Goal: Task Accomplishment & Management: Manage account settings

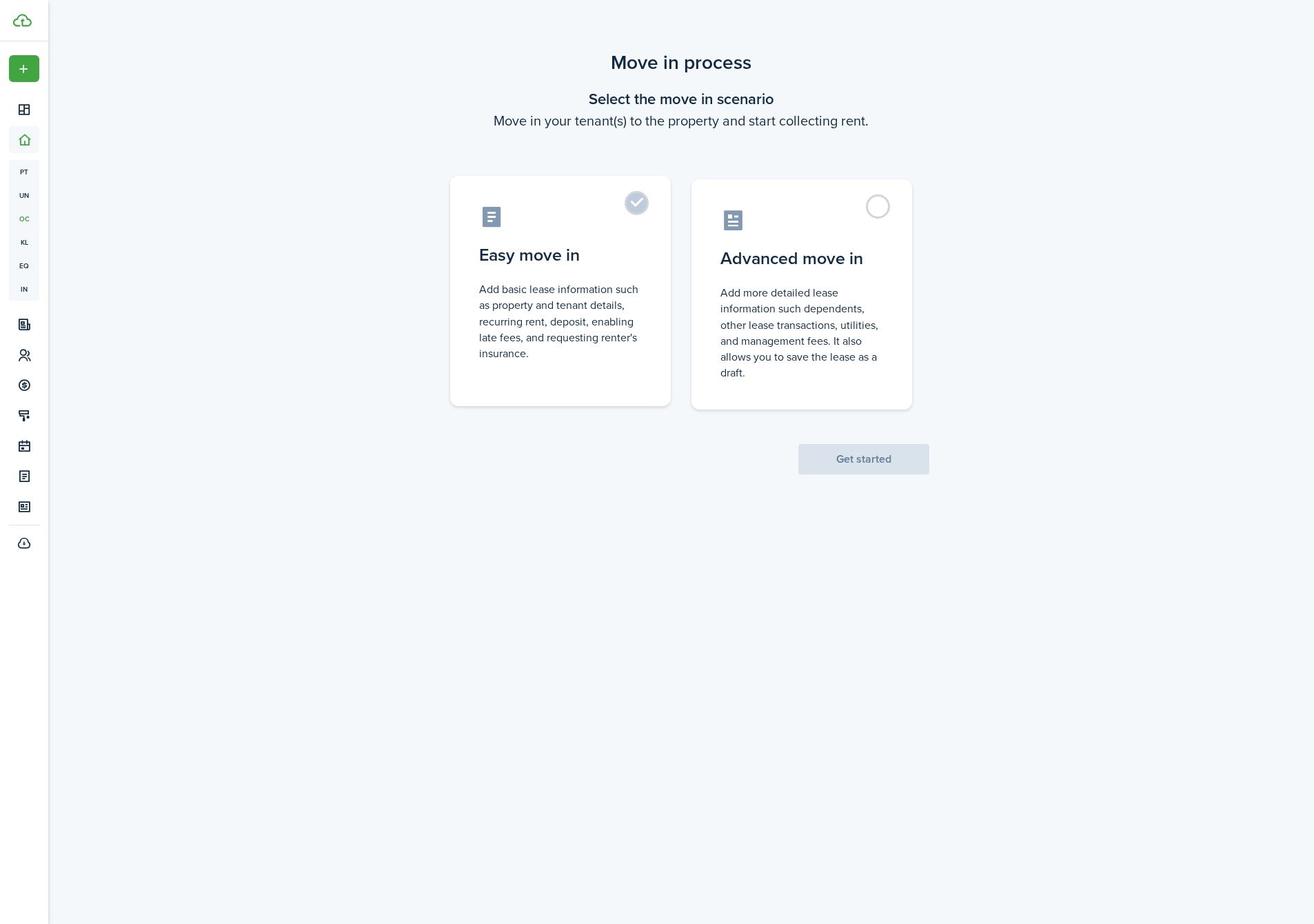
click at [609, 230] on label "Easy move in Add basic lease information such as property and tenant details, r…" at bounding box center [561, 290] width 220 height 230
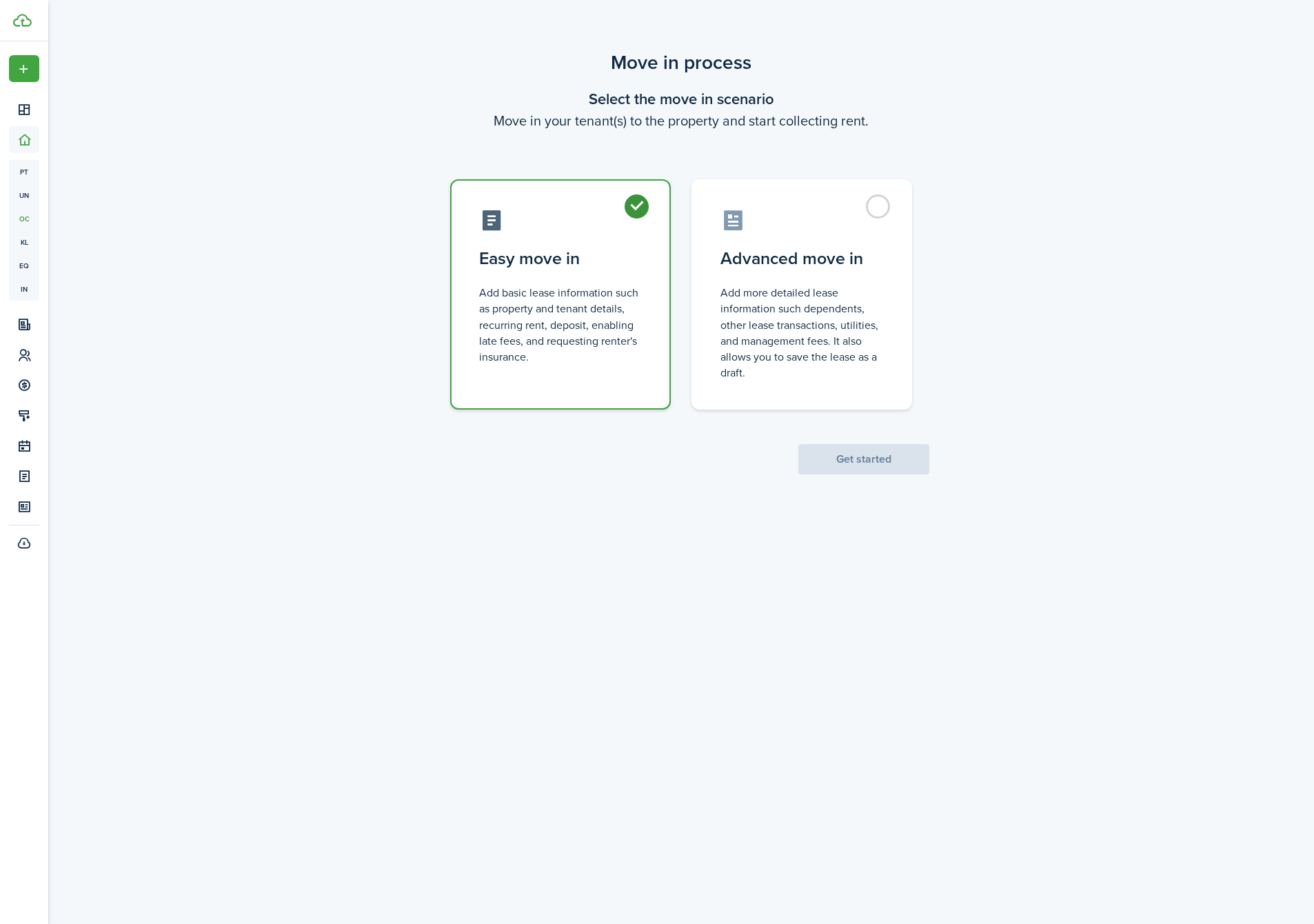
radio input "true"
click at [851, 454] on button "Get started" at bounding box center [864, 459] width 131 height 31
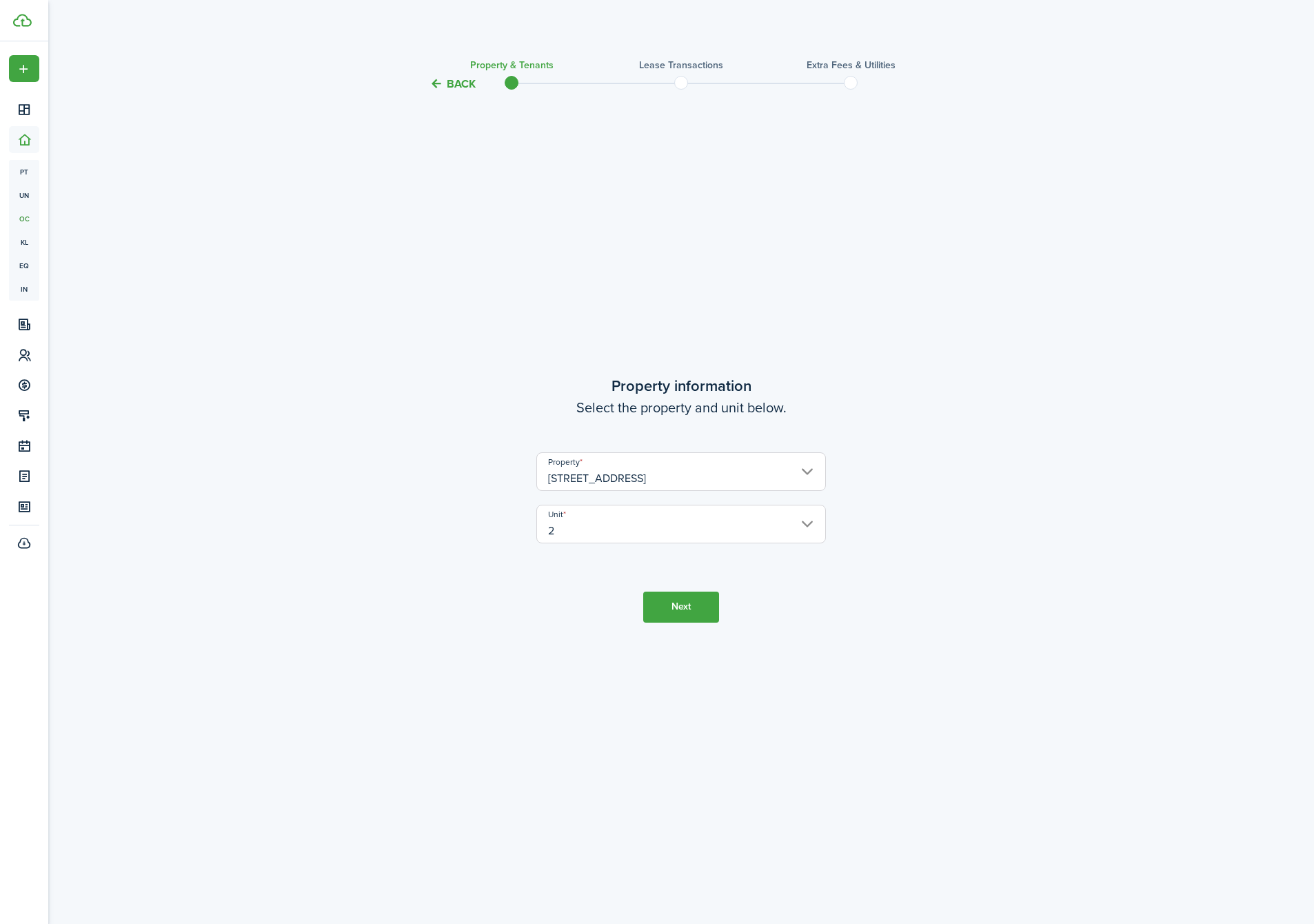
click at [584, 519] on input "2" at bounding box center [681, 524] width 290 height 38
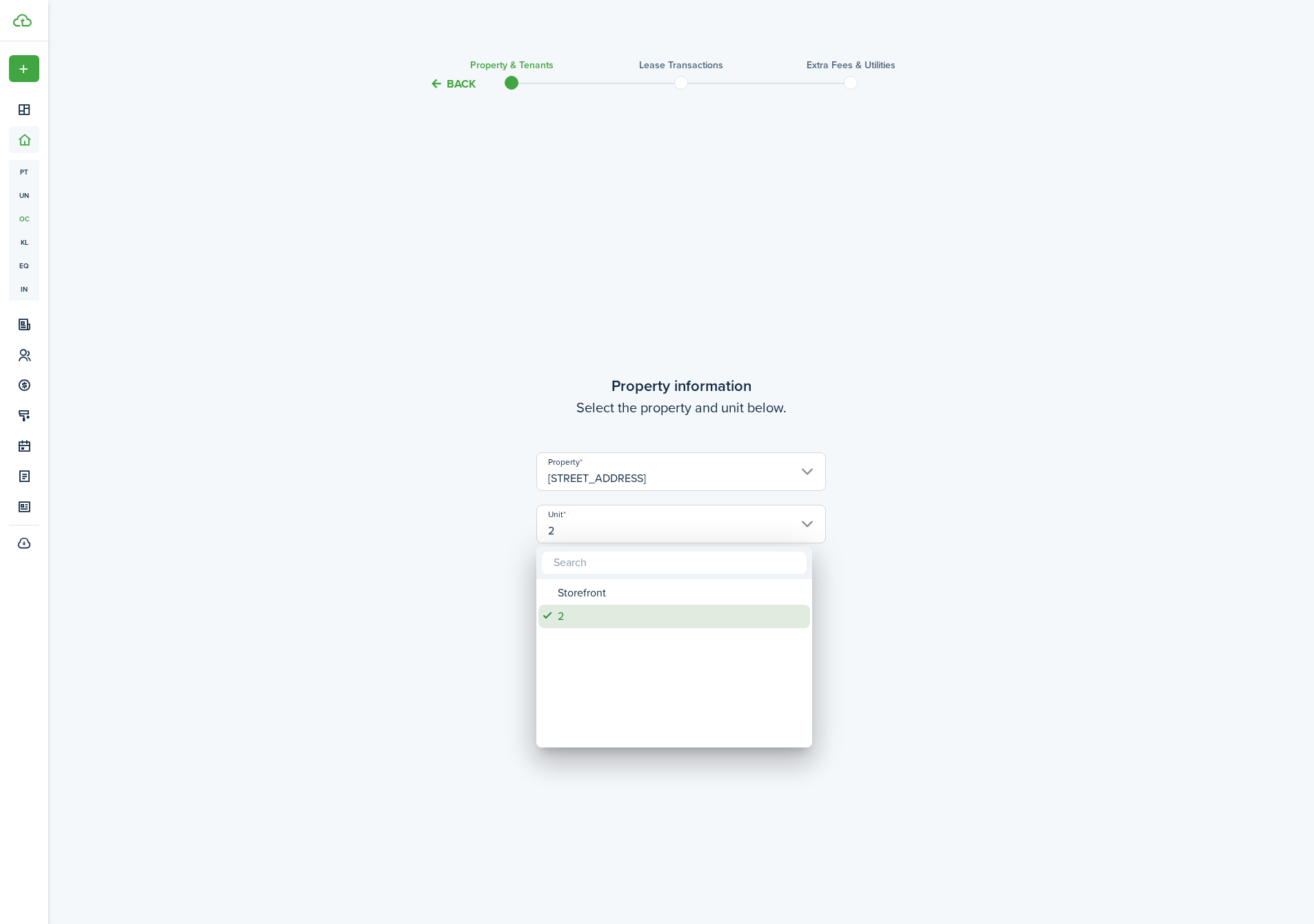
click at [584, 613] on div "2" at bounding box center [680, 616] width 244 height 24
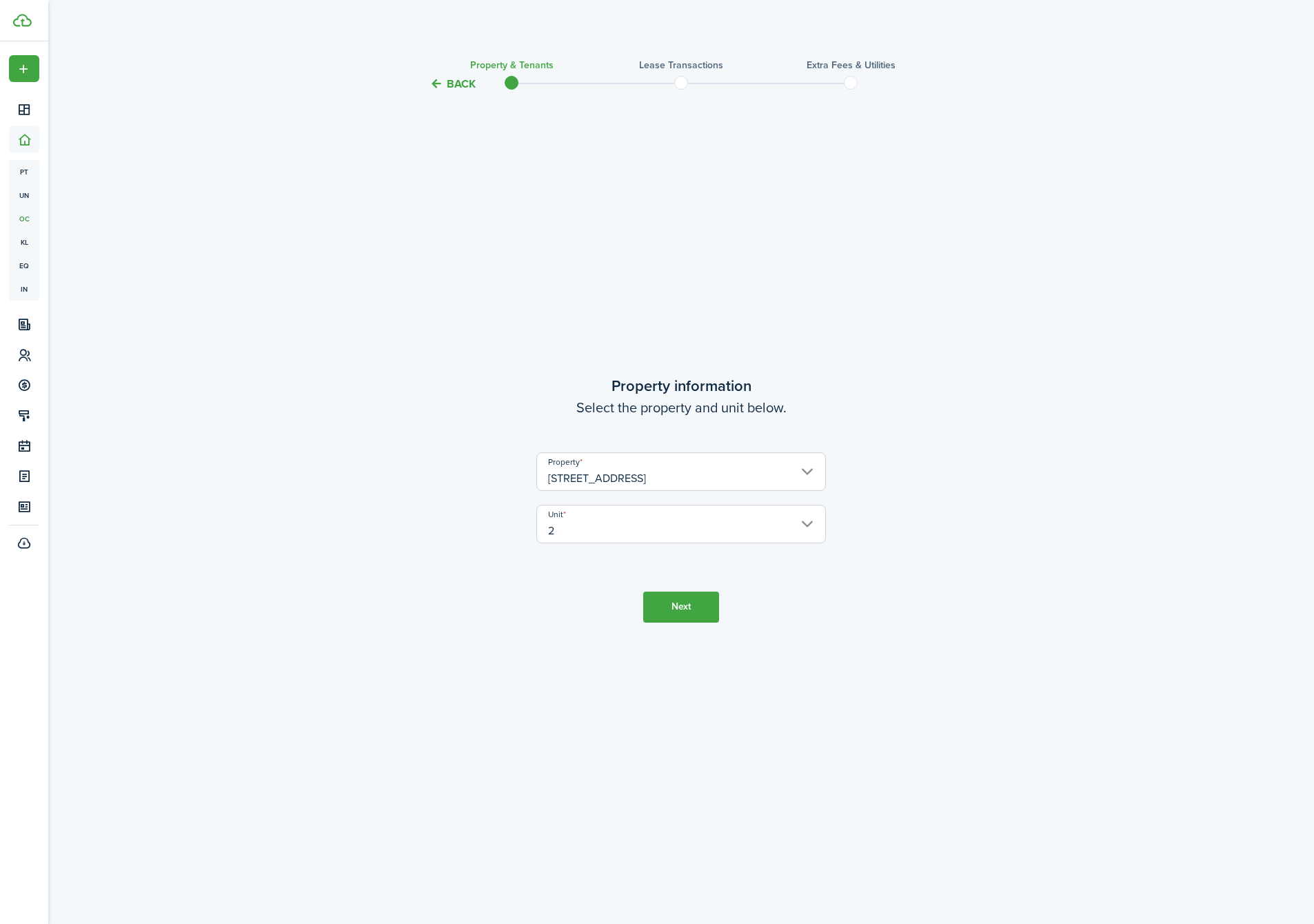
click at [676, 604] on button "Next" at bounding box center [681, 606] width 76 height 31
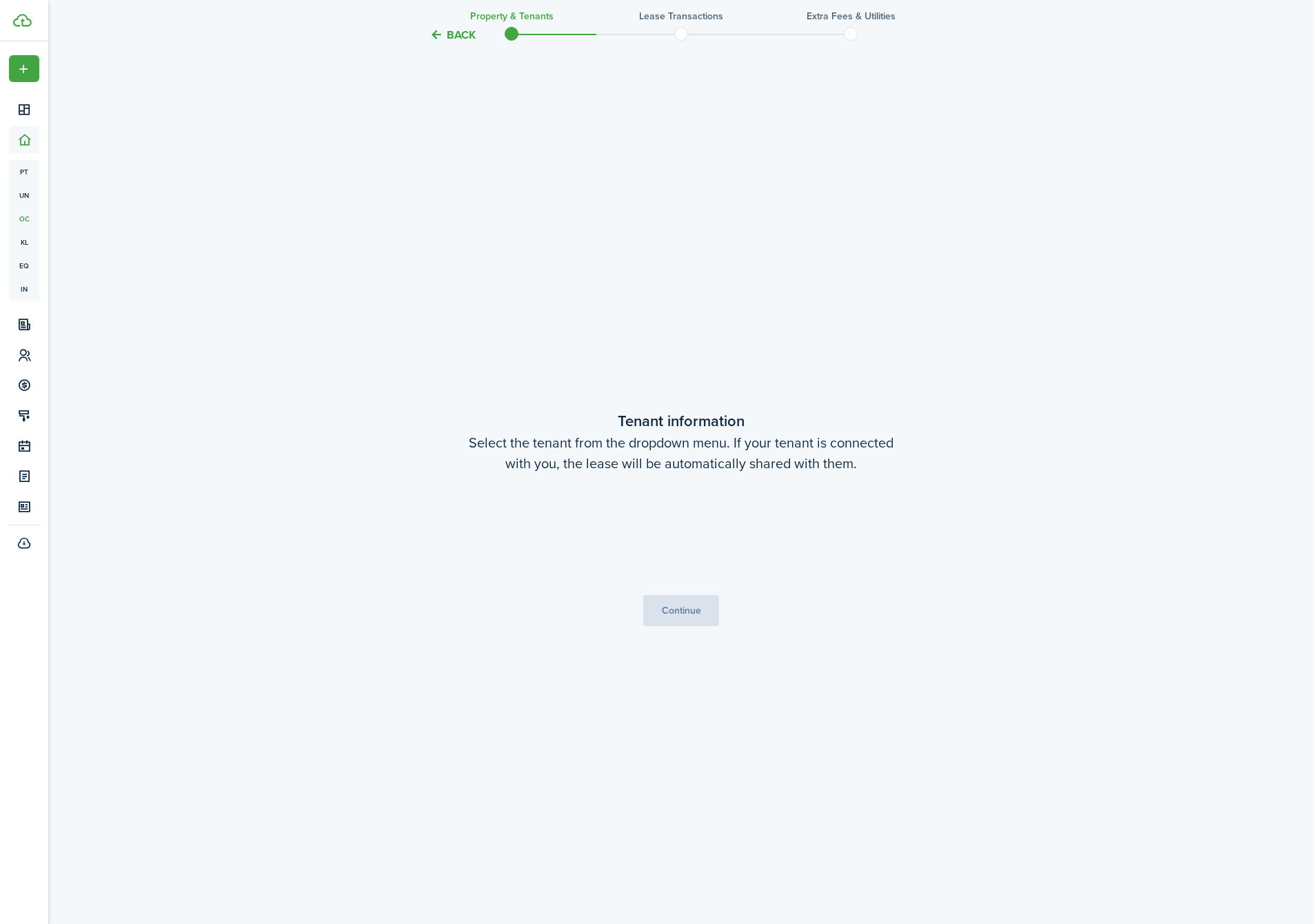
scroll to position [831, 0]
click at [617, 536] on span "Choose a tenant" at bounding box center [588, 534] width 80 height 16
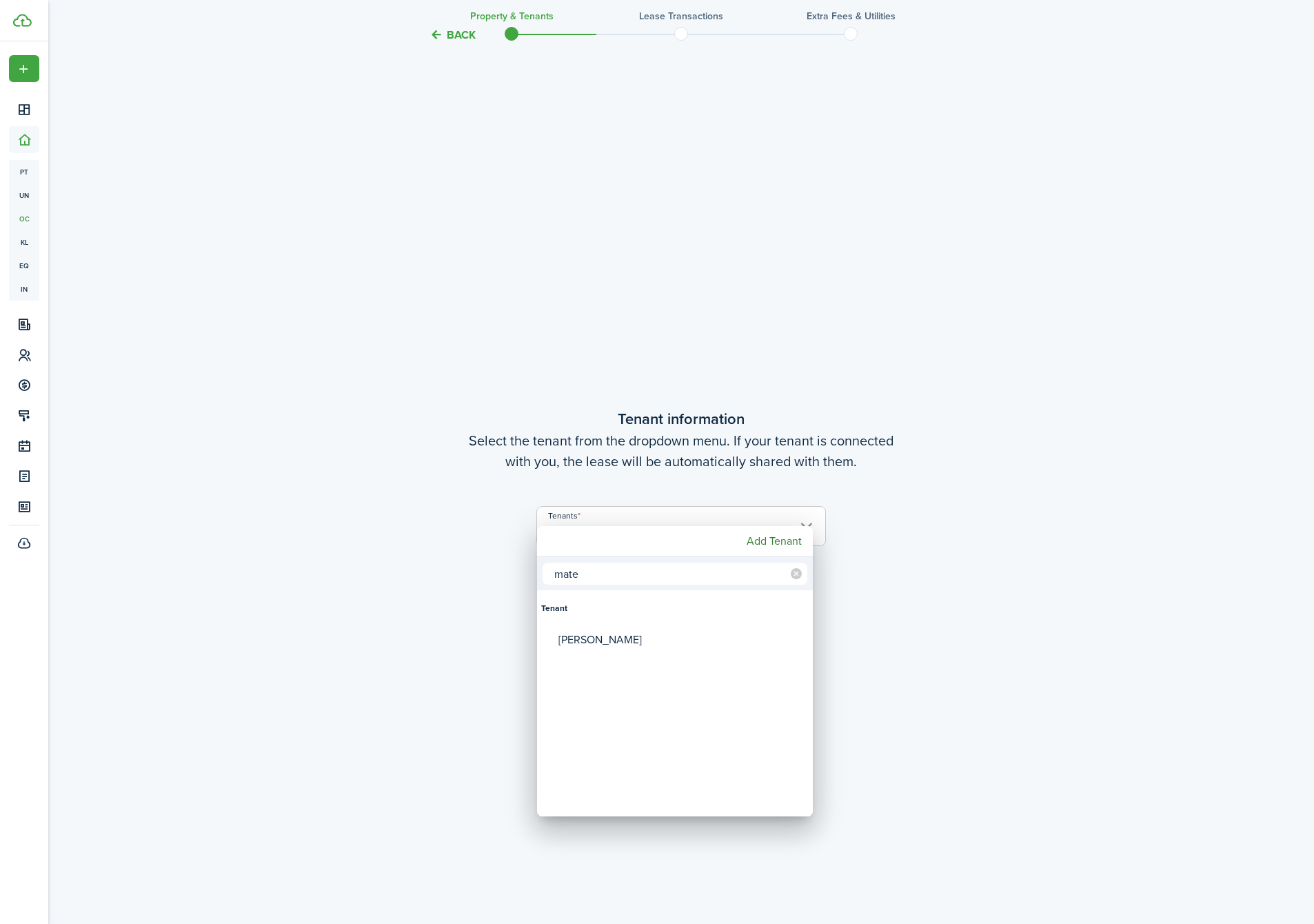
type input "mate"
click at [627, 542] on div "Add Tenant" at bounding box center [674, 541] width 276 height 31
click at [775, 545] on mbsc-button "Add Tenant" at bounding box center [774, 541] width 66 height 24
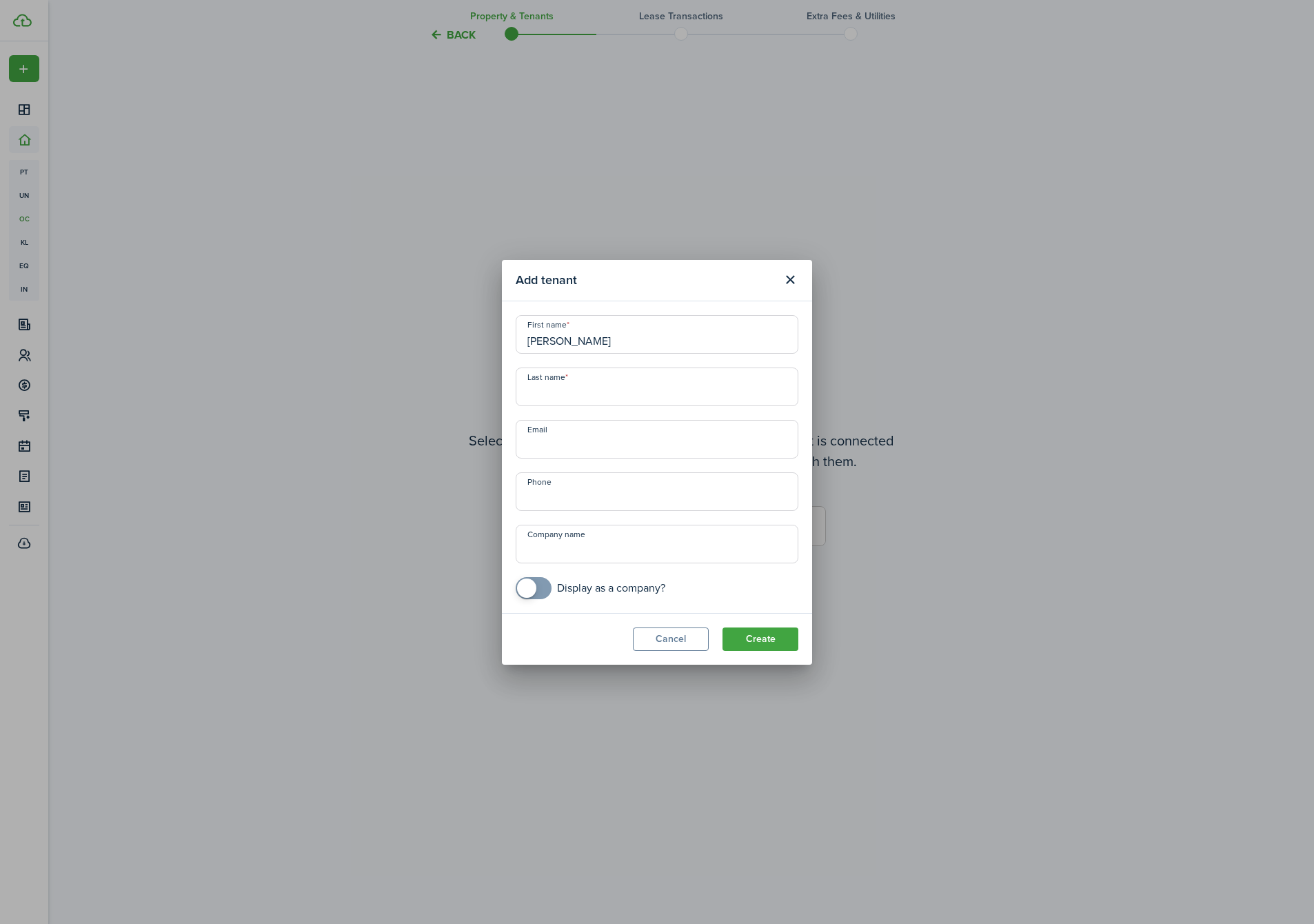
type input "[PERSON_NAME]"
click at [753, 635] on button "Create" at bounding box center [760, 639] width 76 height 24
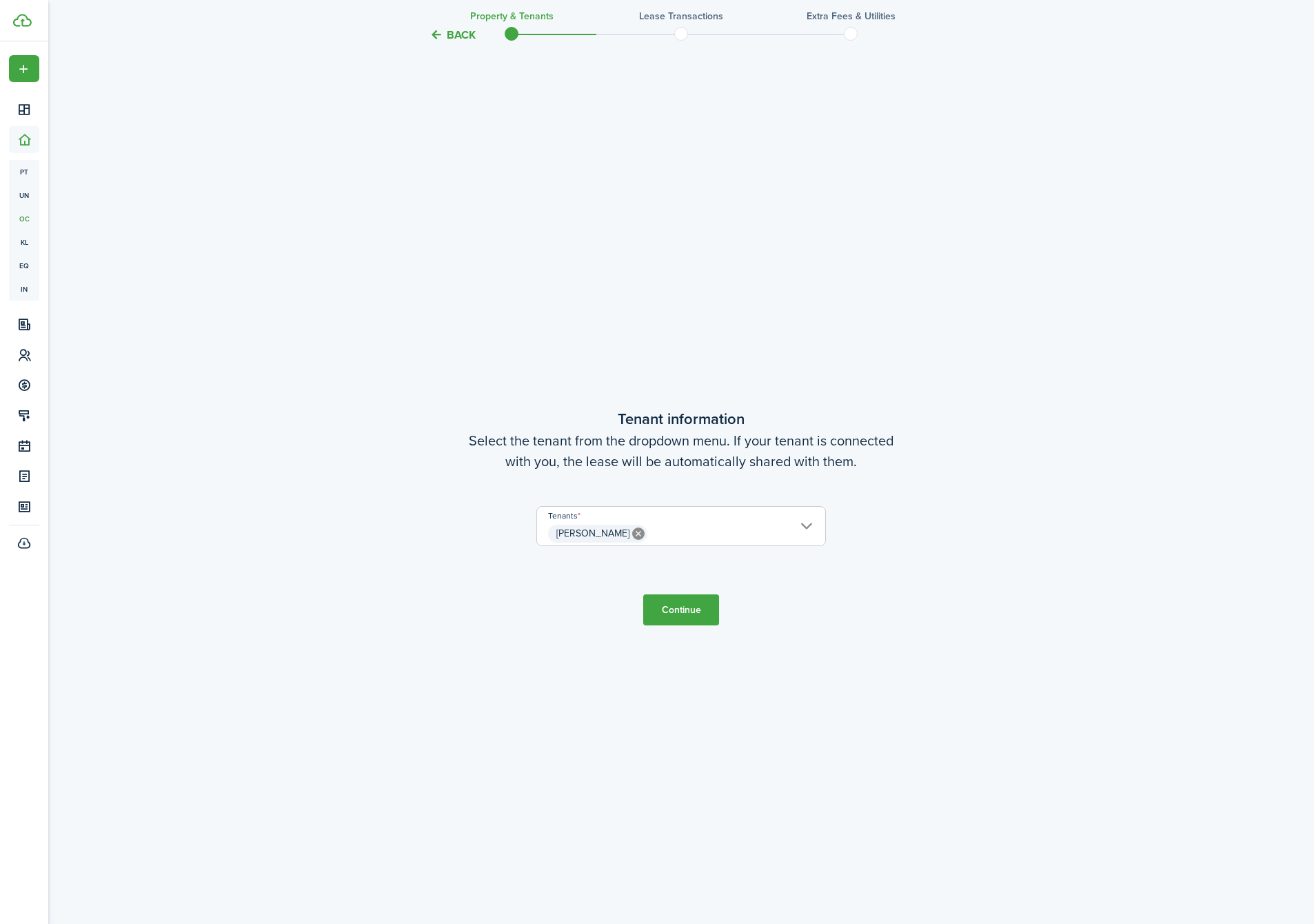
click at [688, 612] on button "Continue" at bounding box center [681, 609] width 76 height 31
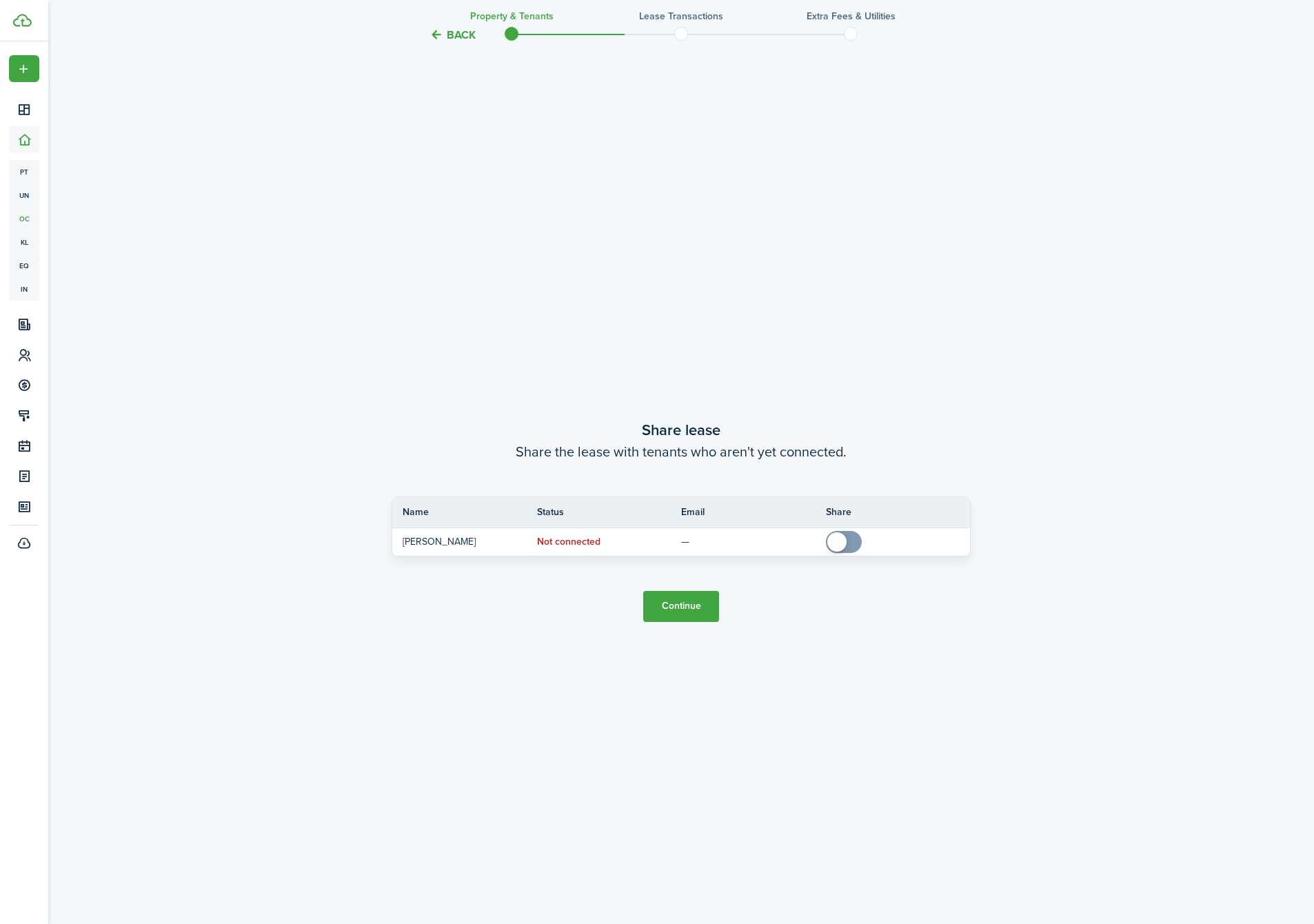
scroll to position [1756, 0]
click at [702, 590] on button "Continue" at bounding box center [681, 602] width 76 height 31
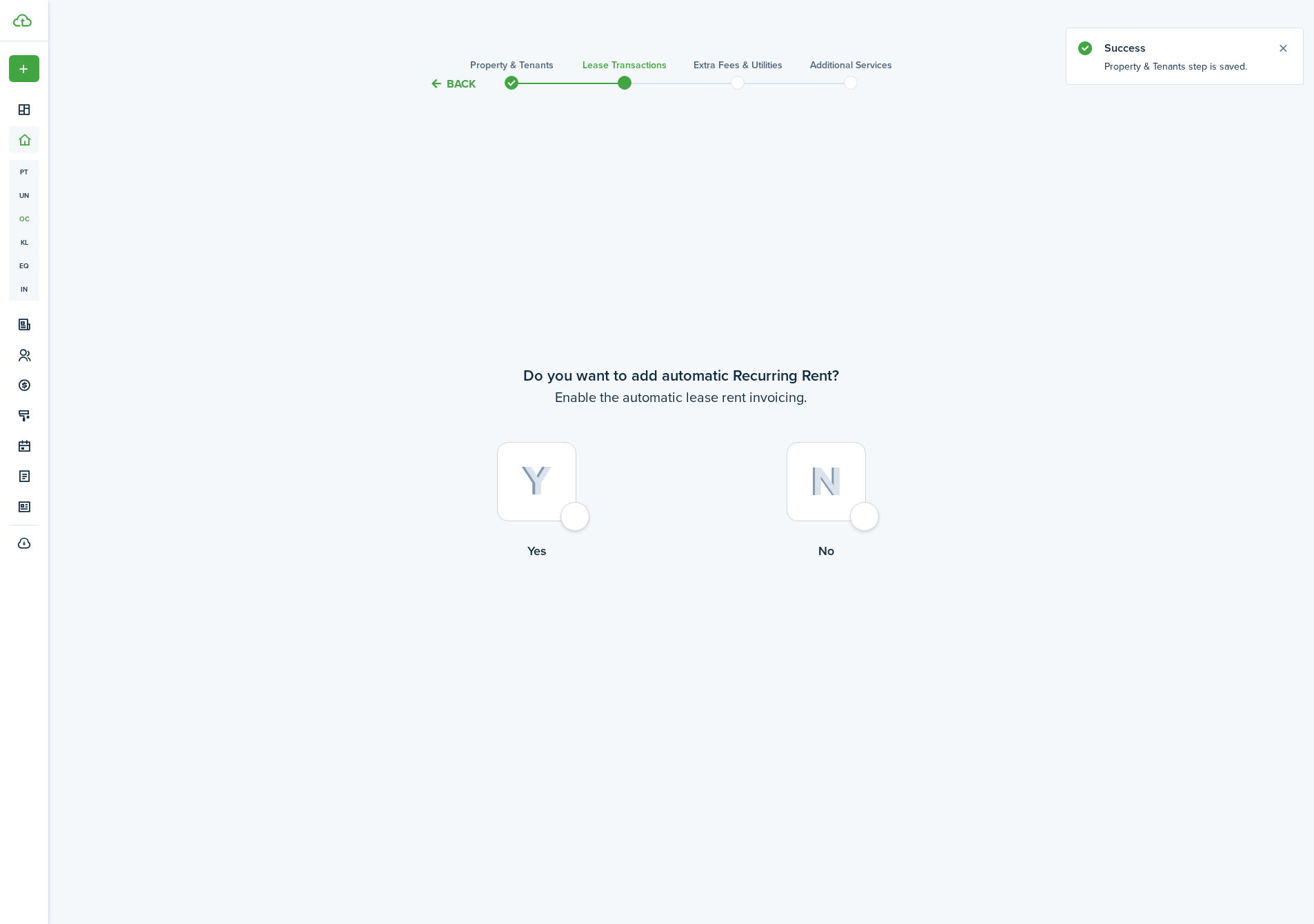
click at [559, 503] on div at bounding box center [536, 481] width 80 height 80
radio input "true"
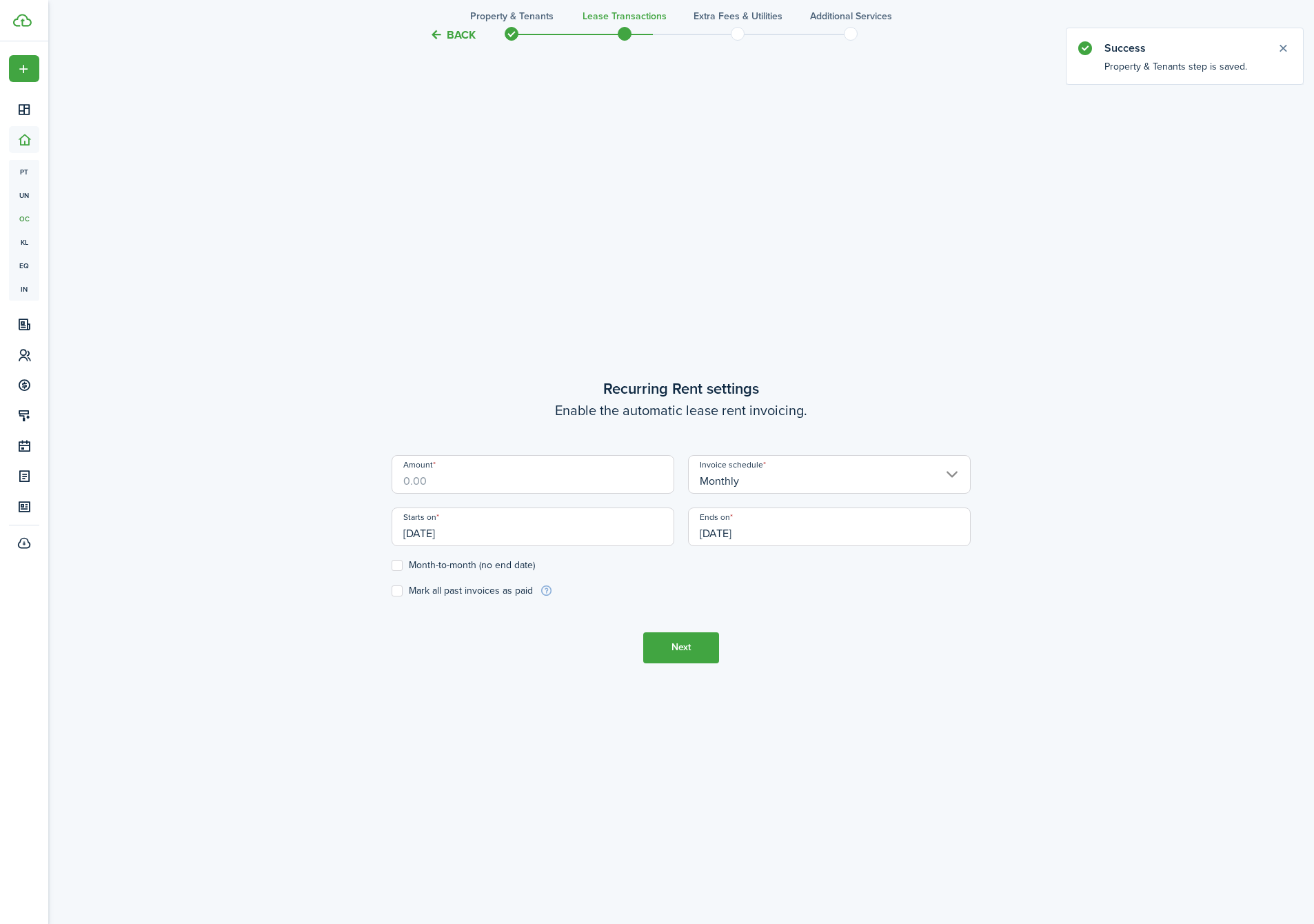
scroll to position [831, 0]
click at [514, 522] on input "[DATE]" at bounding box center [533, 523] width 283 height 38
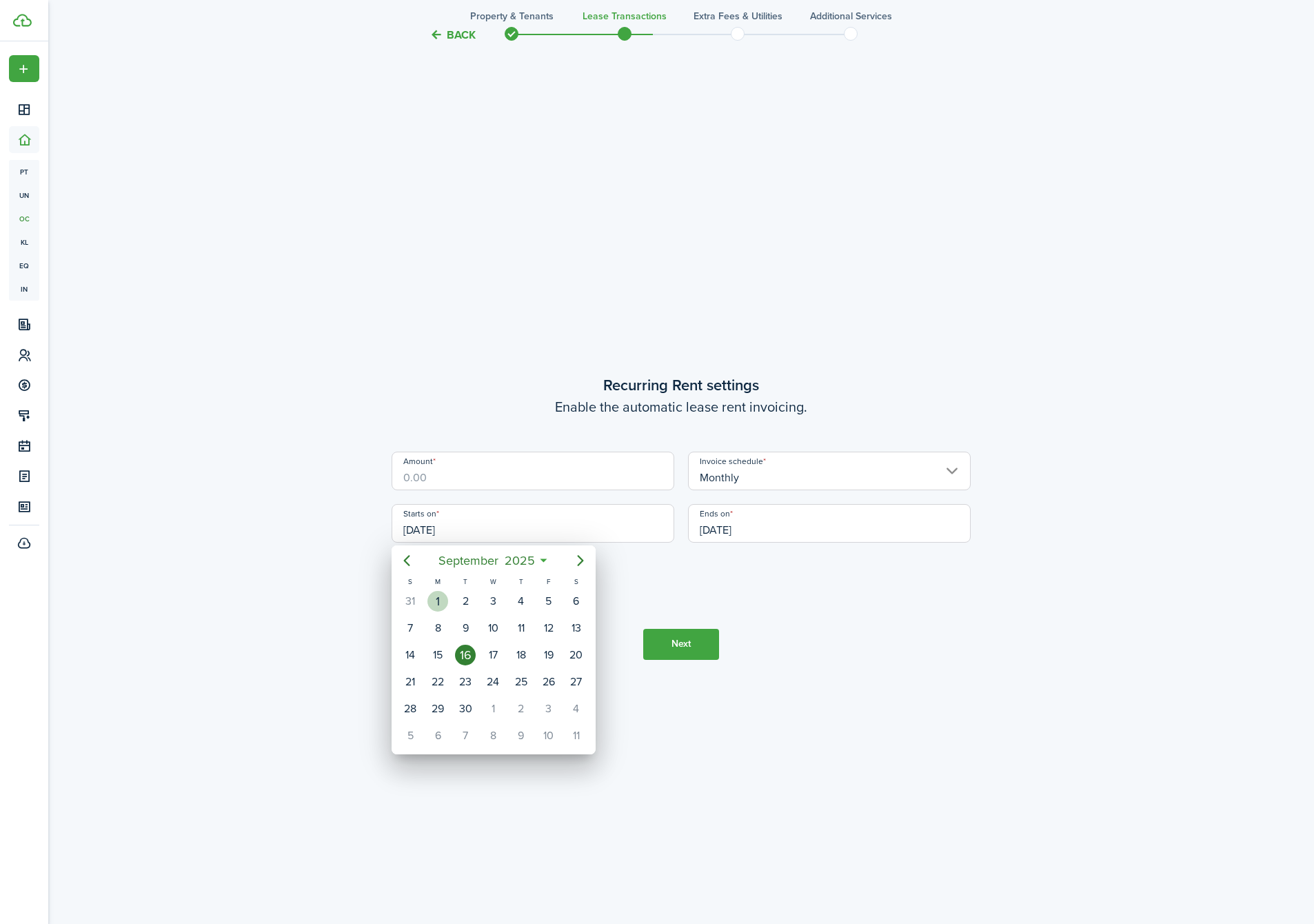
click at [441, 598] on div "1" at bounding box center [438, 601] width 21 height 21
type input "[DATE]"
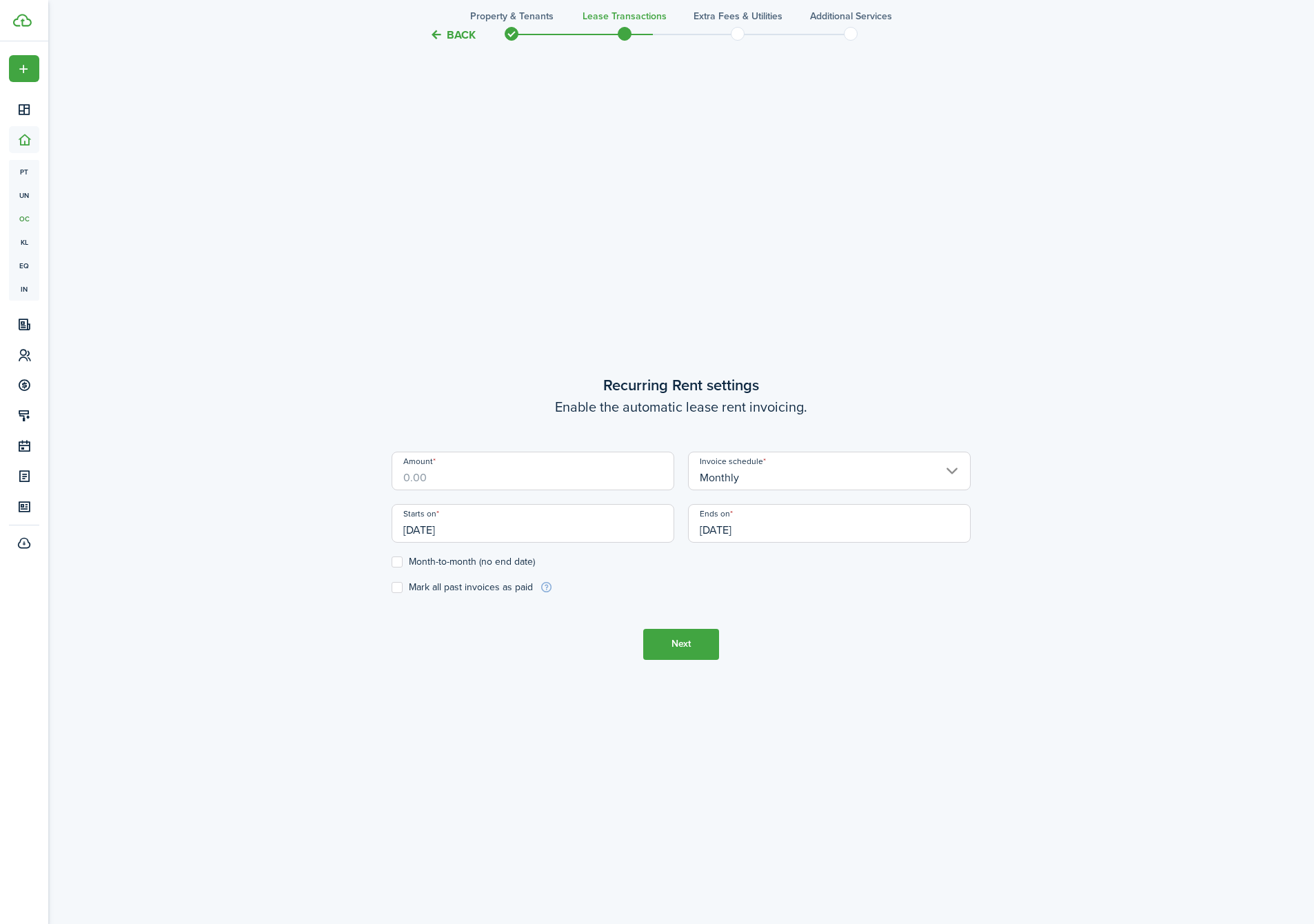
click at [740, 533] on input "[DATE]" at bounding box center [829, 523] width 283 height 38
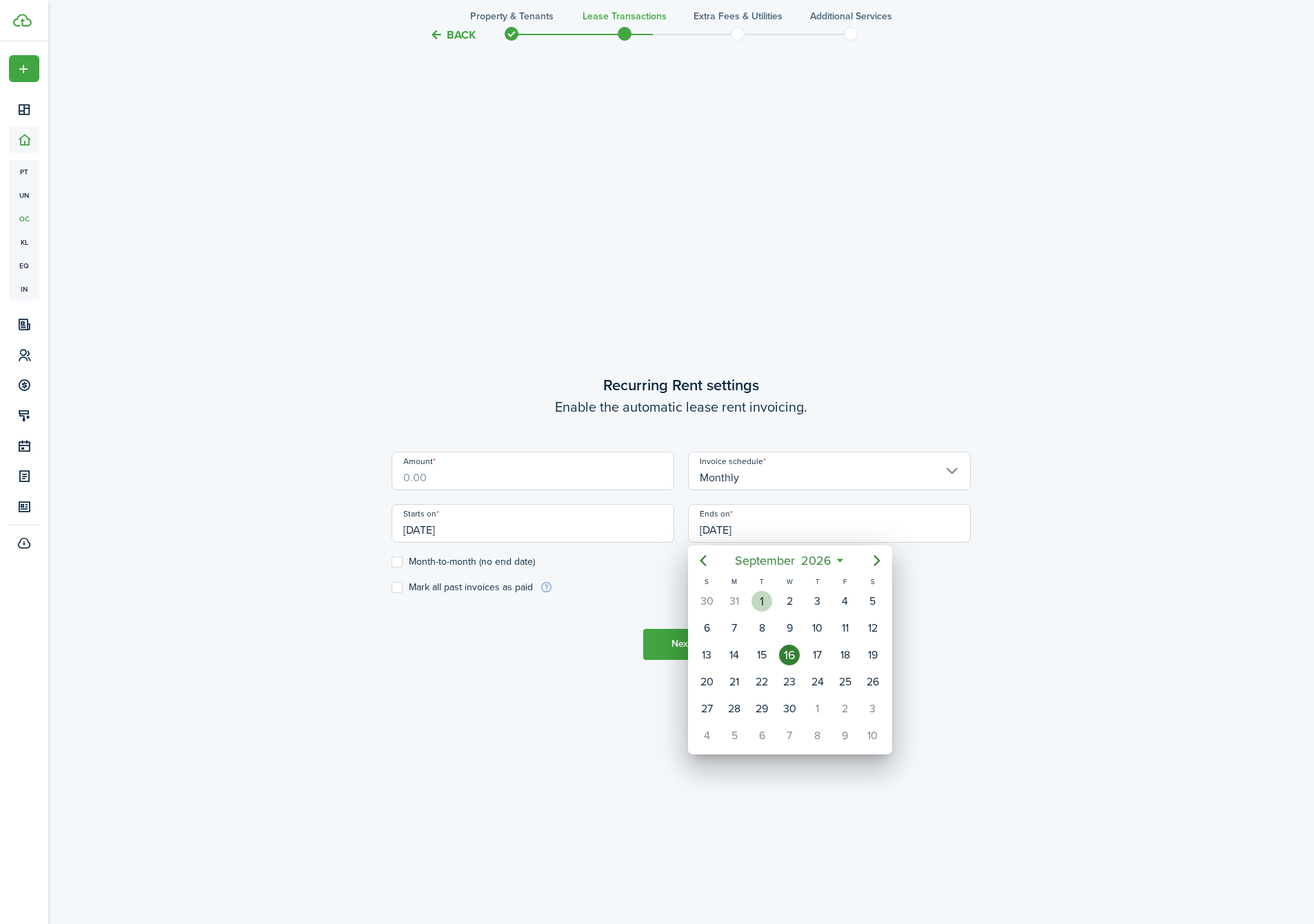
click at [764, 605] on div "1" at bounding box center [762, 601] width 21 height 21
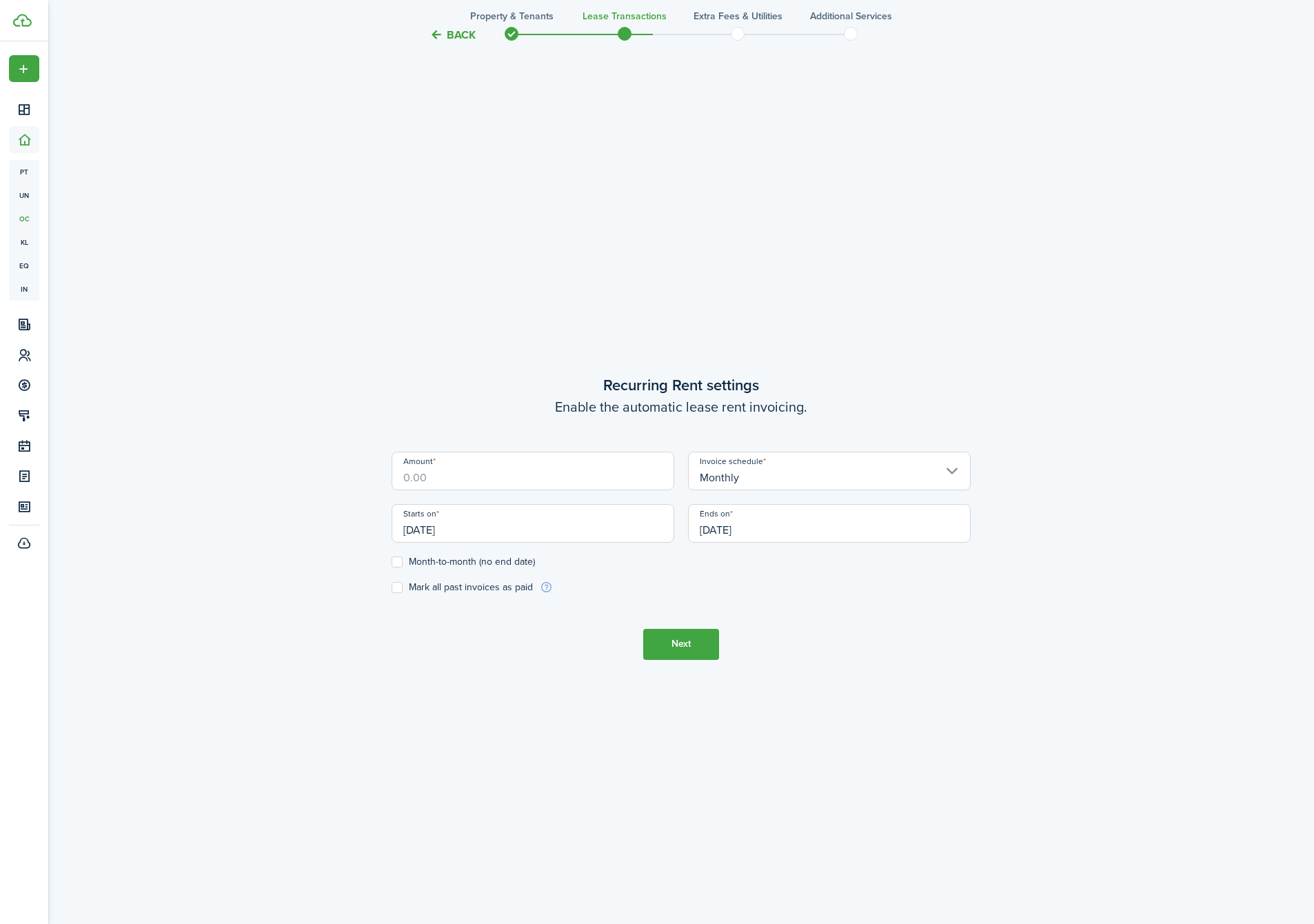
click at [736, 522] on input "[DATE]" at bounding box center [829, 523] width 283 height 38
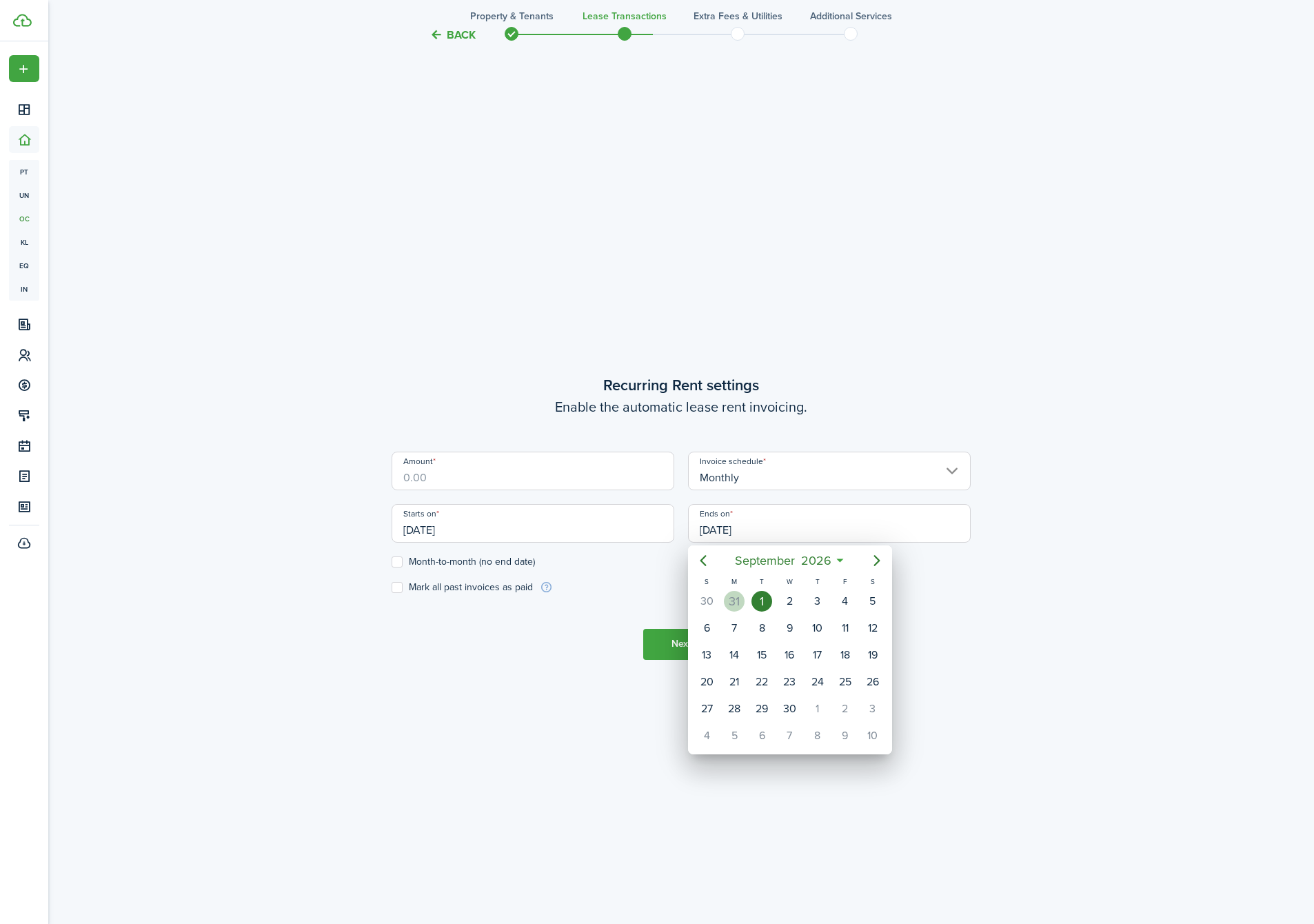
drag, startPoint x: 704, startPoint y: 564, endPoint x: 737, endPoint y: 592, distance: 43.3
click at [737, 592] on div "[DATE] S M T W T F S 26 27 28 29 30 [DATE] 1 2 3 4 5 6 7 8 9 10 11 12 13 14 15 …" at bounding box center [790, 647] width 204 height 203
click at [737, 592] on div "31" at bounding box center [735, 601] width 21 height 21
type input "[DATE]"
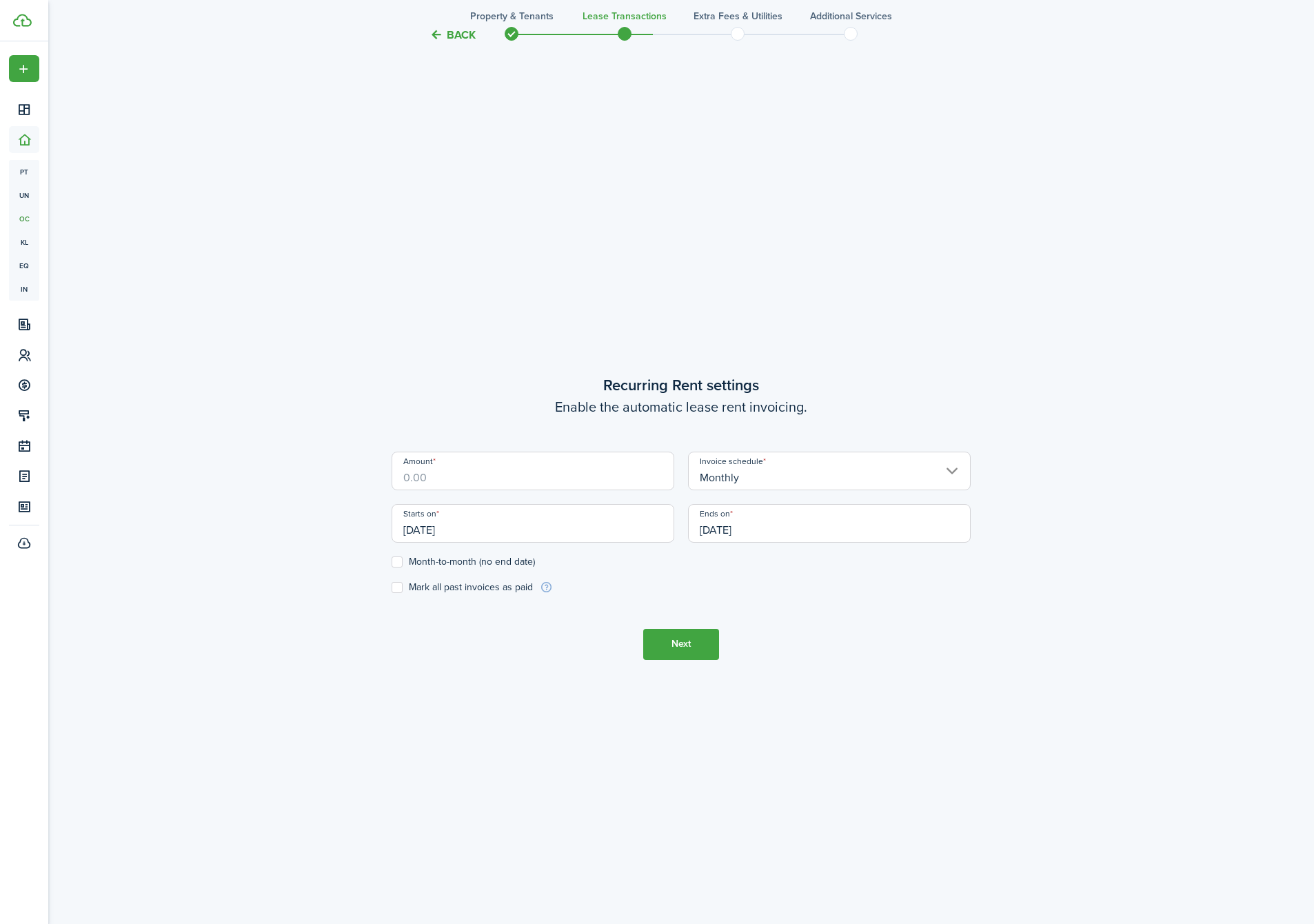
click at [683, 646] on button "Next" at bounding box center [681, 644] width 76 height 31
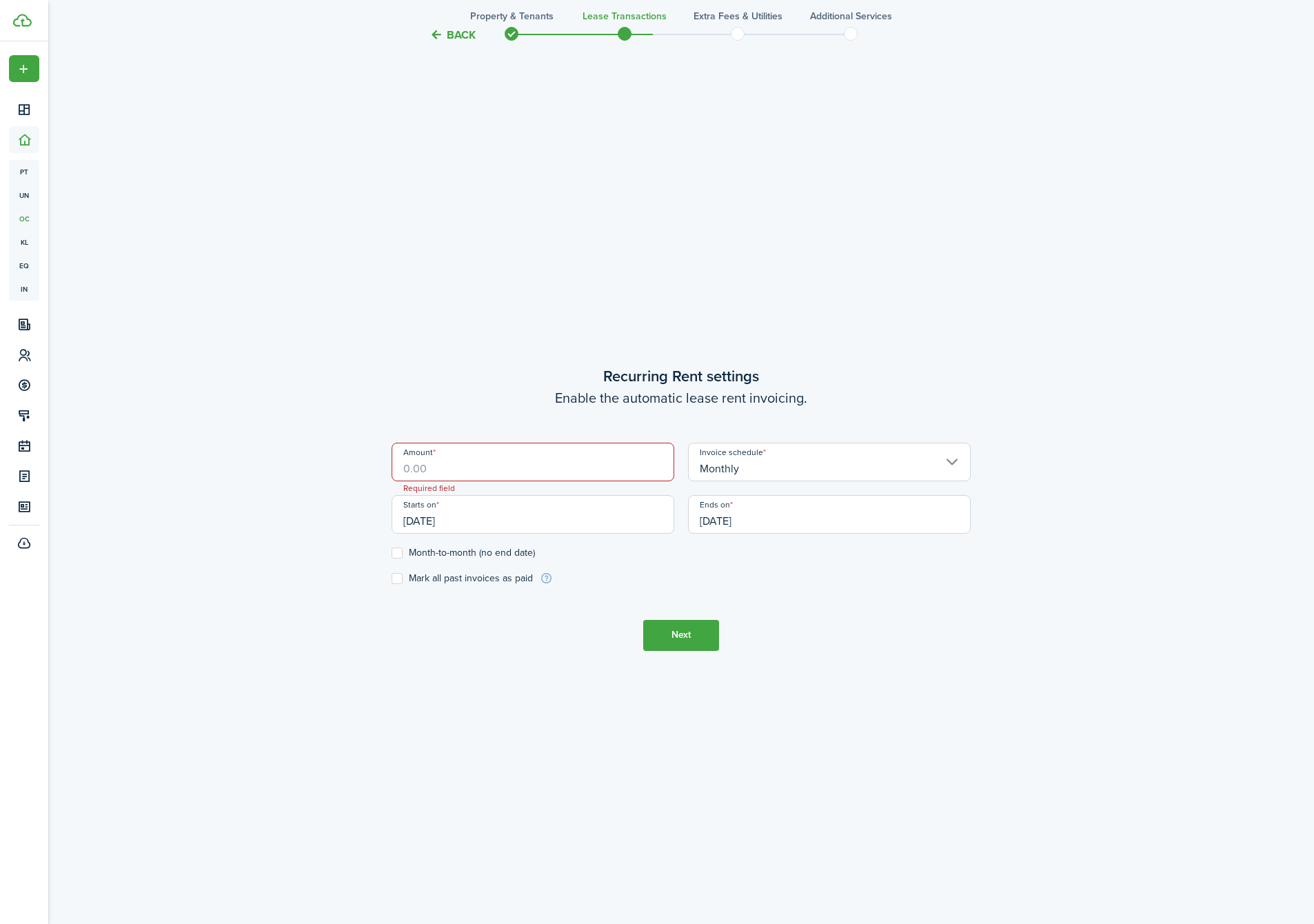
click at [500, 461] on input "Amount" at bounding box center [533, 462] width 283 height 38
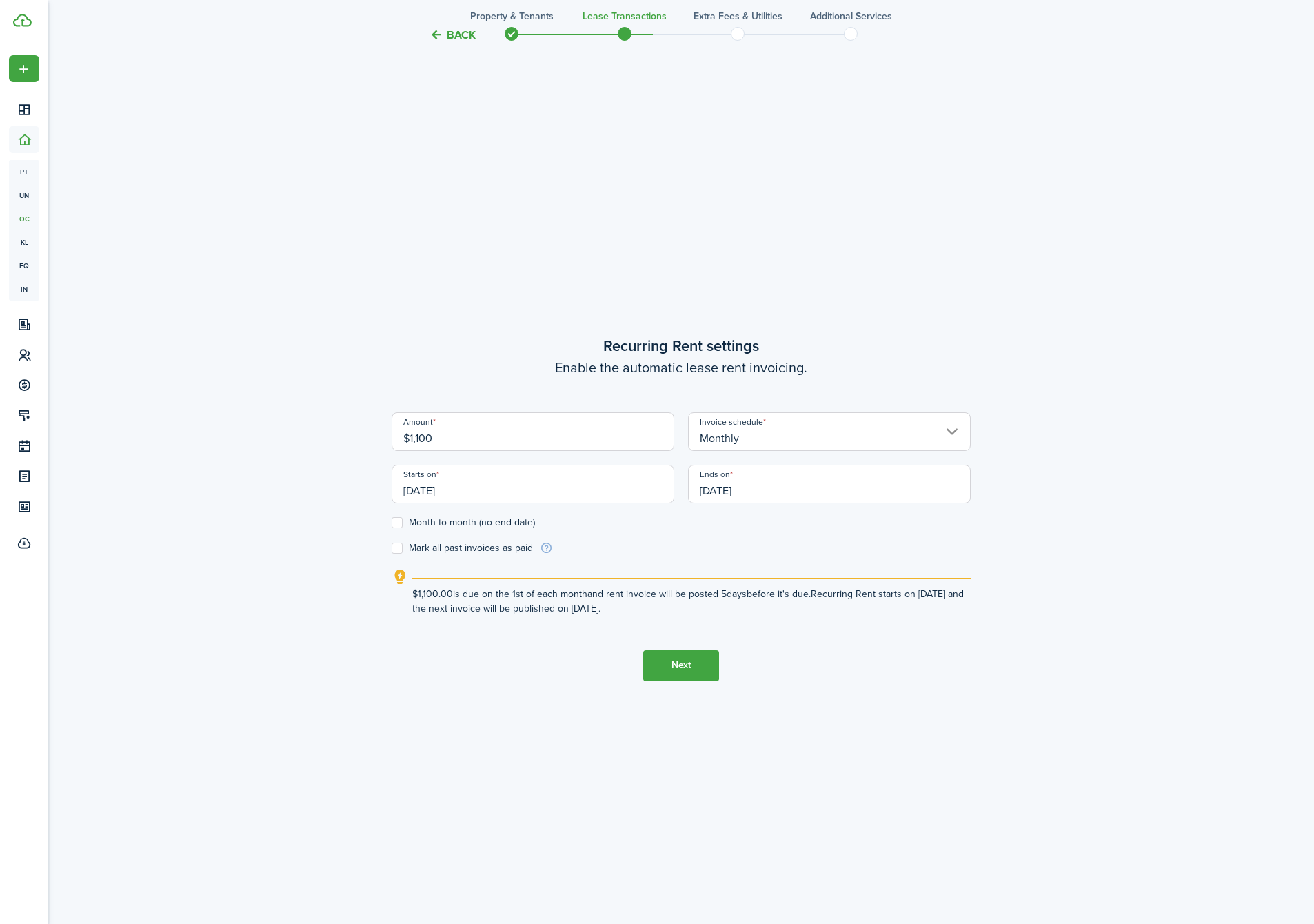
type input "$1,100.00"
click at [250, 687] on div "Back Property & Tenants Lease Transactions Extra fees & Utilities Additional Se…" at bounding box center [681, 88] width 1266 height 1775
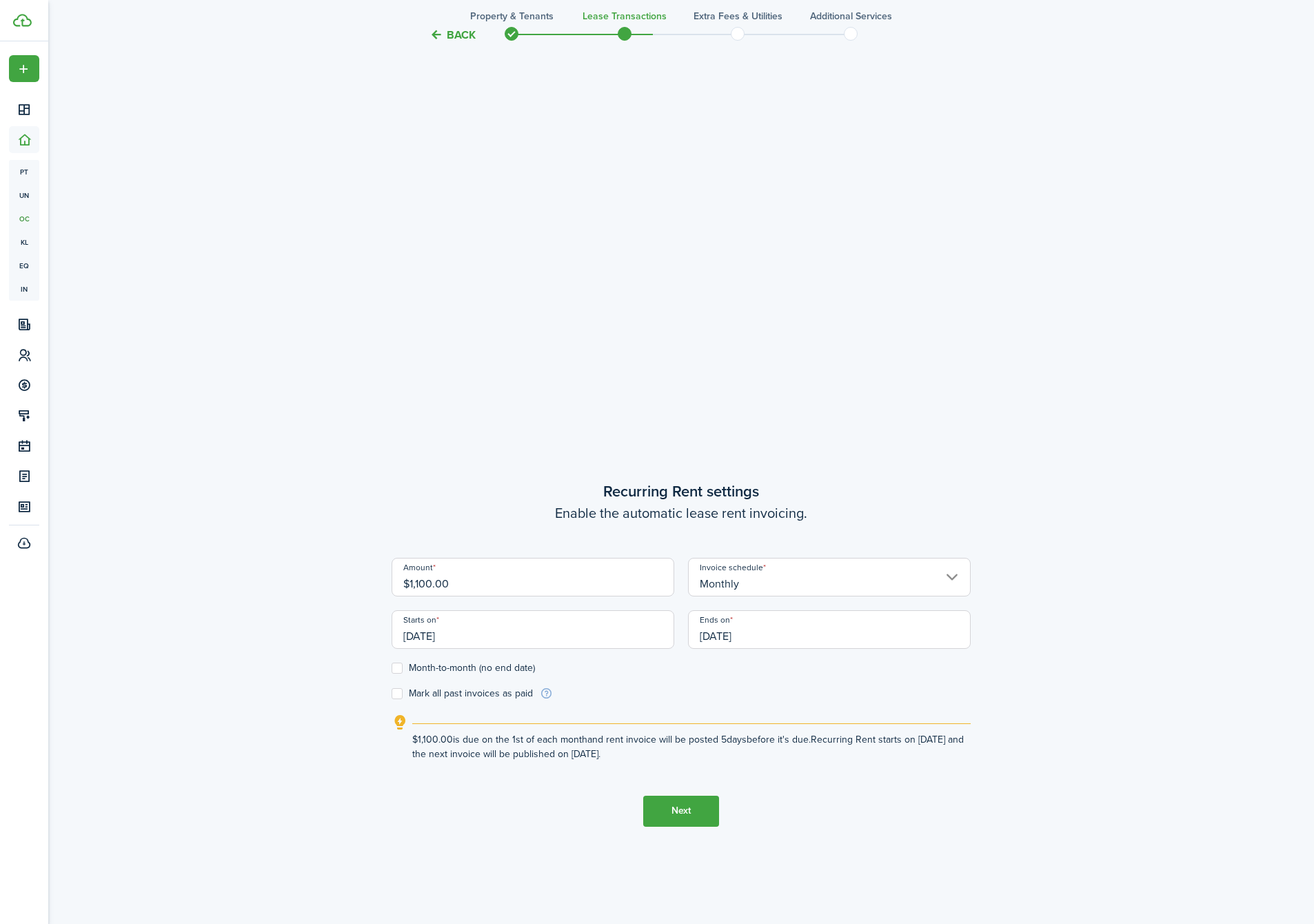
scroll to position [665, 0]
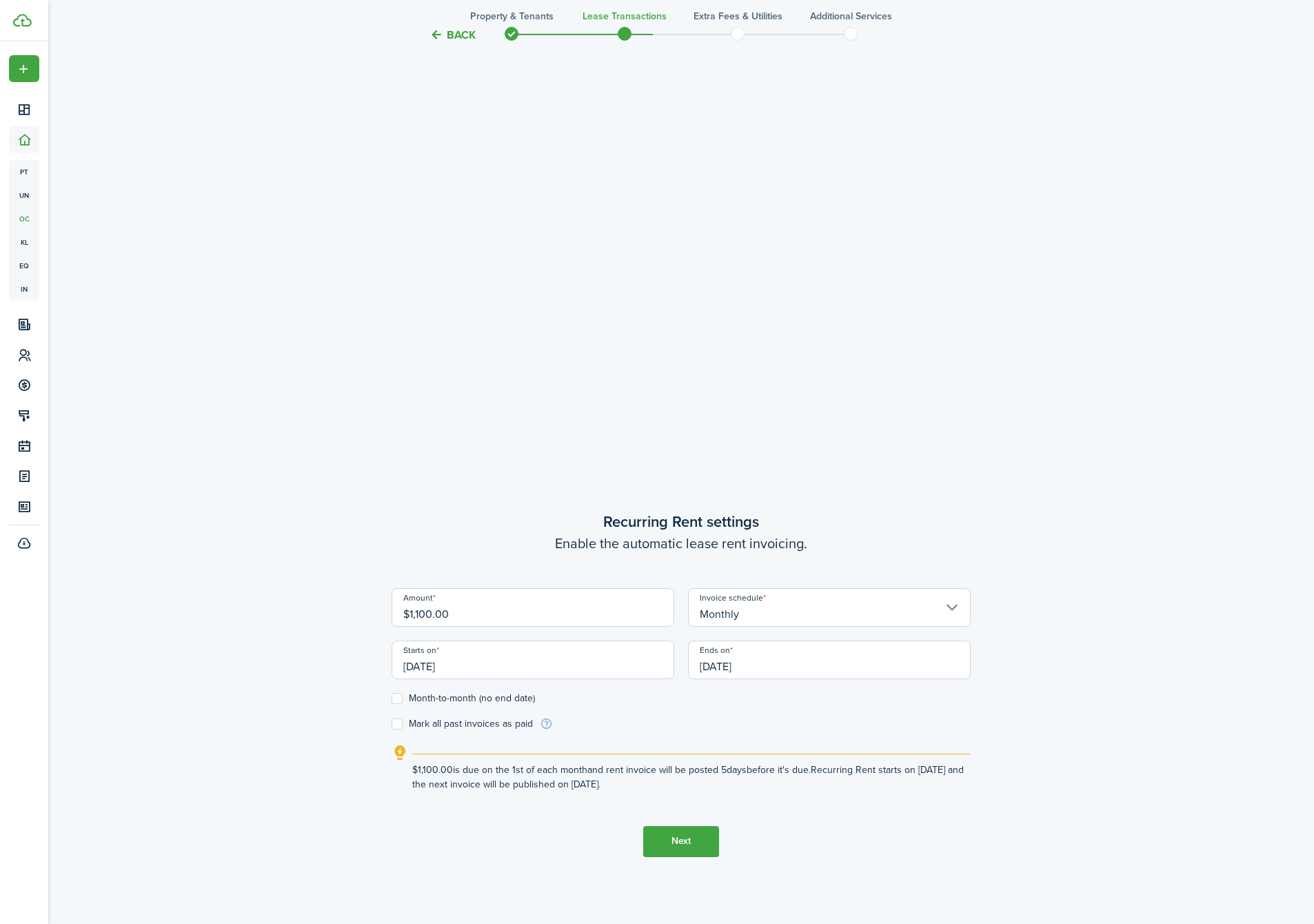
drag, startPoint x: 599, startPoint y: 133, endPoint x: 251, endPoint y: -14, distance: 377.8
click at [676, 840] on button "Next" at bounding box center [681, 841] width 76 height 31
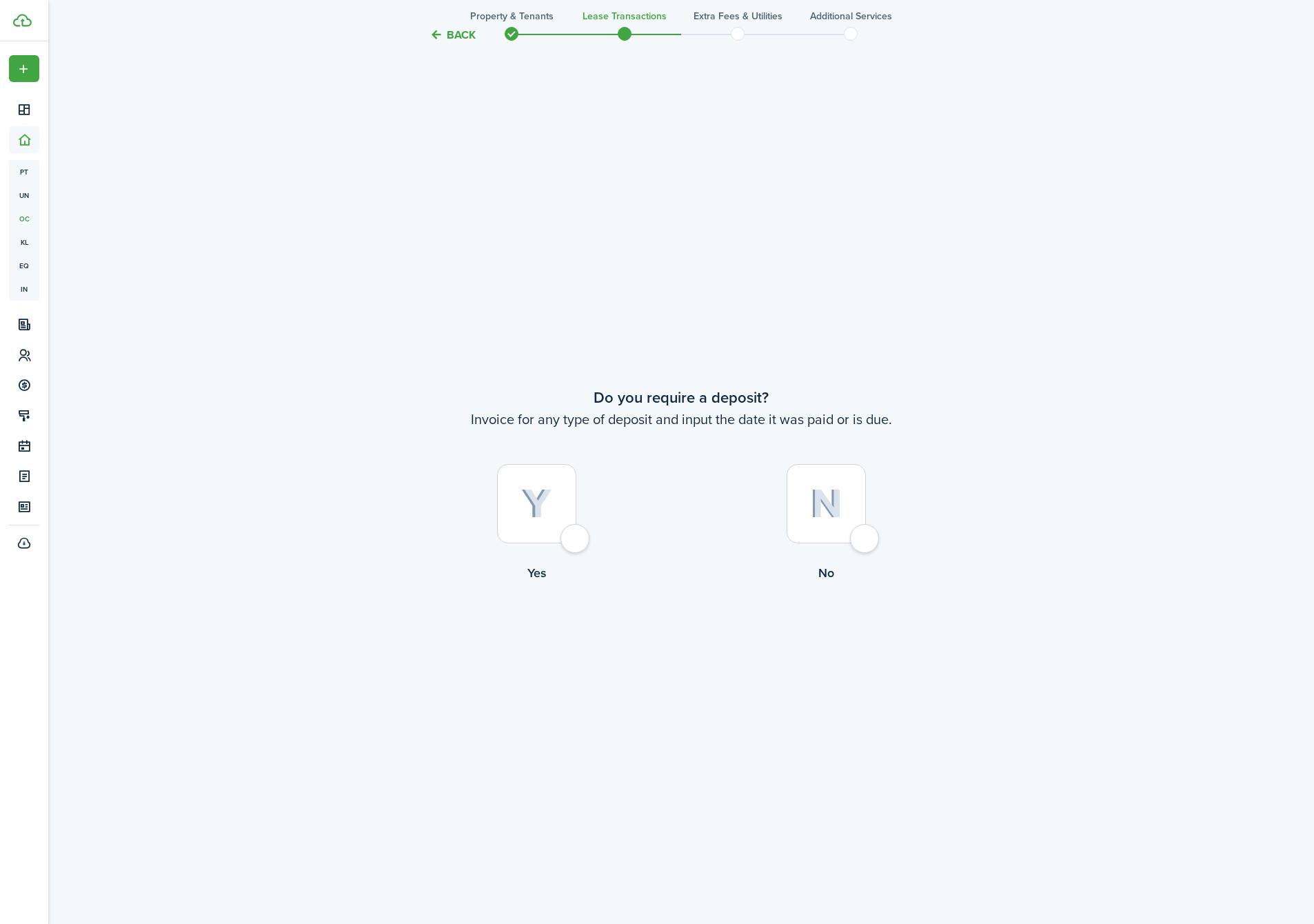
scroll to position [1756, 0]
click at [551, 516] on div at bounding box center [536, 500] width 80 height 80
radio input "true"
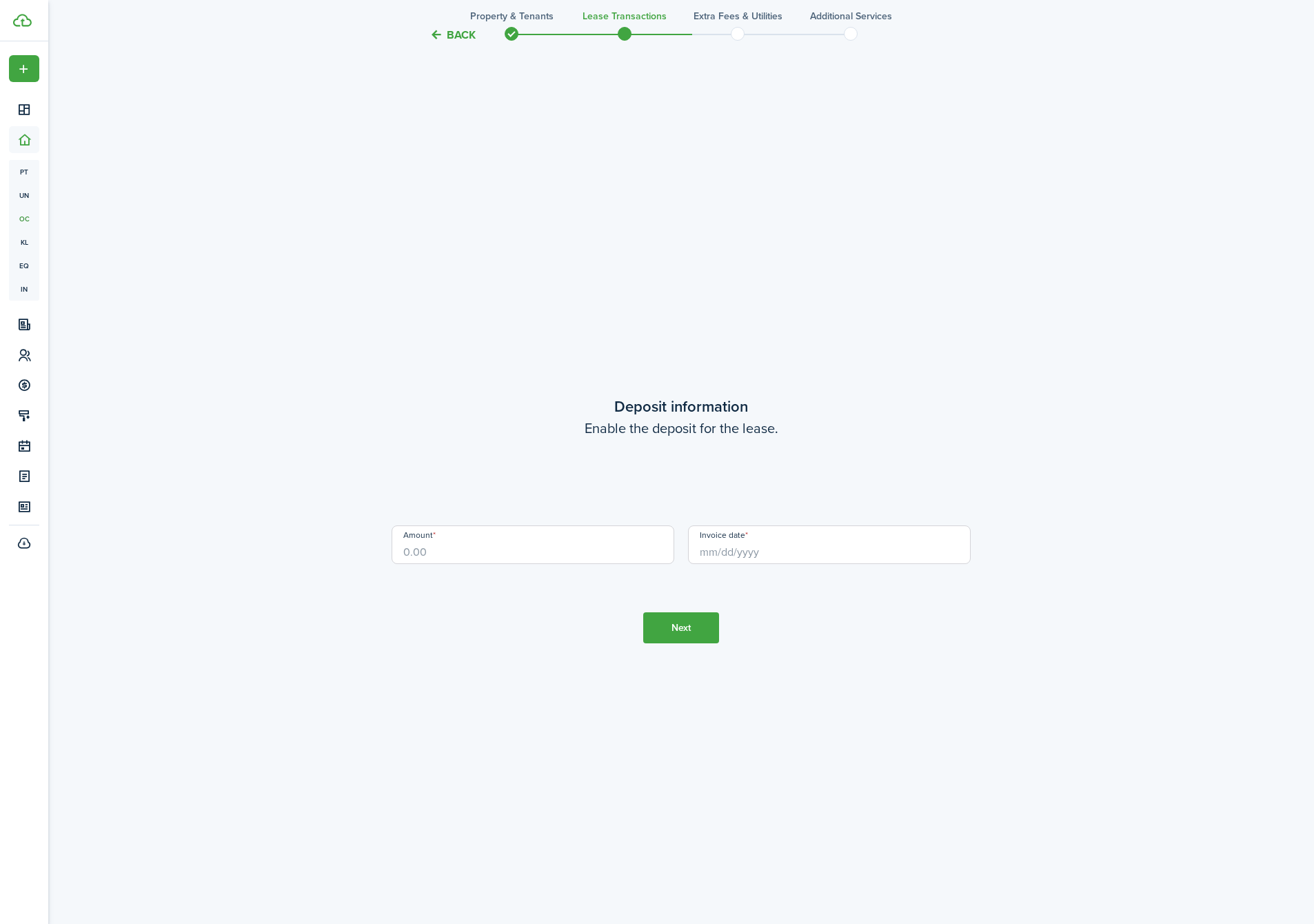
scroll to position [2680, 0]
click at [556, 545] on input "Amount" at bounding box center [533, 542] width 283 height 38
click at [749, 549] on input "Invoice date" at bounding box center [829, 542] width 283 height 38
type input "$1,100.00"
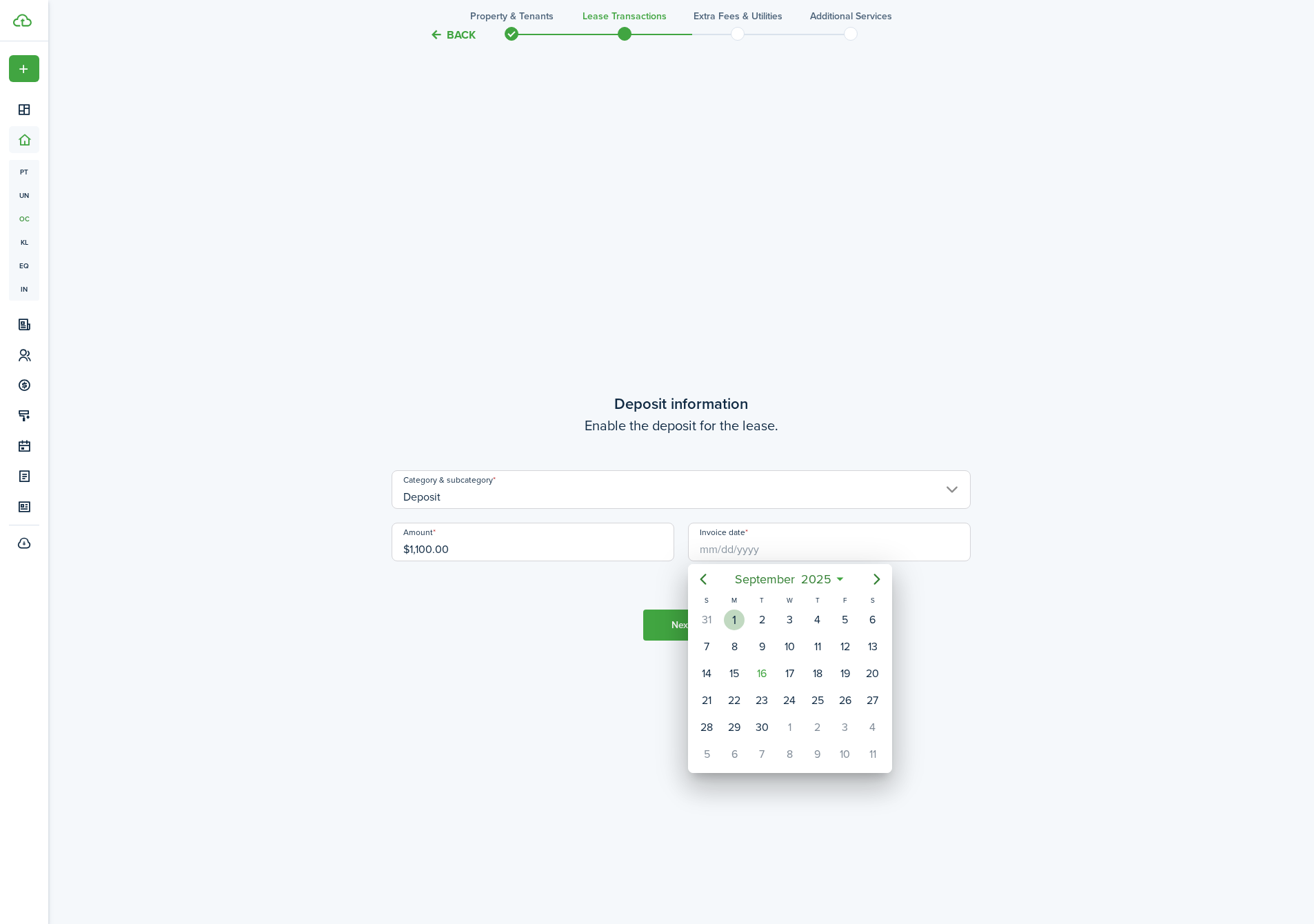
click at [737, 623] on div "1" at bounding box center [735, 620] width 21 height 21
type input "[DATE]"
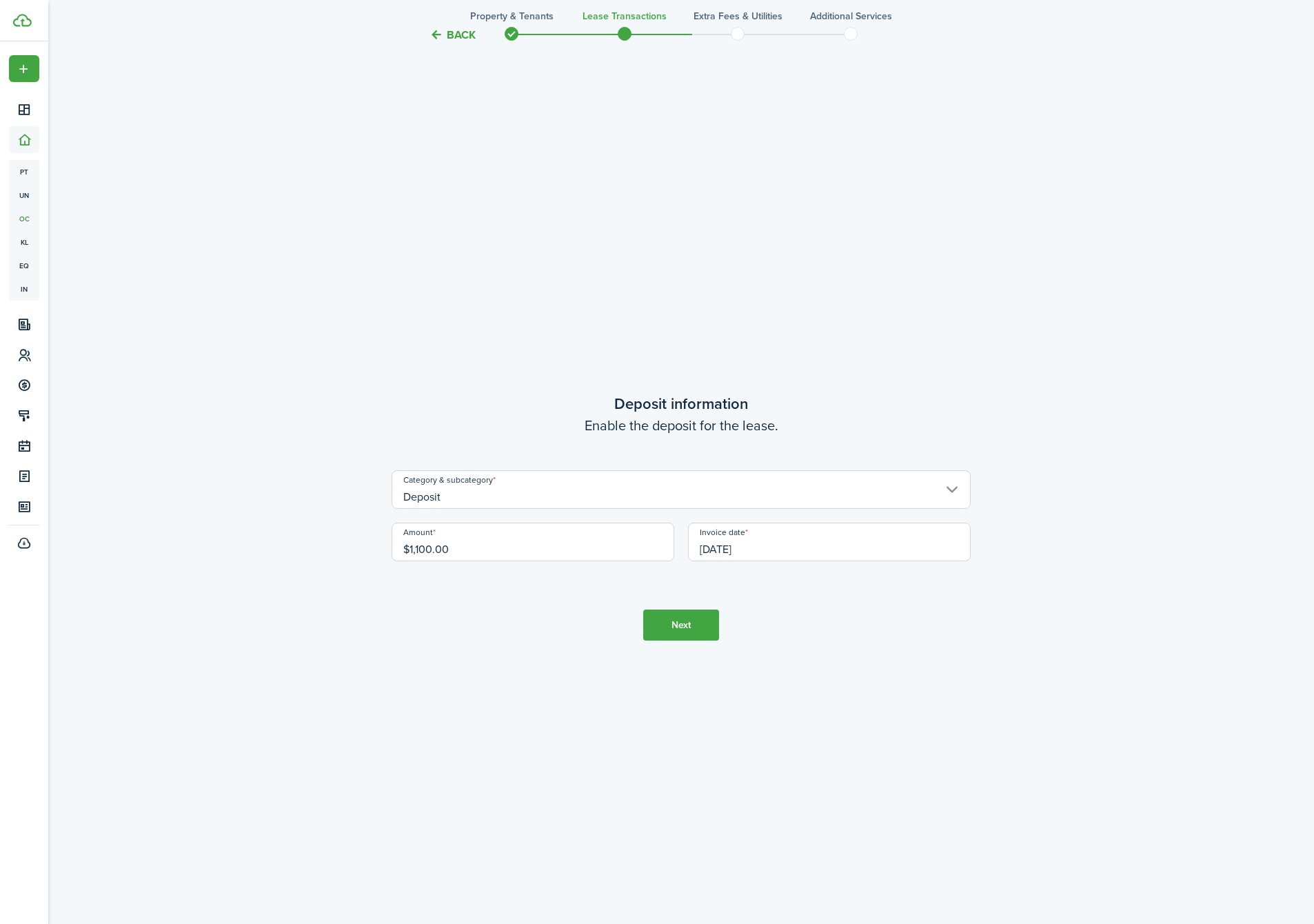
click at [706, 620] on button "Next" at bounding box center [681, 625] width 76 height 31
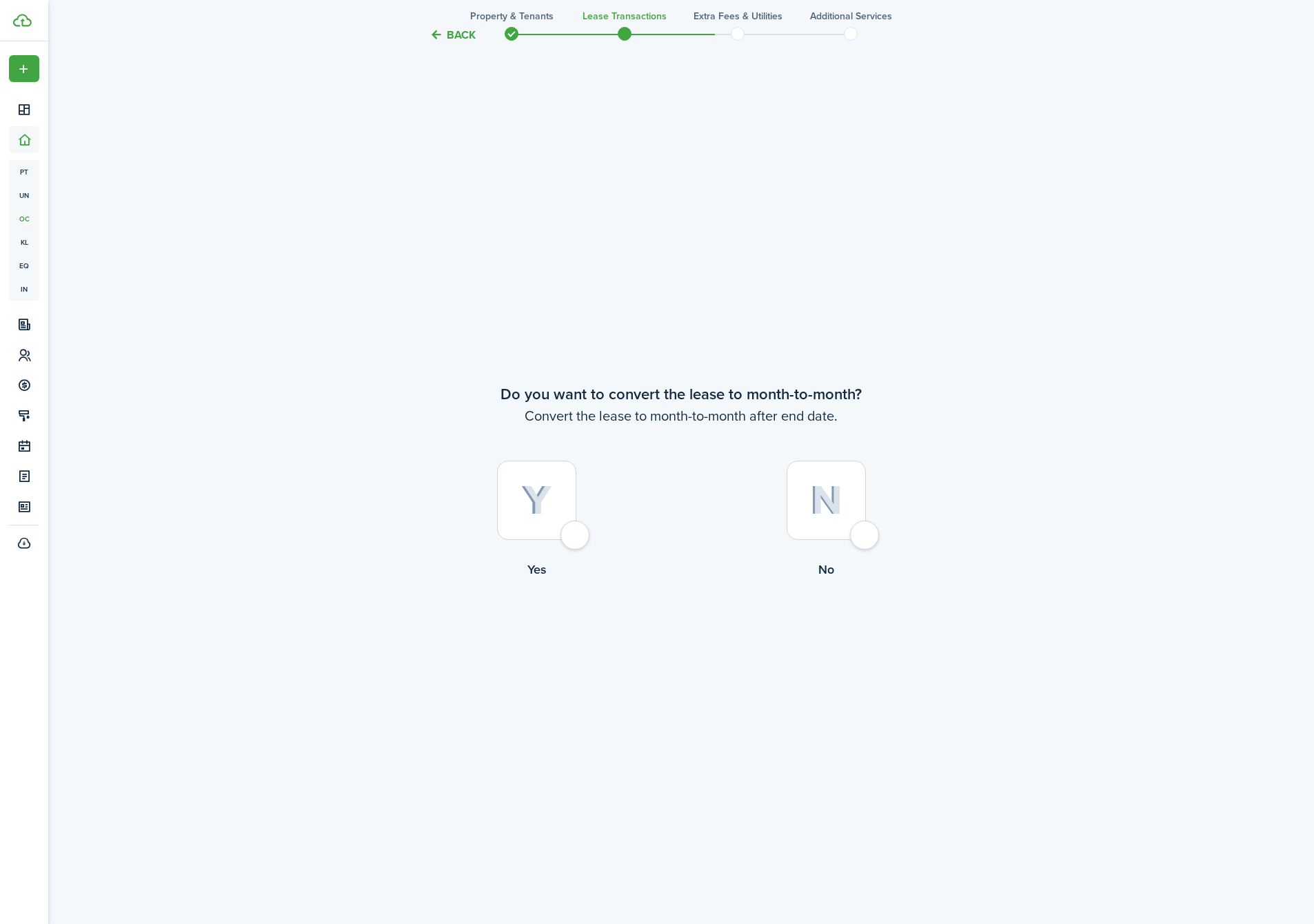
scroll to position [3604, 0]
click at [540, 522] on div at bounding box center [536, 500] width 80 height 80
radio input "true"
click at [666, 630] on button "Continue" at bounding box center [681, 635] width 76 height 31
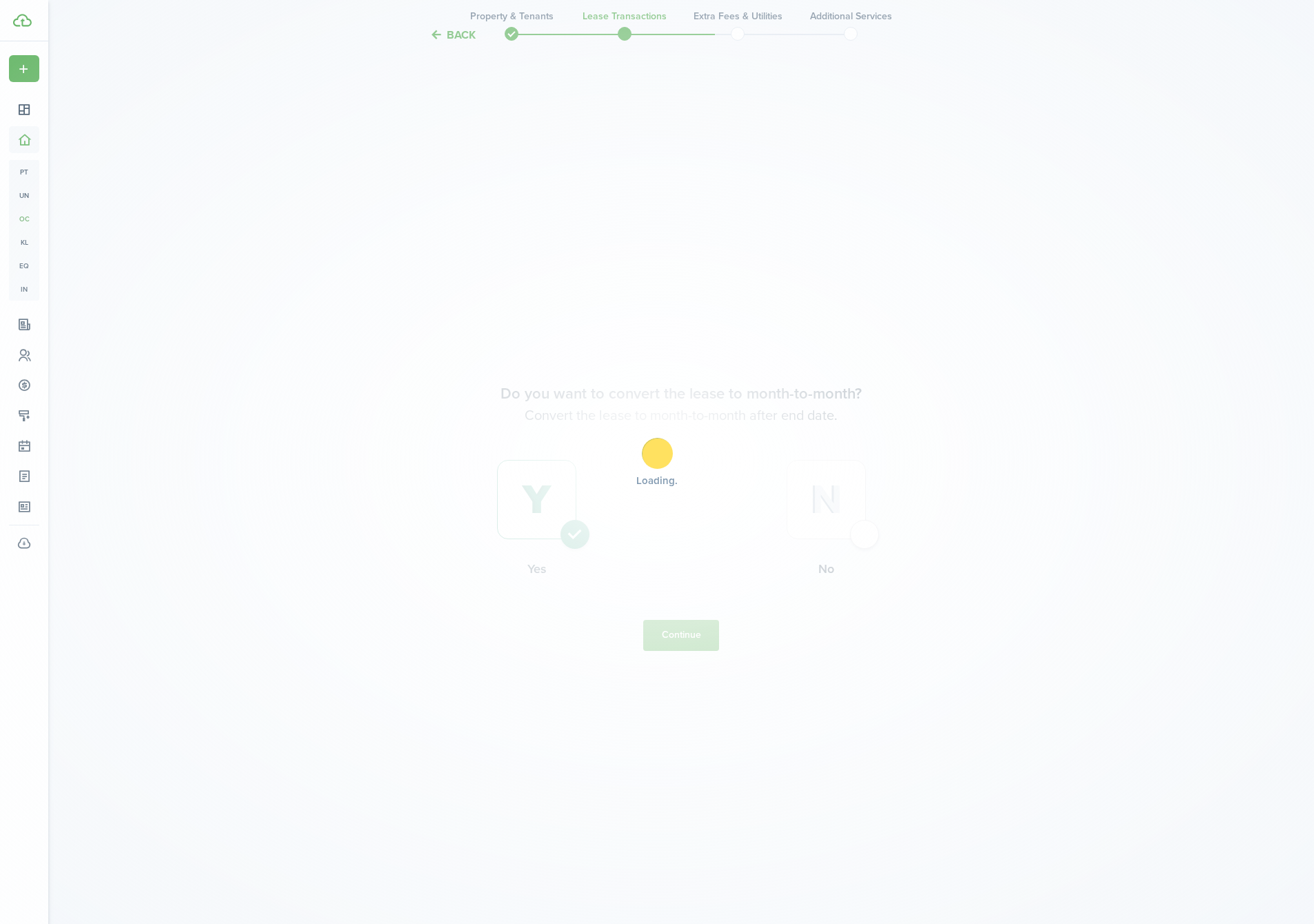
scroll to position [0, 0]
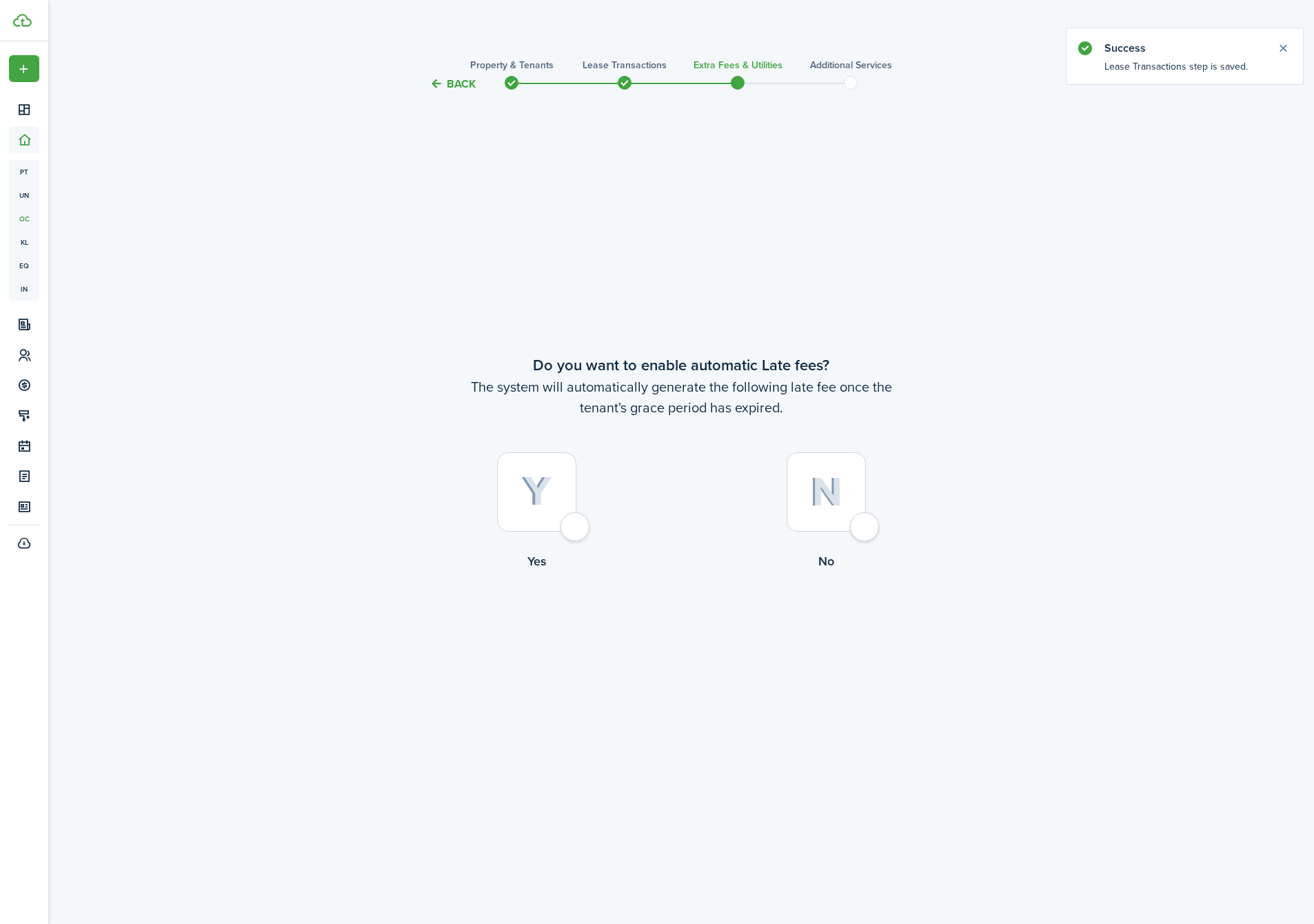
click at [519, 495] on div at bounding box center [536, 492] width 80 height 80
radio input "true"
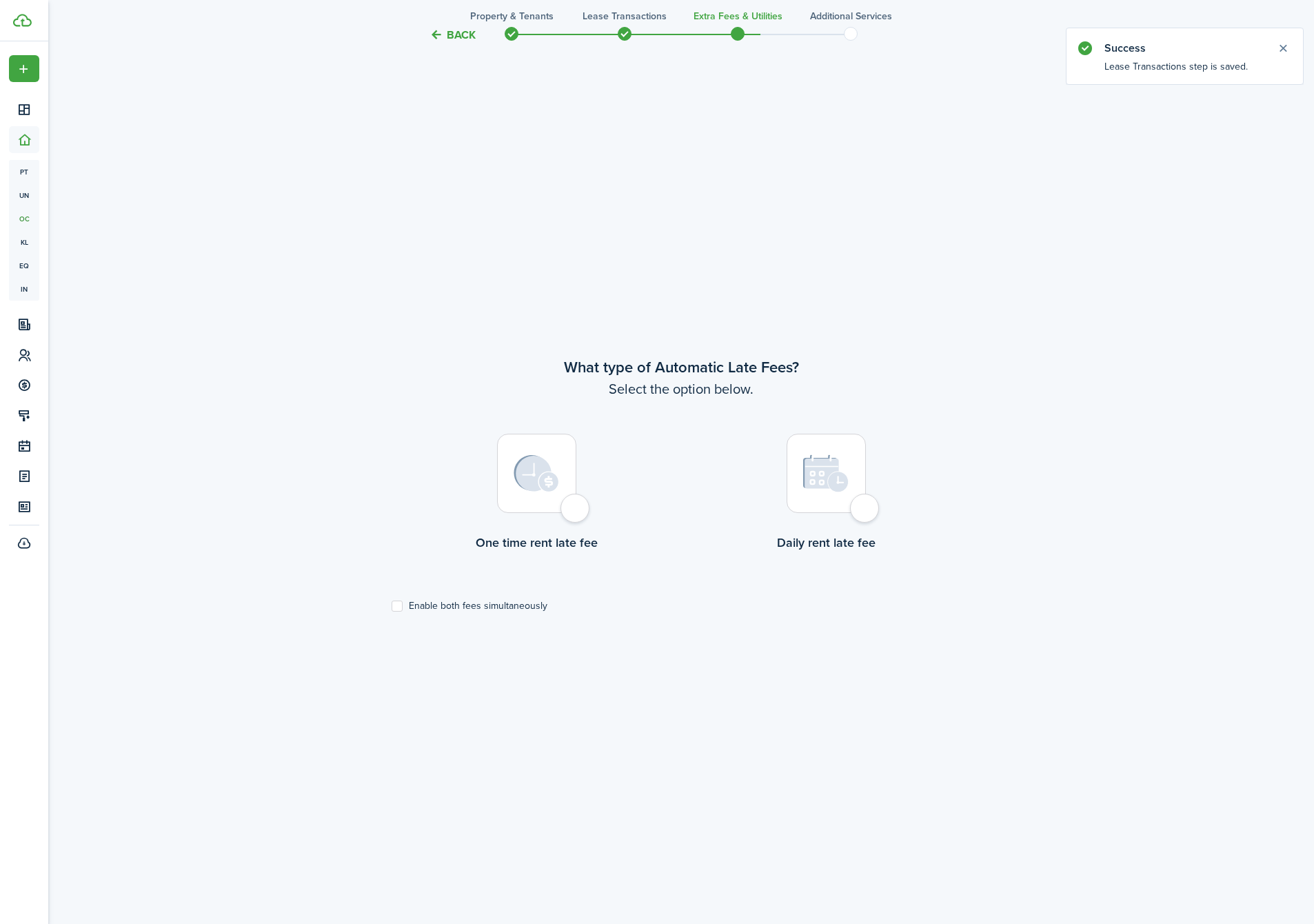
click at [546, 483] on img at bounding box center [536, 473] width 45 height 38
radio input "true"
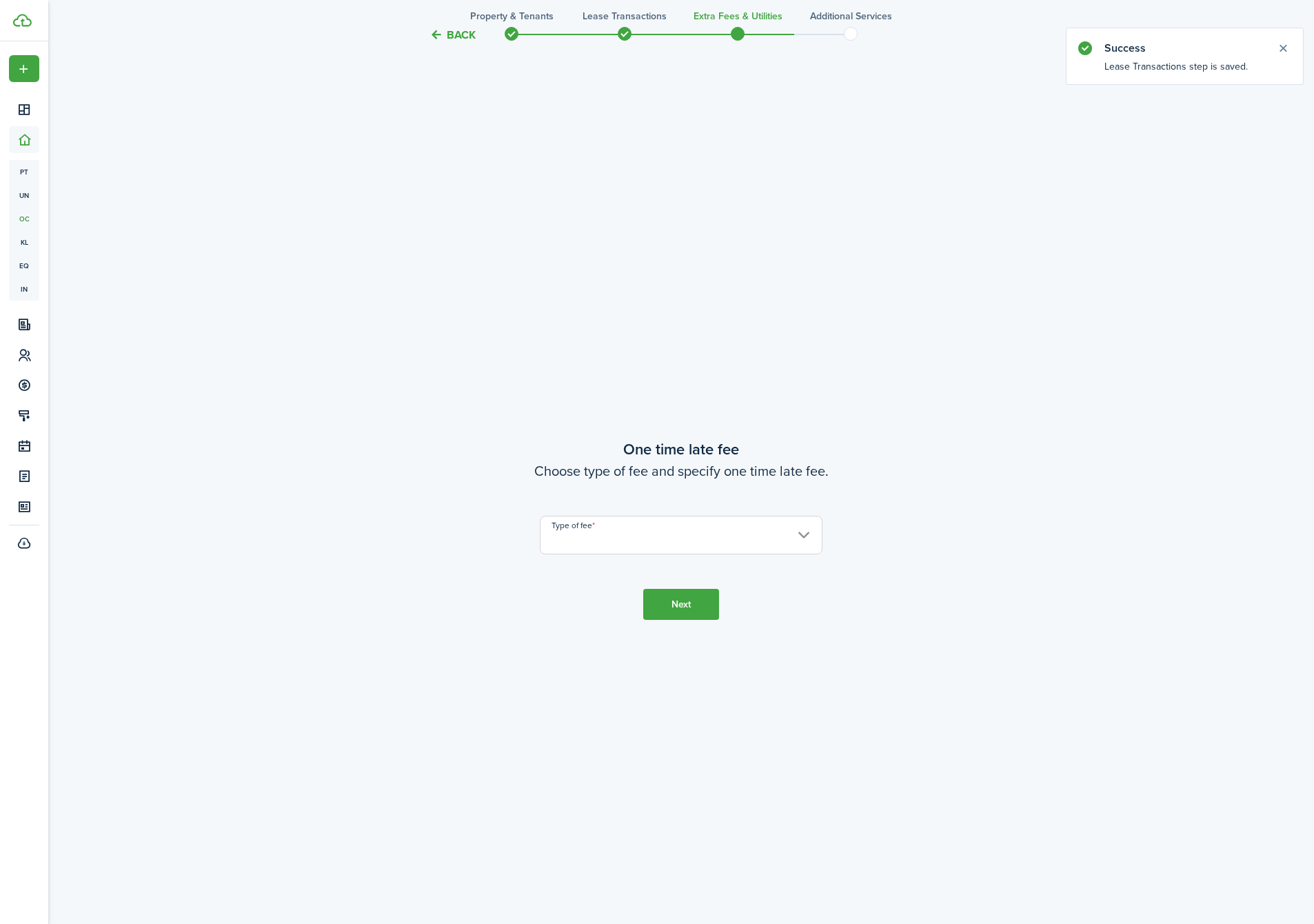
scroll to position [1756, 0]
click at [616, 517] on input "Type of fee" at bounding box center [681, 522] width 283 height 38
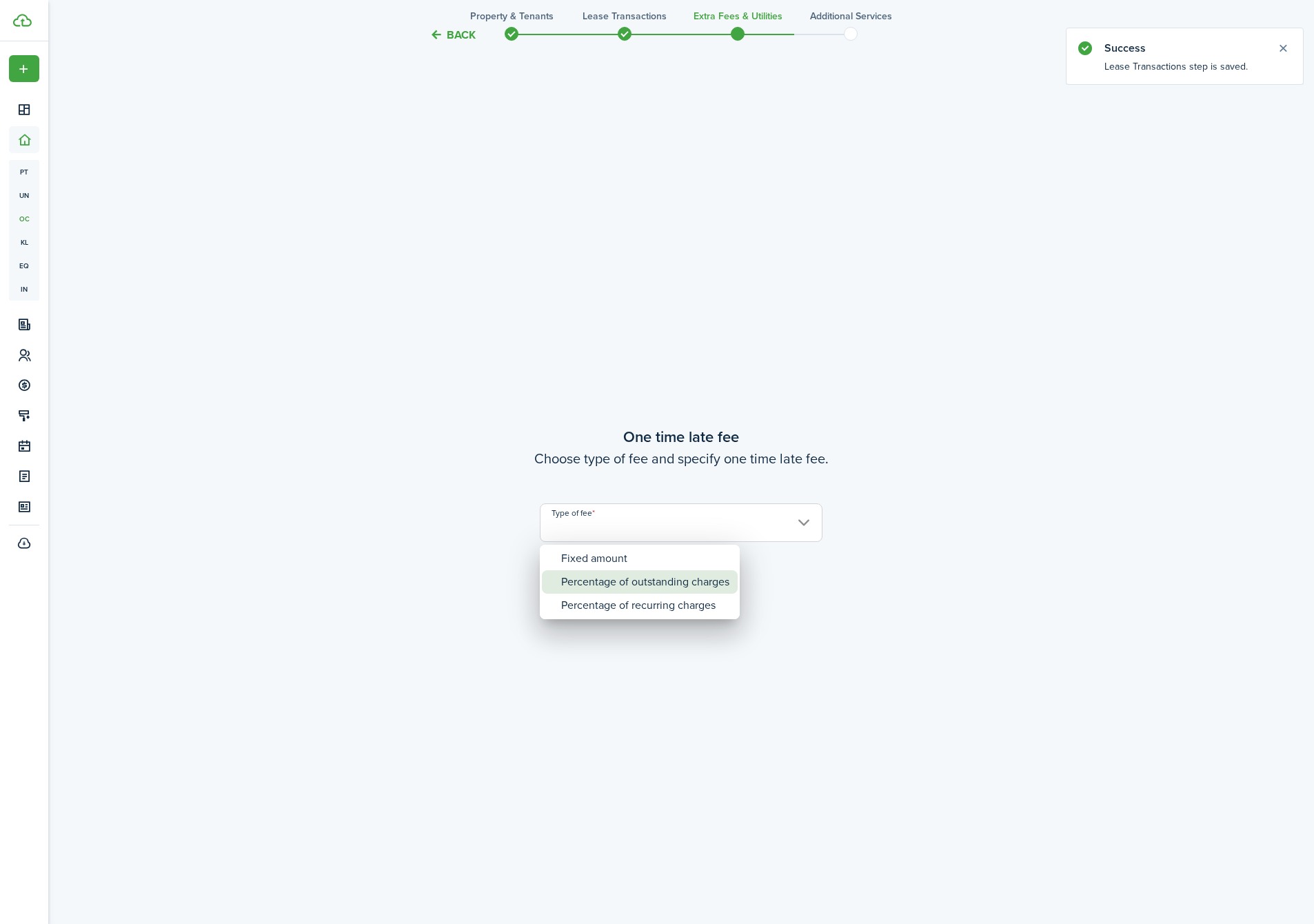
click at [614, 581] on div "Percentage of outstanding charges" at bounding box center [646, 582] width 168 height 24
type input "Percentage of outstanding charges"
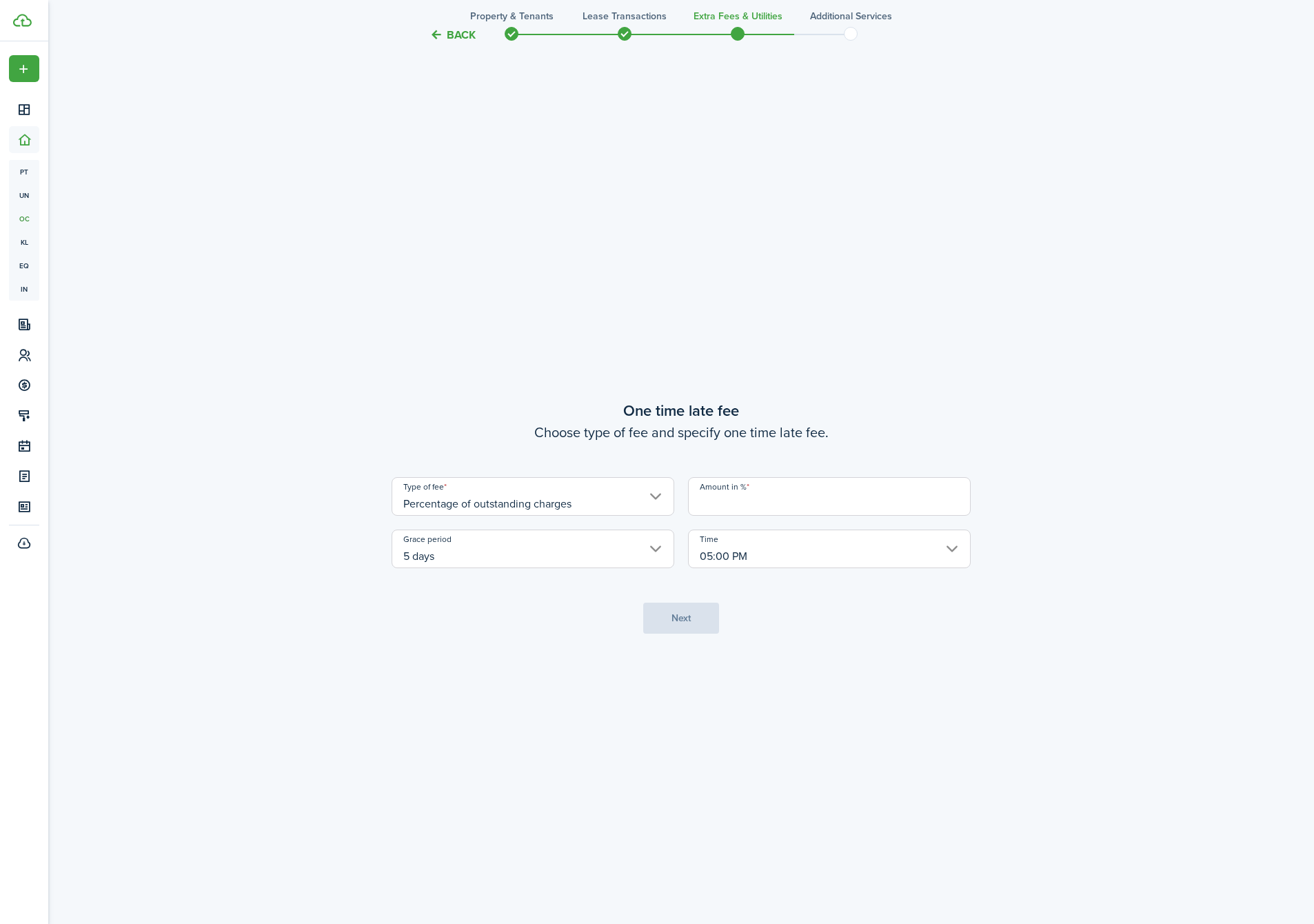
click at [755, 503] on input "Amount in %" at bounding box center [829, 496] width 283 height 38
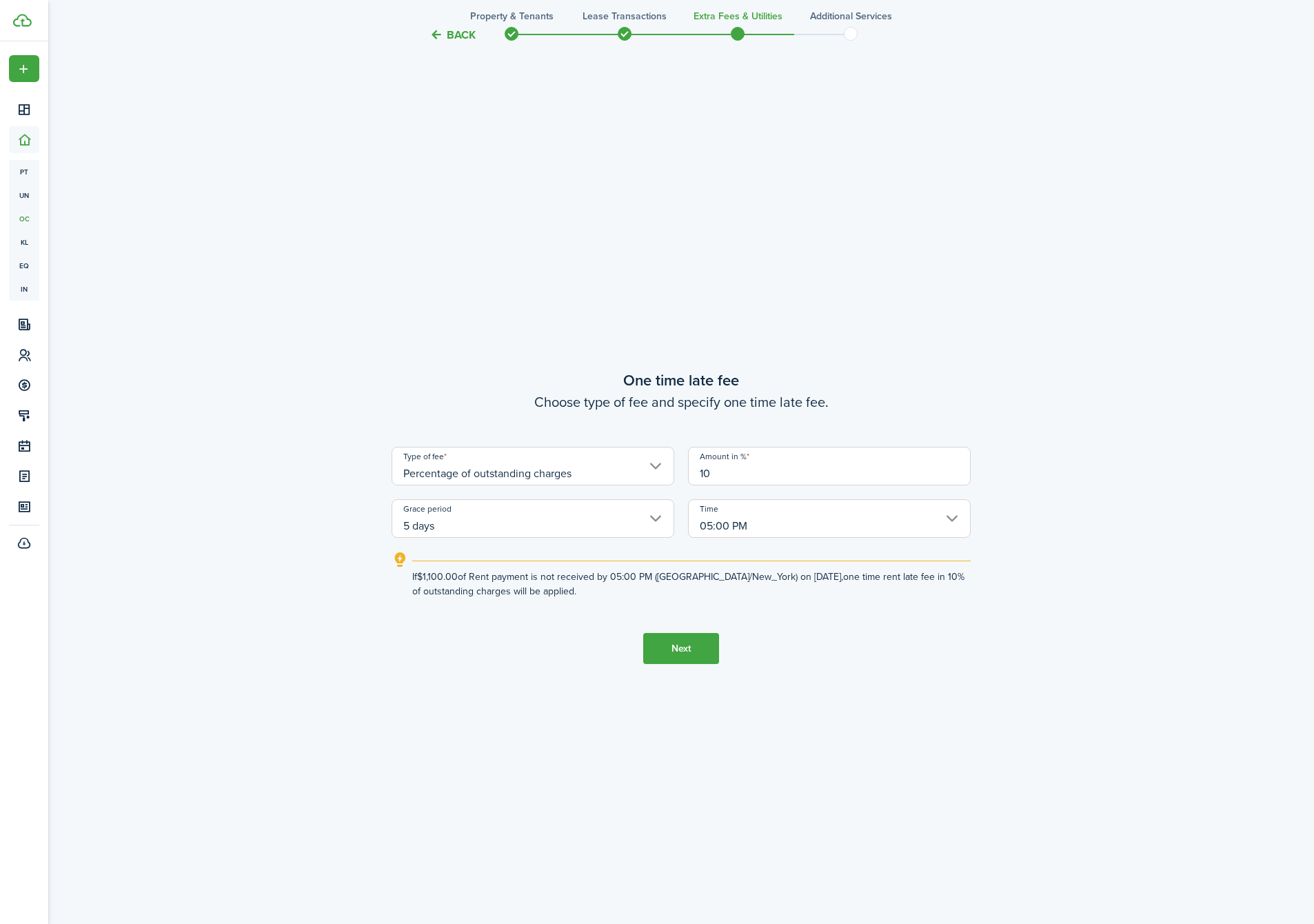
type input "10"
click at [556, 709] on tc-wizard-step "One time late fee Choose type of fee and specify one time late fee. Type of fee…" at bounding box center [681, 516] width 579 height 924
click at [680, 648] on button "Next" at bounding box center [681, 648] width 76 height 31
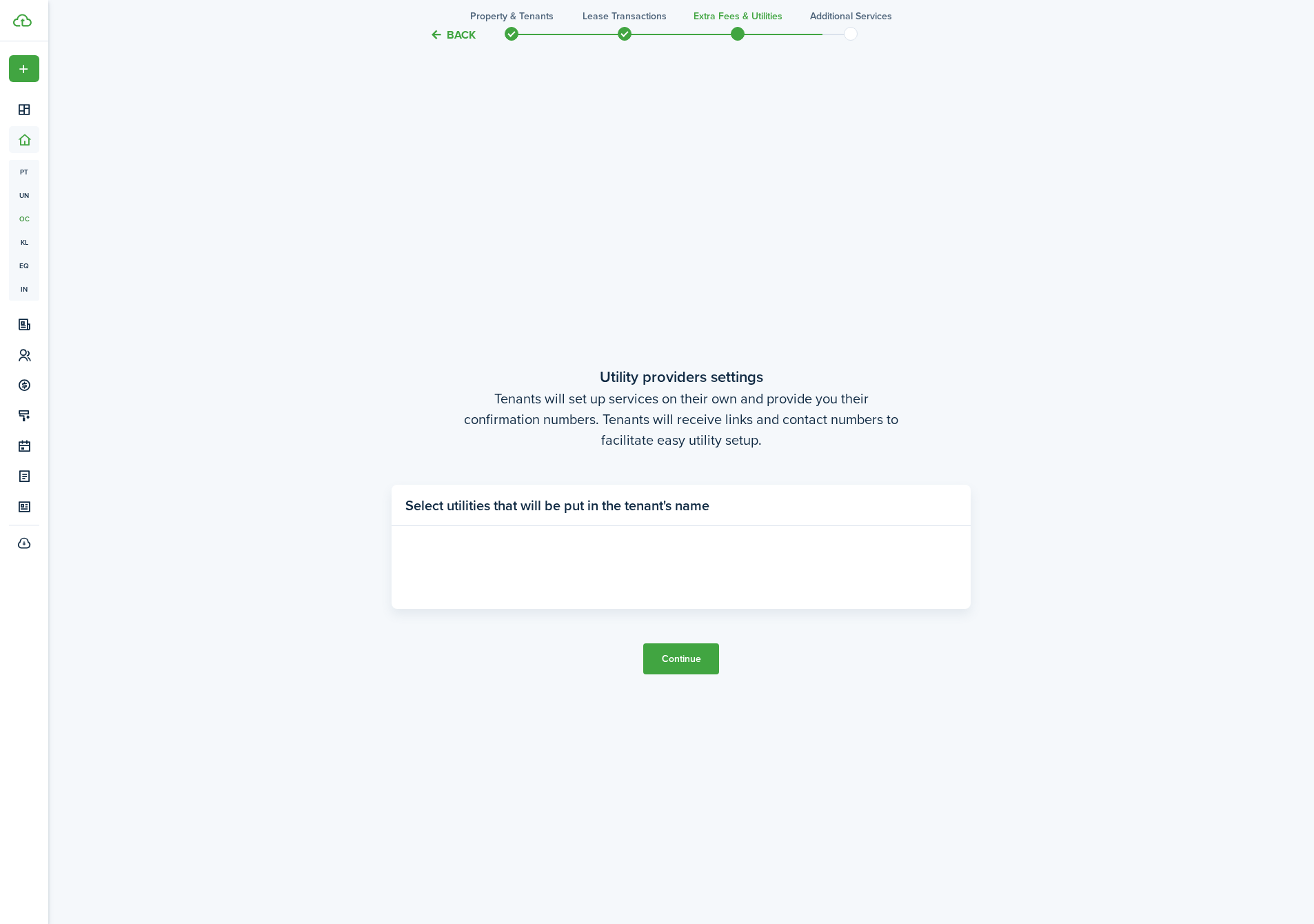
scroll to position [2680, 0]
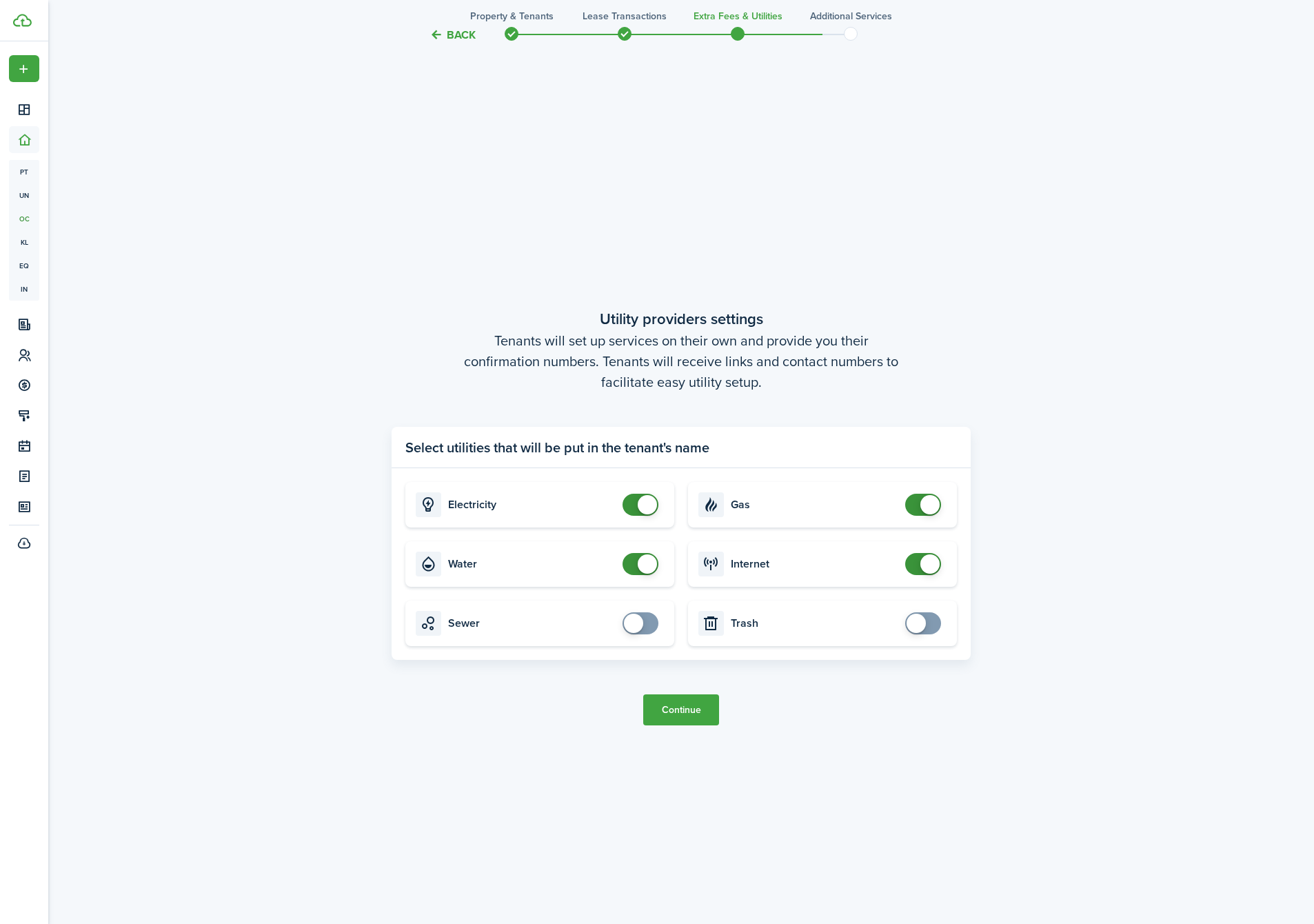
drag, startPoint x: 692, startPoint y: 714, endPoint x: 622, endPoint y: 600, distance: 133.8
click at [625, 604] on tc-wizard-step "Utility providers settings Tenants will set up services on their own and provid…" at bounding box center [681, 516] width 579 height 924
checkbox input "false"
click at [636, 562] on span at bounding box center [640, 564] width 14 height 22
click at [691, 704] on button "Continue" at bounding box center [681, 710] width 76 height 31
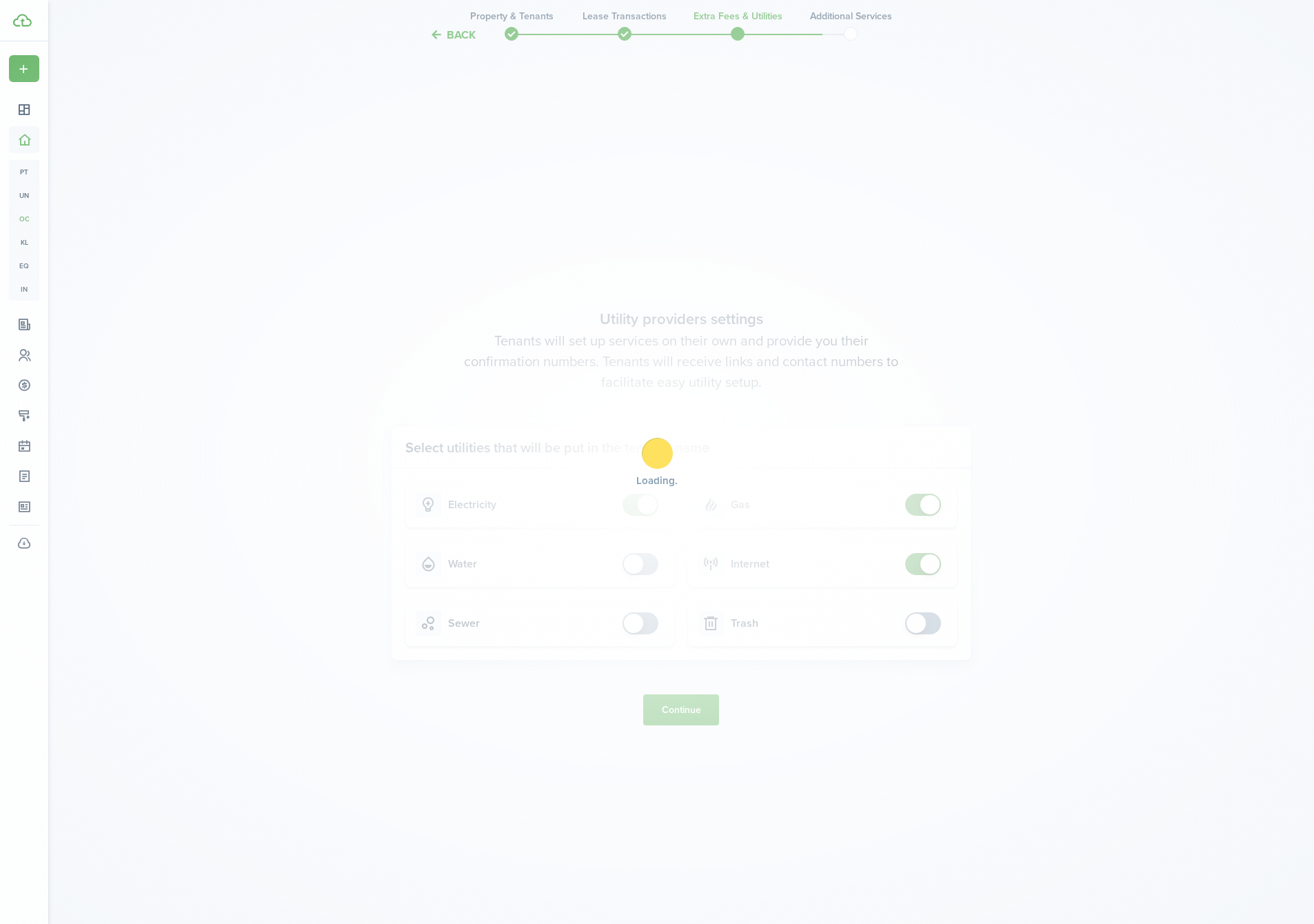
scroll to position [0, 0]
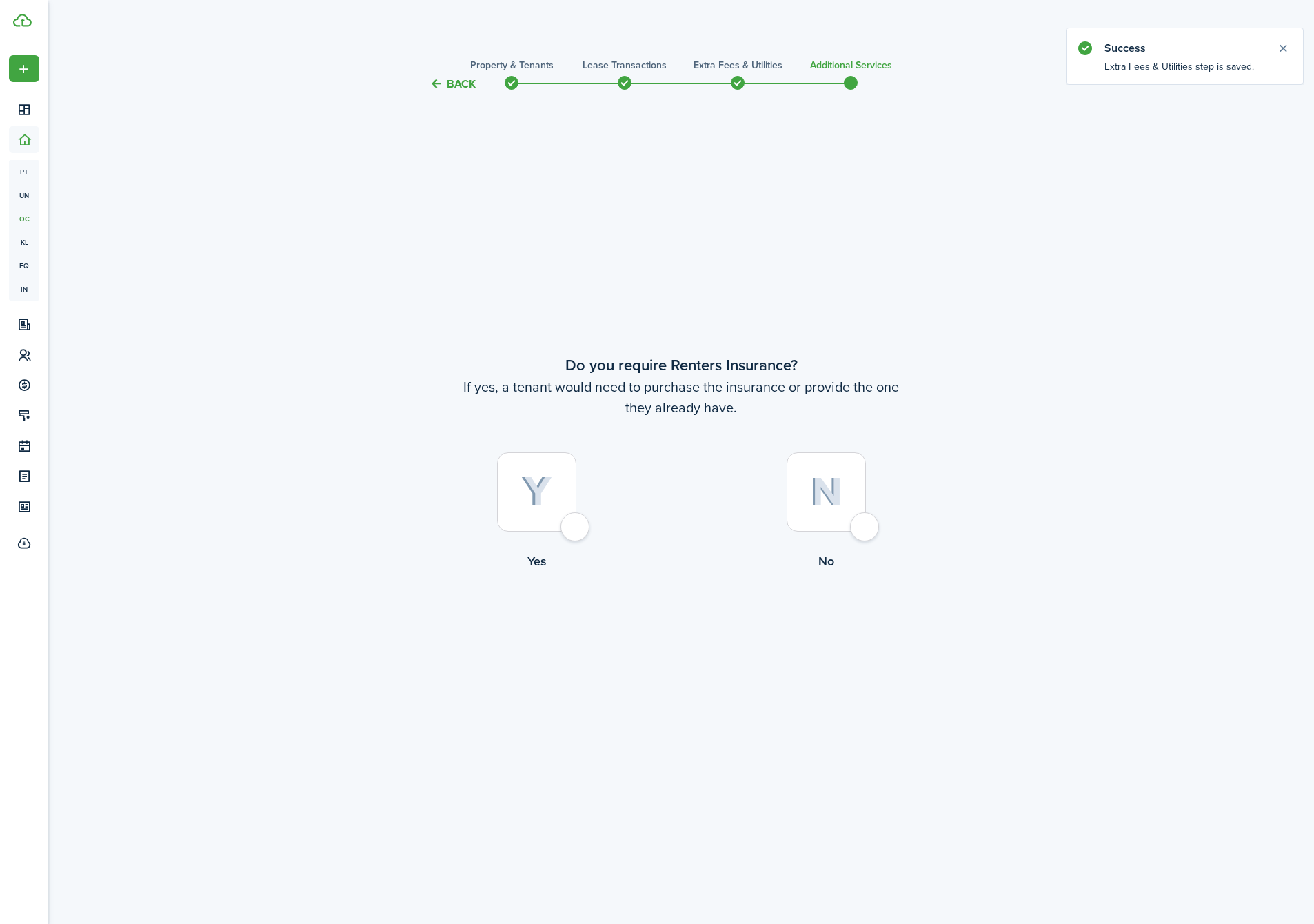
click at [839, 496] on img at bounding box center [826, 492] width 32 height 30
radio input "true"
click at [714, 620] on button "Complete move in" at bounding box center [681, 626] width 101 height 31
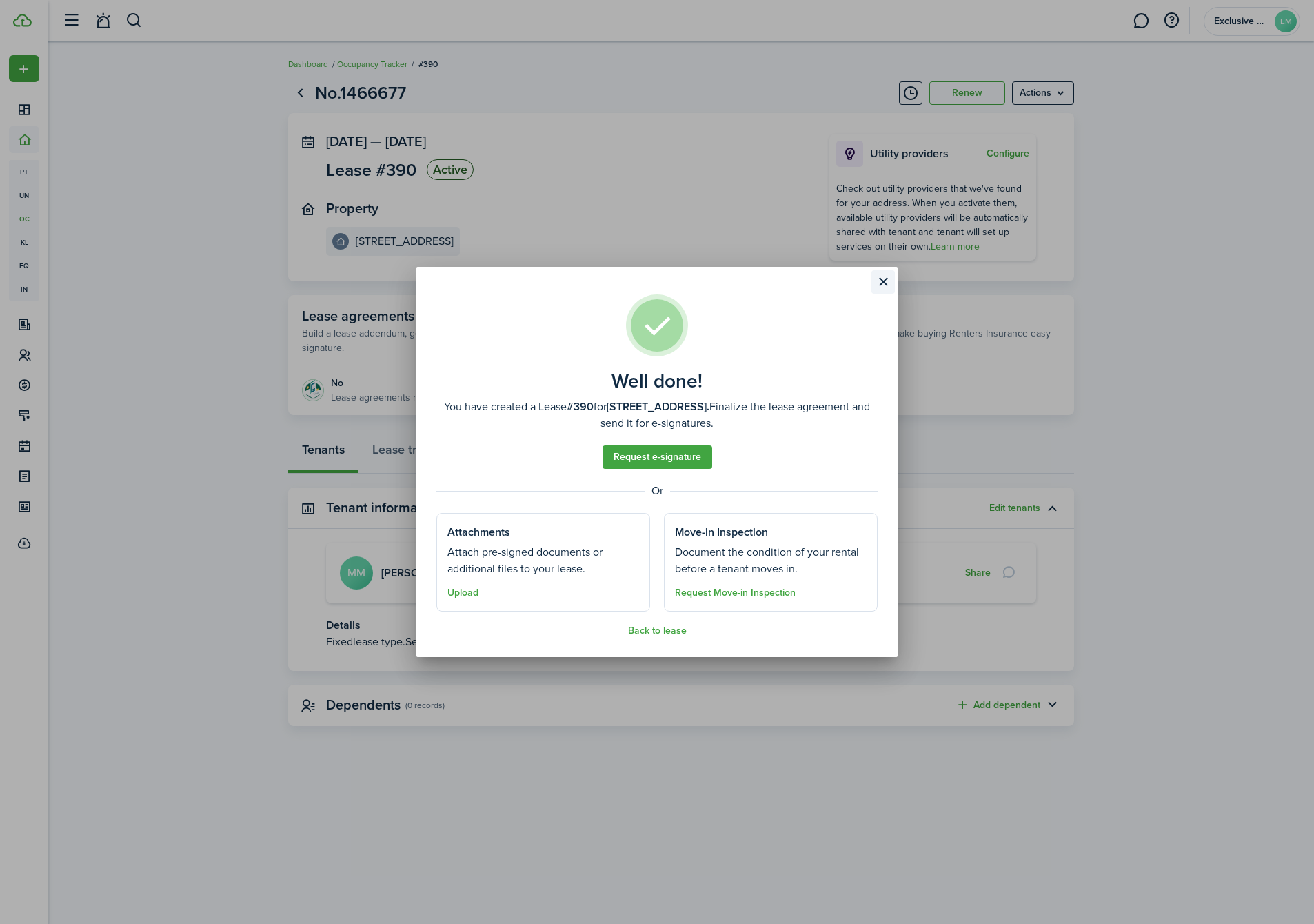
click at [884, 284] on button "Close modal" at bounding box center [883, 282] width 24 height 24
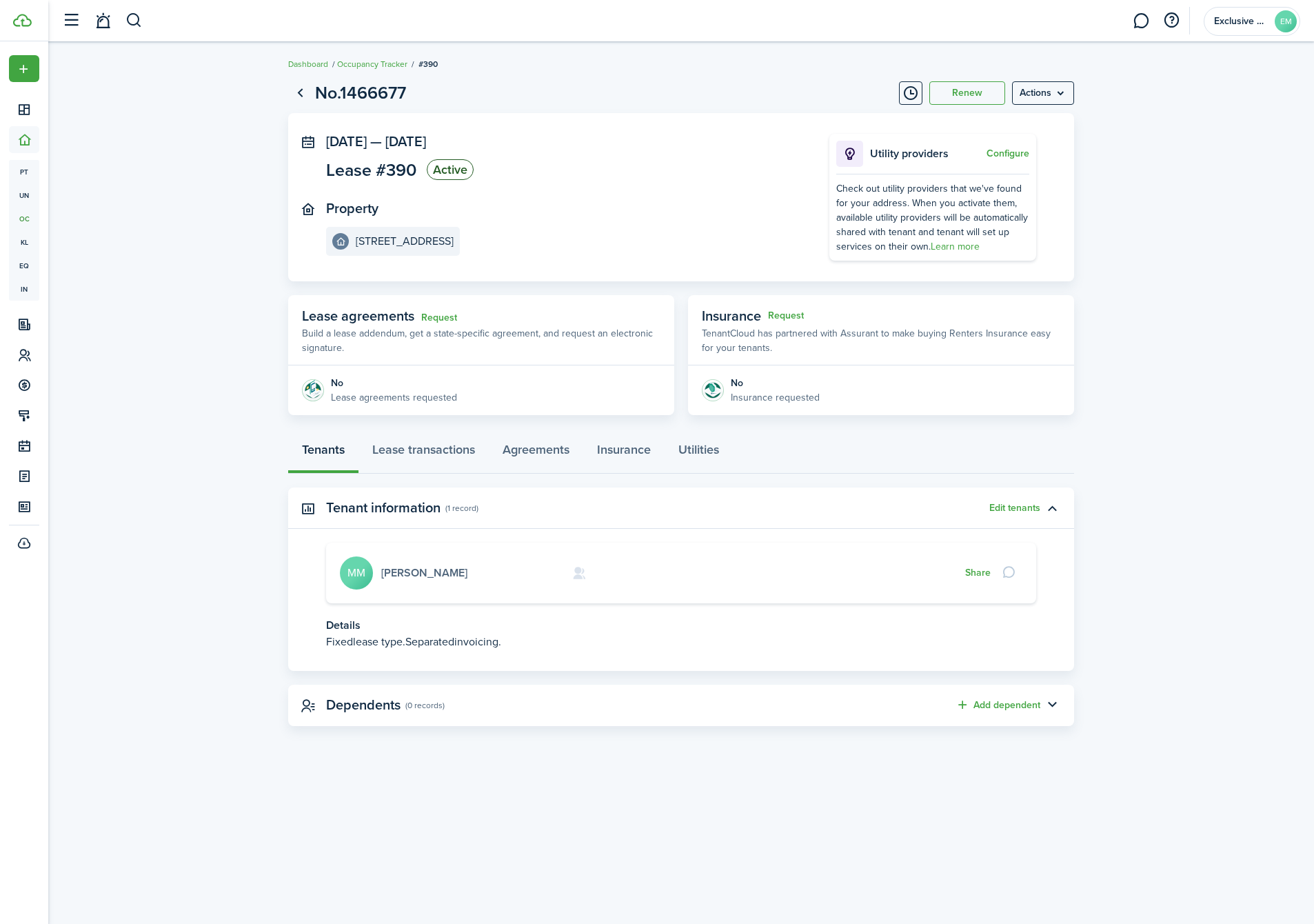
click at [399, 575] on link "[PERSON_NAME]" at bounding box center [424, 572] width 87 height 16
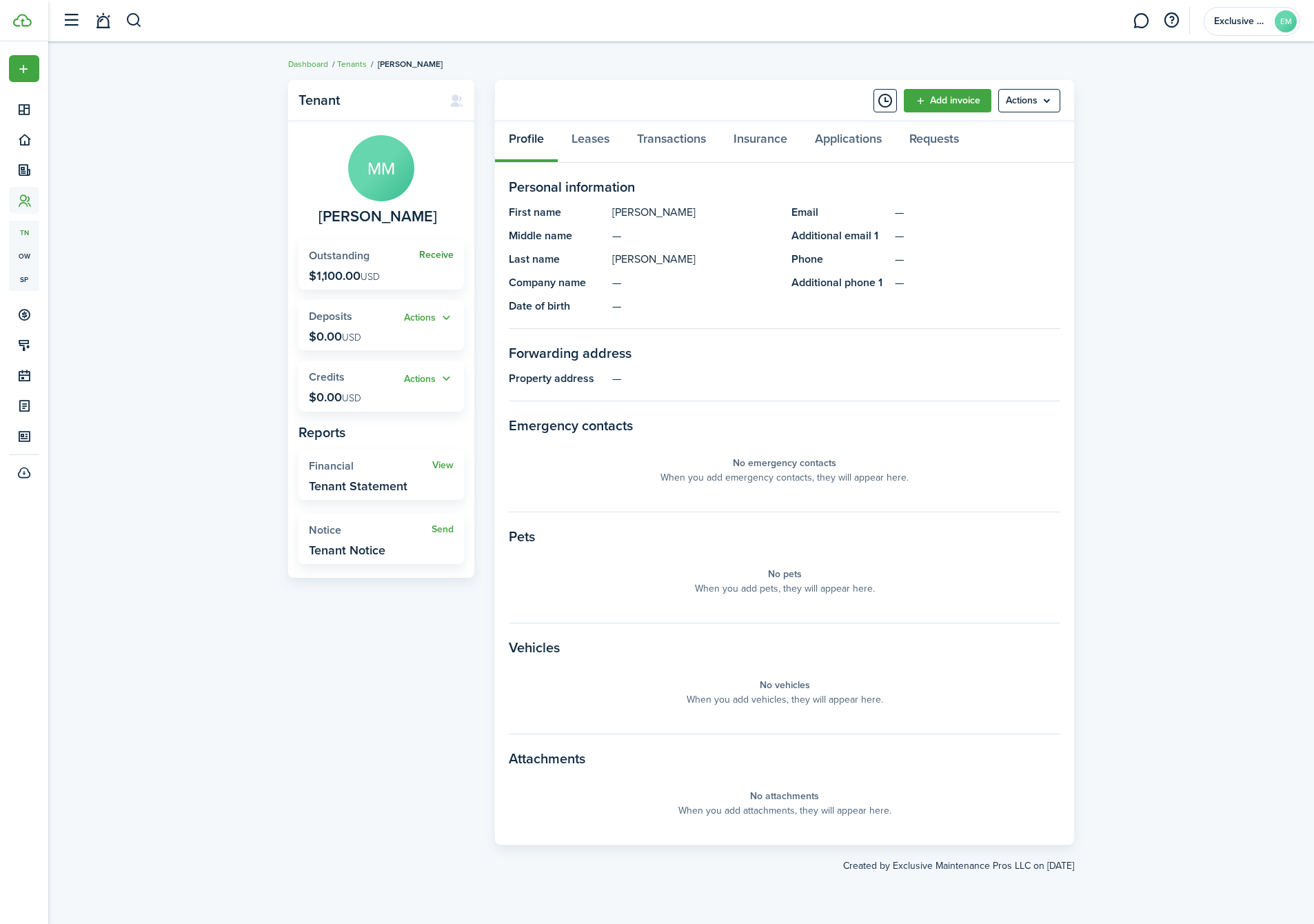
click at [441, 250] on link "Receive" at bounding box center [436, 255] width 34 height 11
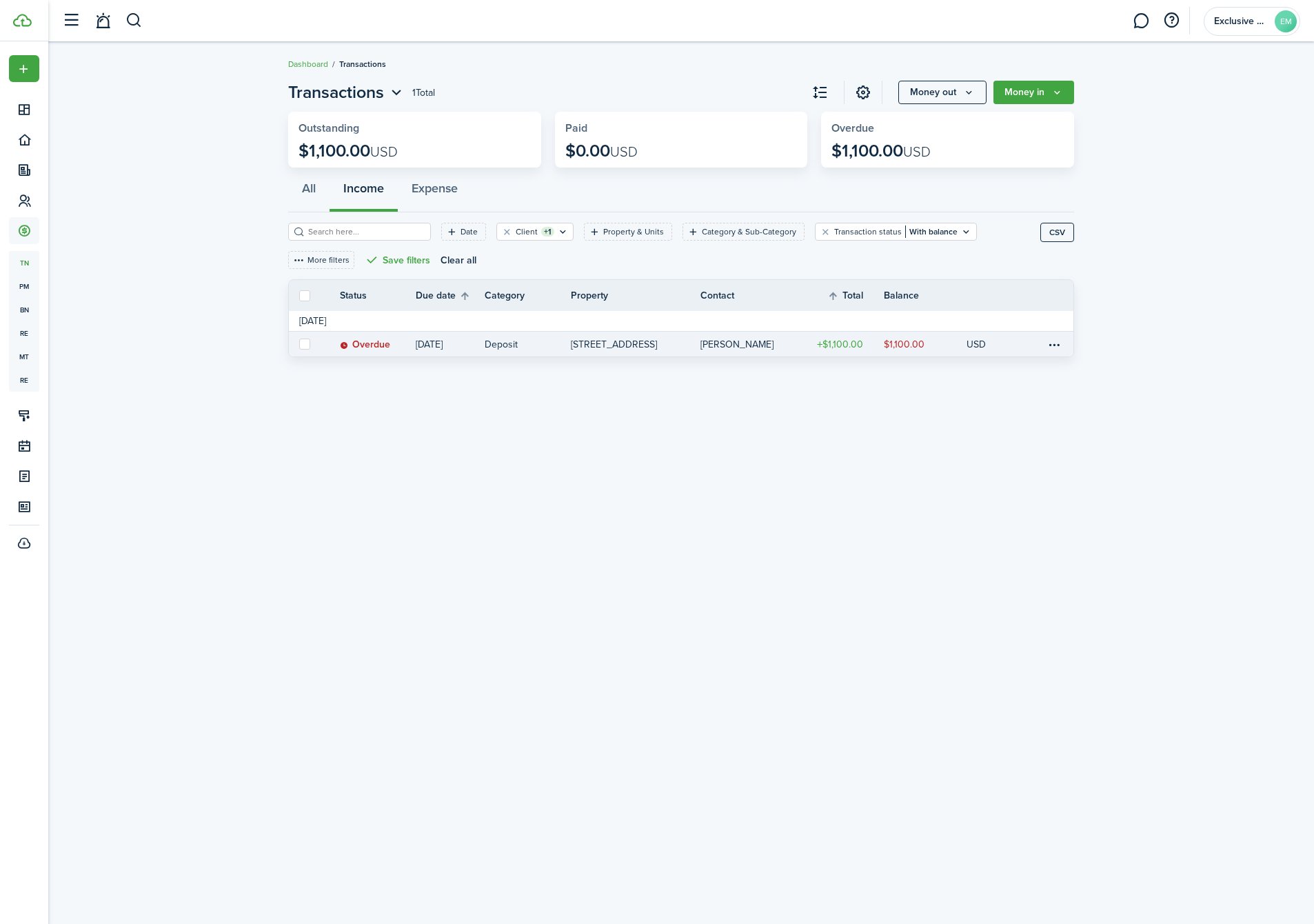
click at [314, 340] on link at bounding box center [304, 344] width 31 height 24
click at [1045, 337] on link at bounding box center [1036, 344] width 21 height 24
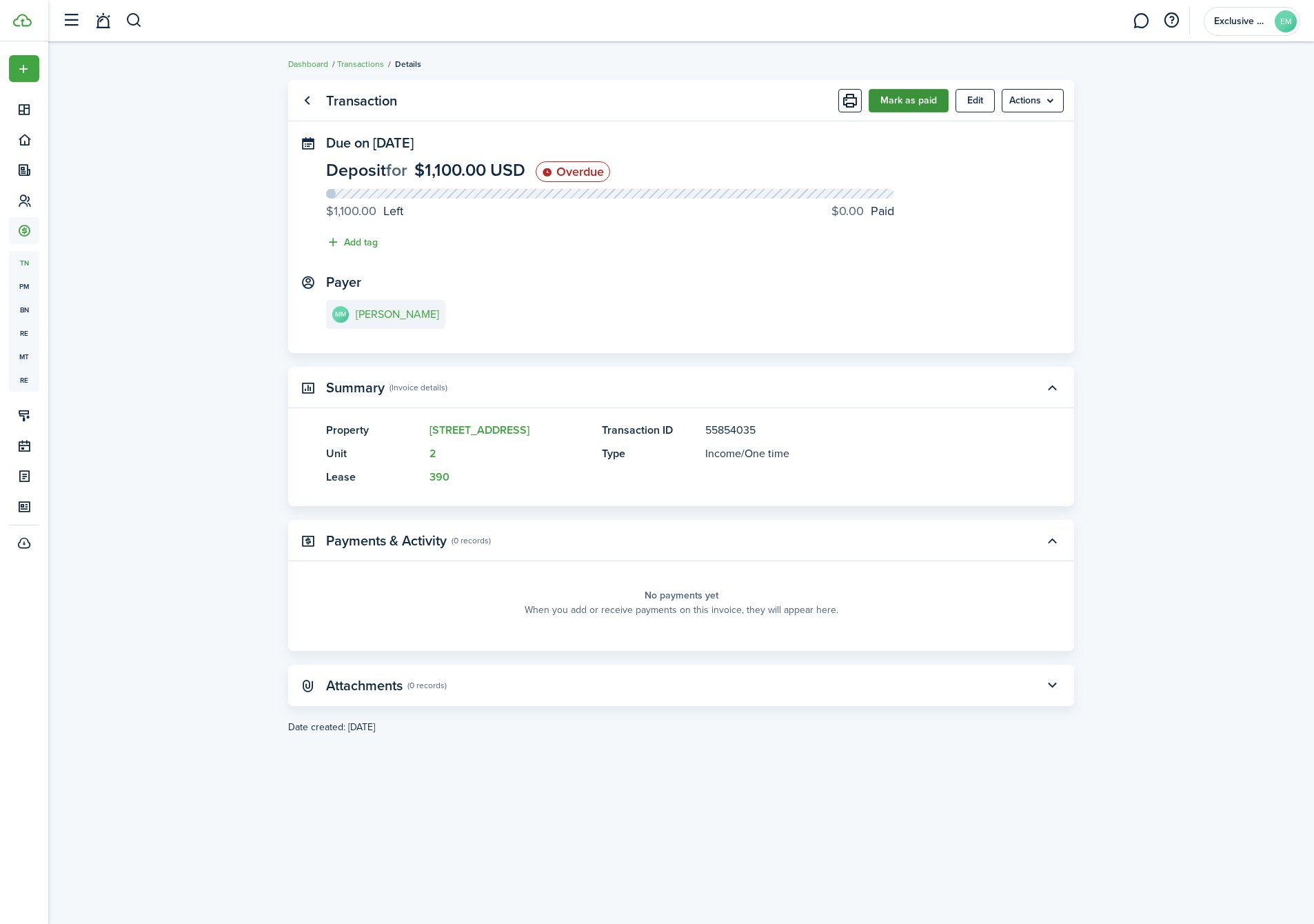
click at [919, 107] on button "Mark as paid" at bounding box center [908, 101] width 80 height 24
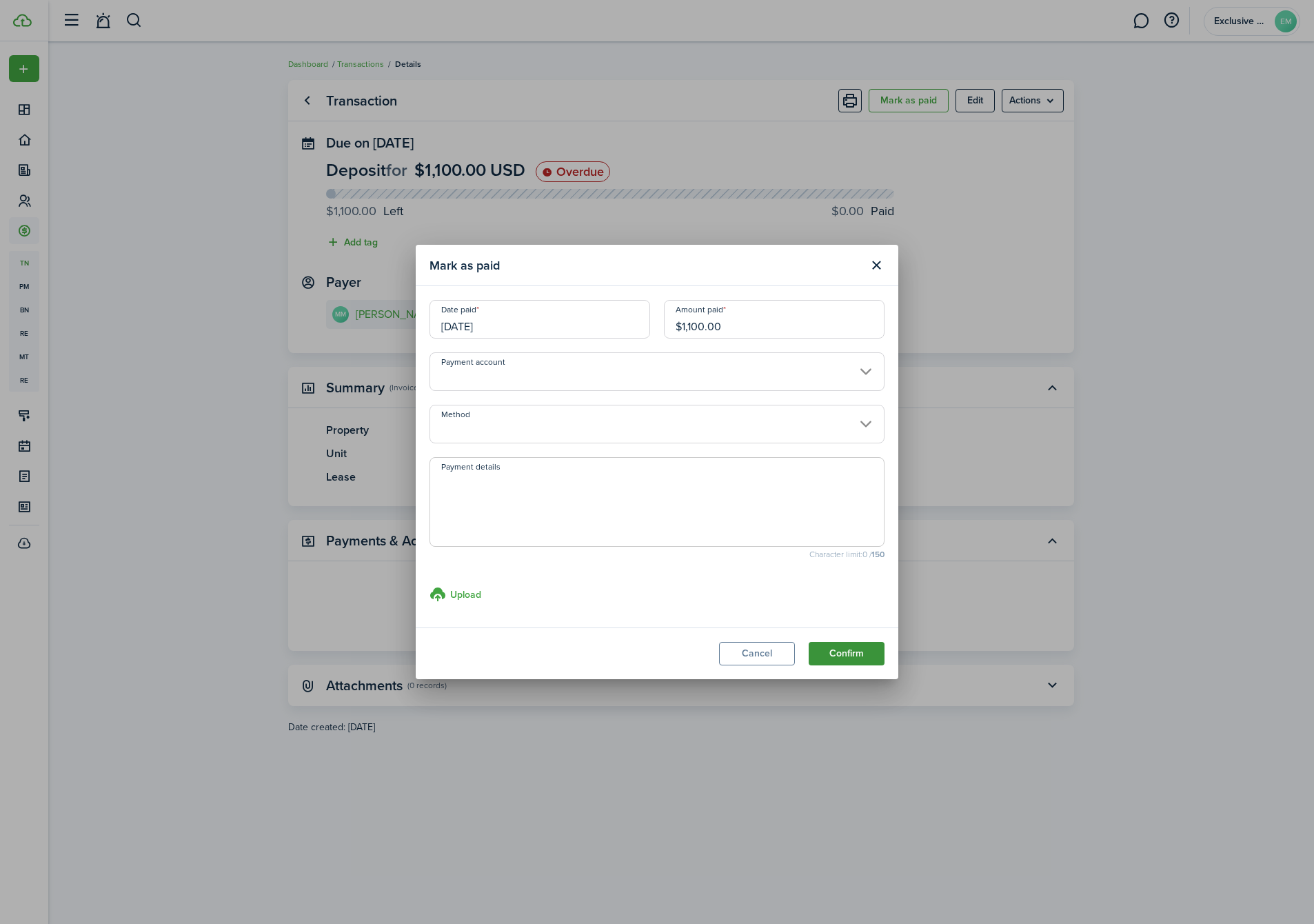
click at [833, 646] on button "Confirm" at bounding box center [846, 654] width 76 height 24
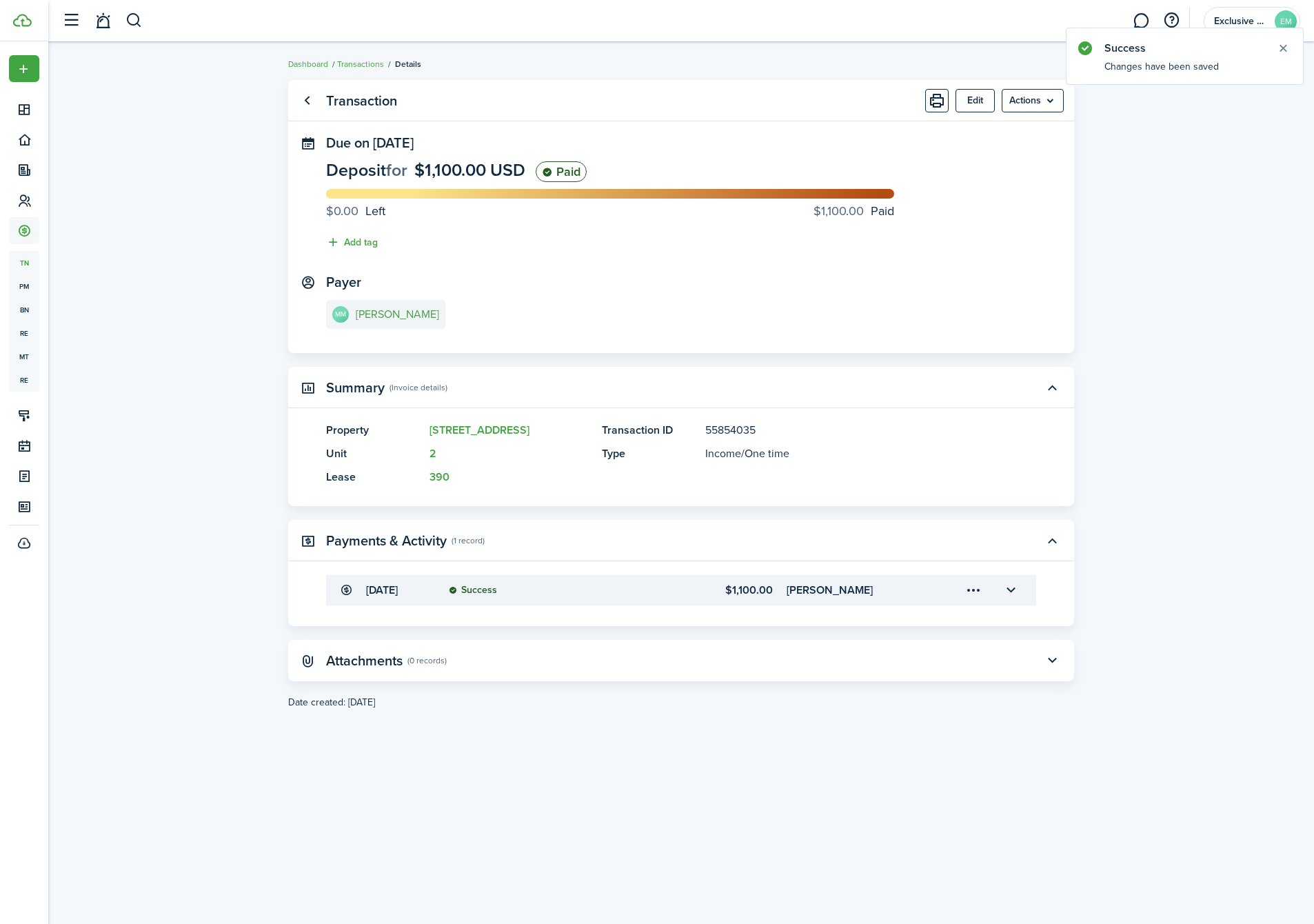
click at [358, 312] on e-details-info-title "[PERSON_NAME]" at bounding box center [397, 314] width 83 height 12
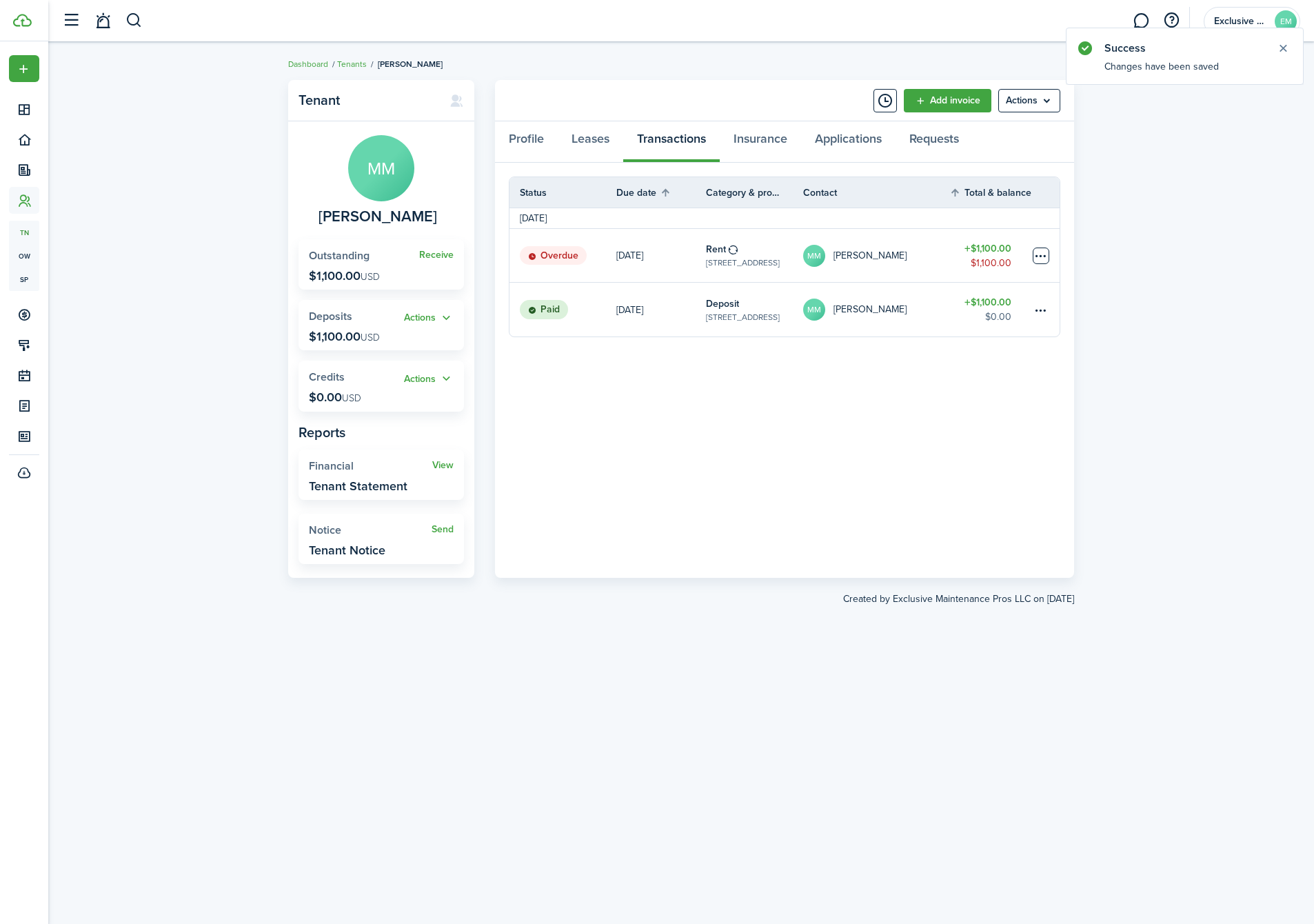
click at [1043, 248] on table-menu-btn-icon at bounding box center [1041, 256] width 17 height 17
click at [998, 300] on link "Mark as paid" at bounding box center [989, 306] width 121 height 24
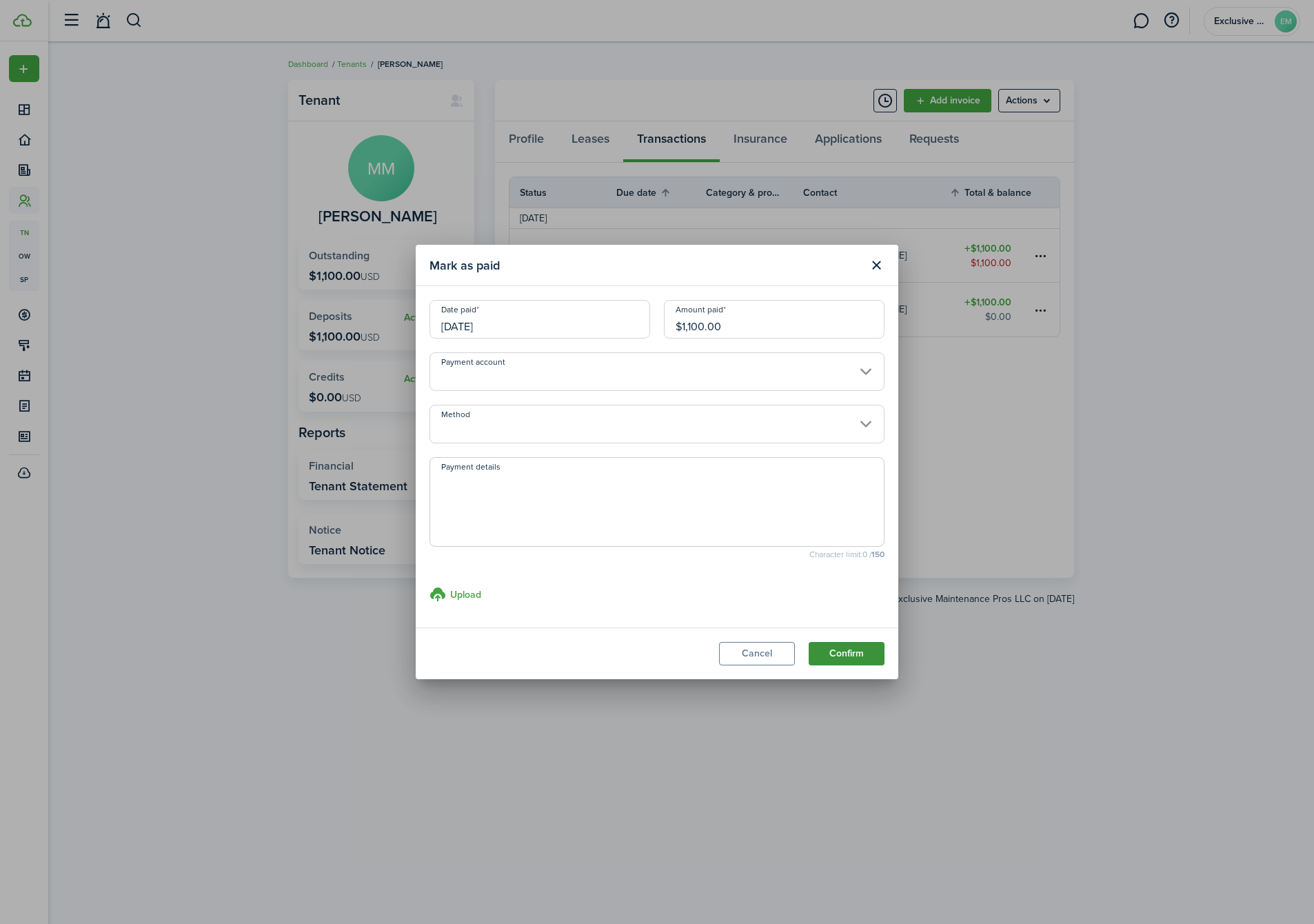
click at [852, 650] on button "Confirm" at bounding box center [846, 654] width 76 height 24
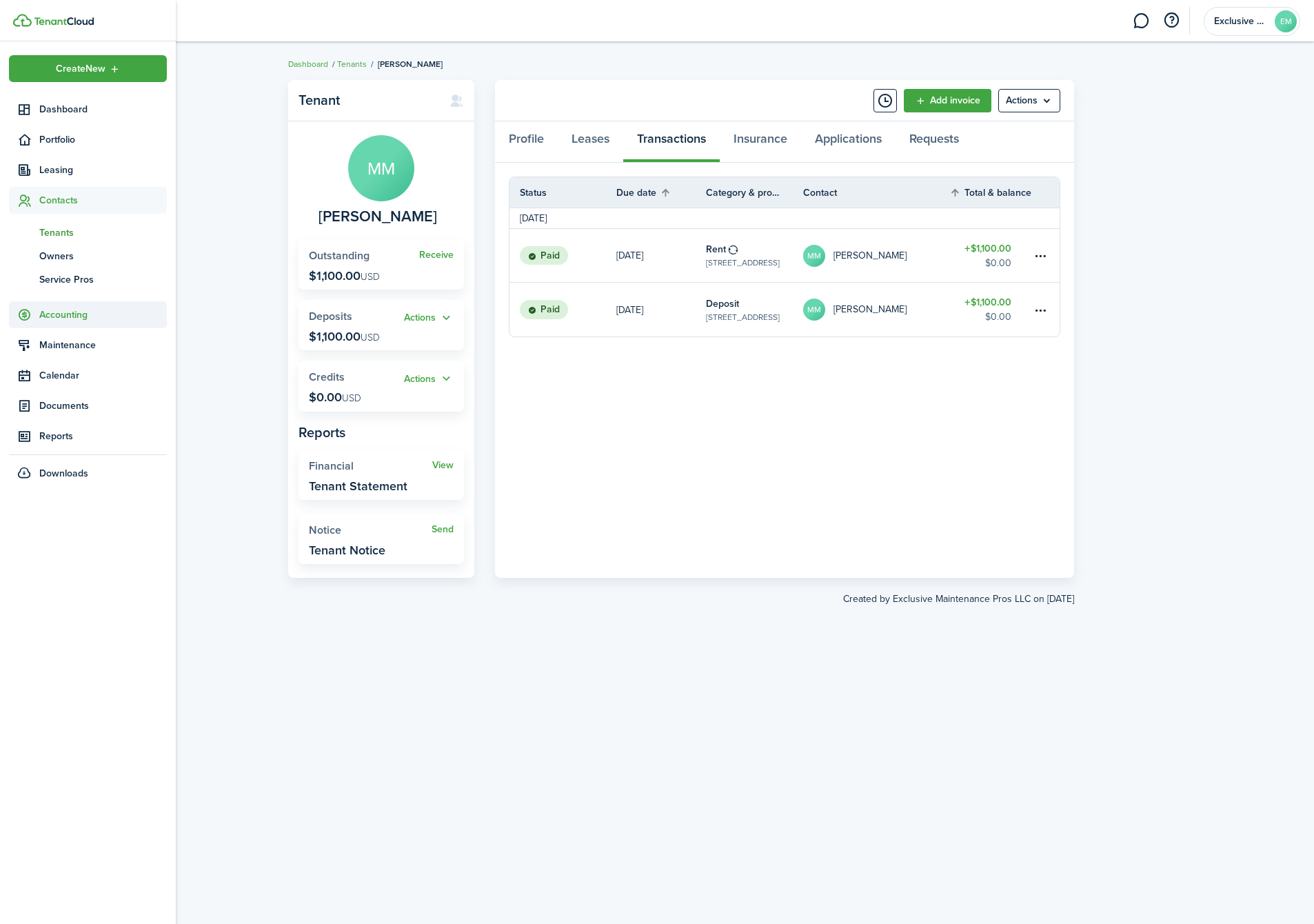
click at [63, 311] on span "Accounting" at bounding box center [103, 314] width 128 height 15
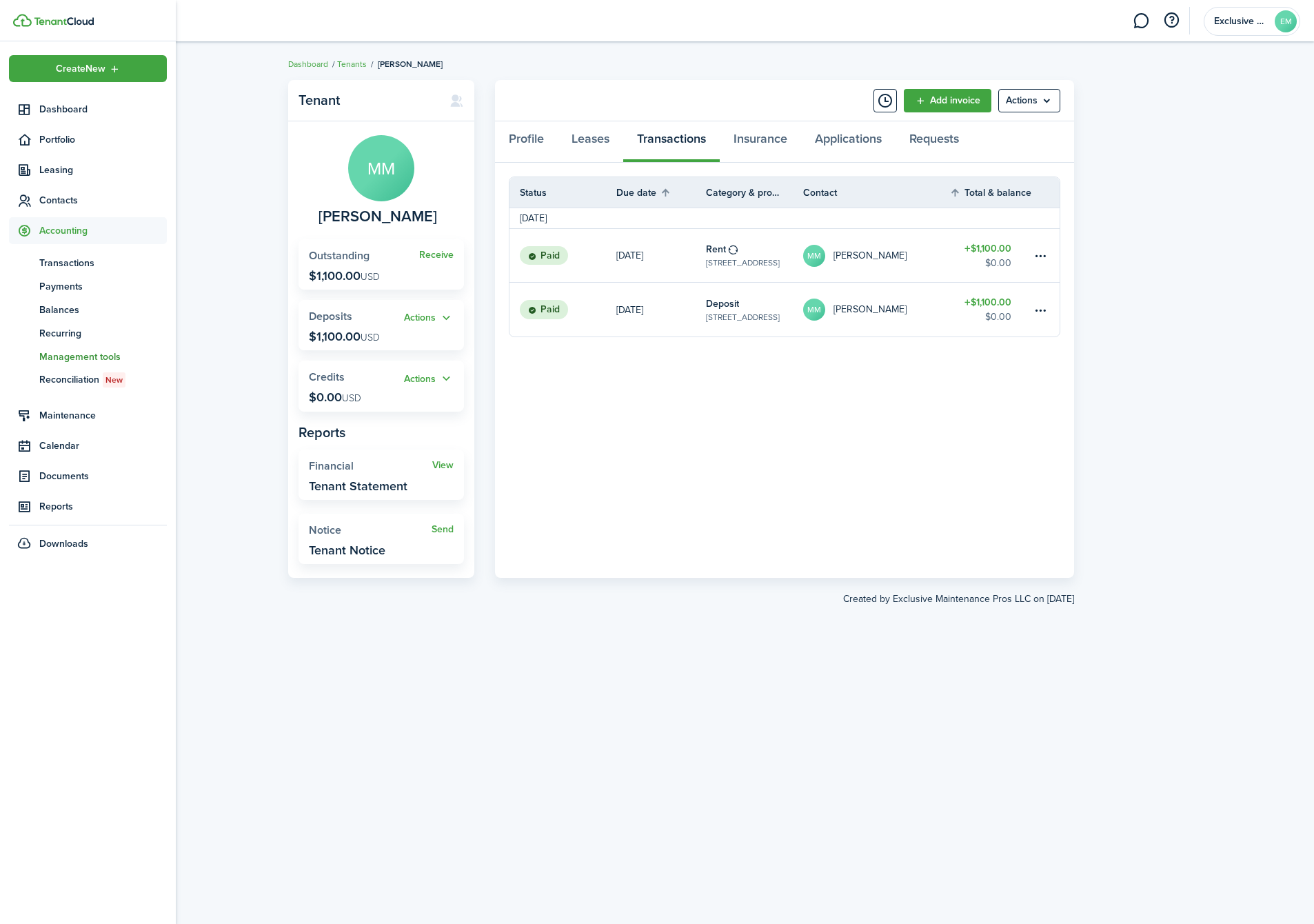
click at [70, 357] on span "Management tools" at bounding box center [103, 357] width 128 height 15
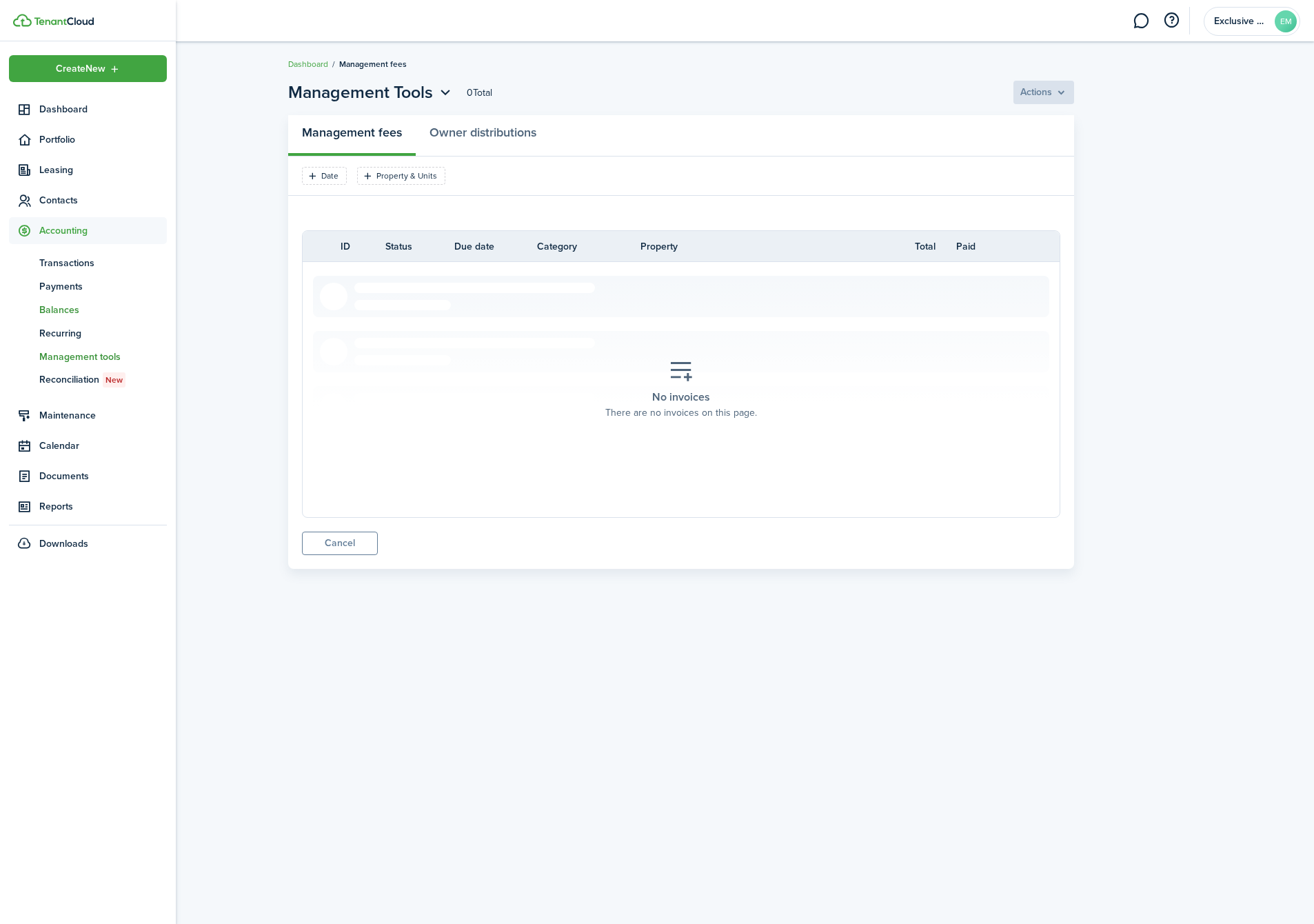
click at [40, 305] on span "Balances" at bounding box center [103, 310] width 128 height 15
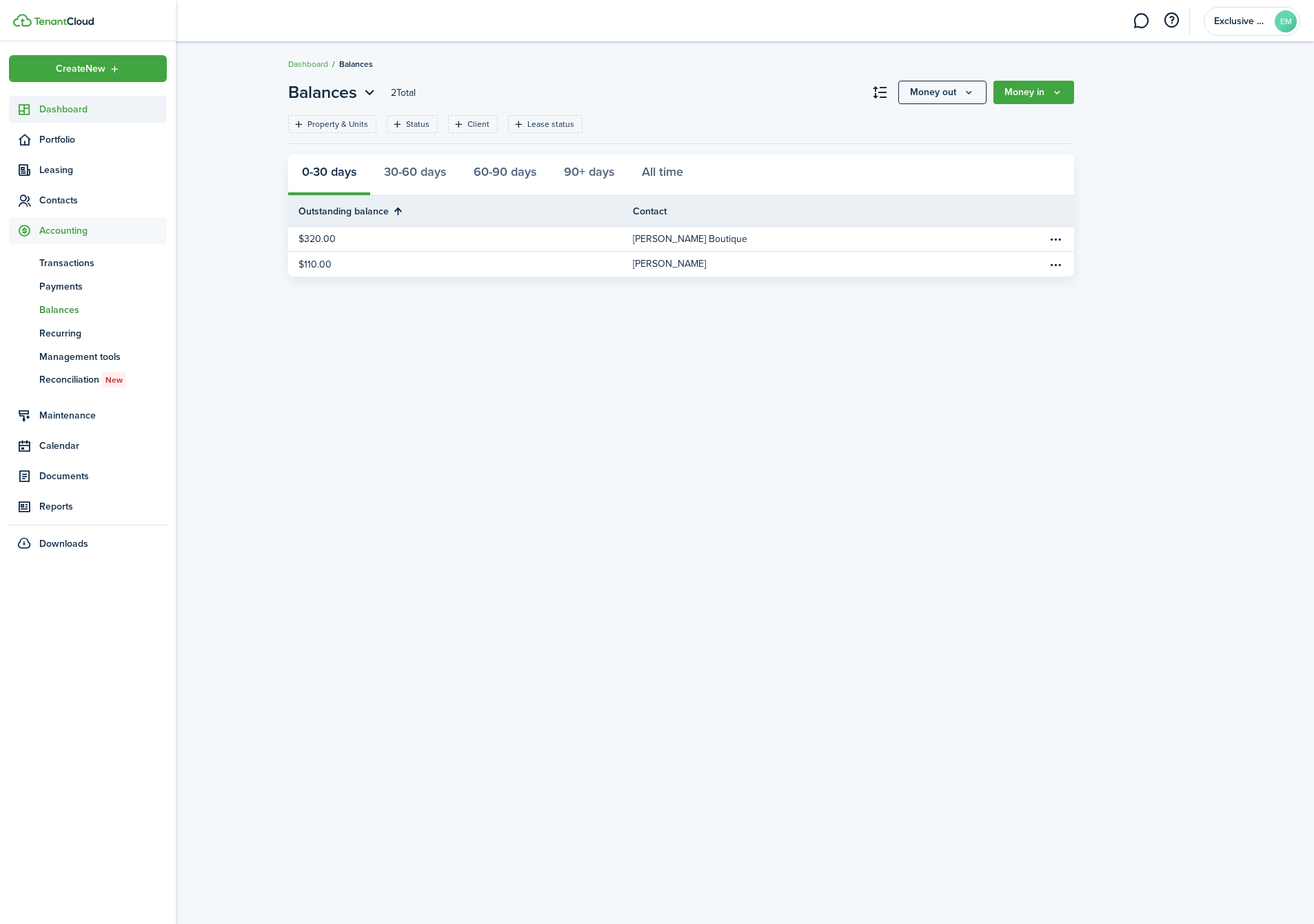
click at [77, 108] on span "Dashboard" at bounding box center [103, 109] width 128 height 15
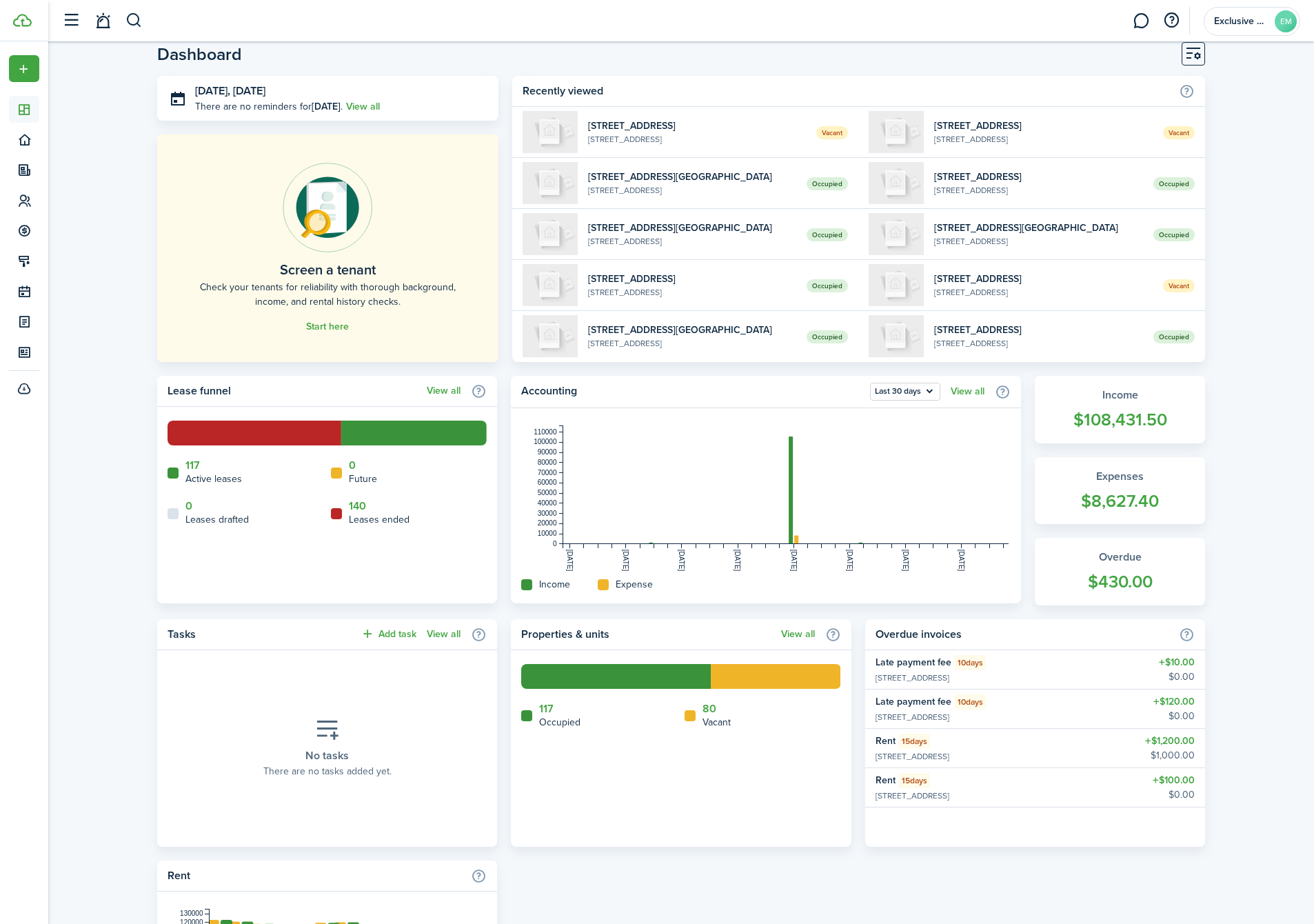
scroll to position [18, 0]
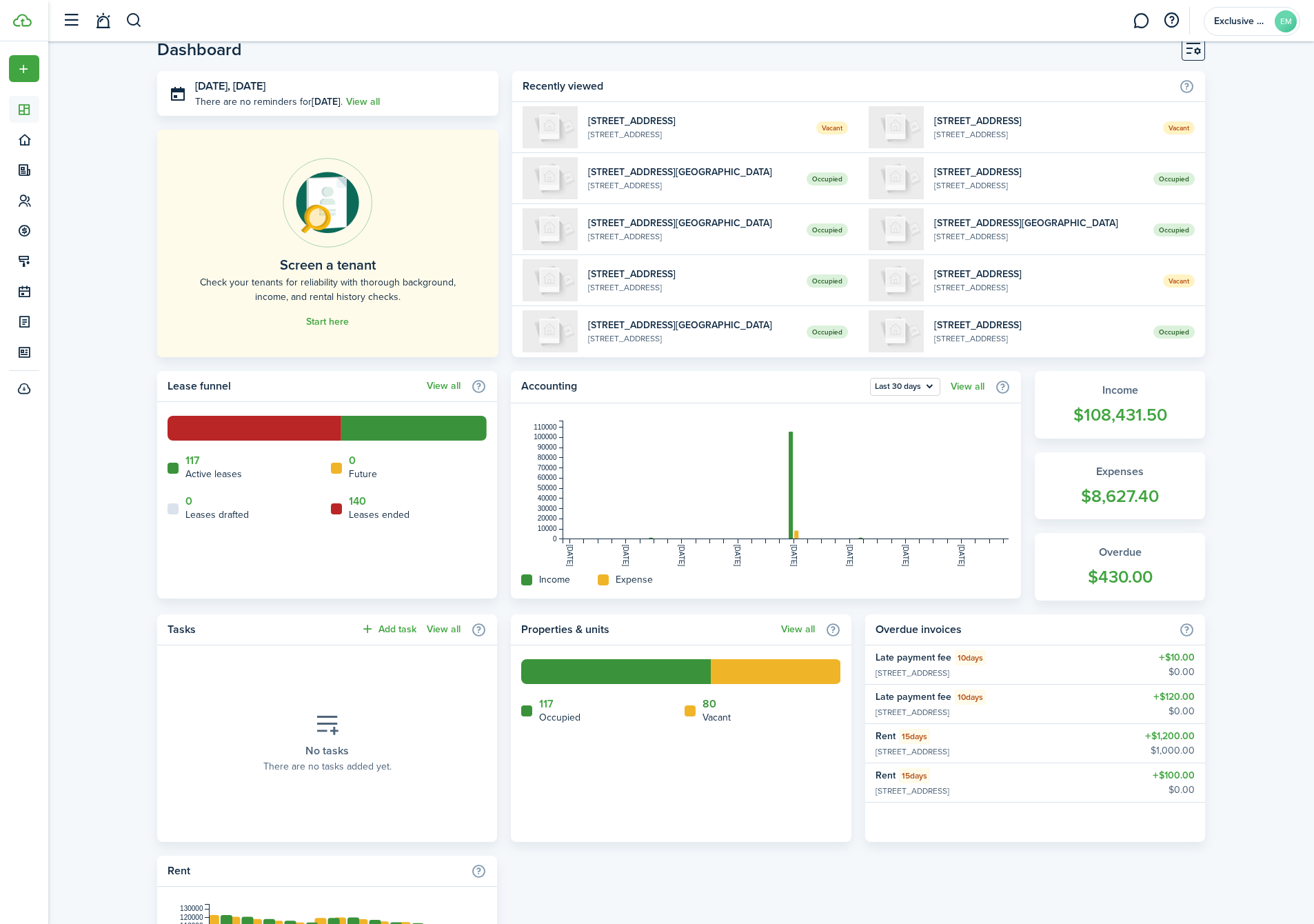
click at [709, 700] on link "80" at bounding box center [709, 704] width 14 height 12
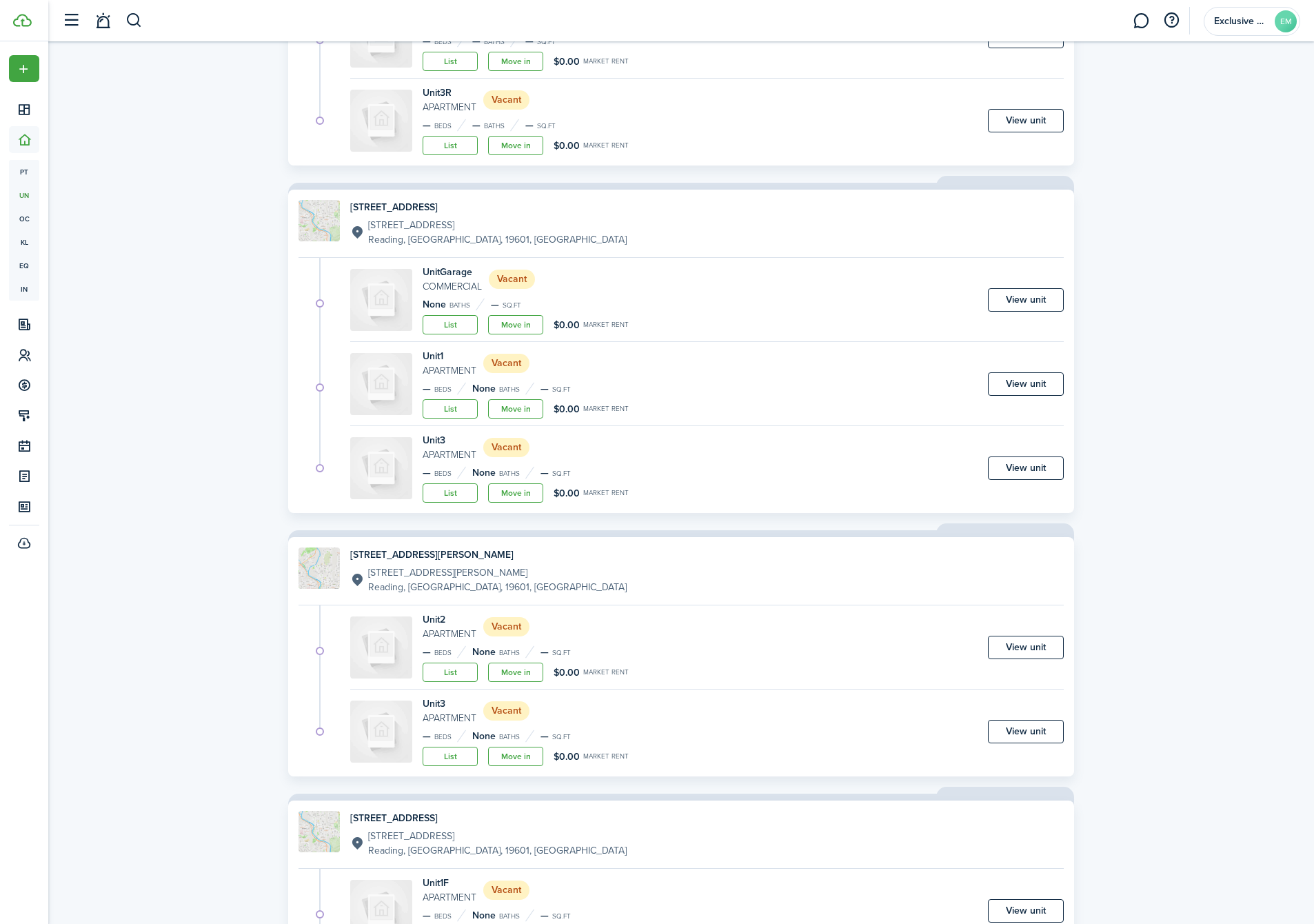
scroll to position [1726, 0]
click at [520, 406] on link "Move in" at bounding box center [515, 409] width 55 height 19
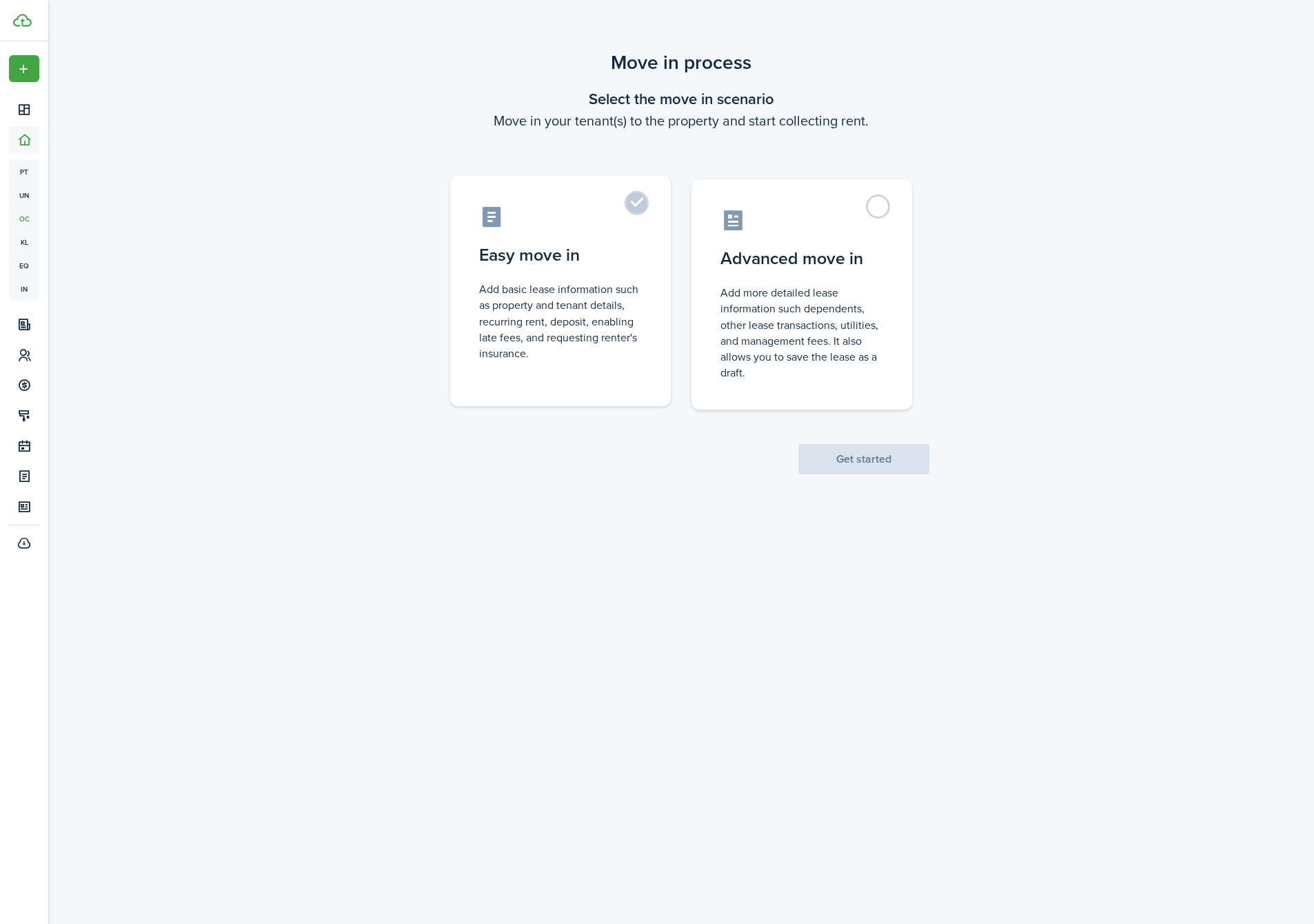
click at [574, 318] on control-radio-card-description "Add basic lease information such as property and tenant details, recurring rent…" at bounding box center [561, 321] width 163 height 80
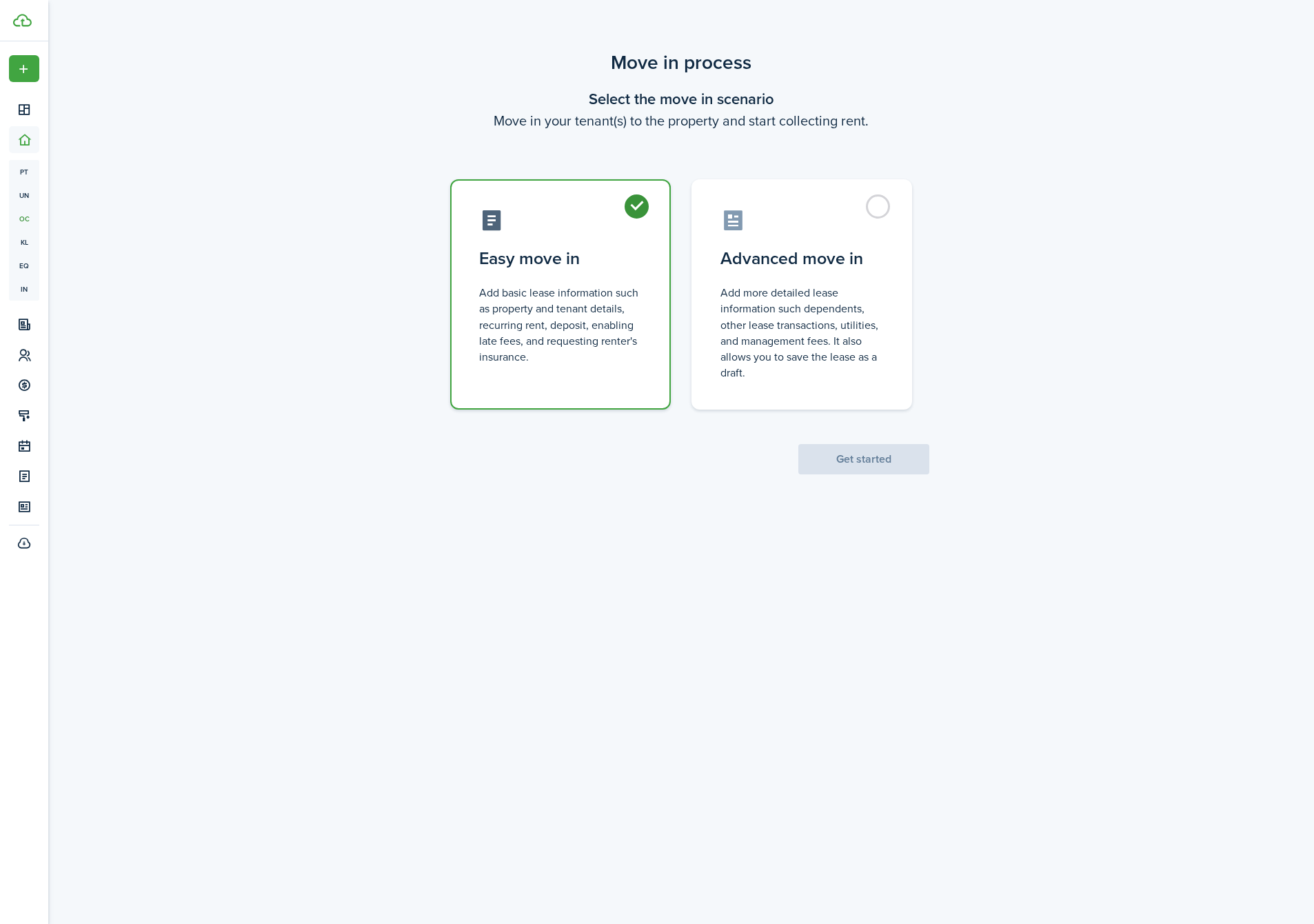
radio input "true"
click at [833, 454] on button "Get started" at bounding box center [864, 459] width 131 height 31
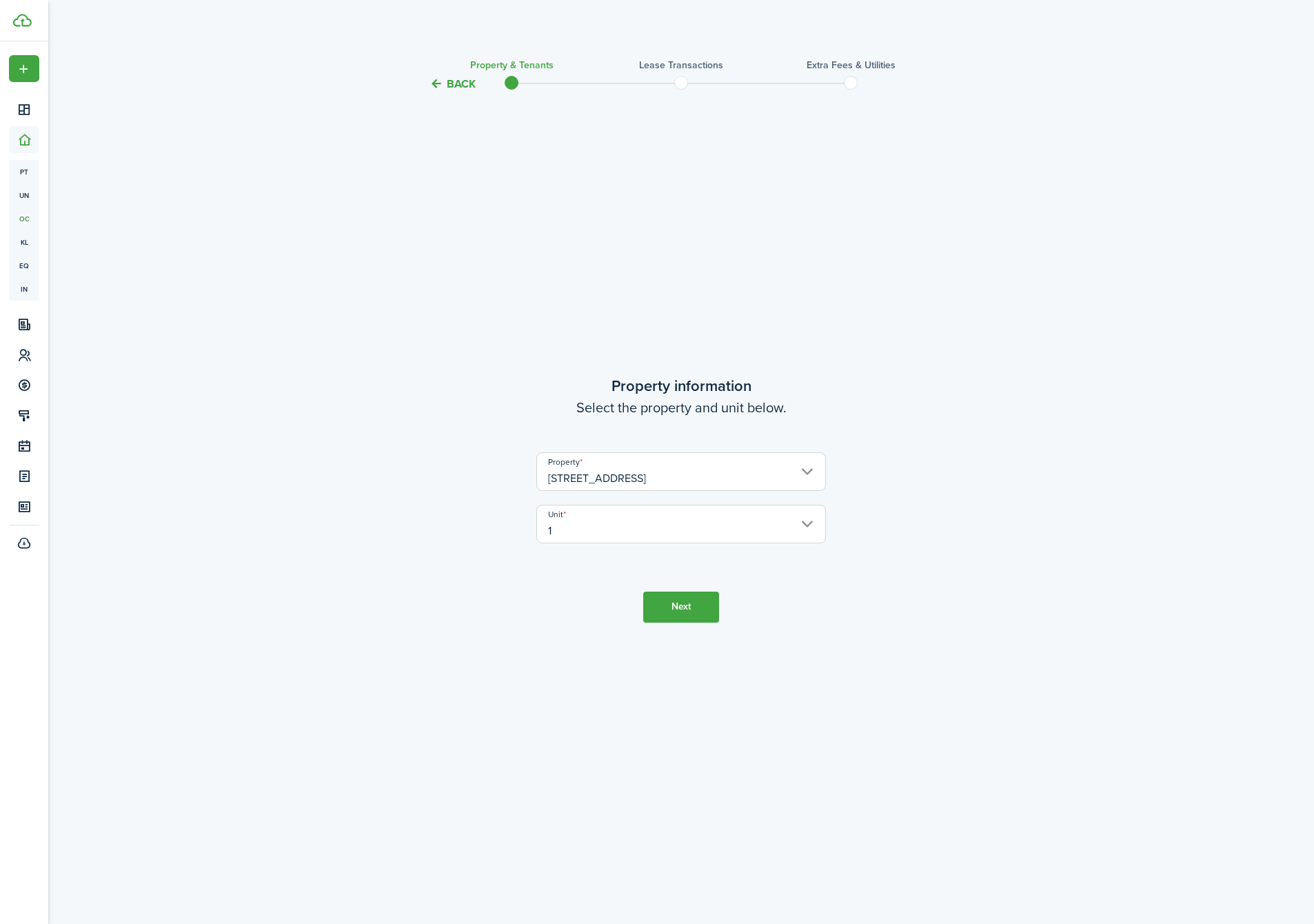
click at [670, 607] on button "Next" at bounding box center [681, 606] width 76 height 31
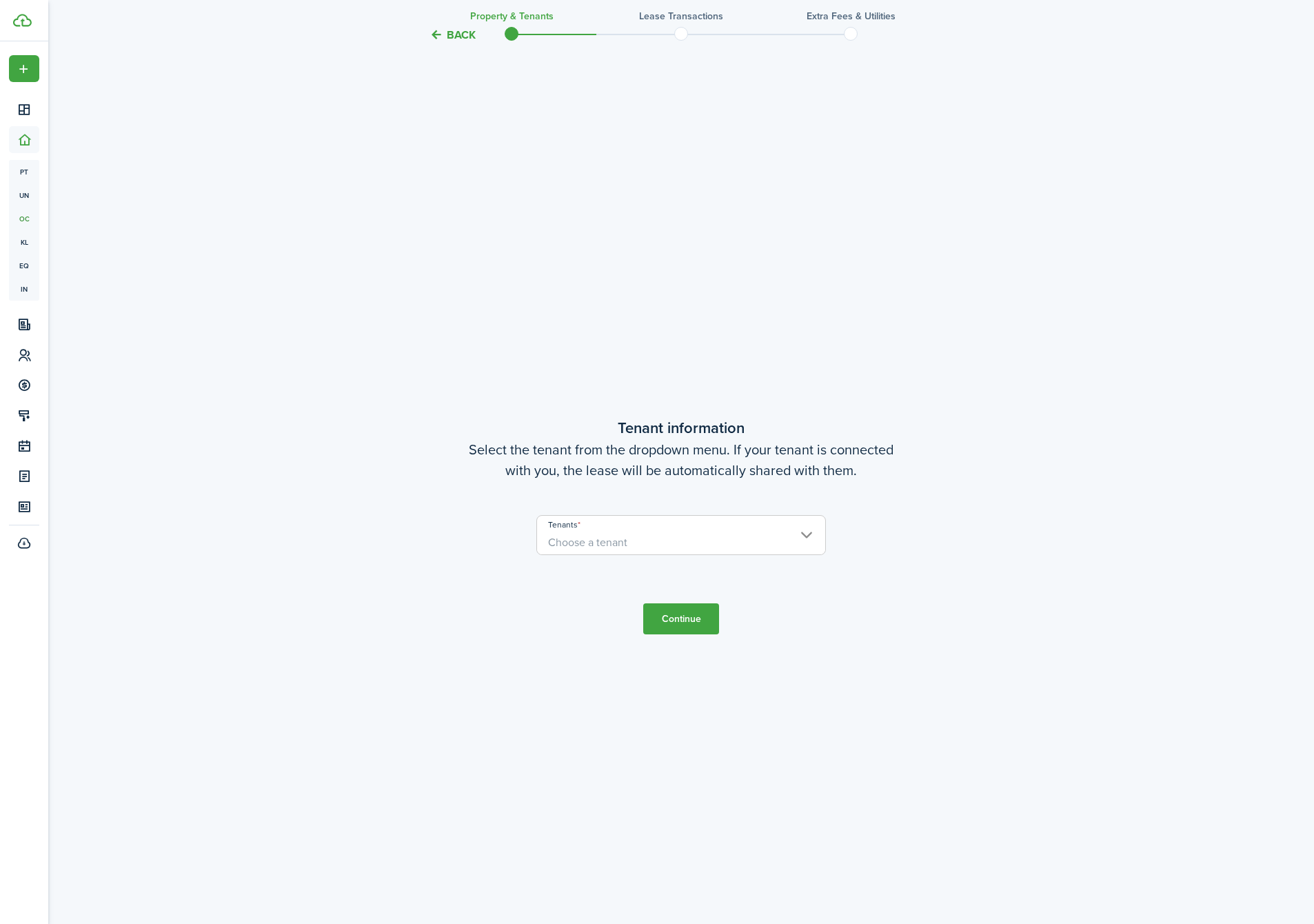
scroll to position [831, 0]
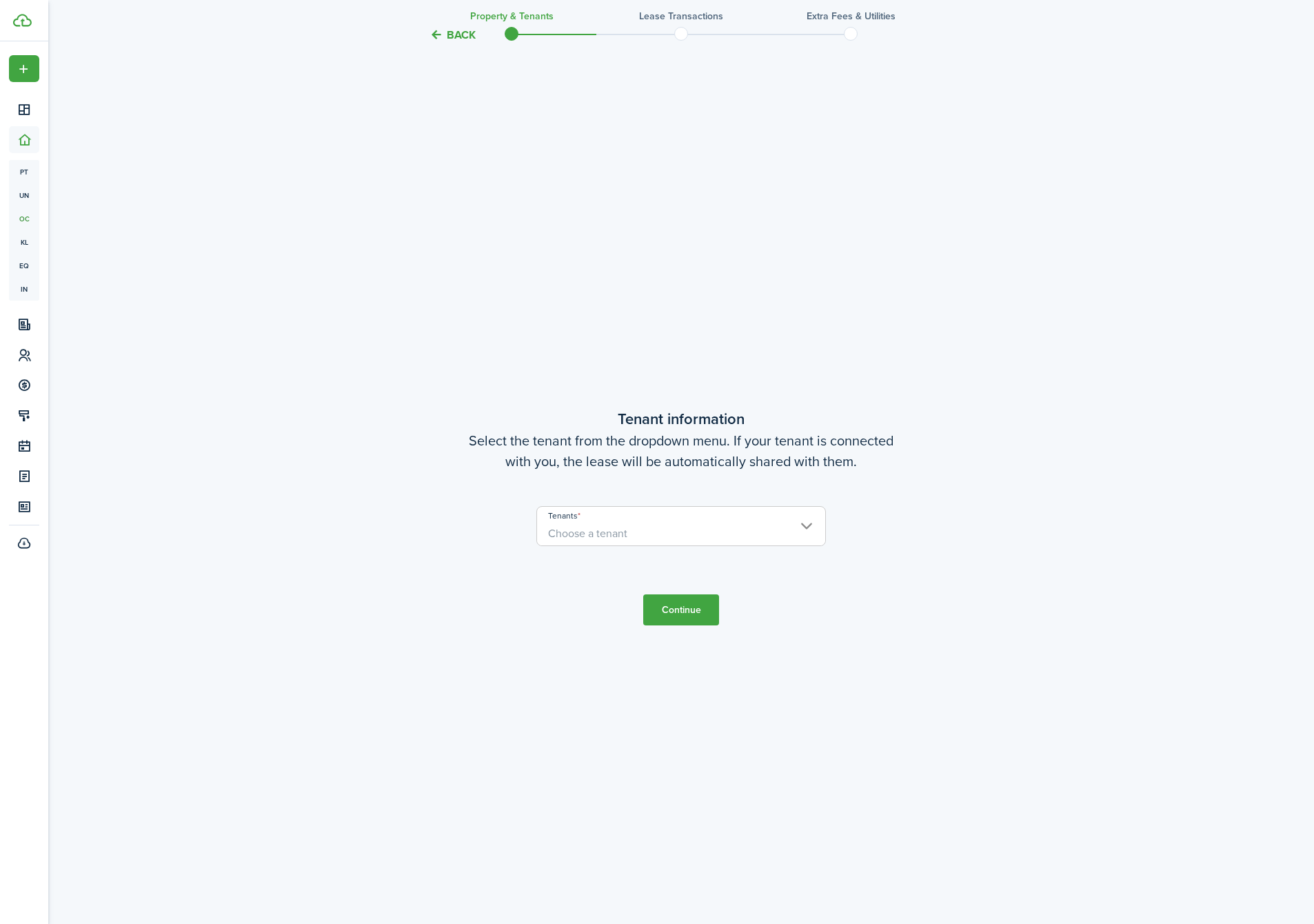
click at [600, 529] on span "Choose a tenant" at bounding box center [588, 534] width 80 height 16
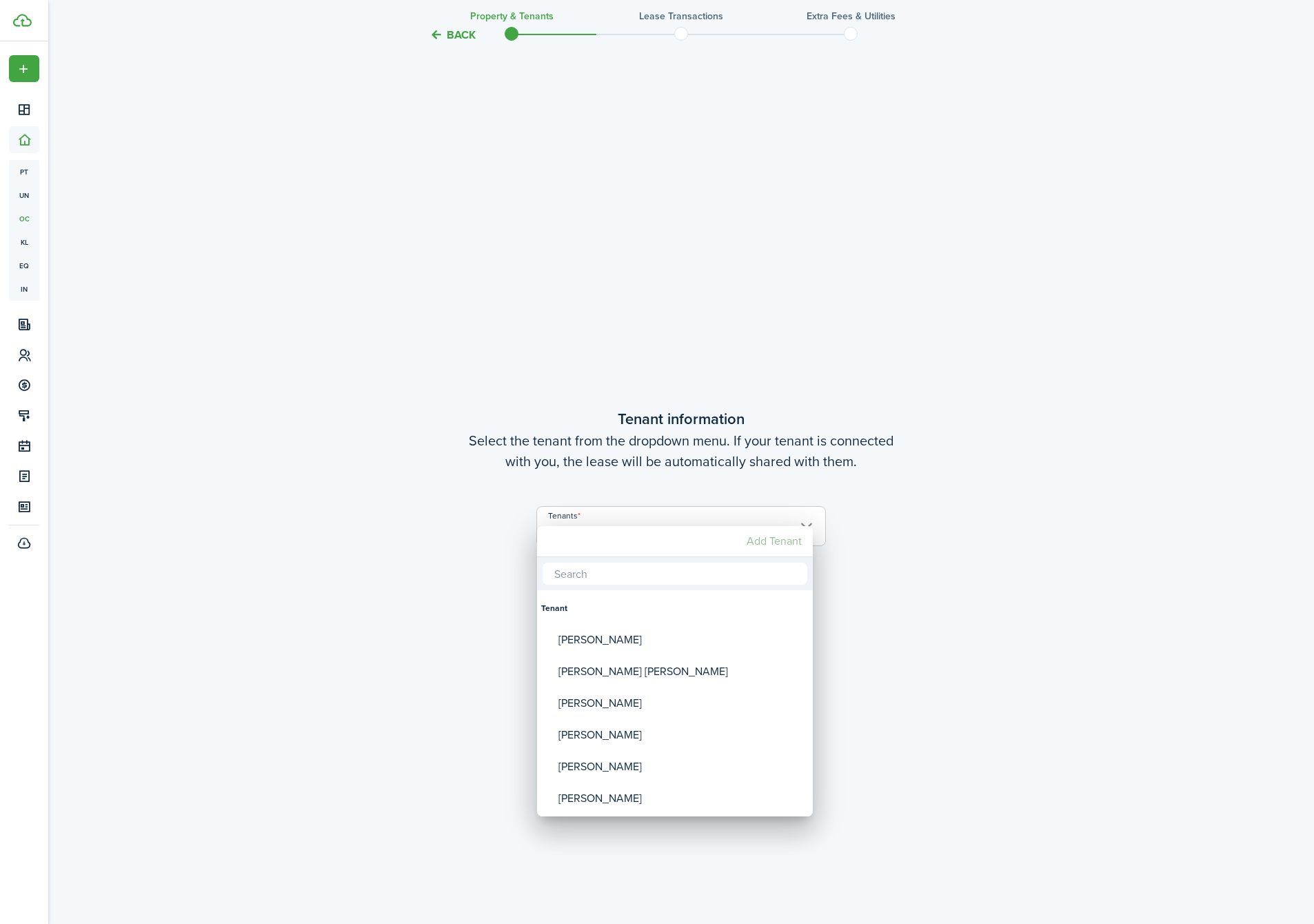
click at [780, 543] on mbsc-button "Add Tenant" at bounding box center [774, 541] width 66 height 24
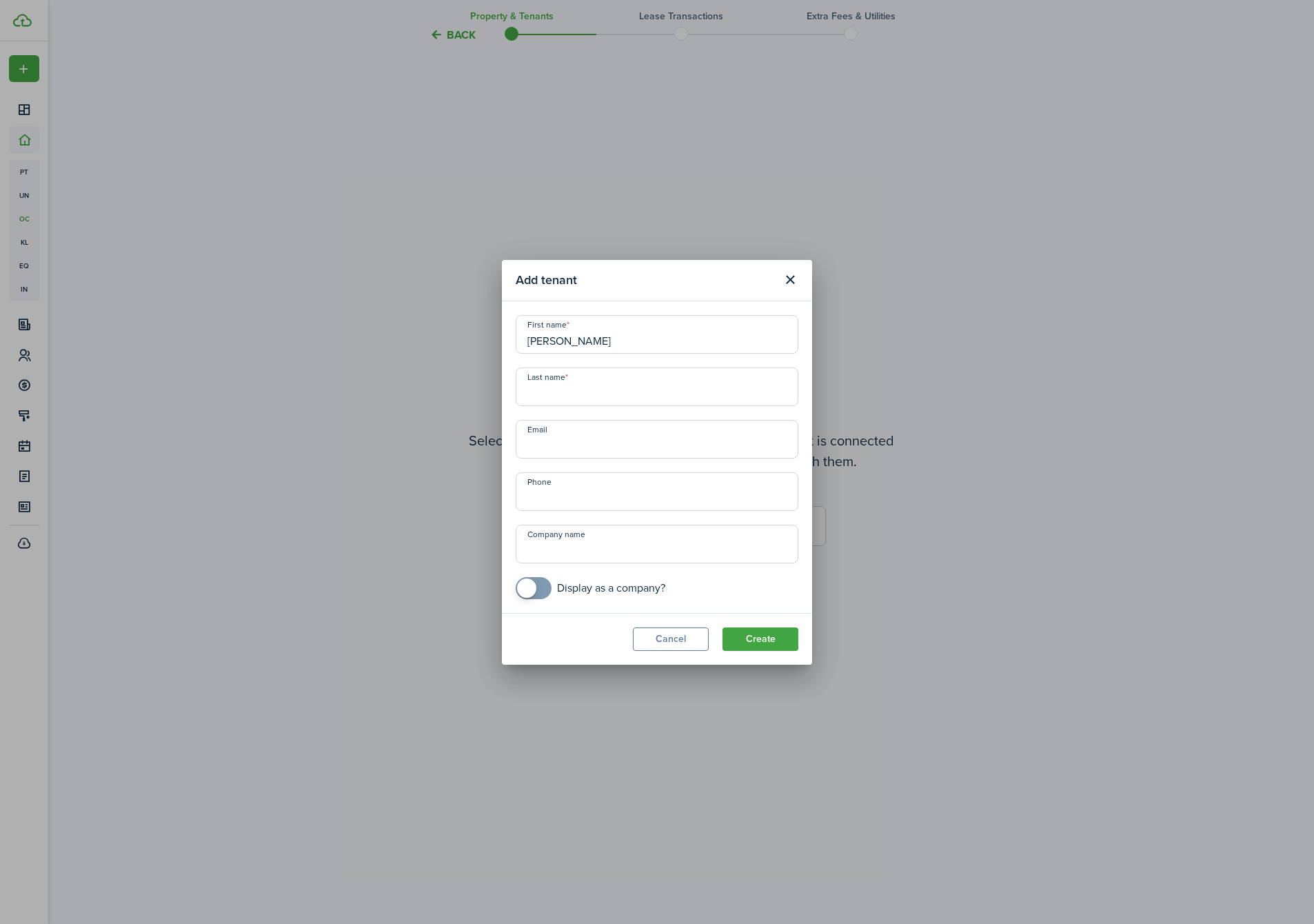
type input "[PERSON_NAME]"
click at [753, 631] on button "Create" at bounding box center [760, 639] width 76 height 24
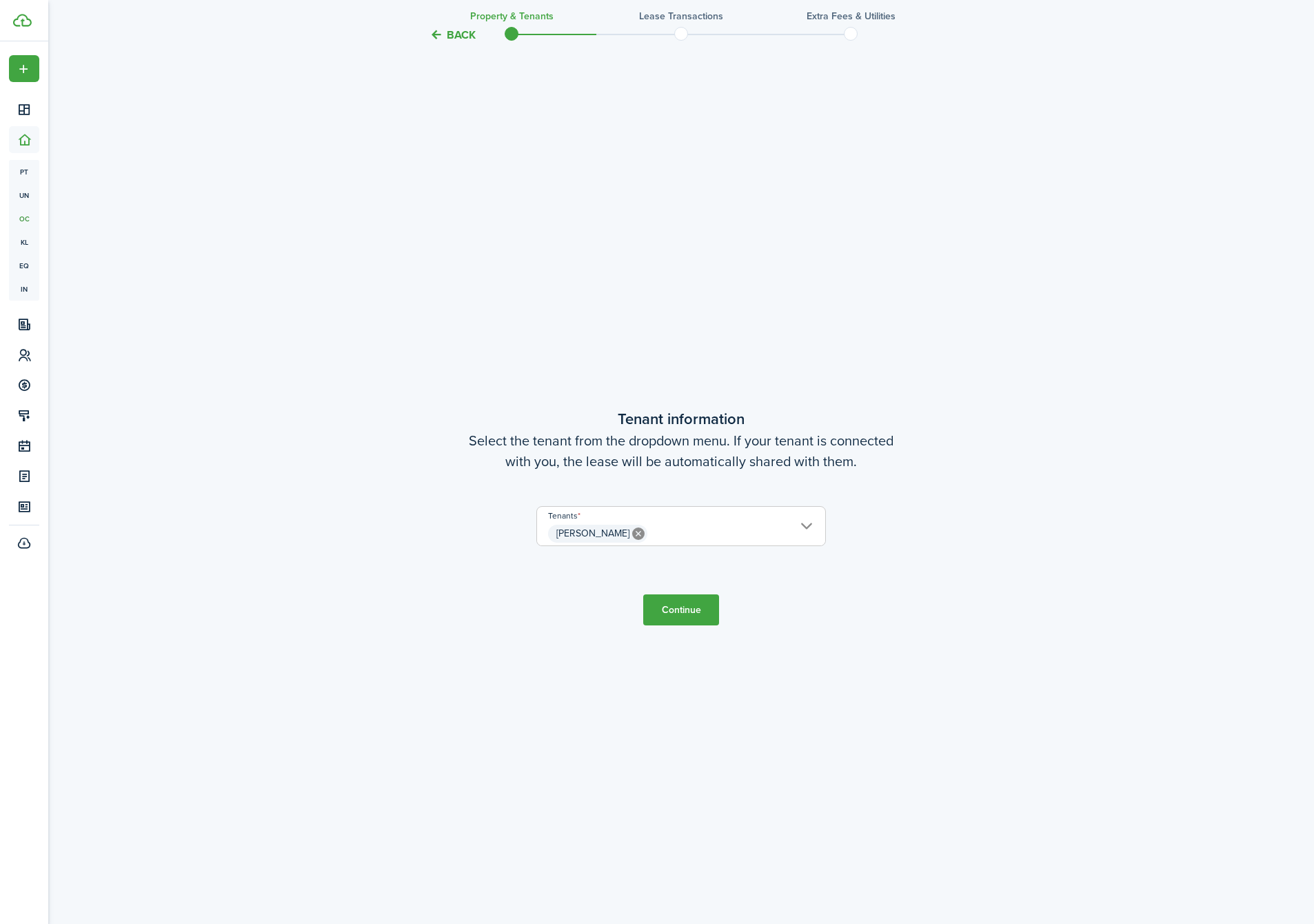
click at [682, 606] on button "Continue" at bounding box center [681, 609] width 76 height 31
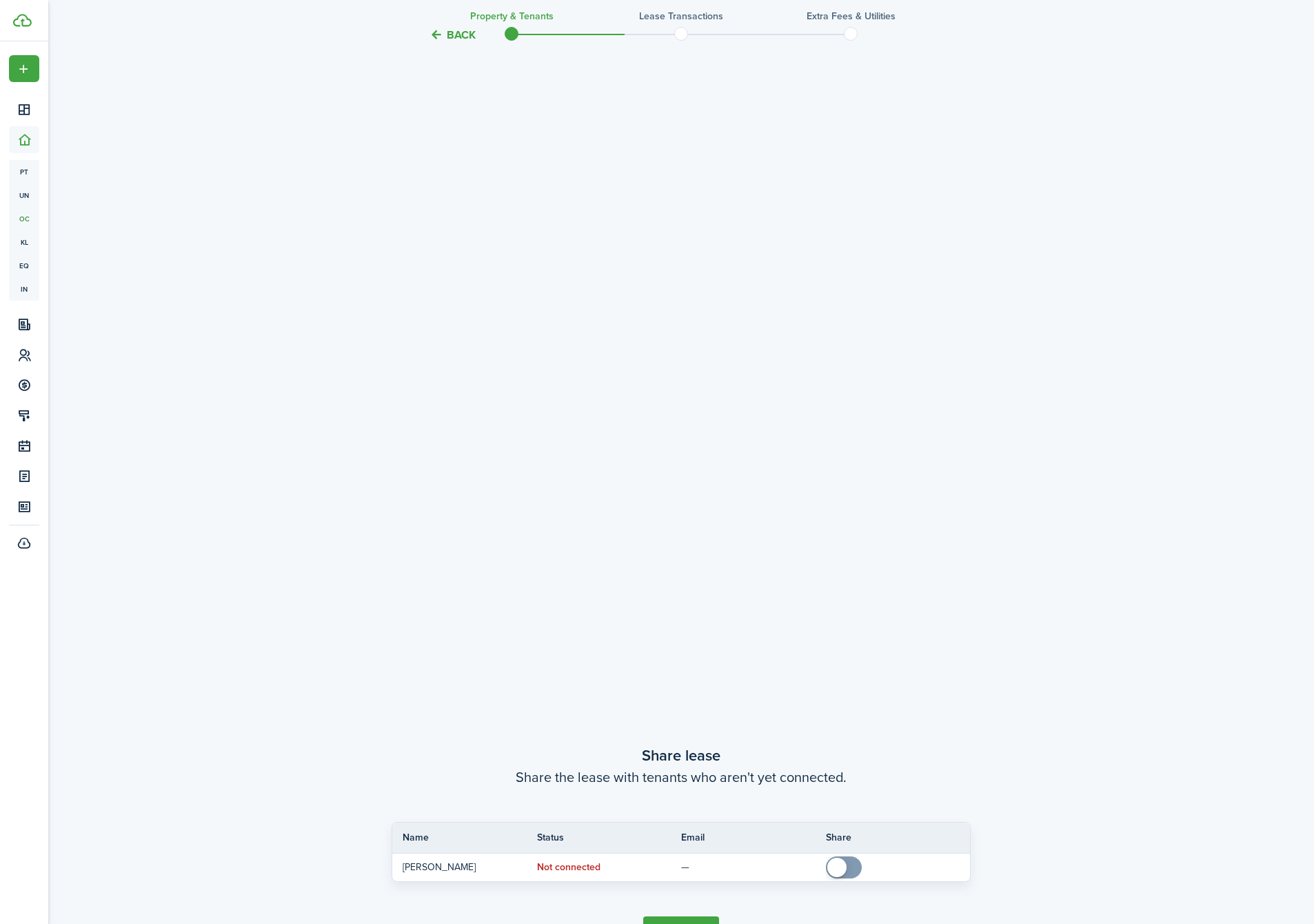
click at [681, 599] on tc-wizard-step "Share lease Share the lease with tenants who aren't yet connected. Name Status …" at bounding box center [681, 845] width 579 height 924
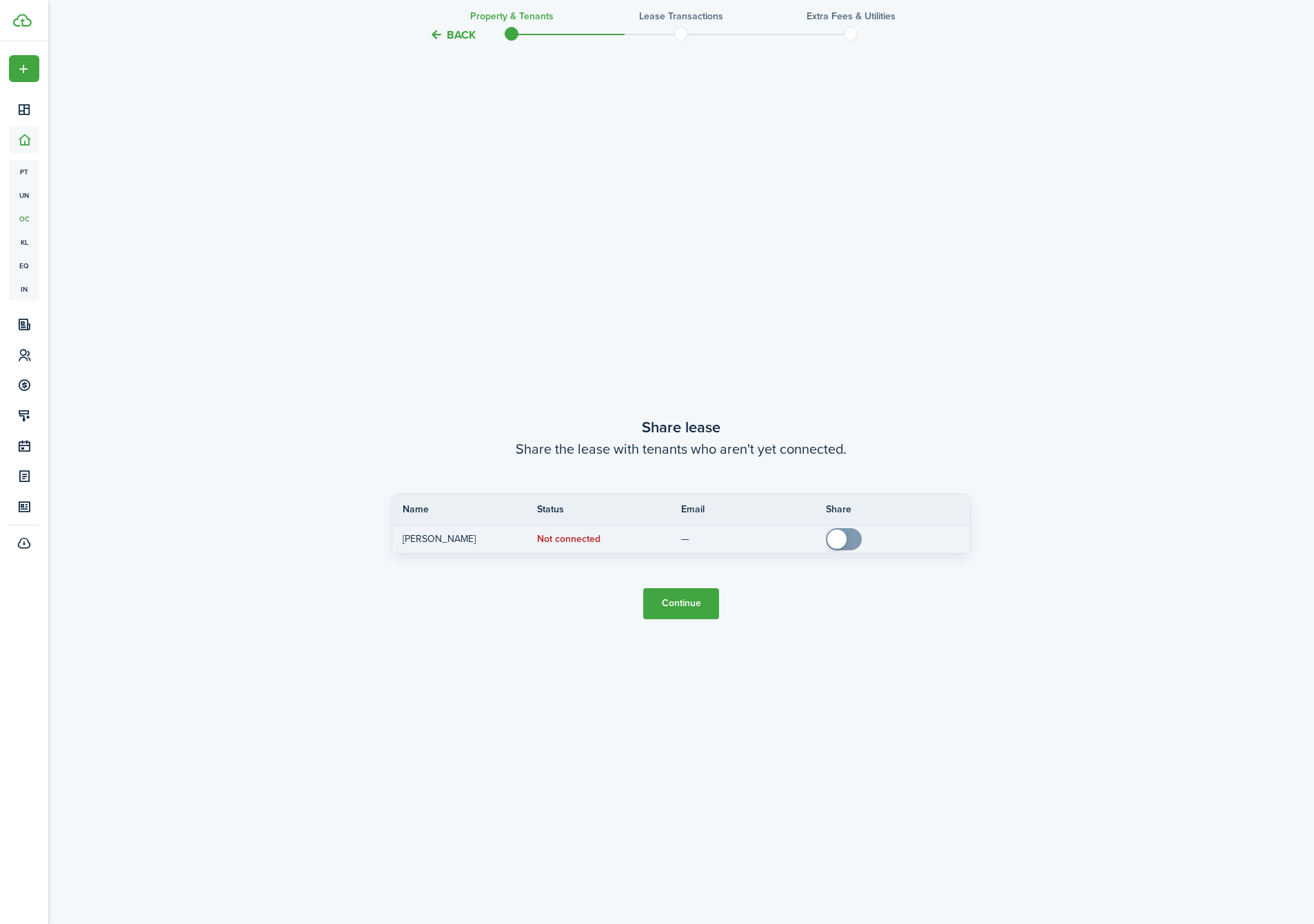
scroll to position [1756, 0]
click at [679, 594] on button "Continue" at bounding box center [681, 602] width 76 height 31
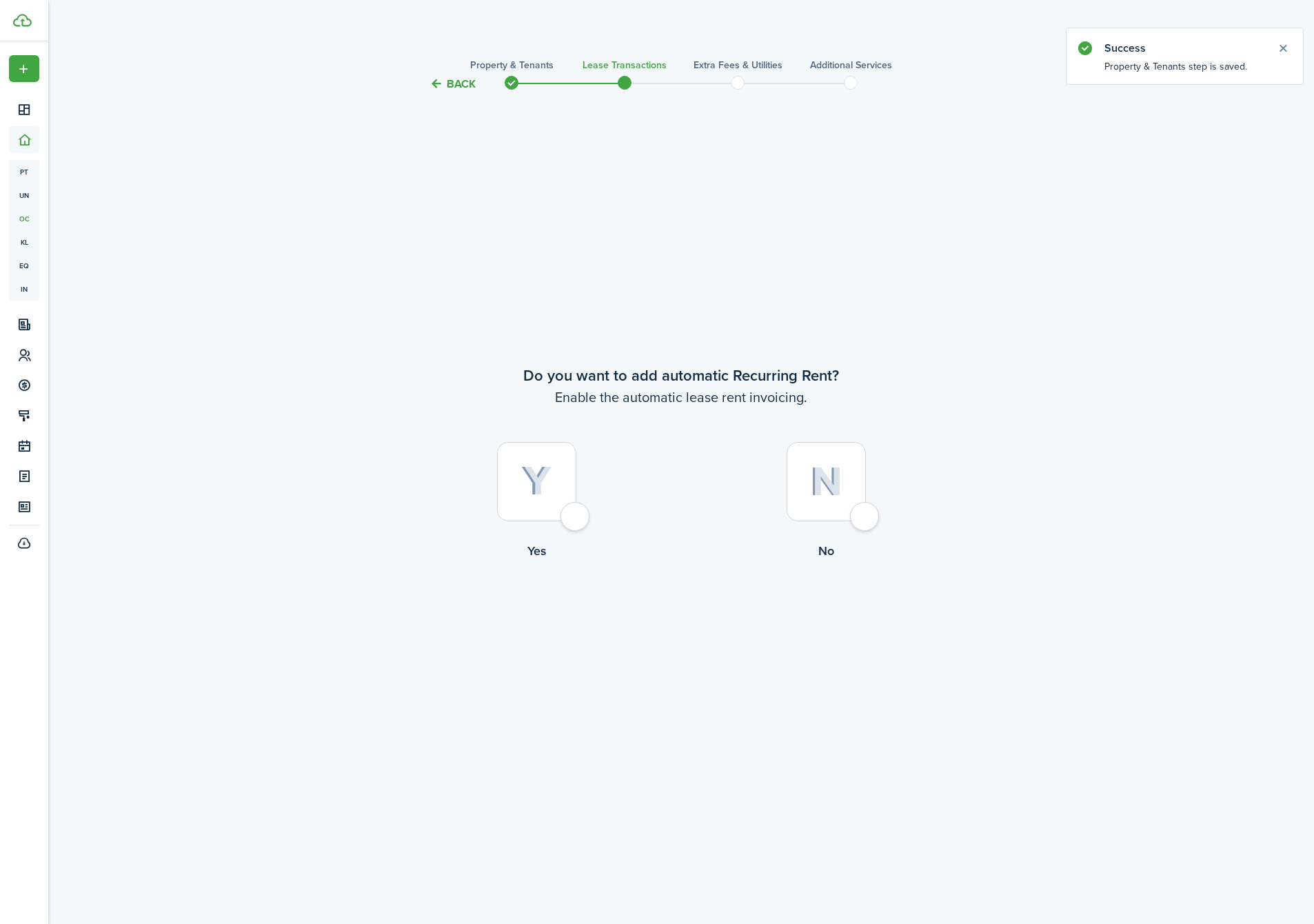
click at [562, 473] on div at bounding box center [536, 481] width 80 height 80
radio input "true"
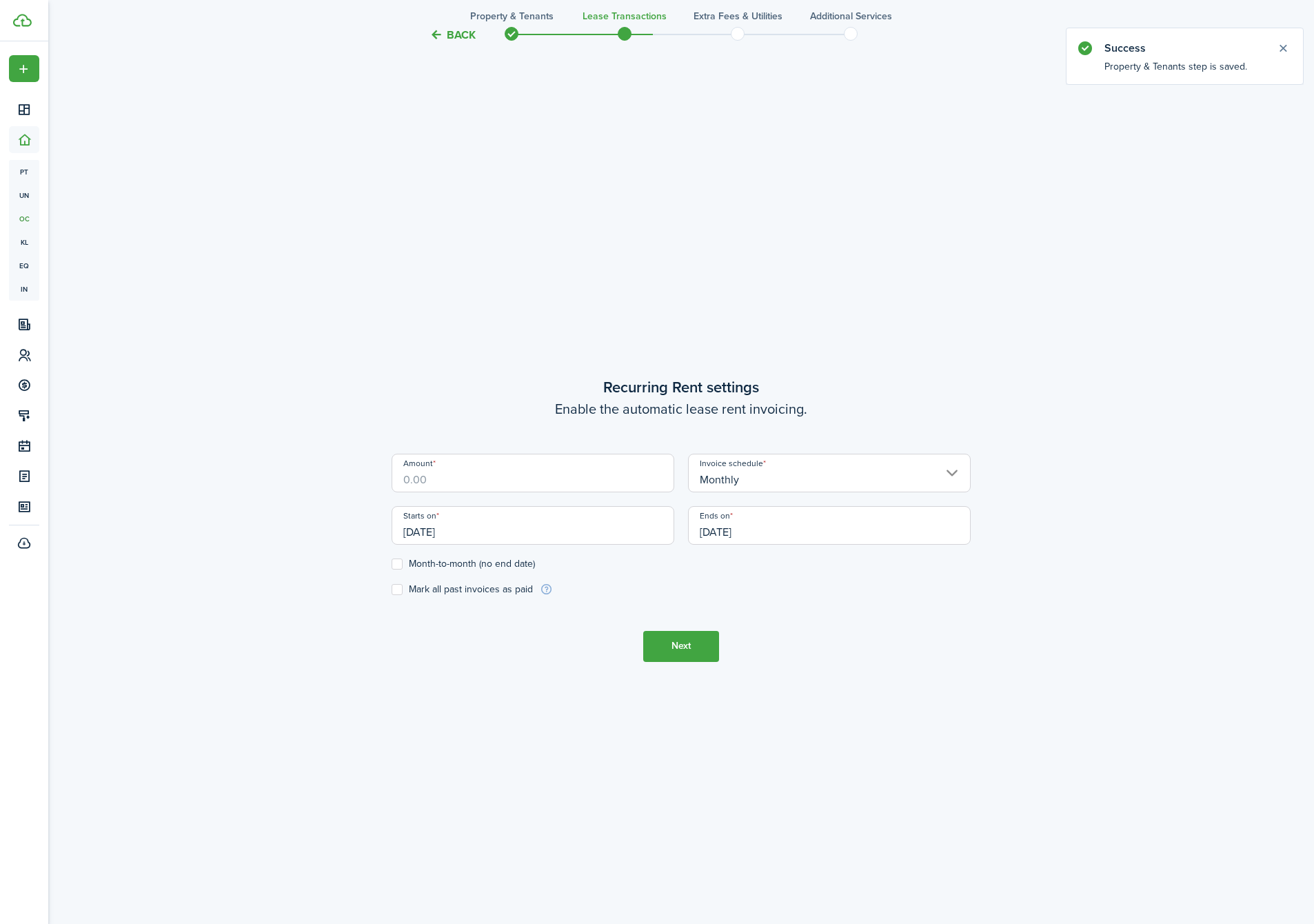
scroll to position [831, 0]
click at [533, 478] on input "Amount" at bounding box center [533, 471] width 283 height 38
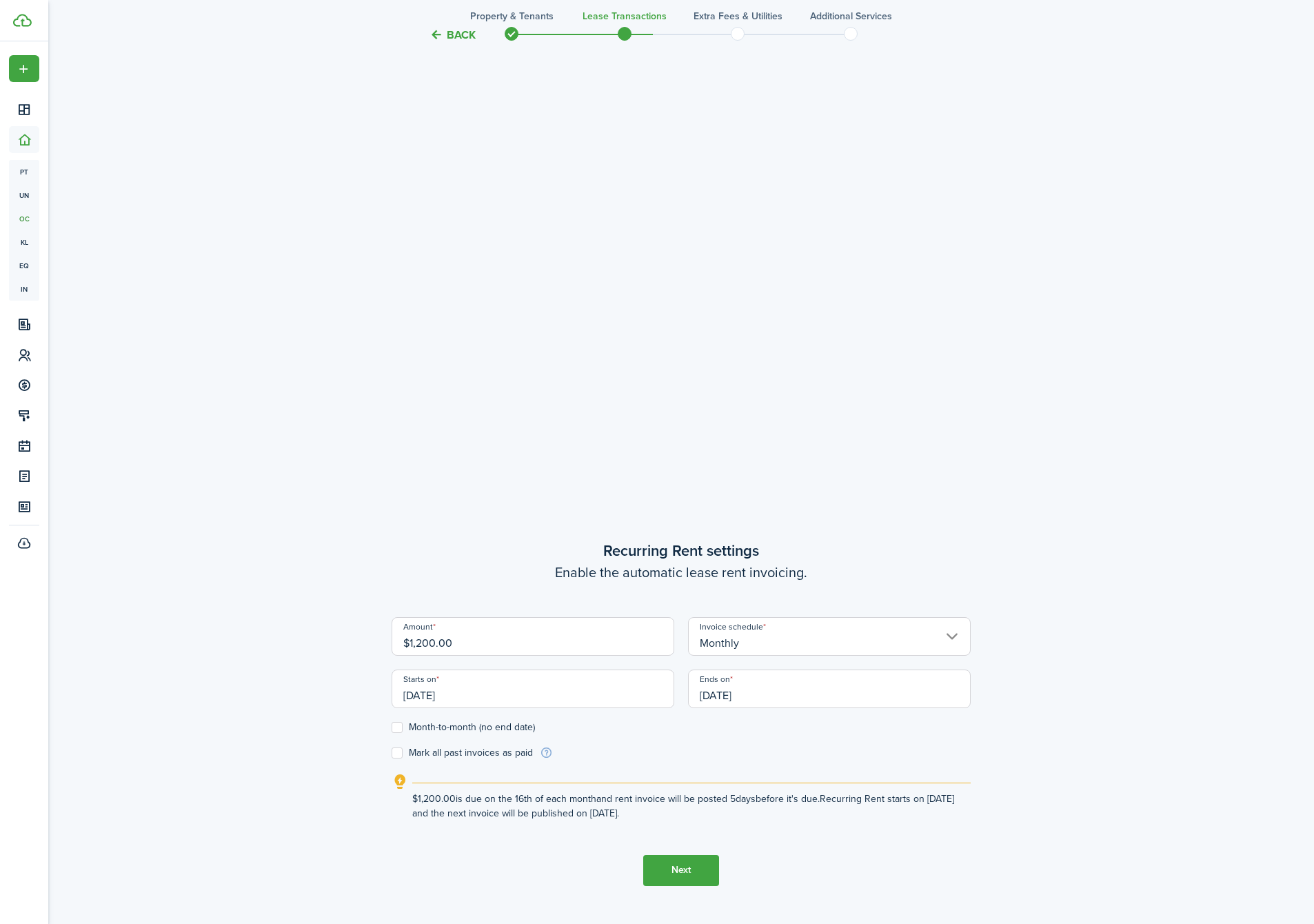
scroll to position [601, 0]
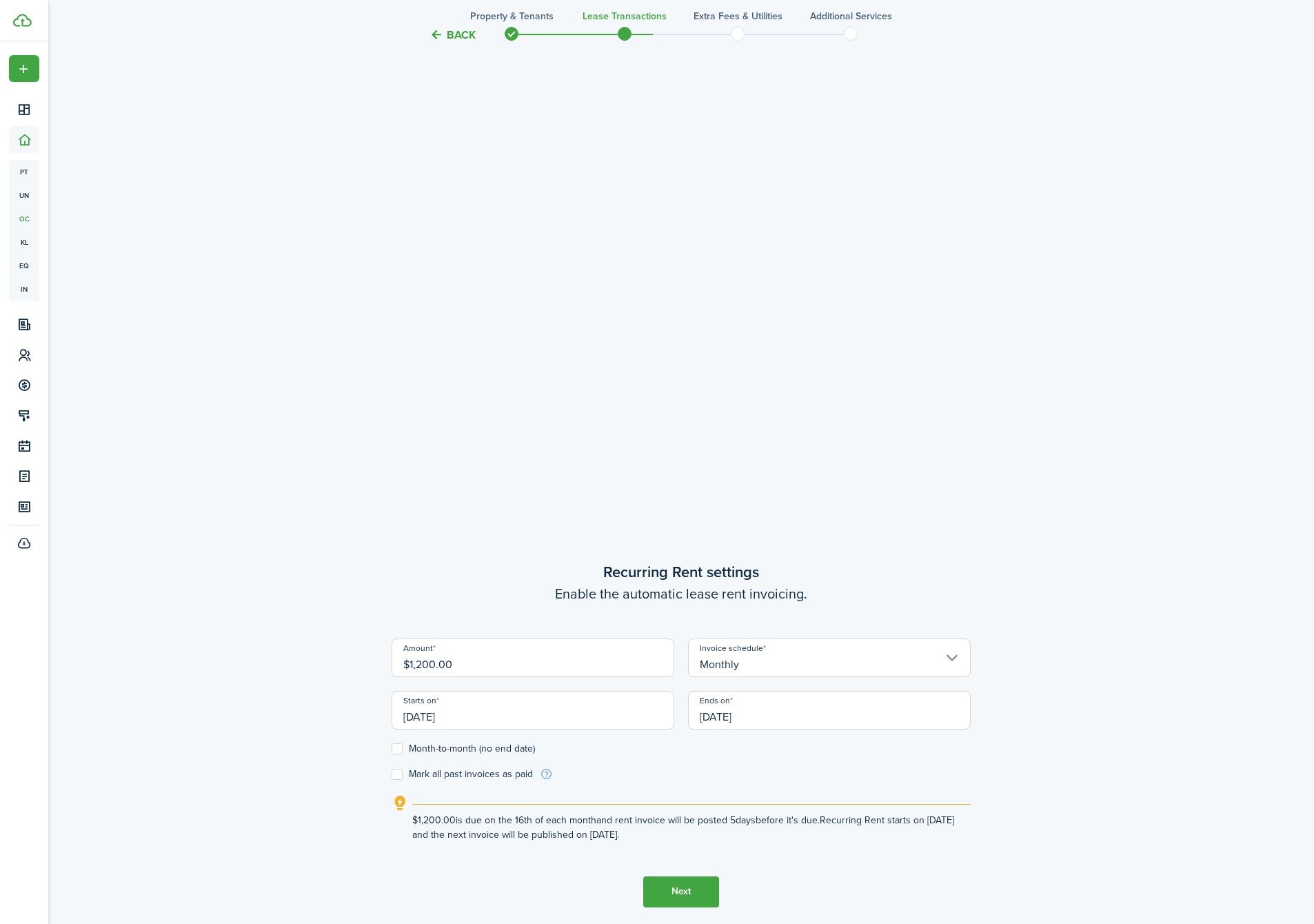
drag, startPoint x: 320, startPoint y: 28, endPoint x: 211, endPoint y: -18, distance: 118.3
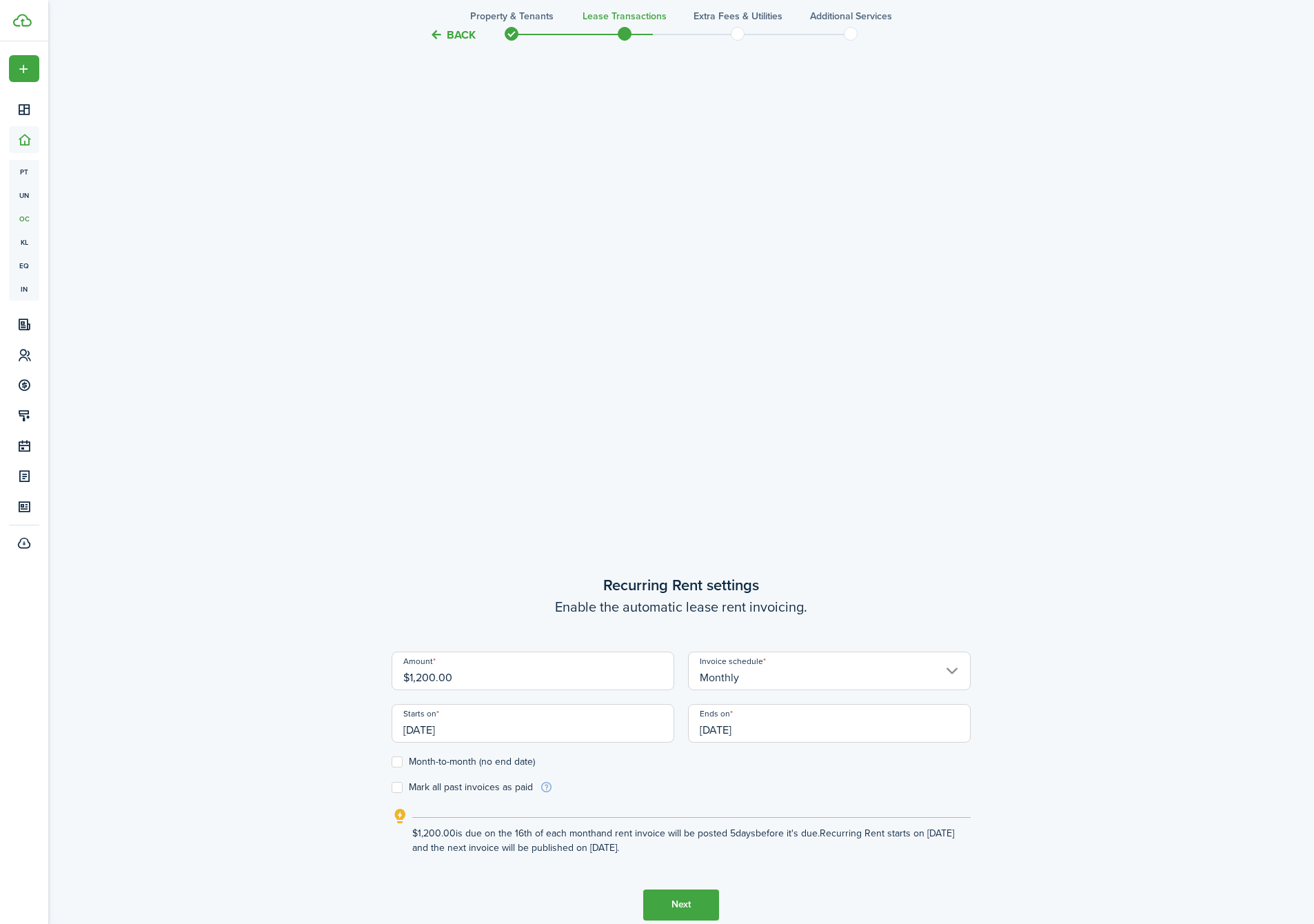
click at [431, 678] on input "$1,200.00" at bounding box center [533, 671] width 283 height 38
type input "$1,260.00"
click at [881, 486] on tc-wizard-step "Recurring Rent settings Enable the automatic lease rent invoicing. Amount $1,26…" at bounding box center [681, 746] width 579 height 924
click at [510, 735] on input "[DATE]" at bounding box center [533, 724] width 283 height 38
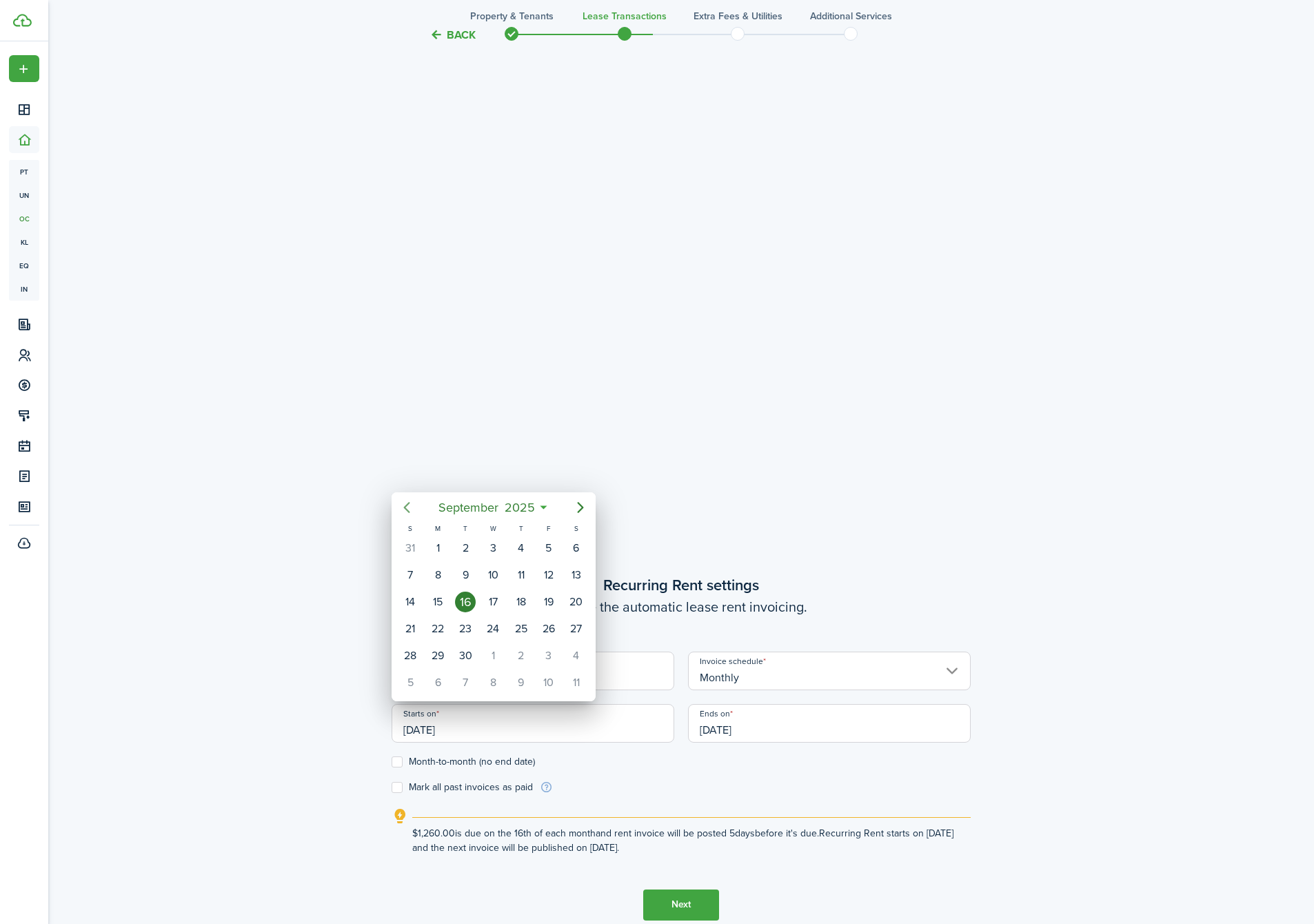
click at [409, 507] on icon "Previous page" at bounding box center [407, 508] width 17 height 17
click at [541, 547] on div "1" at bounding box center [549, 549] width 21 height 21
type input "[DATE]"
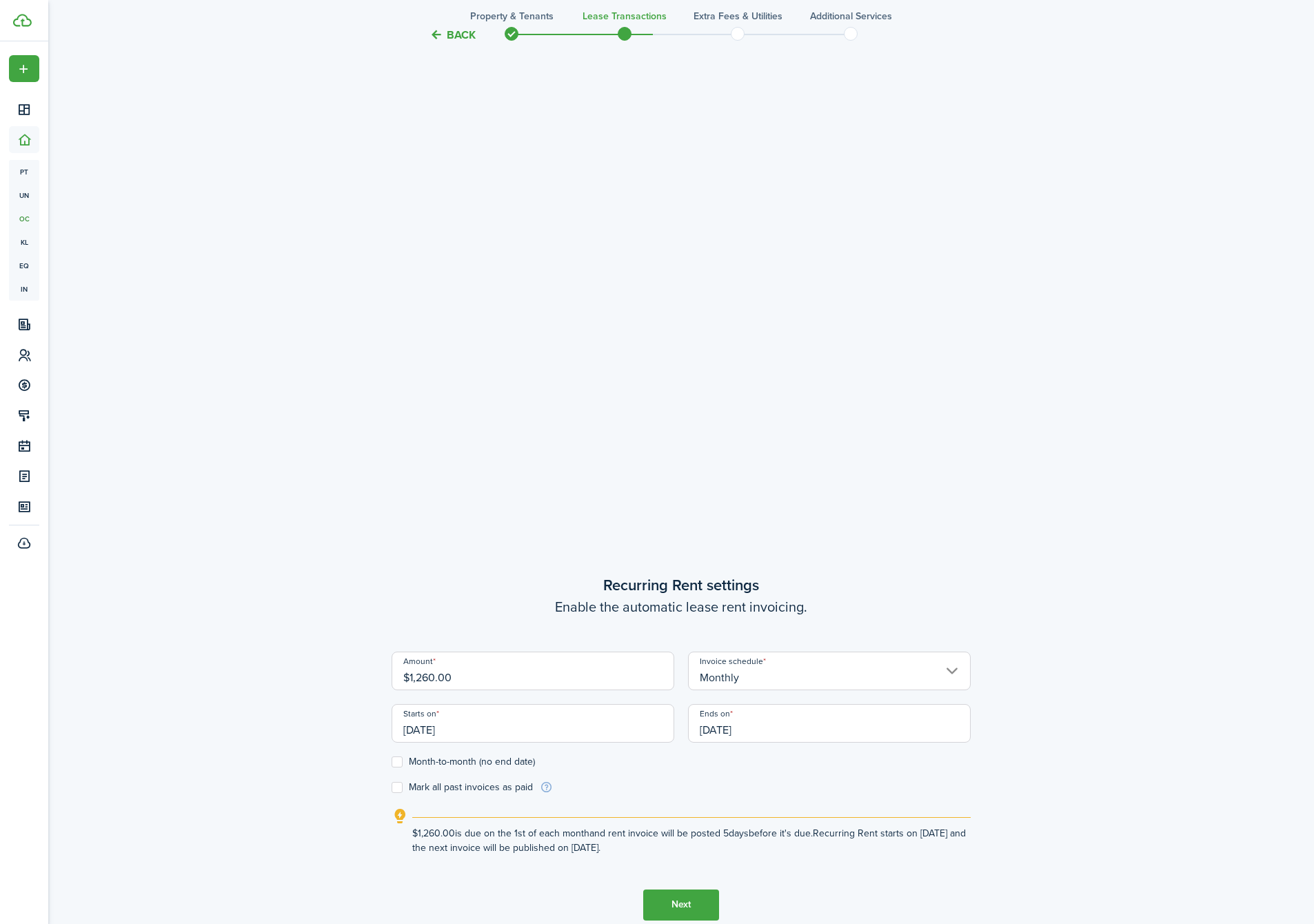
click at [717, 734] on input "[DATE]" at bounding box center [829, 724] width 283 height 38
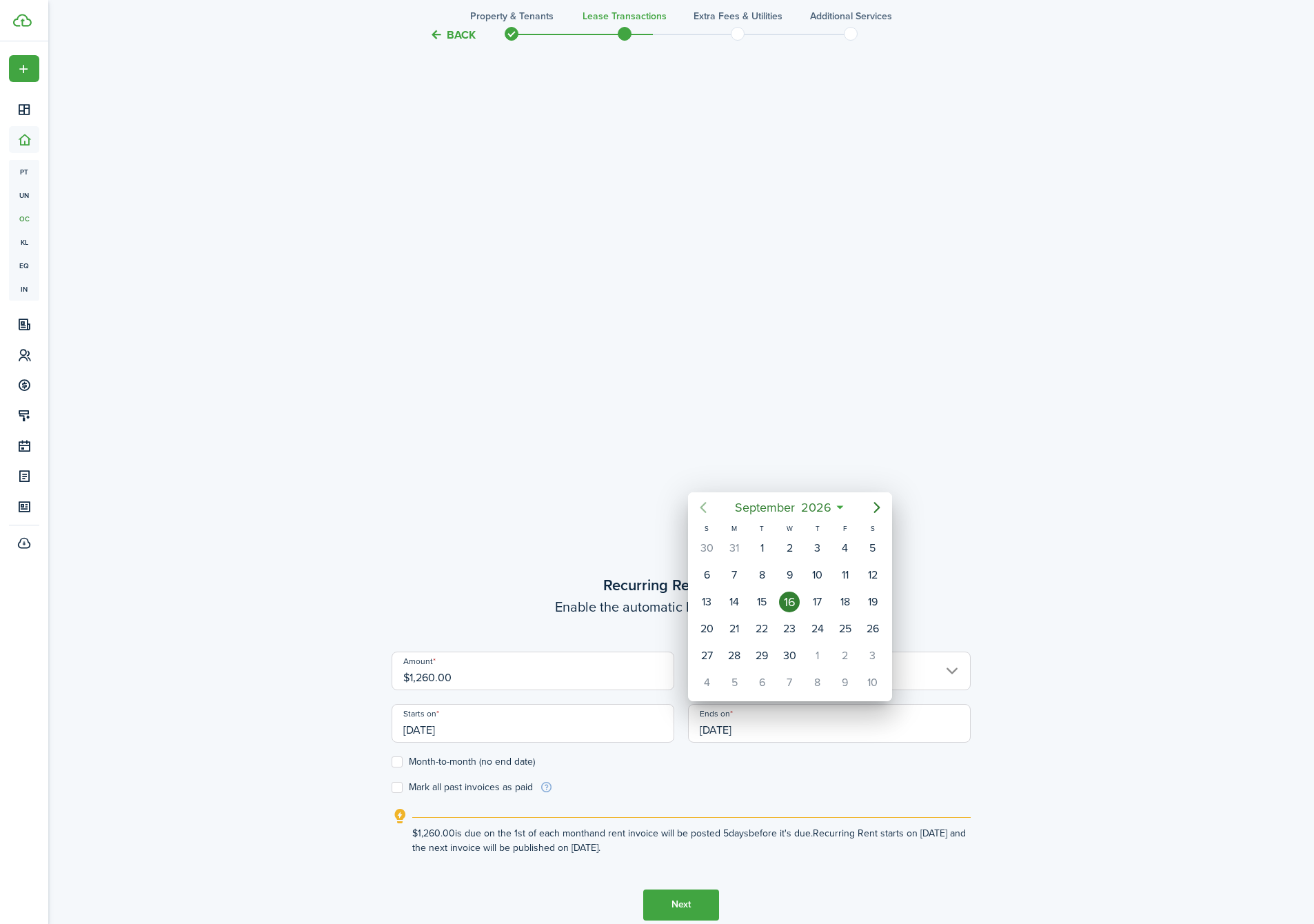
click at [704, 509] on icon "Previous page" at bounding box center [702, 508] width 17 height 17
click at [698, 511] on icon "Previous page" at bounding box center [702, 508] width 17 height 17
click at [848, 658] on div "31" at bounding box center [845, 656] width 21 height 21
type input "[DATE]"
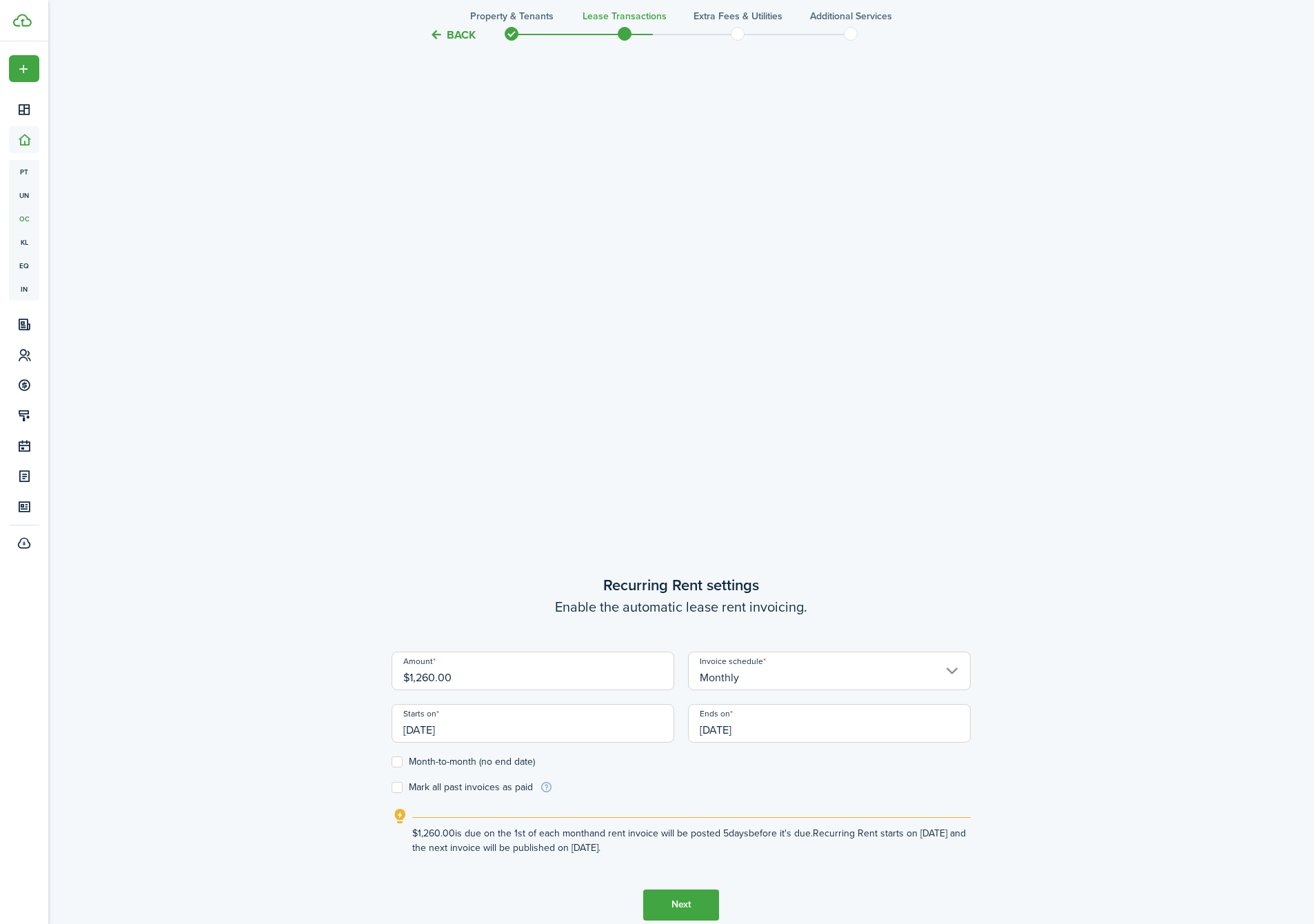
click at [674, 910] on button "Next" at bounding box center [681, 905] width 76 height 31
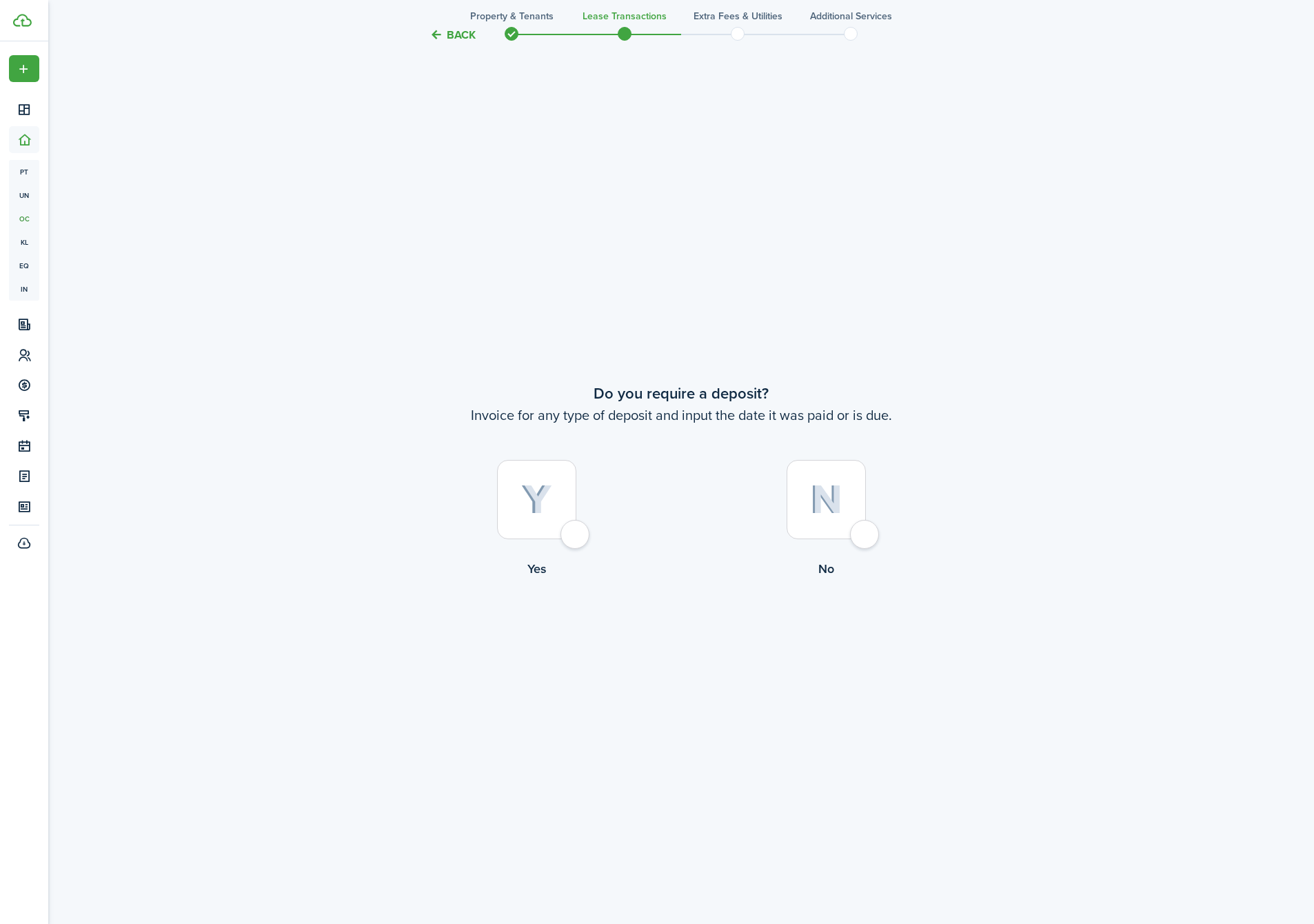
click at [528, 508] on img at bounding box center [536, 500] width 31 height 31
radio input "true"
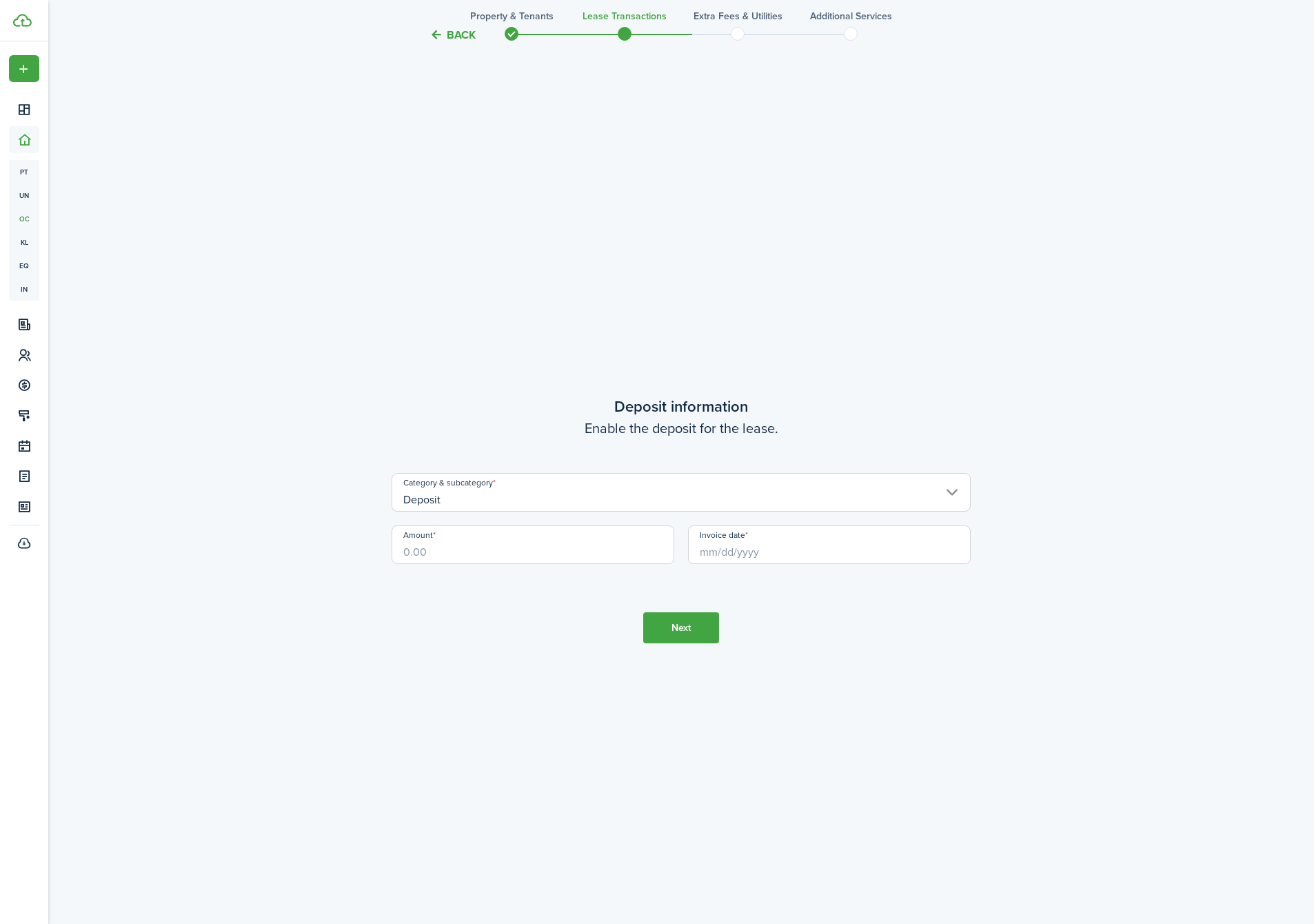
scroll to position [2680, 0]
click at [482, 539] on input "Amount" at bounding box center [533, 542] width 283 height 38
type input "$1,200.00"
click at [726, 517] on div "Category & subcategory Deposit" at bounding box center [681, 496] width 593 height 52
click at [727, 540] on input "Invoice date" at bounding box center [829, 542] width 283 height 38
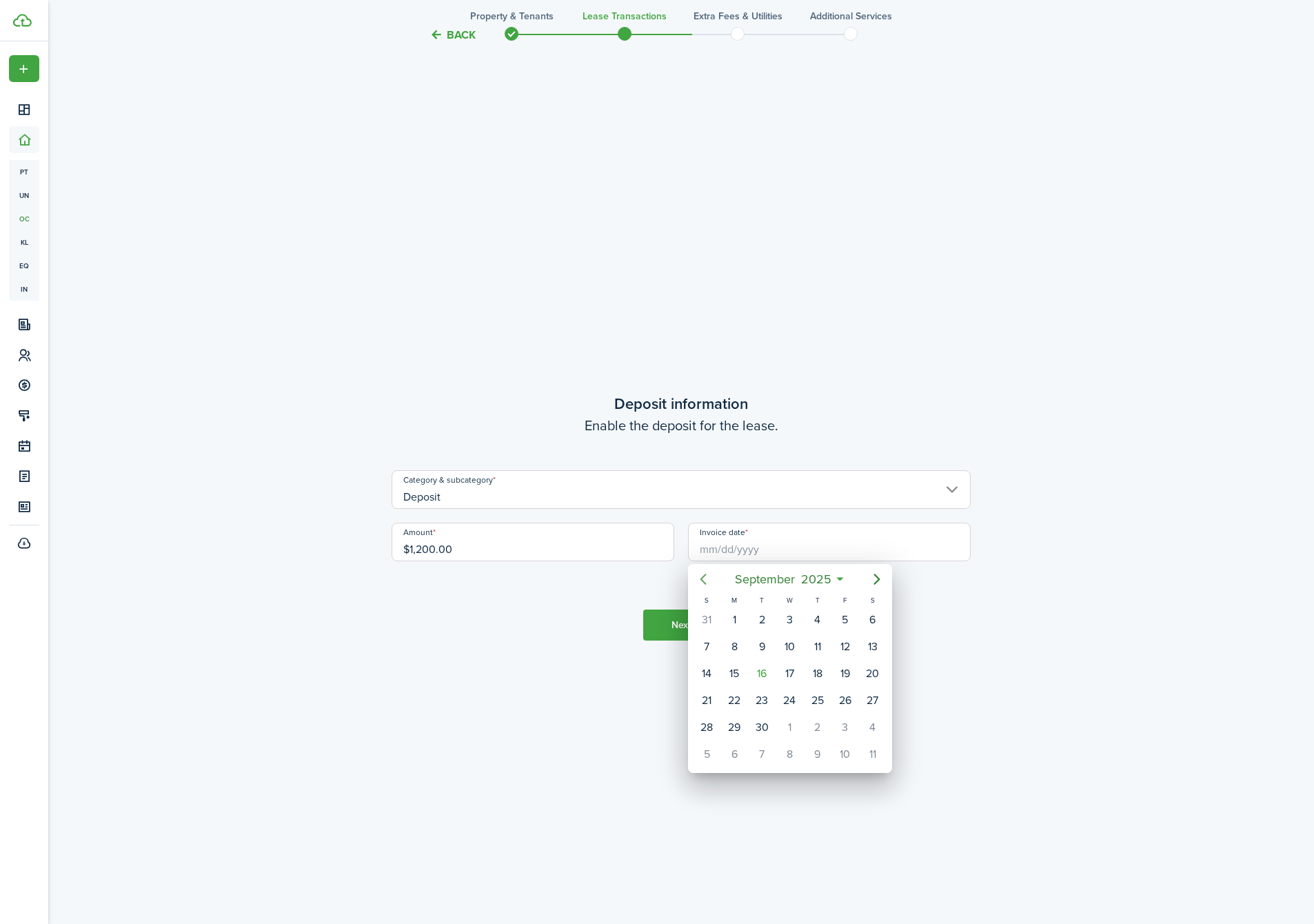
click at [706, 580] on icon "Previous page" at bounding box center [702, 579] width 17 height 17
click at [848, 620] on div "1" at bounding box center [845, 620] width 21 height 21
type input "[DATE]"
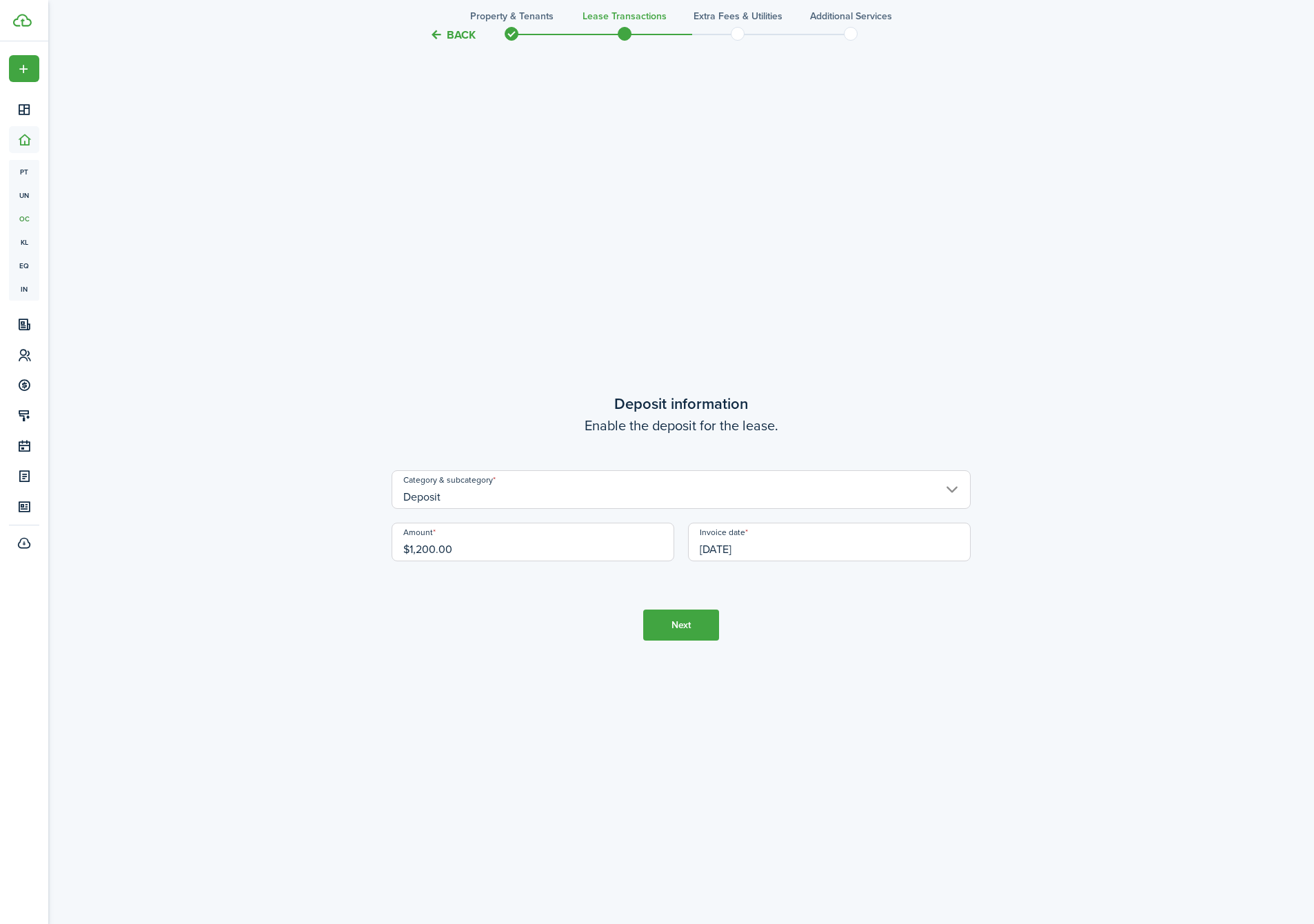
click at [683, 614] on button "Next" at bounding box center [681, 625] width 76 height 31
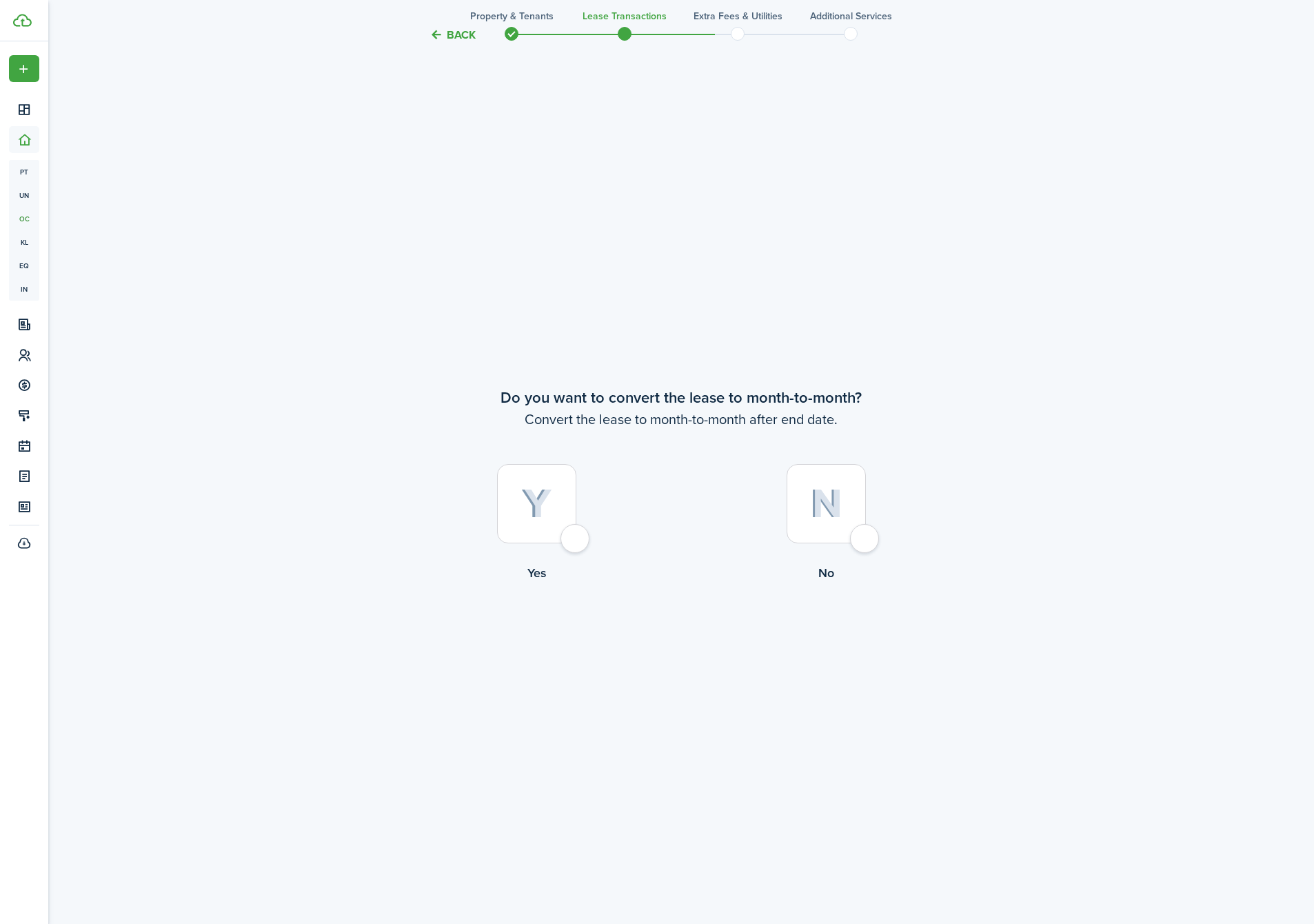
scroll to position [3604, 0]
click at [535, 502] on img at bounding box center [536, 500] width 31 height 31
radio input "true"
click at [678, 634] on button "Continue" at bounding box center [681, 635] width 76 height 31
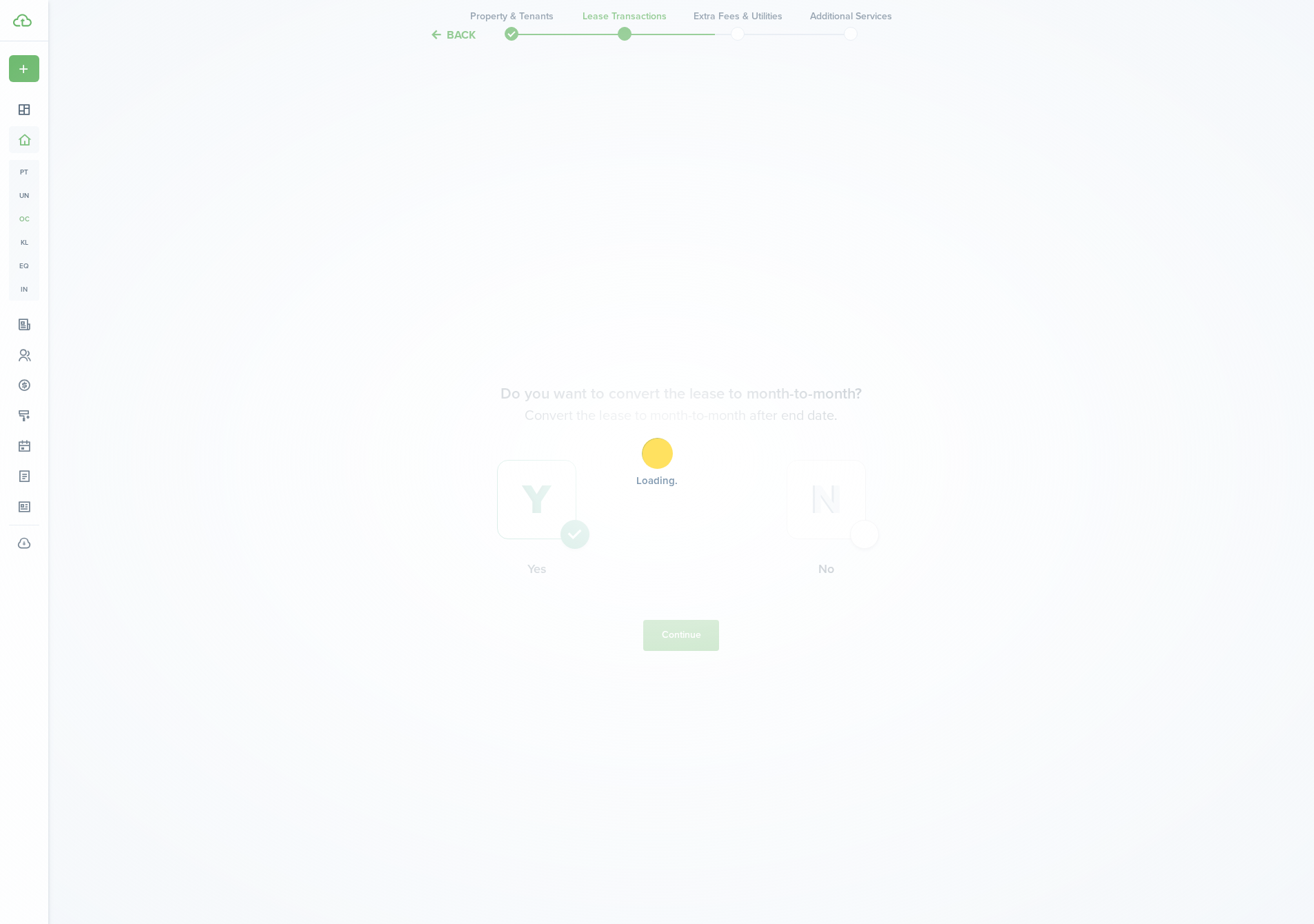
scroll to position [0, 0]
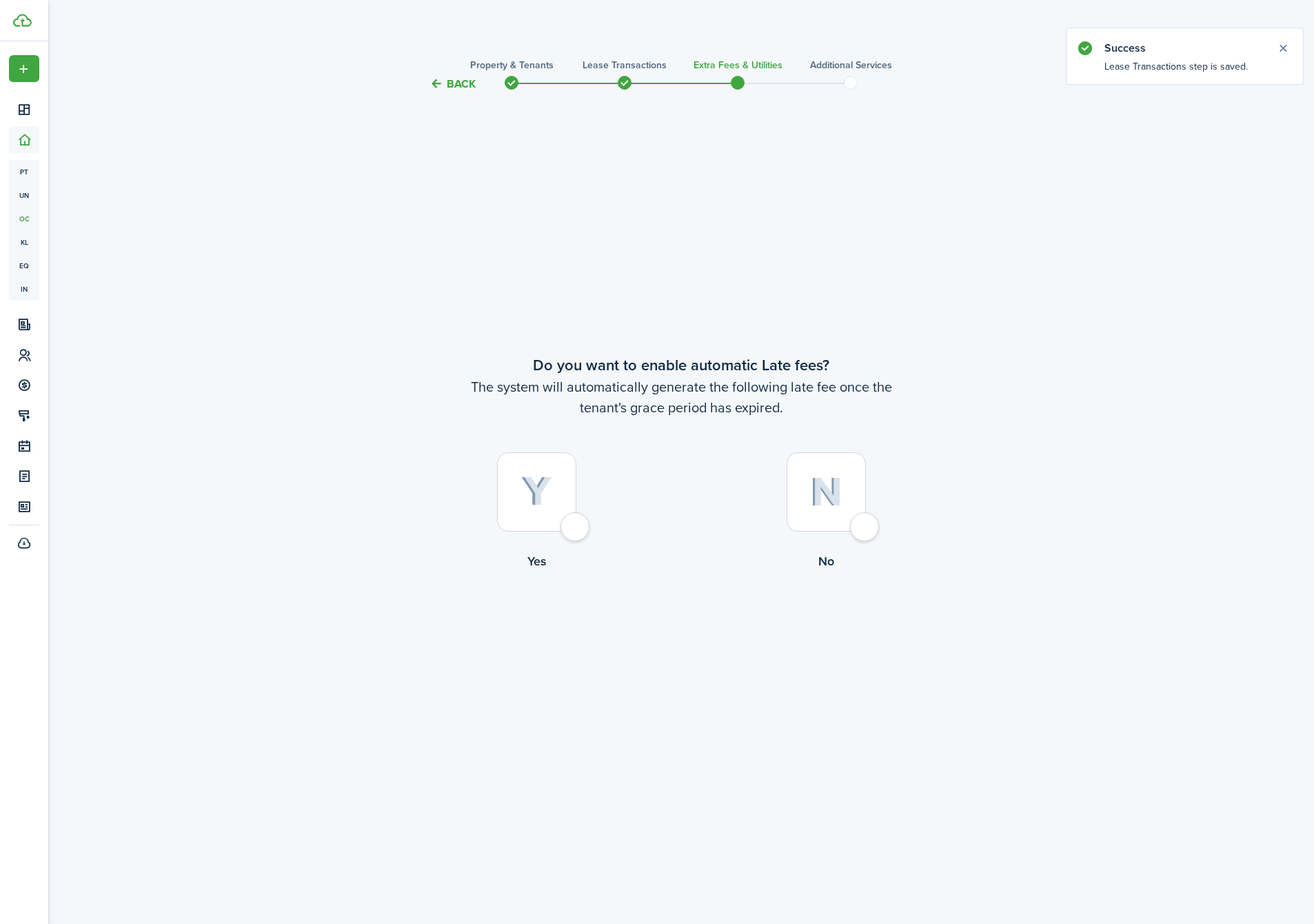
click at [540, 508] on div at bounding box center [536, 492] width 80 height 80
radio input "true"
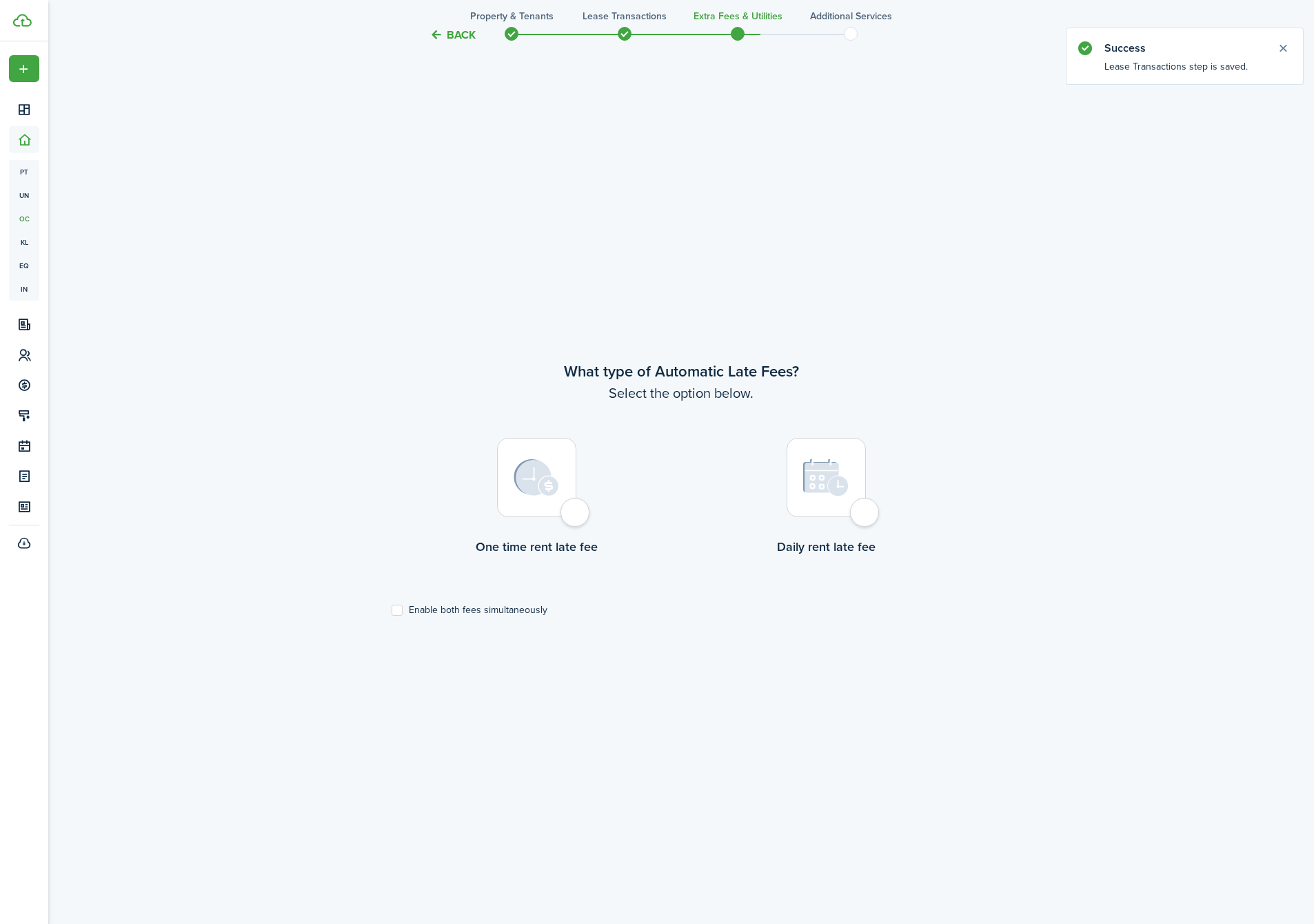
scroll to position [831, 0]
click at [563, 480] on div at bounding box center [536, 473] width 80 height 80
radio input "true"
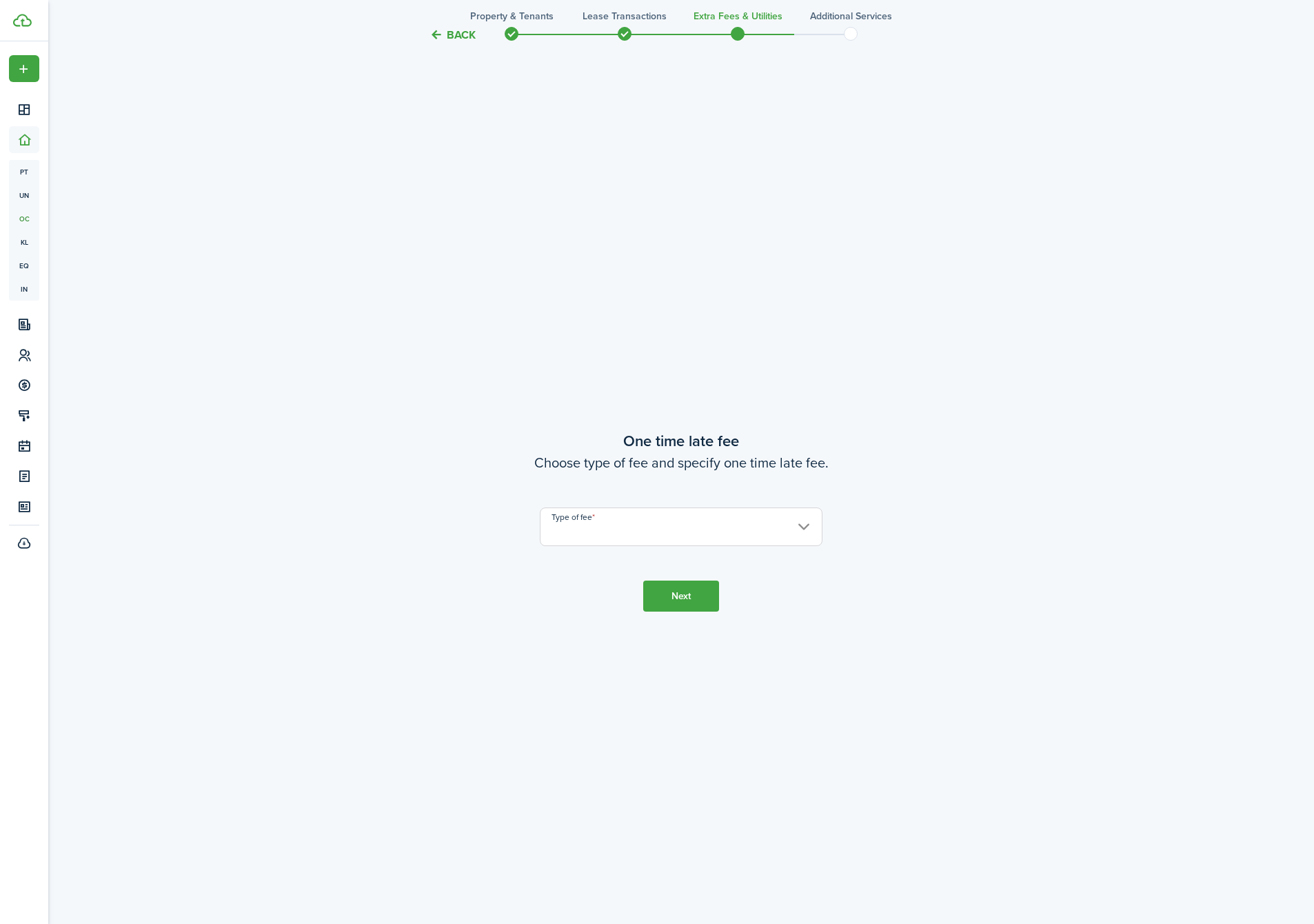
scroll to position [1756, 0]
click at [623, 517] on input "Type of fee" at bounding box center [681, 522] width 283 height 38
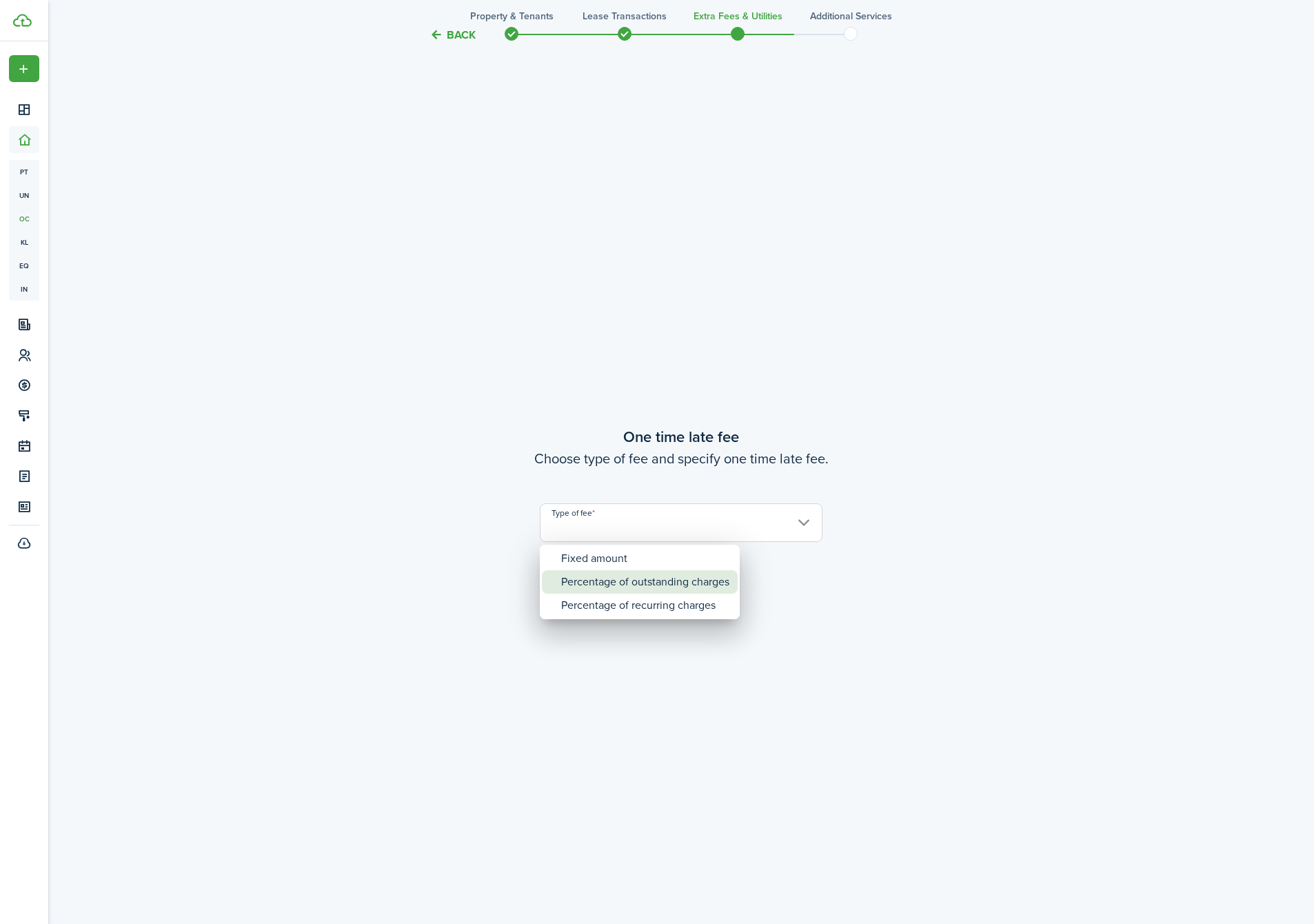
click at [622, 581] on div "Percentage of outstanding charges" at bounding box center [646, 582] width 168 height 24
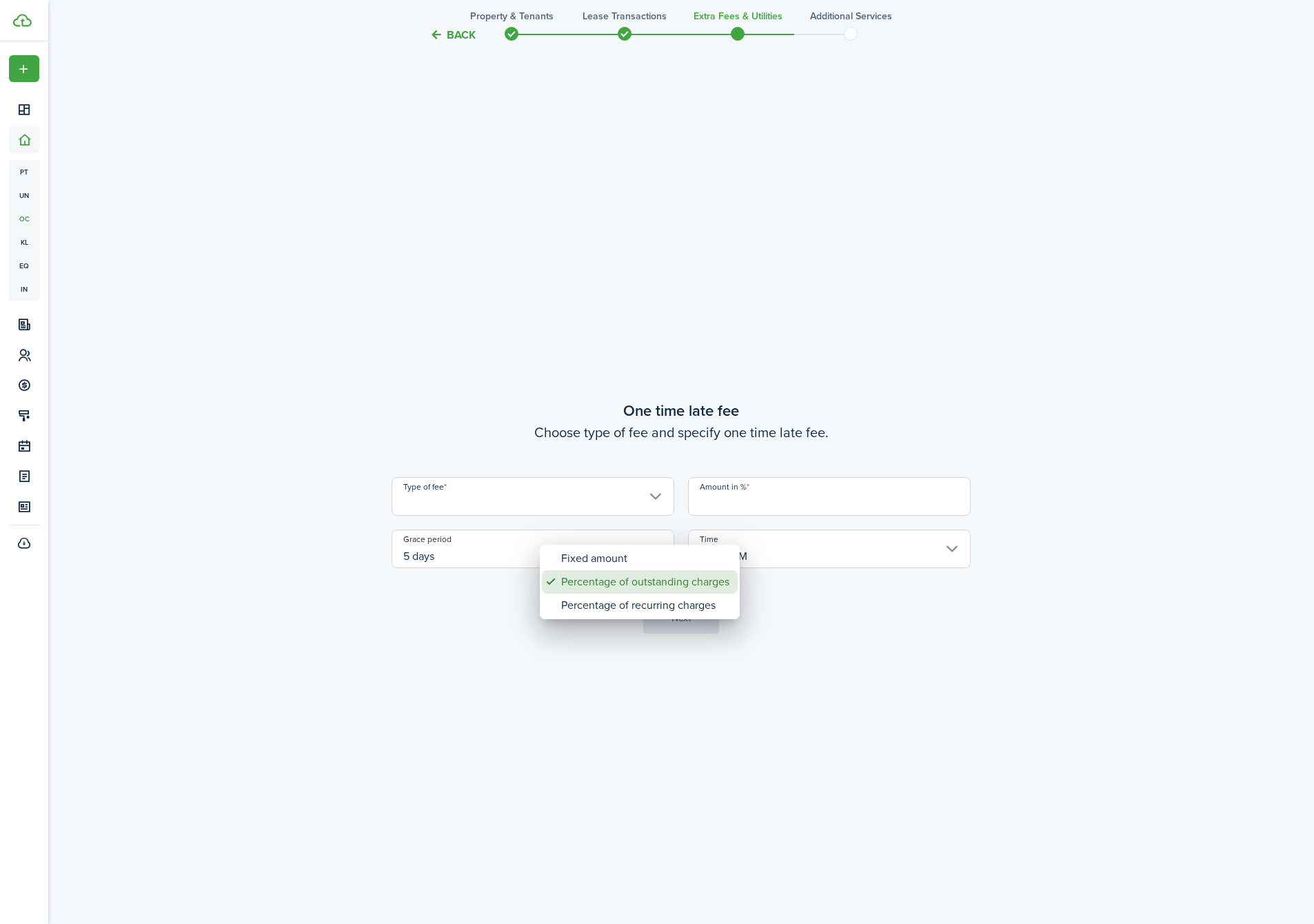
type input "Percentage of outstanding charges"
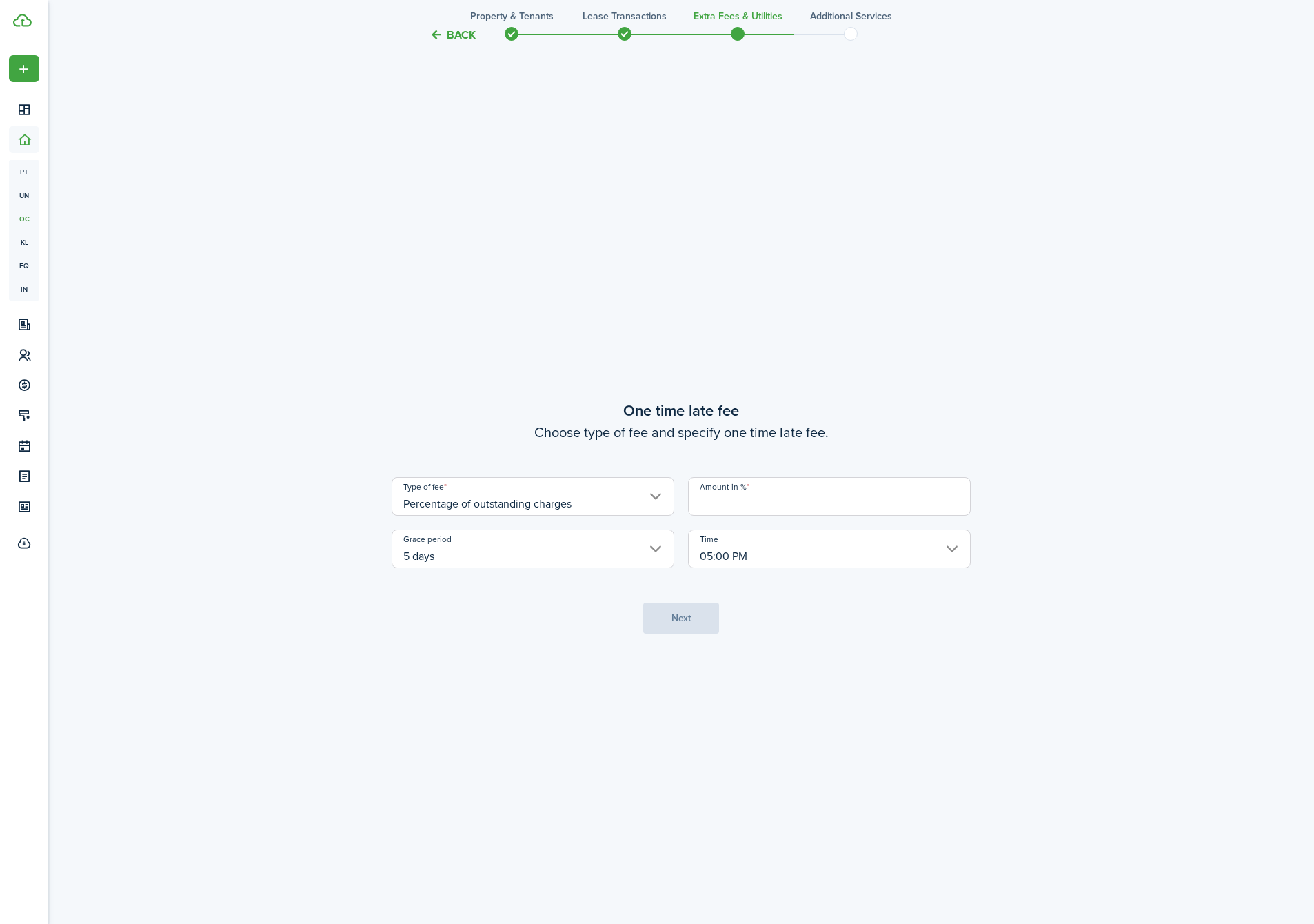
click at [759, 503] on input "Amount in %" at bounding box center [829, 496] width 283 height 38
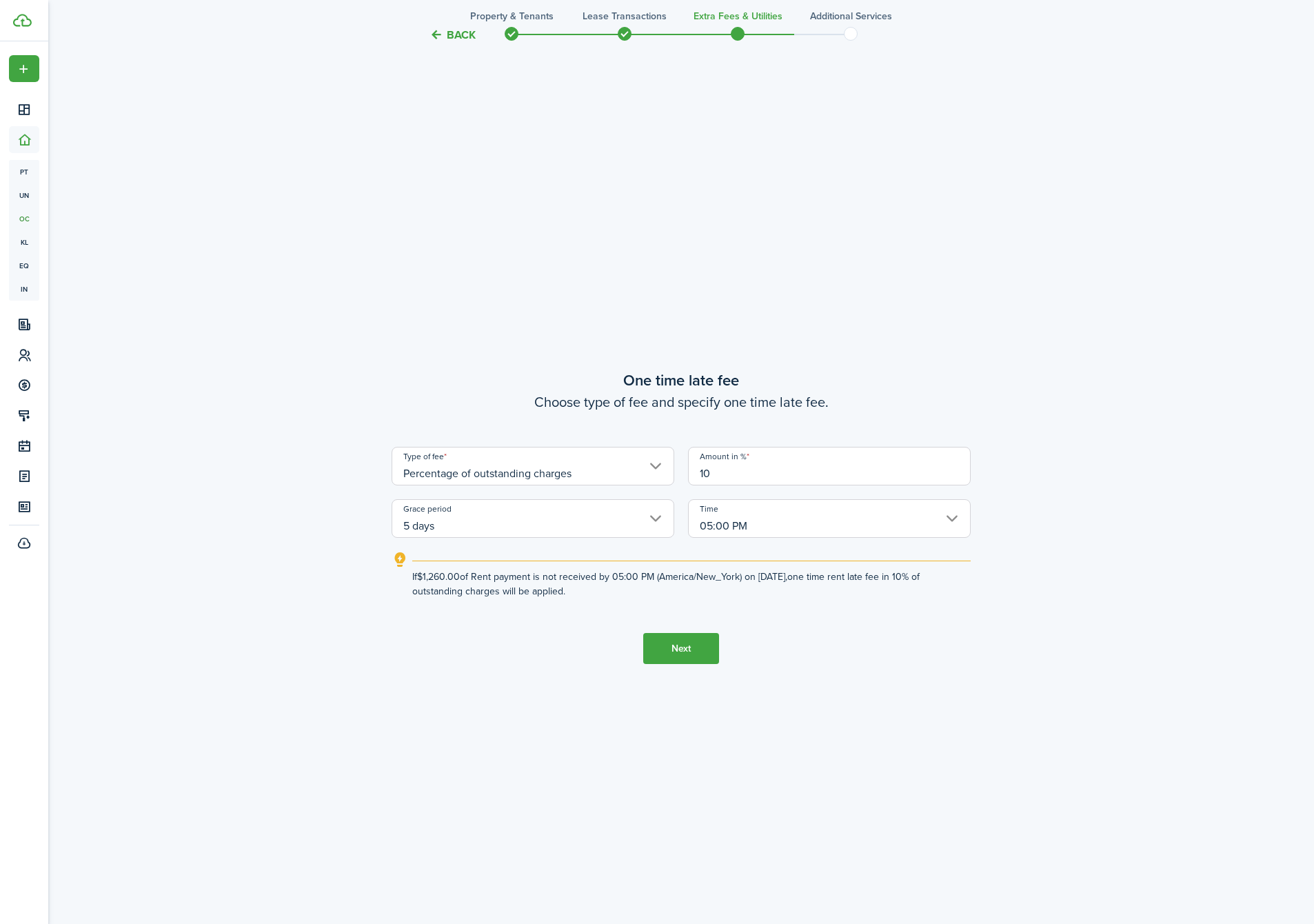
type input "10"
click at [680, 640] on button "Next" at bounding box center [681, 648] width 76 height 31
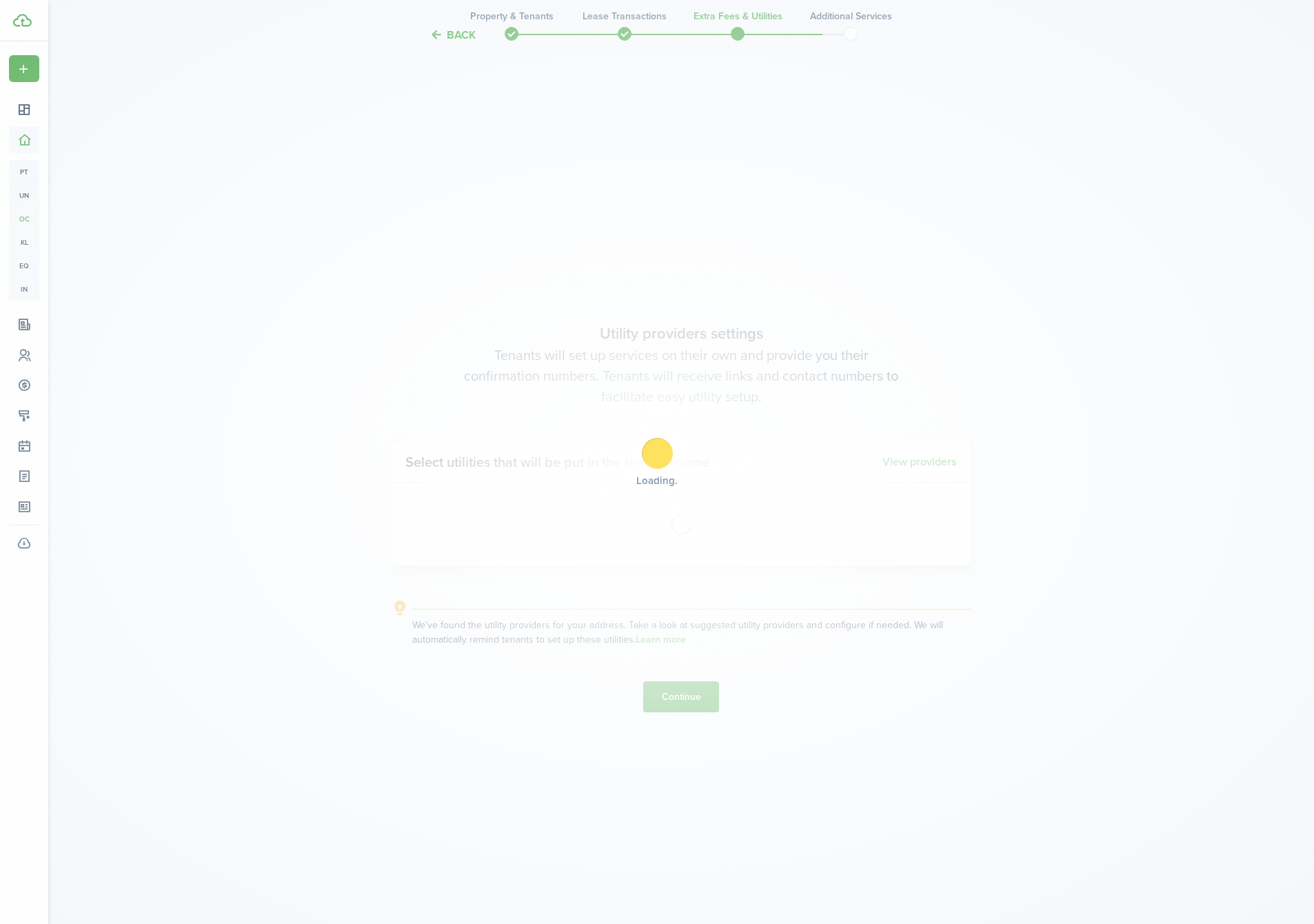
click at [680, 641] on div "Loading" at bounding box center [657, 462] width 1314 height 924
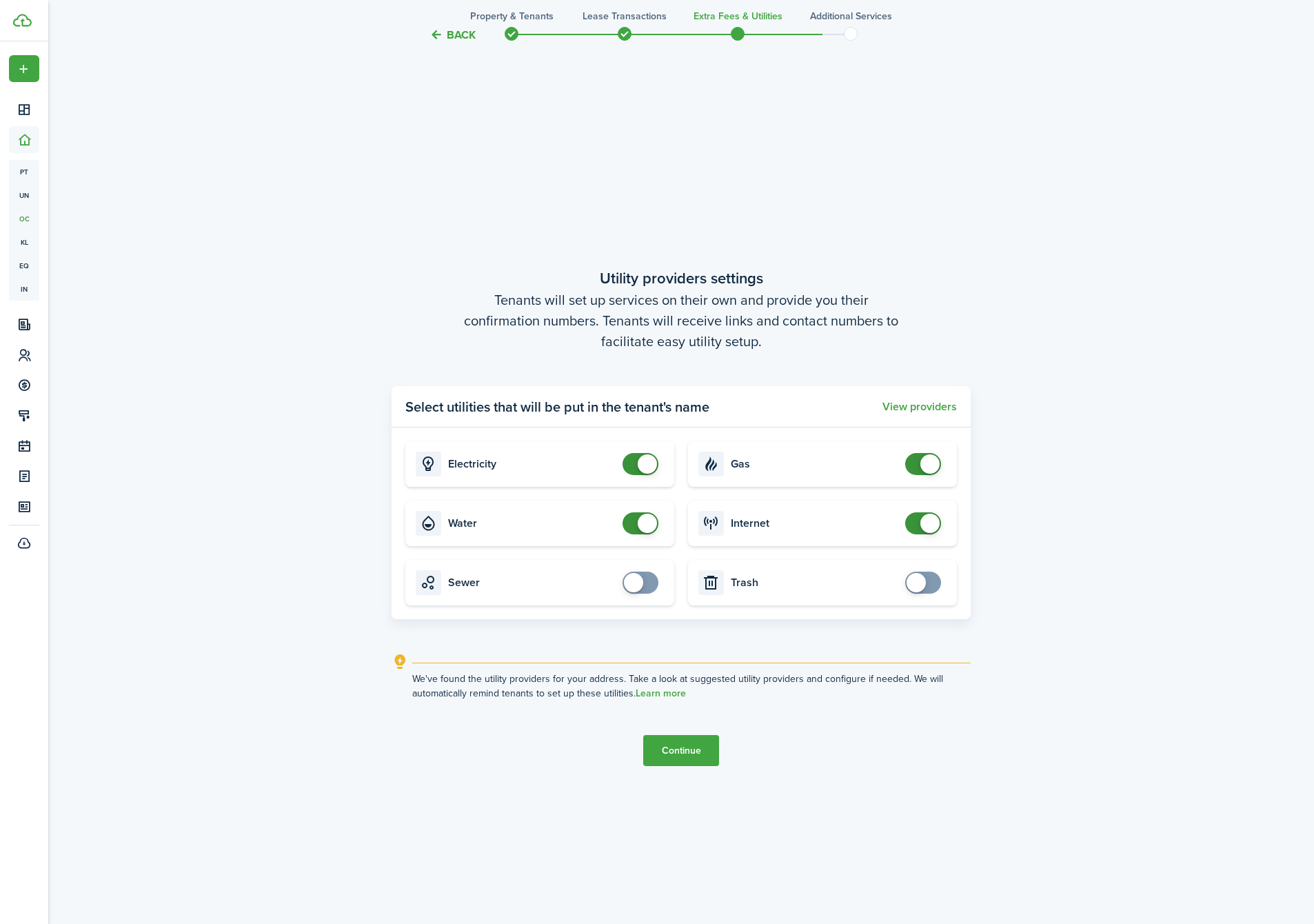
checkbox input "false"
click at [645, 523] on span at bounding box center [647, 523] width 19 height 19
click at [703, 743] on button "Continue" at bounding box center [681, 750] width 76 height 31
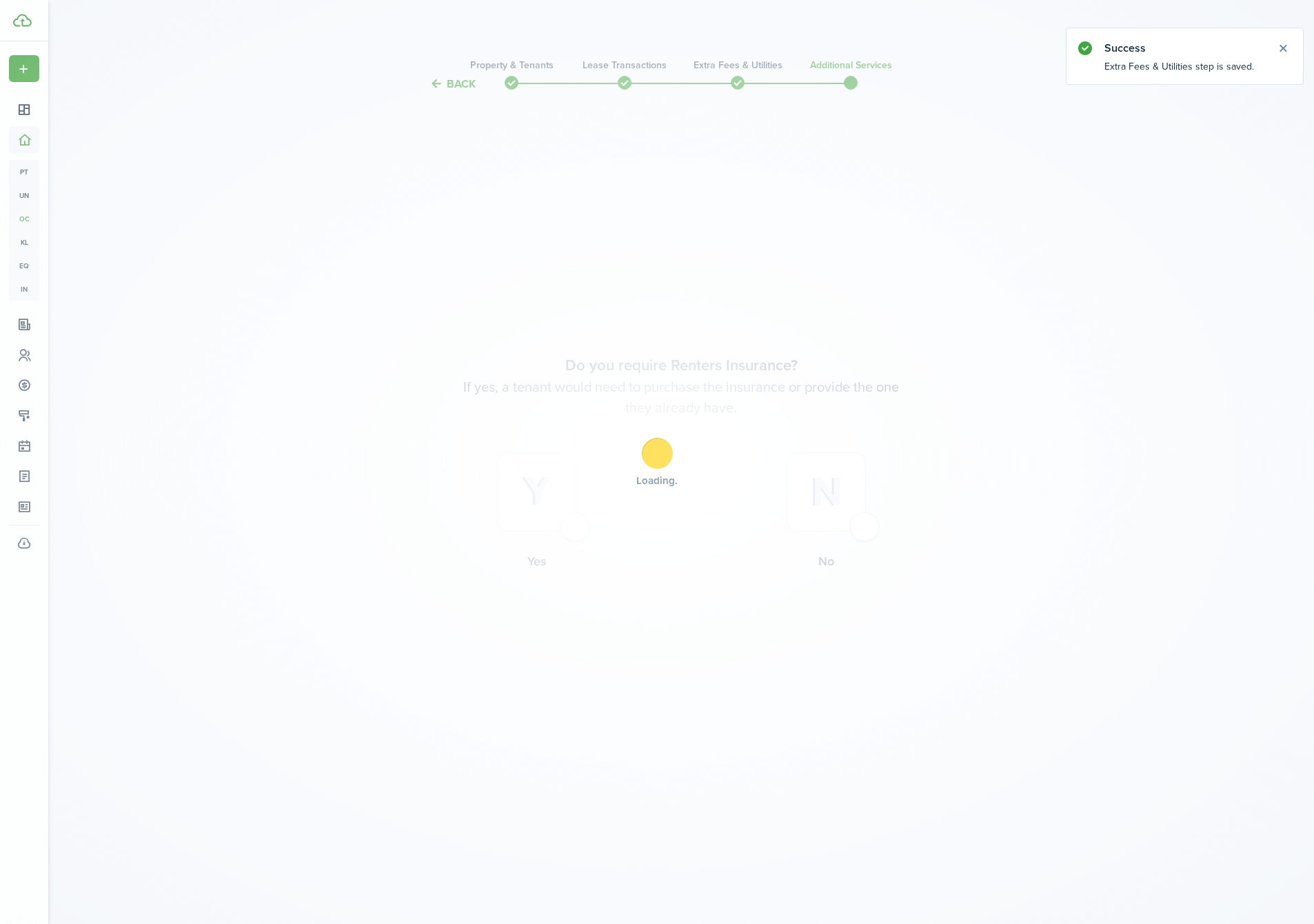
scroll to position [0, 0]
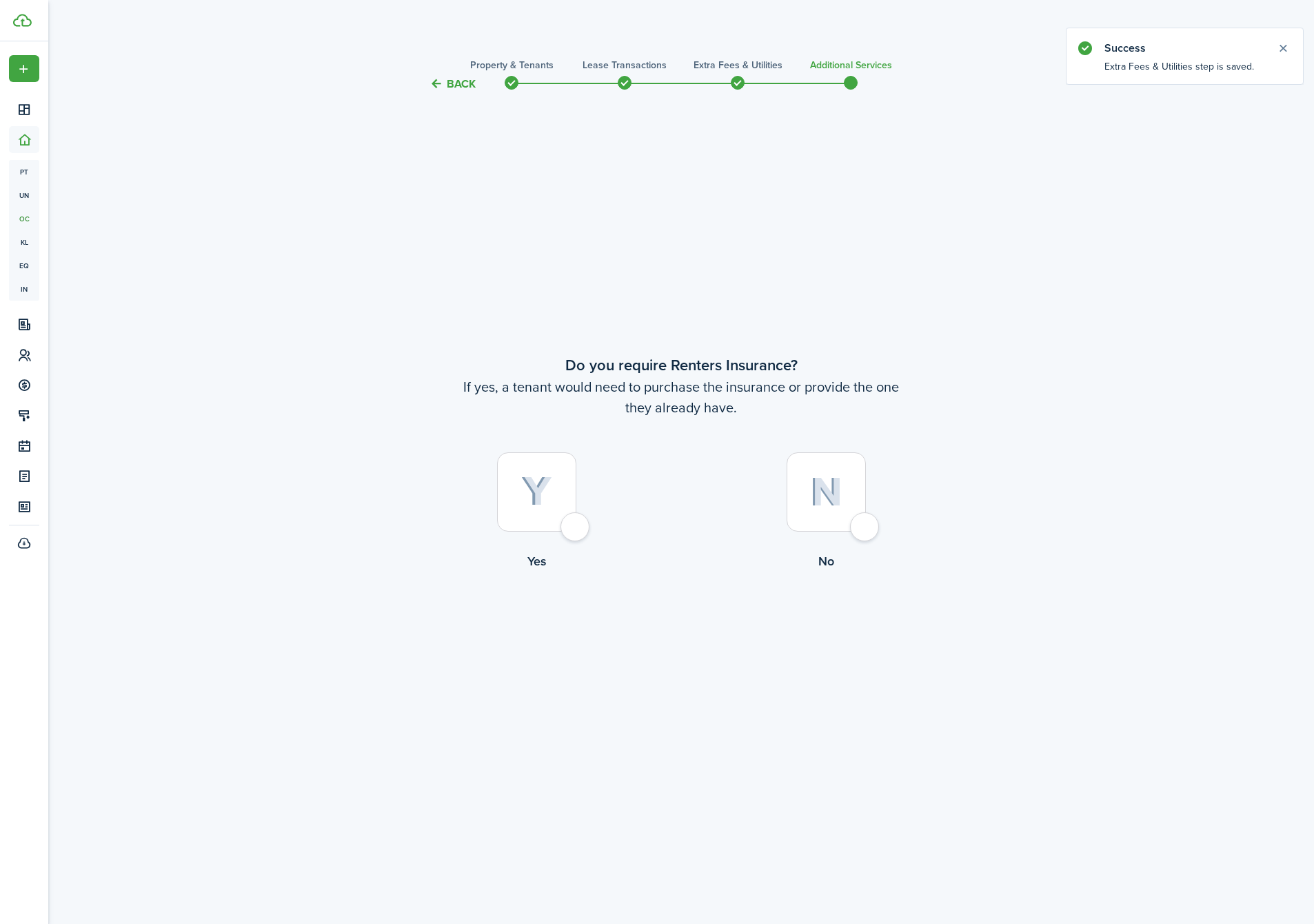
click at [831, 518] on div at bounding box center [826, 492] width 80 height 80
radio input "true"
click at [693, 636] on button "Complete move in" at bounding box center [681, 626] width 101 height 31
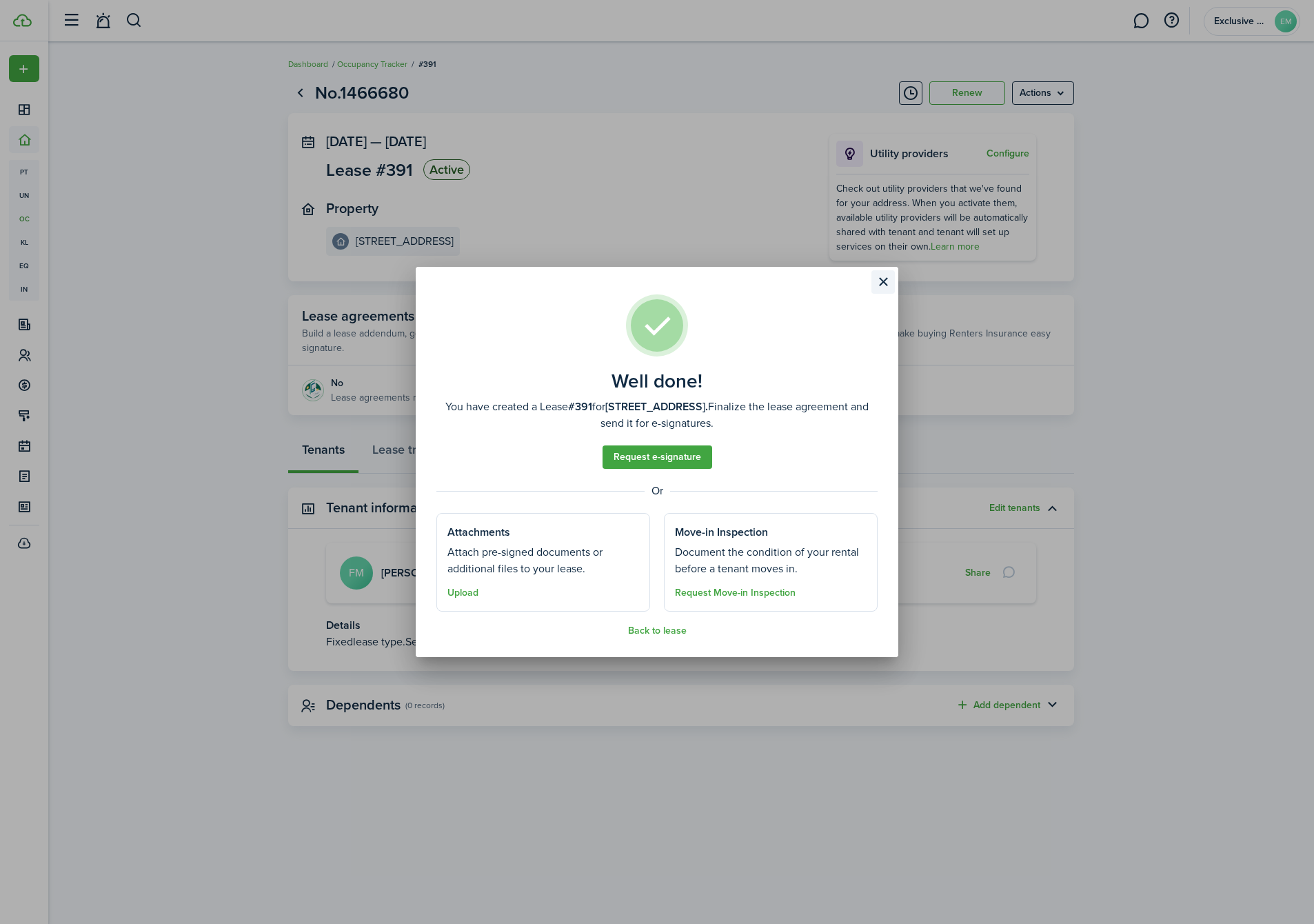
click at [884, 284] on button "Close modal" at bounding box center [883, 282] width 24 height 24
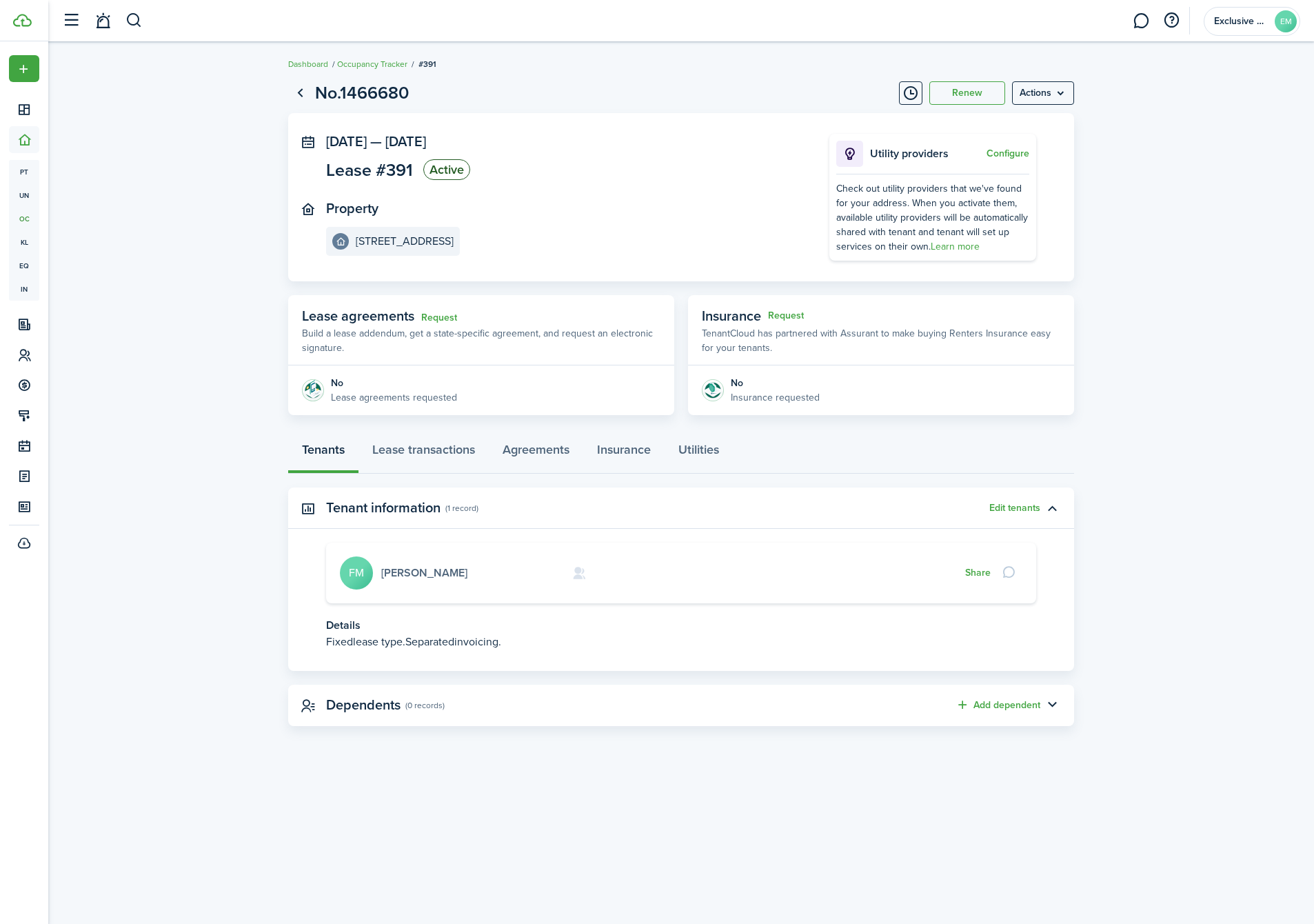
click at [416, 570] on link "[PERSON_NAME]" at bounding box center [424, 572] width 87 height 16
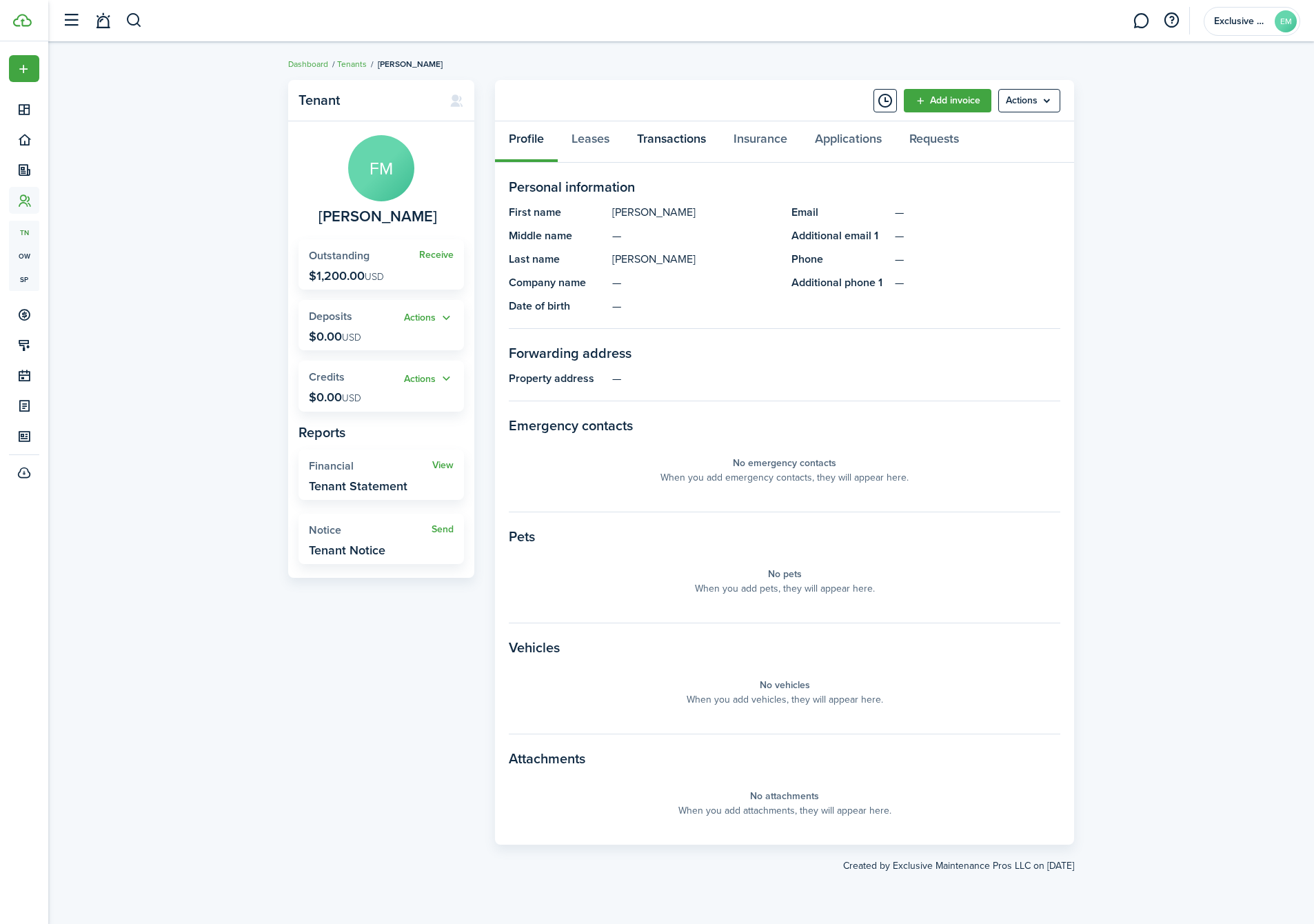
click at [655, 134] on link "Transactions" at bounding box center [671, 142] width 96 height 41
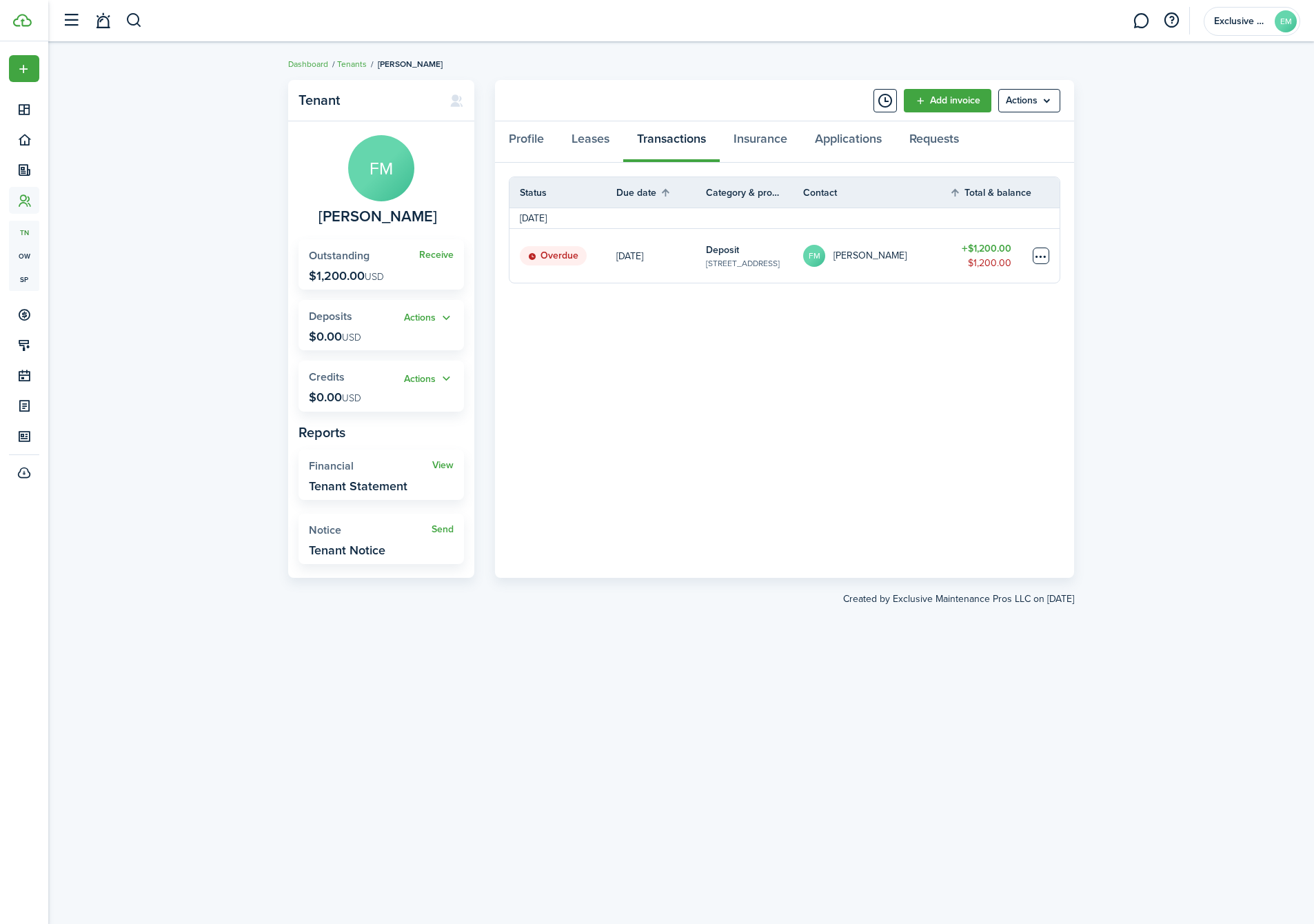
click at [1042, 259] on table-menu-btn-icon at bounding box center [1041, 256] width 17 height 17
click at [990, 307] on link "Mark as paid" at bounding box center [989, 306] width 121 height 24
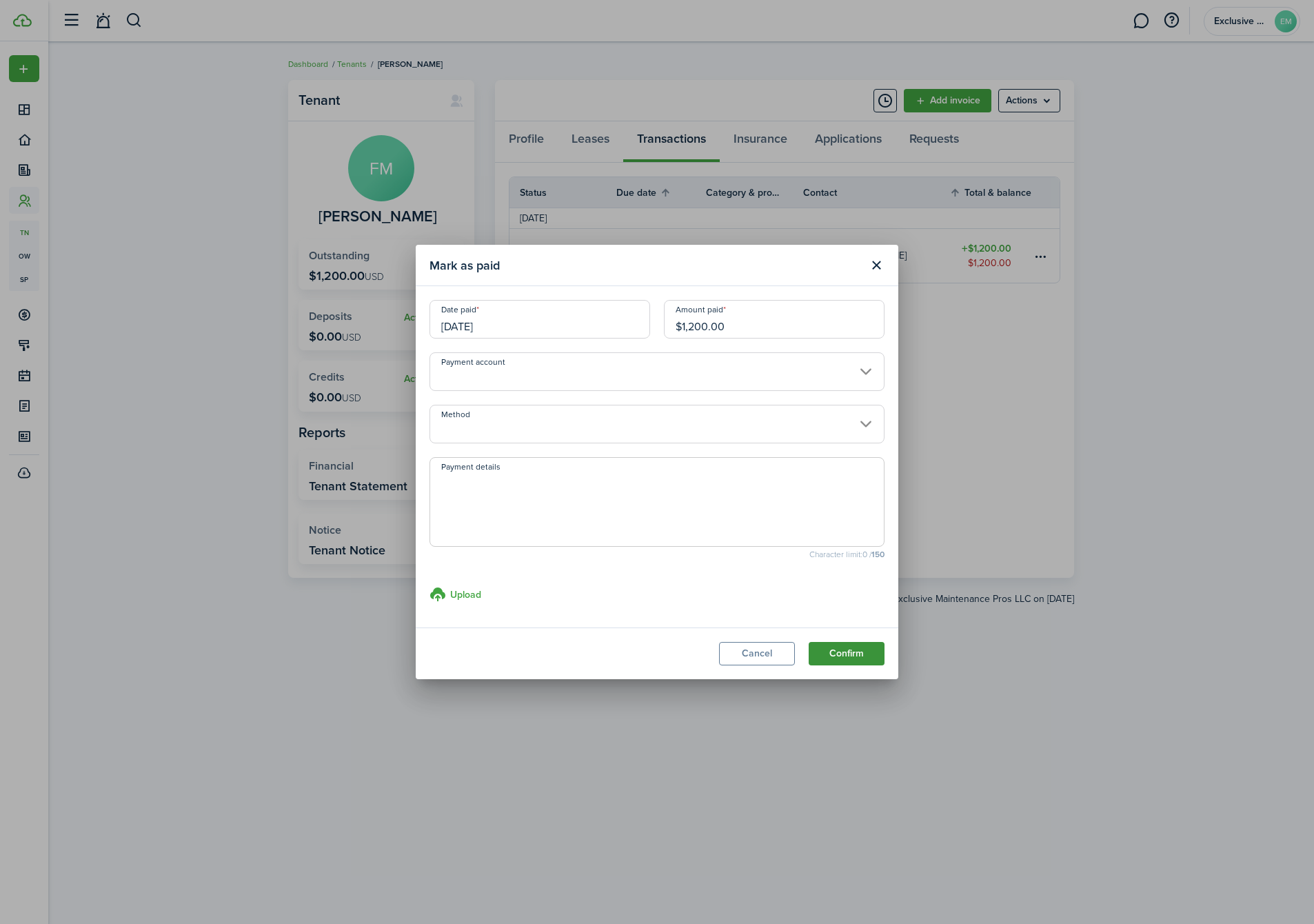
click at [832, 653] on button "Confirm" at bounding box center [846, 654] width 76 height 24
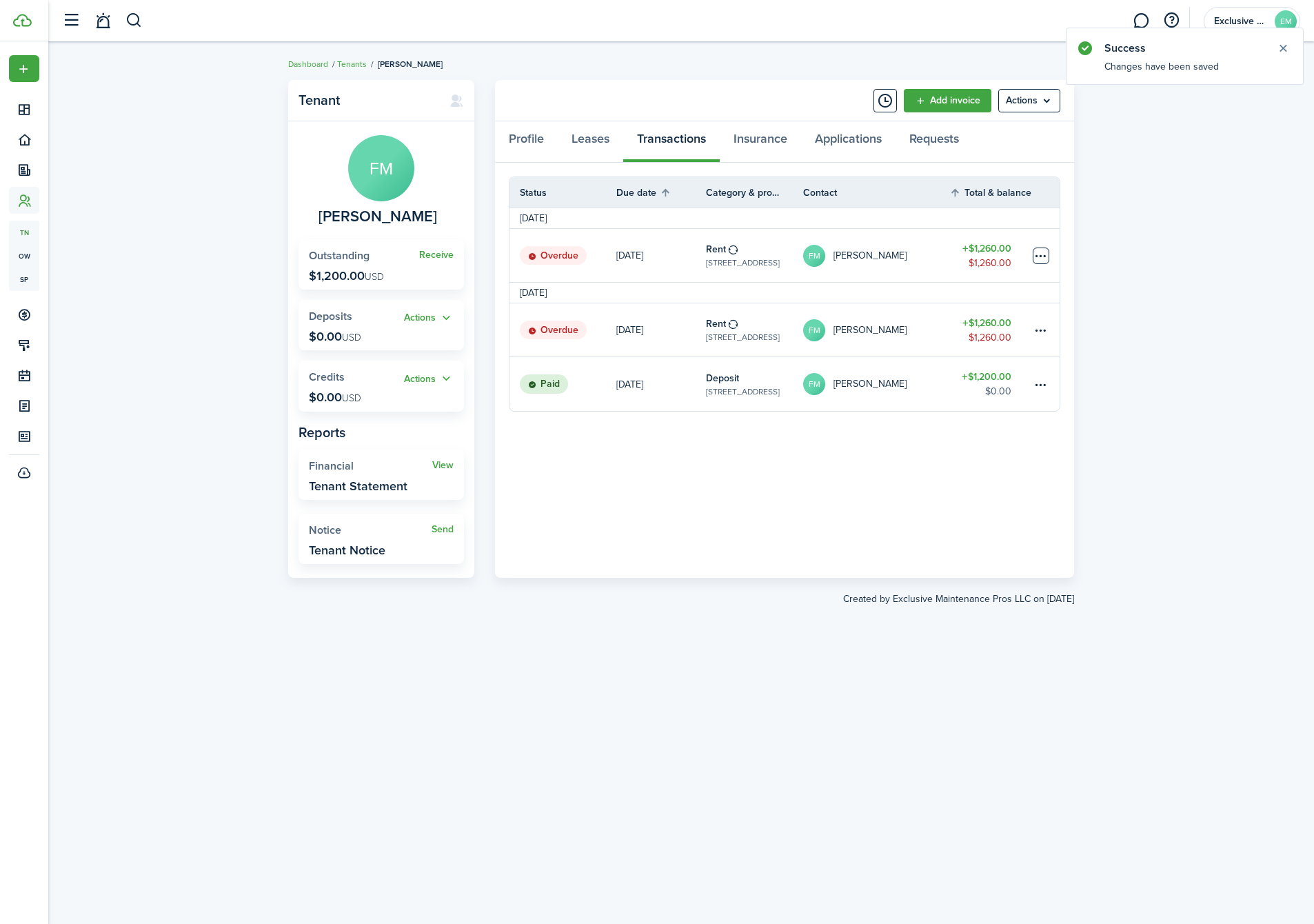
click at [1037, 255] on table-menu-btn-icon at bounding box center [1041, 256] width 17 height 17
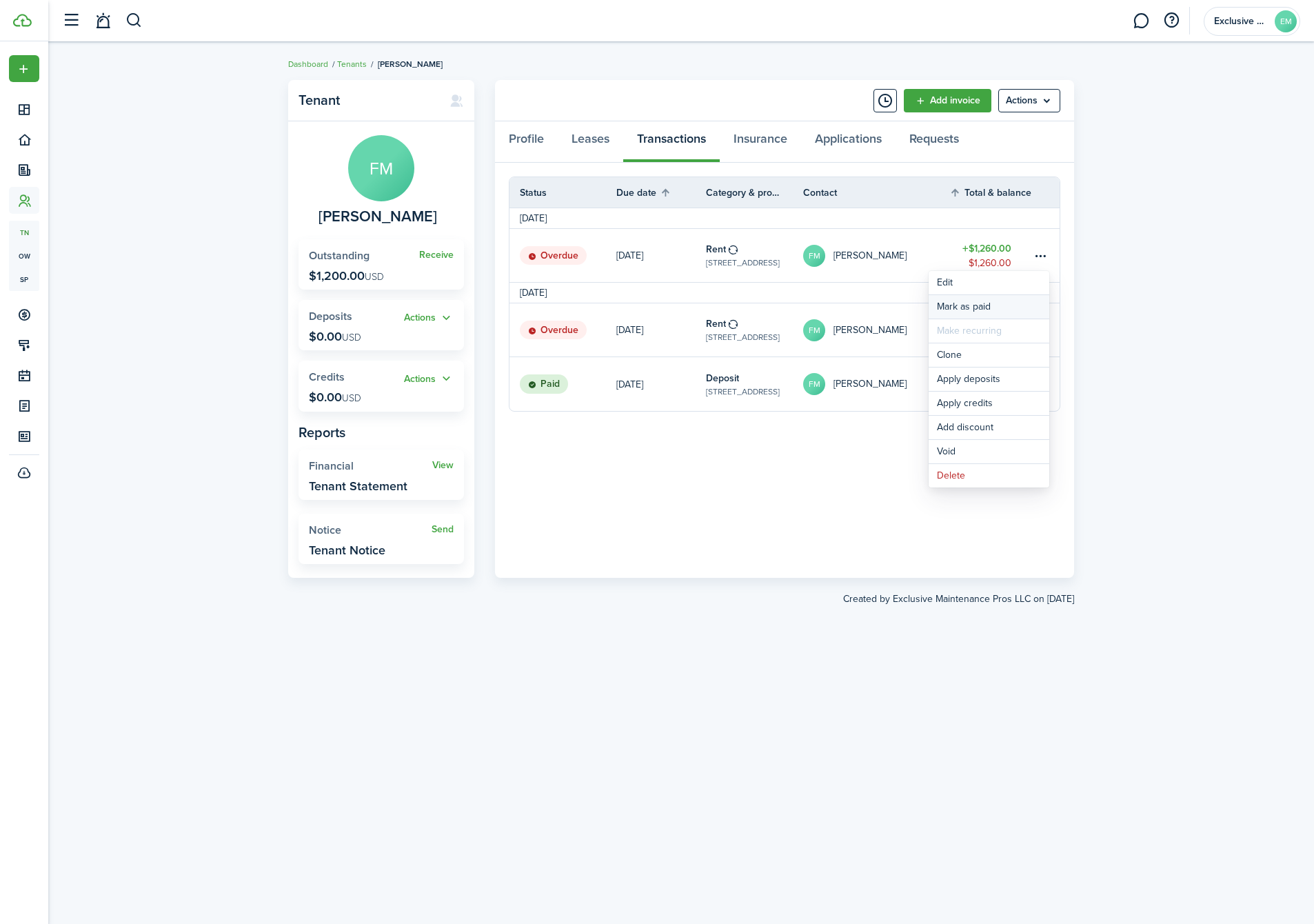
click at [965, 307] on link "Mark as paid" at bounding box center [989, 306] width 121 height 24
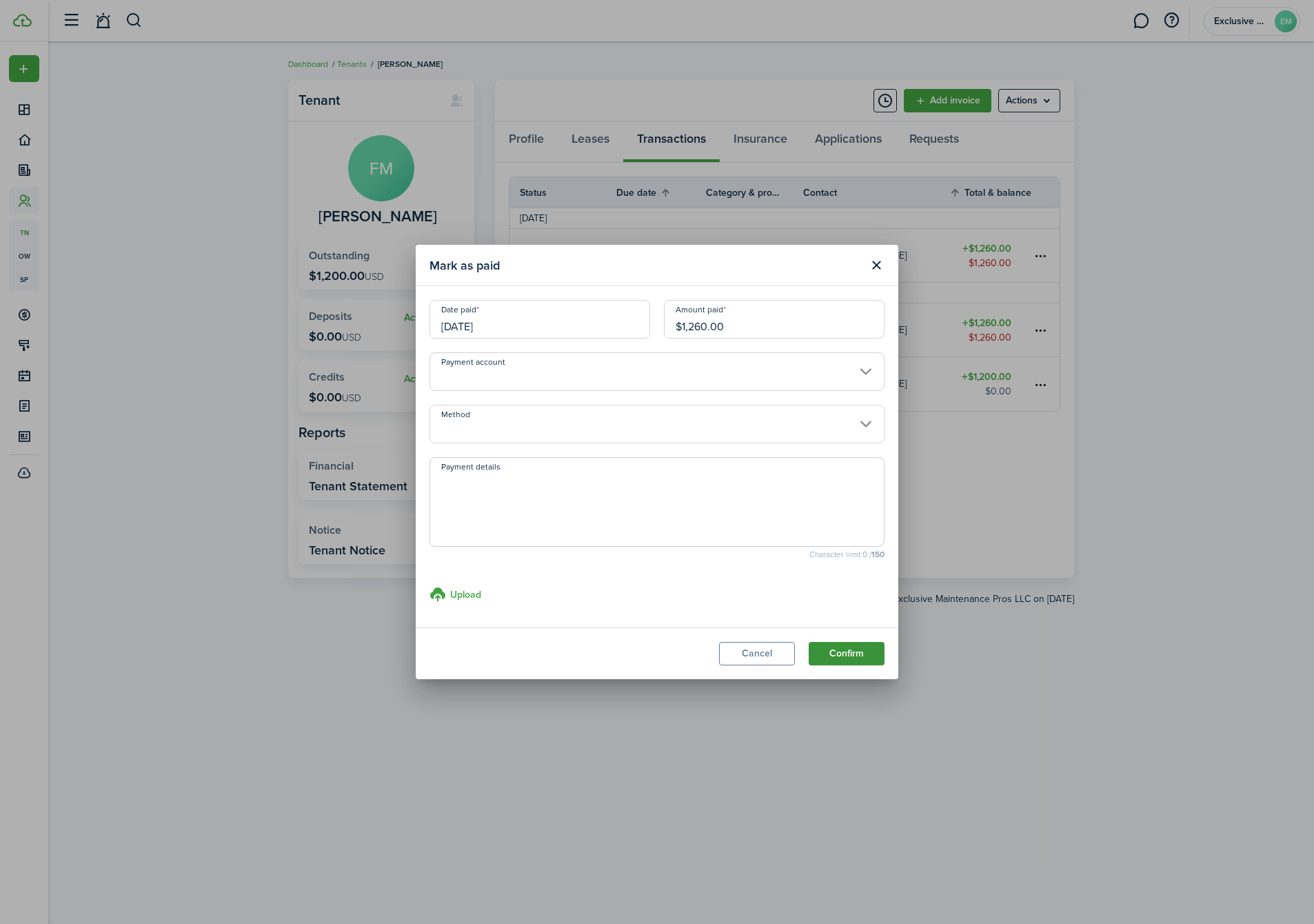
click at [844, 652] on button "Confirm" at bounding box center [846, 654] width 76 height 24
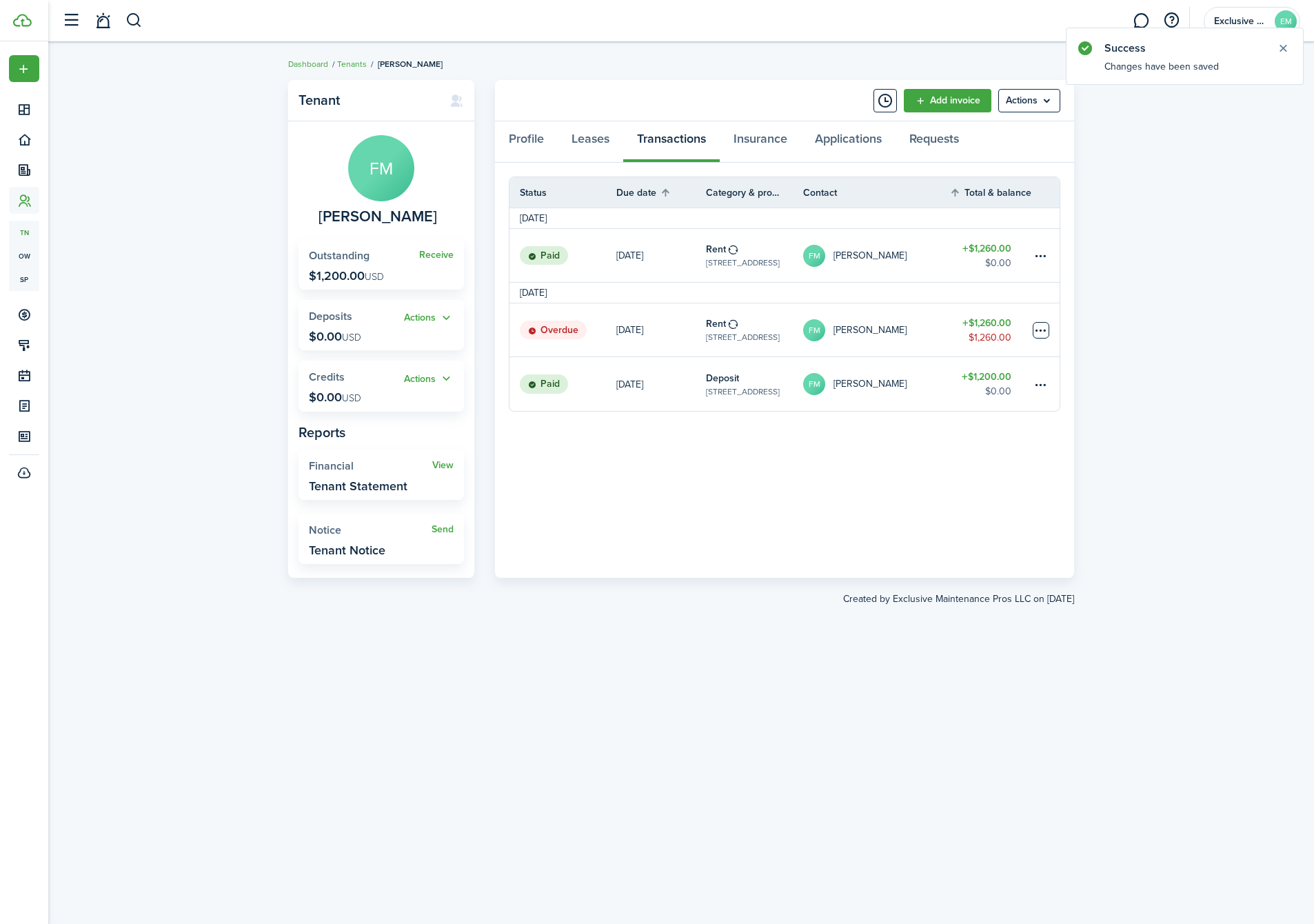
click at [1034, 330] on table-menu-btn-icon at bounding box center [1041, 330] width 17 height 17
click at [980, 382] on link "Mark as paid" at bounding box center [989, 381] width 121 height 24
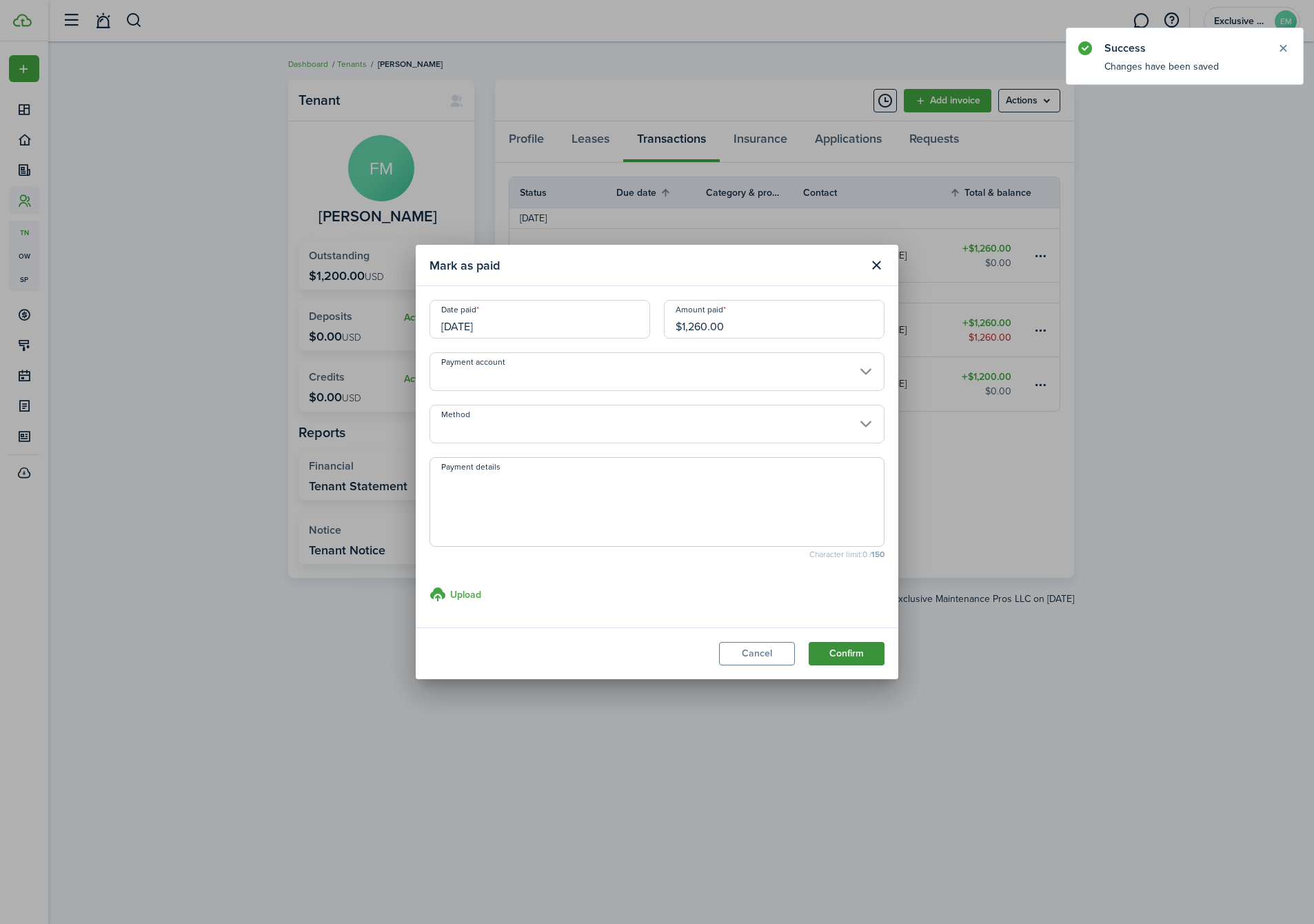
click at [840, 653] on button "Confirm" at bounding box center [846, 654] width 76 height 24
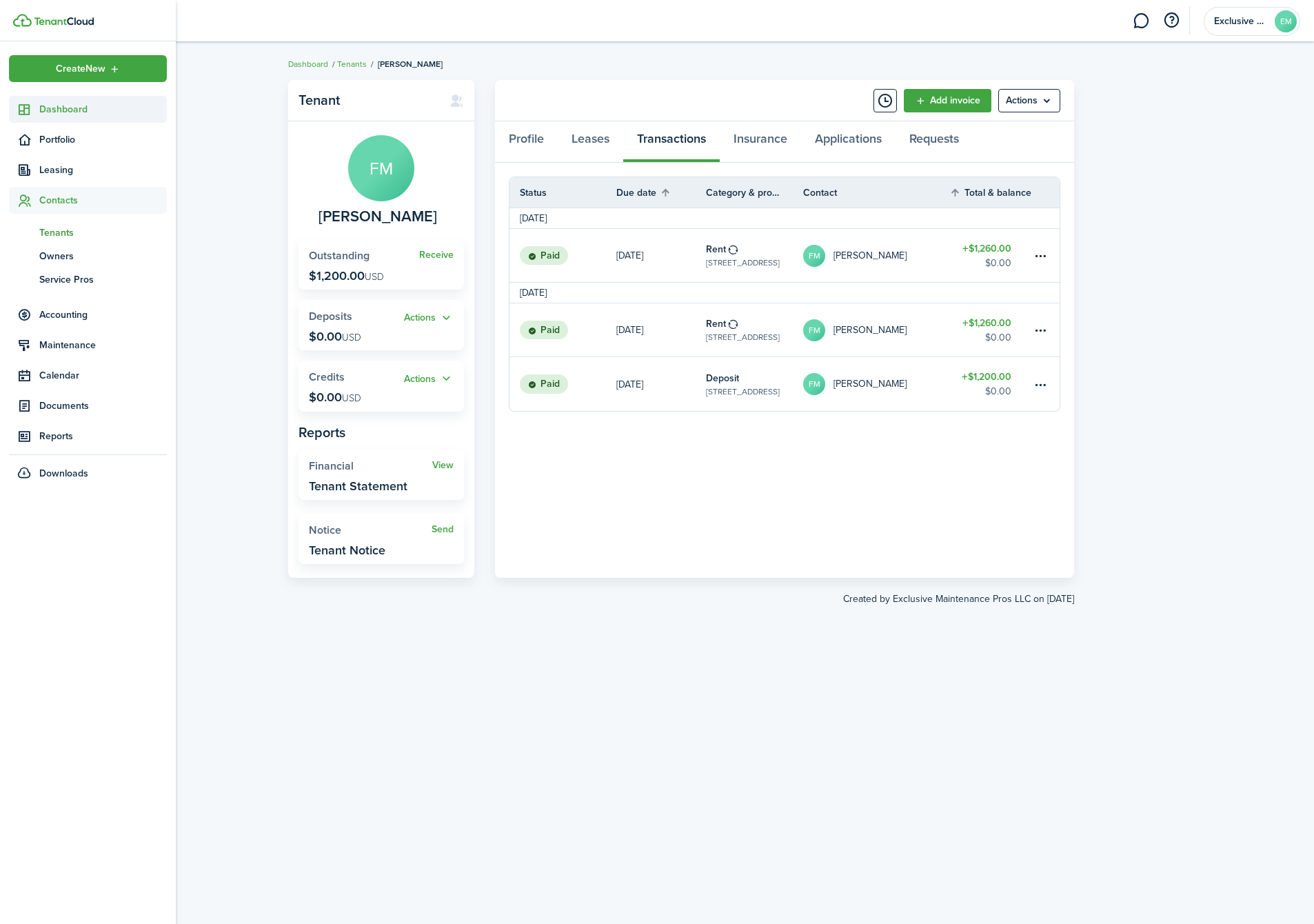
click at [65, 105] on span "Dashboard" at bounding box center [103, 109] width 128 height 15
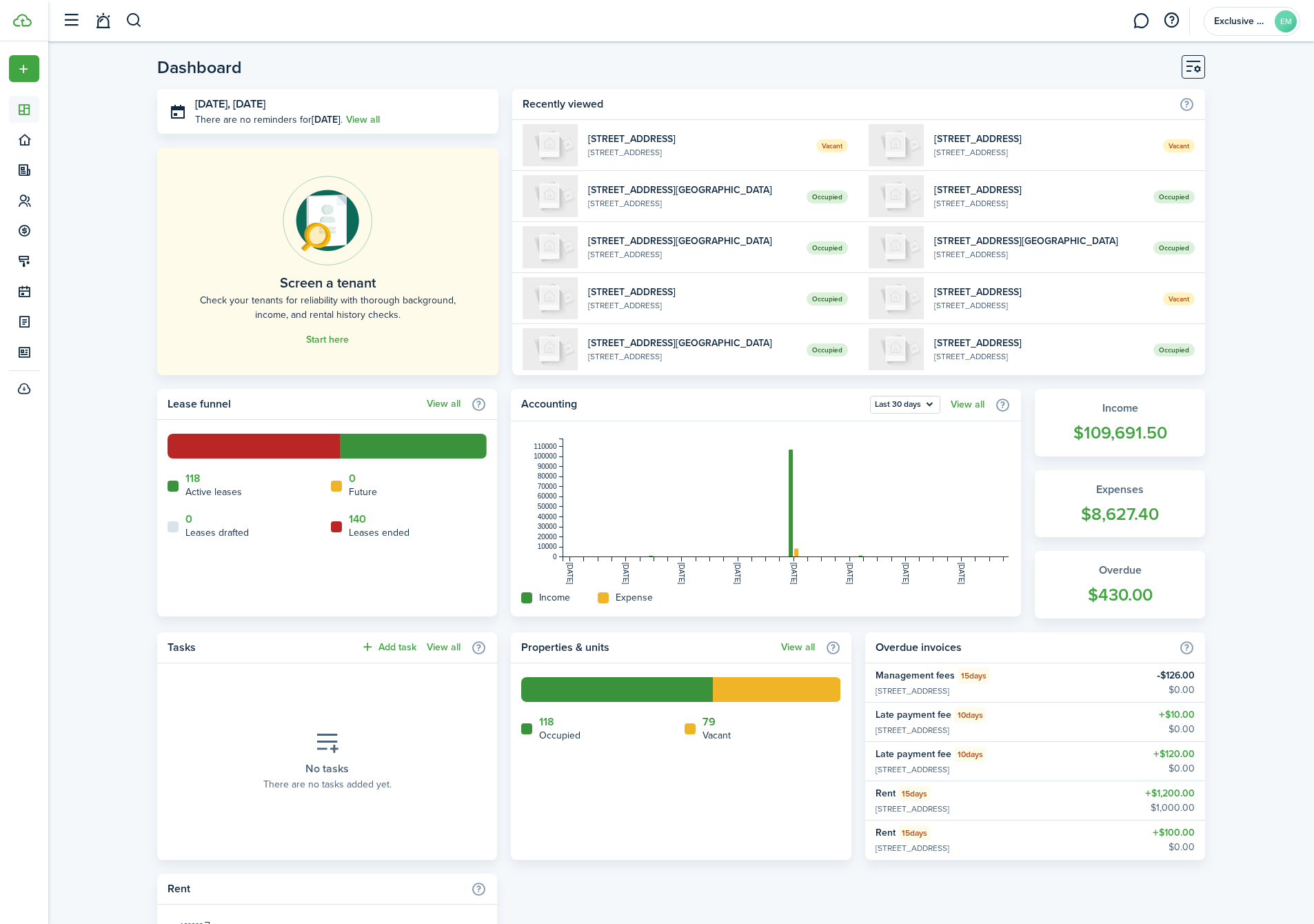
click at [713, 719] on link "79" at bounding box center [709, 722] width 13 height 12
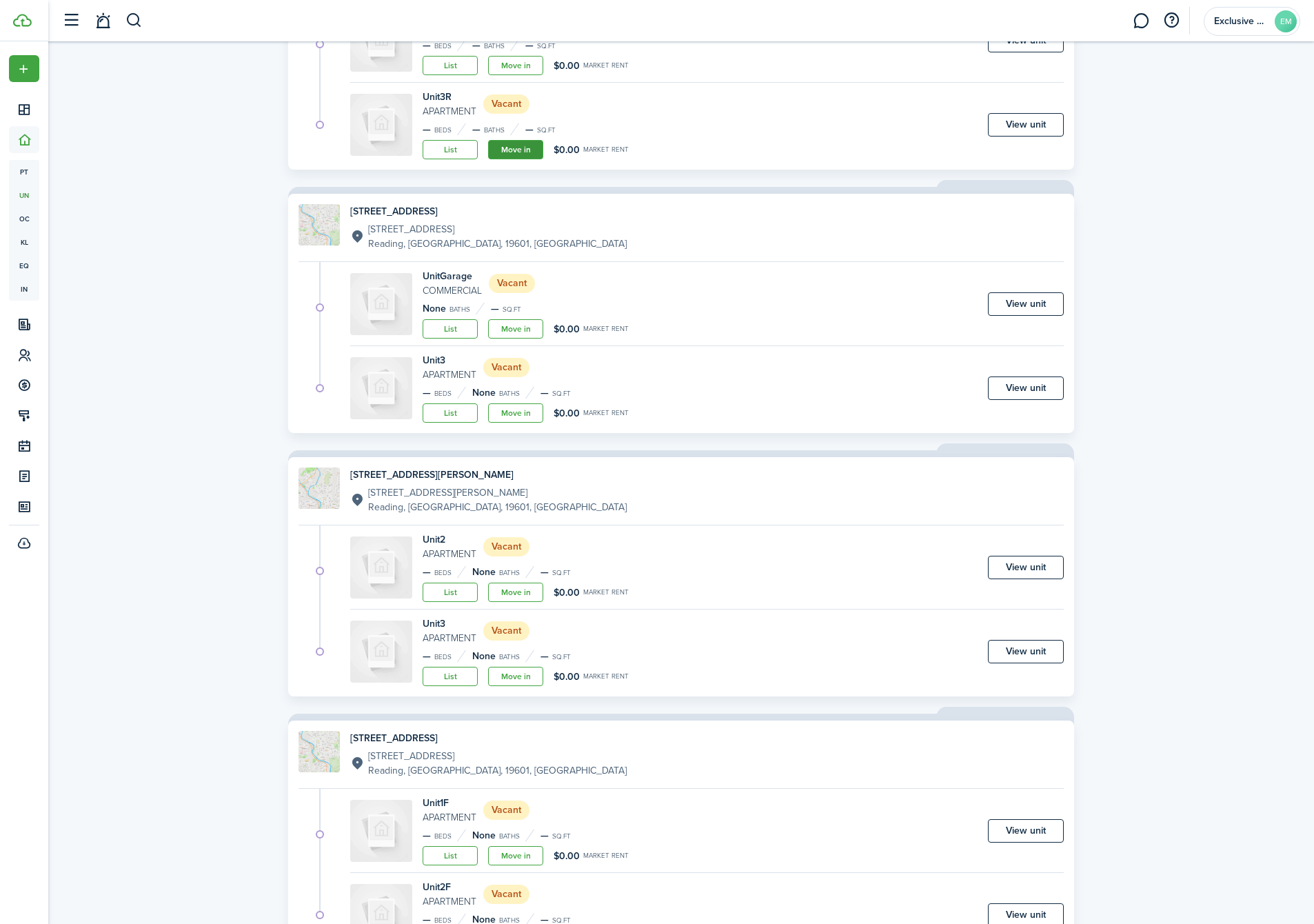
scroll to position [1726, 0]
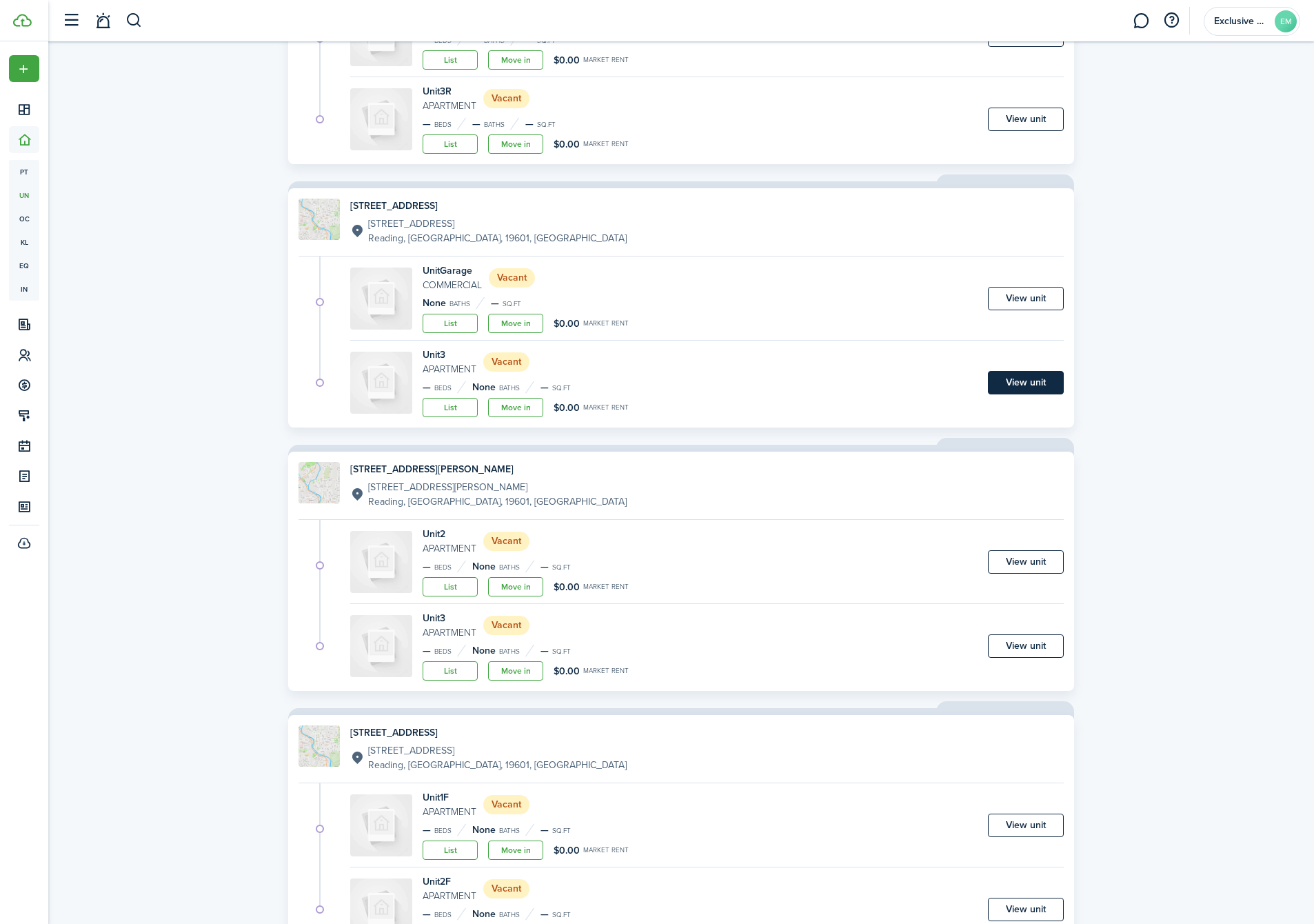
click at [1037, 374] on link "View unit" at bounding box center [1025, 382] width 76 height 24
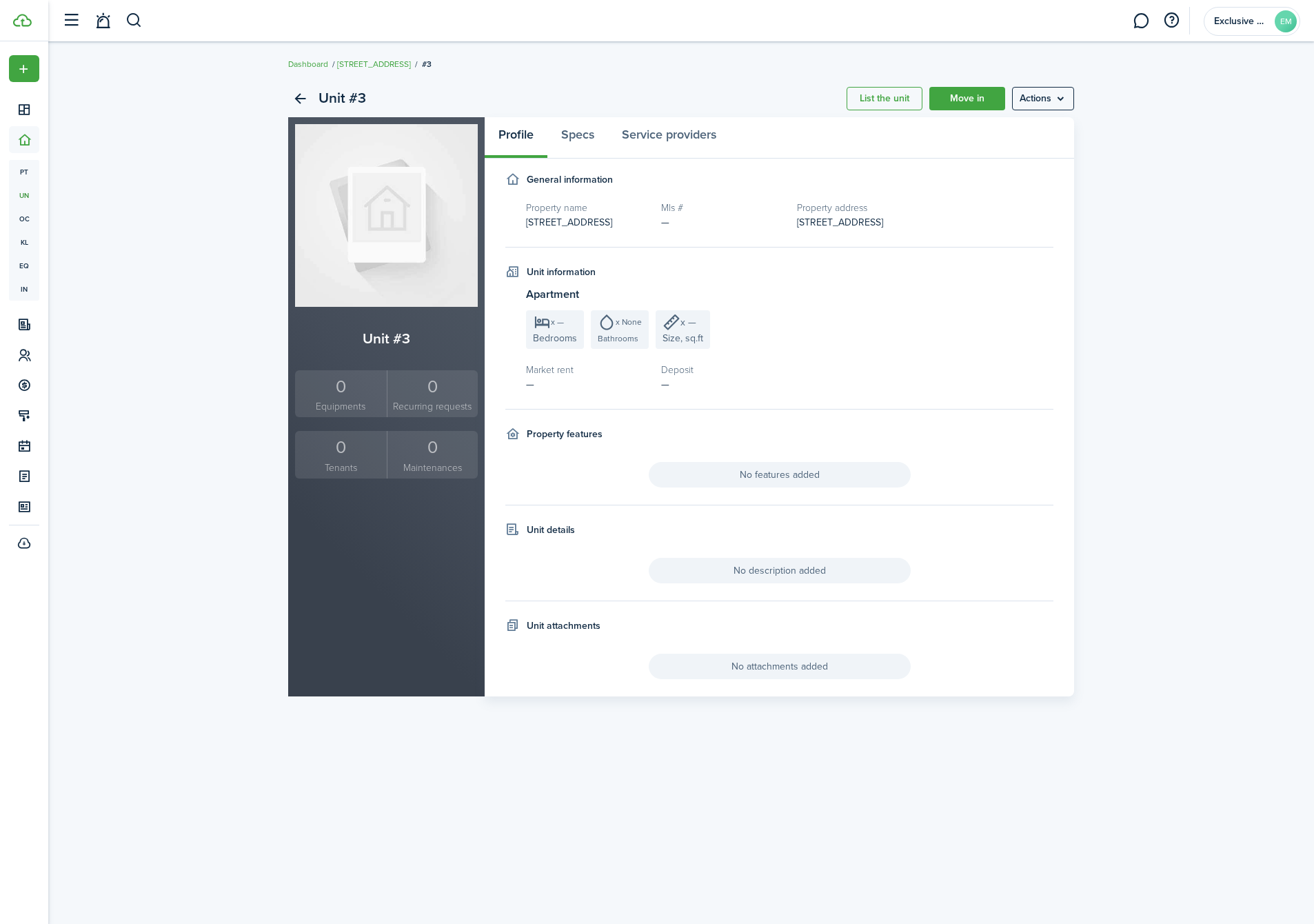
click at [367, 236] on img at bounding box center [386, 215] width 183 height 183
click at [373, 66] on link "[STREET_ADDRESS]" at bounding box center [374, 64] width 73 height 12
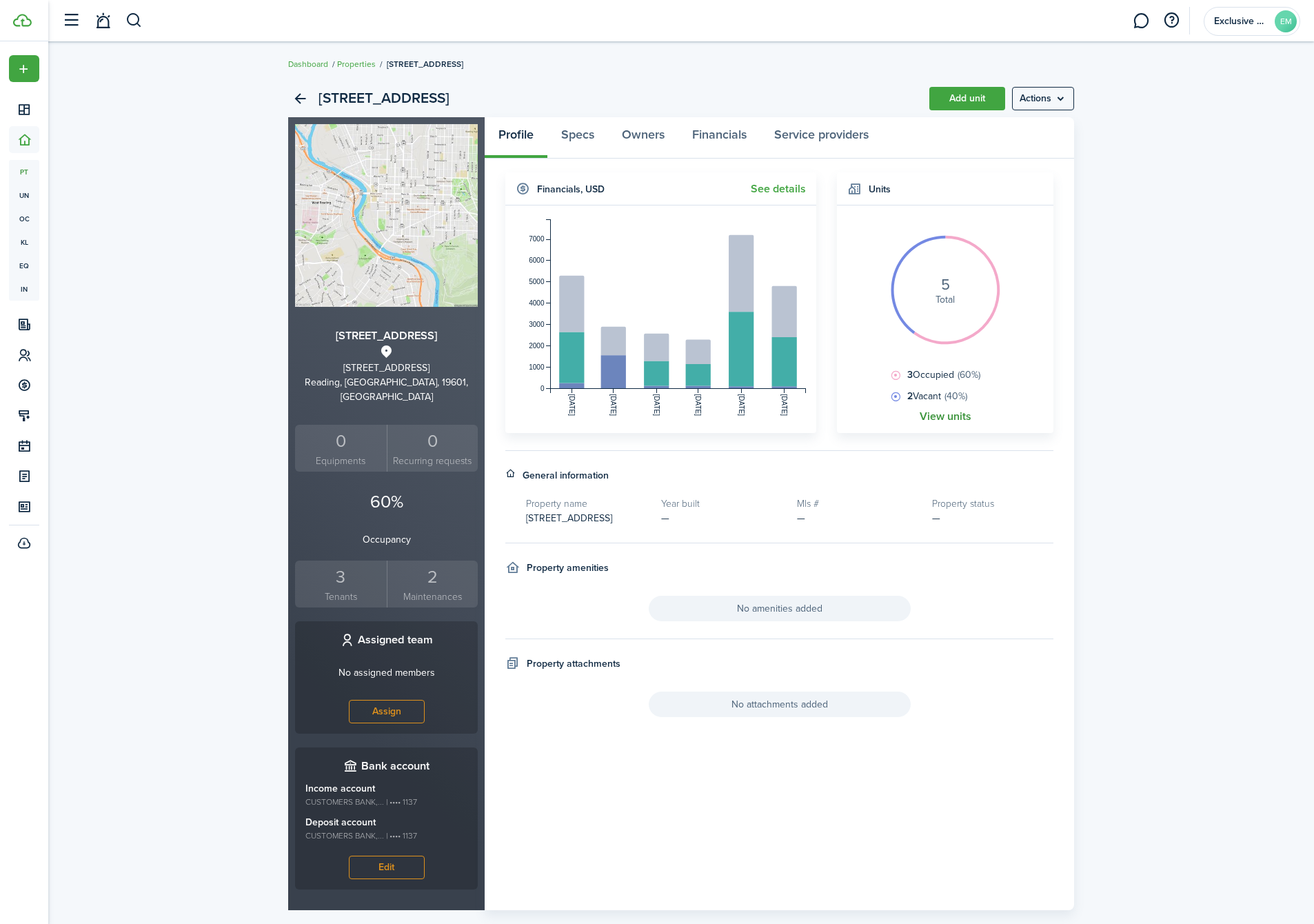
click at [943, 413] on link "View units" at bounding box center [945, 416] width 52 height 12
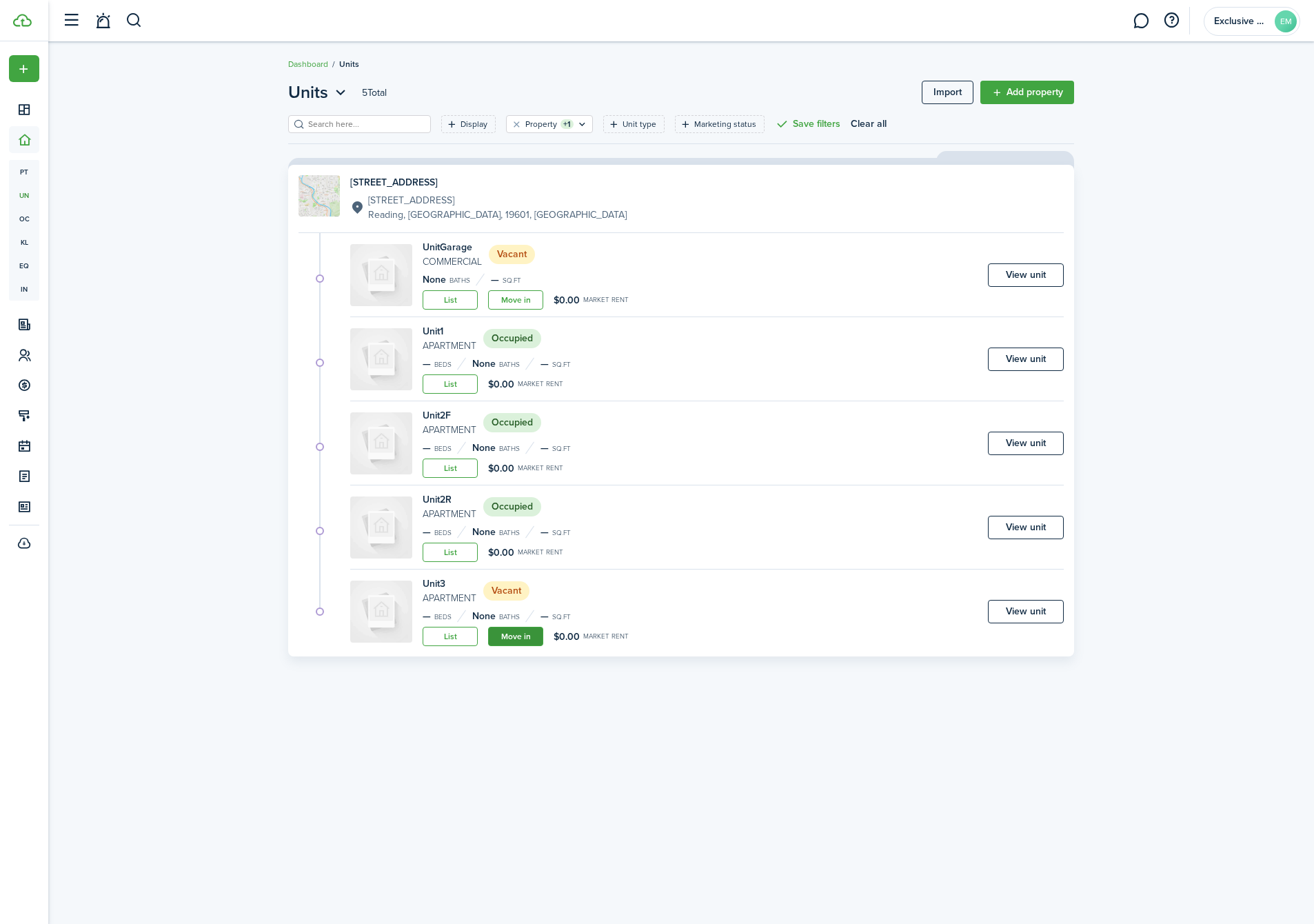
click at [514, 635] on link "Move in" at bounding box center [515, 636] width 55 height 19
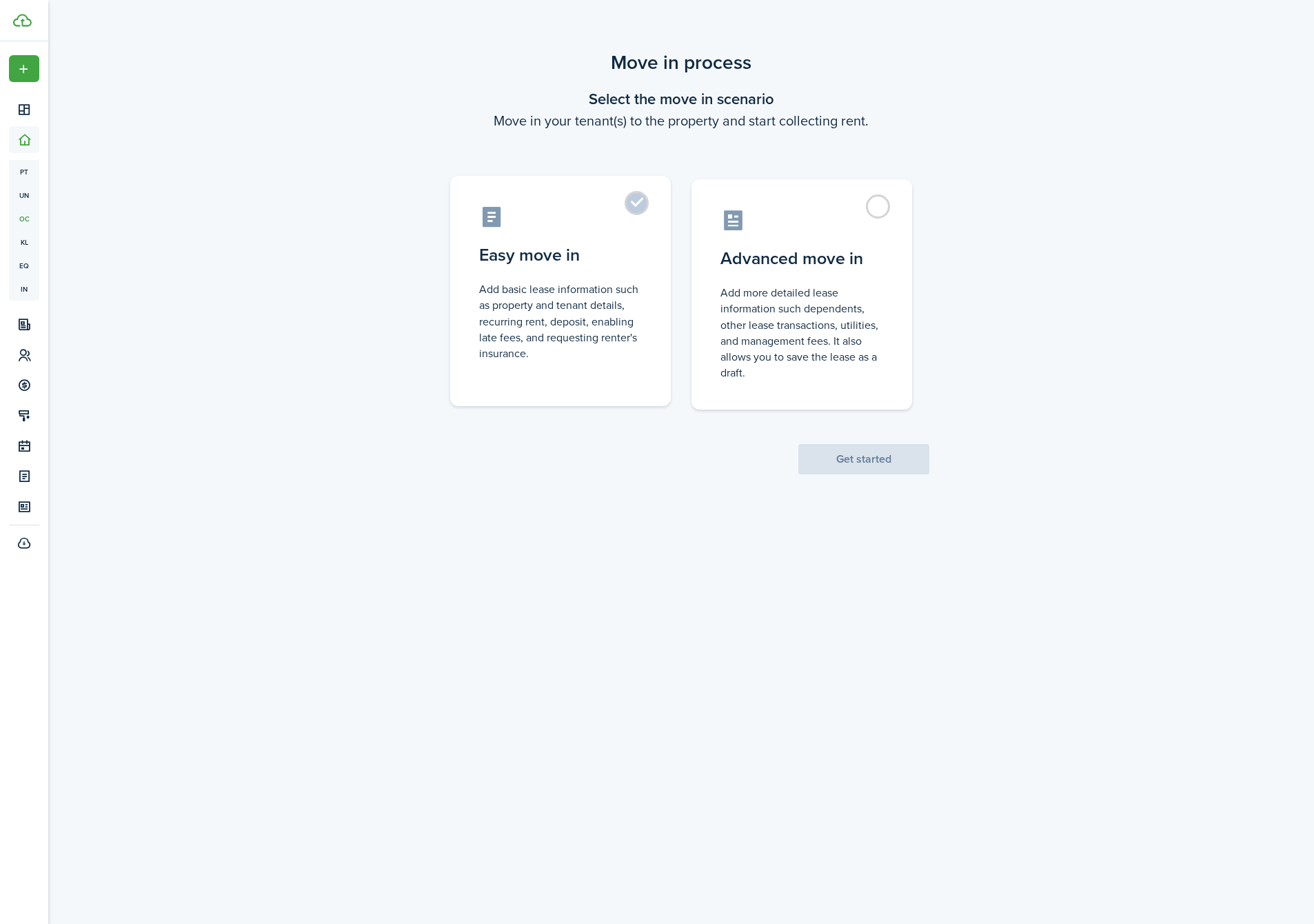
click at [638, 214] on label "Easy move in Add basic lease information such as property and tenant details, r…" at bounding box center [561, 290] width 220 height 230
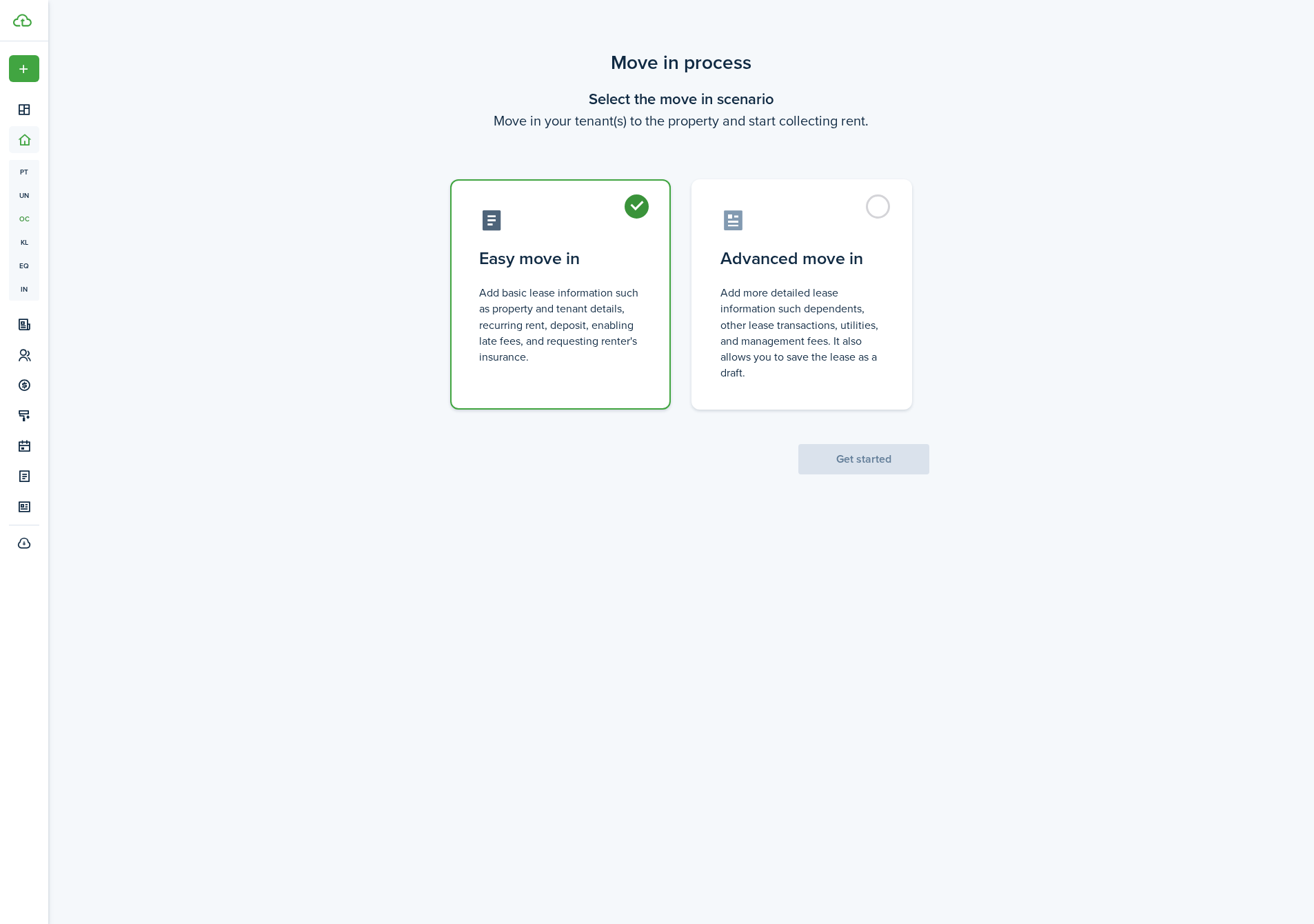
radio input "true"
click at [861, 464] on button "Get started" at bounding box center [864, 459] width 131 height 31
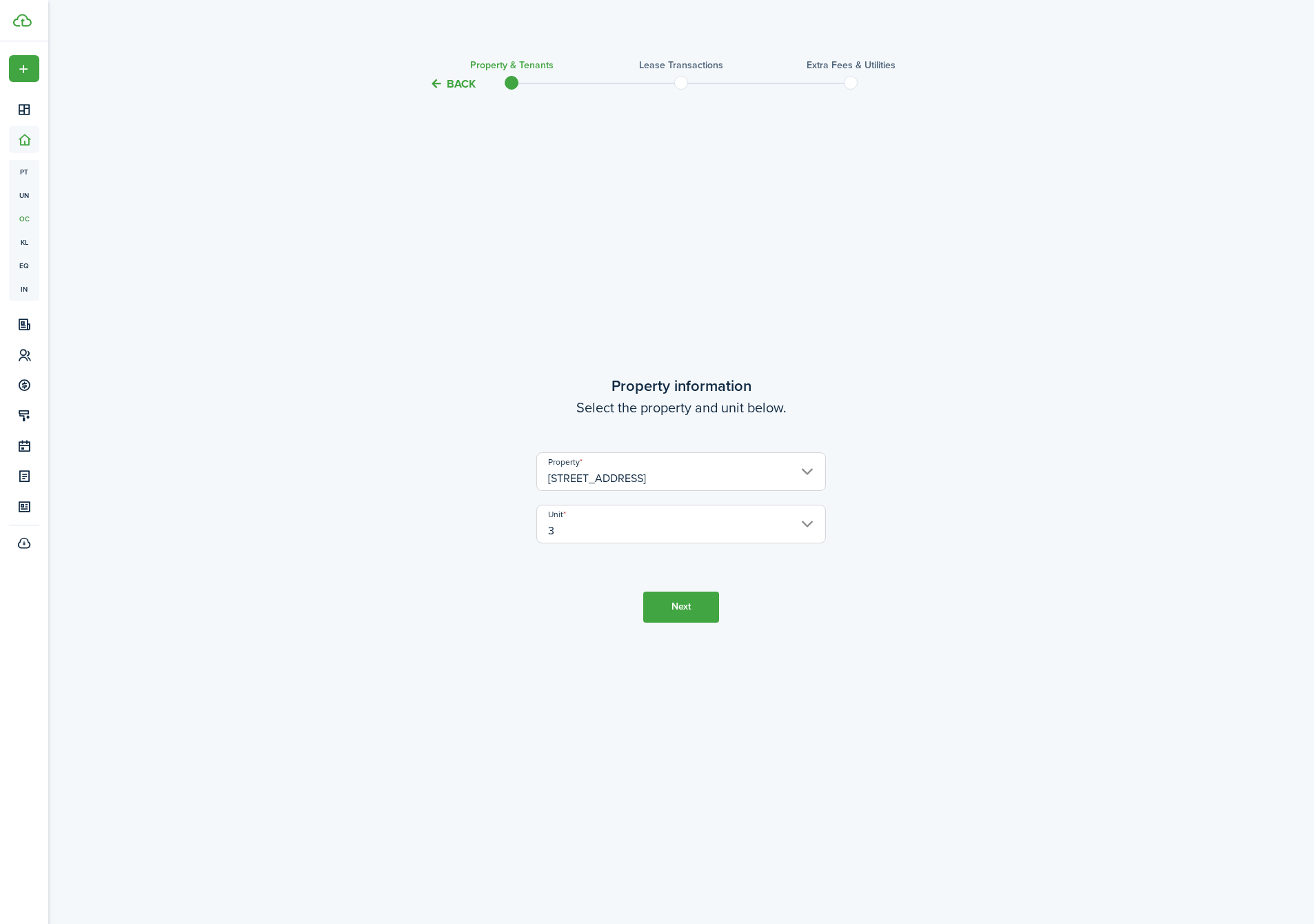
click at [691, 613] on button "Next" at bounding box center [681, 606] width 76 height 31
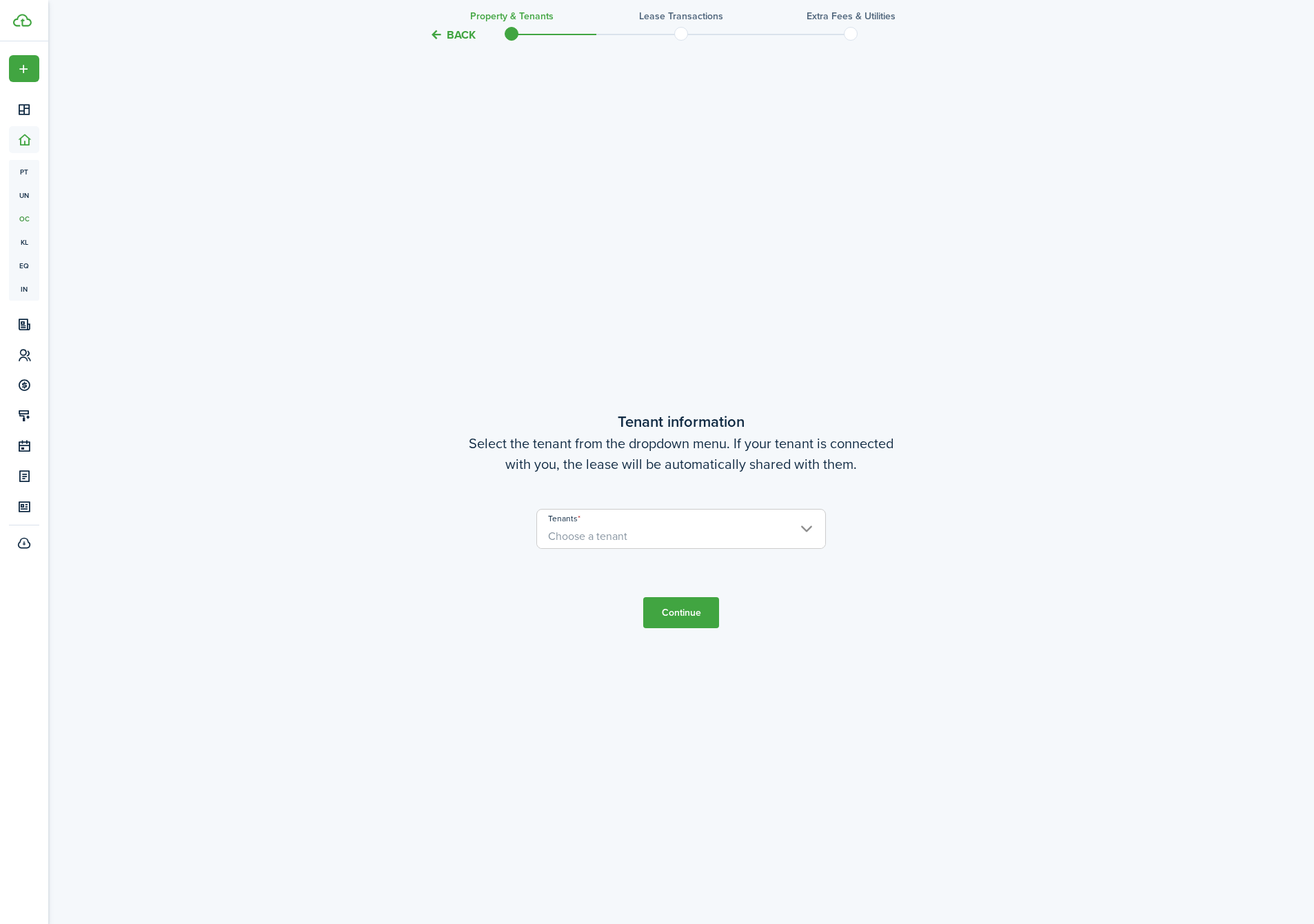
scroll to position [831, 0]
click at [617, 529] on span "Choose a tenant" at bounding box center [588, 534] width 80 height 16
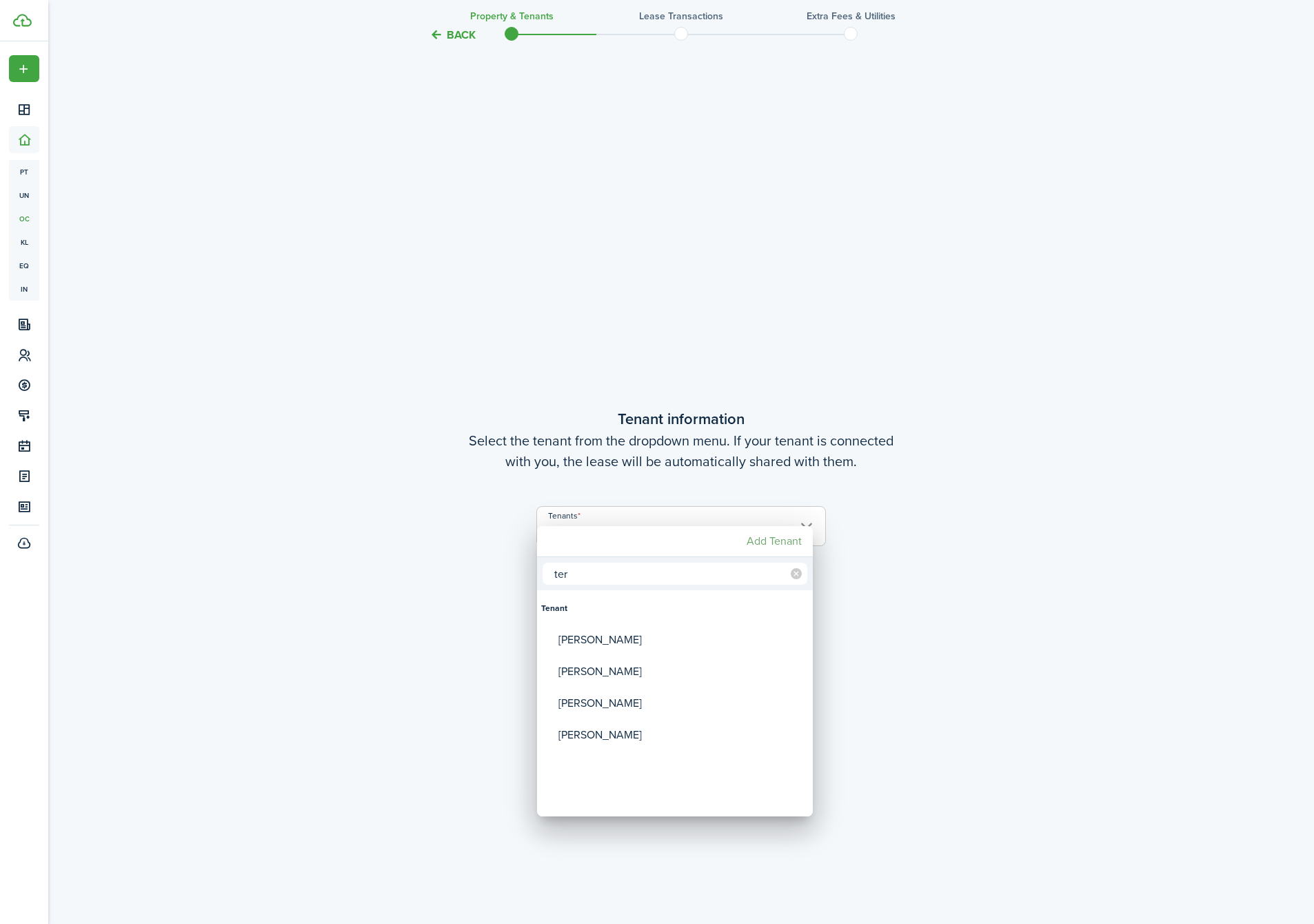
type input "ter"
click at [773, 538] on mbsc-button "Add Tenant" at bounding box center [774, 541] width 66 height 24
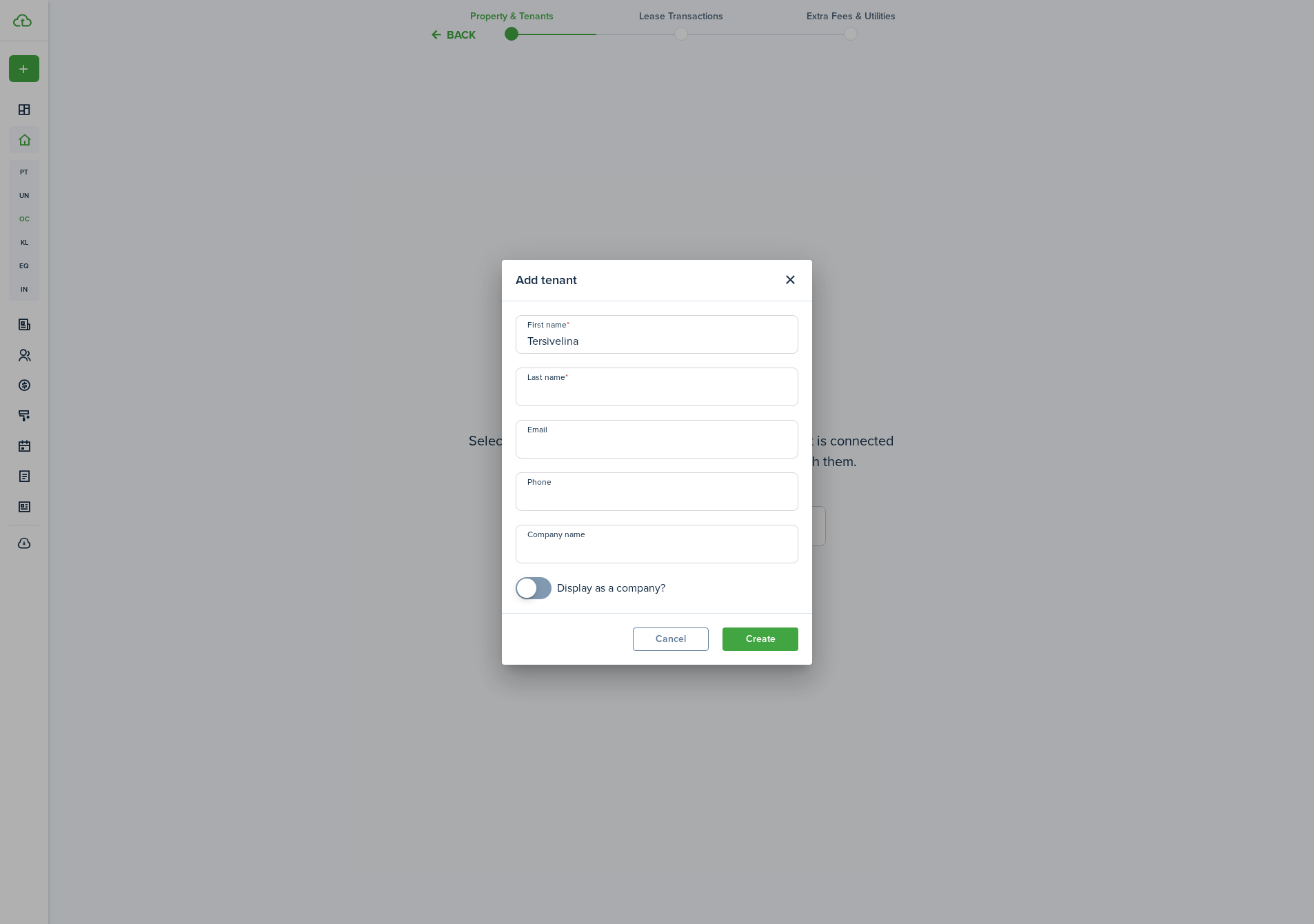
type input "Tersivelina"
click at [640, 389] on input "Last name" at bounding box center [657, 387] width 283 height 38
type input "[PERSON_NAME]"
click at [754, 638] on button "Create" at bounding box center [760, 639] width 76 height 24
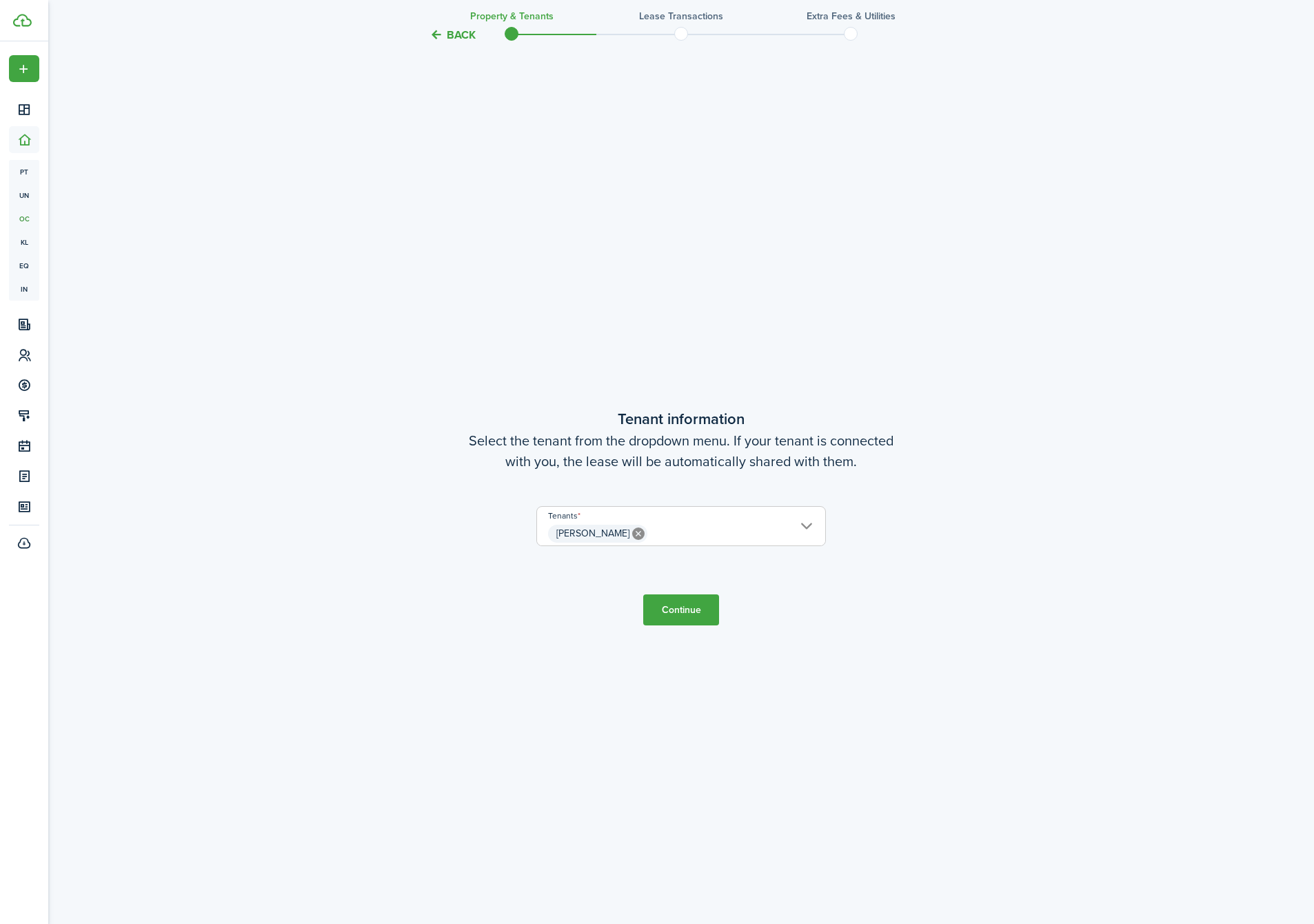
click at [683, 620] on button "Continue" at bounding box center [681, 609] width 76 height 31
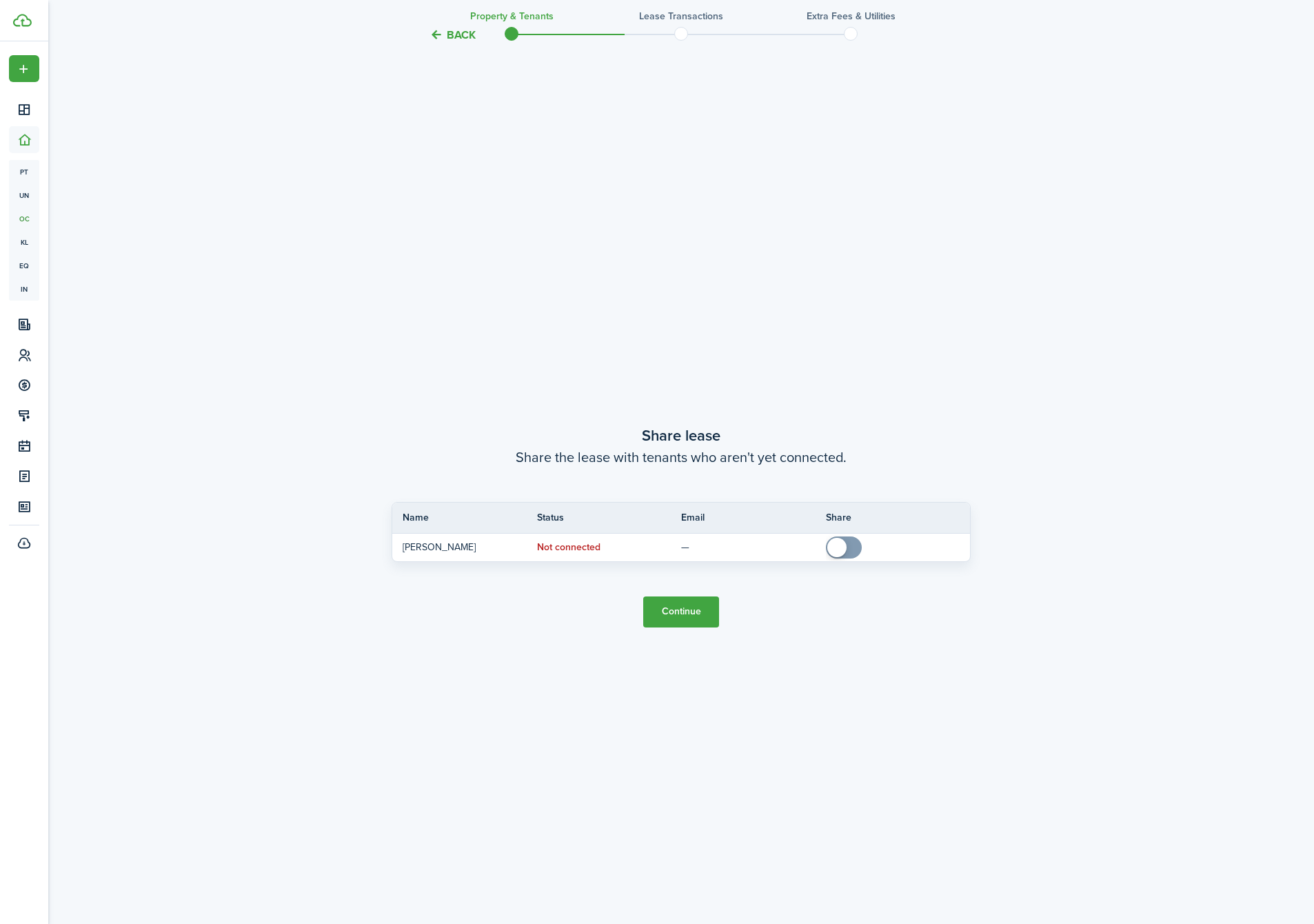
scroll to position [1756, 0]
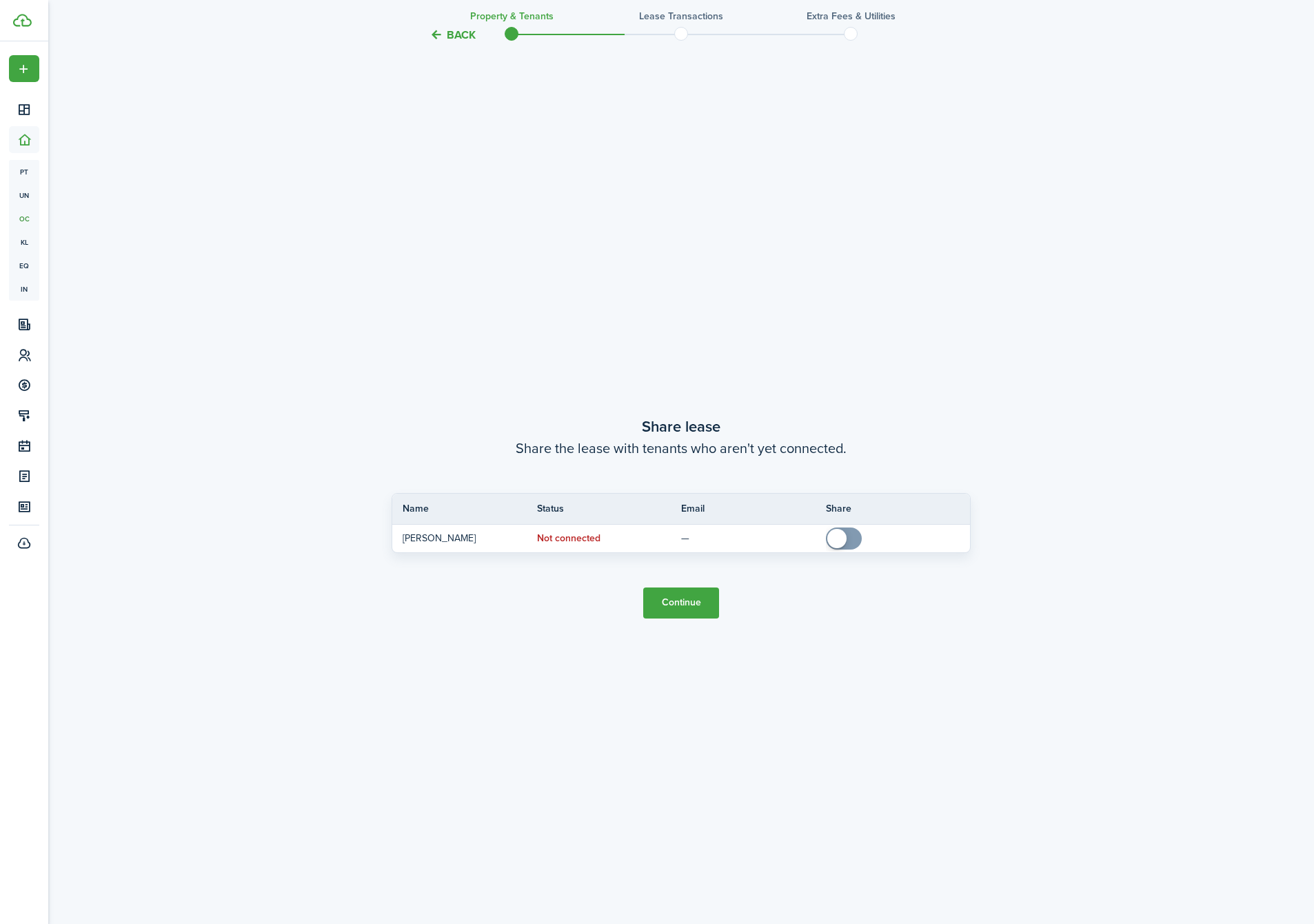
click at [678, 612] on button "Continue" at bounding box center [681, 602] width 76 height 31
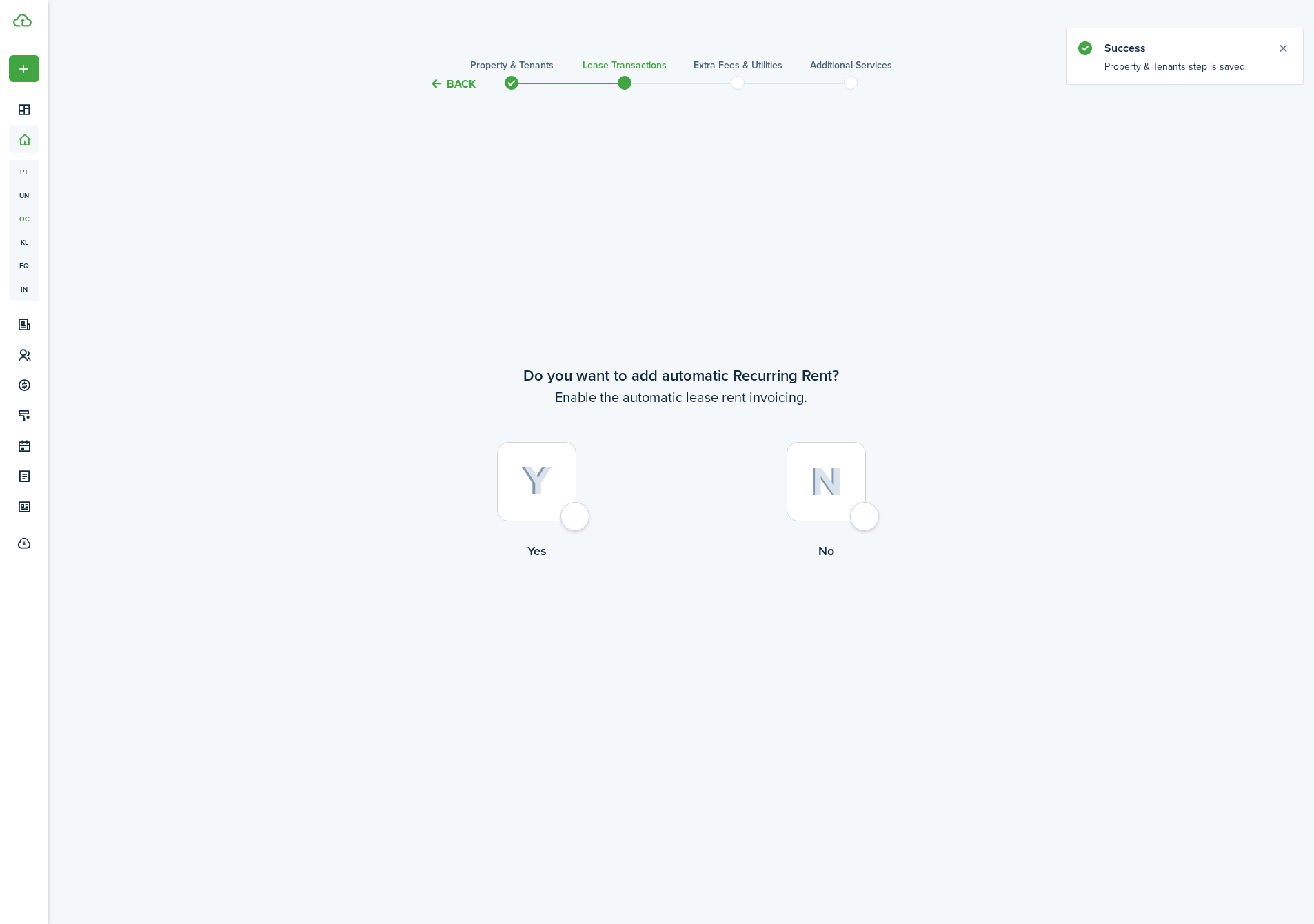
click at [536, 486] on img at bounding box center [536, 481] width 31 height 31
radio input "true"
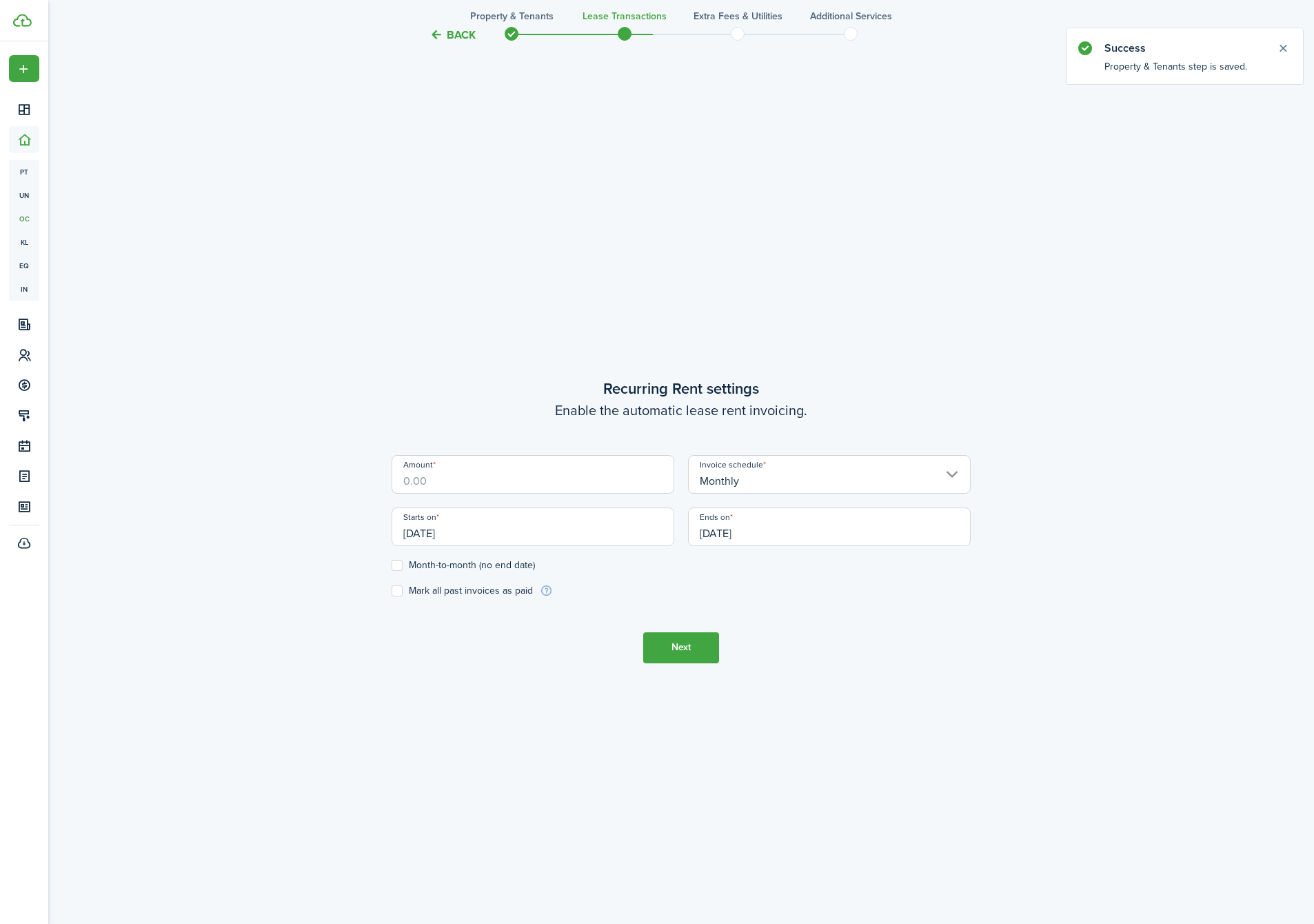
scroll to position [831, 0]
click at [533, 486] on input "Amount" at bounding box center [533, 471] width 283 height 38
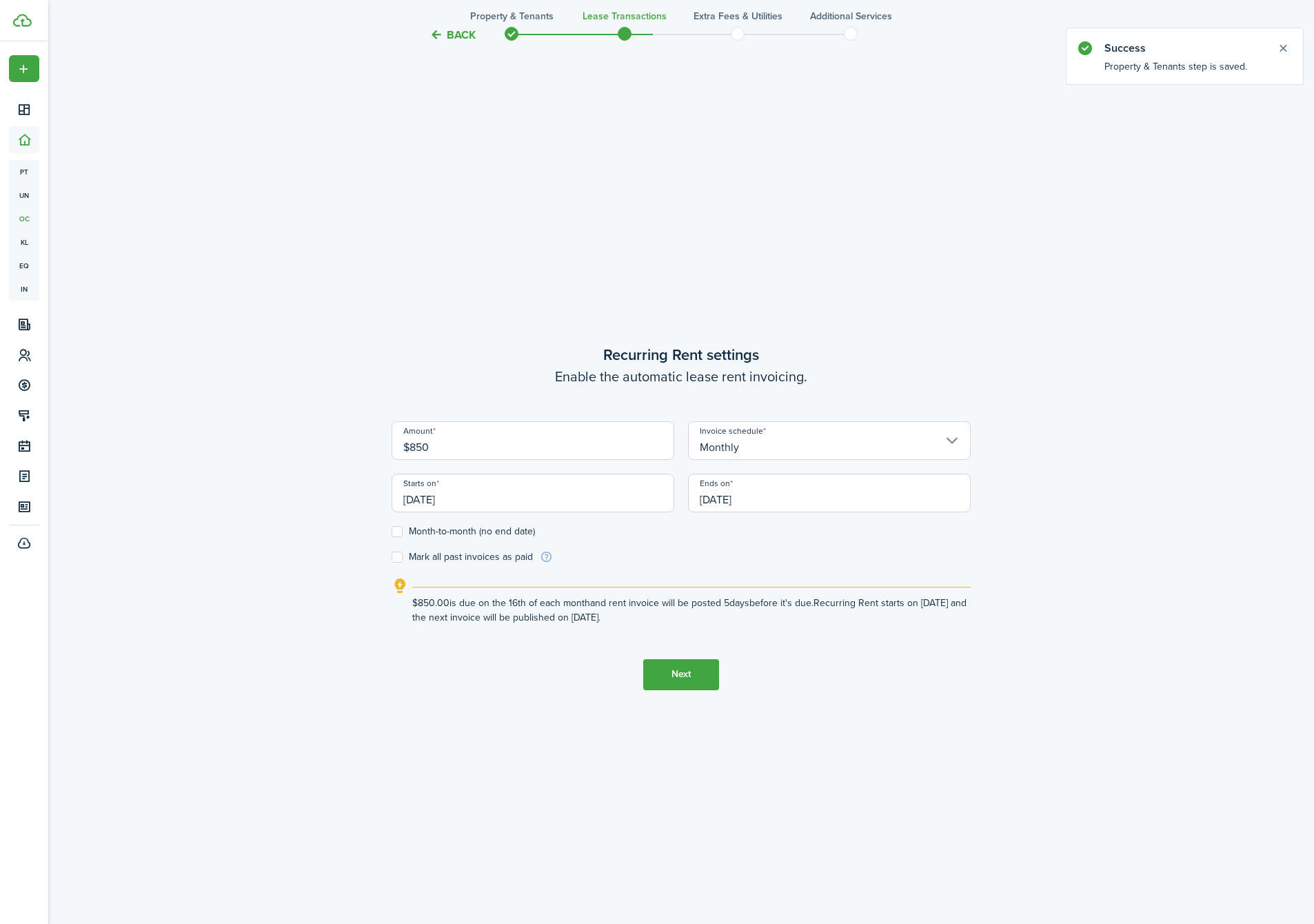
click at [493, 493] on input "[DATE]" at bounding box center [533, 493] width 283 height 38
type input "$850.00"
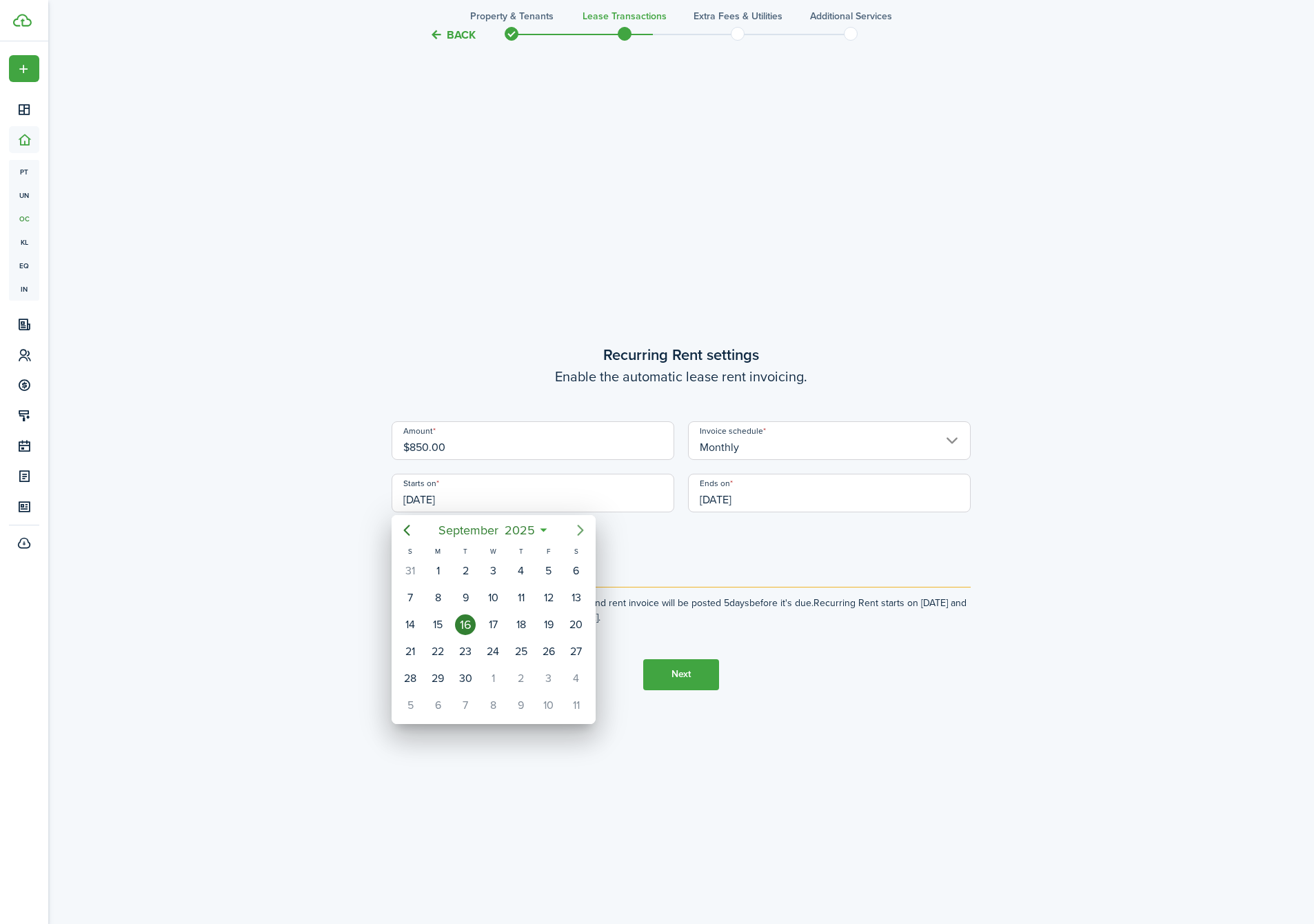
click at [576, 530] on icon "Next page" at bounding box center [580, 530] width 17 height 17
click at [494, 572] on div "1" at bounding box center [493, 571] width 21 height 21
type input "[DATE]"
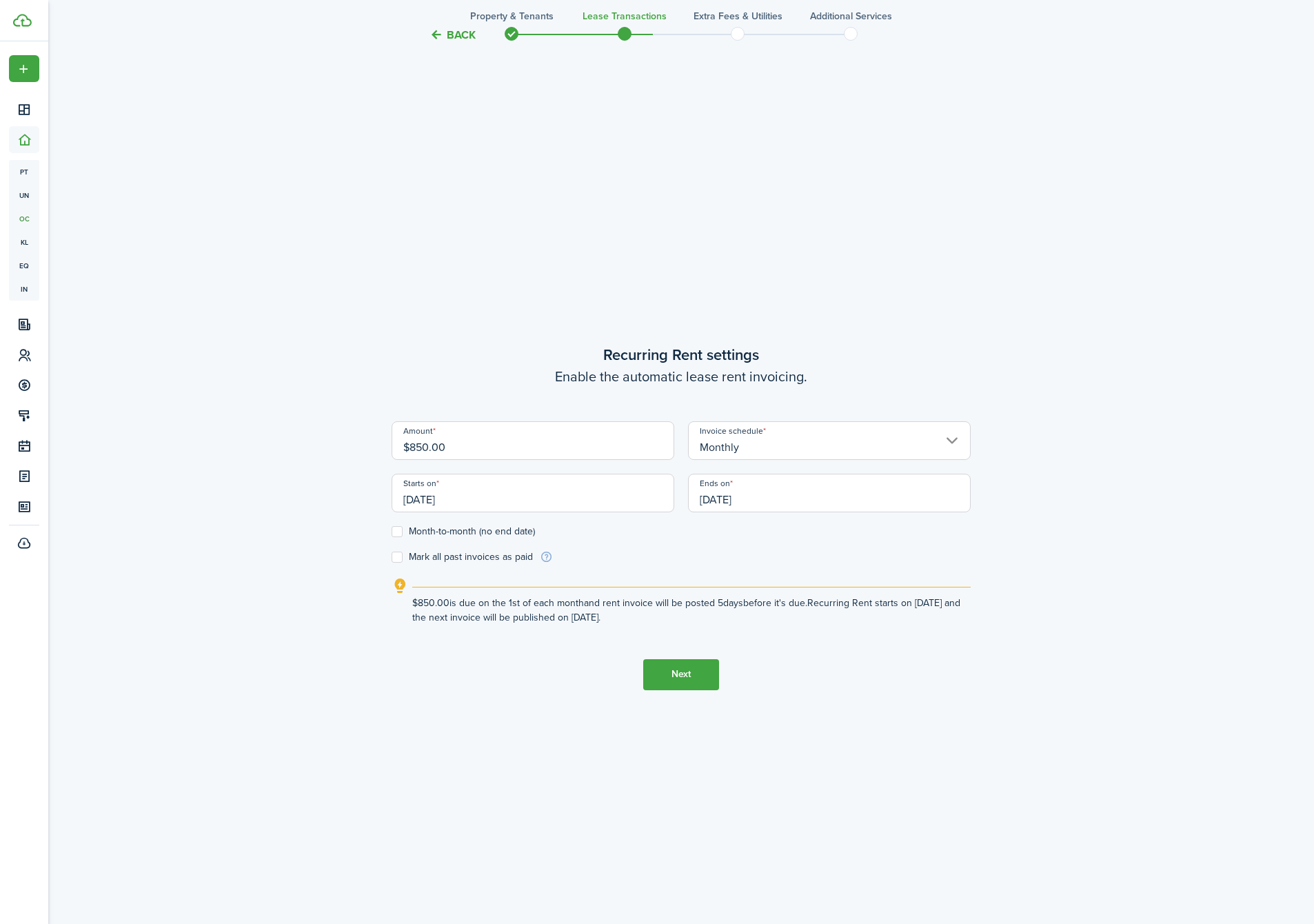
click at [725, 500] on input "[DATE]" at bounding box center [829, 493] width 283 height 38
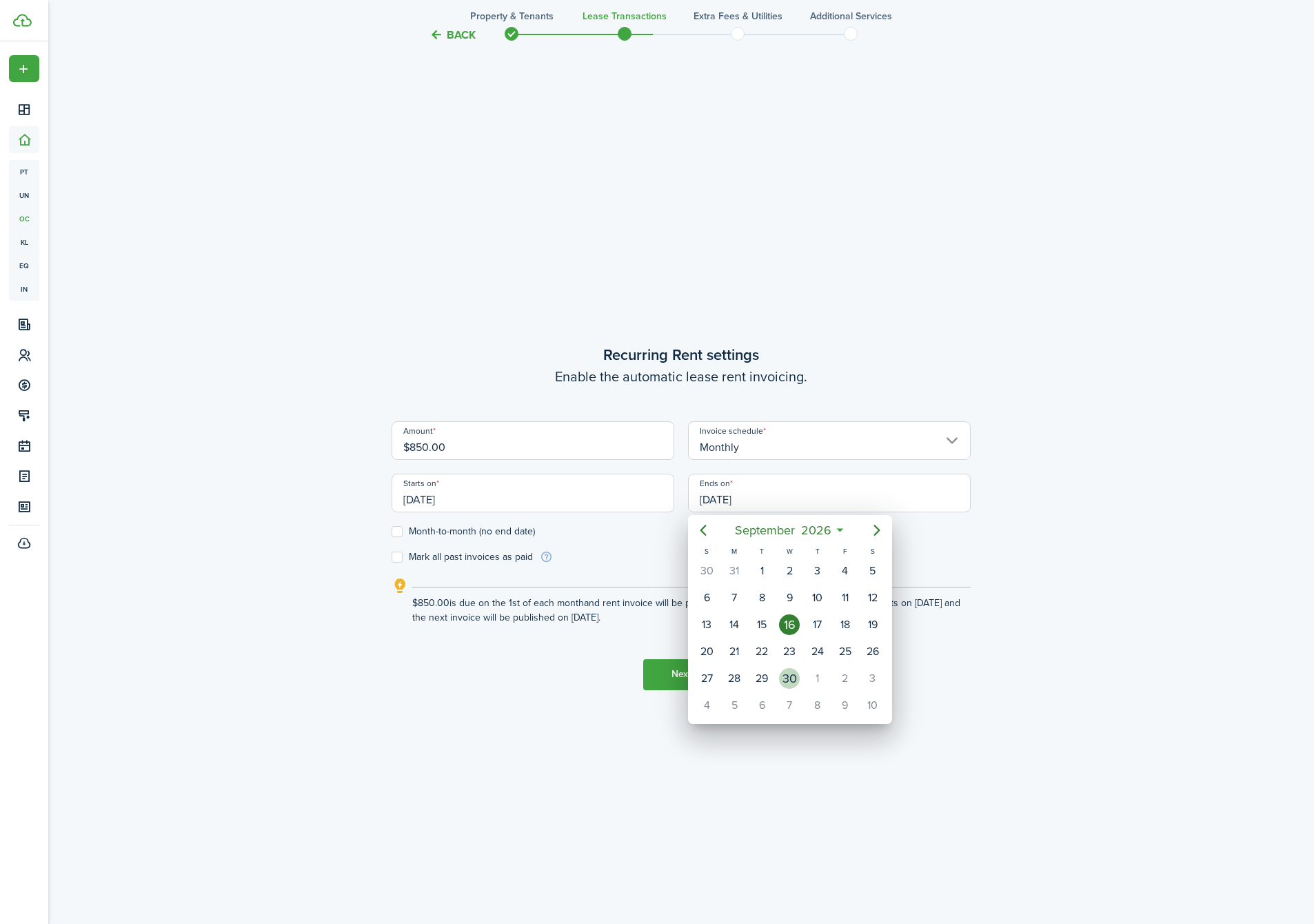
click at [786, 683] on div "30" at bounding box center [790, 679] width 21 height 21
type input "[DATE]"
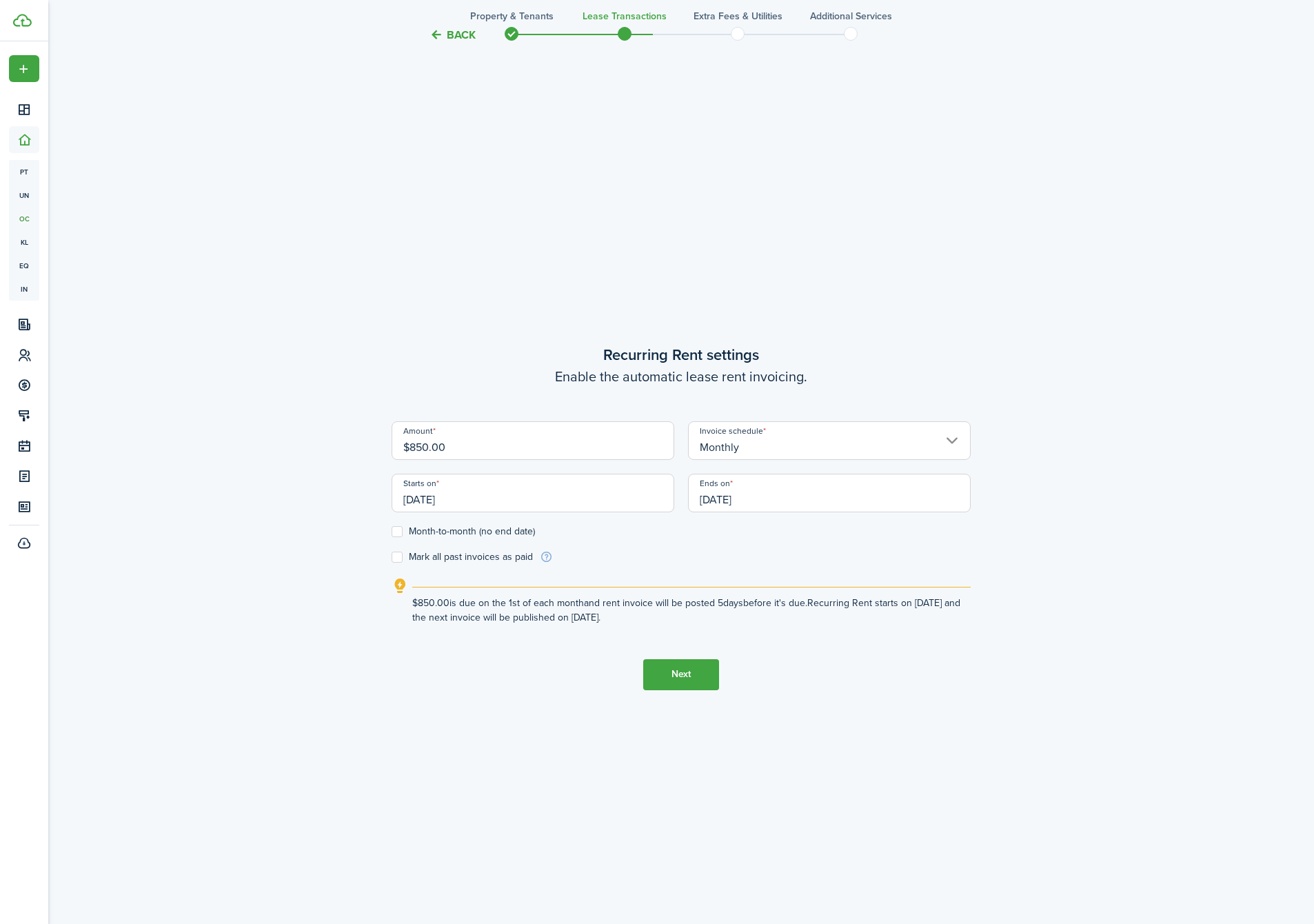
click at [674, 676] on button "Next" at bounding box center [681, 674] width 76 height 31
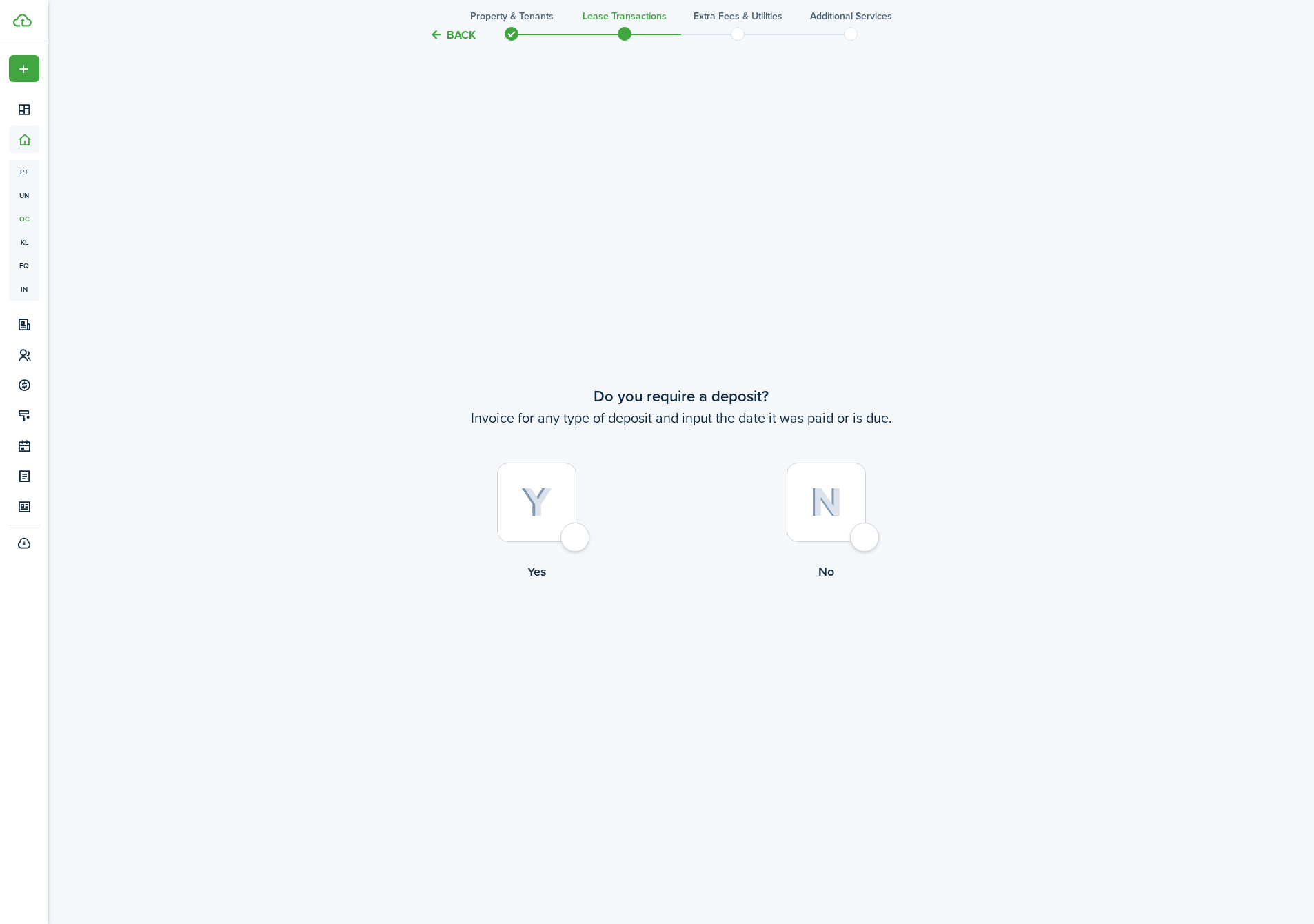
scroll to position [1756, 0]
click at [545, 509] on img at bounding box center [536, 500] width 31 height 31
radio input "true"
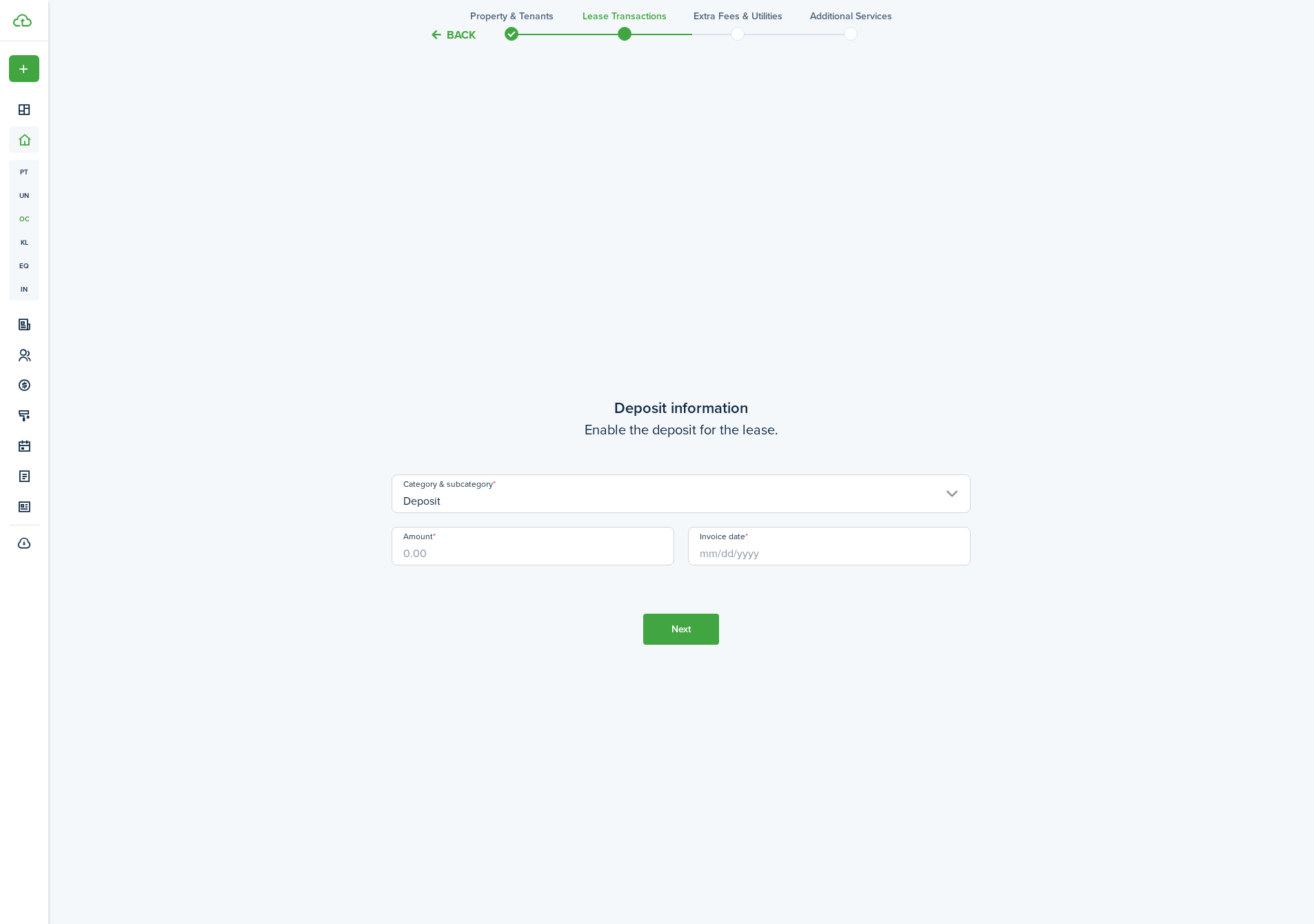
scroll to position [2680, 0]
click at [542, 546] on input "Amount" at bounding box center [533, 542] width 283 height 38
click at [765, 559] on input "Invoice date" at bounding box center [829, 542] width 283 height 38
type input "$850.00"
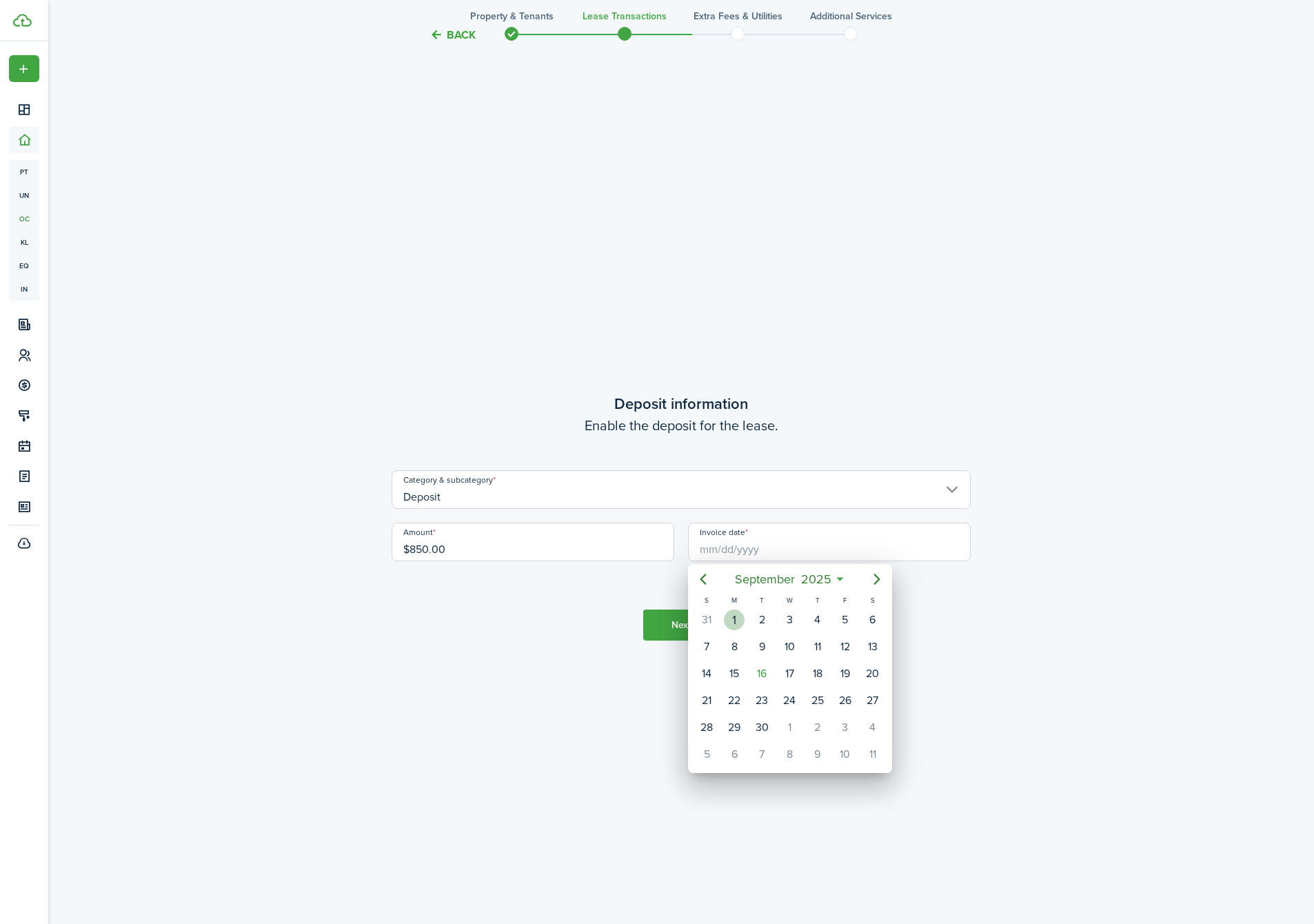
click at [736, 619] on div "1" at bounding box center [735, 620] width 21 height 21
type input "[DATE]"
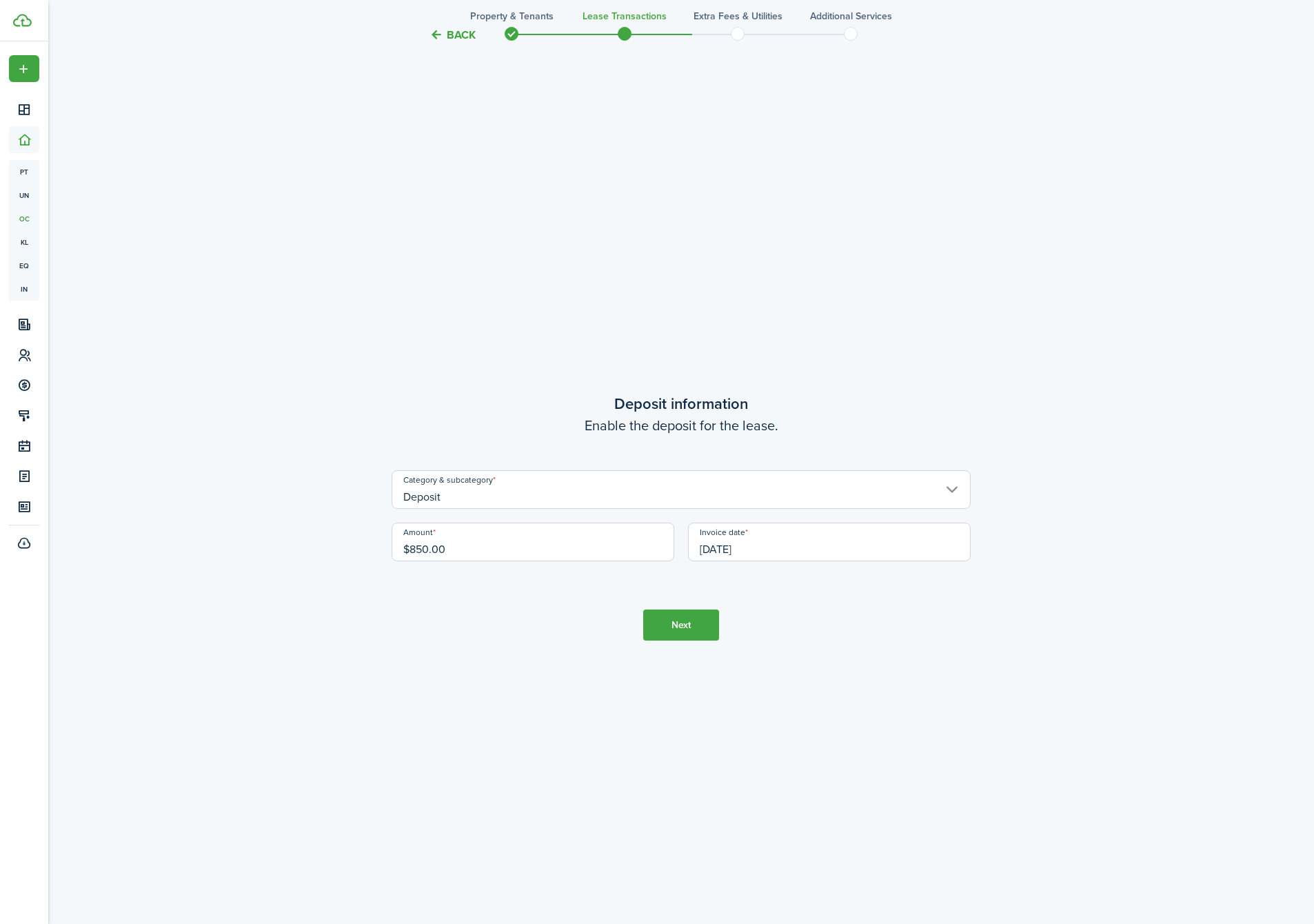
click at [692, 625] on button "Next" at bounding box center [681, 625] width 76 height 31
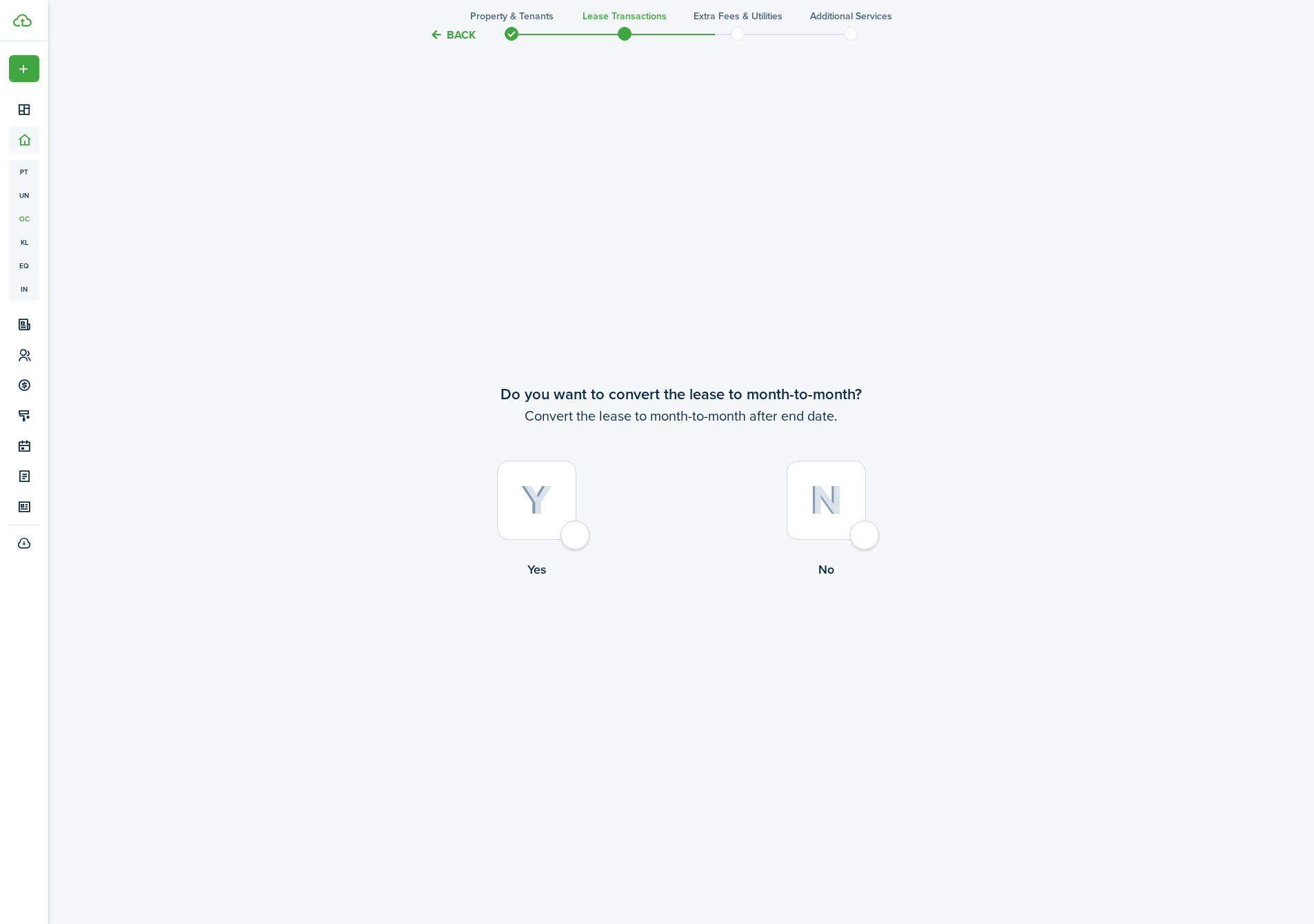
scroll to position [3604, 0]
click at [539, 504] on img at bounding box center [536, 500] width 31 height 31
radio input "true"
click at [666, 633] on button "Continue" at bounding box center [681, 635] width 76 height 31
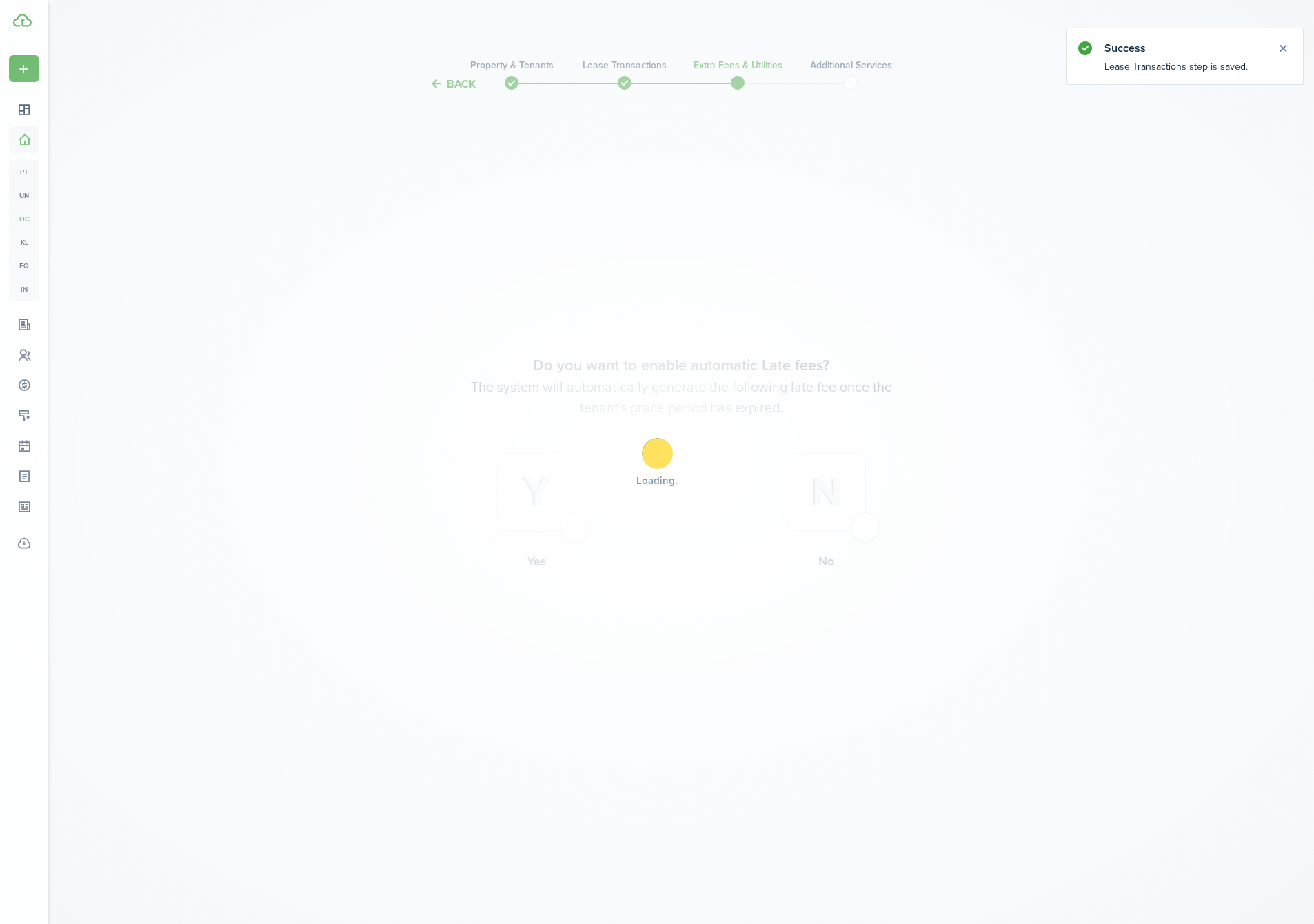
scroll to position [0, 0]
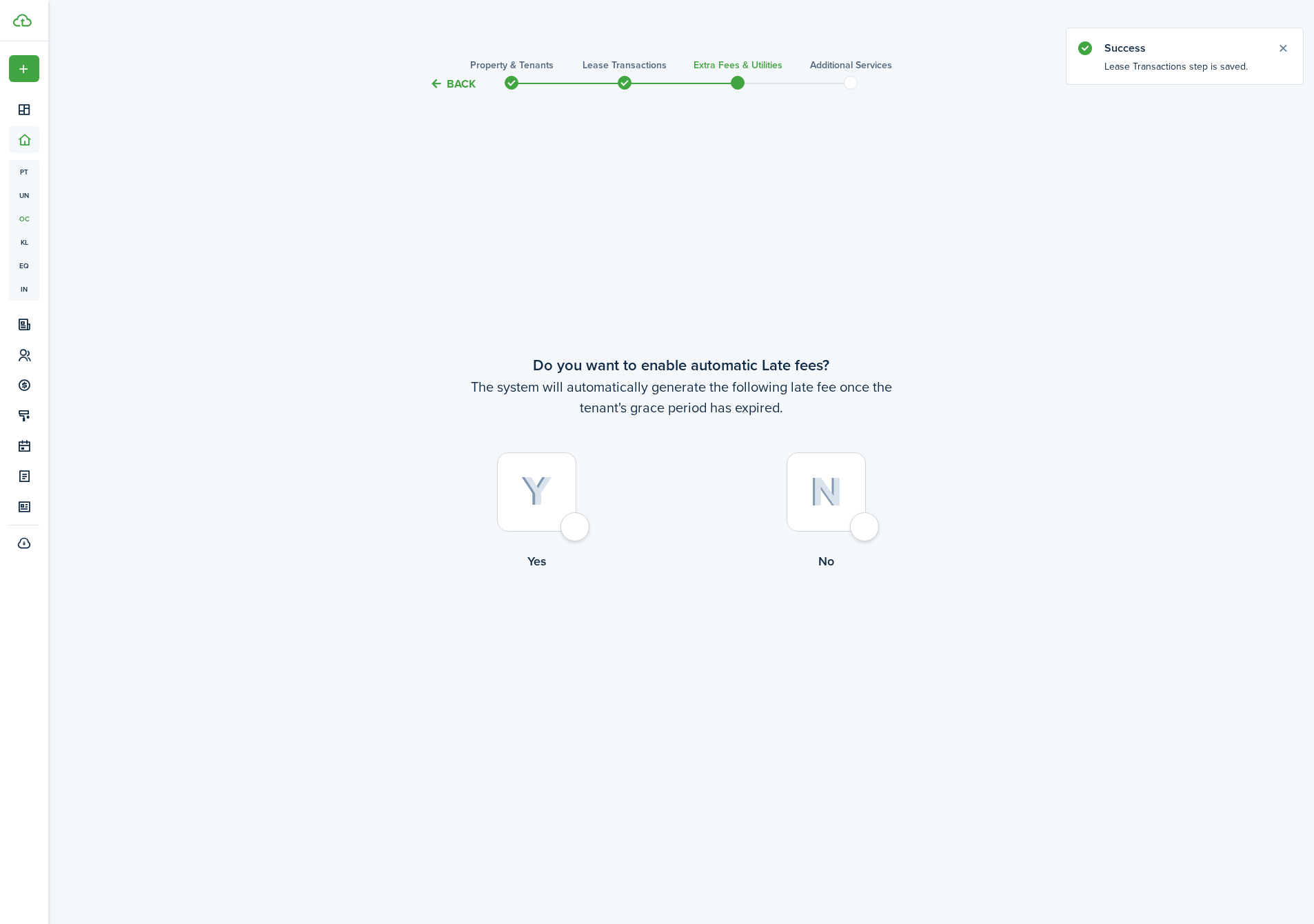
click at [539, 505] on img at bounding box center [536, 492] width 31 height 31
radio input "true"
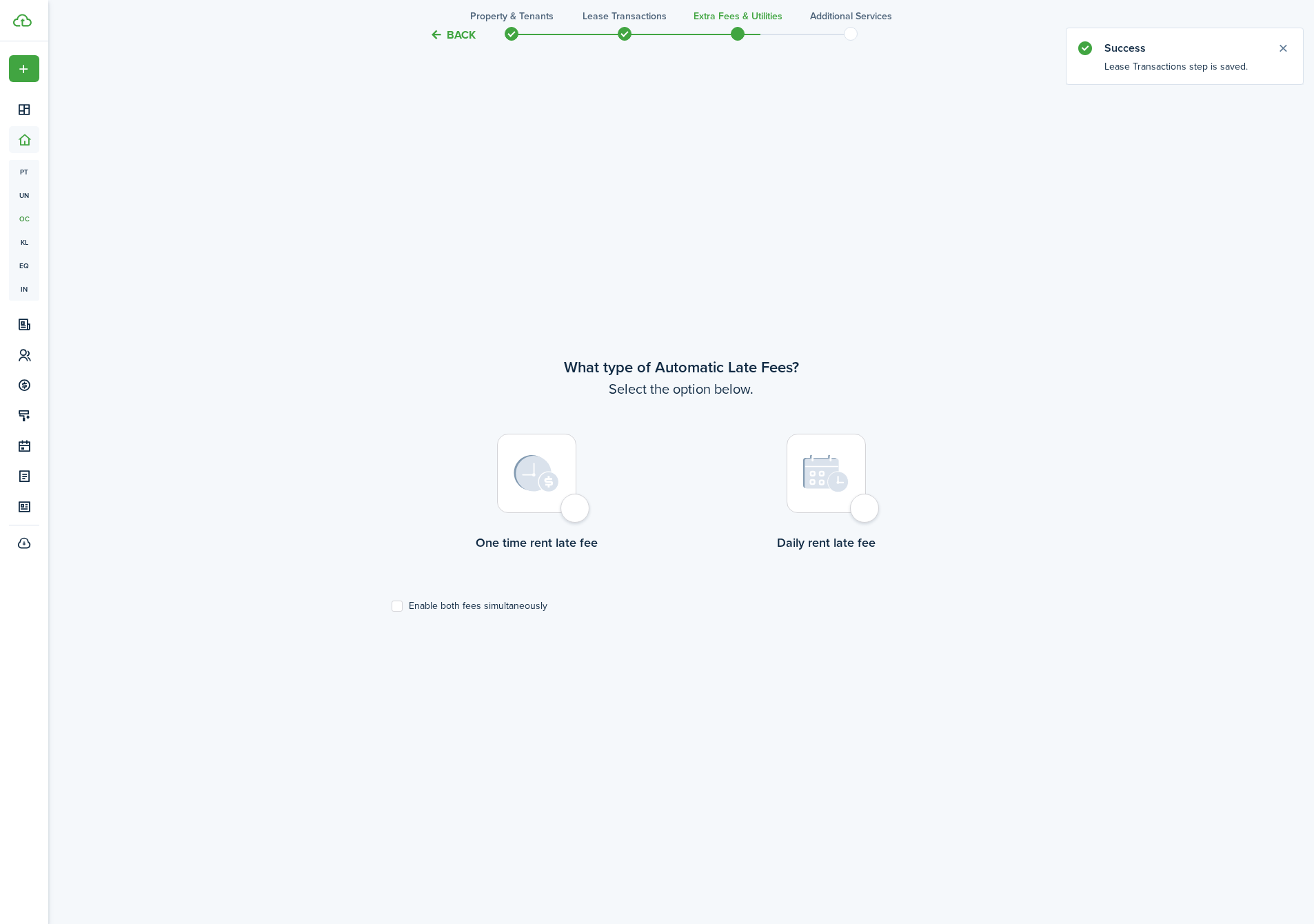
click at [516, 504] on div at bounding box center [536, 473] width 80 height 80
radio input "true"
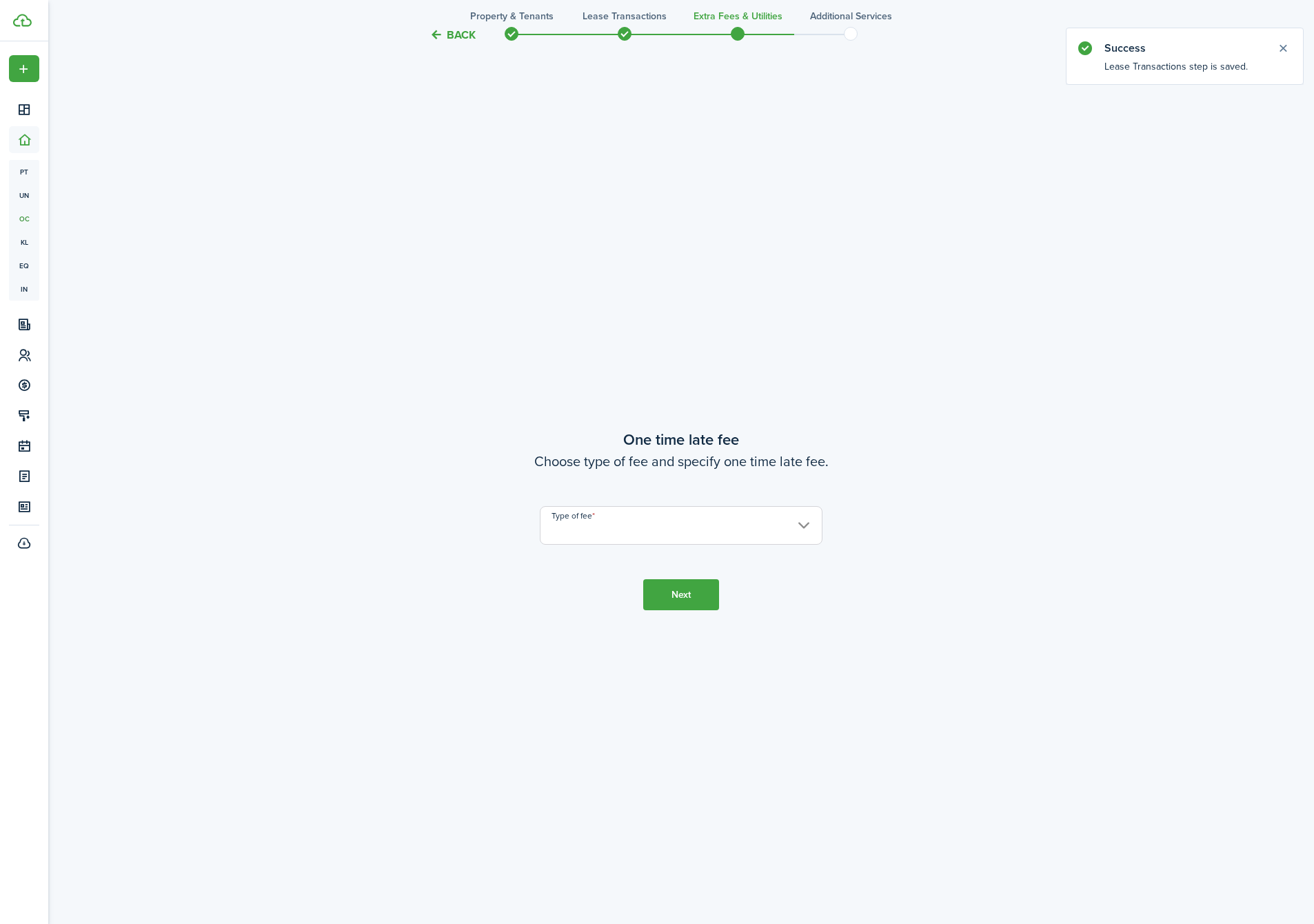
scroll to position [1756, 0]
click at [615, 530] on input "Type of fee" at bounding box center [681, 522] width 283 height 38
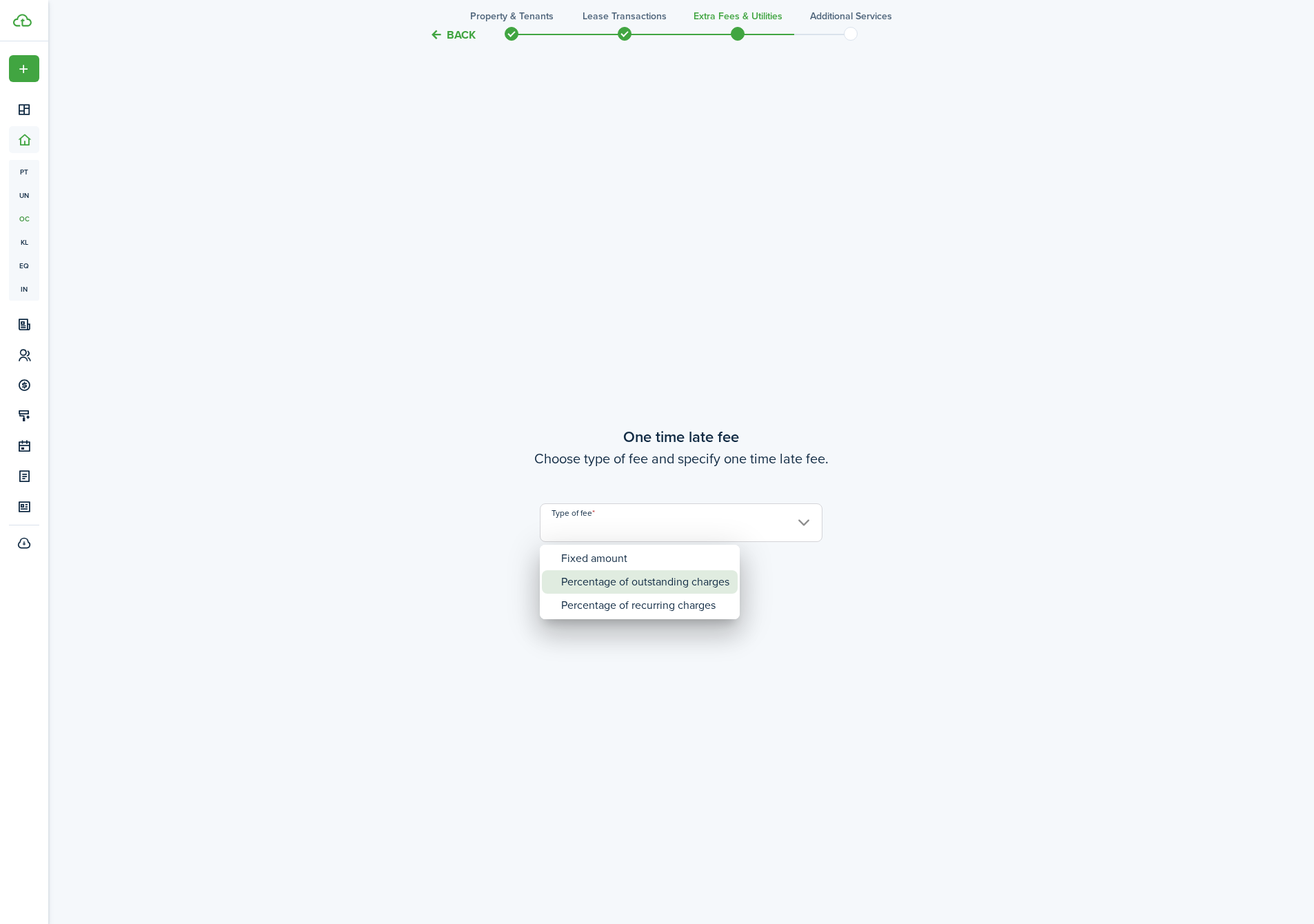
click at [627, 582] on div "Percentage of outstanding charges" at bounding box center [646, 582] width 168 height 24
type input "Percentage of outstanding charges"
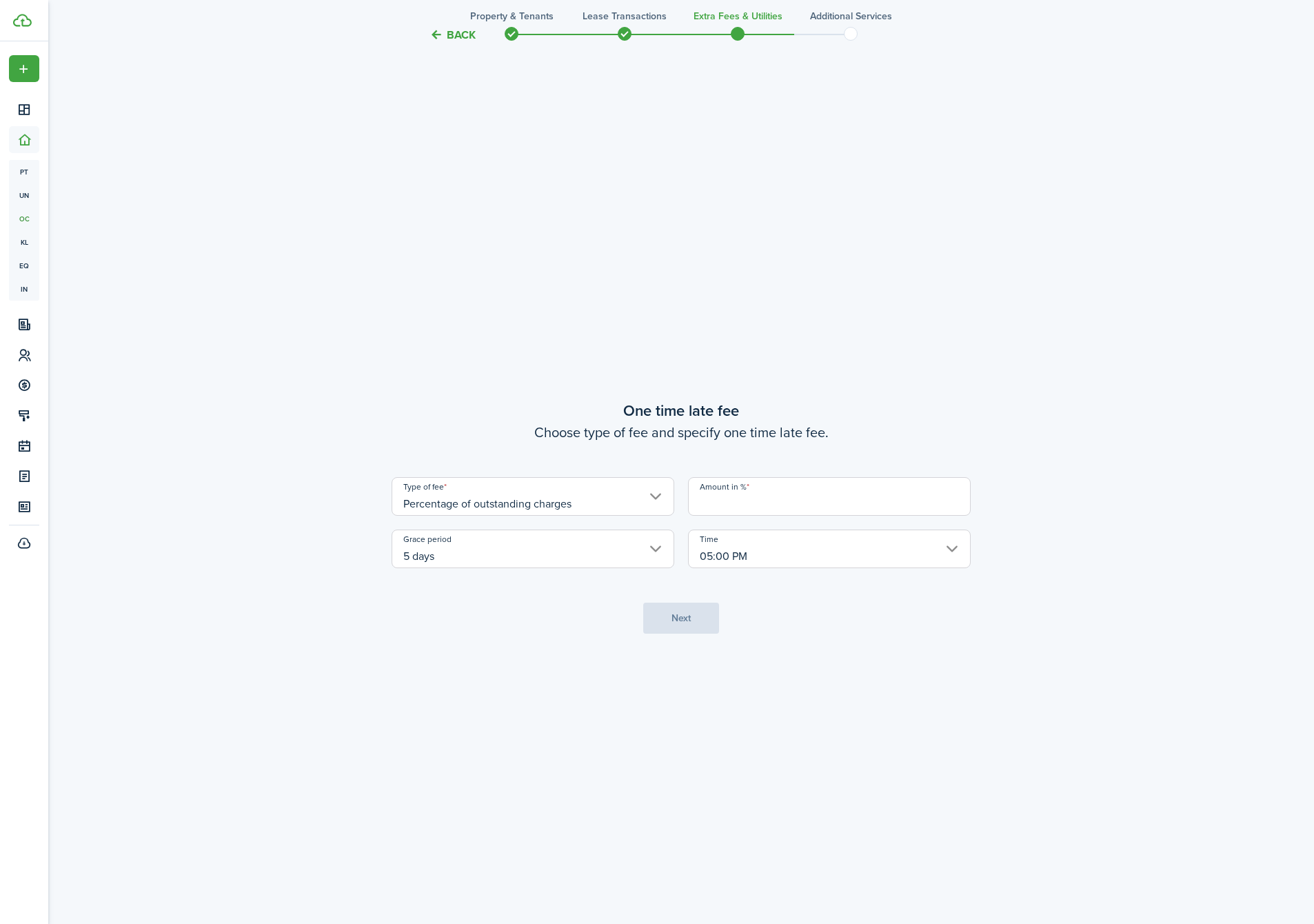
click at [759, 491] on input "Amount in %" at bounding box center [829, 496] width 283 height 38
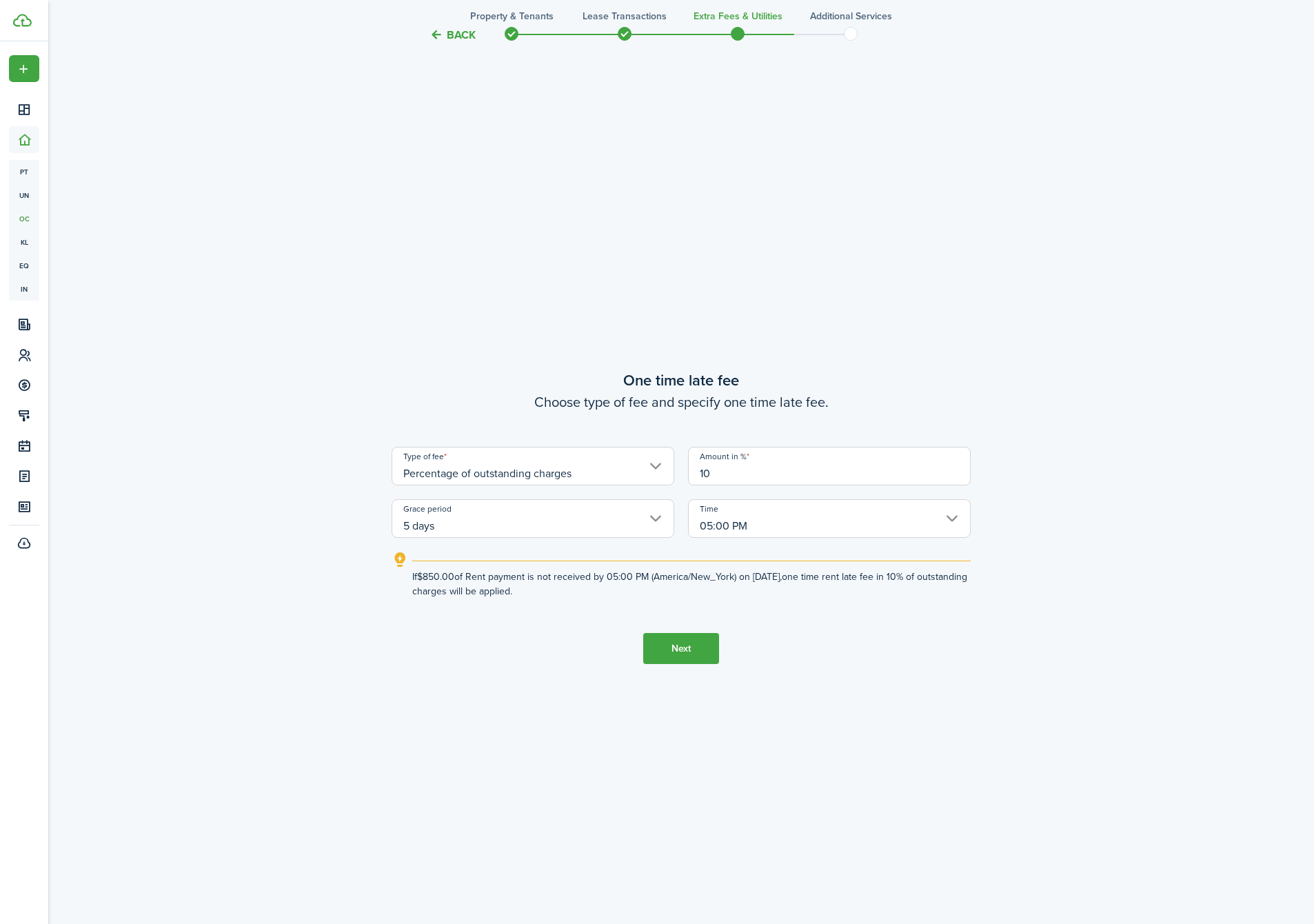
type input "10"
click at [681, 654] on button "Next" at bounding box center [681, 648] width 76 height 31
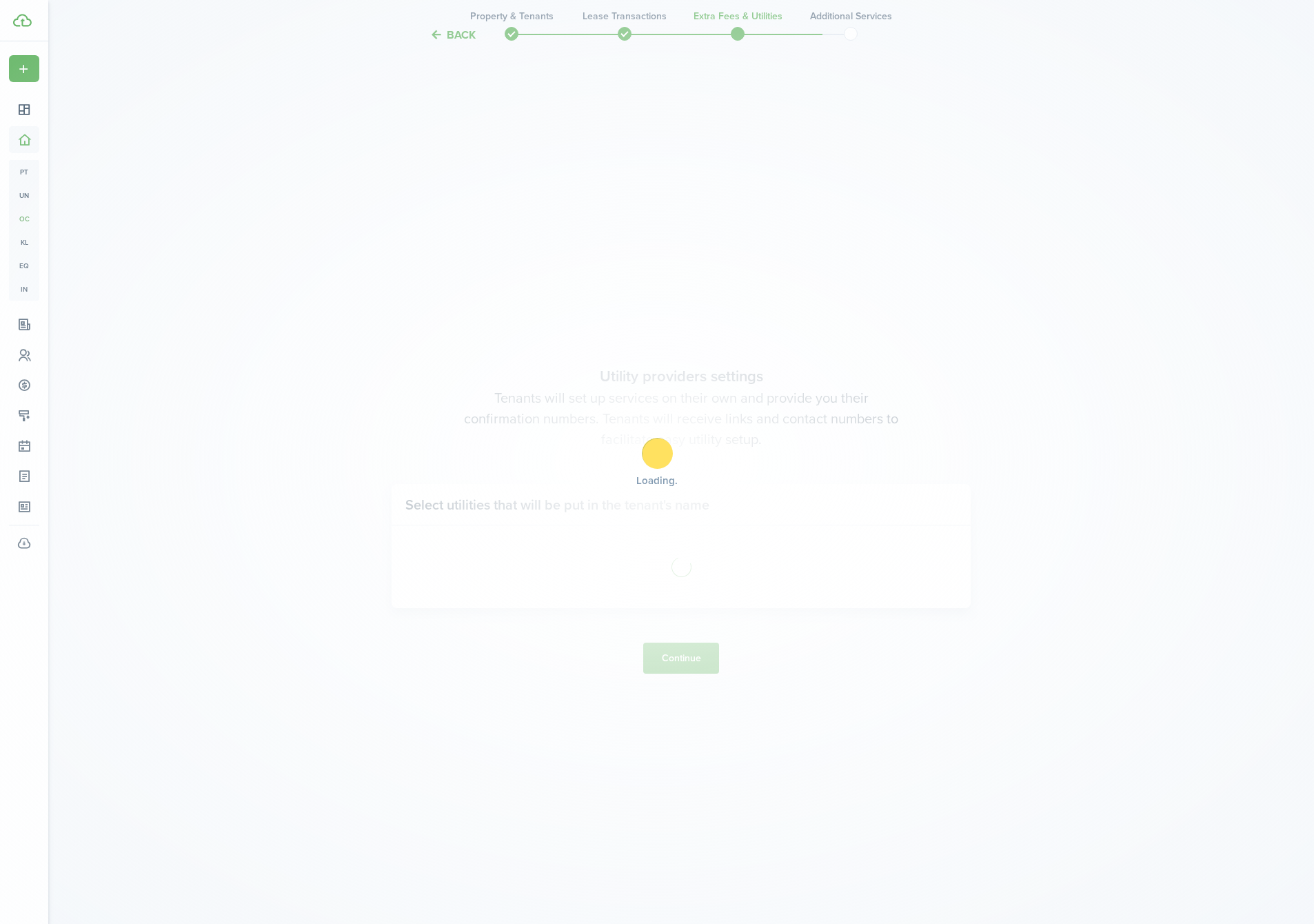
scroll to position [2680, 0]
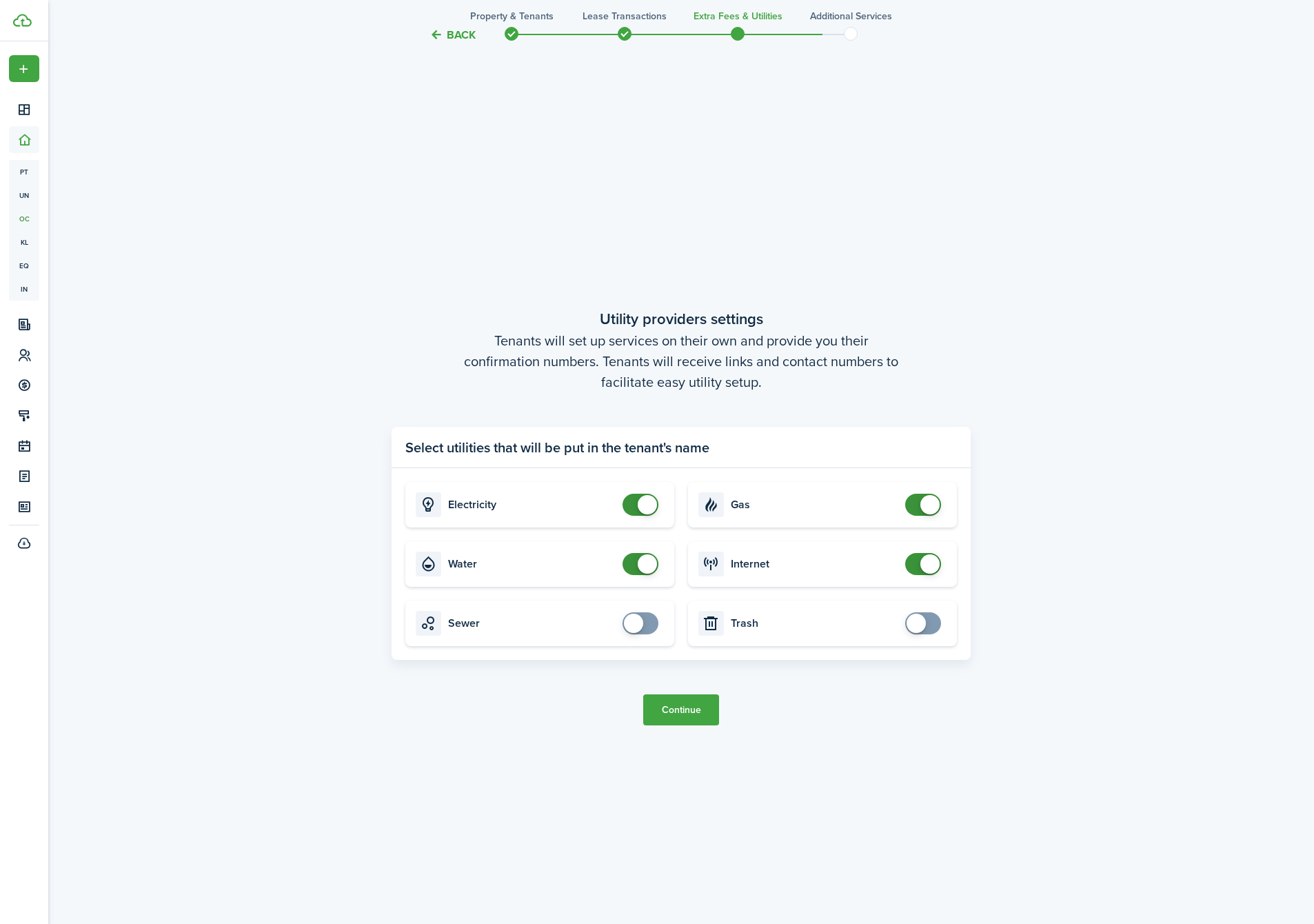
checkbox input "false"
click at [642, 565] on span at bounding box center [647, 564] width 19 height 19
click at [678, 711] on button "Continue" at bounding box center [681, 710] width 76 height 31
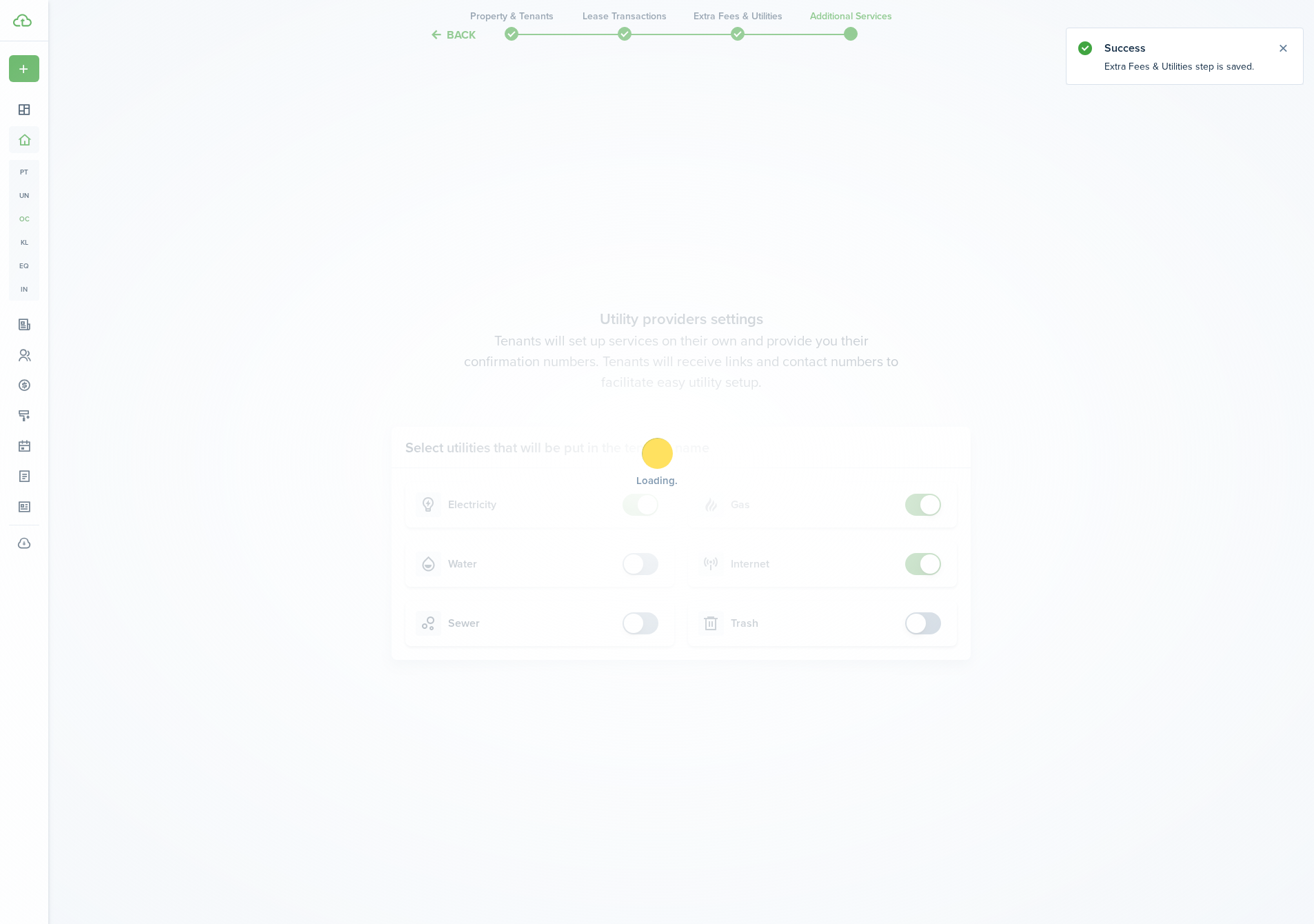
scroll to position [0, 0]
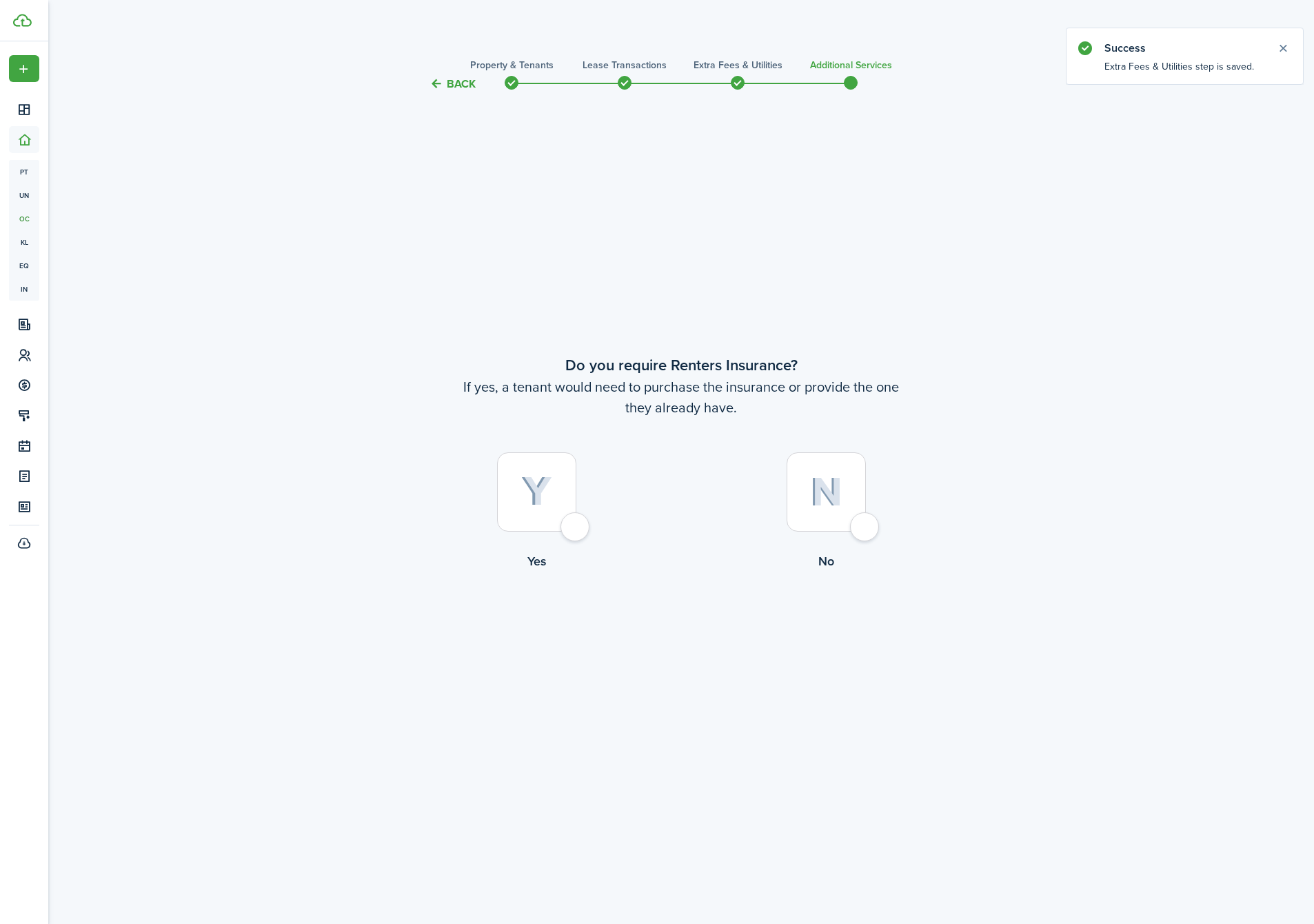
click at [815, 513] on div at bounding box center [826, 492] width 80 height 80
radio input "true"
click at [714, 627] on button "Complete move in" at bounding box center [681, 626] width 101 height 31
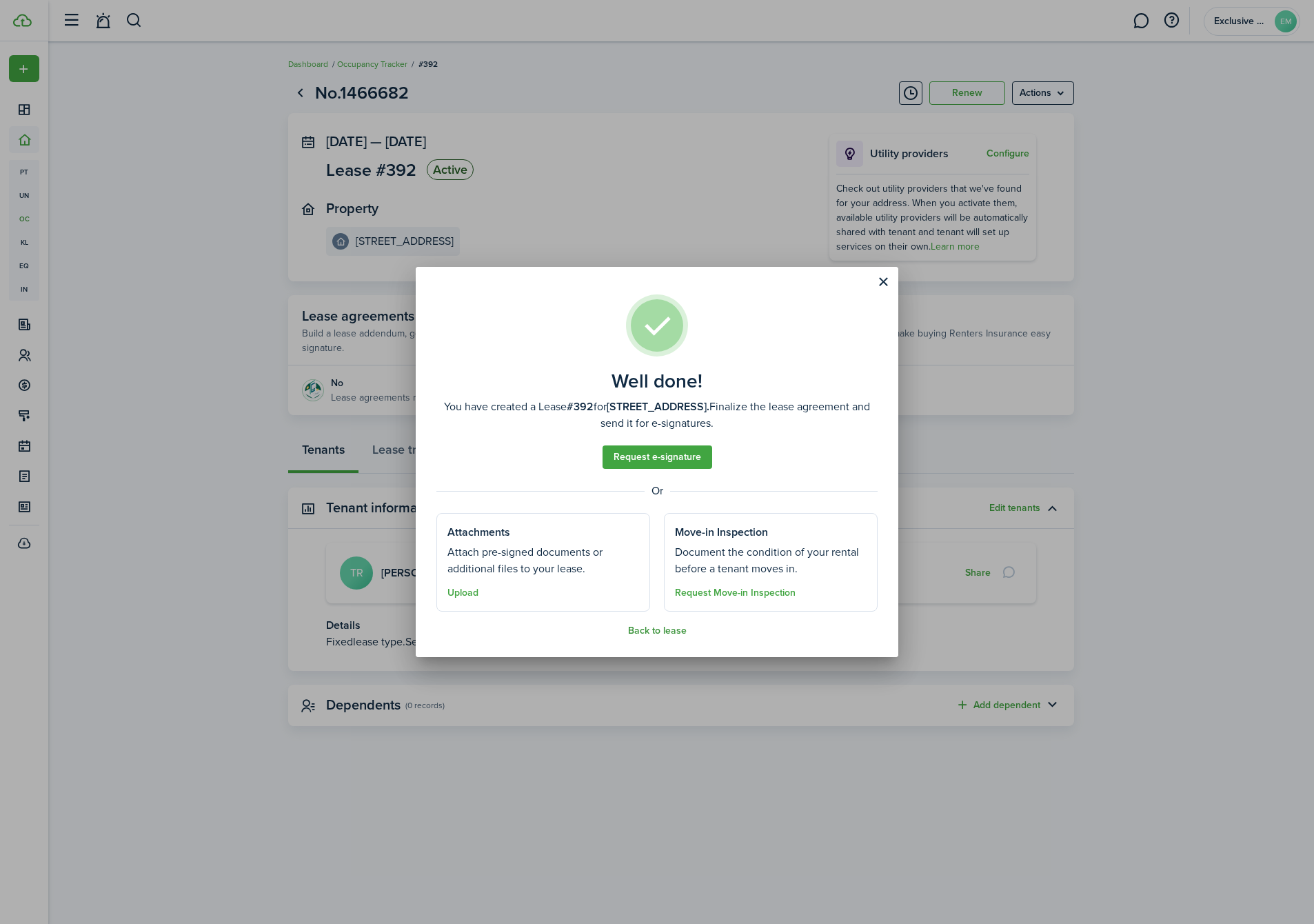
click at [647, 630] on button "Back to lease" at bounding box center [657, 631] width 59 height 11
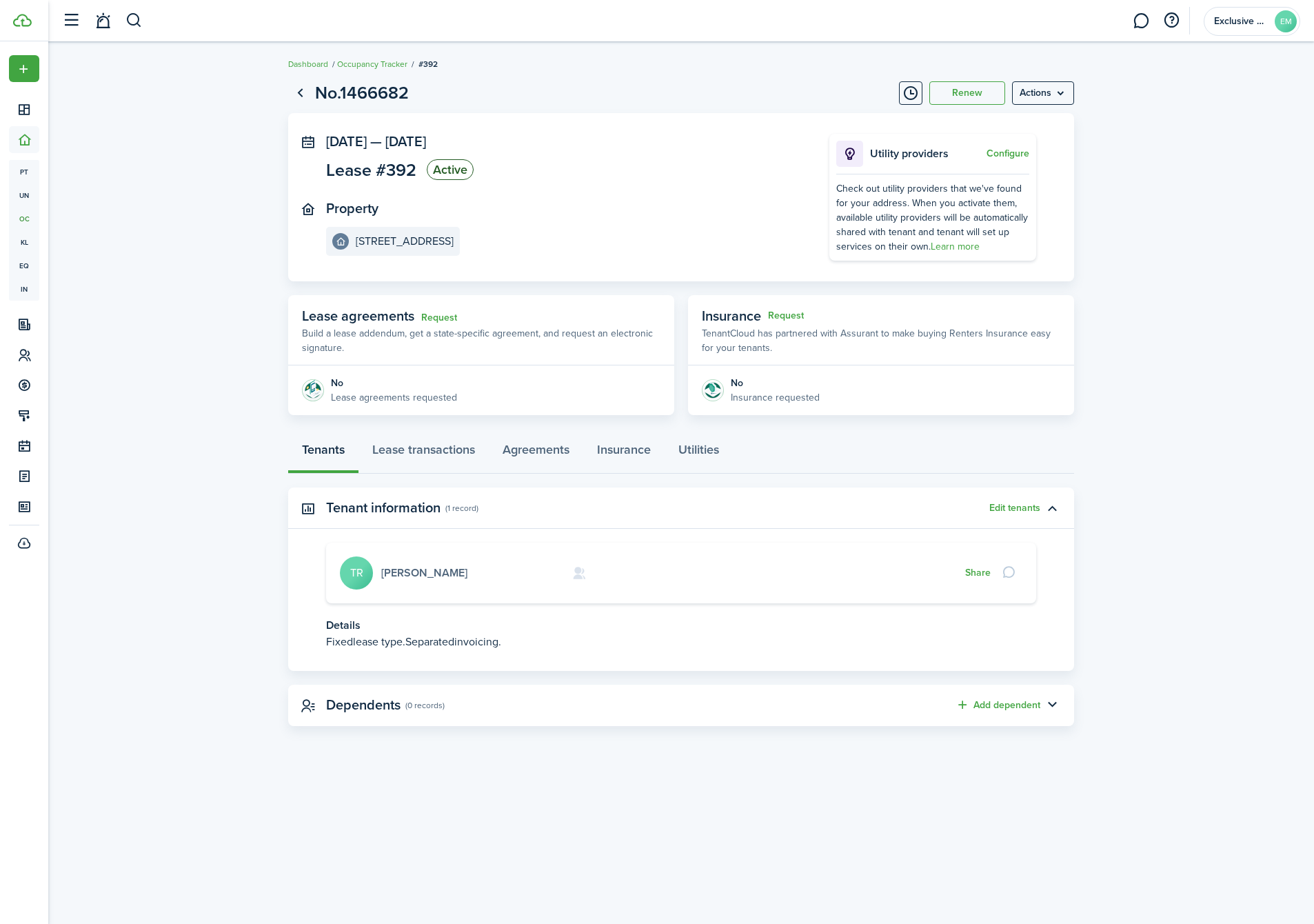
click at [434, 572] on link "[PERSON_NAME]" at bounding box center [424, 572] width 87 height 16
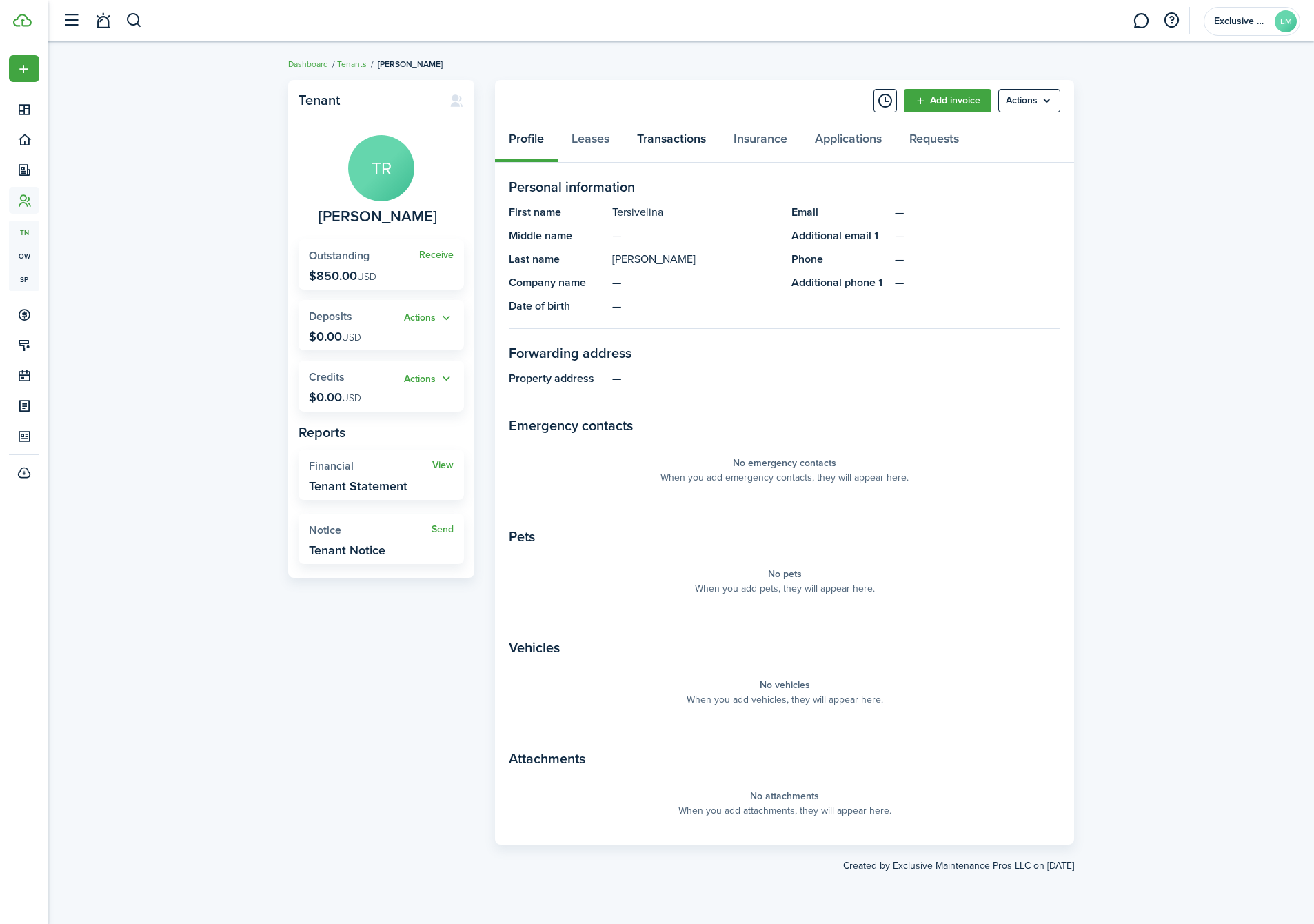
click at [661, 137] on link "Transactions" at bounding box center [671, 142] width 96 height 41
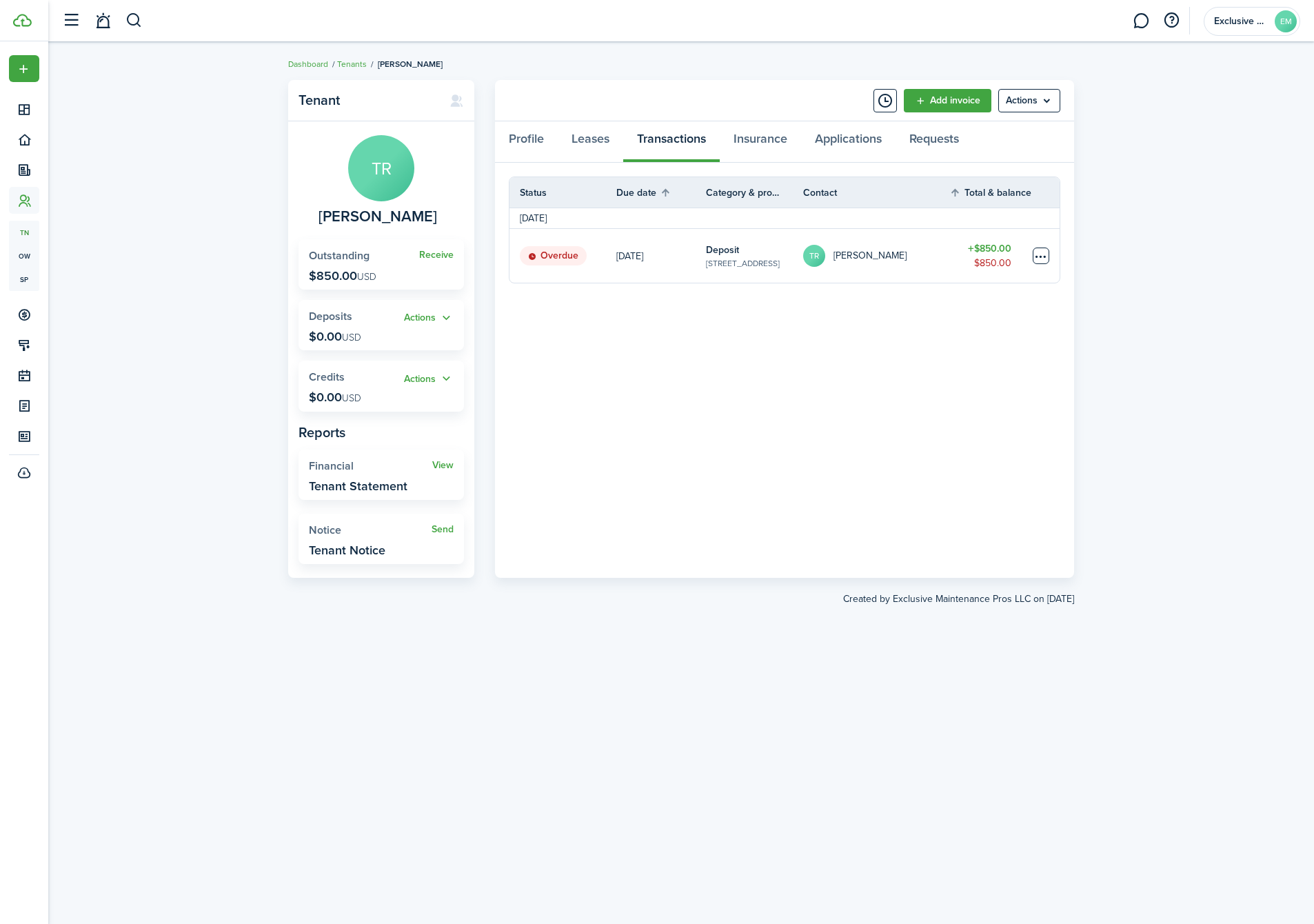
click at [1039, 253] on table-menu-btn-icon at bounding box center [1041, 256] width 17 height 17
click at [984, 304] on link "Mark as paid" at bounding box center [989, 306] width 121 height 24
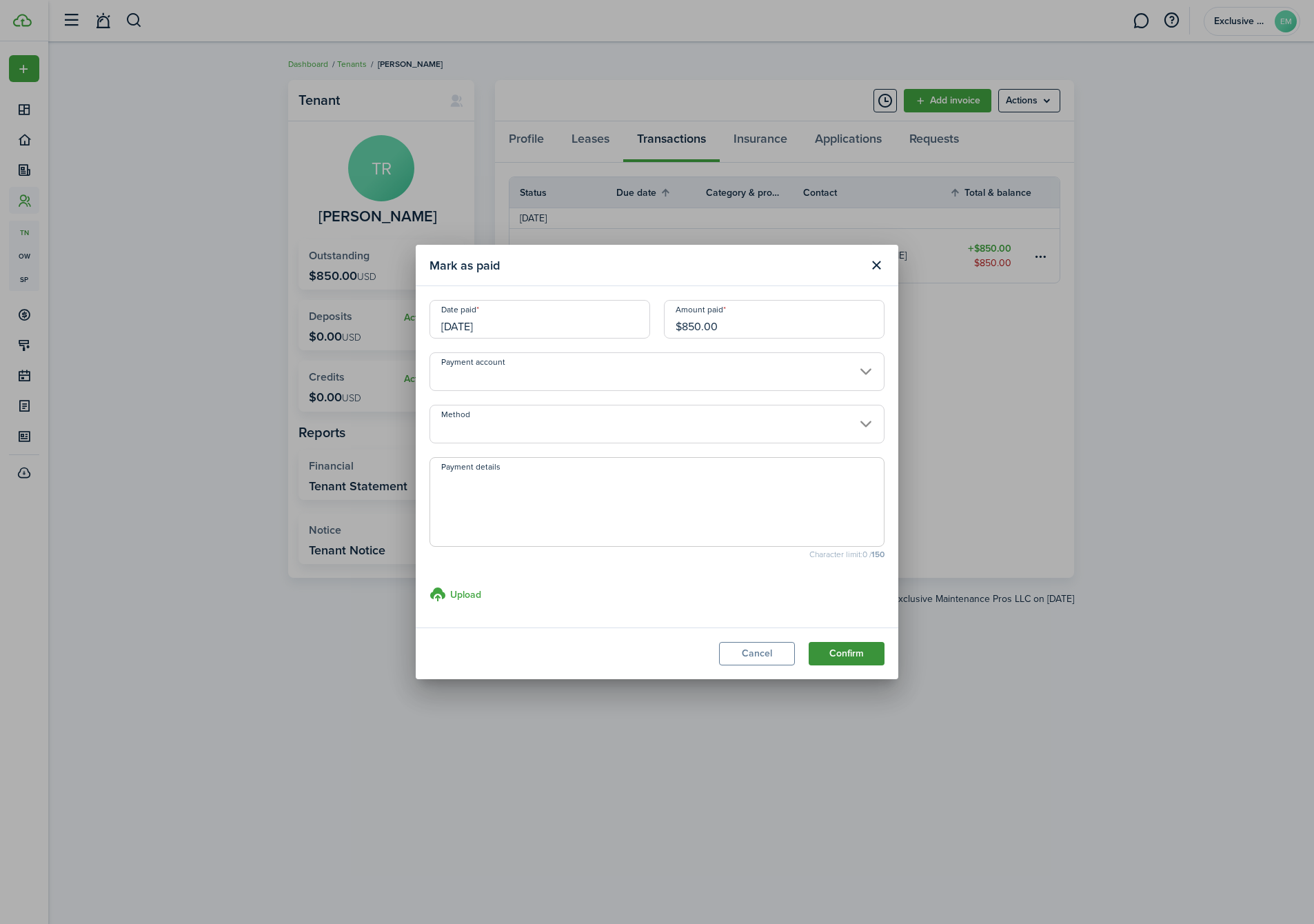
click at [833, 643] on button "Confirm" at bounding box center [846, 654] width 76 height 24
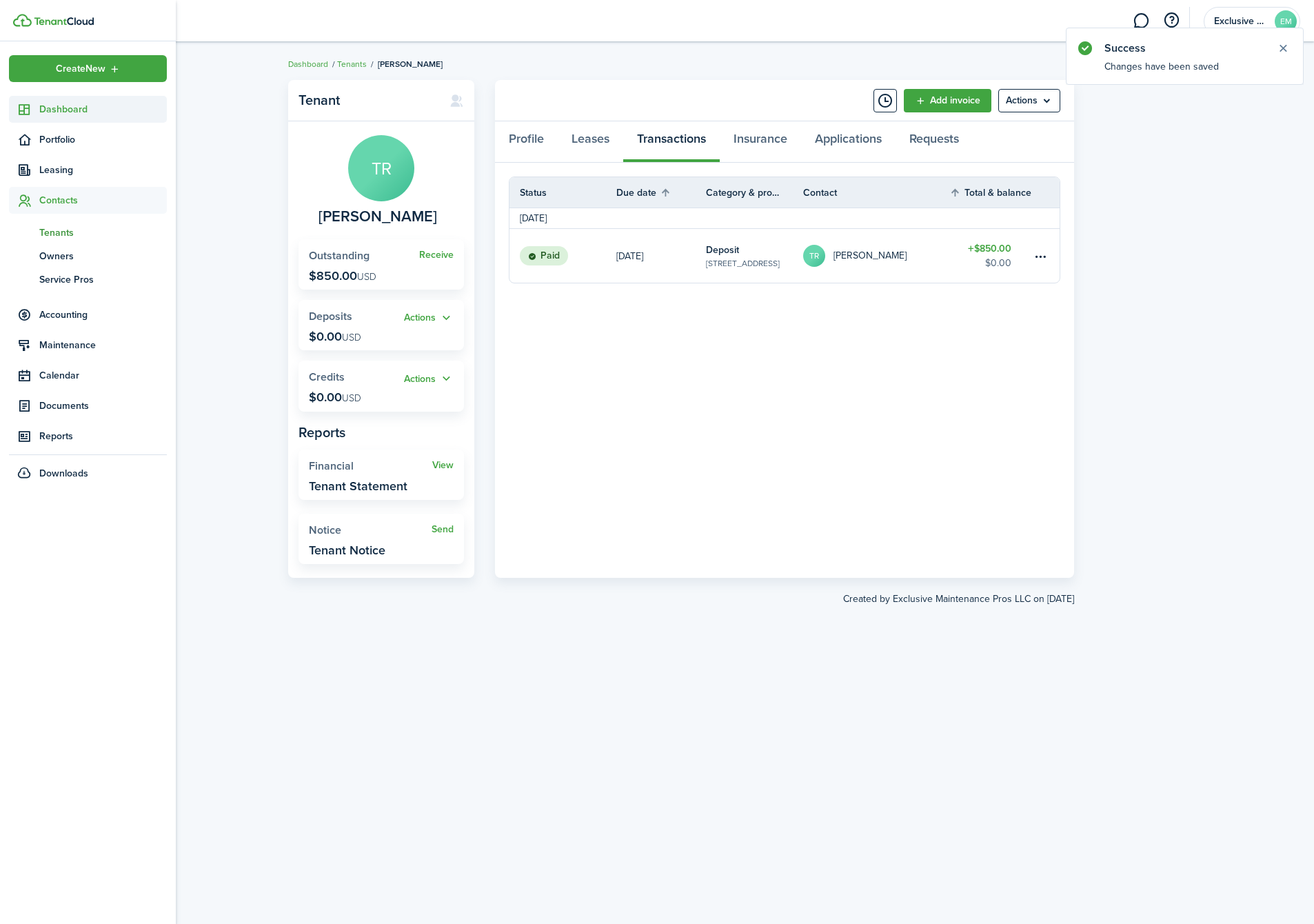
click at [58, 107] on span "Dashboard" at bounding box center [103, 109] width 128 height 15
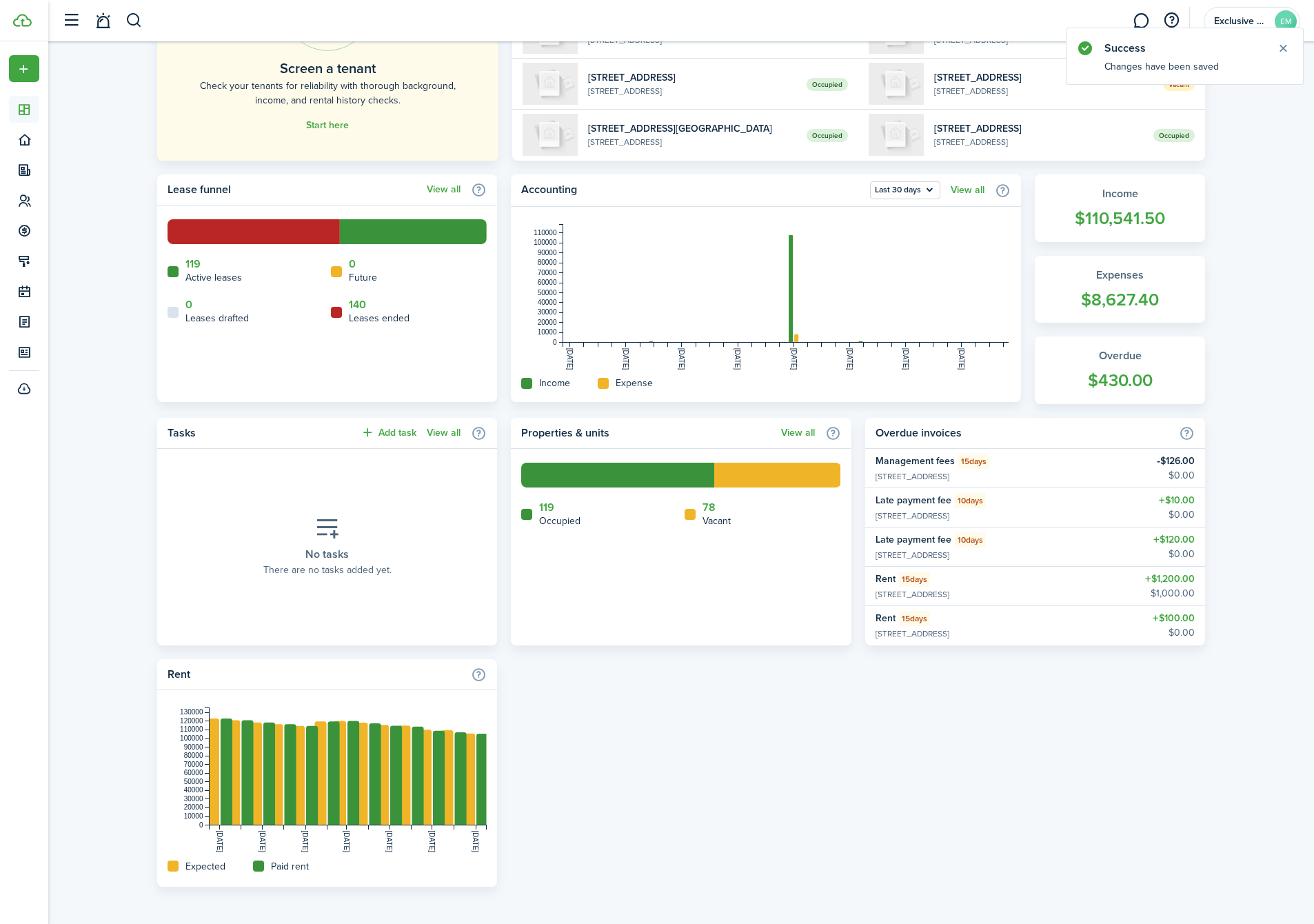
scroll to position [214, 0]
click at [718, 508] on home-widget-legend-item "78 Vacant" at bounding box center [763, 515] width 157 height 27
click at [710, 511] on link "78" at bounding box center [709, 508] width 13 height 12
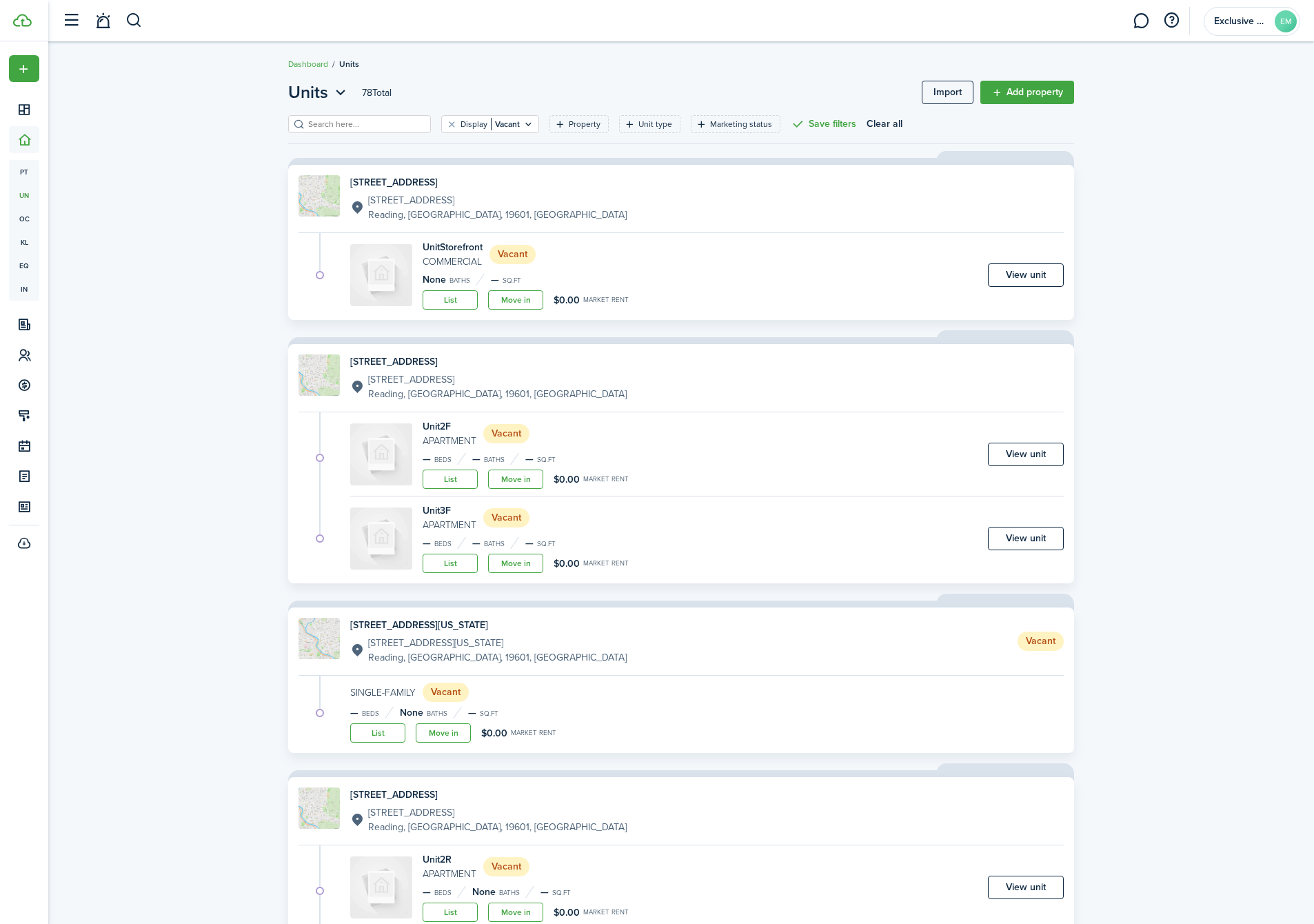
click at [916, 24] on header-wrapper "Exclusive Maintenance Pros LLC EM" at bounding box center [677, 20] width 1245 height 41
click at [447, 480] on link "List" at bounding box center [450, 480] width 55 height 19
click at [522, 476] on link "Move in" at bounding box center [515, 480] width 55 height 19
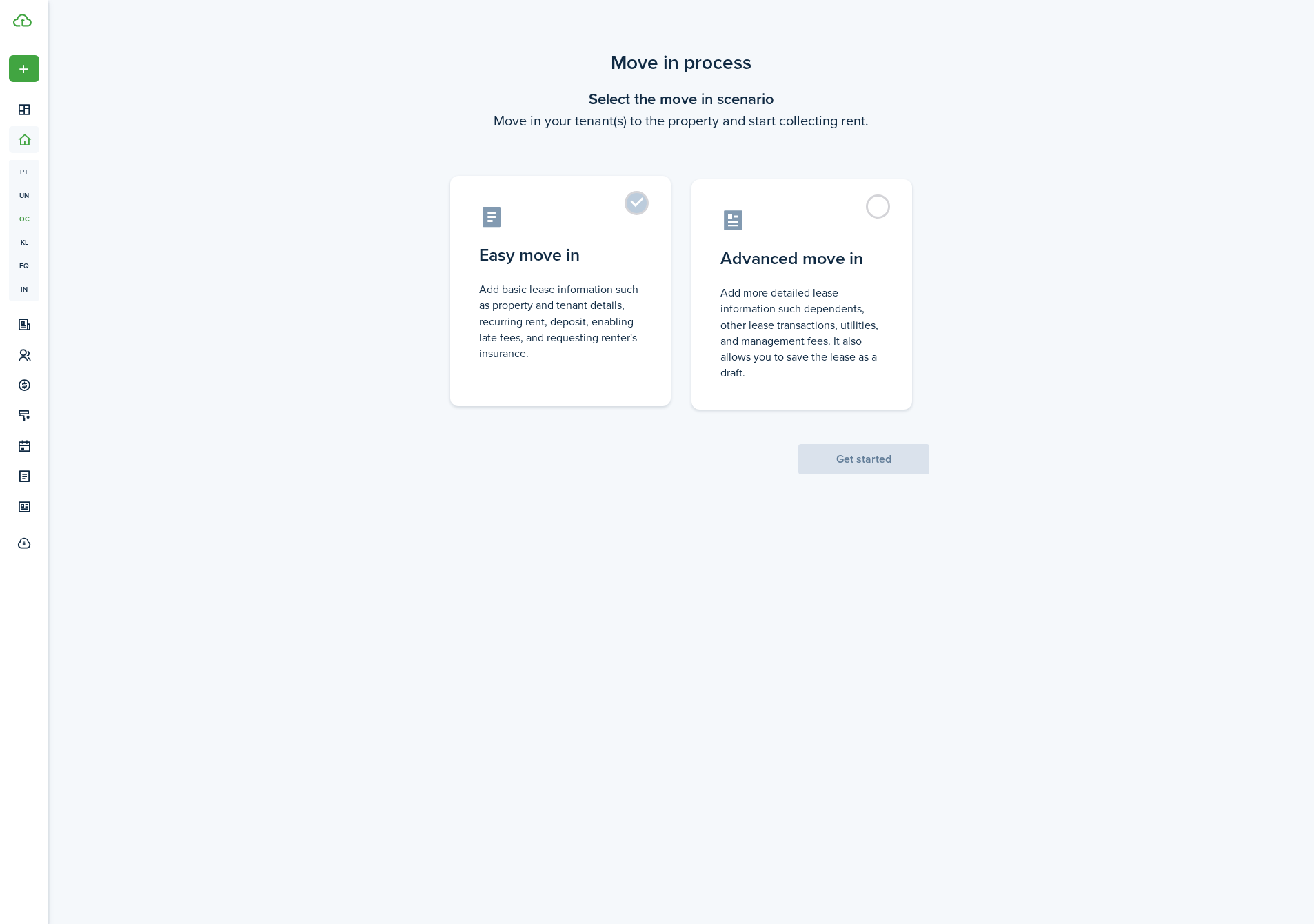
click at [589, 323] on control-radio-card-description "Add basic lease information such as property and tenant details, recurring rent…" at bounding box center [561, 321] width 163 height 80
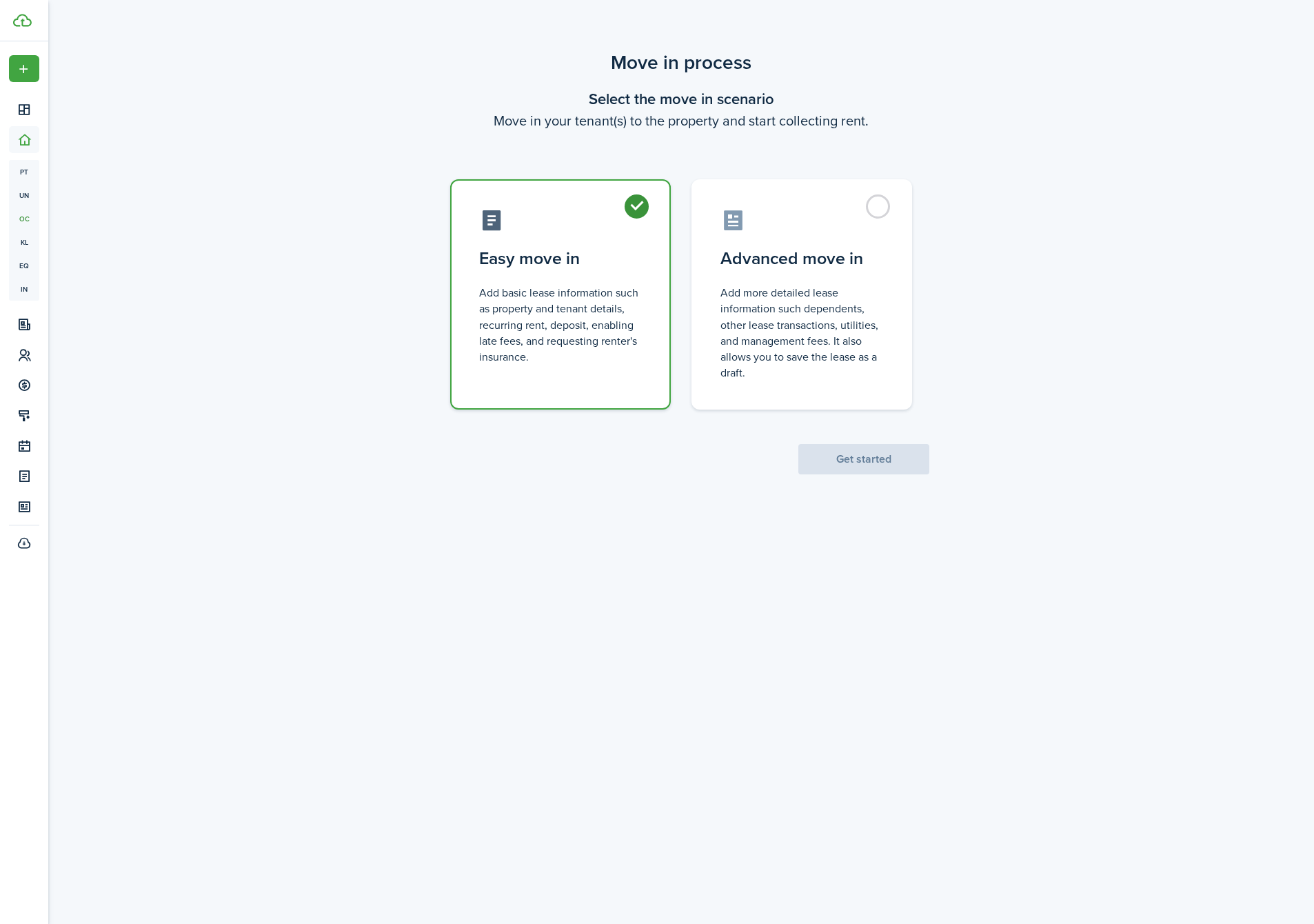
radio input "true"
click at [834, 460] on button "Get started" at bounding box center [864, 459] width 131 height 31
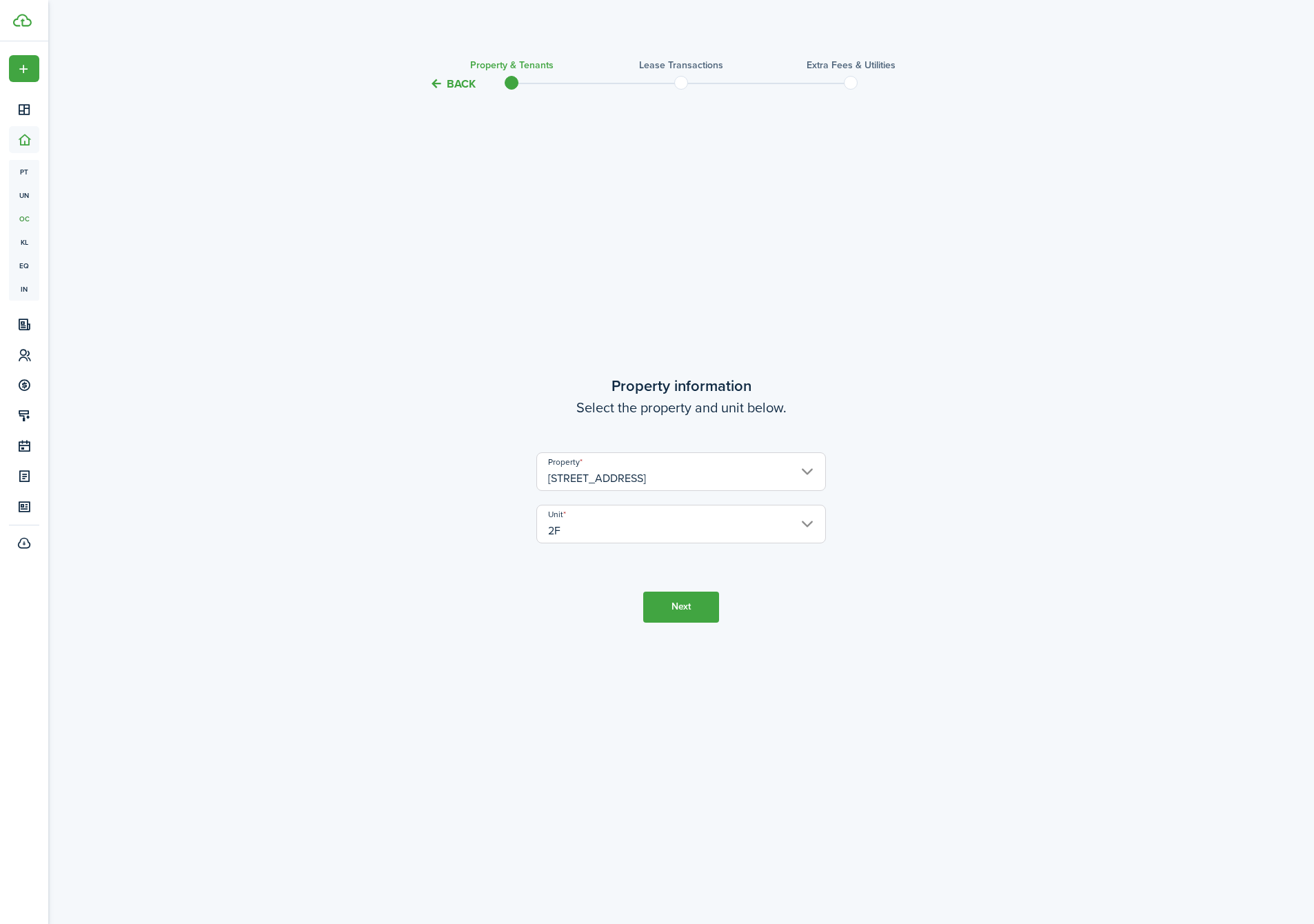
click at [679, 620] on button "Next" at bounding box center [681, 606] width 76 height 31
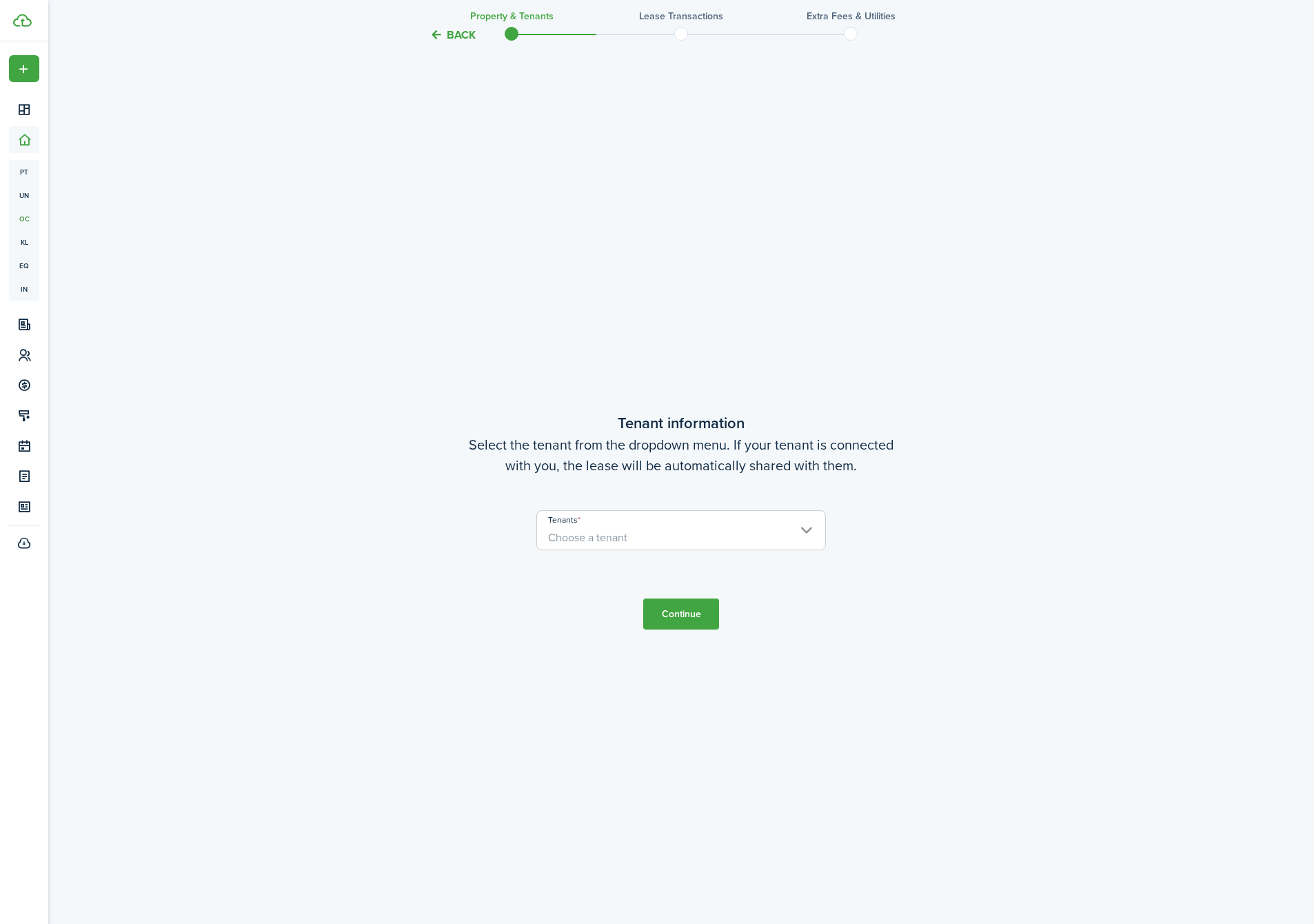
scroll to position [831, 0]
click at [613, 521] on input "Tenants" at bounding box center [681, 514] width 288 height 17
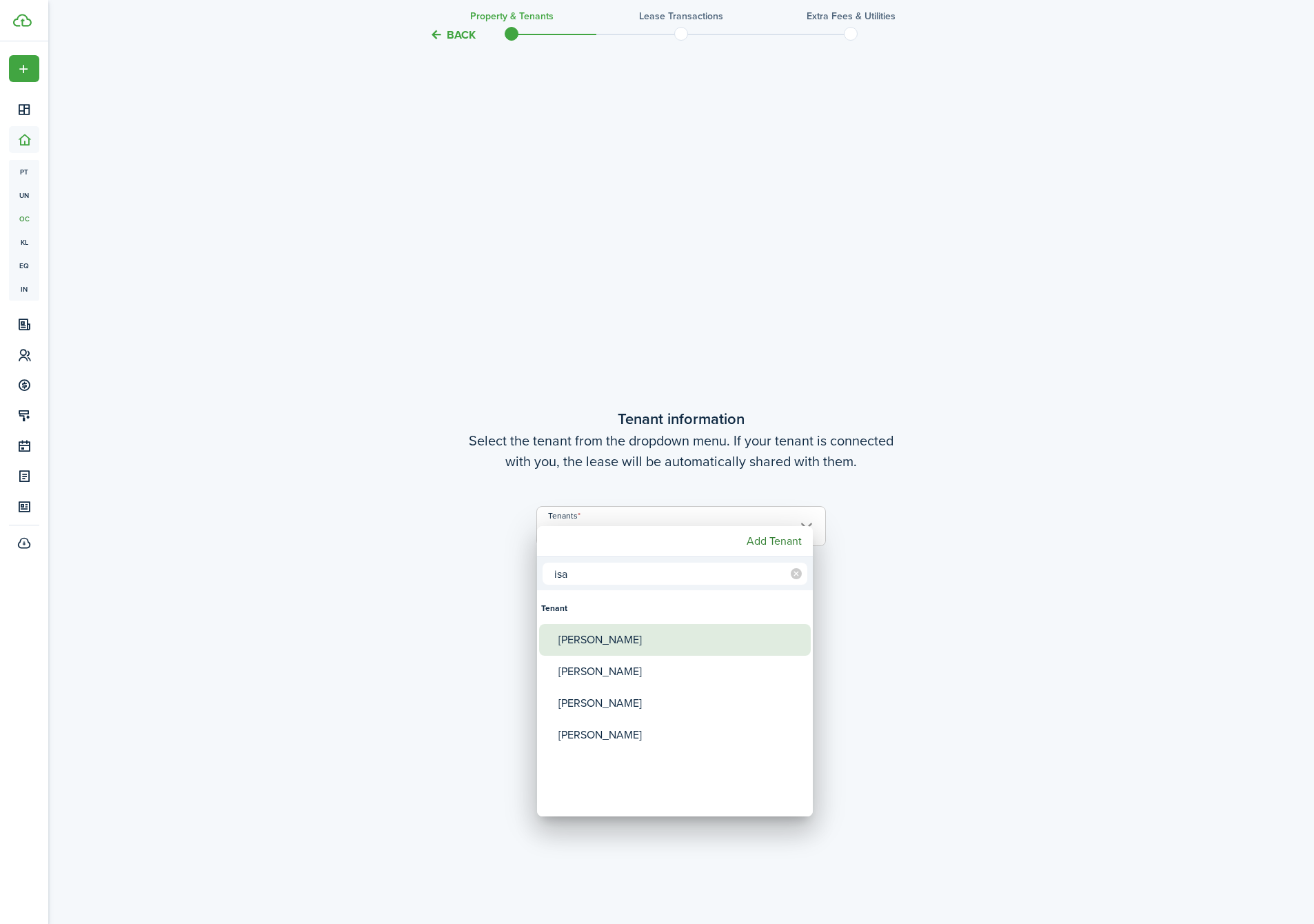
type input "isa"
click at [594, 636] on div "[PERSON_NAME]" at bounding box center [680, 640] width 244 height 32
type input "[PERSON_NAME]"
click at [919, 592] on div at bounding box center [657, 462] width 1534 height 1144
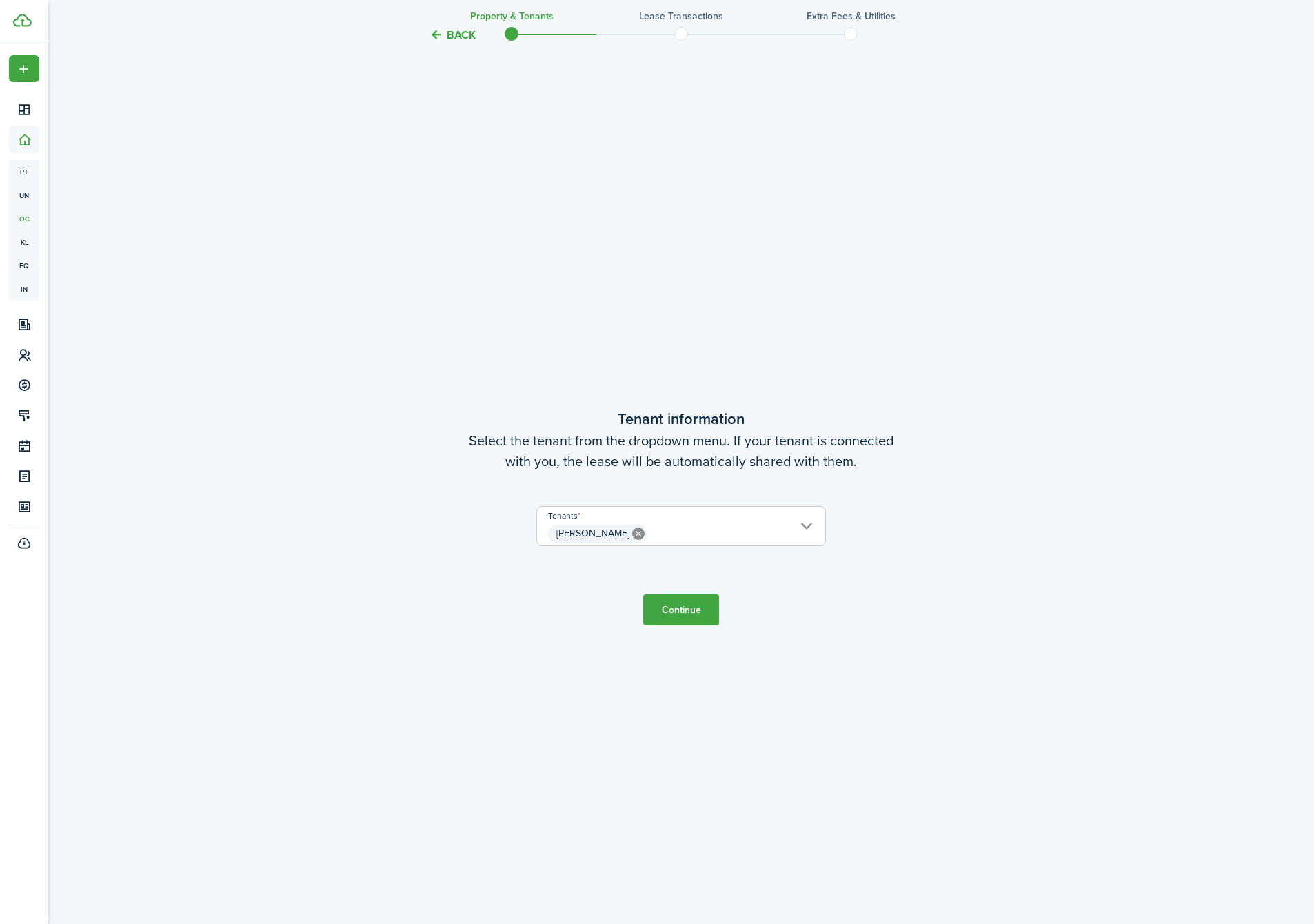
click at [691, 610] on button "Continue" at bounding box center [681, 609] width 76 height 31
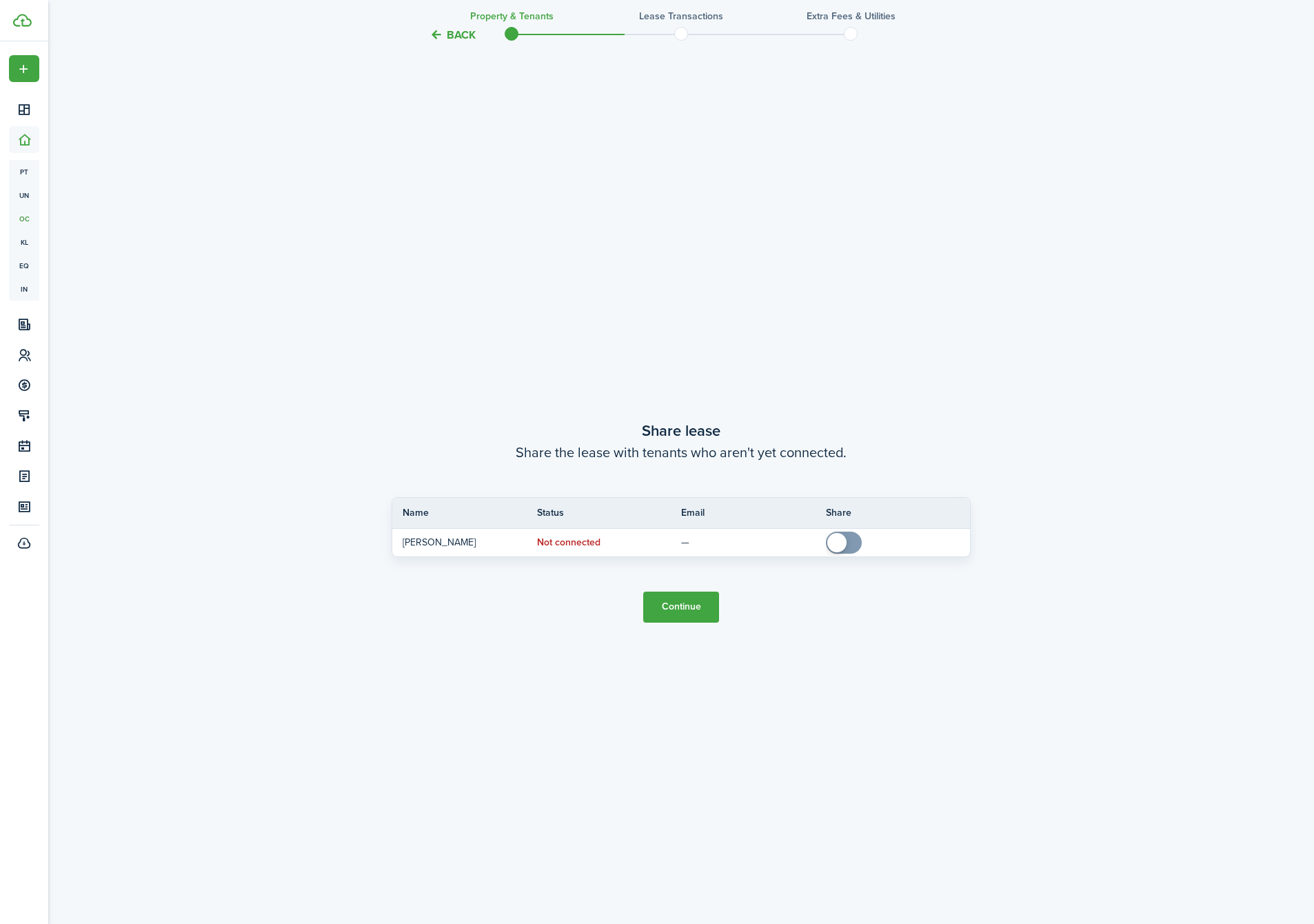
scroll to position [1756, 0]
click at [692, 613] on button "Continue" at bounding box center [681, 602] width 76 height 31
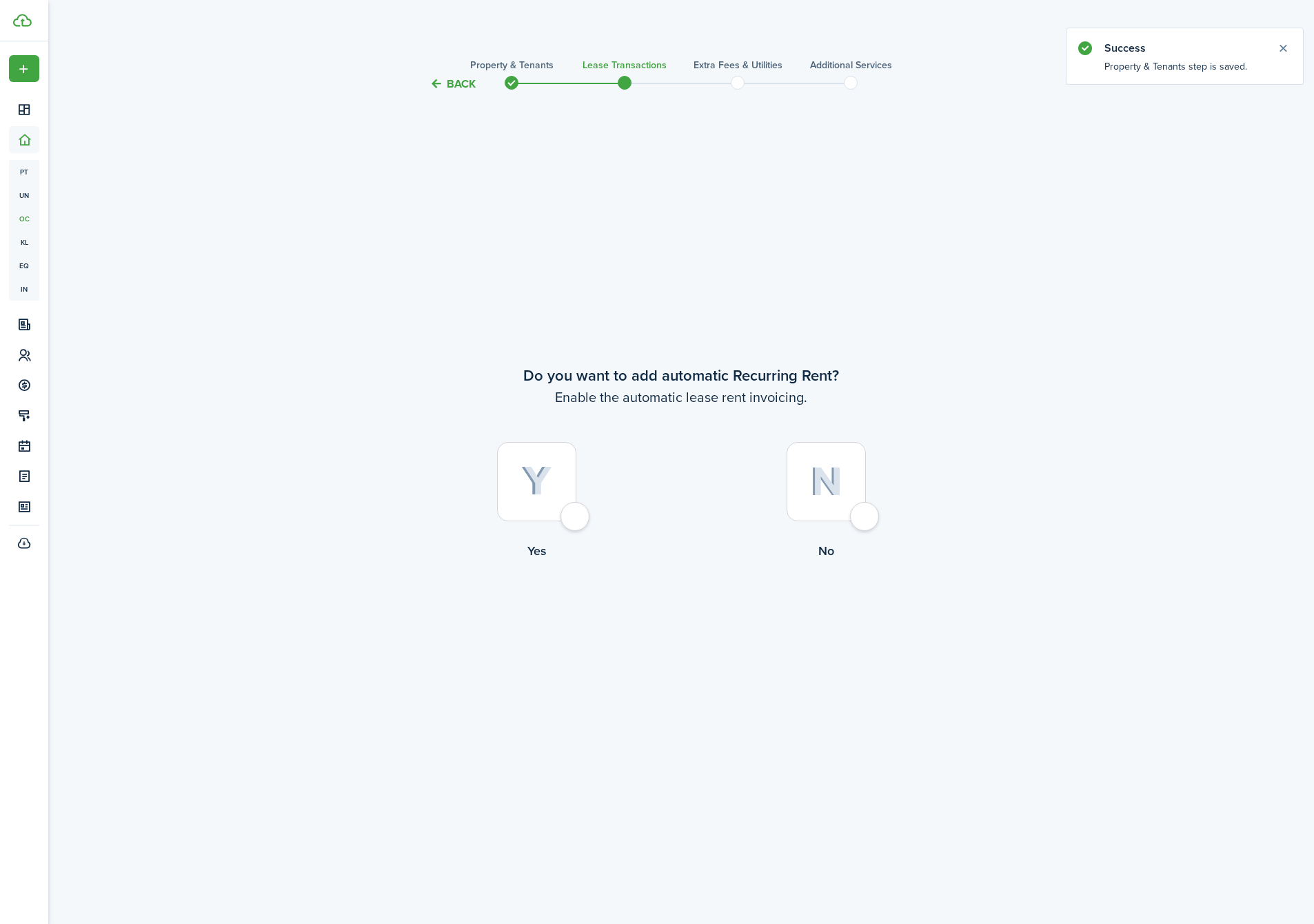
click at [535, 483] on img at bounding box center [536, 481] width 31 height 31
radio input "true"
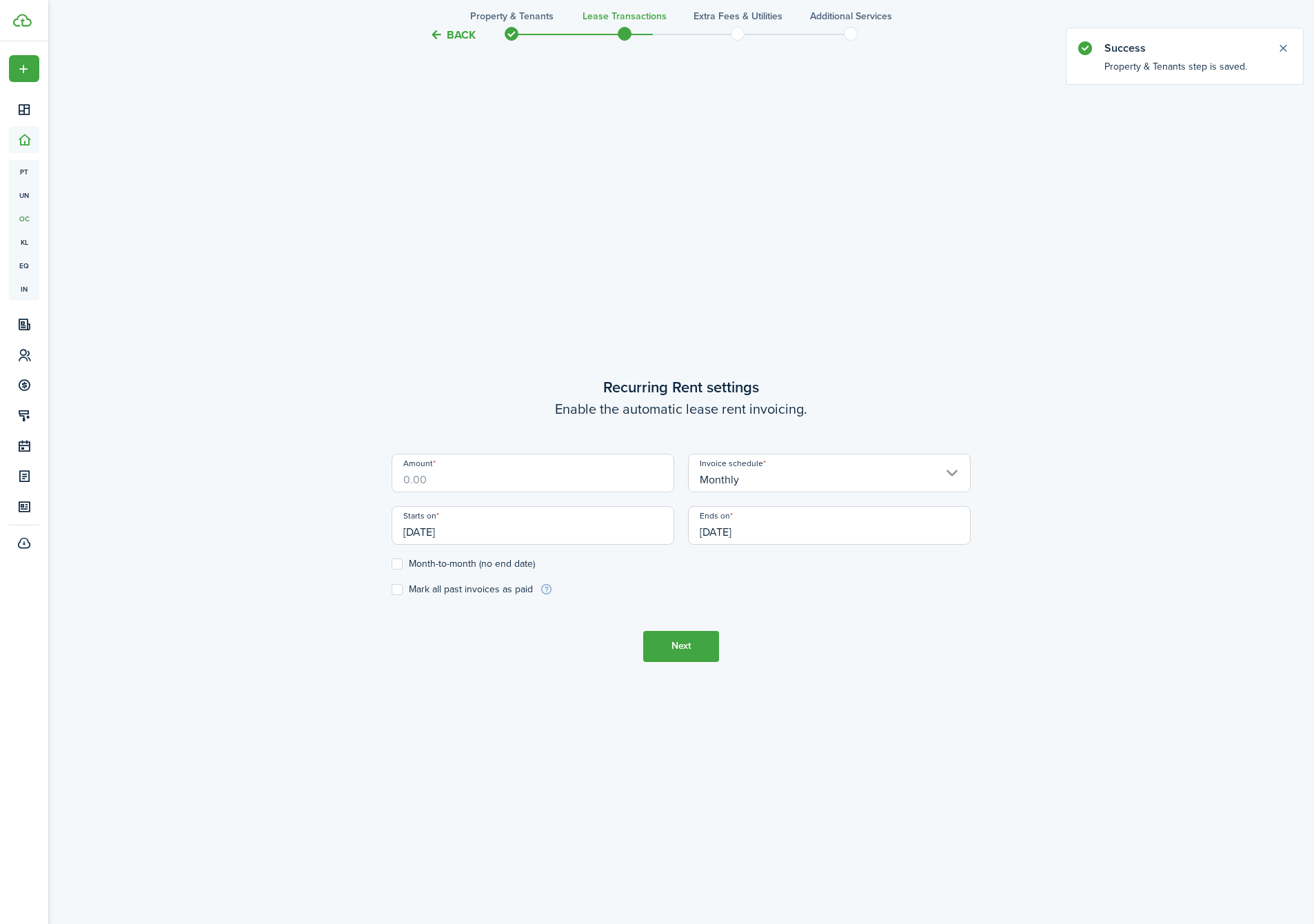
scroll to position [831, 0]
click at [500, 467] on input "Amount" at bounding box center [533, 471] width 283 height 38
click at [516, 460] on input "Amount" at bounding box center [533, 471] width 283 height 38
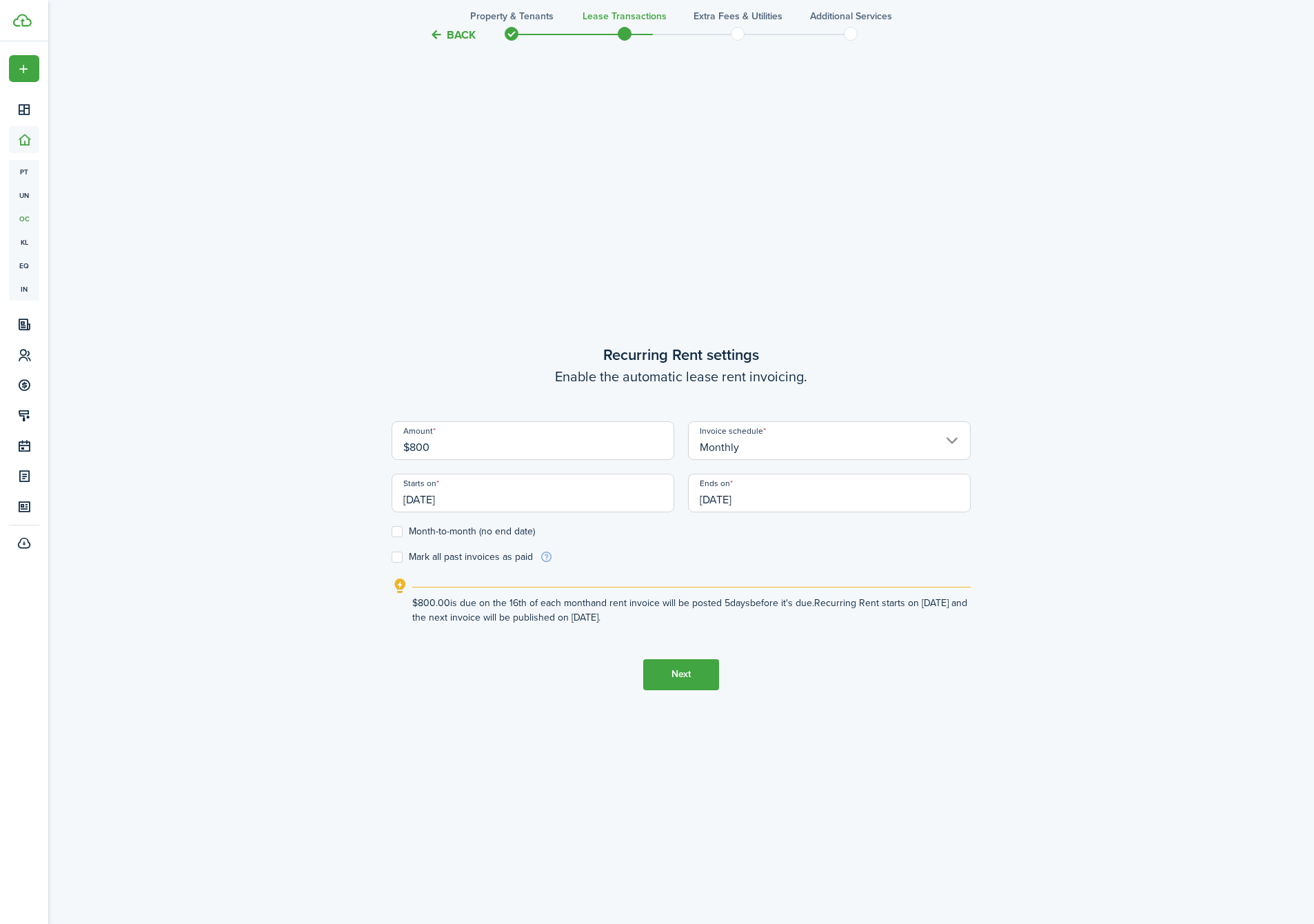
click at [498, 508] on input "[DATE]" at bounding box center [533, 493] width 283 height 38
type input "$800.00"
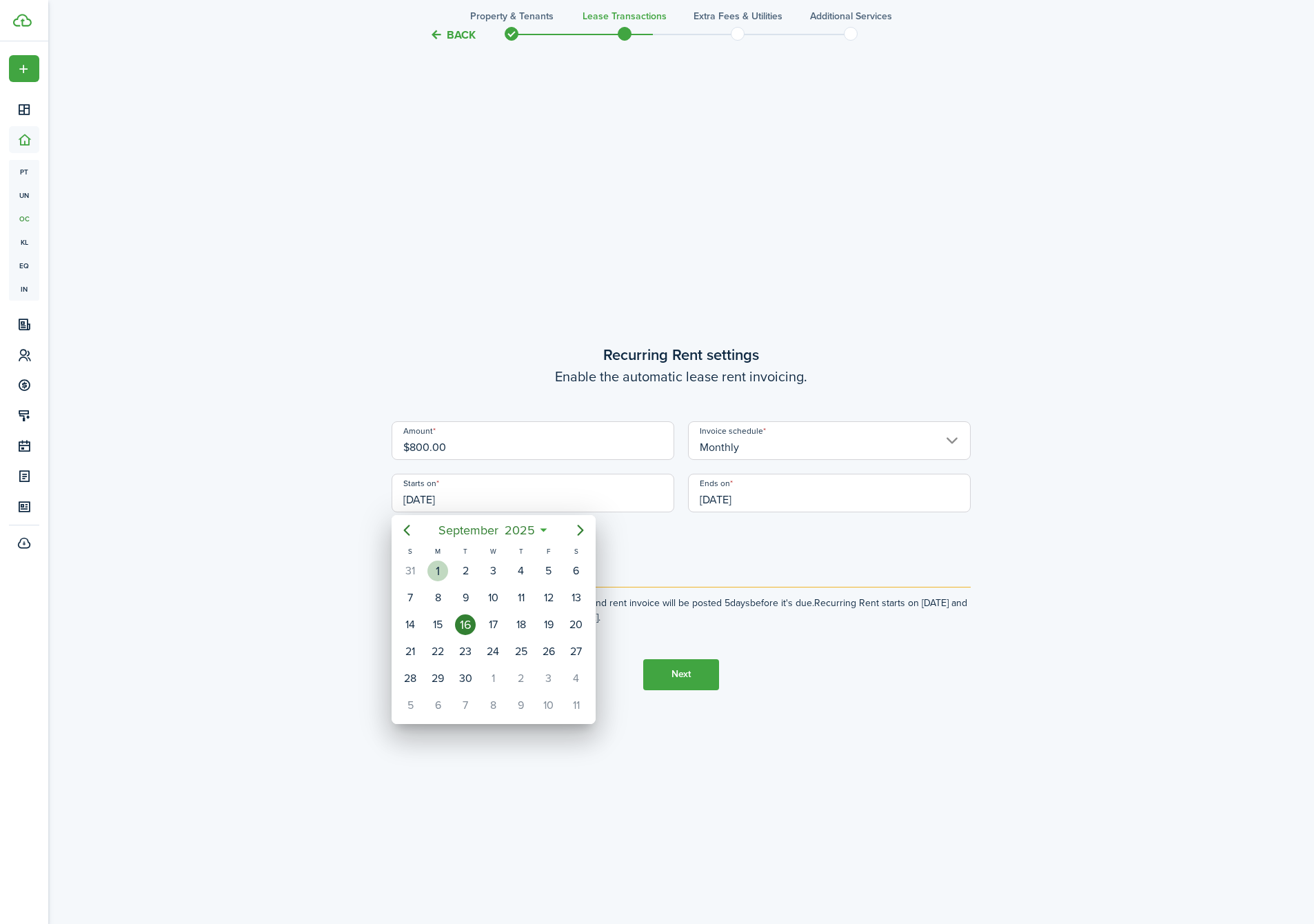
click at [442, 570] on div "1" at bounding box center [438, 571] width 21 height 21
type input "[DATE]"
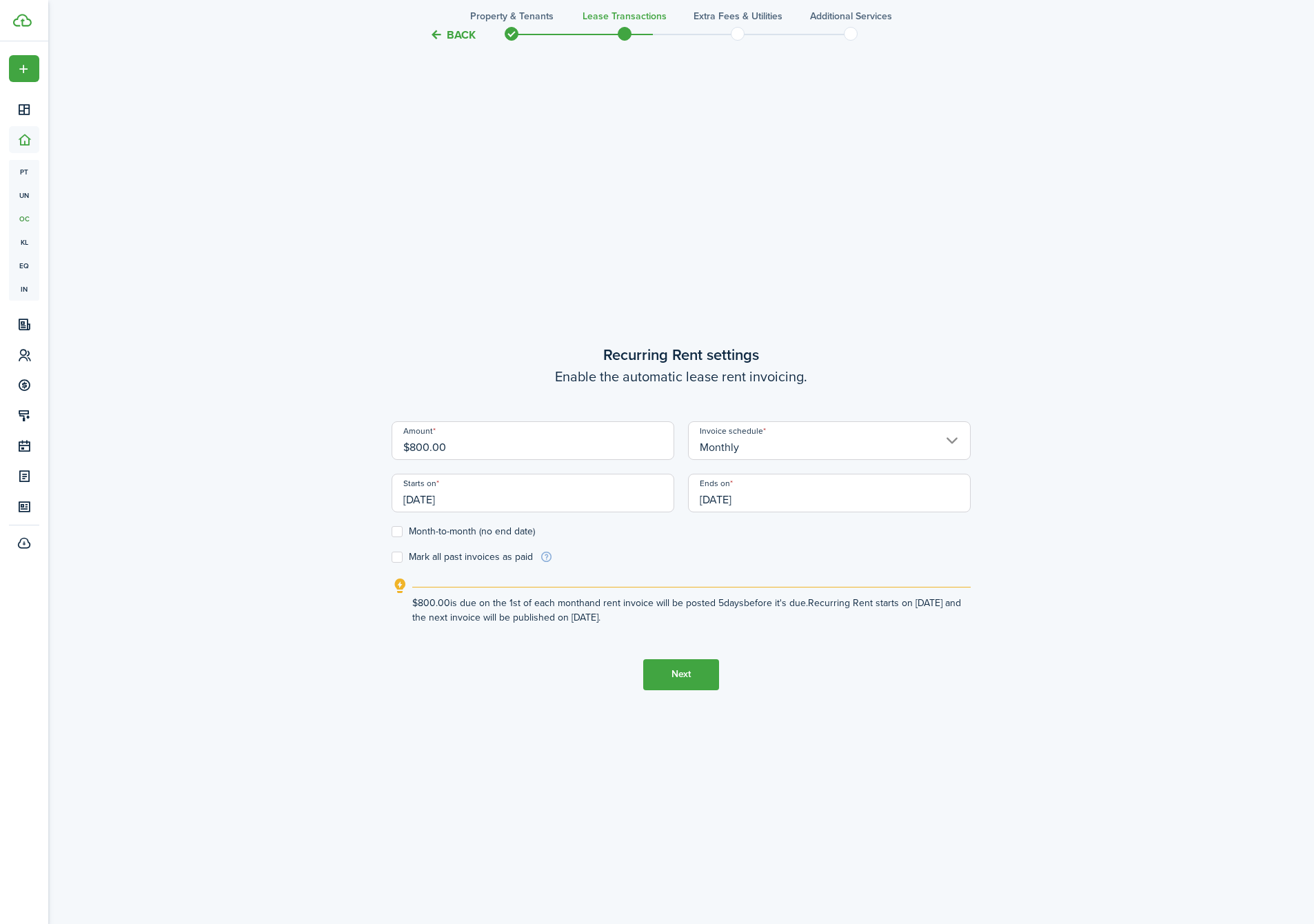
click at [730, 503] on input "[DATE]" at bounding box center [829, 493] width 283 height 38
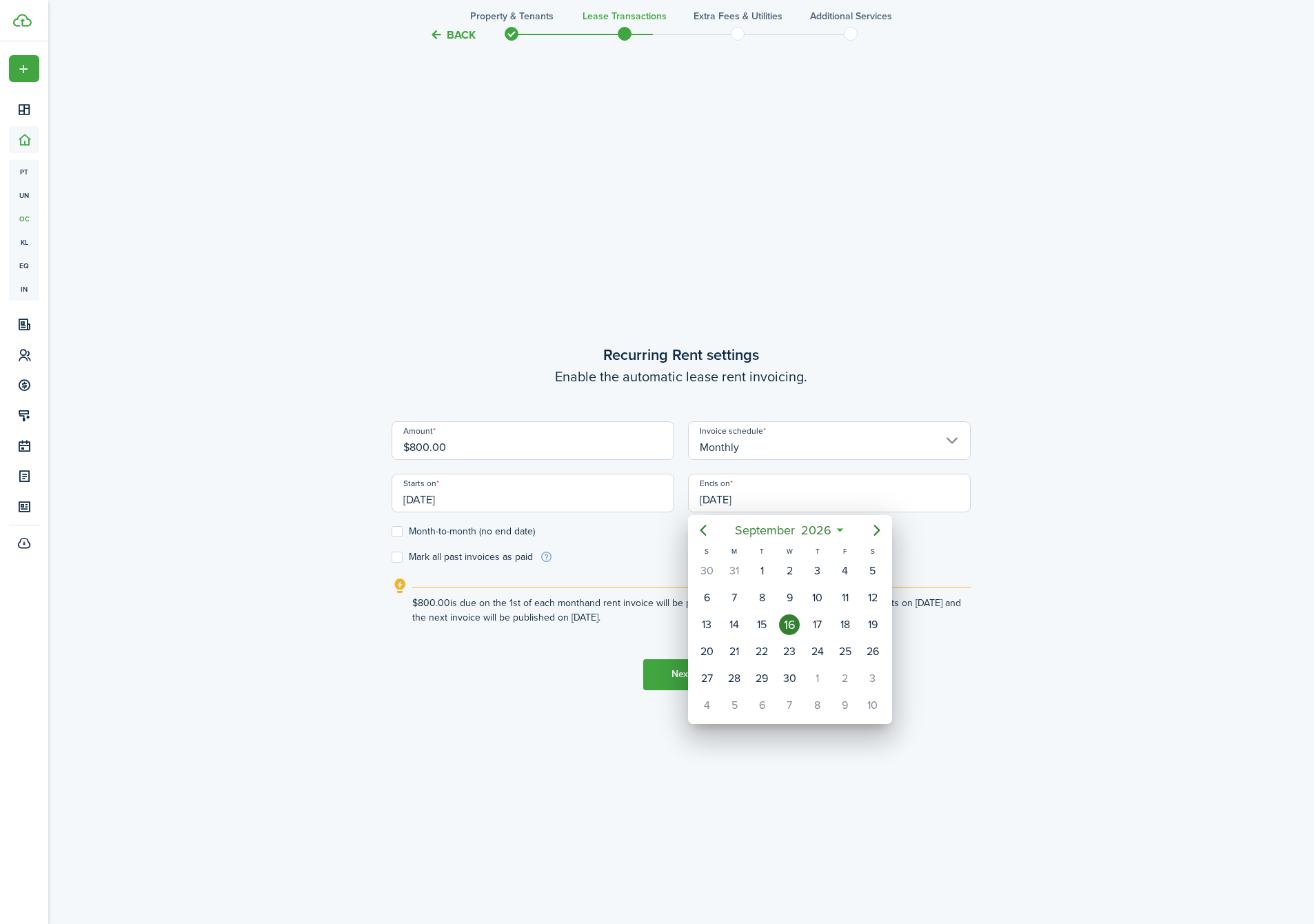
click at [424, 536] on div at bounding box center [657, 462] width 1534 height 1144
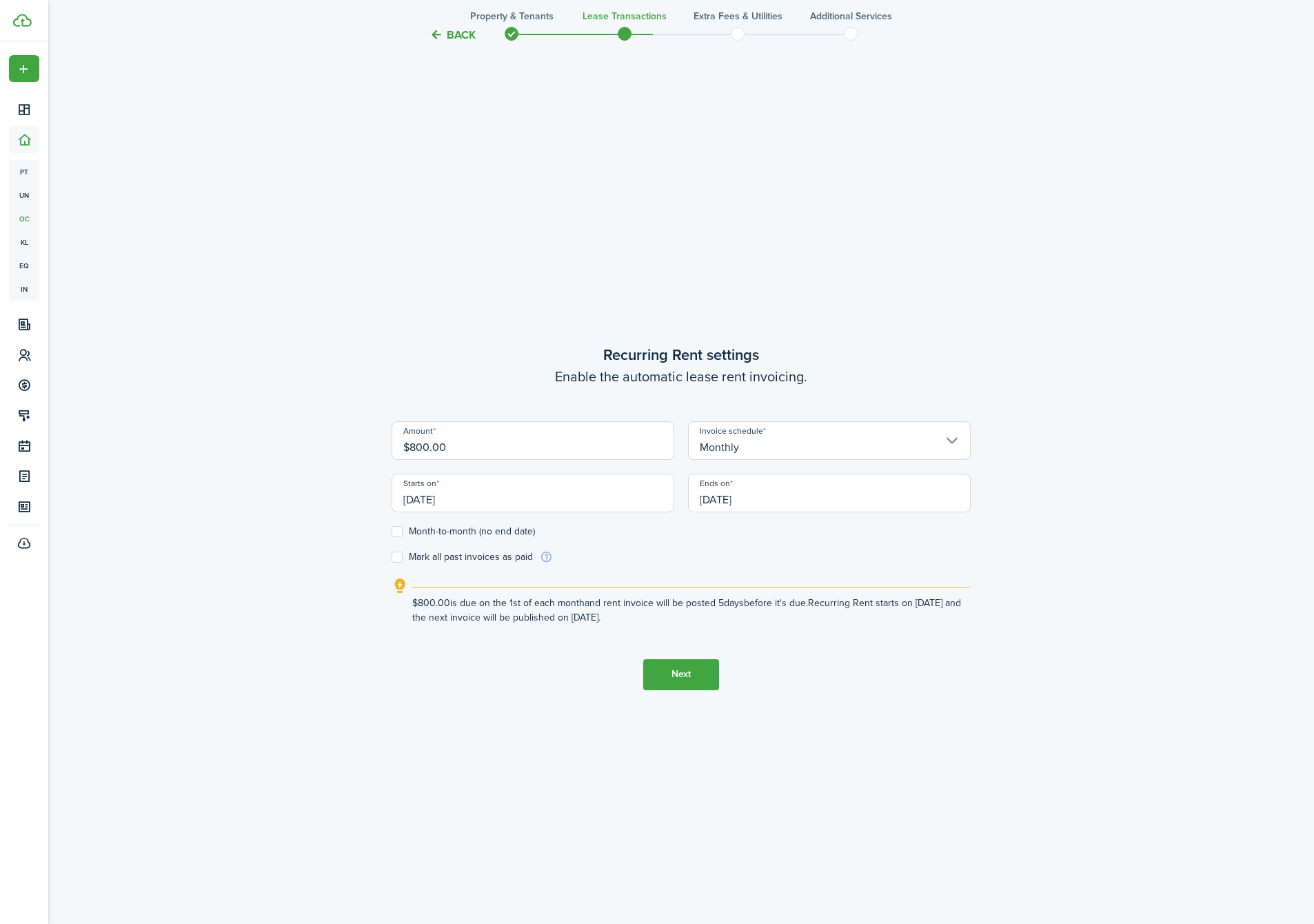
click at [418, 520] on div "Starts on [DATE]" at bounding box center [533, 500] width 297 height 52
click at [405, 529] on label "Month-to-month (no end date)" at bounding box center [464, 531] width 143 height 11
click at [392, 531] on input "Month-to-month (no end date)" at bounding box center [391, 531] width 1 height 1
checkbox input "true"
click at [686, 676] on button "Next" at bounding box center [681, 674] width 76 height 31
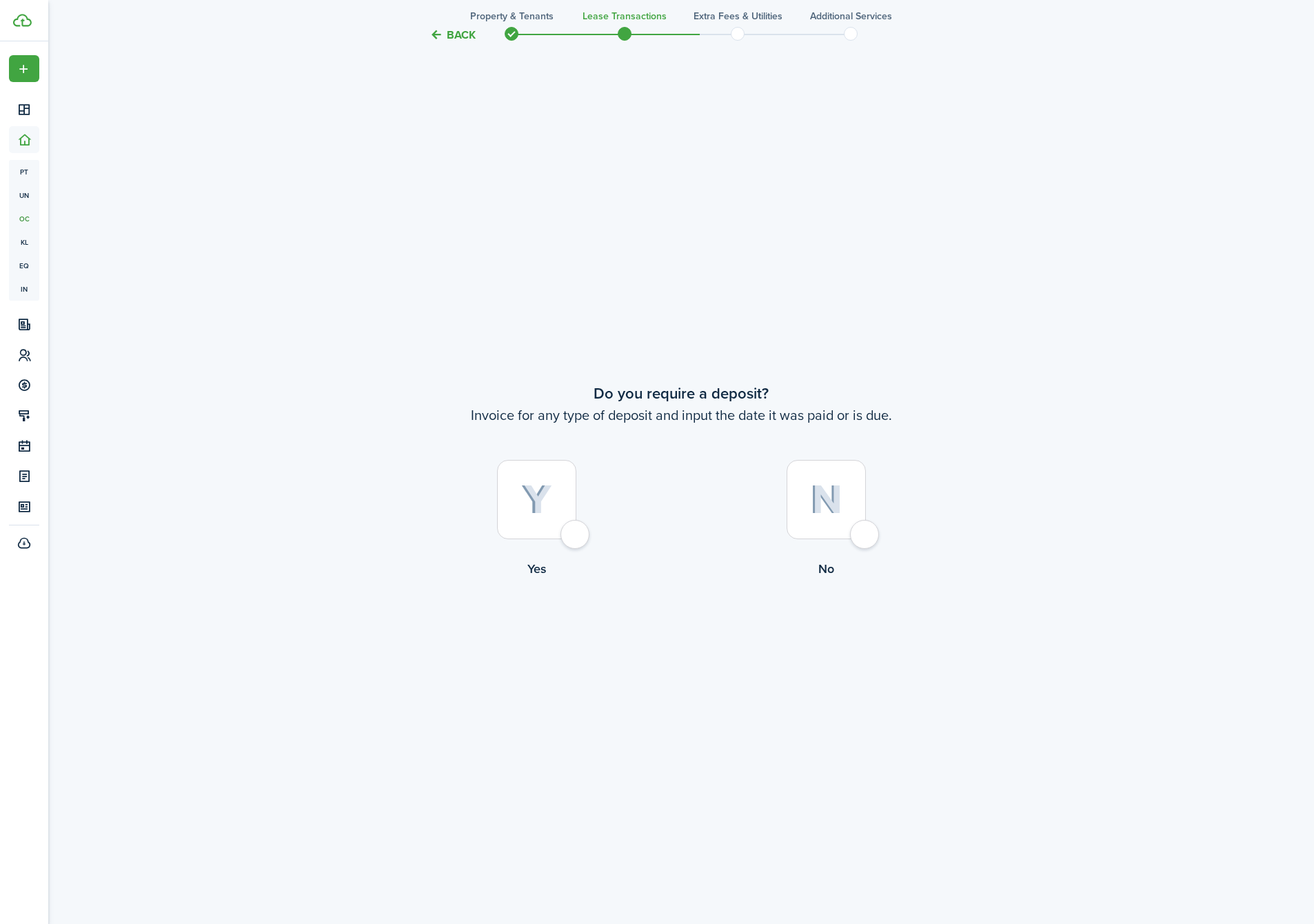
click at [560, 503] on div at bounding box center [536, 500] width 80 height 80
radio input "true"
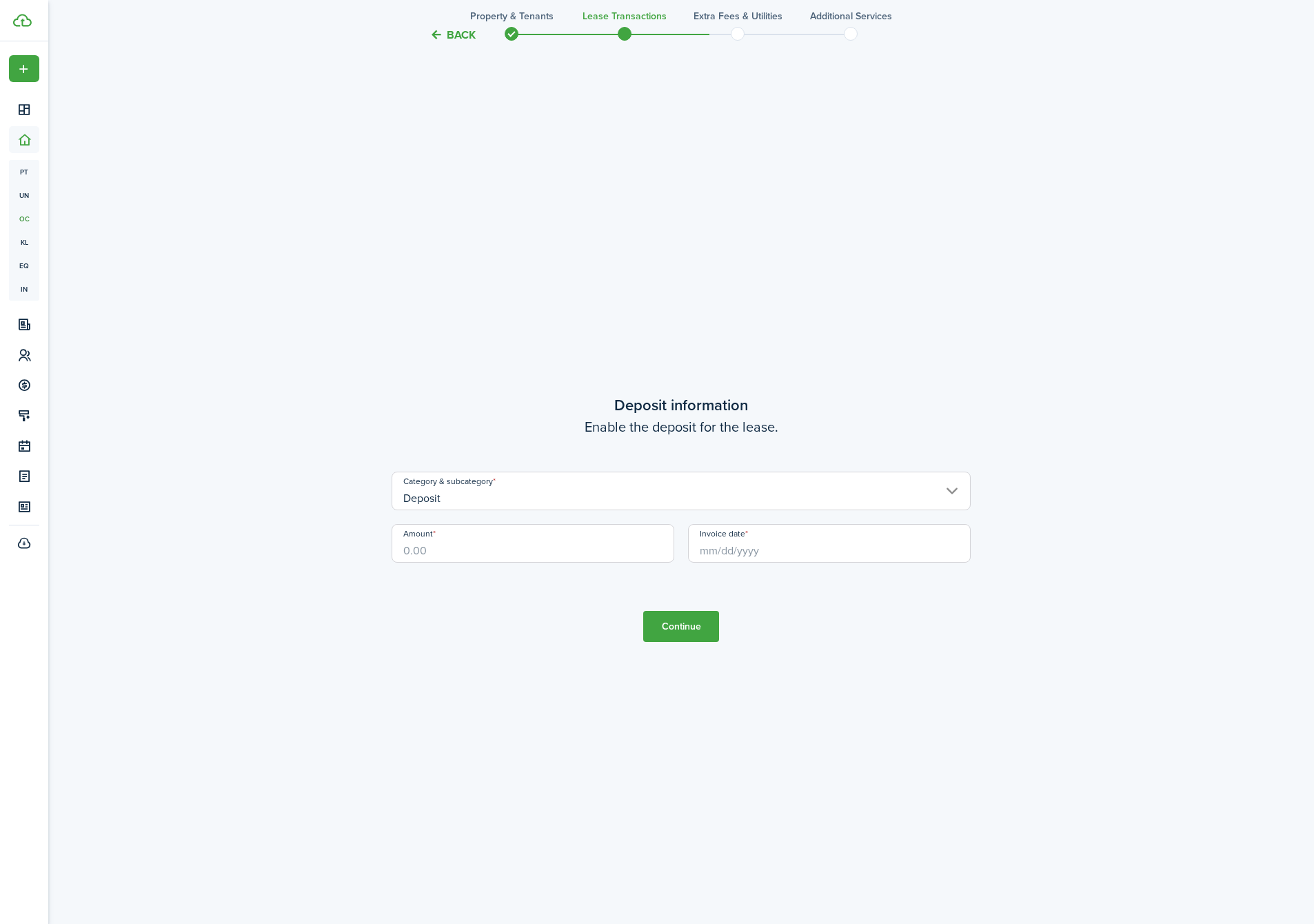
scroll to position [2680, 0]
click at [548, 553] on input "Amount" at bounding box center [533, 542] width 283 height 38
click at [738, 548] on input "Invoice date" at bounding box center [829, 542] width 283 height 38
type input "$800.00"
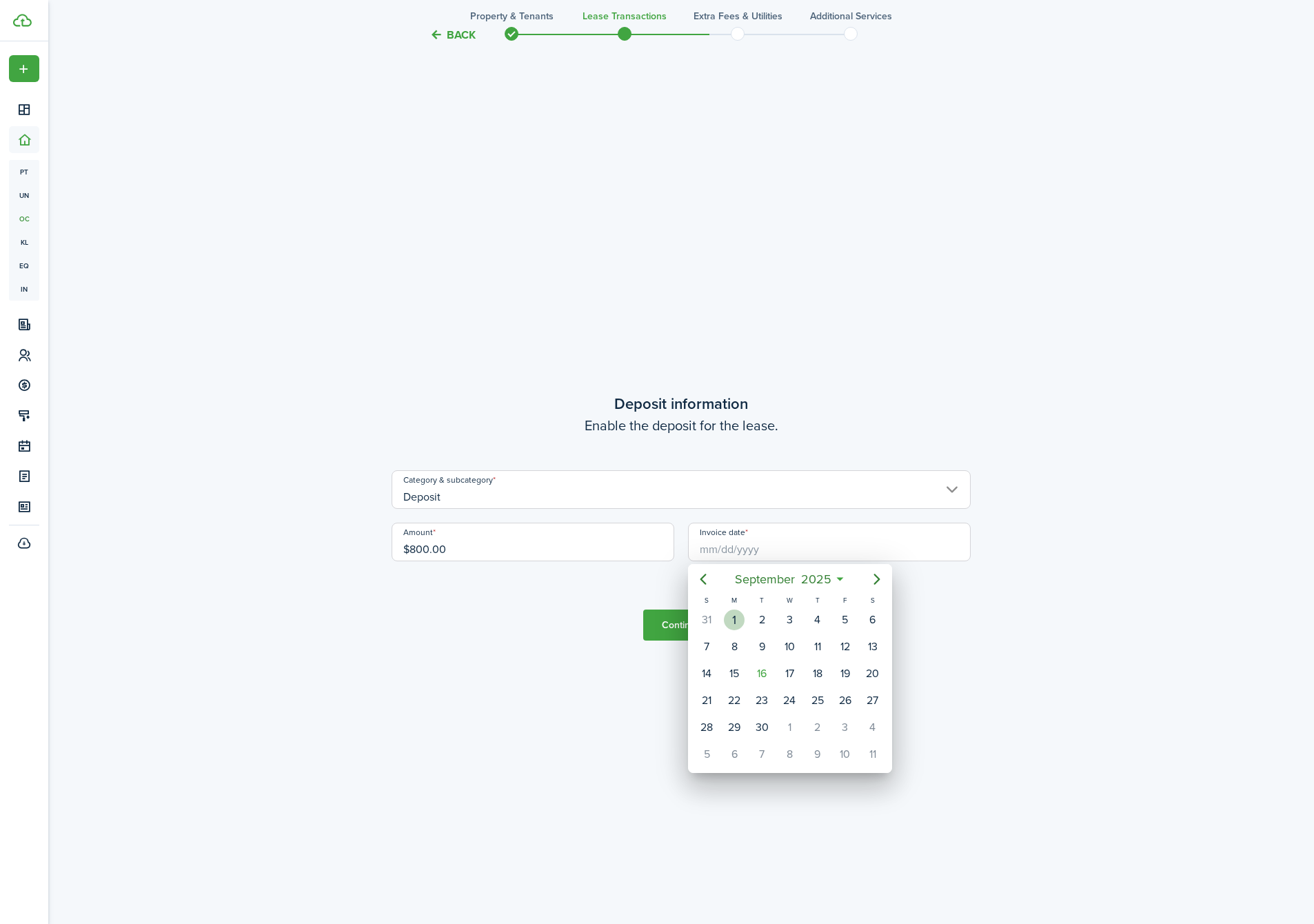
click at [736, 621] on div "1" at bounding box center [735, 620] width 21 height 21
type input "[DATE]"
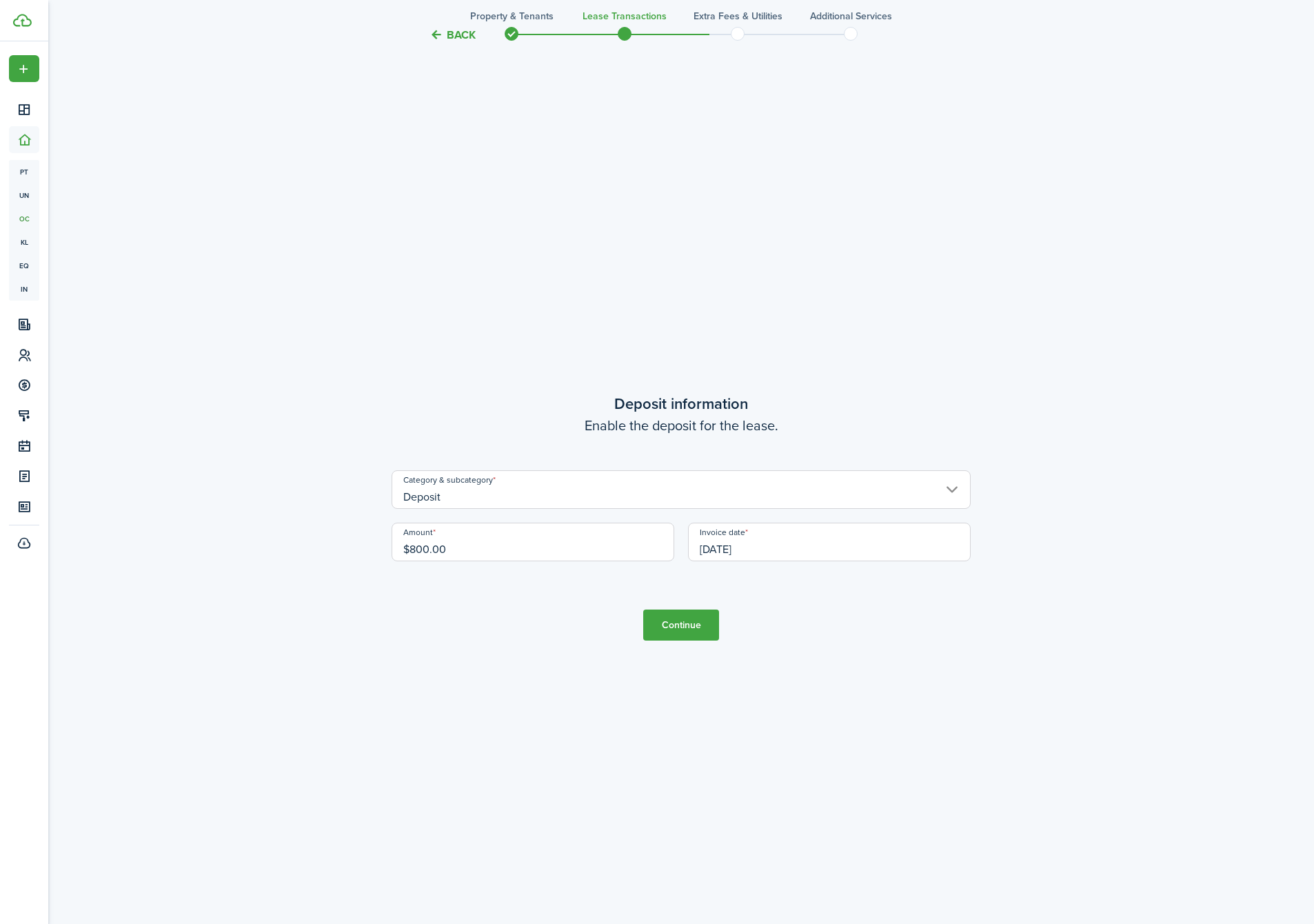
click at [701, 620] on button "Continue" at bounding box center [681, 625] width 76 height 31
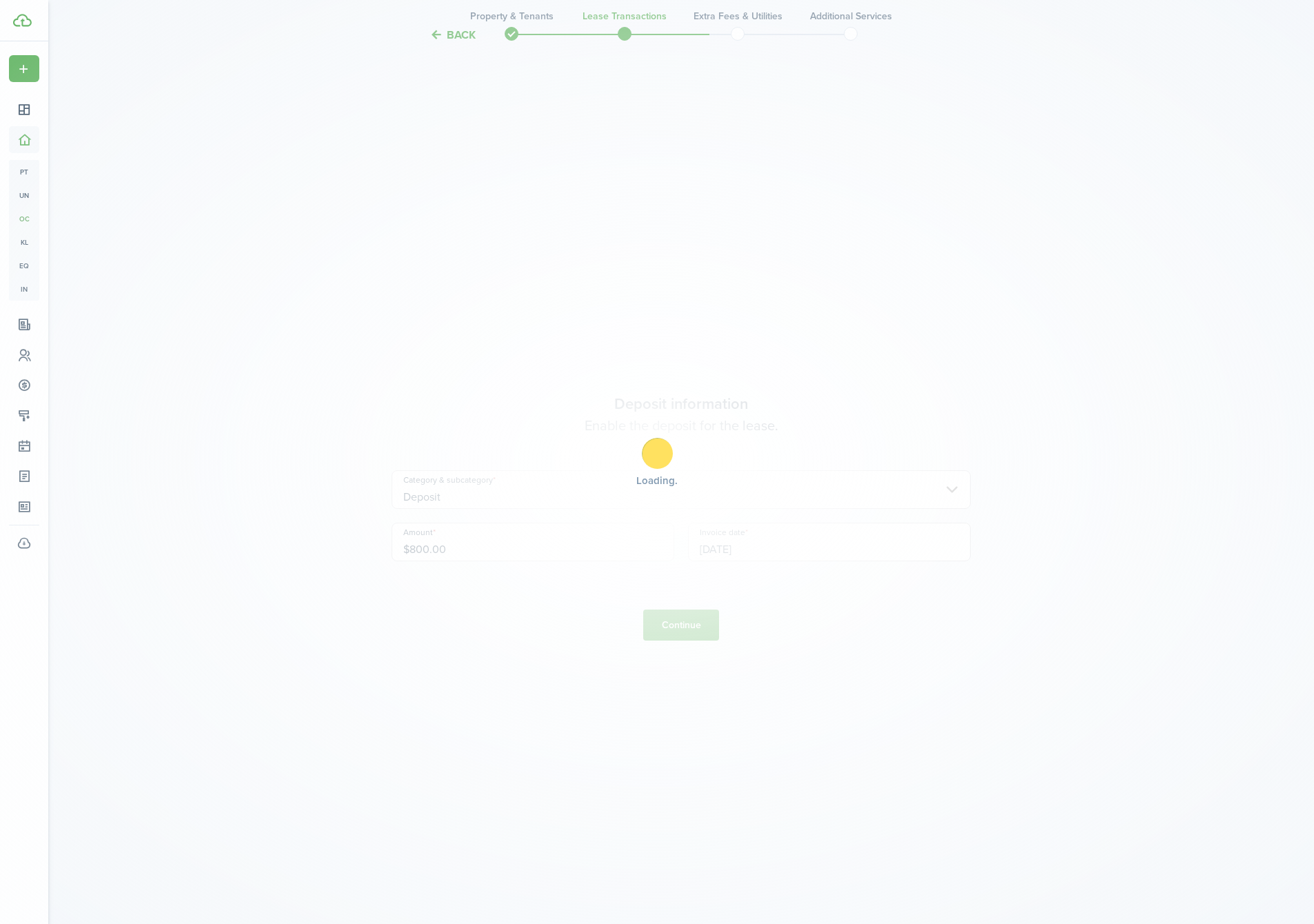
scroll to position [0, 0]
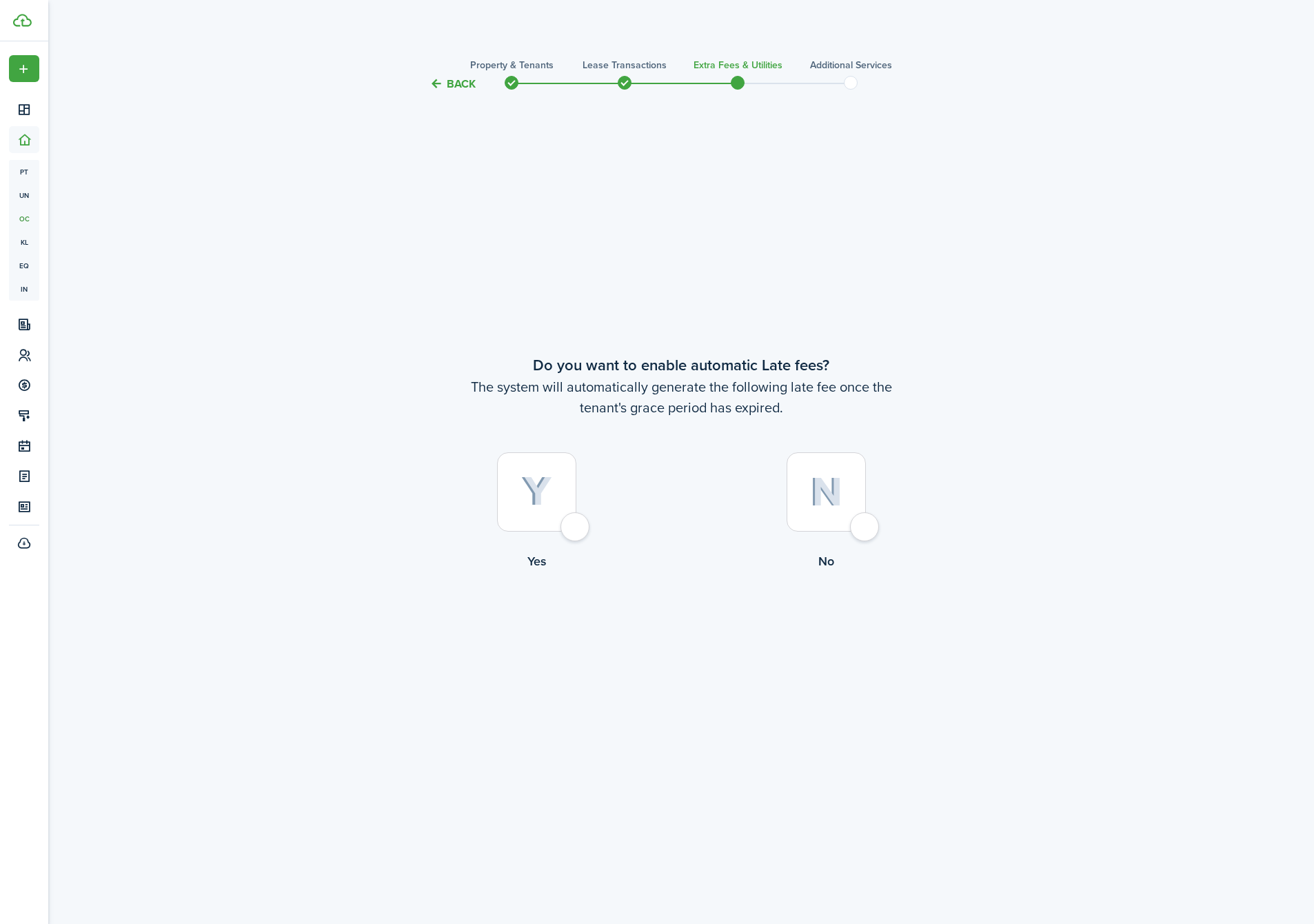
click at [552, 490] on div at bounding box center [536, 492] width 80 height 80
radio input "true"
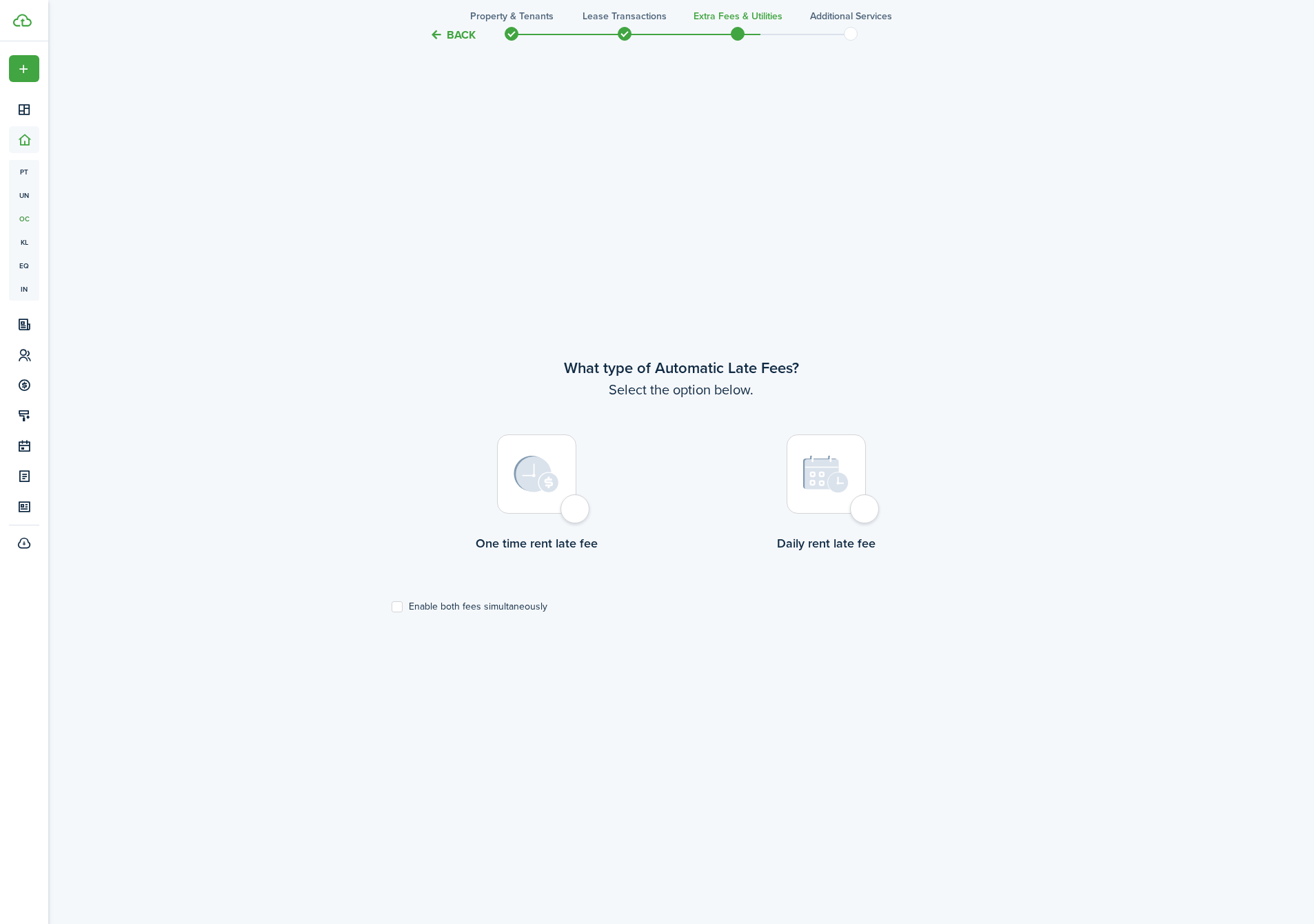
scroll to position [831, 0]
click at [527, 494] on div at bounding box center [536, 473] width 80 height 80
radio input "true"
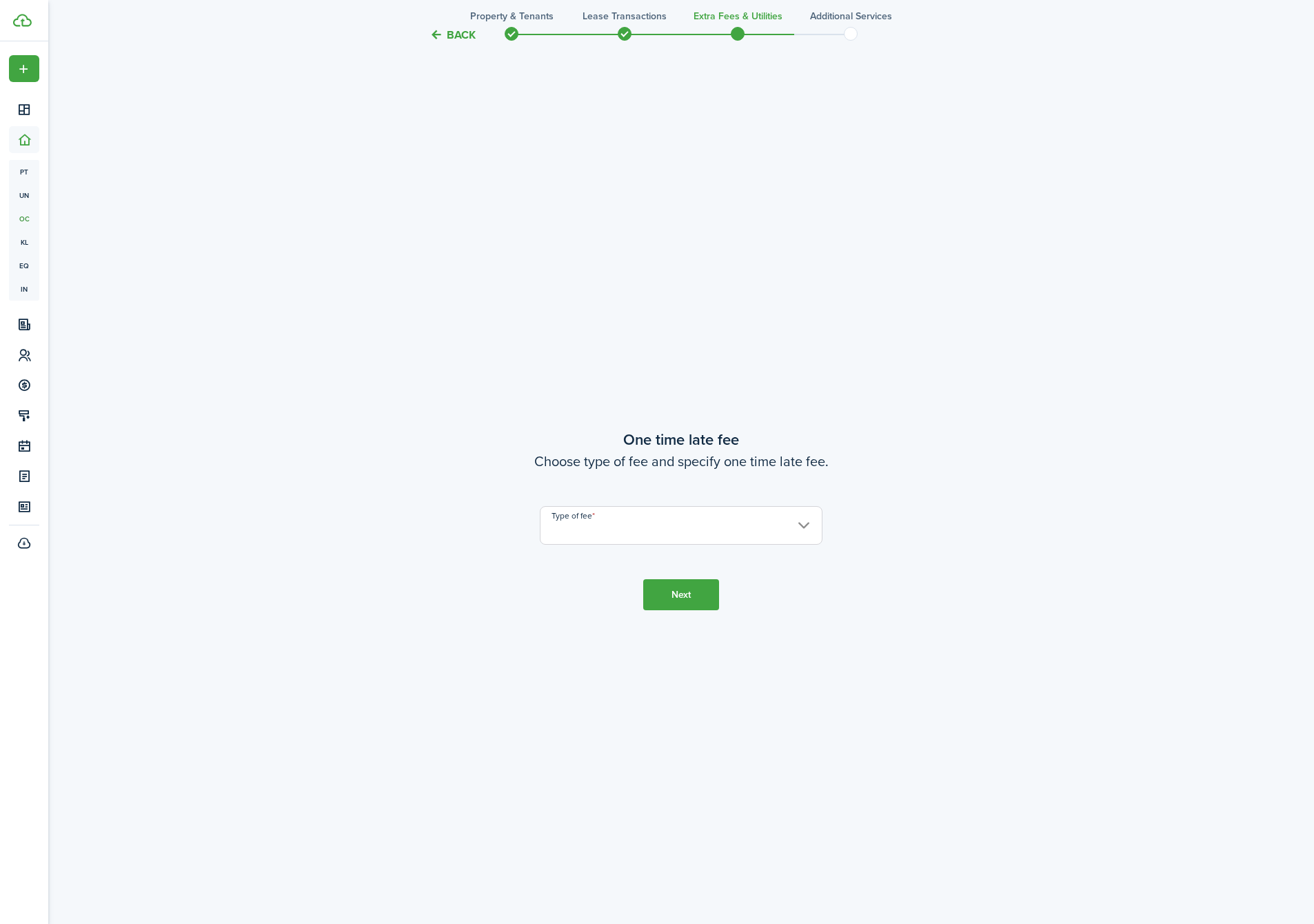
scroll to position [1756, 0]
click at [626, 537] on input "Type of fee" at bounding box center [681, 522] width 283 height 38
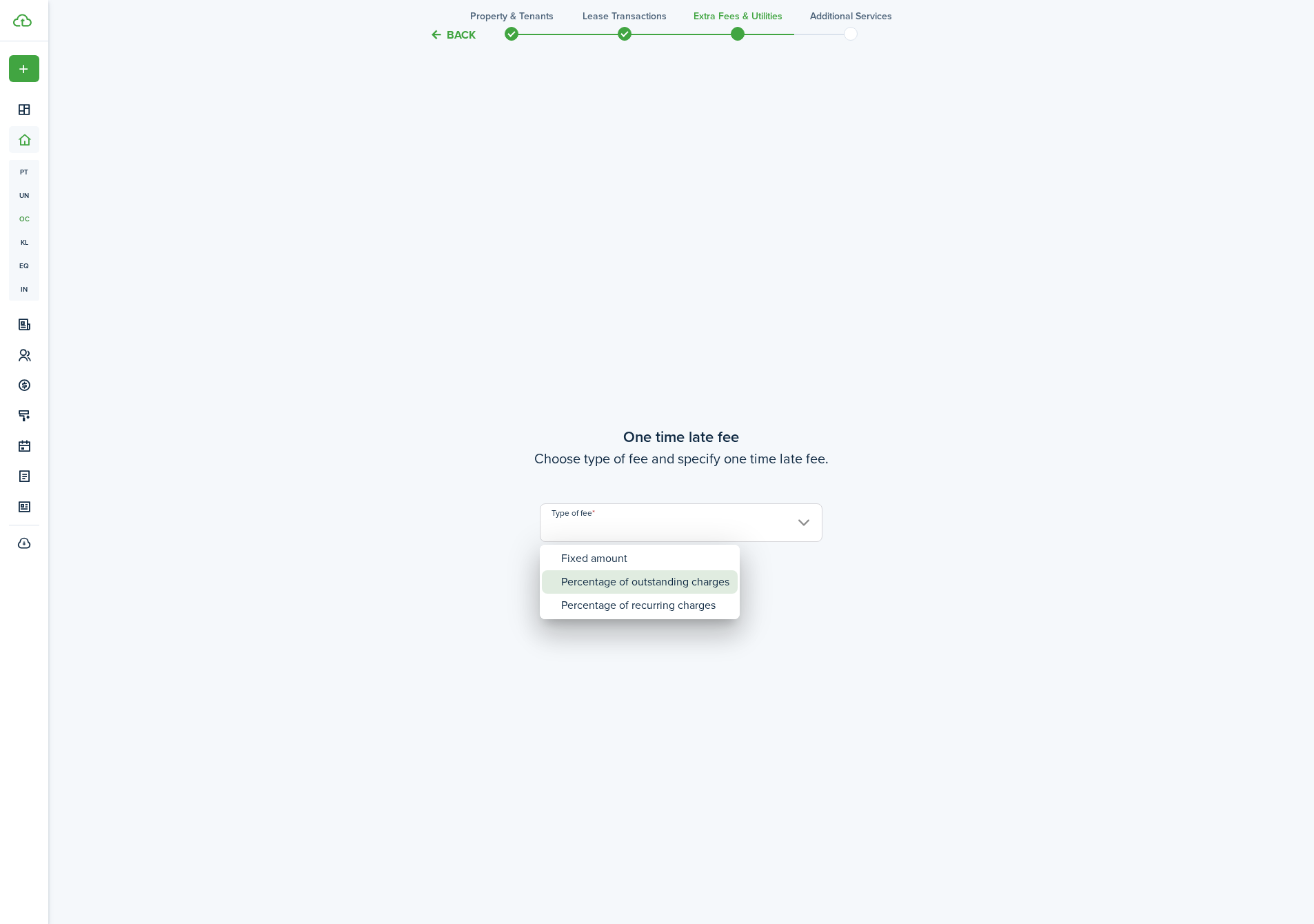
click at [607, 592] on div "Percentage of outstanding charges" at bounding box center [646, 582] width 168 height 24
type input "Percentage of outstanding charges"
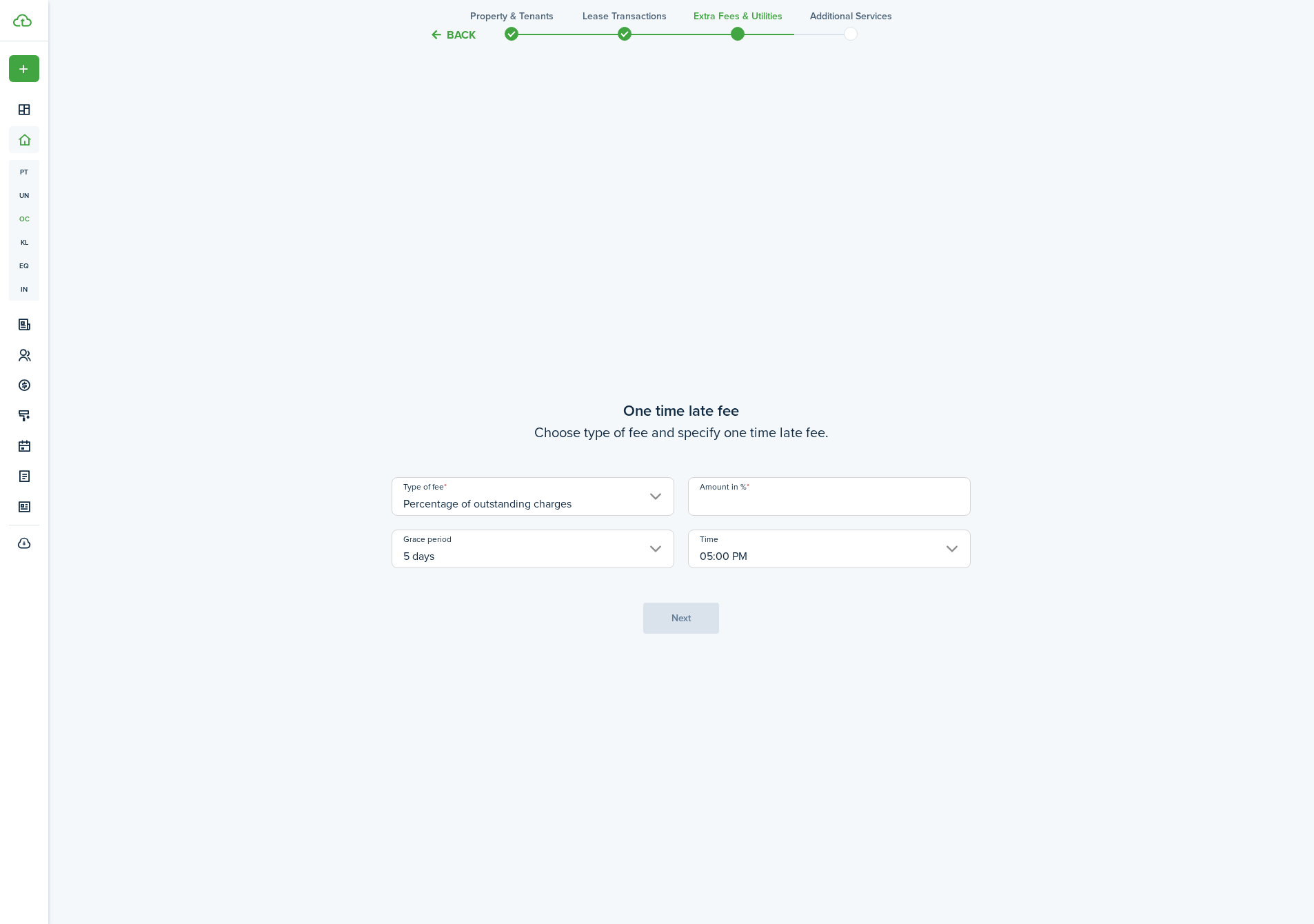
click at [772, 506] on input "Amount in %" at bounding box center [829, 496] width 283 height 38
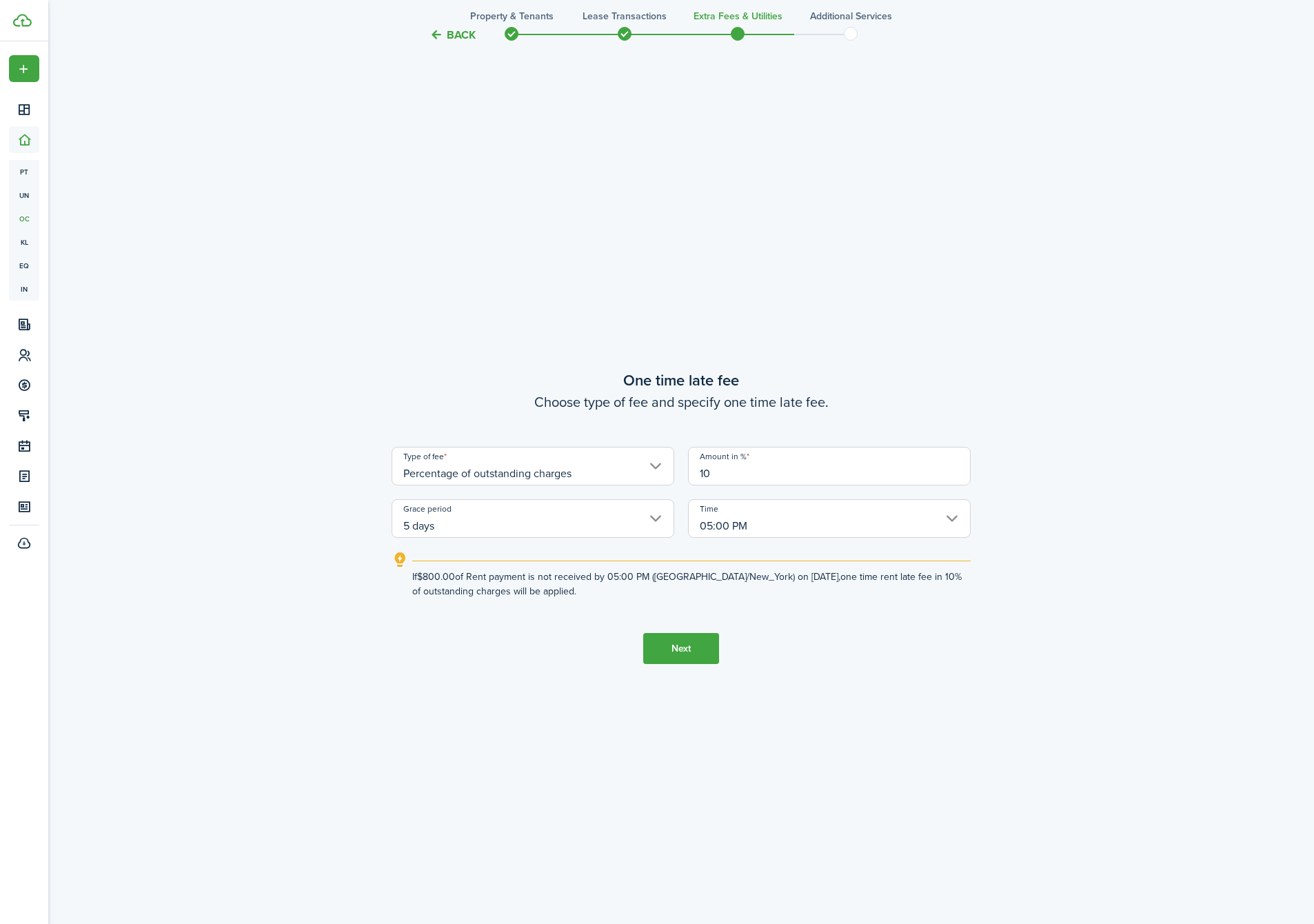
type input "10"
click at [670, 641] on button "Next" at bounding box center [681, 648] width 76 height 31
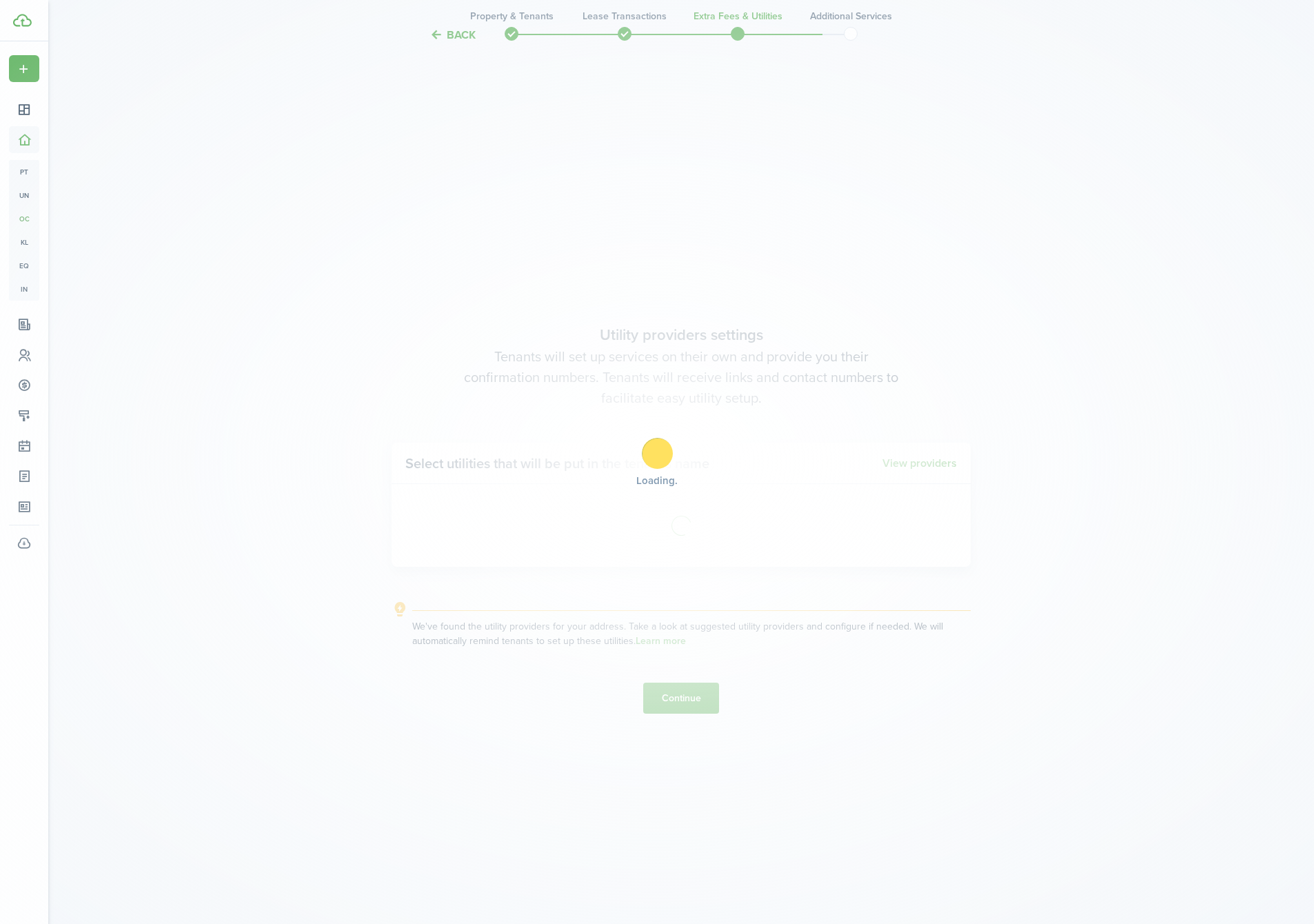
scroll to position [2680, 0]
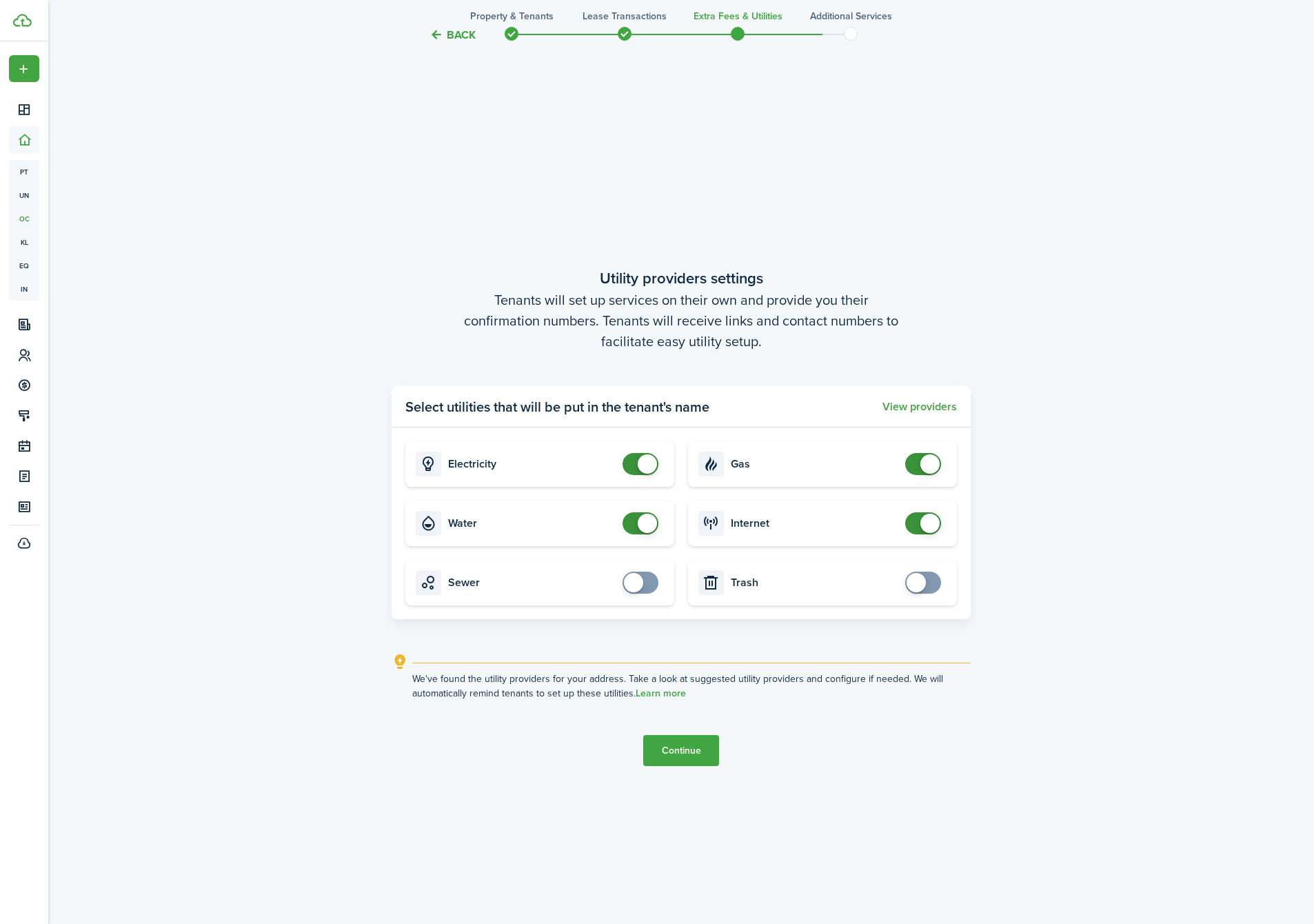
click at [630, 536] on card "Water" at bounding box center [539, 523] width 269 height 46
checkbox input "false"
click at [647, 526] on span at bounding box center [647, 523] width 19 height 19
click at [685, 755] on button "Continue" at bounding box center [681, 750] width 76 height 31
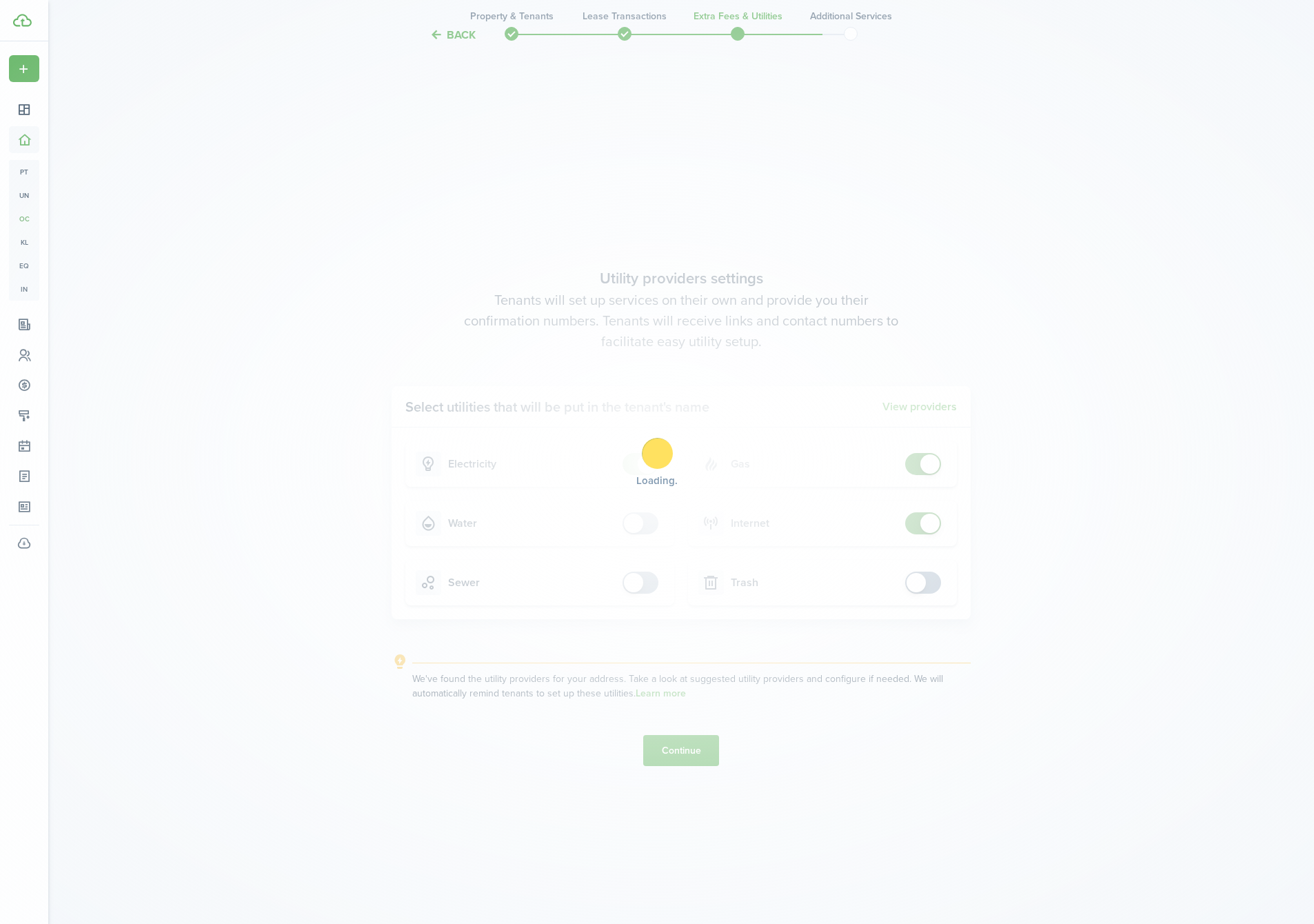
scroll to position [0, 0]
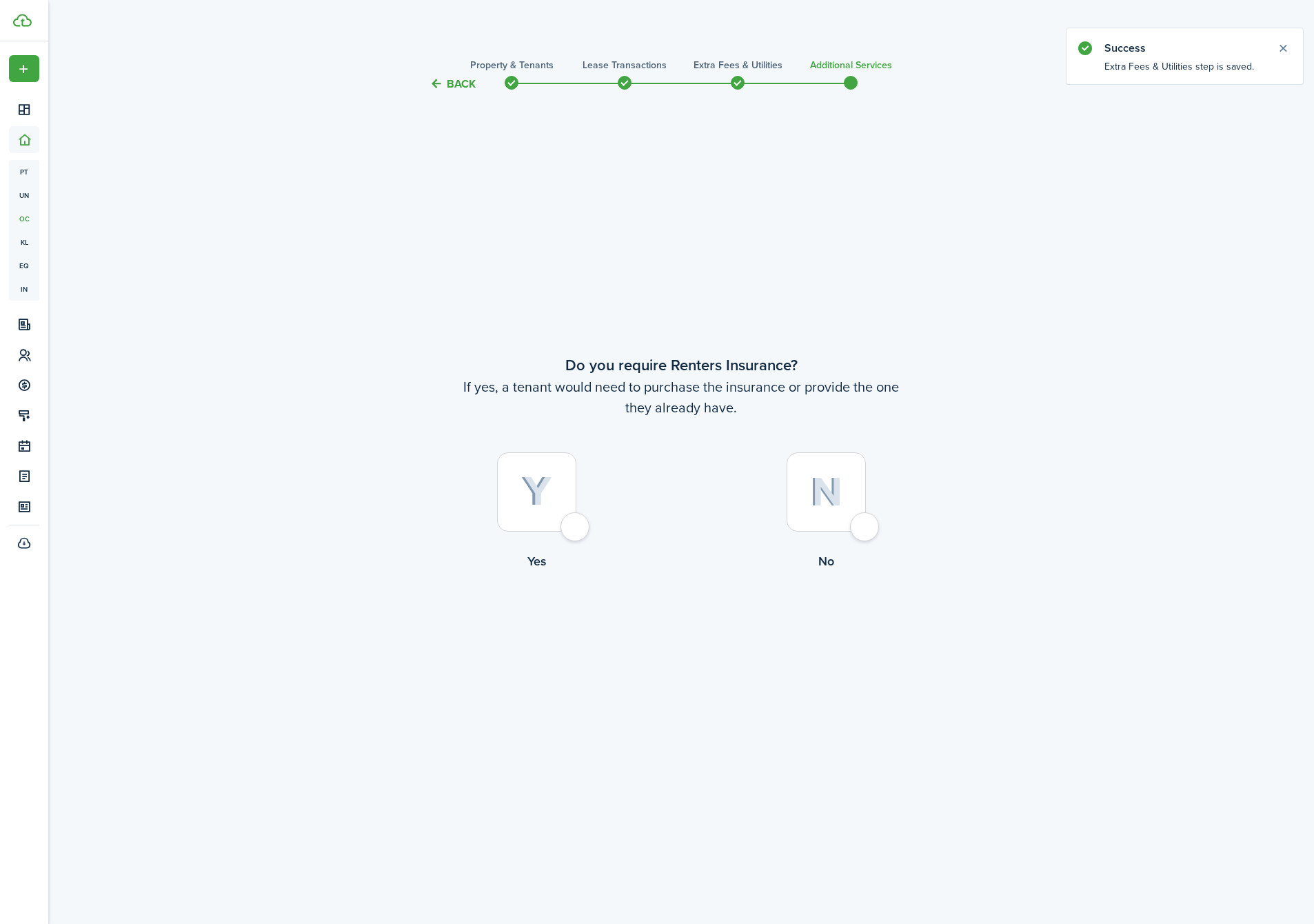
click at [810, 503] on img at bounding box center [826, 492] width 32 height 30
radio input "true"
click at [709, 630] on button "Complete move in" at bounding box center [681, 626] width 101 height 31
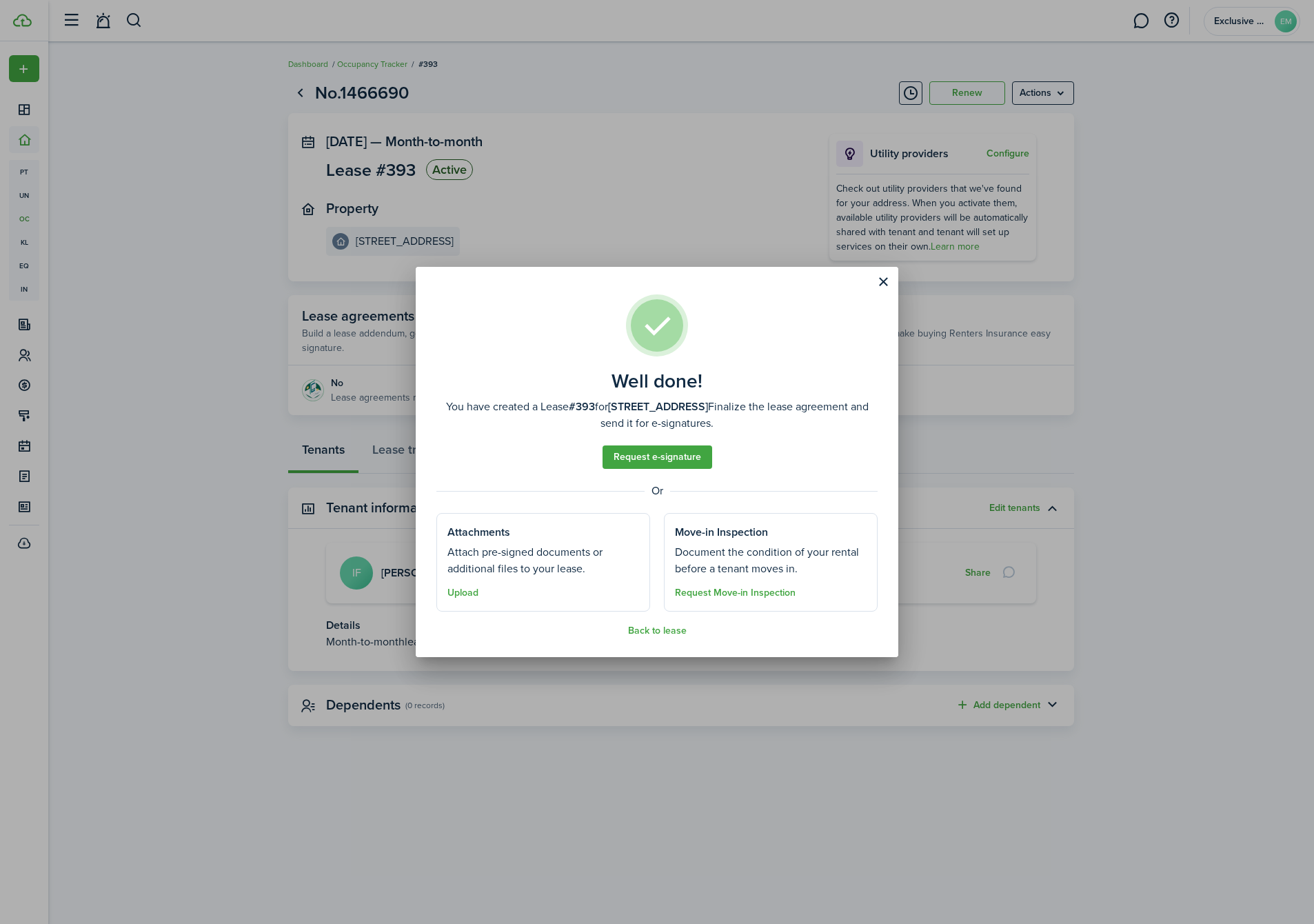
click at [655, 626] on assembled-view "Well done! You have created a Lease #393 for [STREET_ADDRESS]. Finalize the lea…" at bounding box center [657, 466] width 441 height 342
click at [662, 630] on button "Back to lease" at bounding box center [657, 631] width 59 height 11
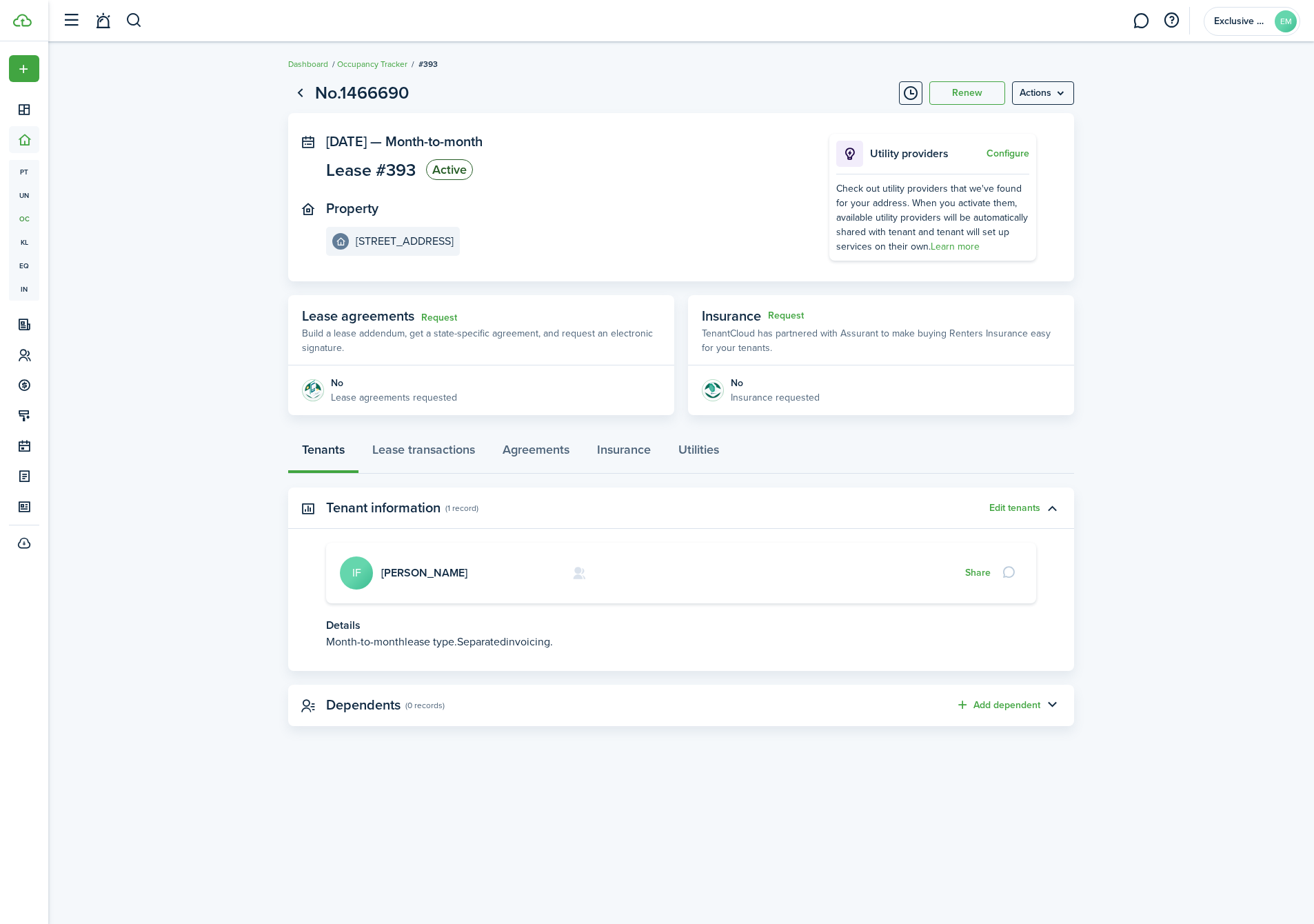
click at [431, 565] on card "[PERSON_NAME] IF Share" at bounding box center [681, 572] width 710 height 60
click at [417, 568] on link "[PERSON_NAME]" at bounding box center [424, 572] width 87 height 16
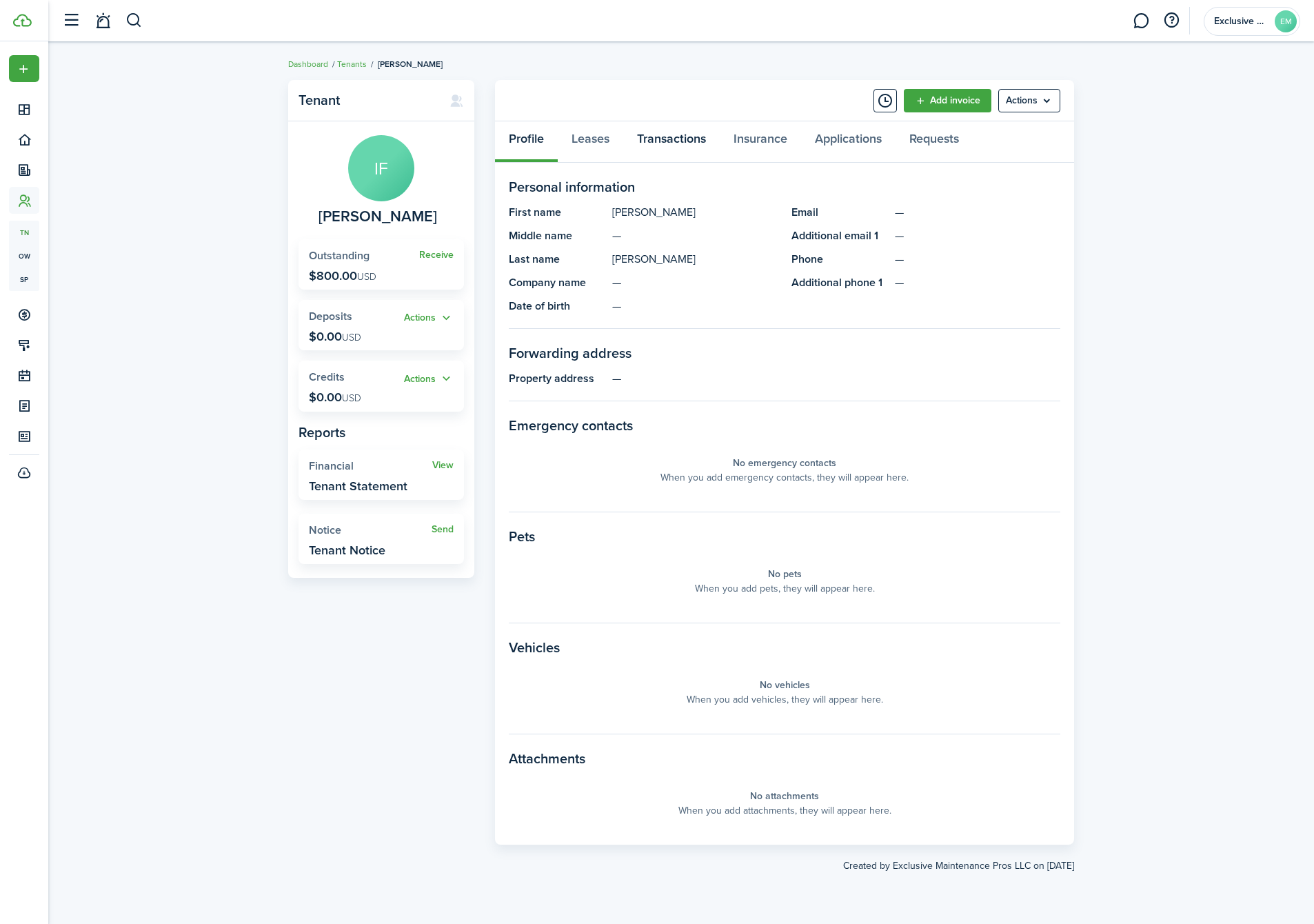
click at [636, 137] on link "Transactions" at bounding box center [671, 142] width 96 height 41
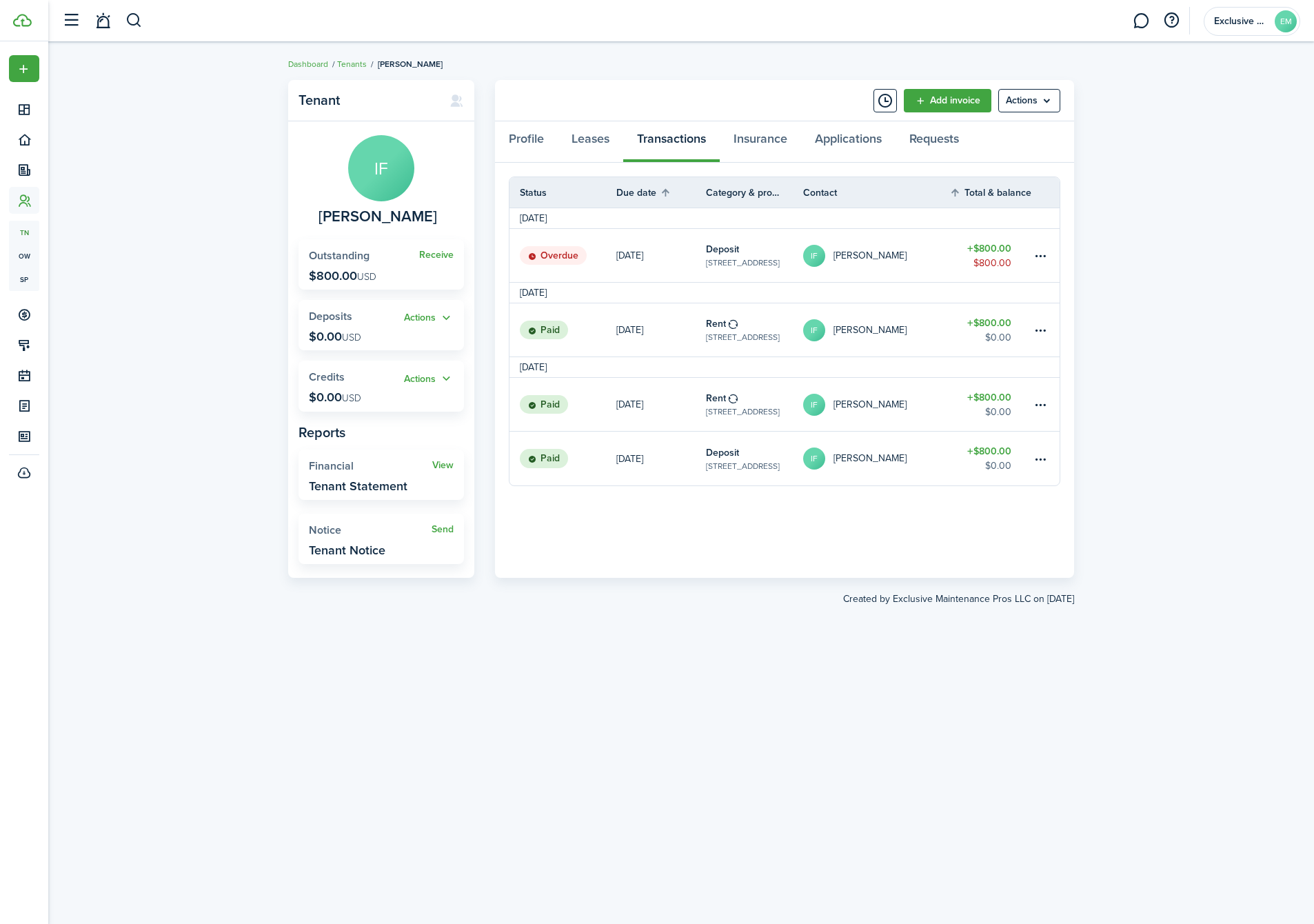
click at [1031, 253] on link "$800.00 $800.00" at bounding box center [990, 256] width 83 height 53
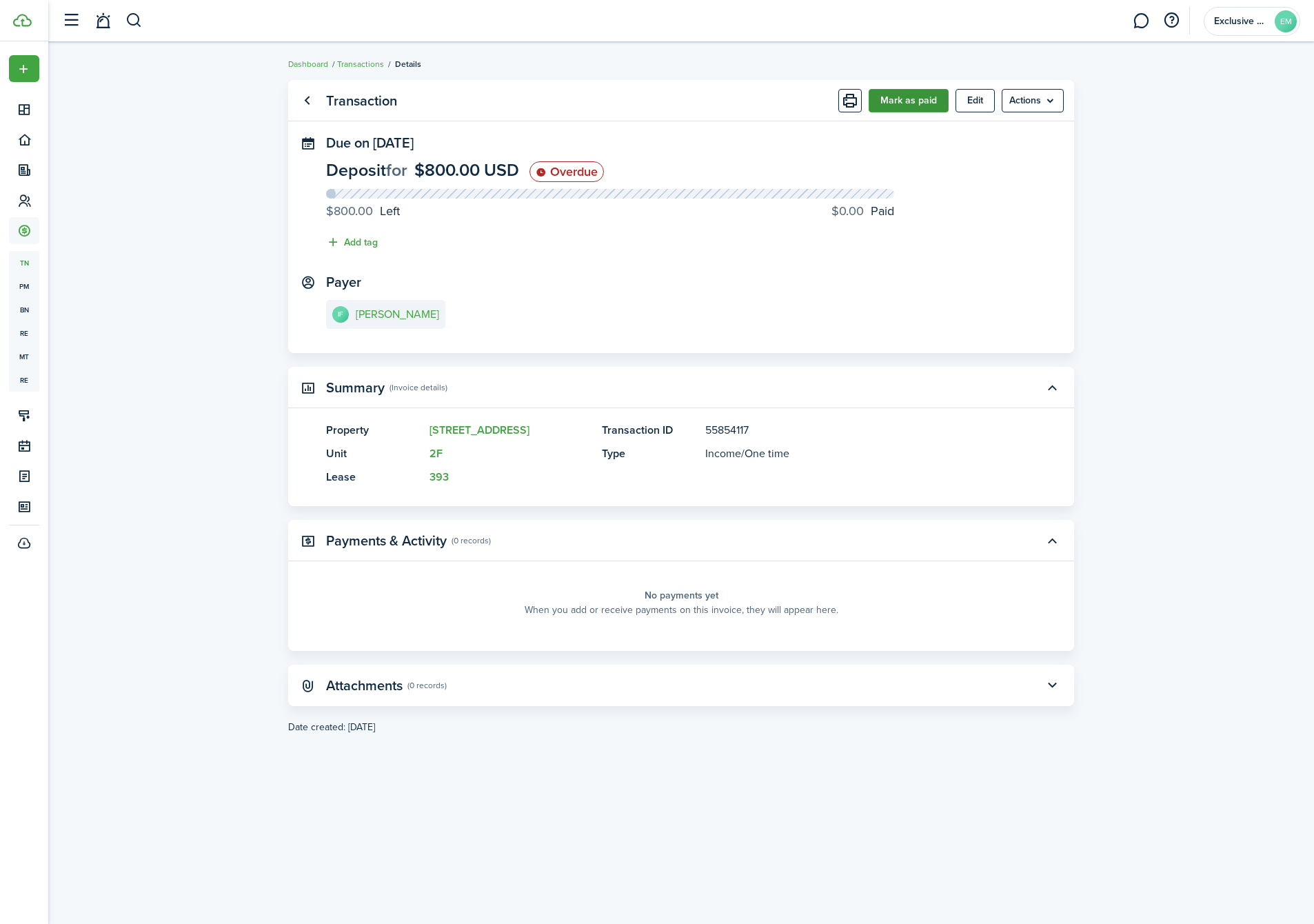
click at [912, 89] on button "Mark as paid" at bounding box center [908, 101] width 80 height 24
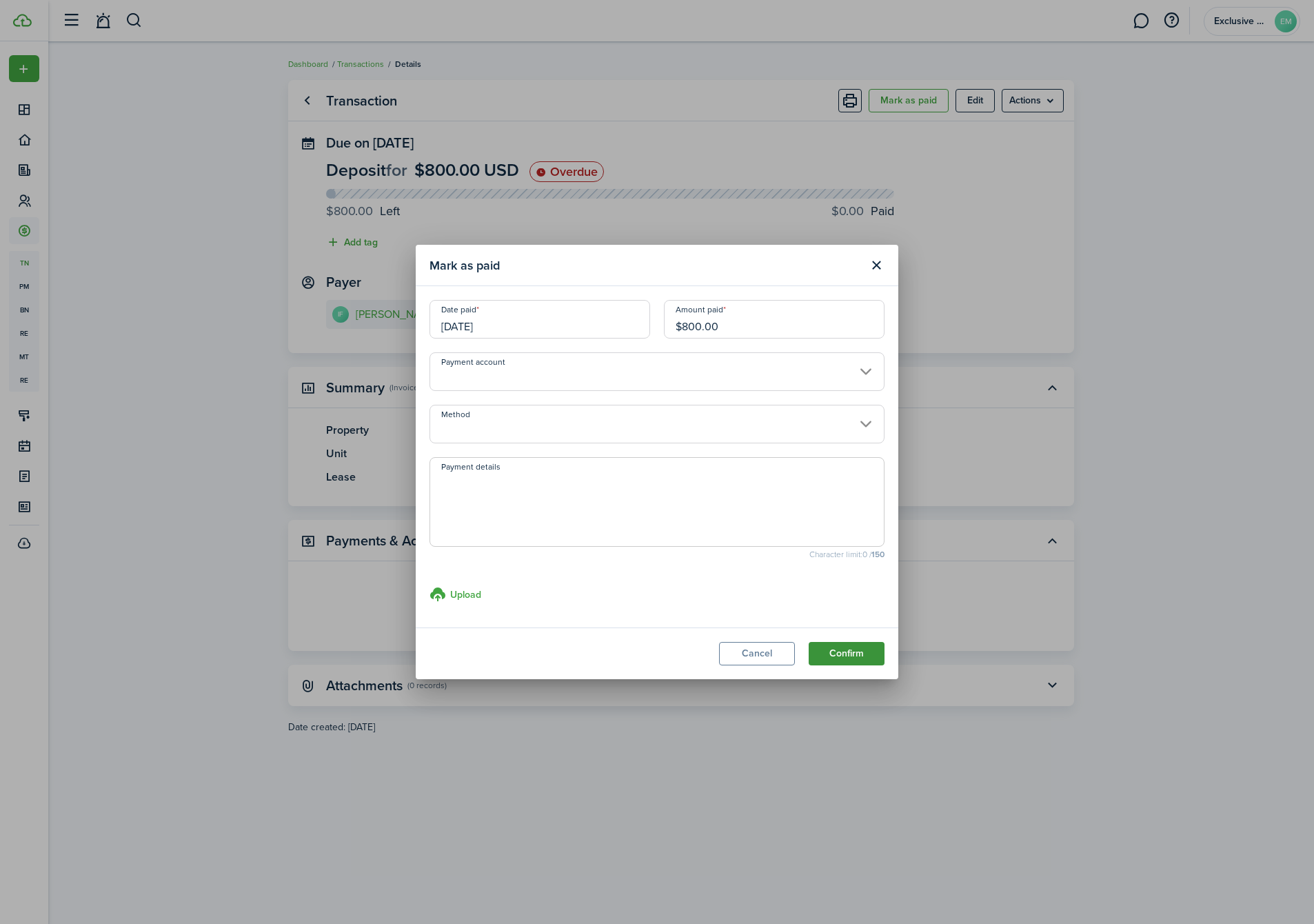
click at [835, 654] on button "Confirm" at bounding box center [846, 654] width 76 height 24
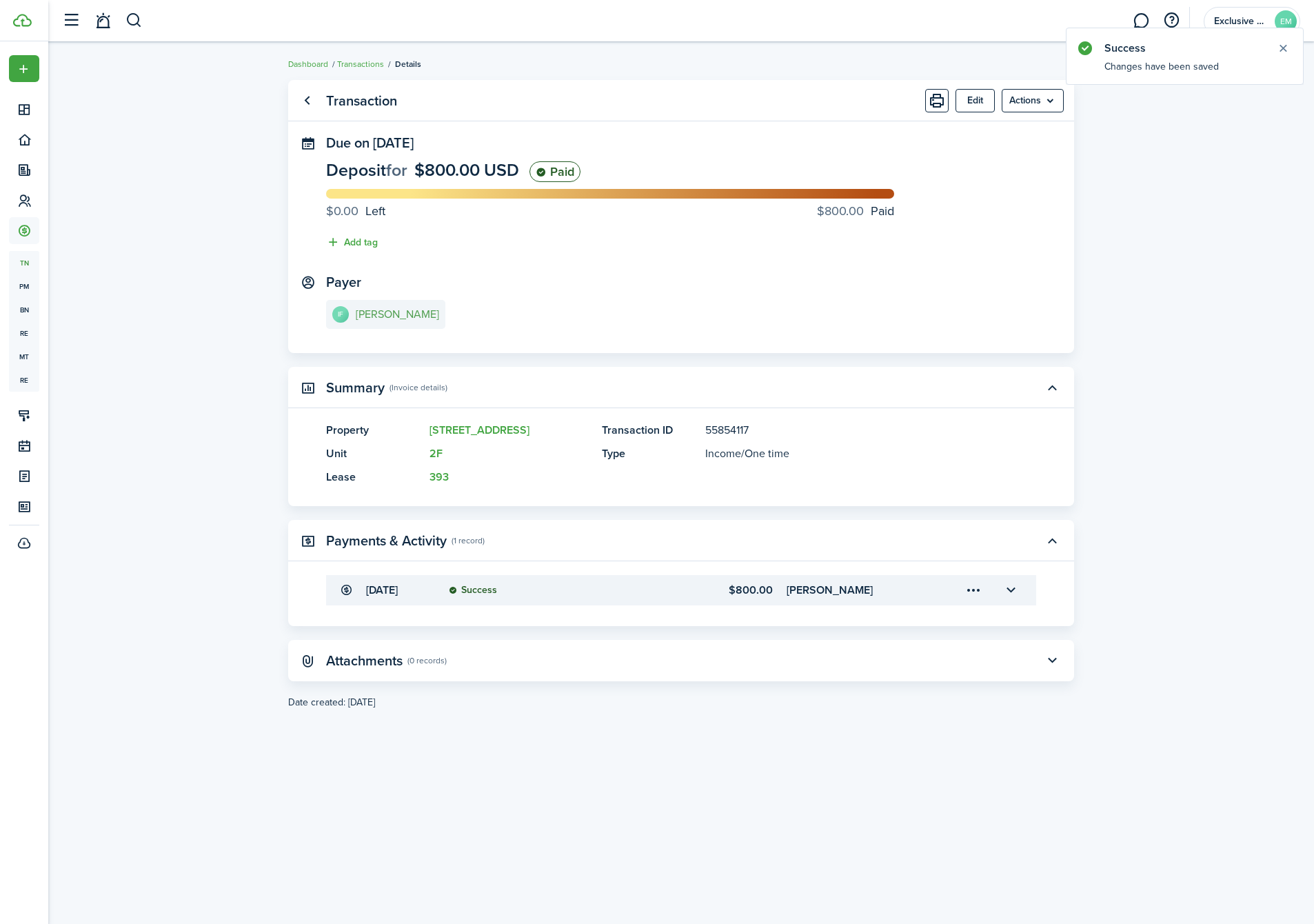
click at [359, 314] on e-details-info-title "[PERSON_NAME]" at bounding box center [397, 314] width 83 height 12
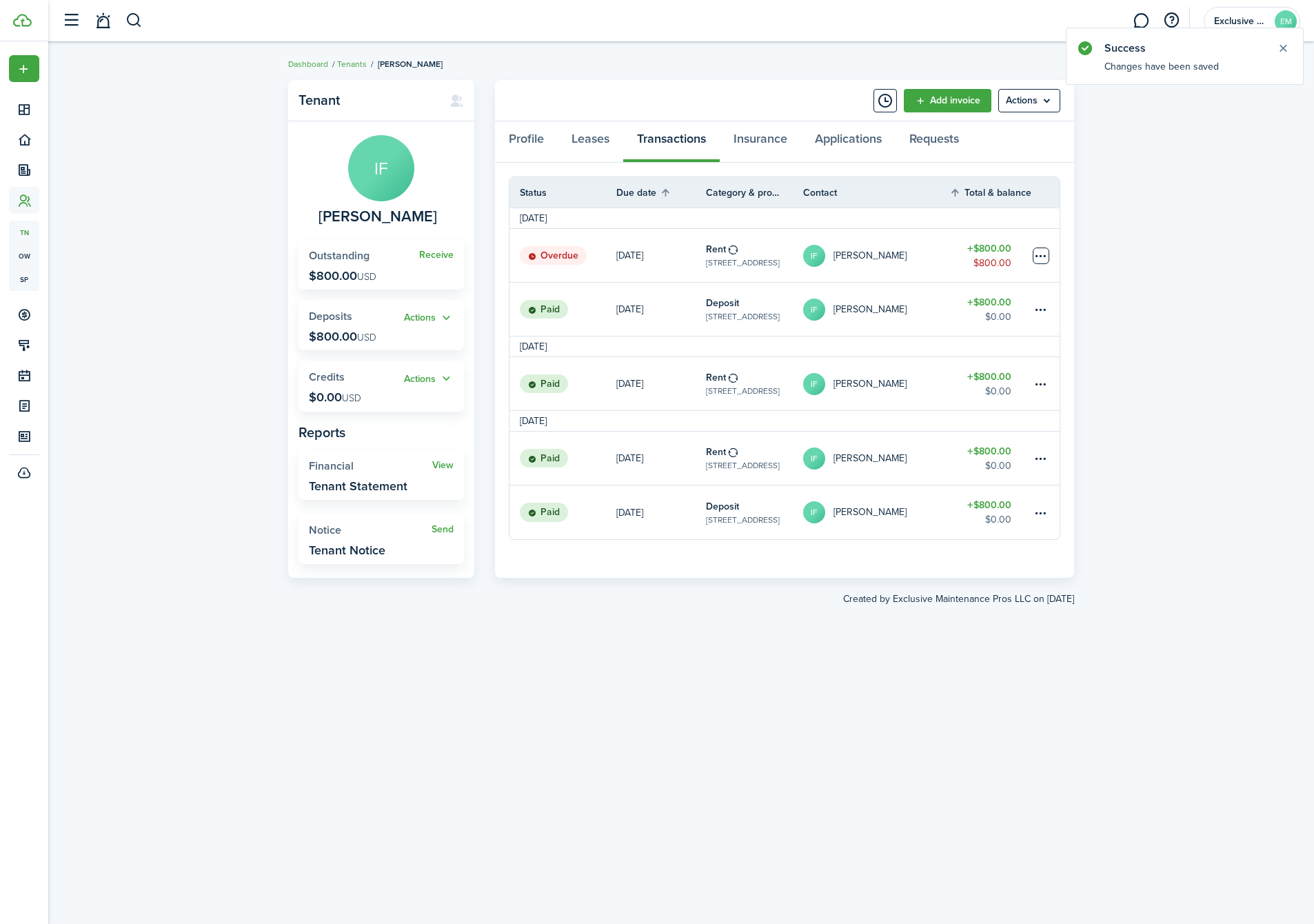
click at [1049, 252] on table-menu-btn-icon at bounding box center [1041, 256] width 17 height 17
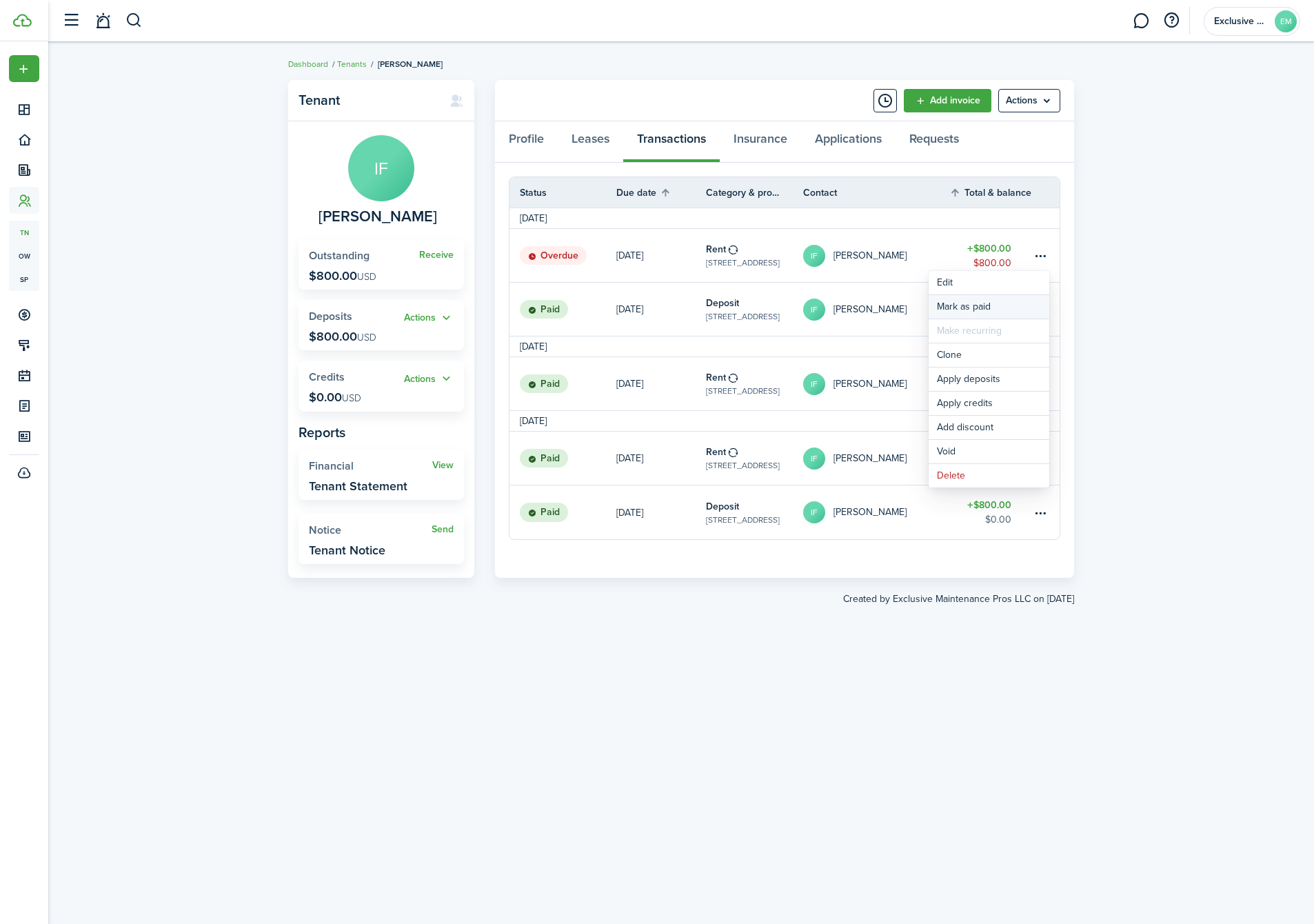
click at [957, 304] on link "Mark as paid" at bounding box center [989, 306] width 121 height 24
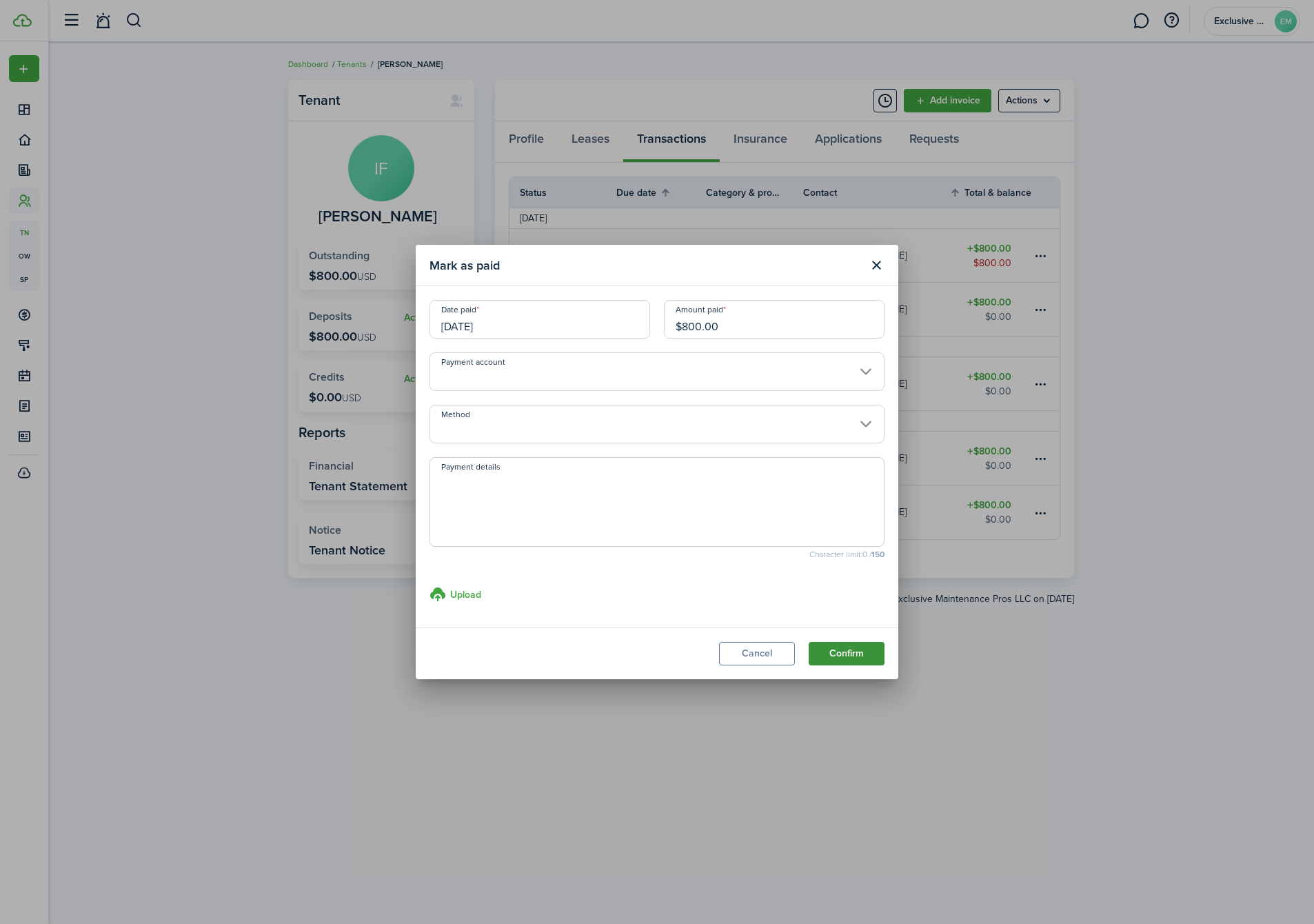
click at [827, 651] on button "Confirm" at bounding box center [846, 654] width 76 height 24
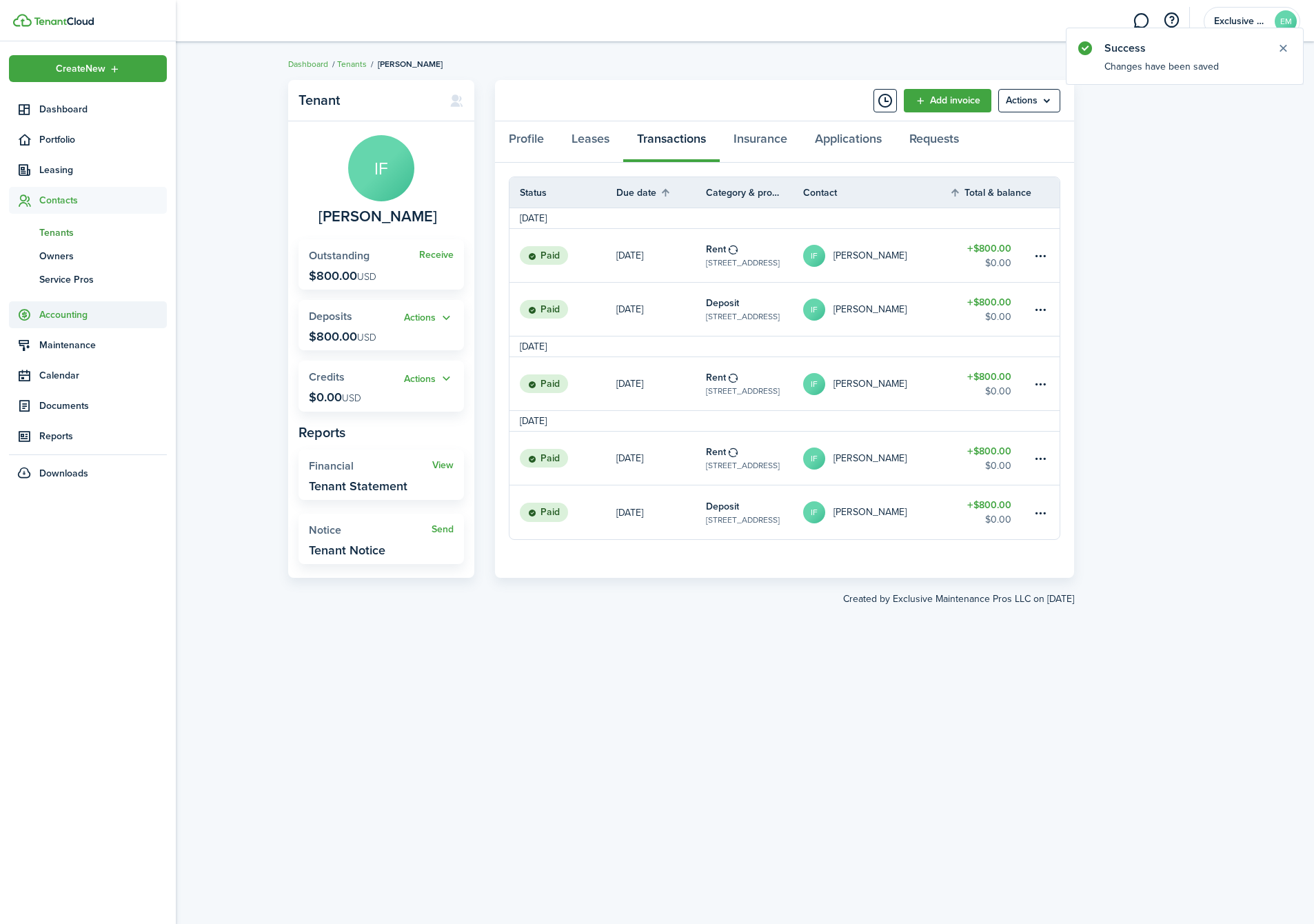
click at [60, 317] on span "Accounting" at bounding box center [103, 314] width 128 height 15
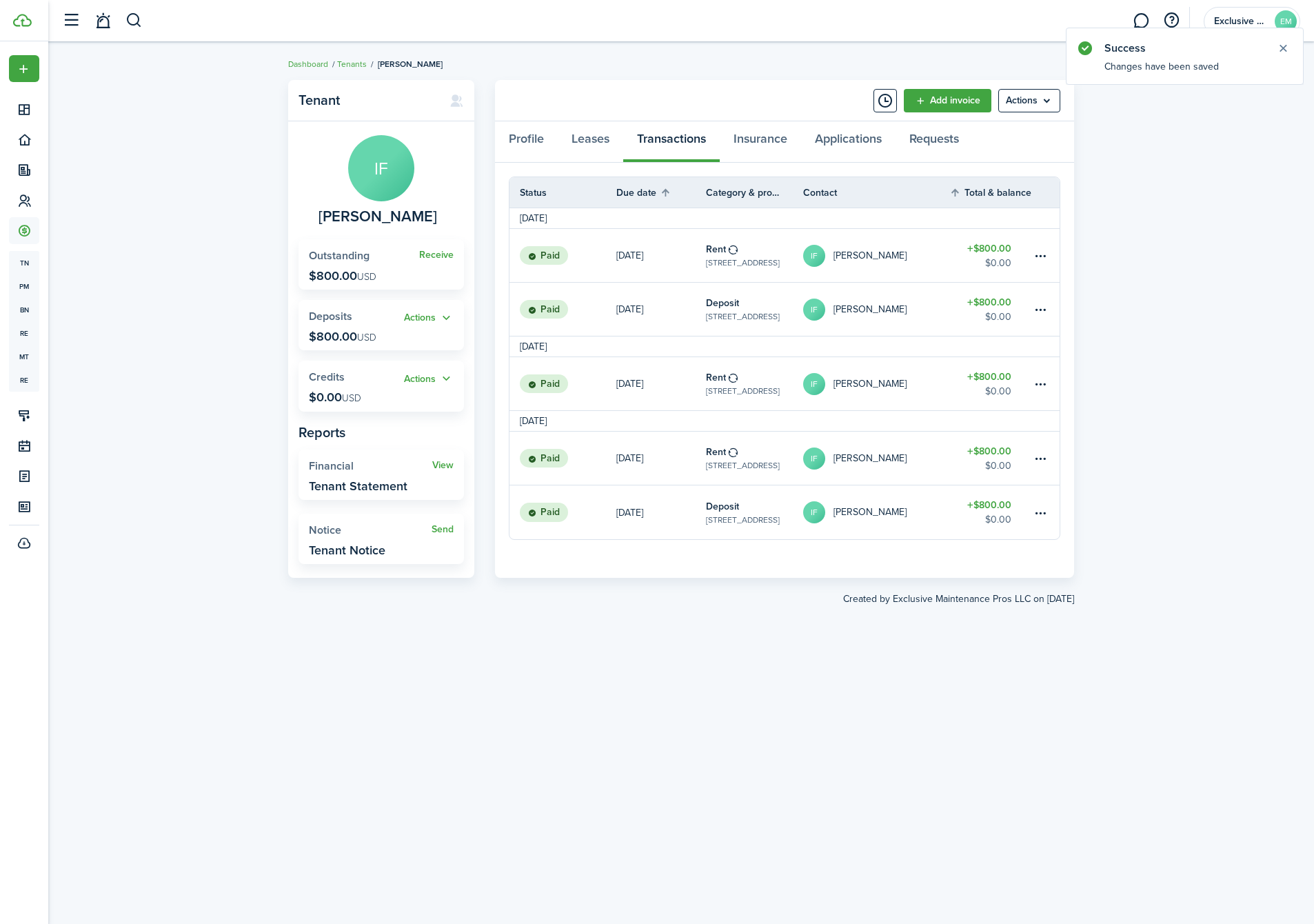
click at [195, 177] on div "Tenant IF [PERSON_NAME] Receive Outstanding $800.00 USD Actions Deposits $800.0…" at bounding box center [681, 483] width 1266 height 820
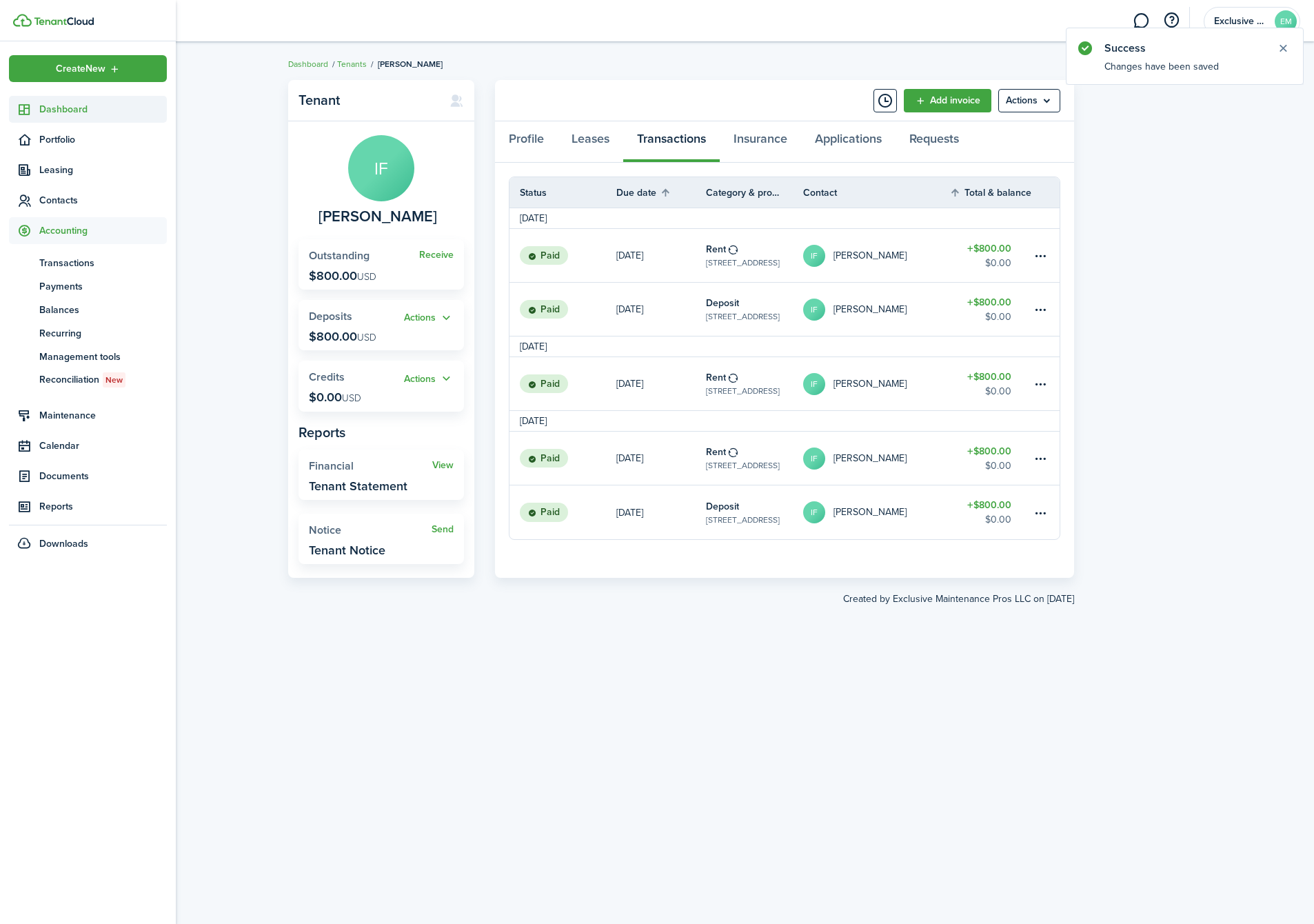
click at [52, 108] on span "Dashboard" at bounding box center [103, 109] width 128 height 15
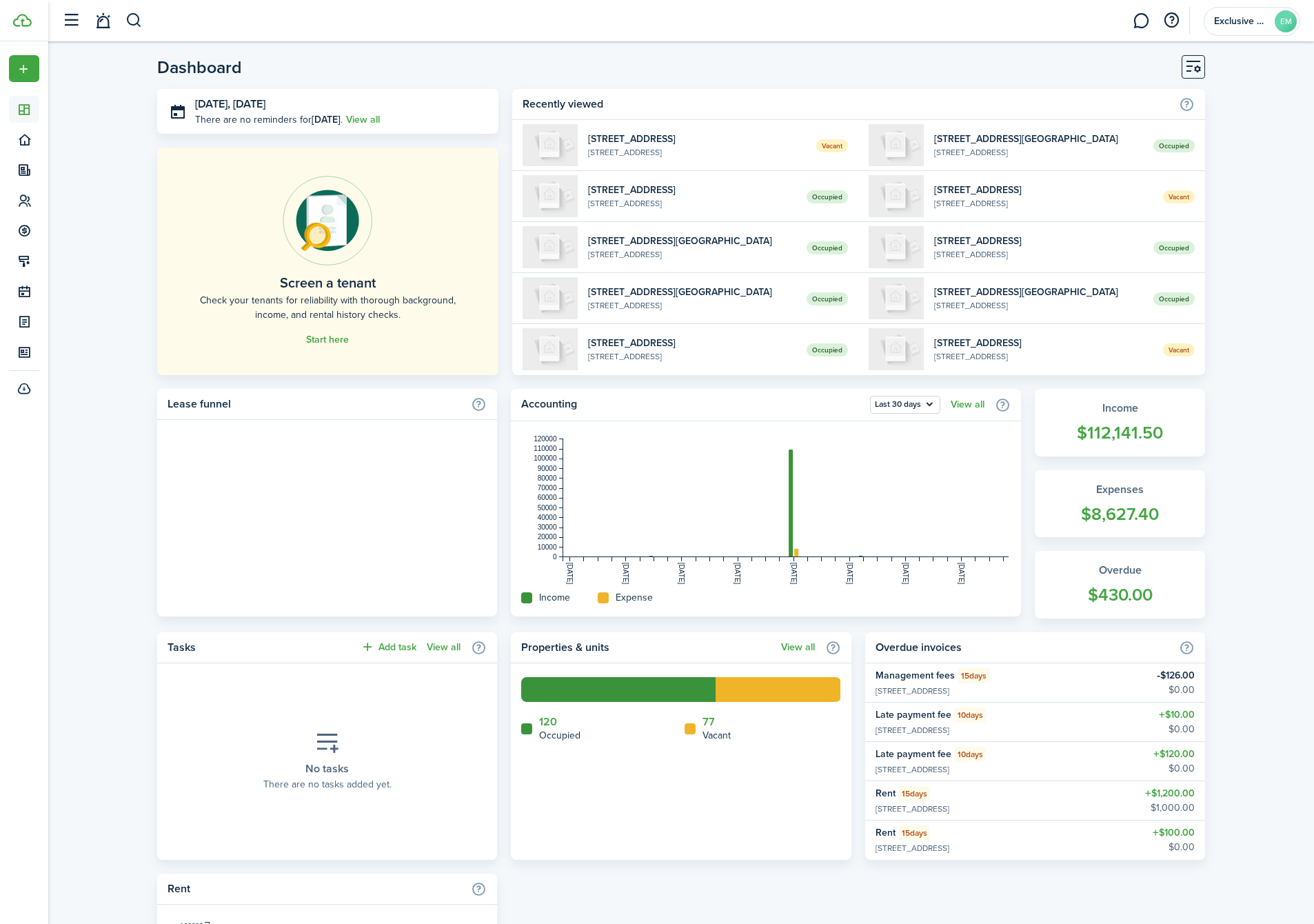
click at [709, 733] on home-widget-title "Vacant" at bounding box center [716, 735] width 28 height 15
click at [704, 718] on link "77" at bounding box center [709, 722] width 12 height 12
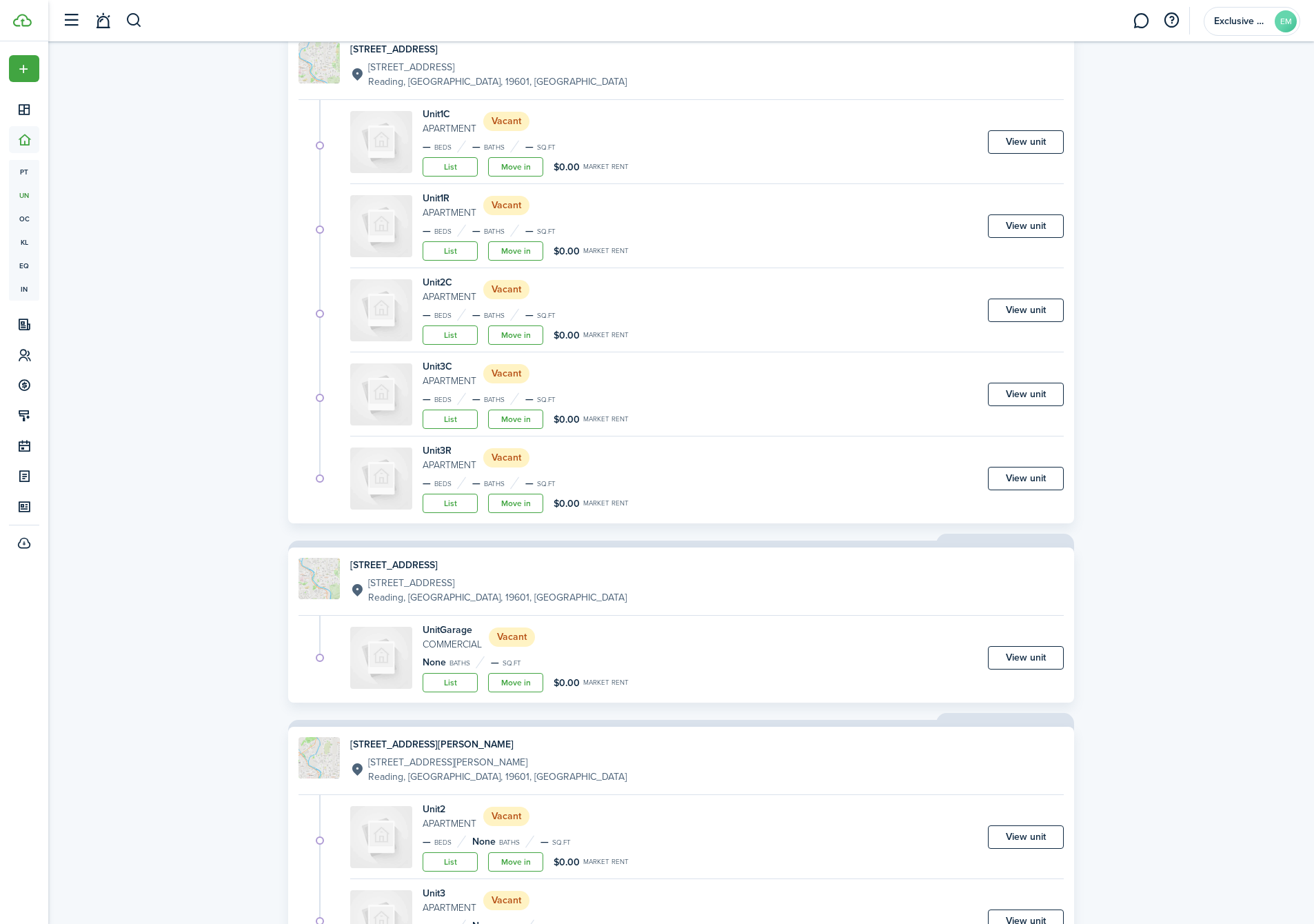
scroll to position [1281, 0]
click at [454, 249] on link "List" at bounding box center [450, 254] width 55 height 19
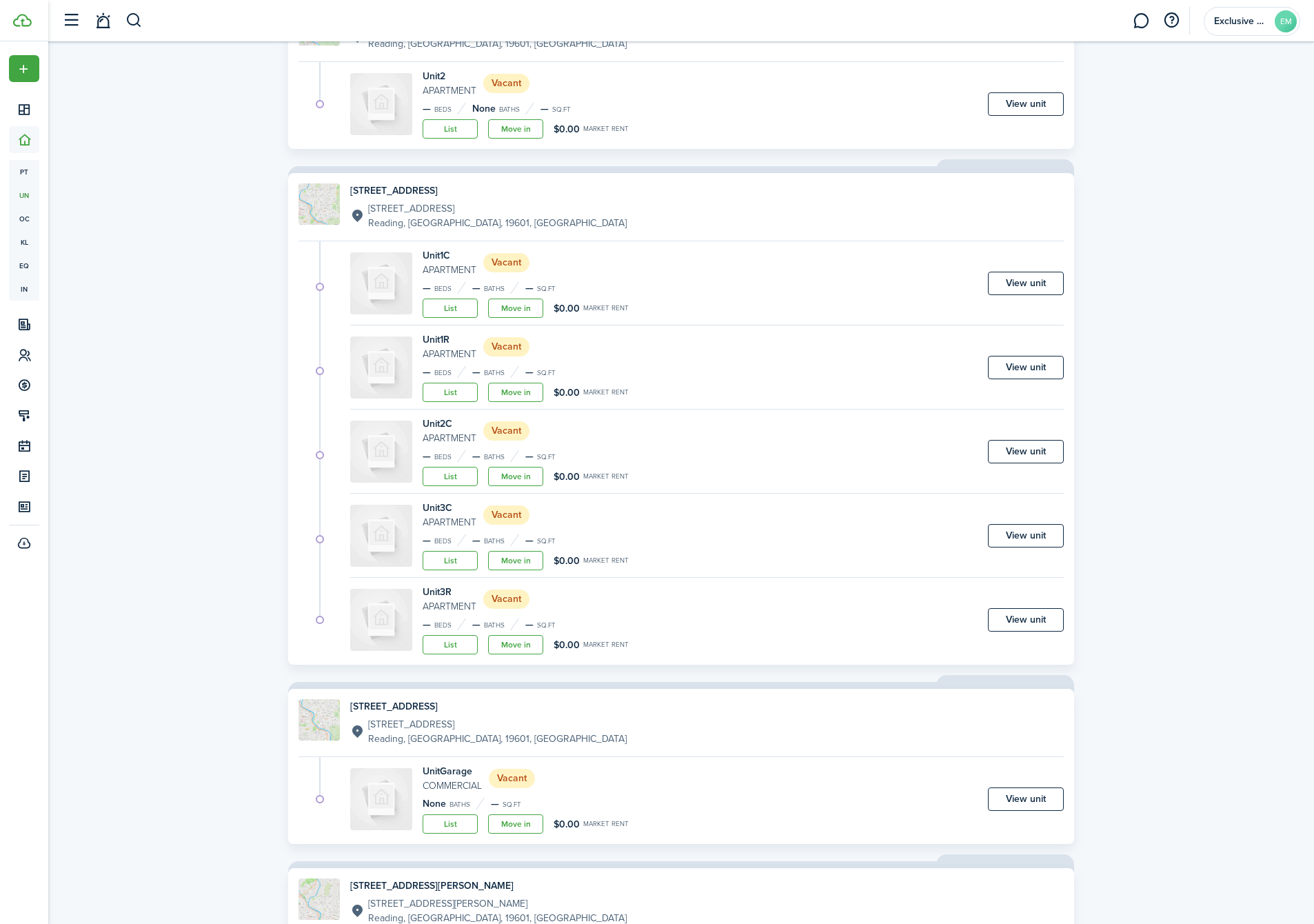
scroll to position [1147, 0]
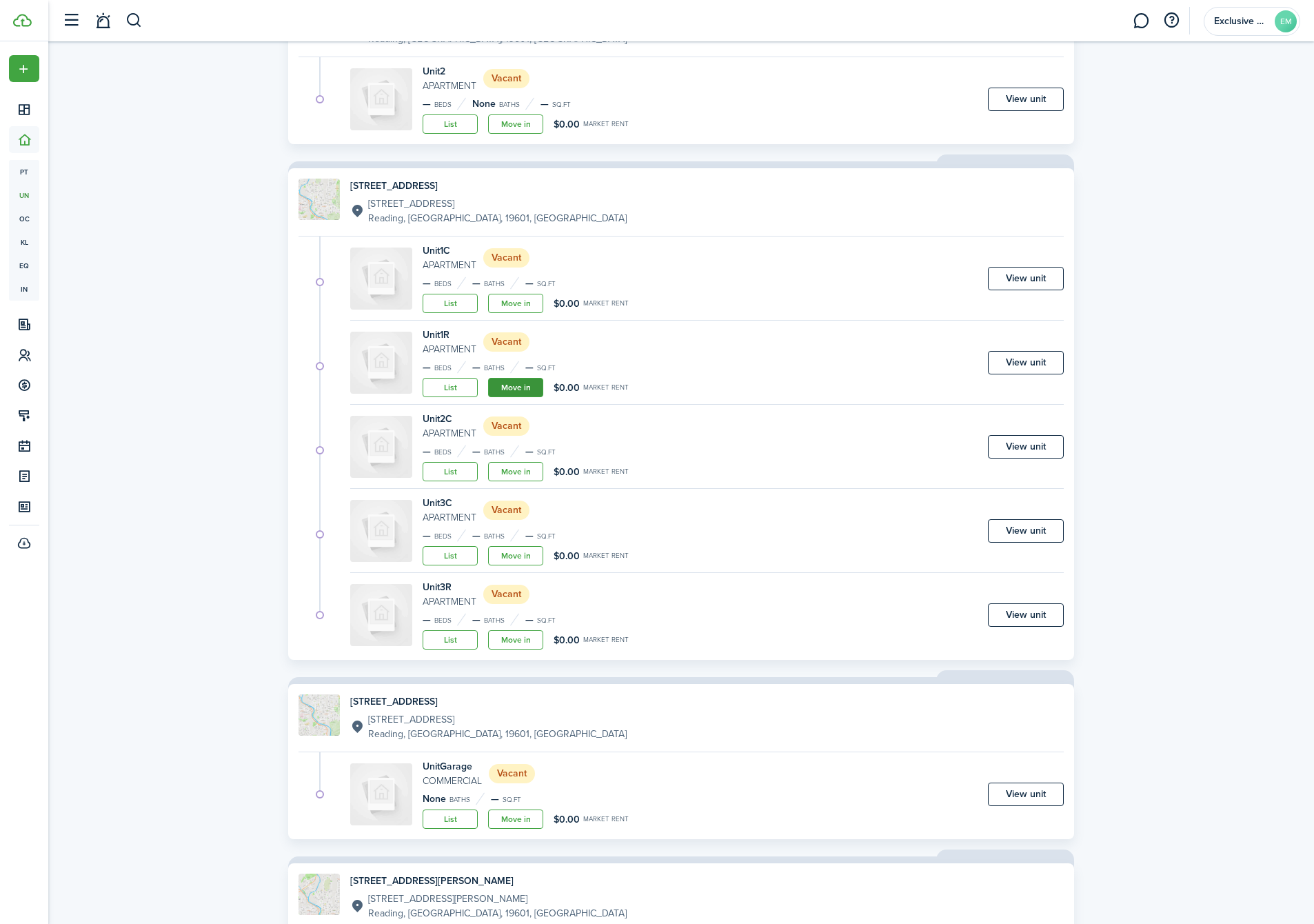
click at [526, 387] on link "Move in" at bounding box center [515, 388] width 55 height 19
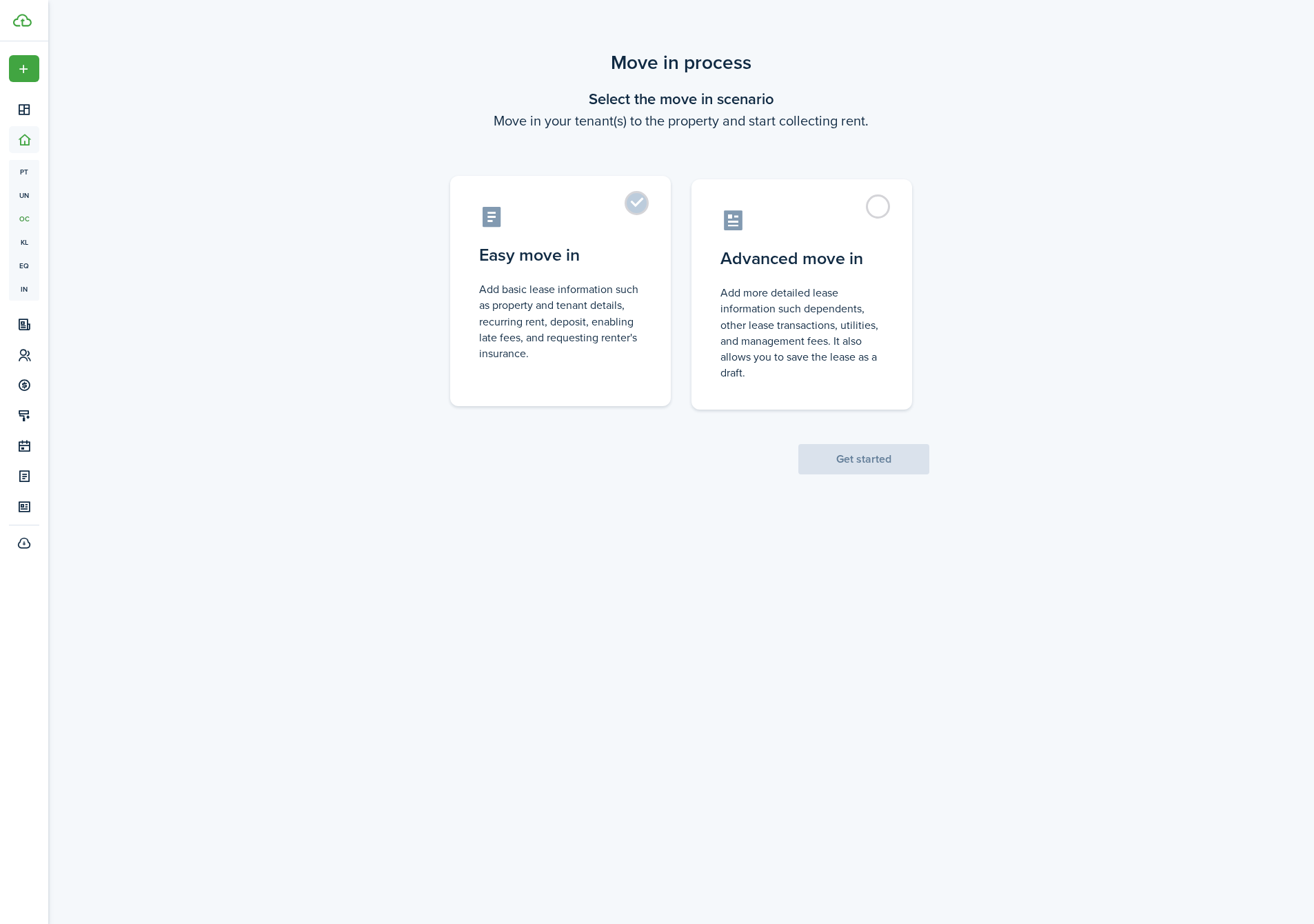
click at [568, 312] on control-radio-card-description "Add basic lease information such as property and tenant details, recurring rent…" at bounding box center [561, 321] width 163 height 80
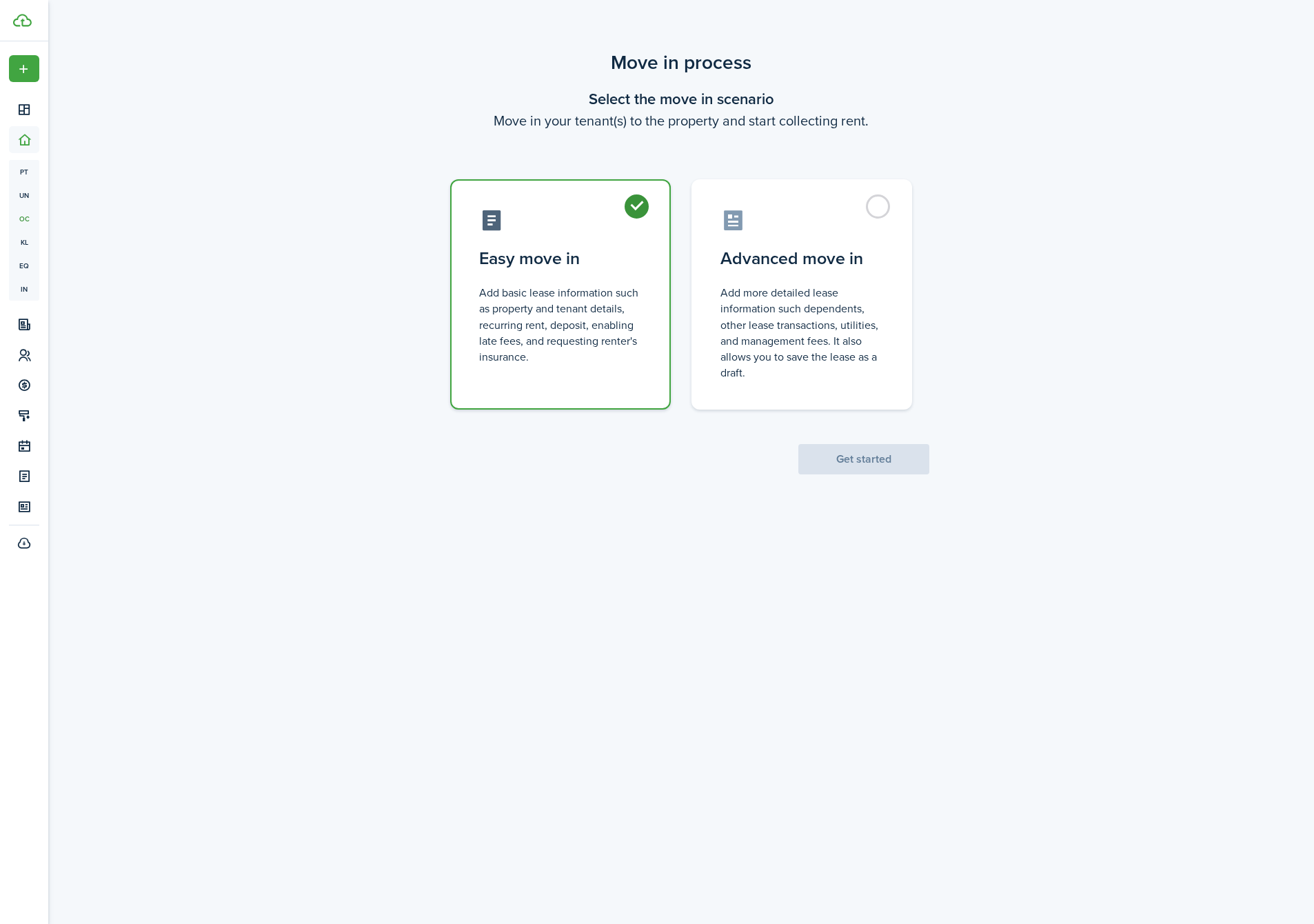
radio input "true"
click at [840, 463] on button "Get started" at bounding box center [864, 459] width 131 height 31
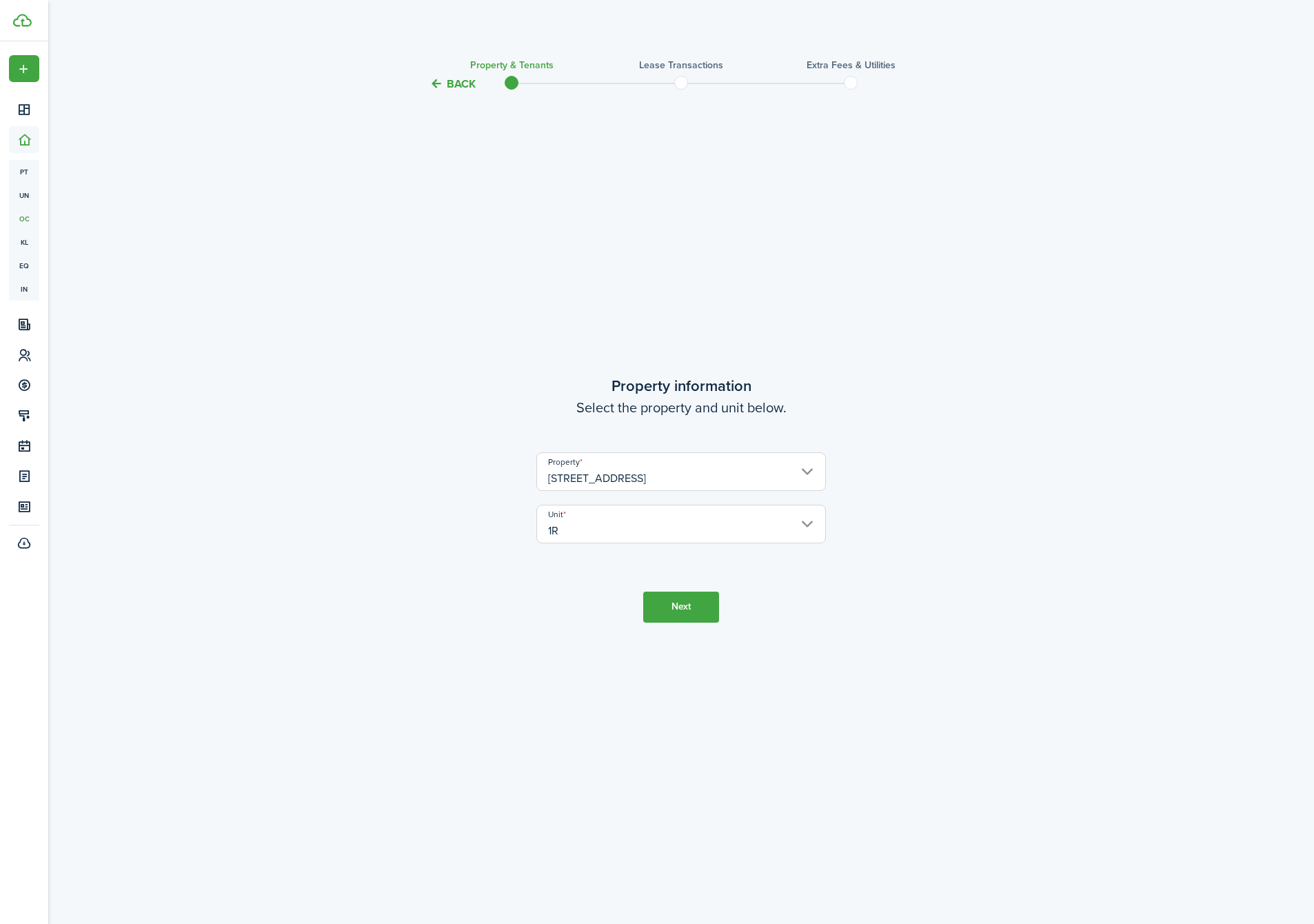
click at [668, 606] on button "Next" at bounding box center [681, 606] width 76 height 31
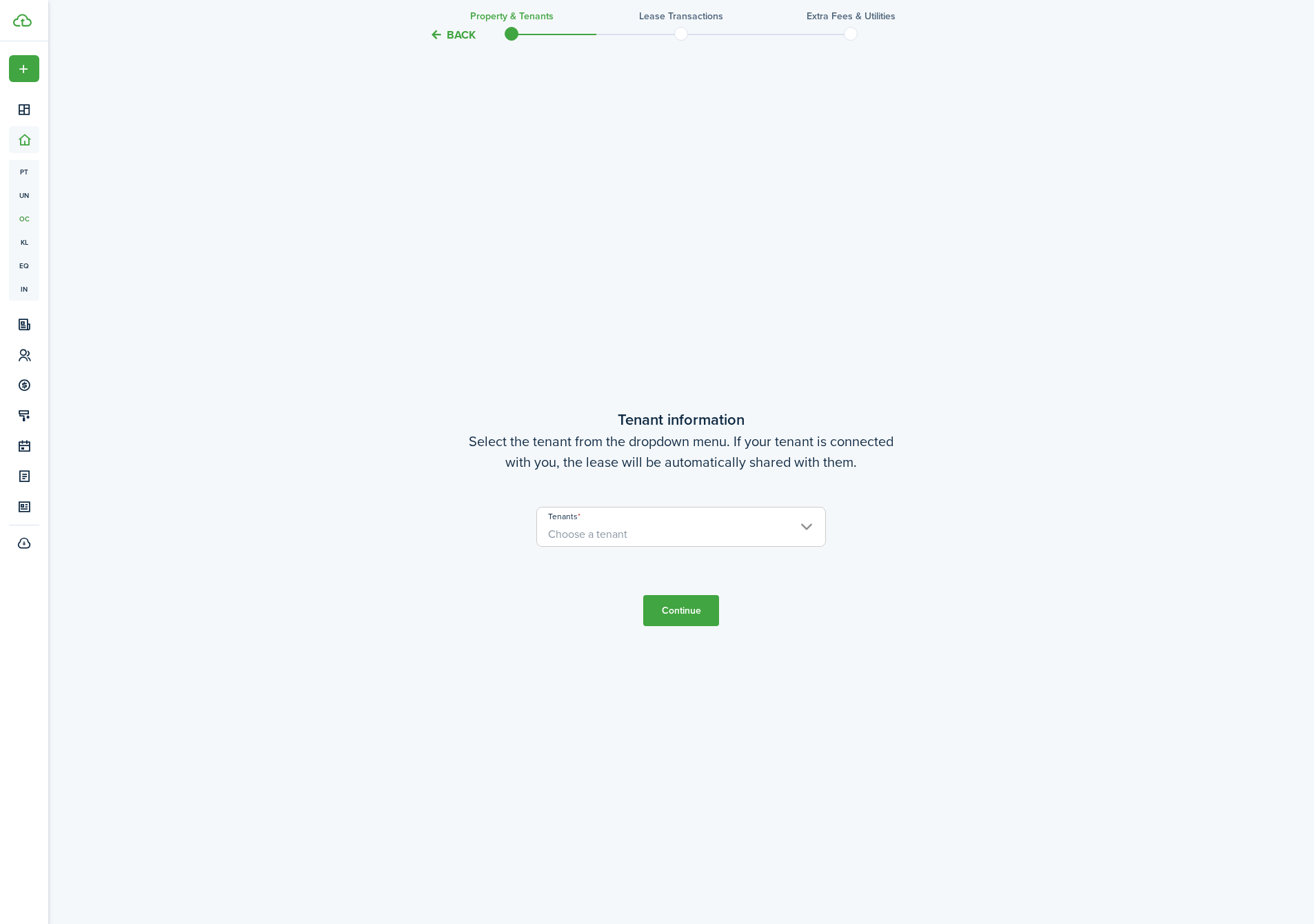
scroll to position [831, 0]
click at [583, 519] on input "Tenants" at bounding box center [681, 514] width 288 height 17
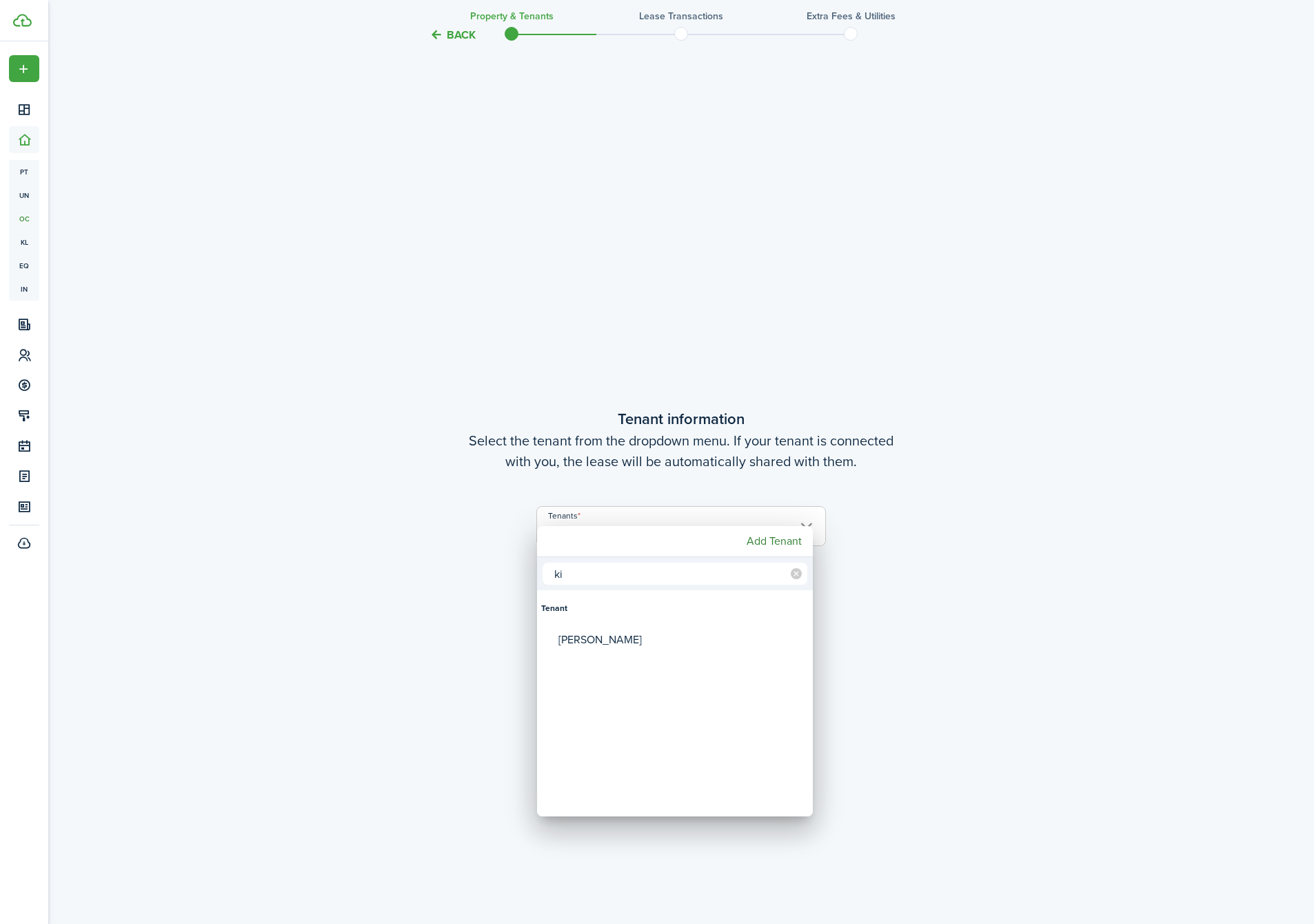
type input "k"
type input "kur"
click at [766, 542] on mbsc-button "Add Tenant" at bounding box center [774, 541] width 66 height 24
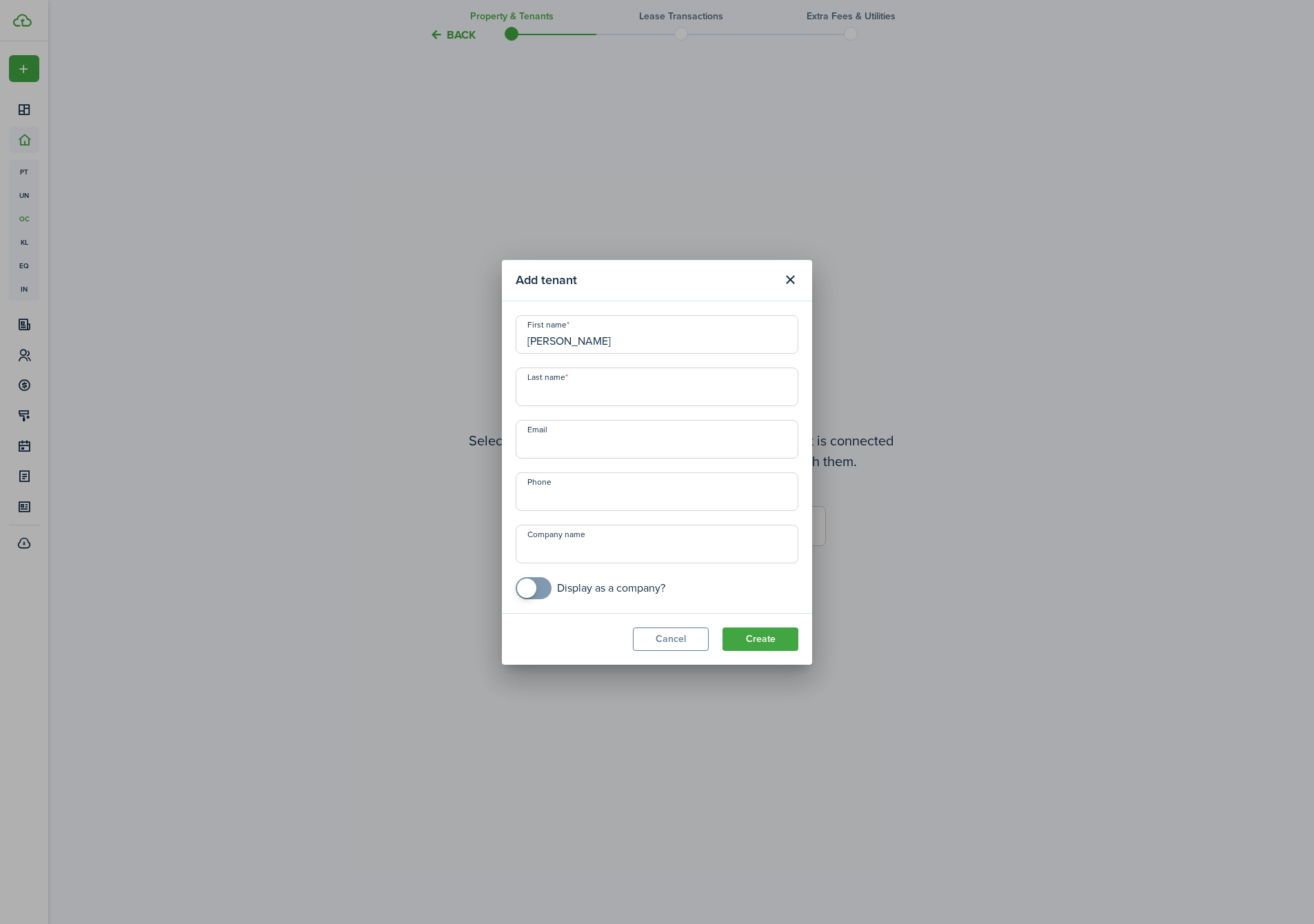
type input "[PERSON_NAME]"
type input "A"
type input "Stitzler"
click at [767, 636] on button "Create" at bounding box center [760, 639] width 76 height 24
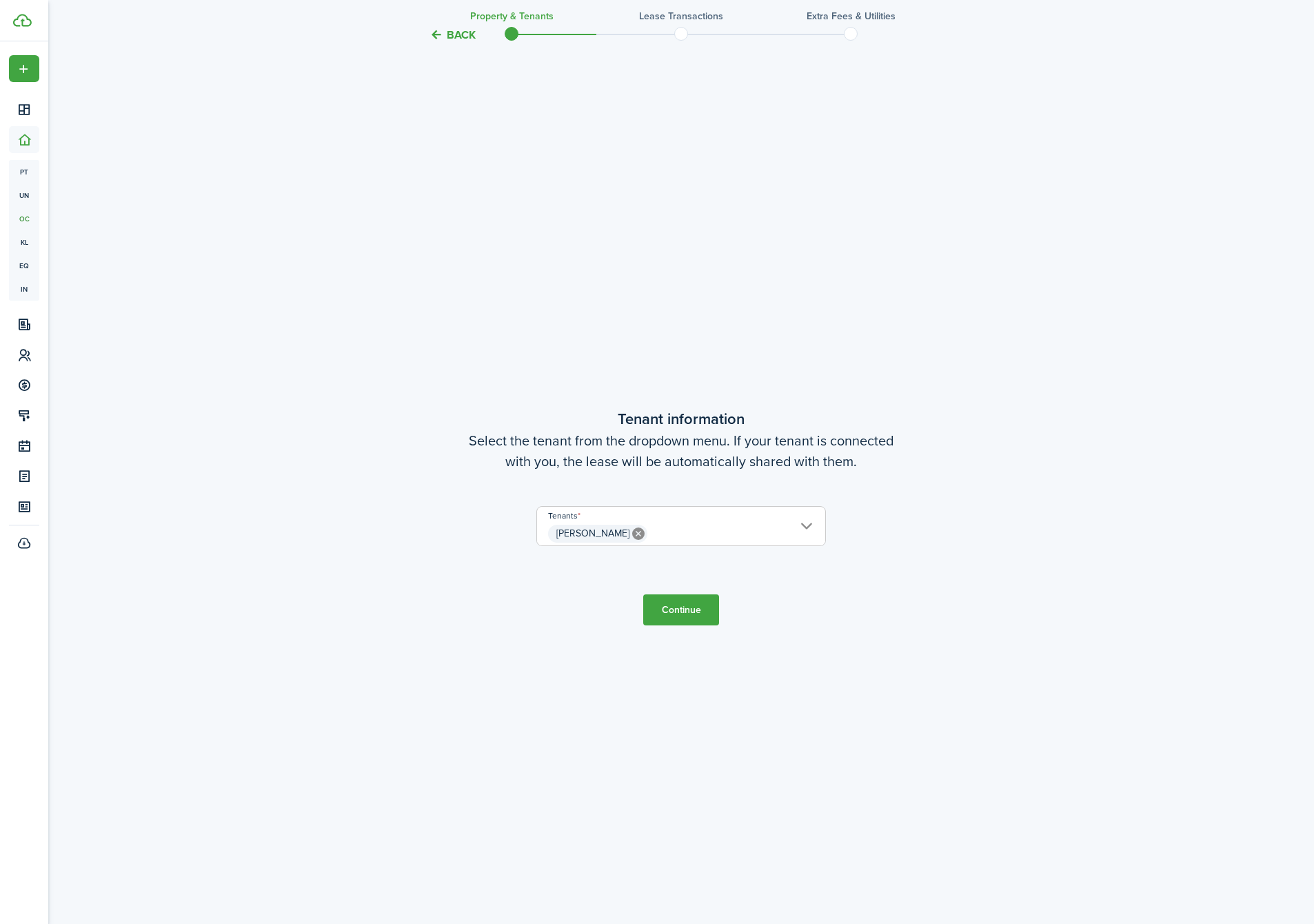
click at [693, 609] on button "Continue" at bounding box center [681, 609] width 76 height 31
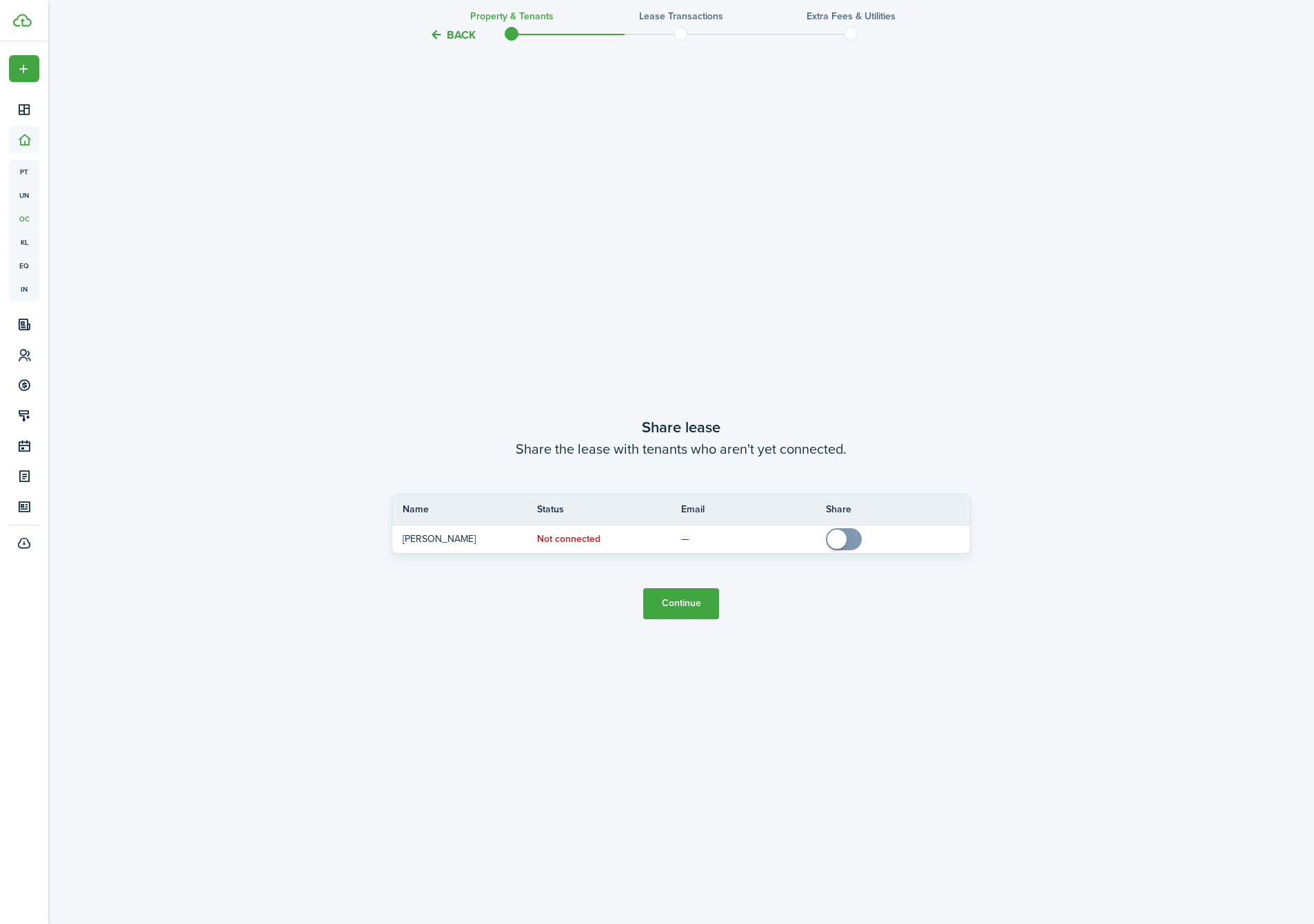
scroll to position [1756, 0]
click at [691, 593] on button "Continue" at bounding box center [681, 602] width 76 height 31
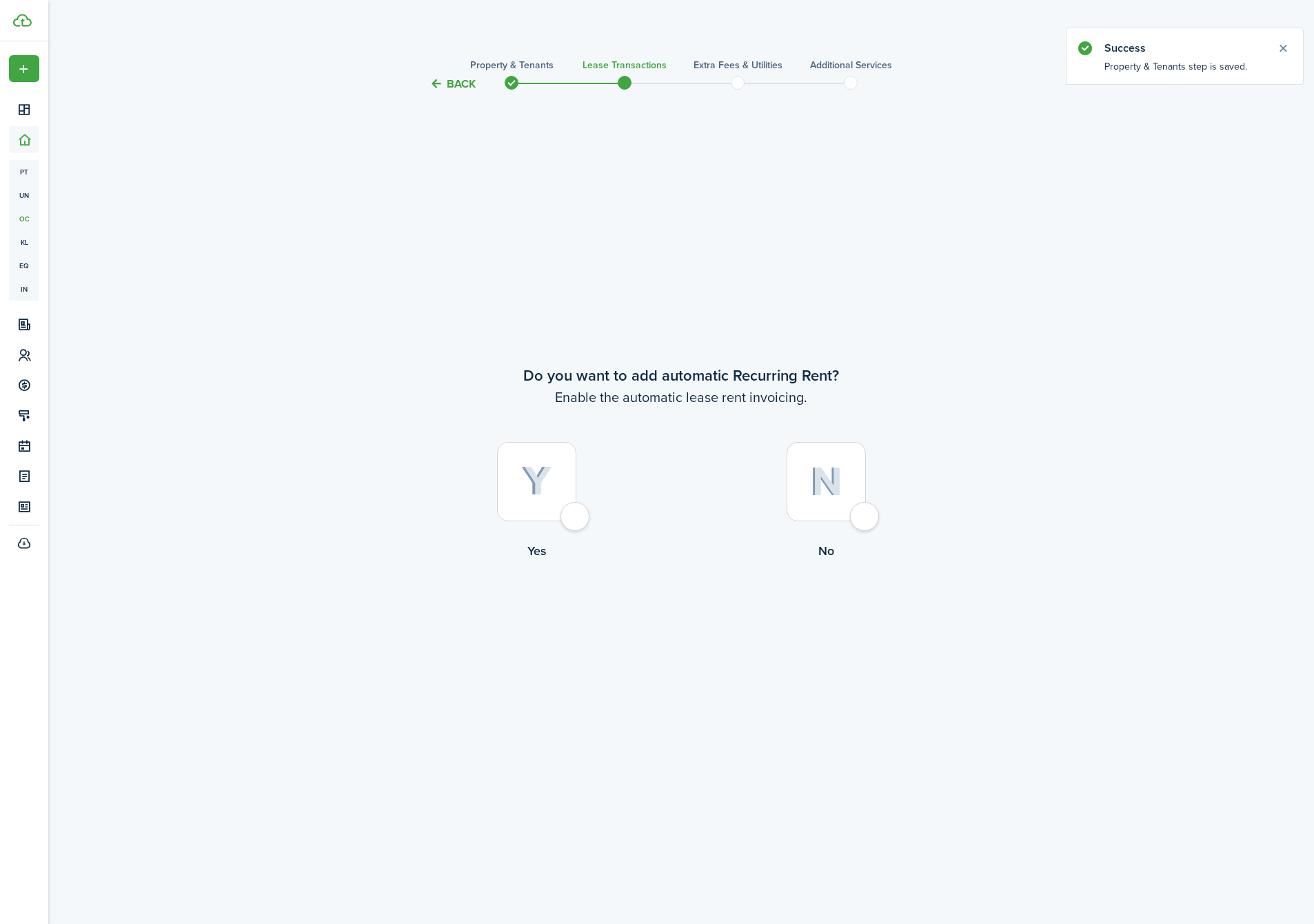
click at [544, 478] on img at bounding box center [536, 481] width 31 height 31
radio input "true"
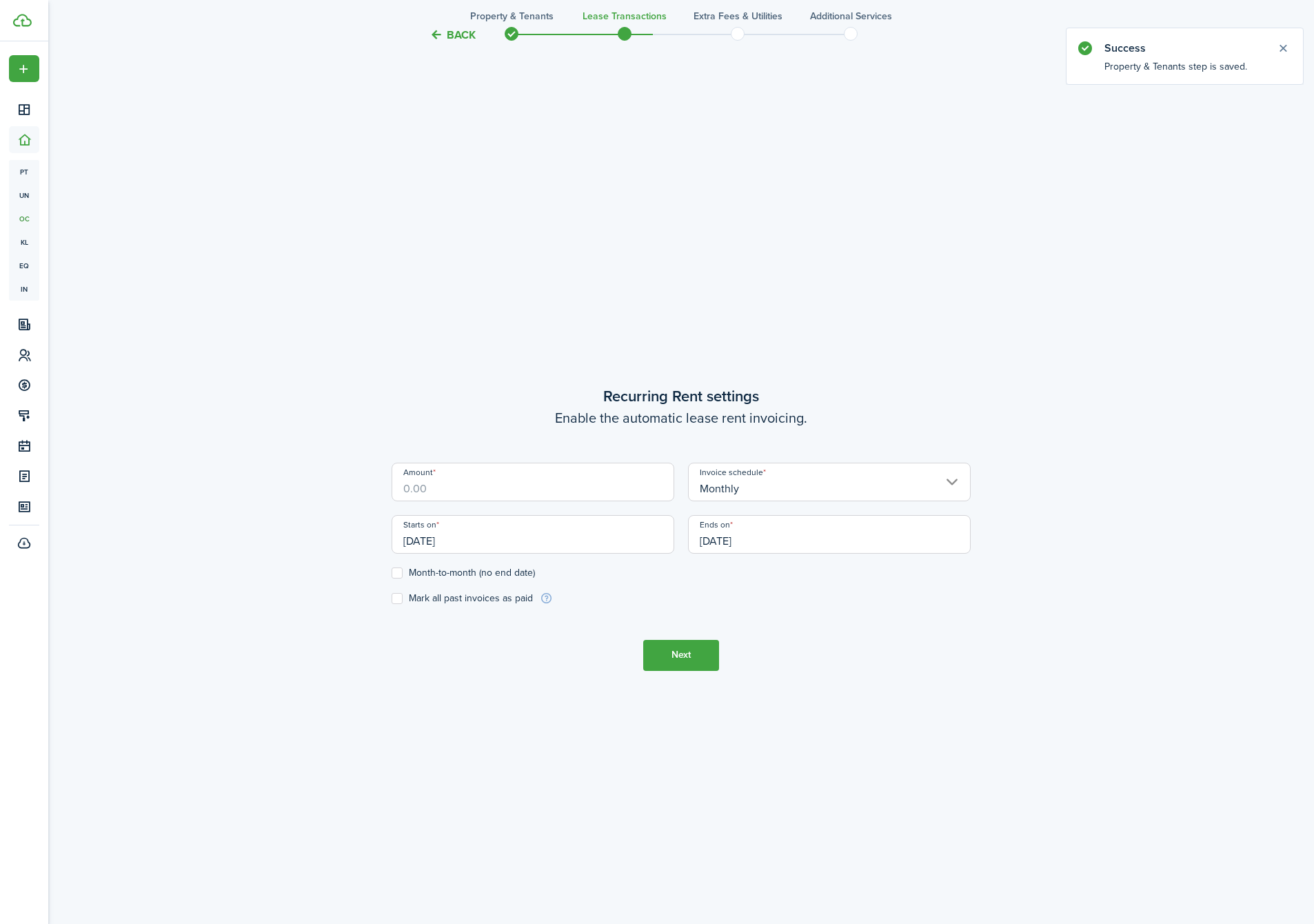
scroll to position [831, 0]
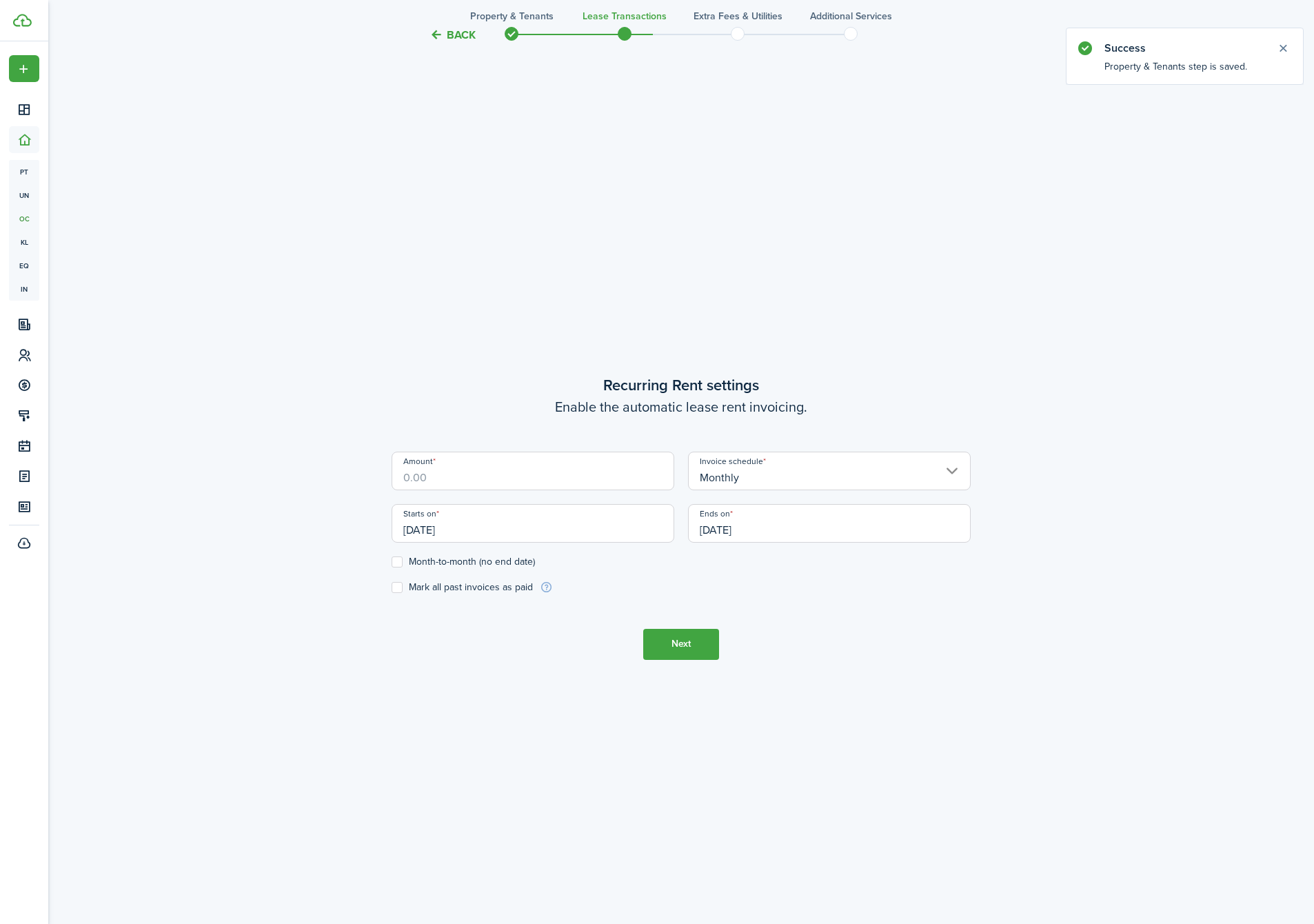
click at [477, 473] on input "Amount" at bounding box center [533, 471] width 283 height 38
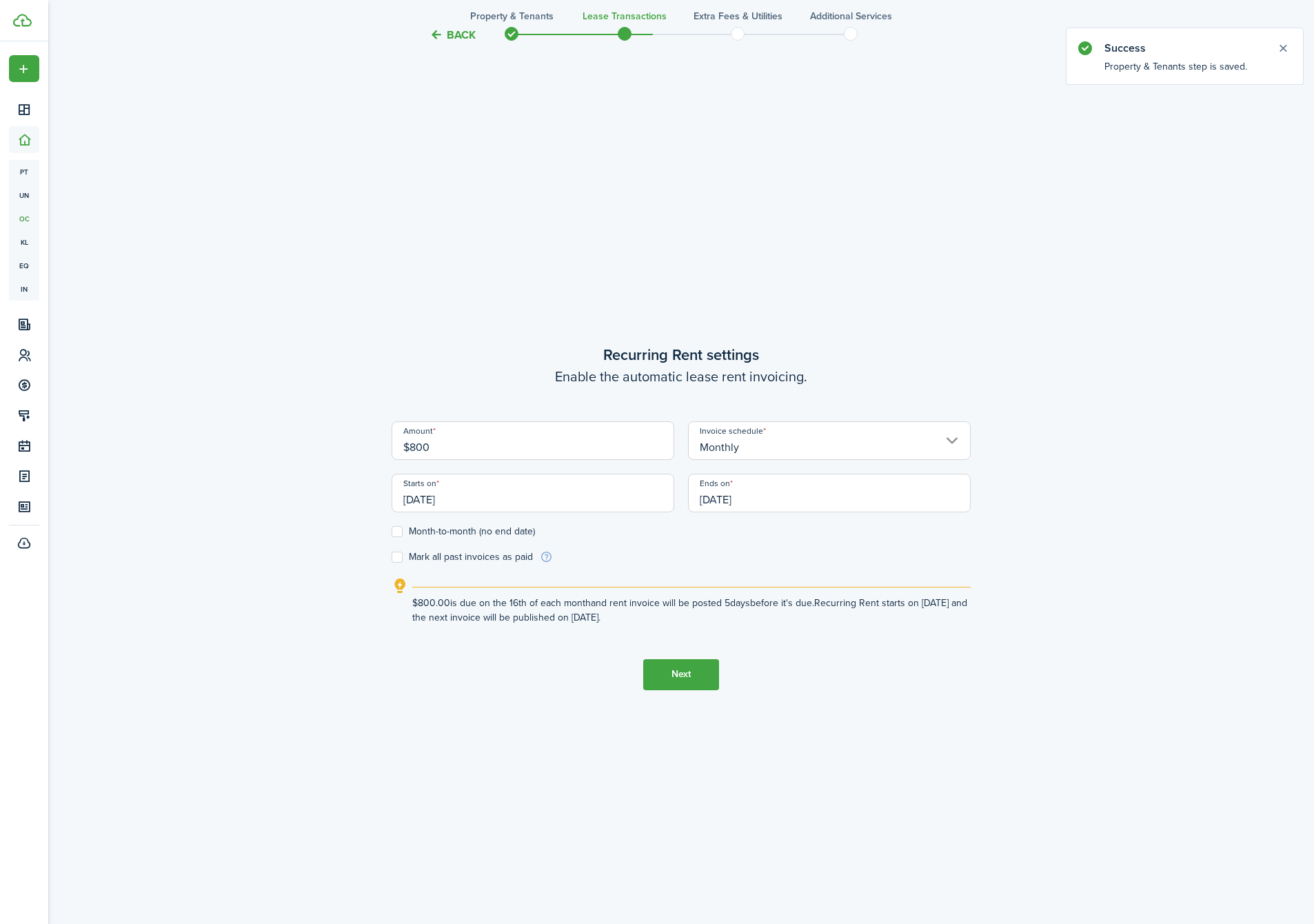
click at [476, 494] on input "[DATE]" at bounding box center [533, 493] width 283 height 38
type input "$800.00"
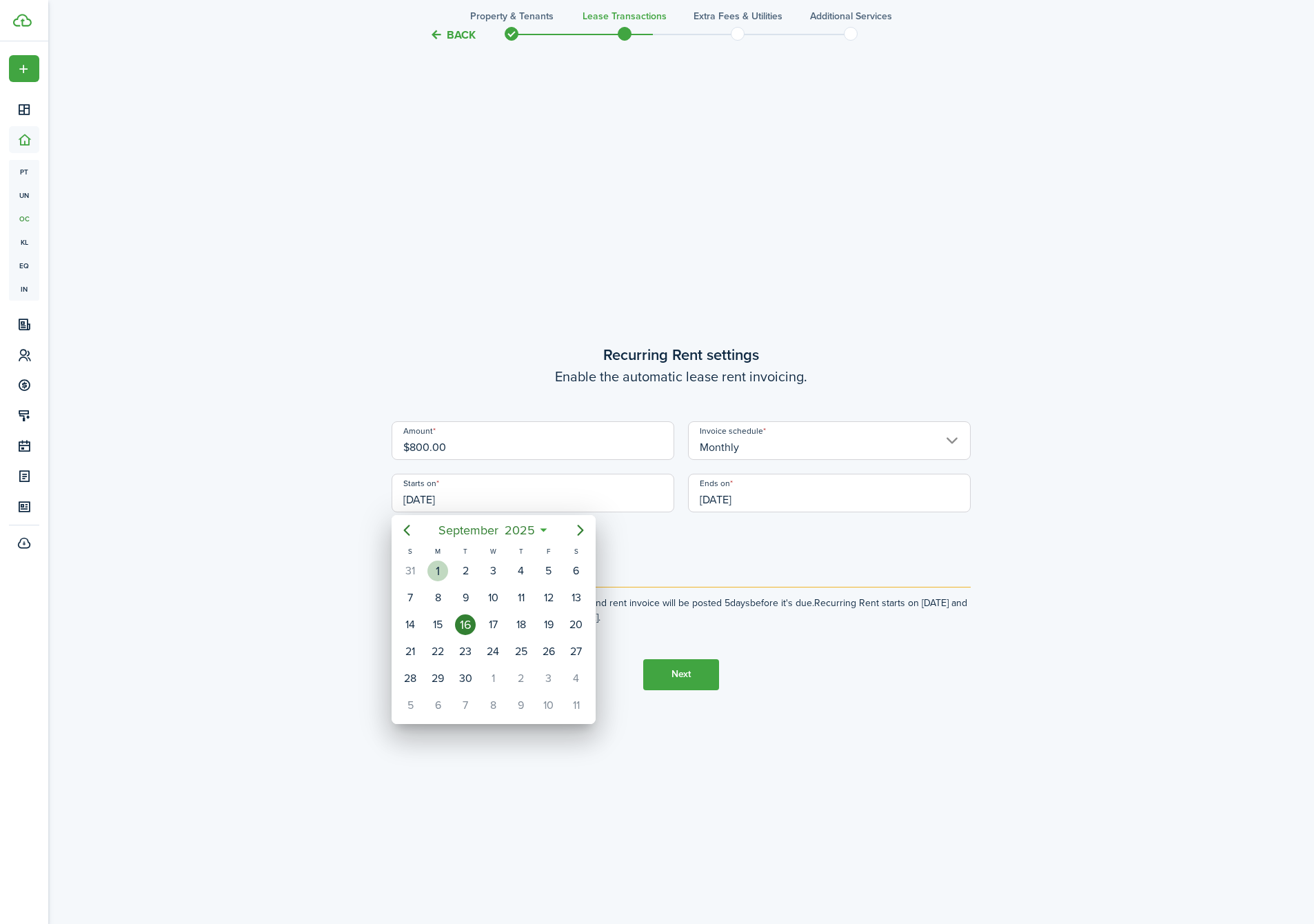
click at [441, 565] on div "1" at bounding box center [438, 571] width 21 height 21
type input "[DATE]"
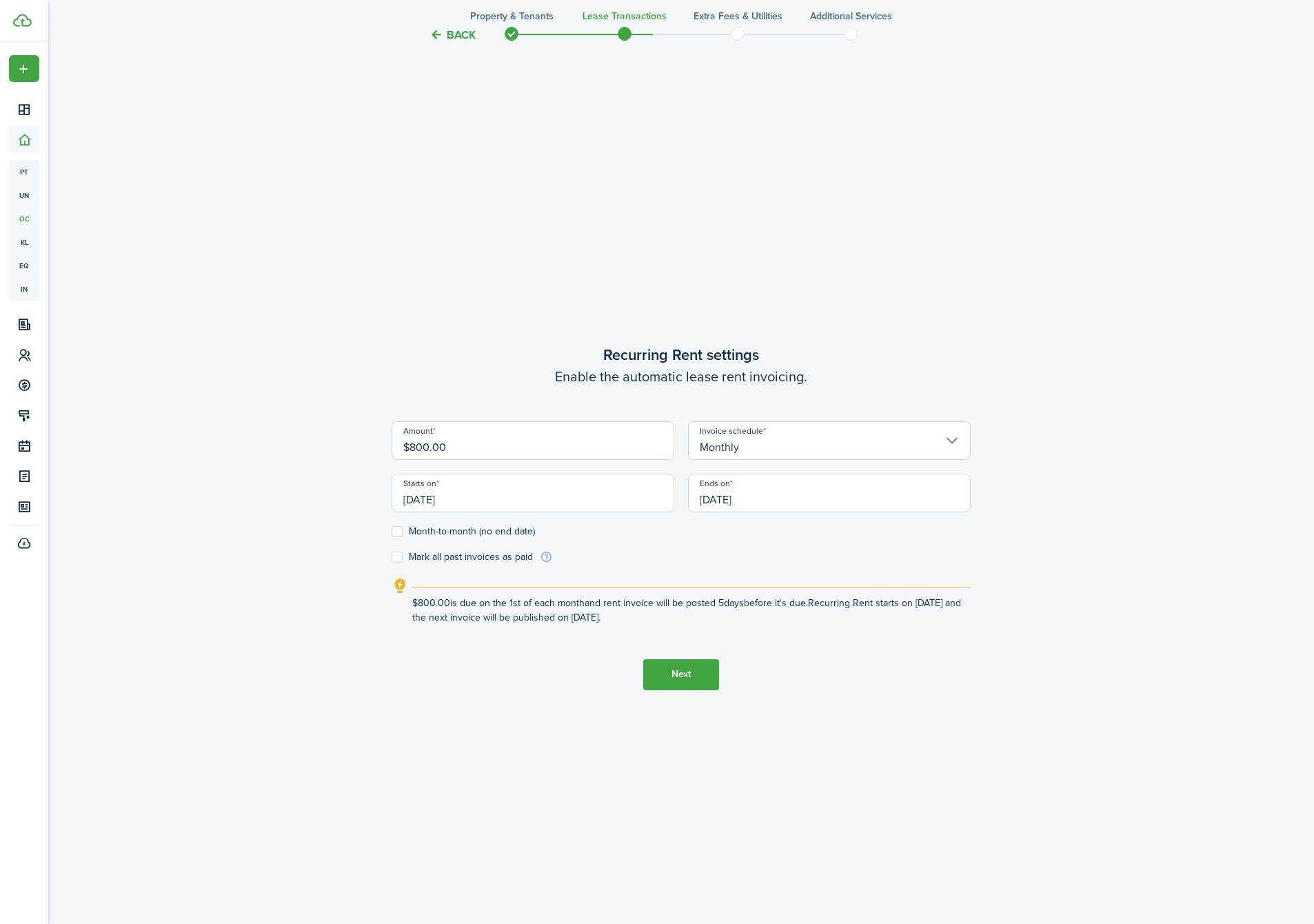
click at [703, 504] on input "[DATE]" at bounding box center [829, 493] width 283 height 38
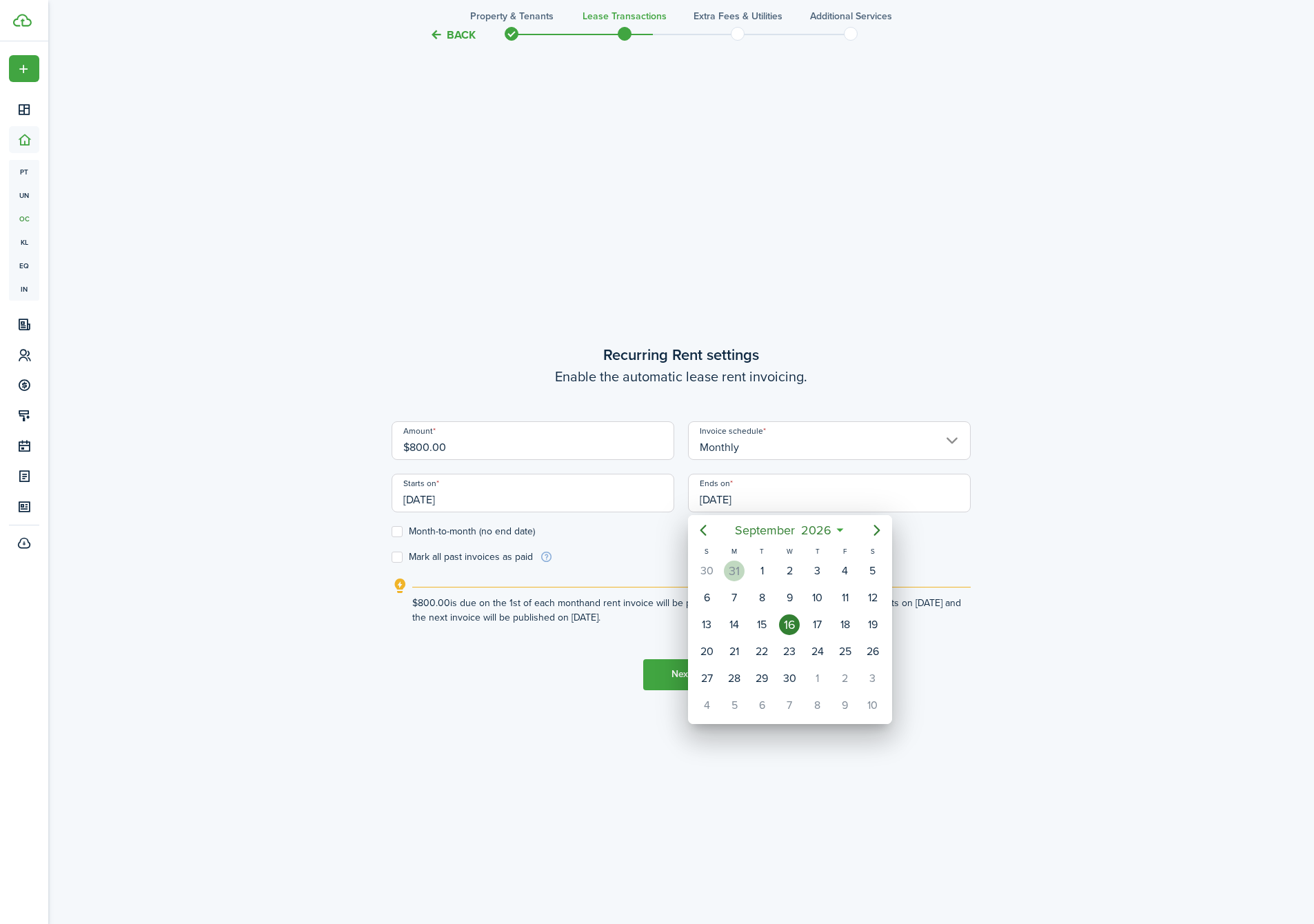
click at [741, 571] on div "31" at bounding box center [735, 571] width 21 height 21
type input "[DATE]"
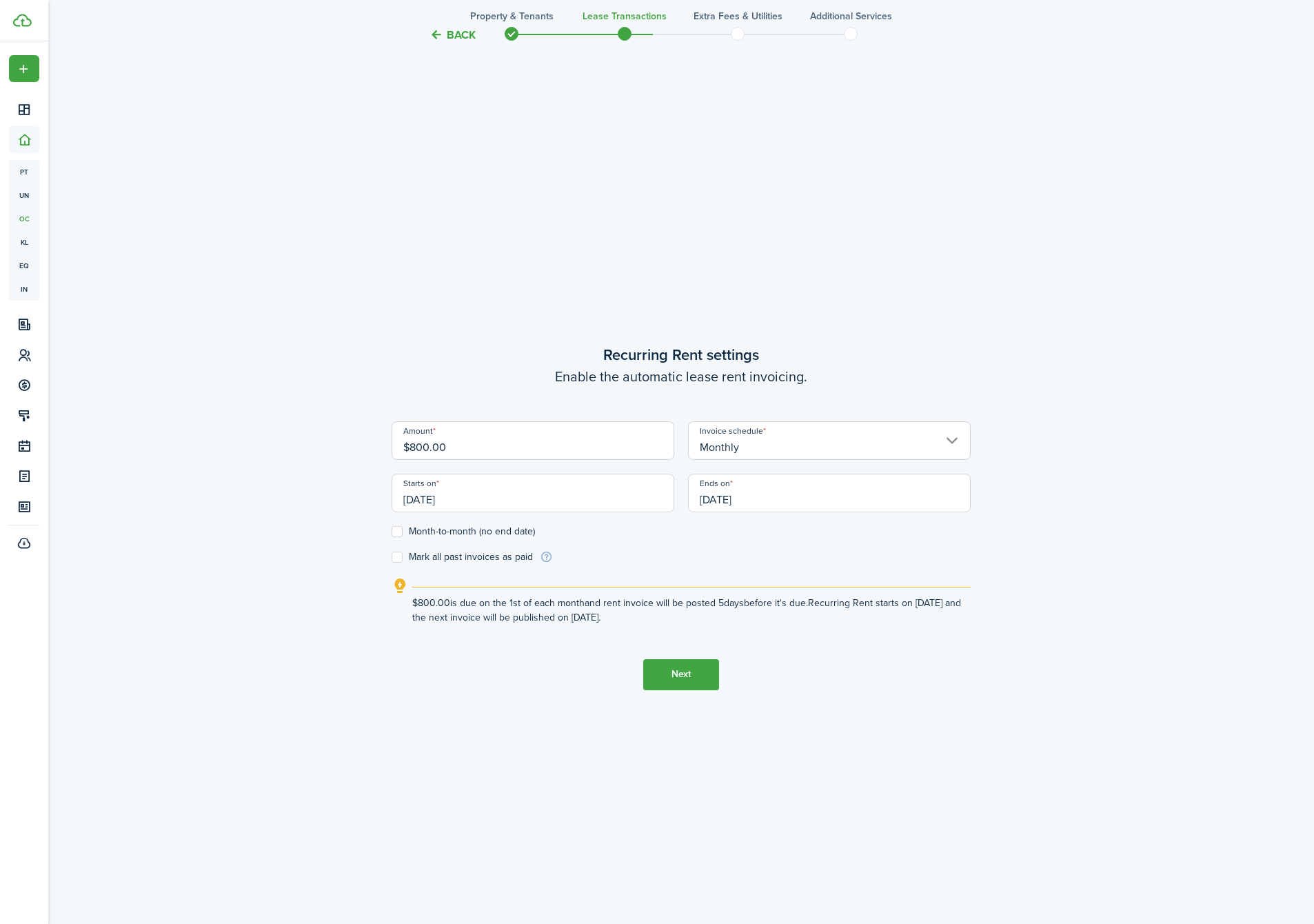
click at [417, 531] on label "Month-to-month (no end date)" at bounding box center [464, 531] width 143 height 11
click at [392, 531] on input "Month-to-month (no end date)" at bounding box center [391, 531] width 1 height 1
checkbox input "true"
click at [691, 677] on button "Next" at bounding box center [681, 674] width 76 height 31
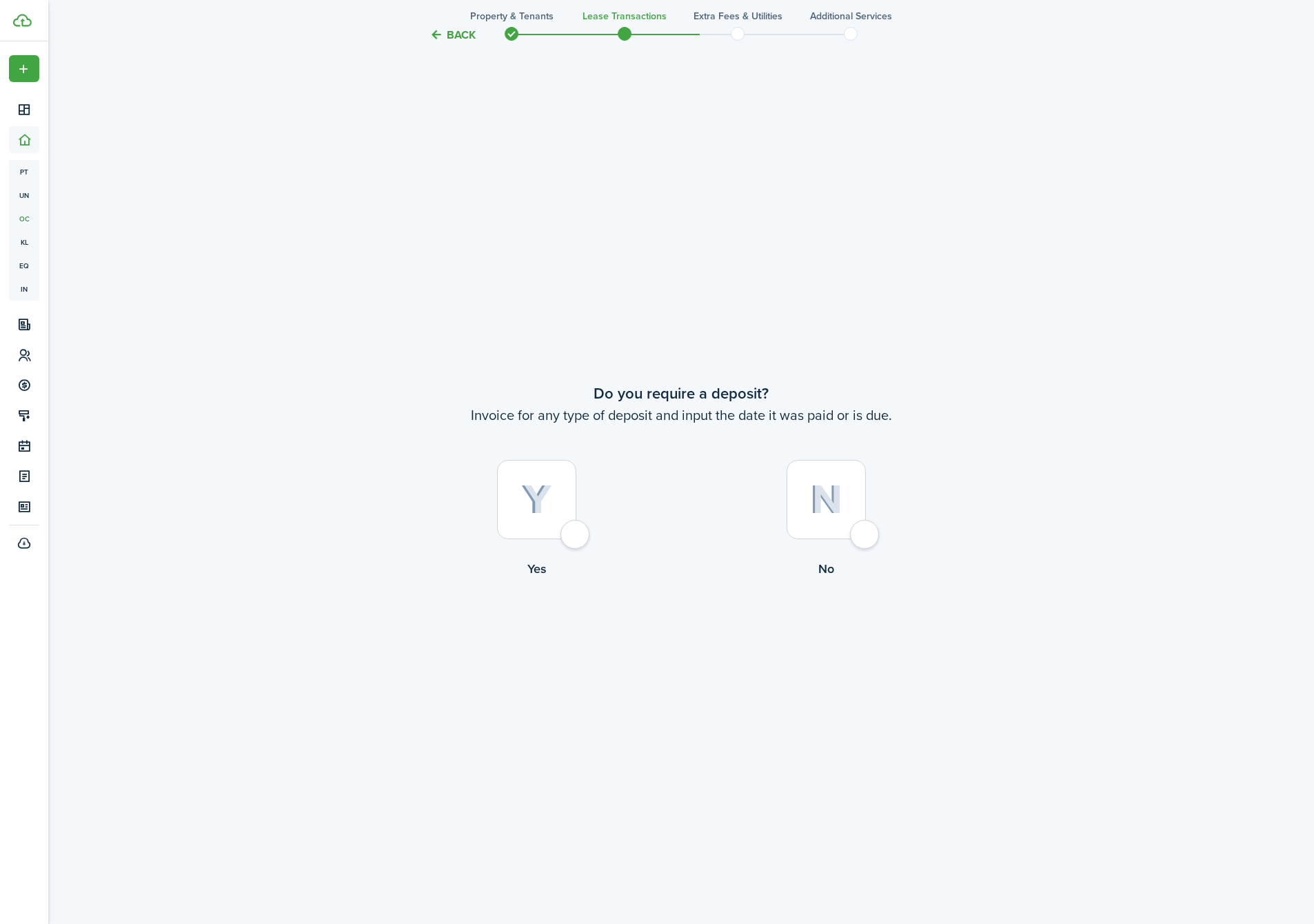
click at [553, 492] on div at bounding box center [536, 500] width 80 height 80
radio input "true"
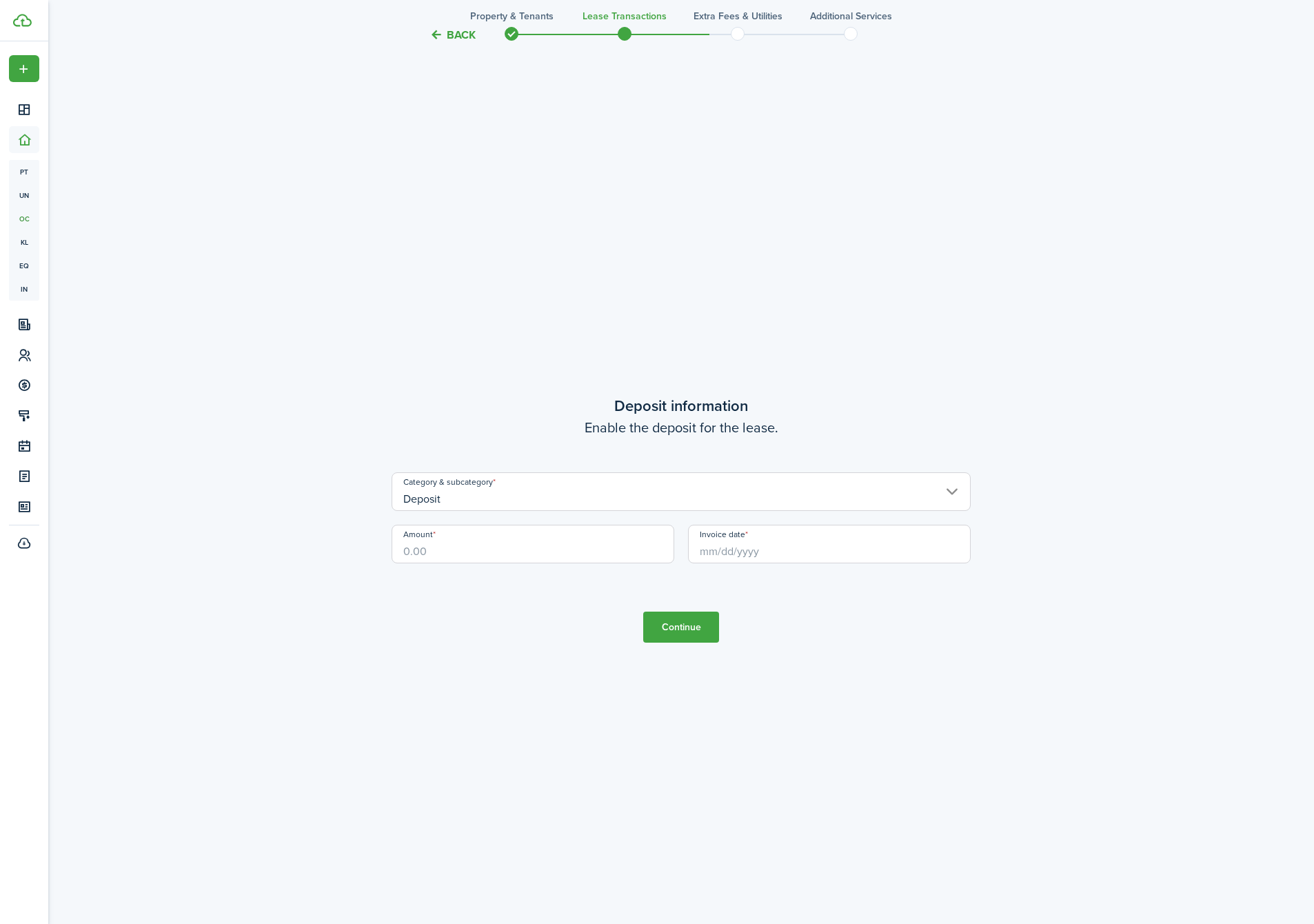
scroll to position [2680, 0]
click at [577, 548] on input "Amount" at bounding box center [533, 542] width 283 height 38
click at [790, 536] on input "Invoice date" at bounding box center [829, 542] width 283 height 38
type input "$800.00"
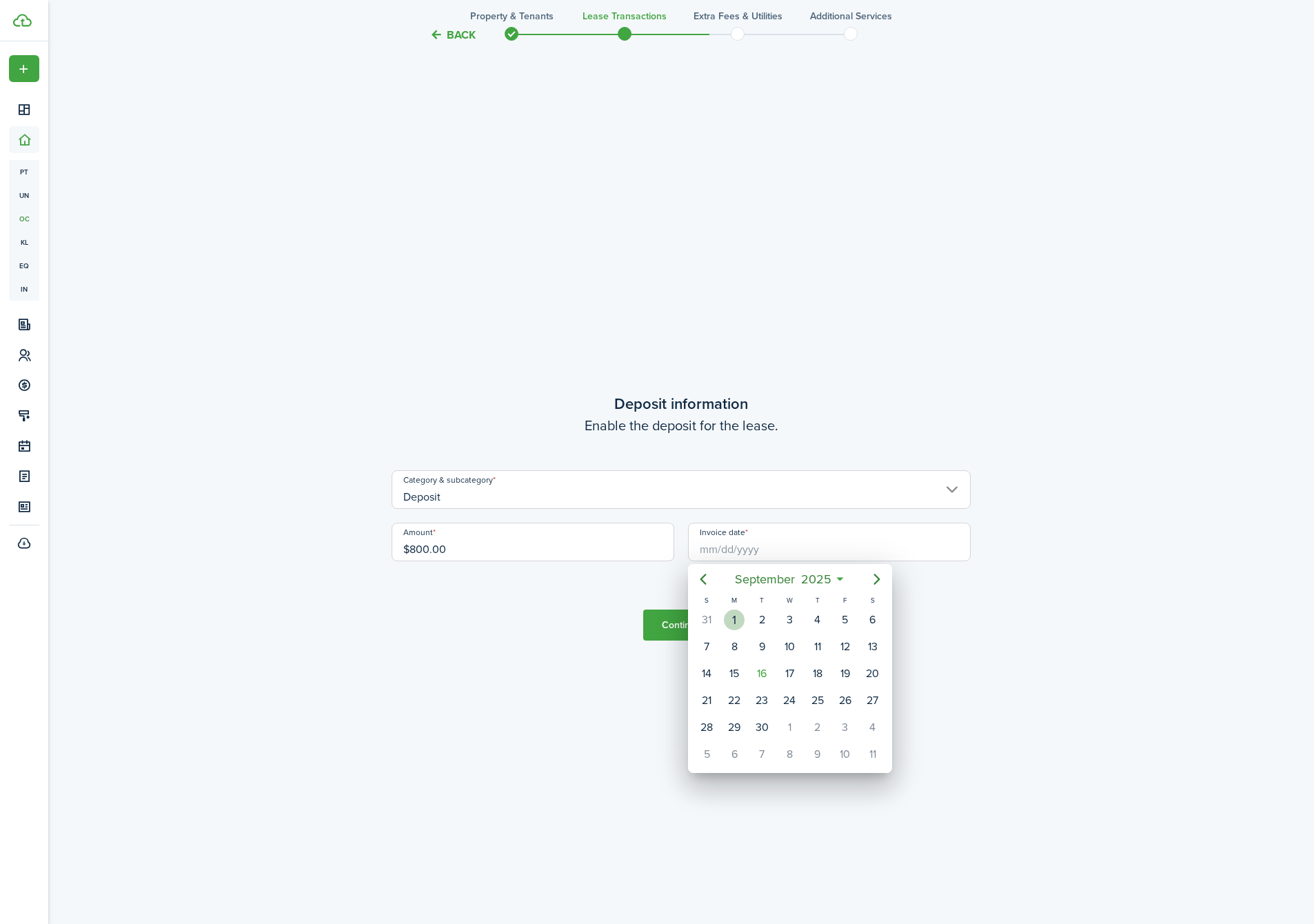
click at [737, 621] on div "1" at bounding box center [735, 620] width 21 height 21
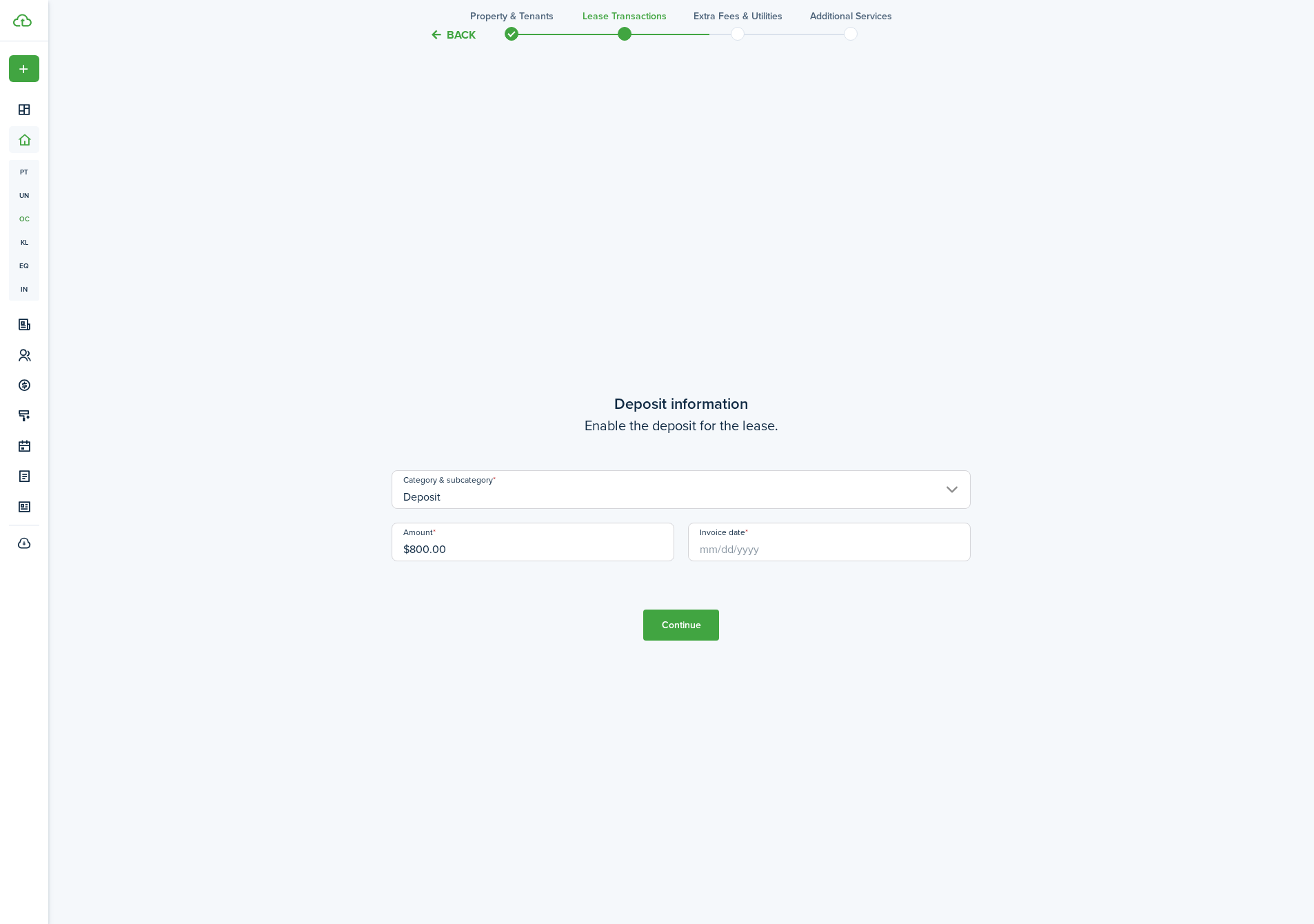
type input "[DATE]"
click at [695, 612] on button "Continue" at bounding box center [681, 625] width 76 height 31
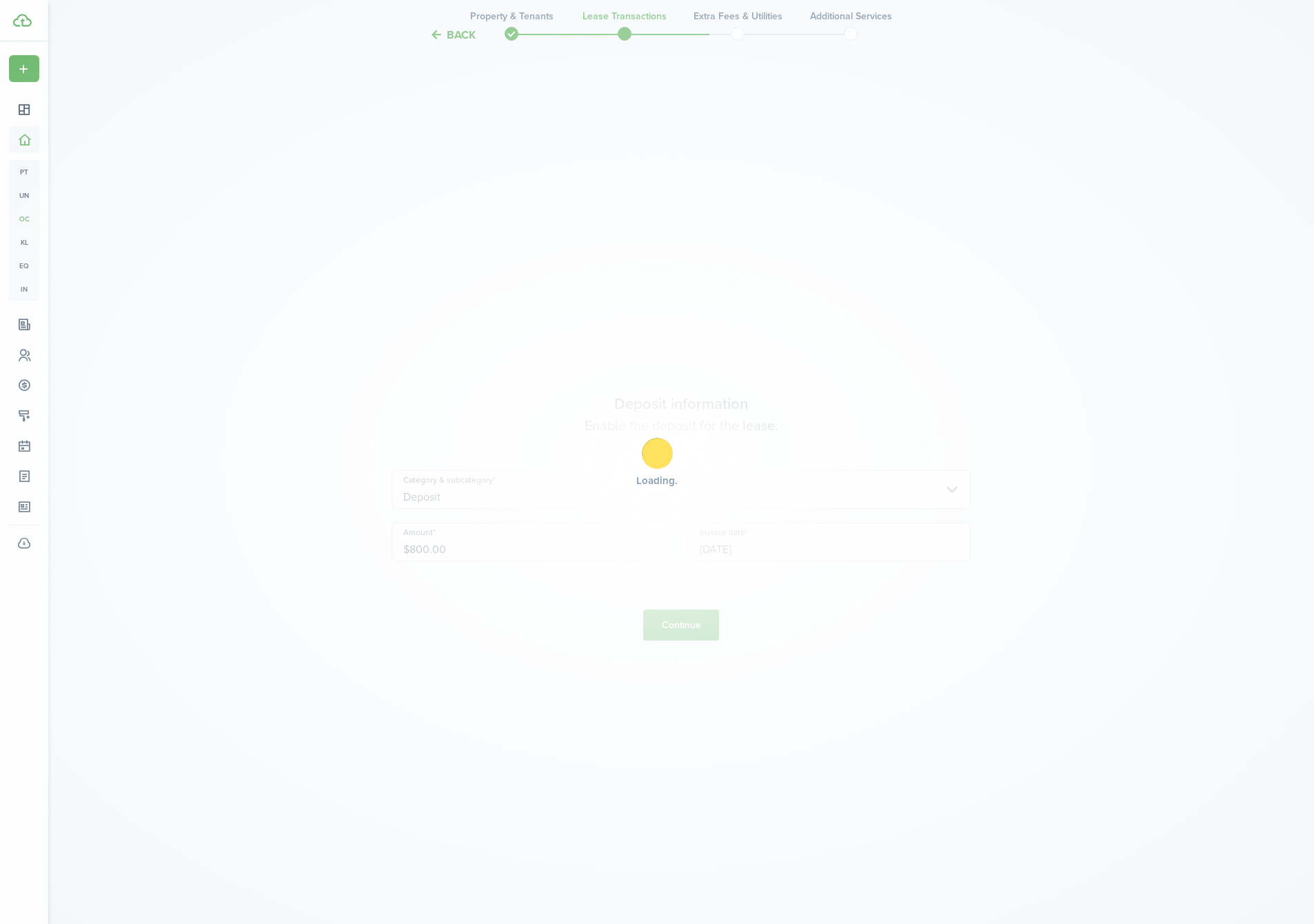
scroll to position [0, 0]
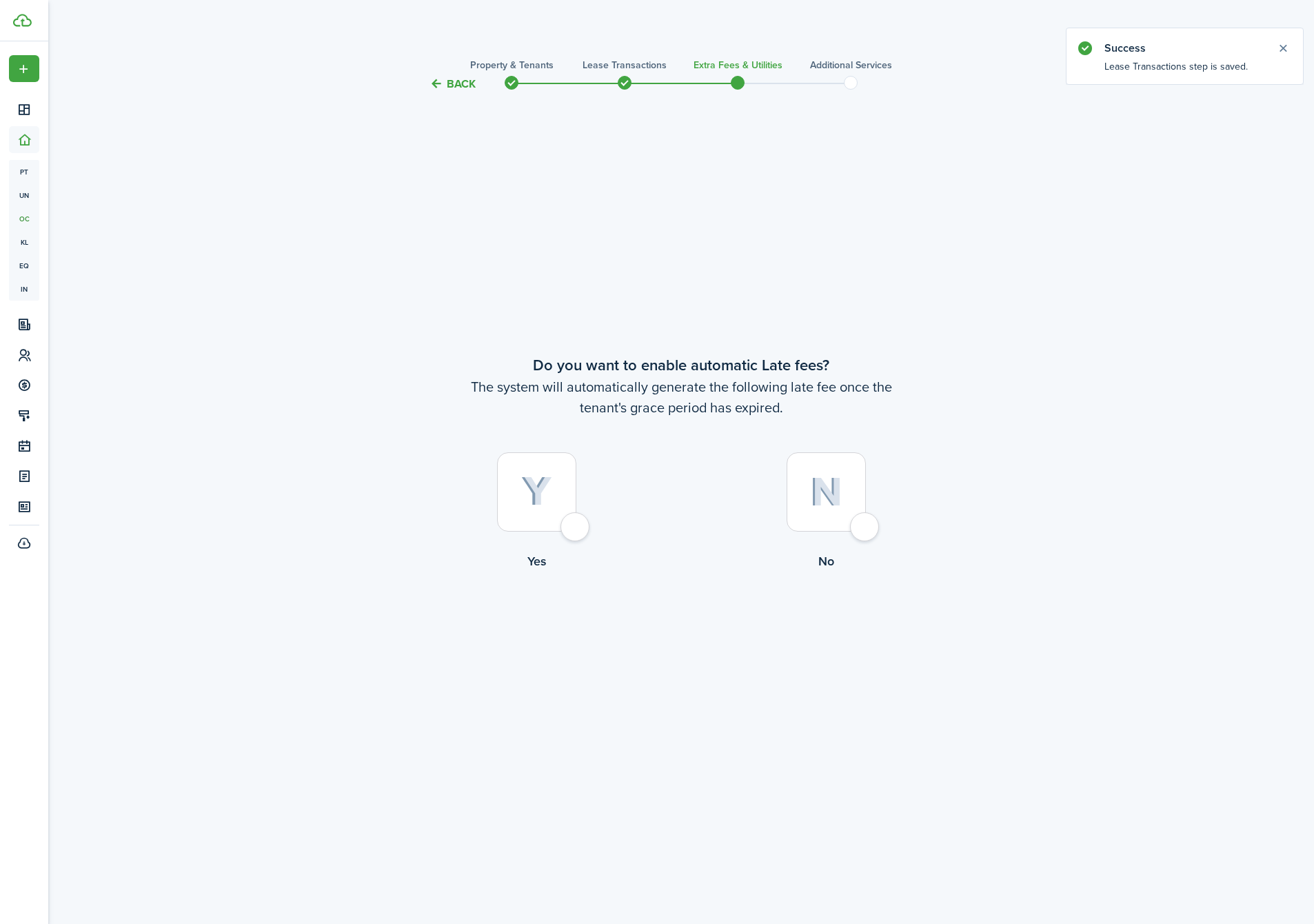
click at [547, 501] on img at bounding box center [536, 492] width 31 height 31
radio input "true"
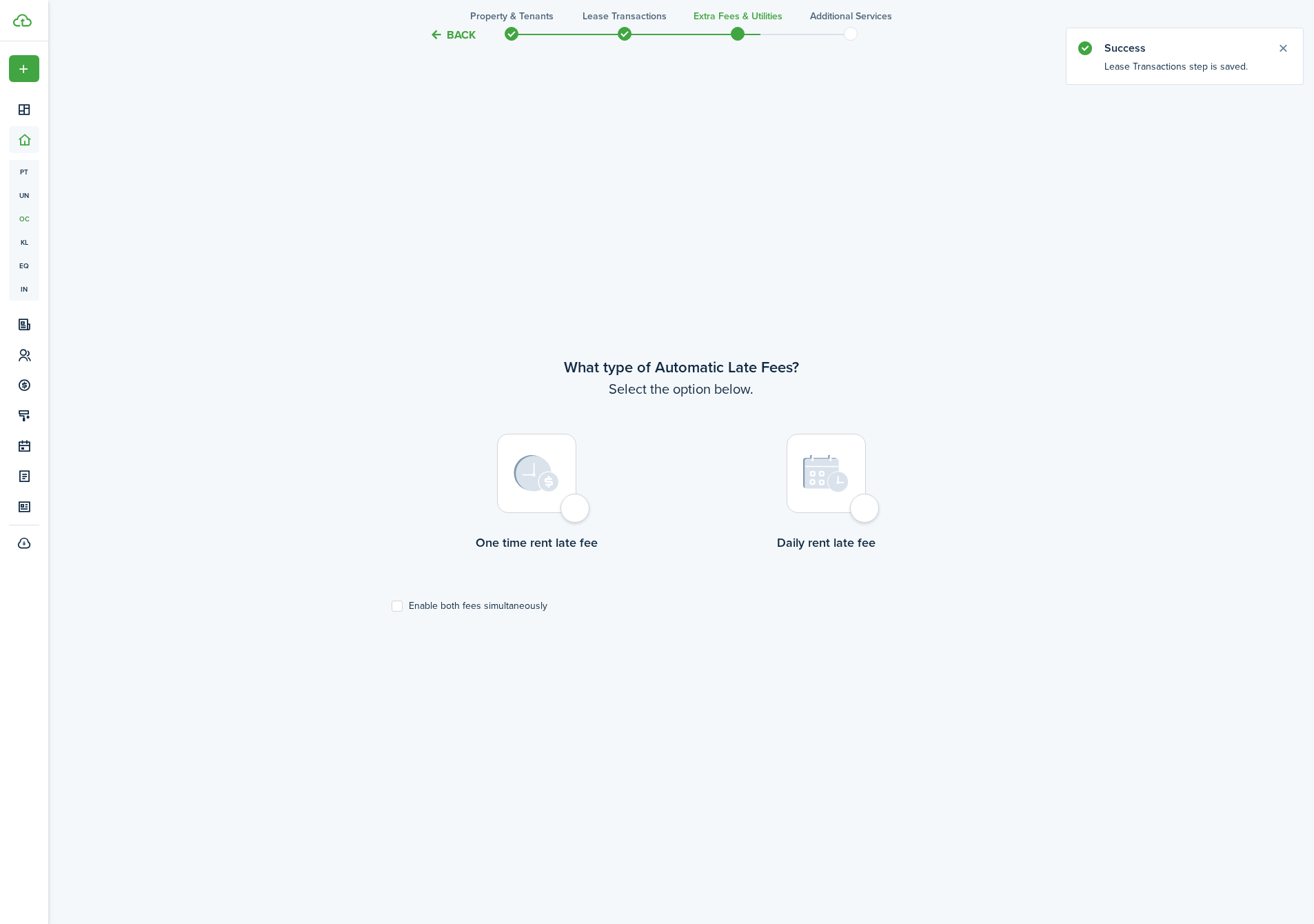
click at [542, 498] on div at bounding box center [536, 473] width 80 height 80
radio input "true"
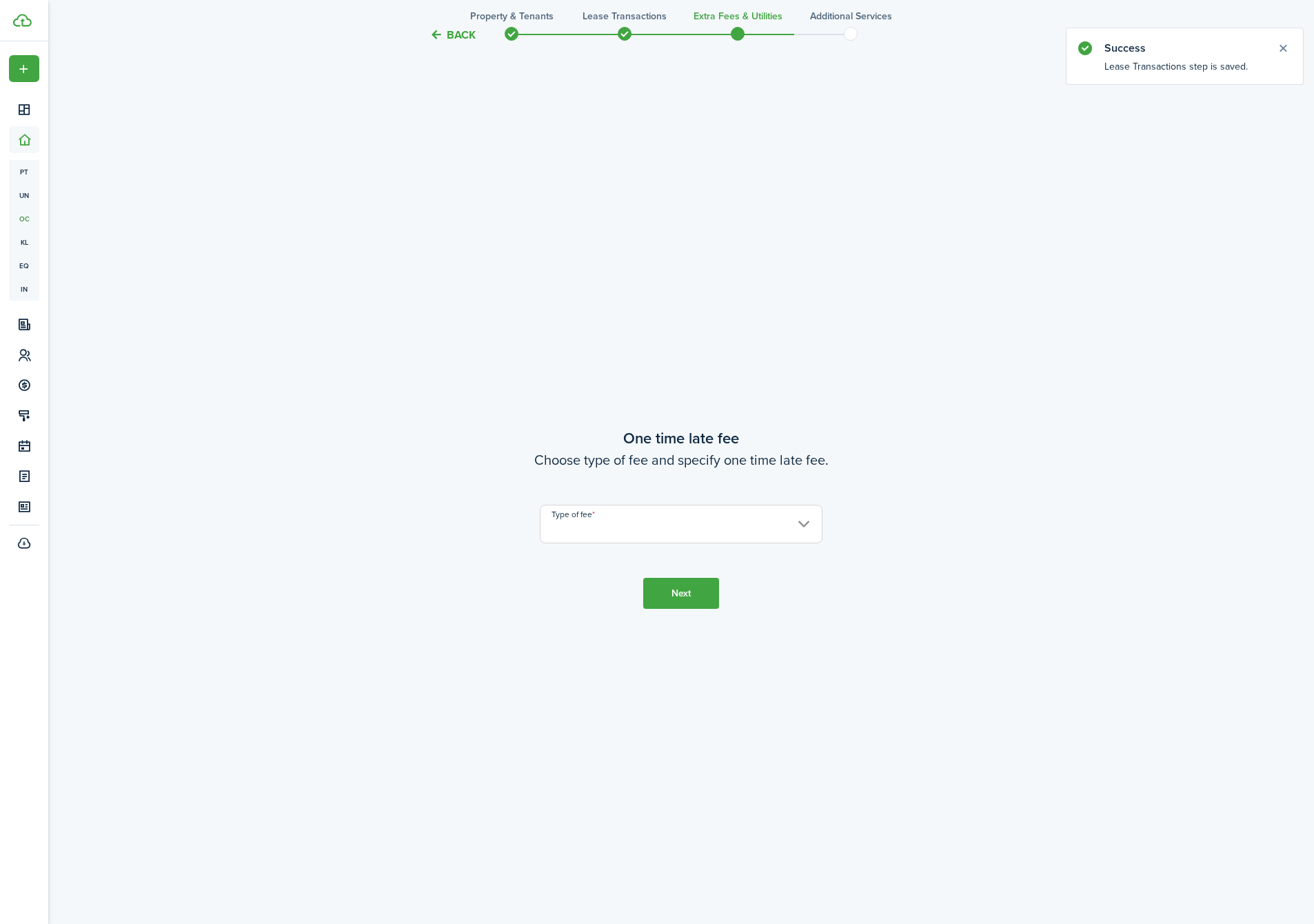
scroll to position [1756, 0]
click at [649, 531] on input "Type of fee" at bounding box center [681, 522] width 283 height 38
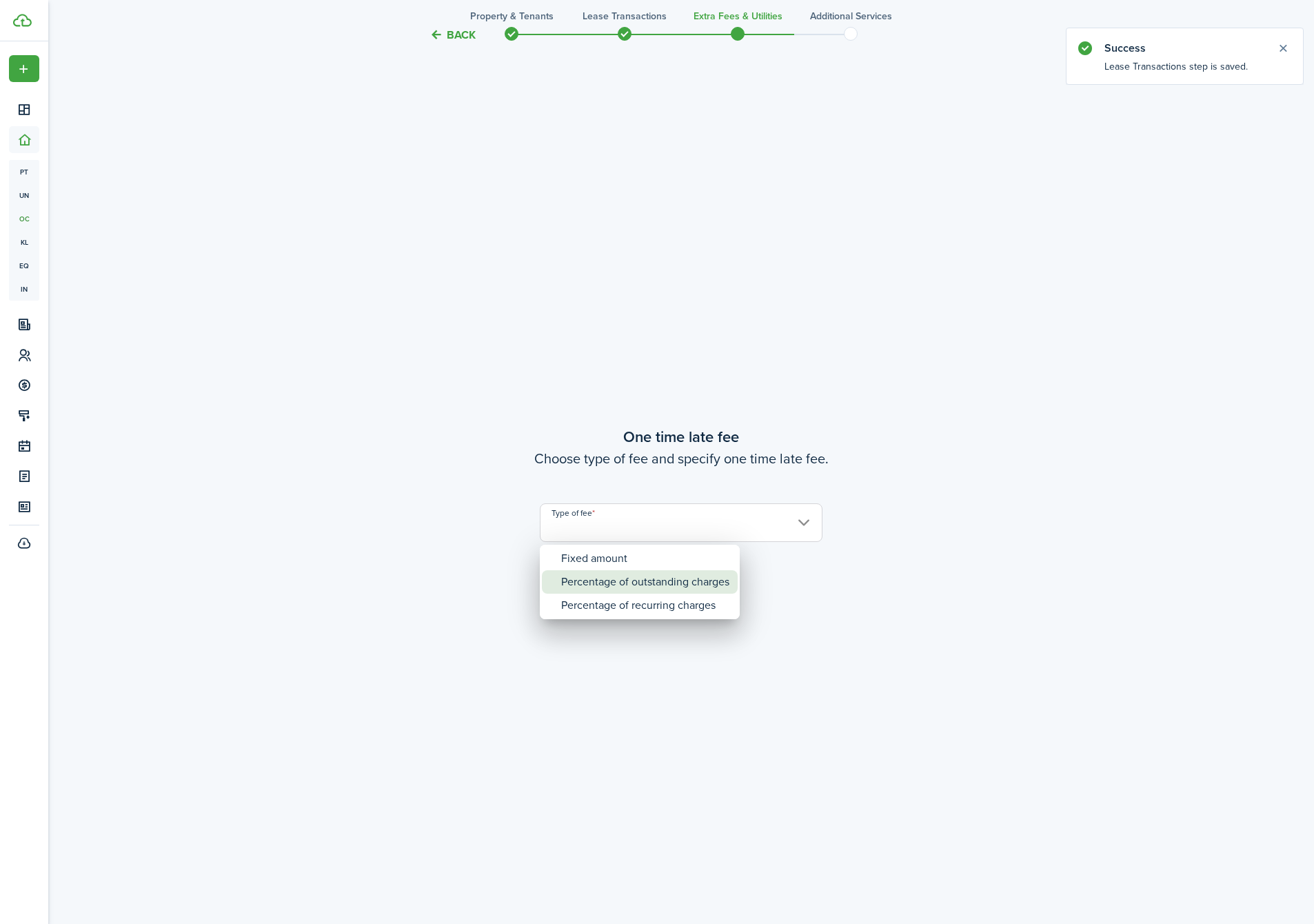
click at [633, 587] on div "Percentage of outstanding charges" at bounding box center [646, 582] width 168 height 24
type input "Percentage of outstanding charges"
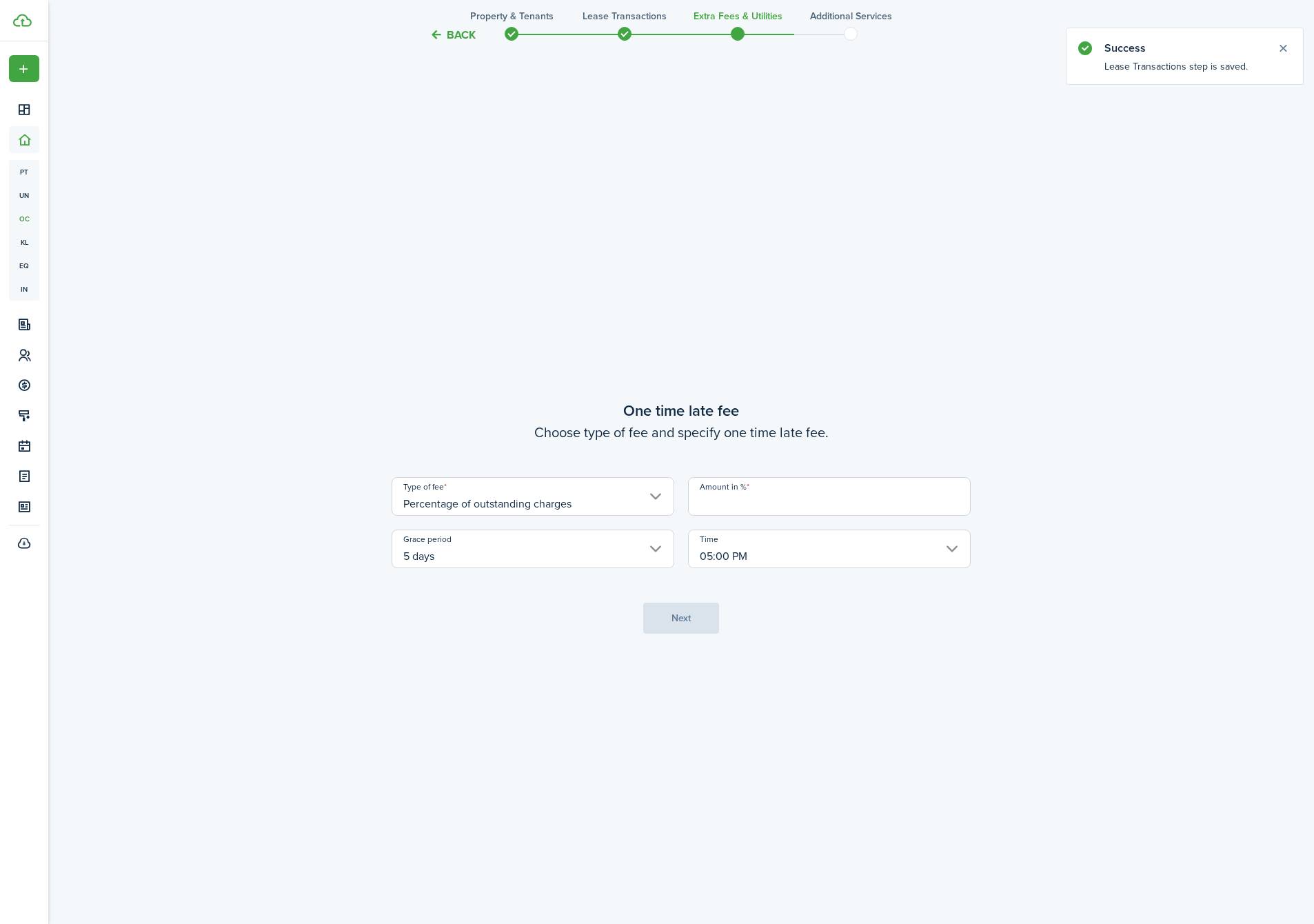
click at [759, 486] on input "Amount in %" at bounding box center [829, 496] width 283 height 38
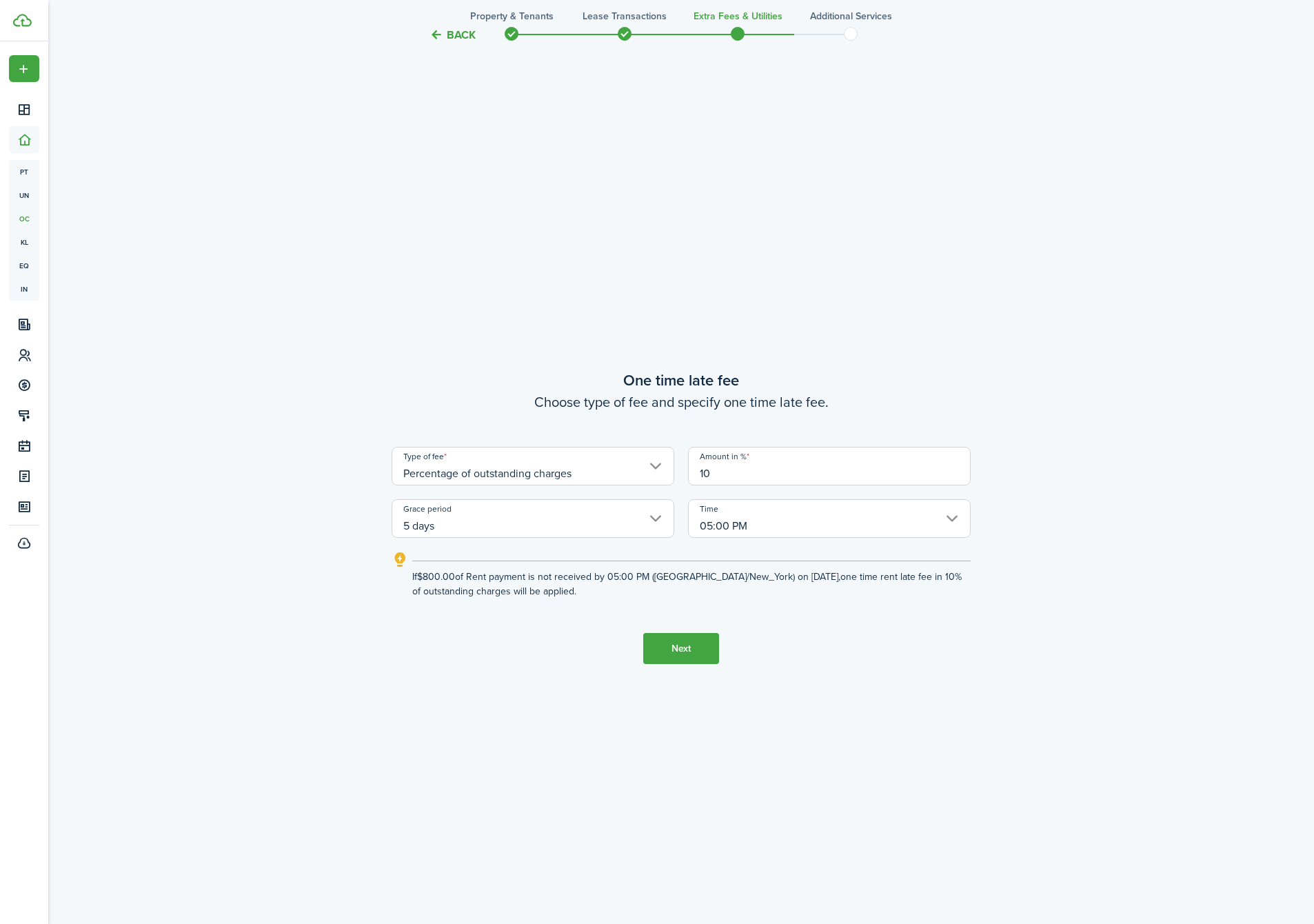
type input "10"
click at [663, 648] on button "Next" at bounding box center [681, 648] width 76 height 31
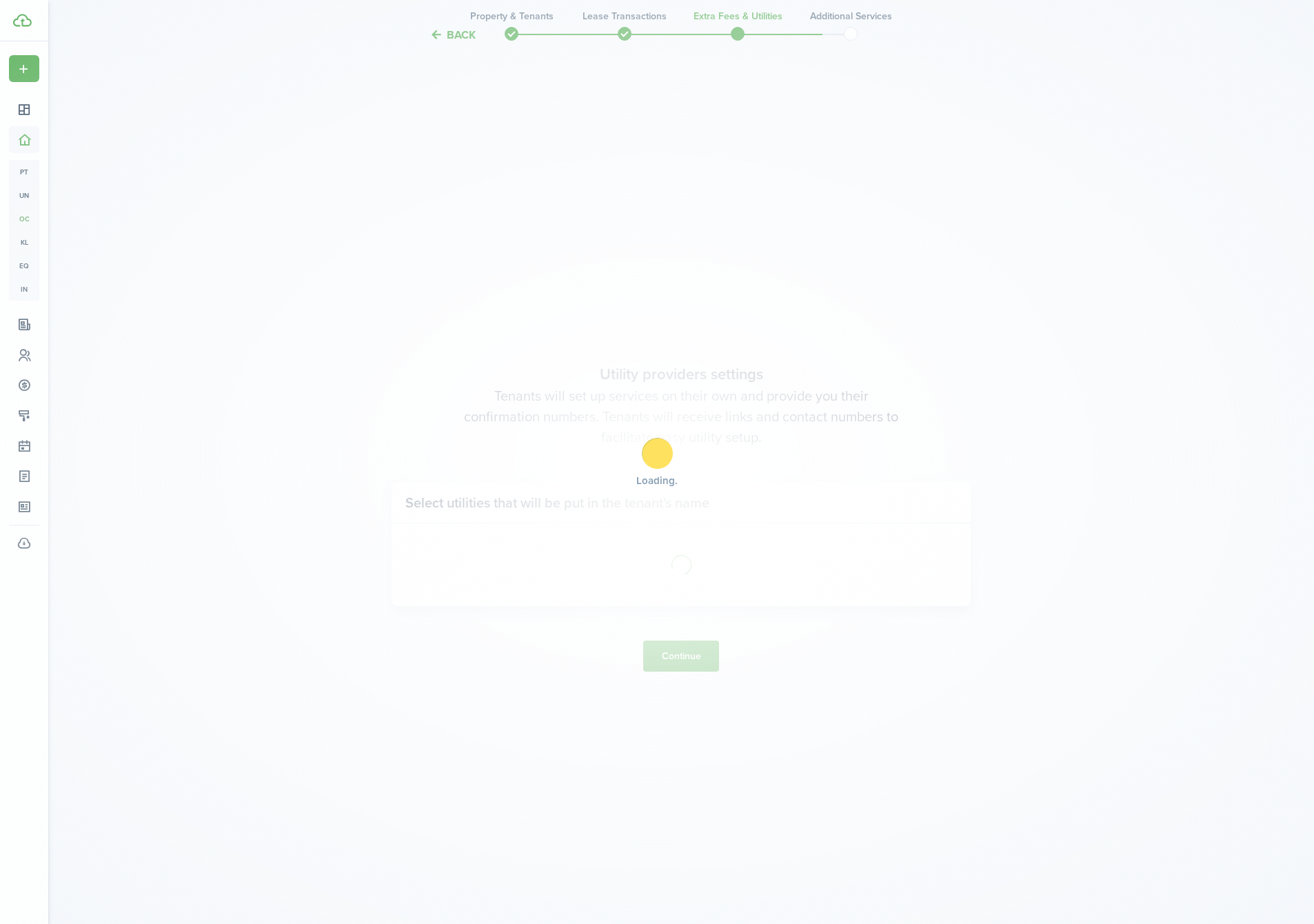
scroll to position [2680, 0]
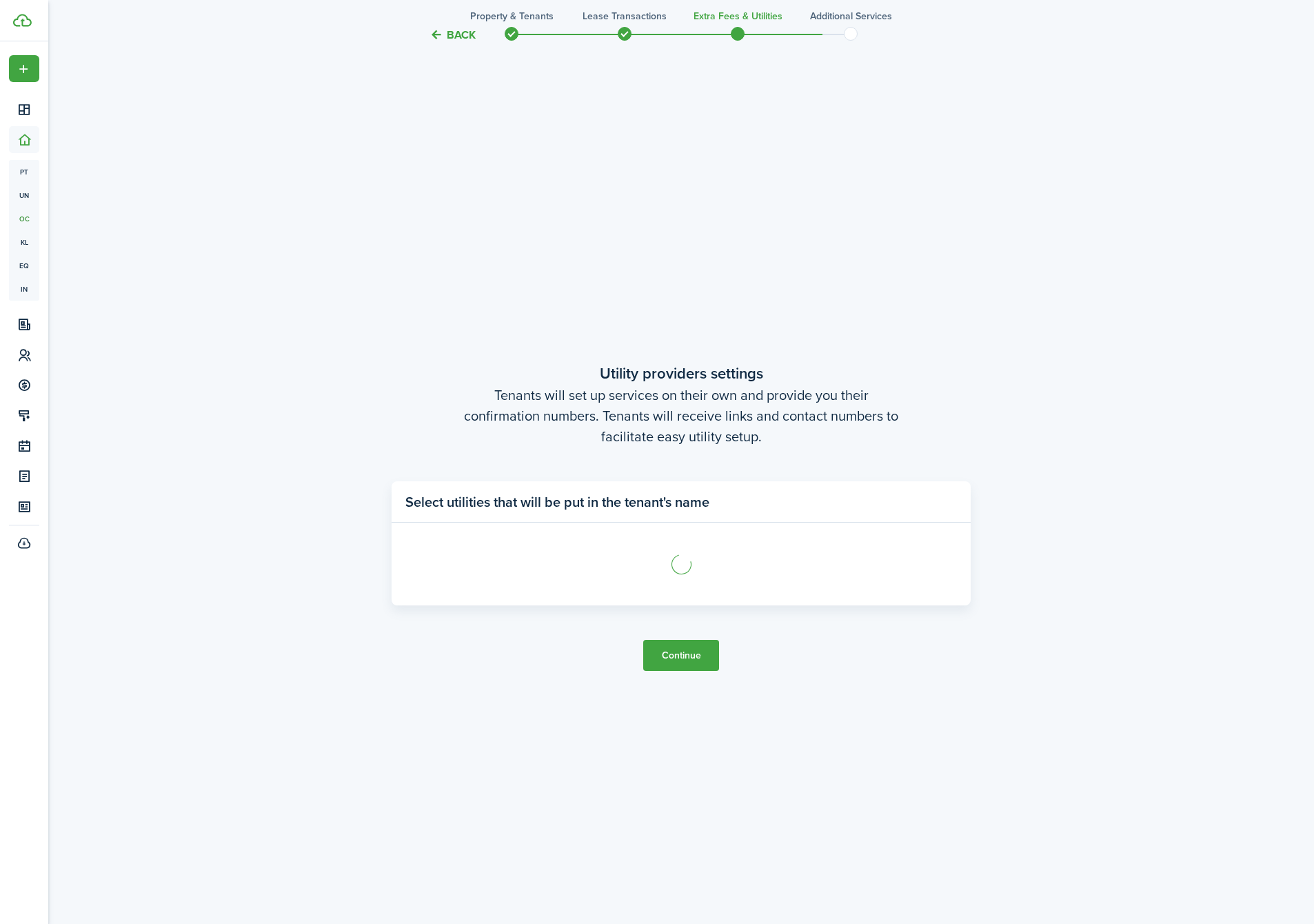
click at [672, 654] on button "Continue" at bounding box center [681, 654] width 76 height 31
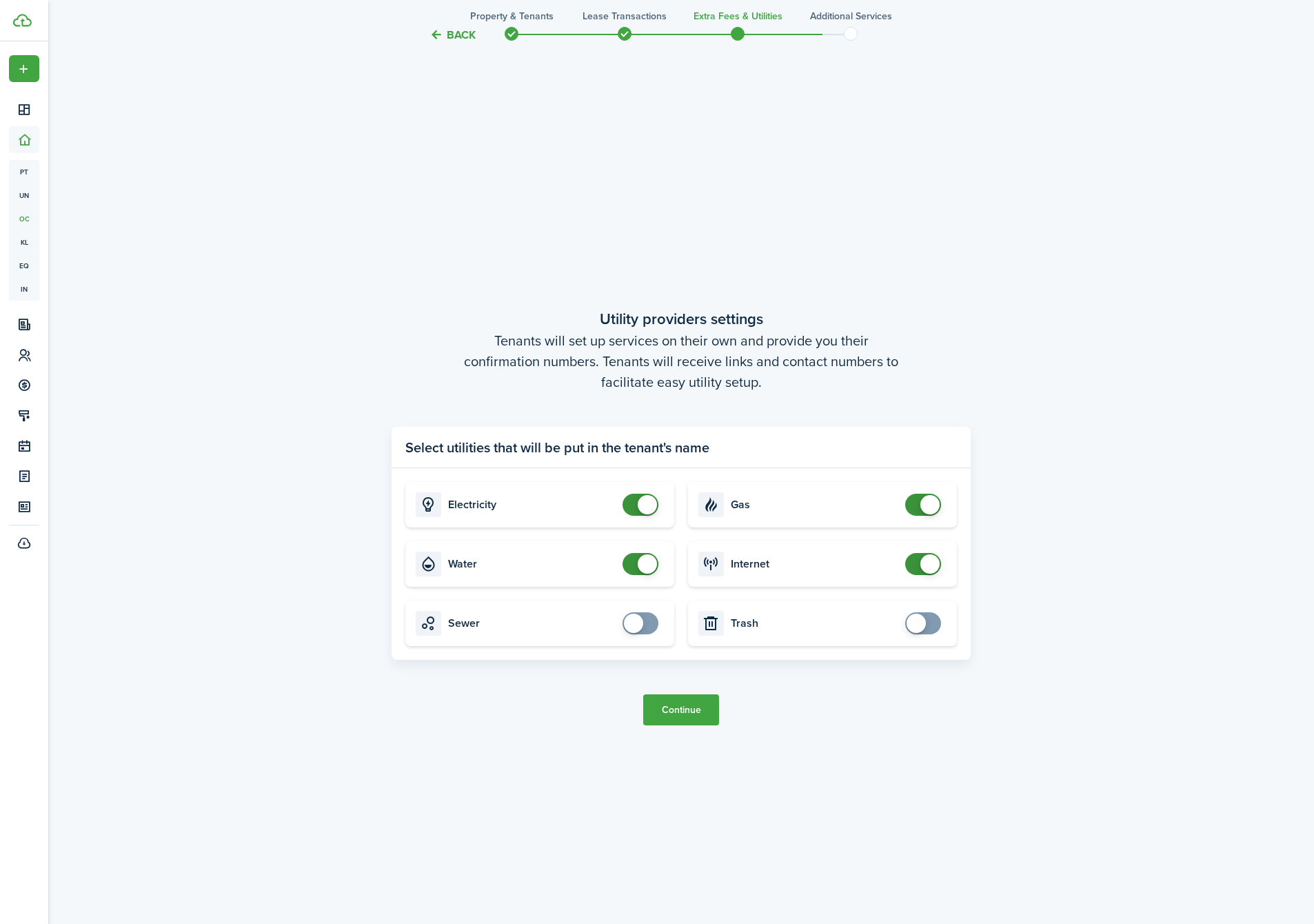
checkbox input "false"
click at [647, 572] on span at bounding box center [647, 564] width 19 height 19
click at [694, 718] on button "Continue" at bounding box center [681, 710] width 76 height 31
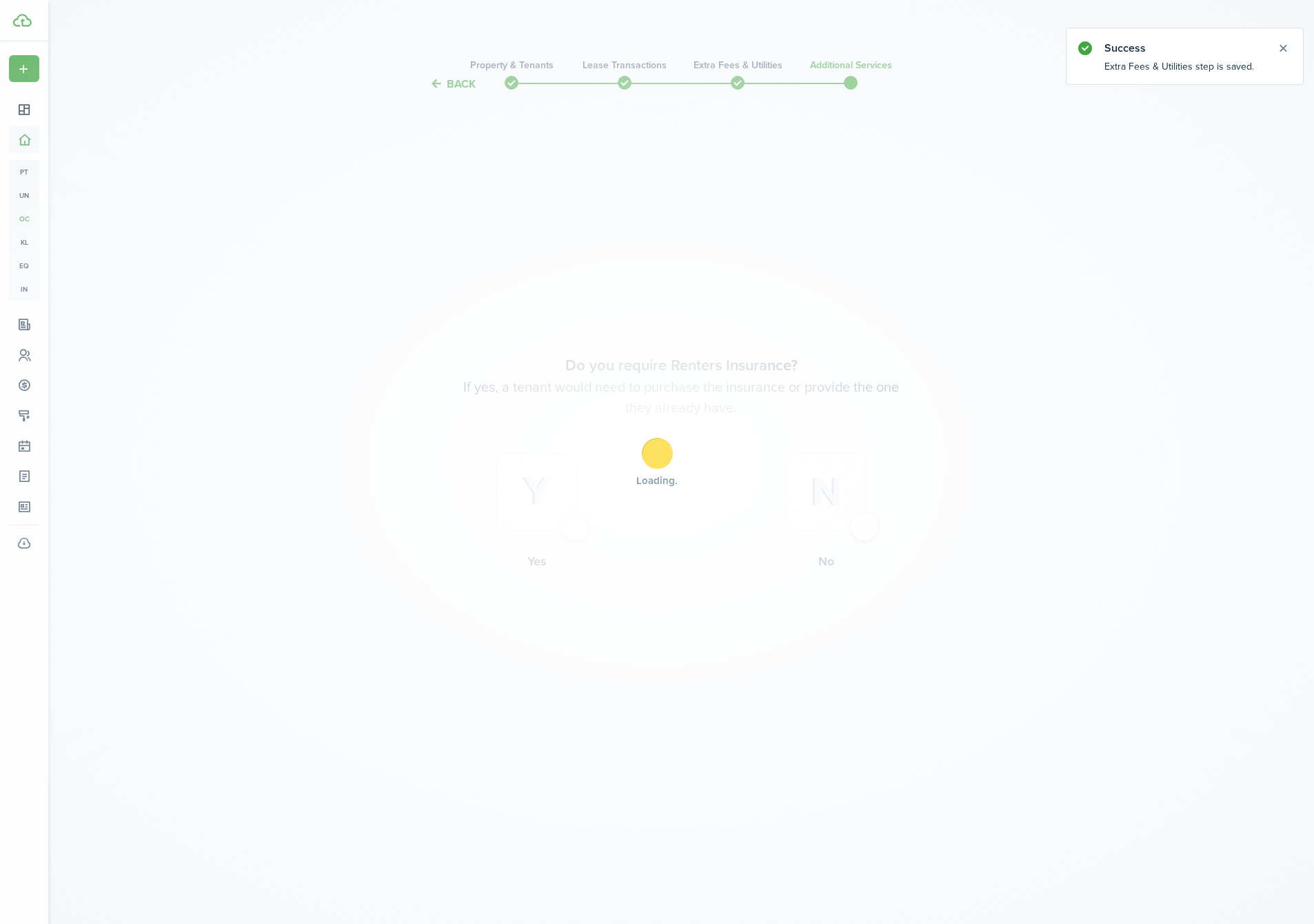
scroll to position [0, 0]
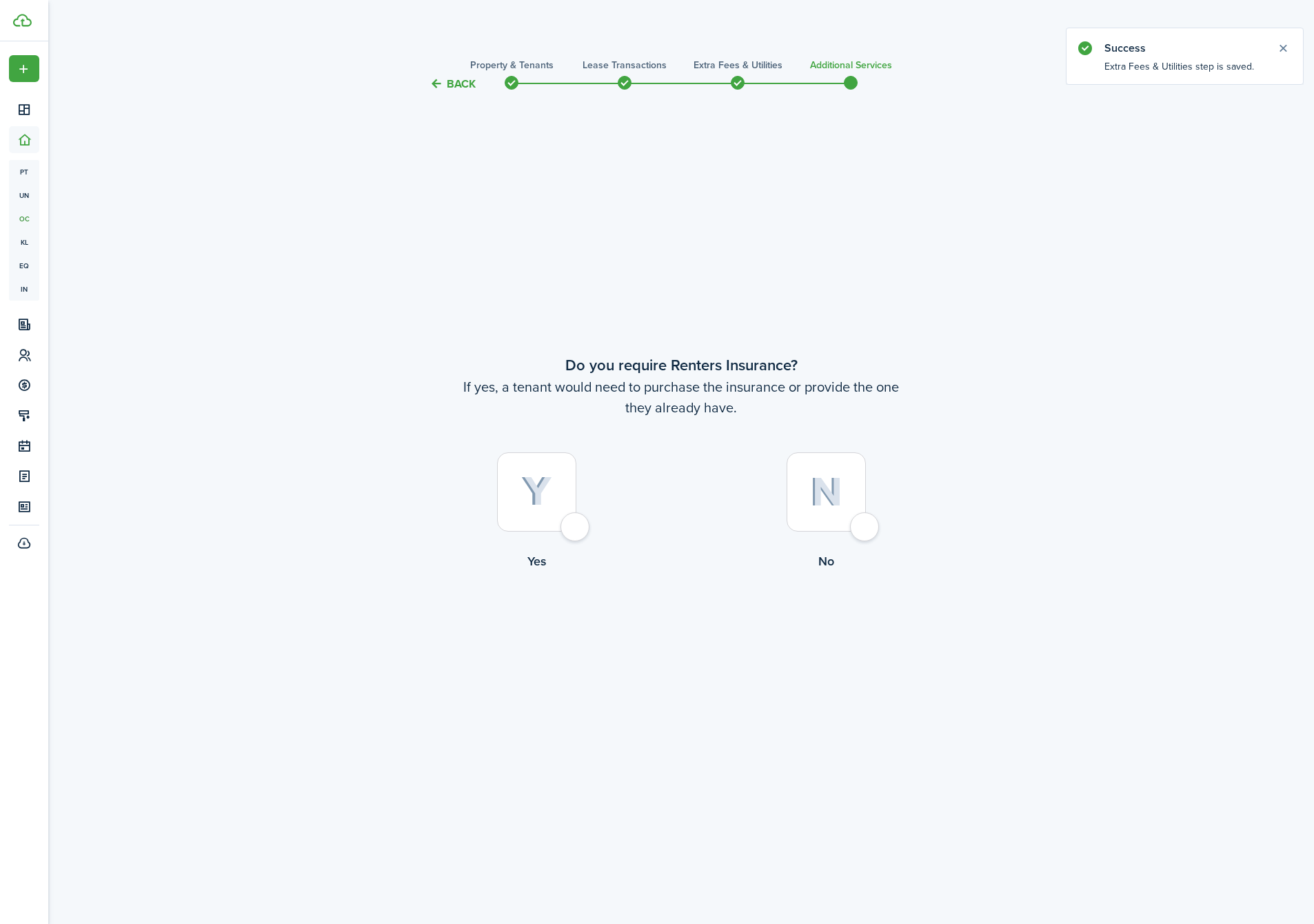
click at [851, 511] on div at bounding box center [826, 492] width 80 height 80
radio input "true"
click at [686, 622] on button "Complete move in" at bounding box center [681, 626] width 101 height 31
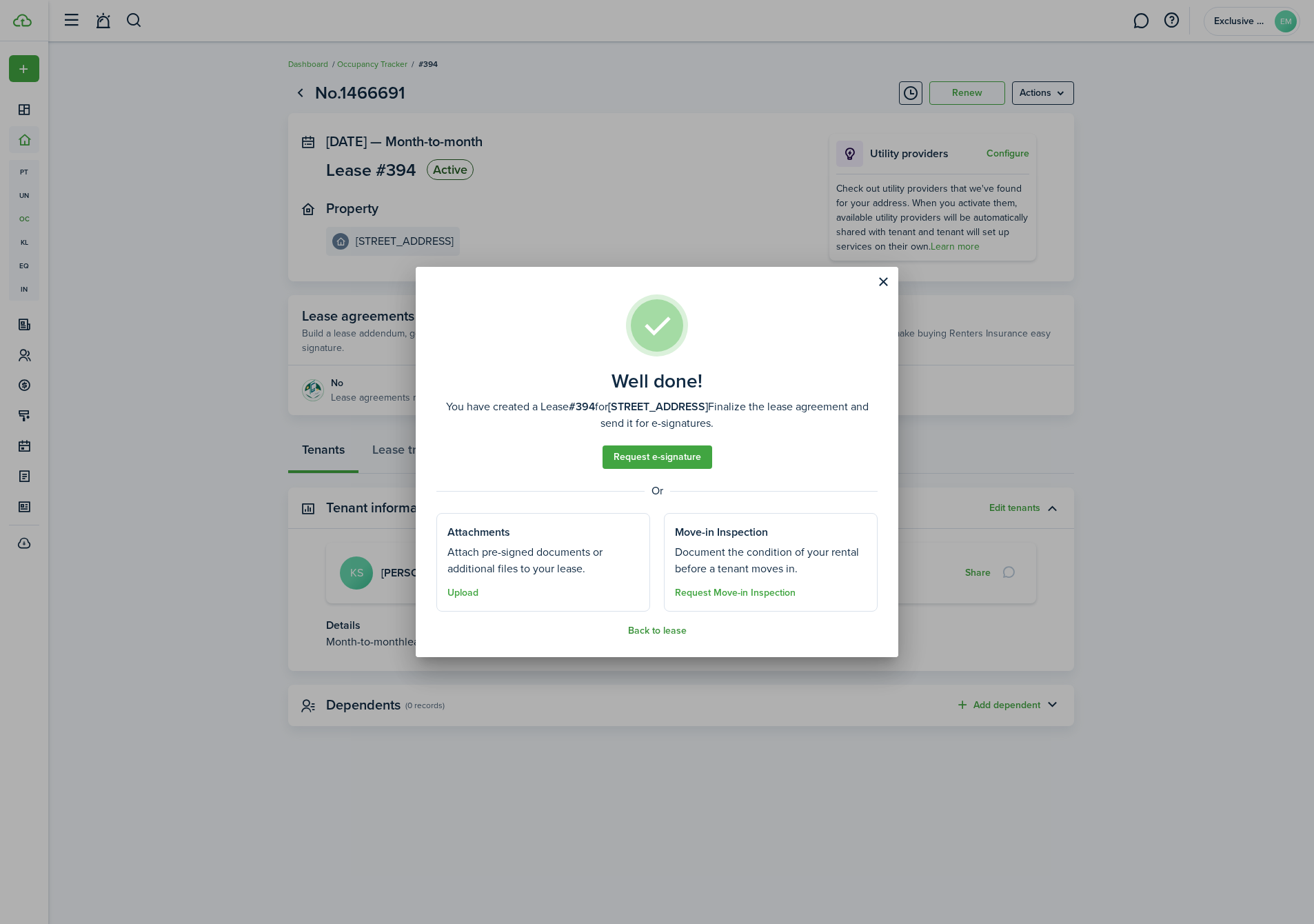
click at [661, 626] on button "Back to lease" at bounding box center [657, 631] width 59 height 11
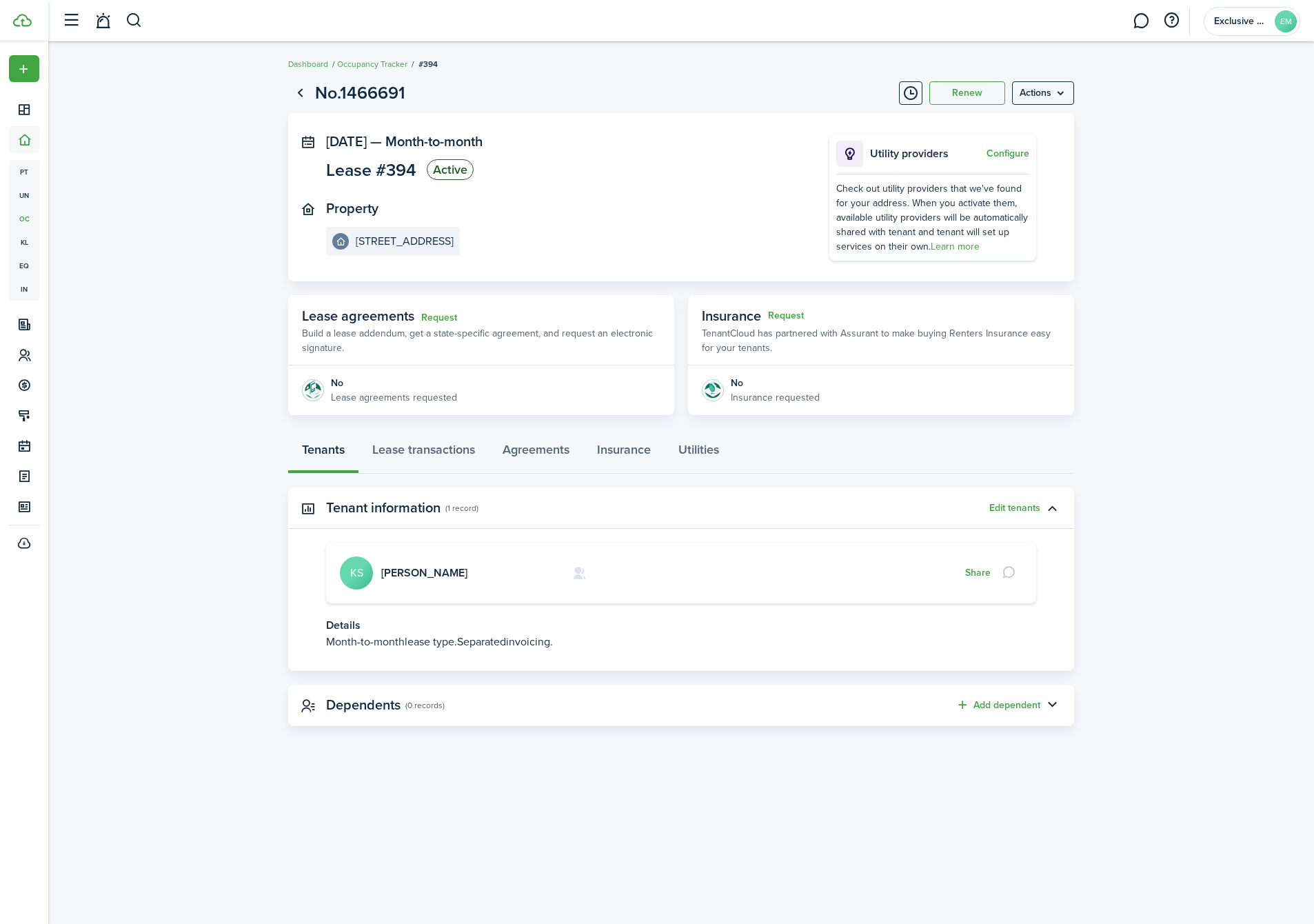
click at [398, 564] on card "[PERSON_NAME] Stitzler KS Share" at bounding box center [681, 572] width 710 height 60
click at [399, 568] on link "[PERSON_NAME]" at bounding box center [424, 572] width 87 height 16
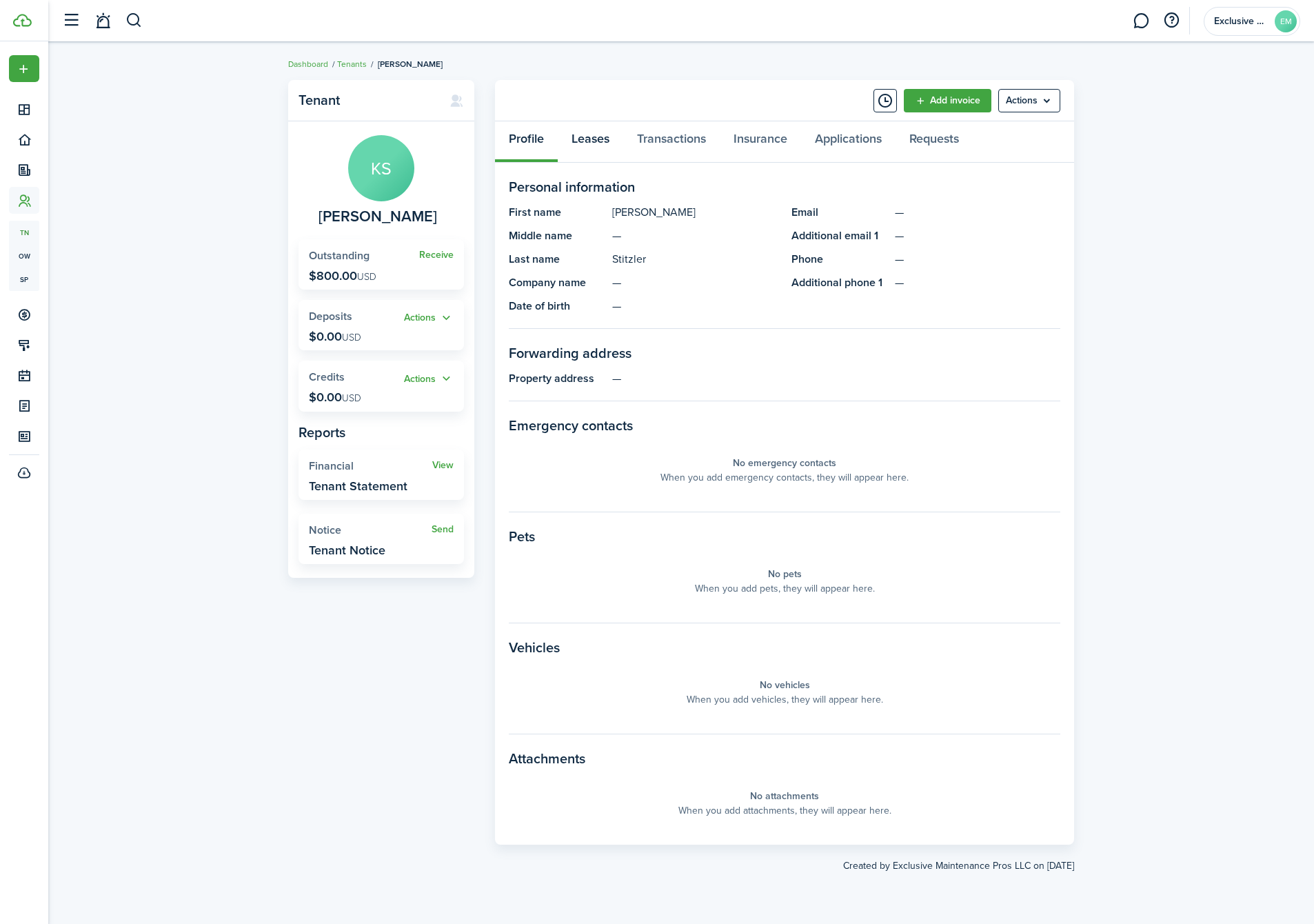
click at [600, 138] on link "Leases" at bounding box center [591, 142] width 66 height 41
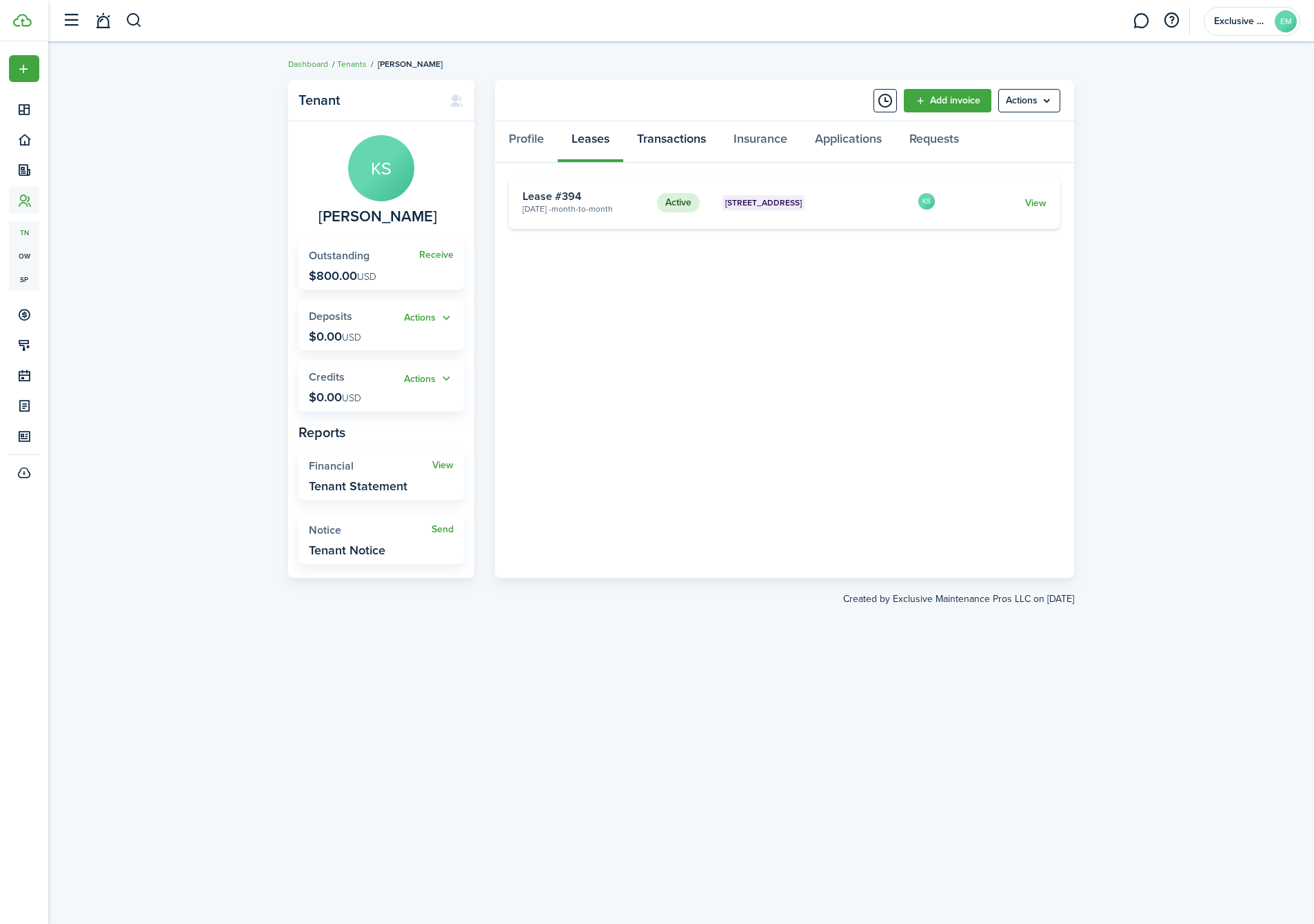
click at [643, 135] on link "Transactions" at bounding box center [671, 142] width 96 height 41
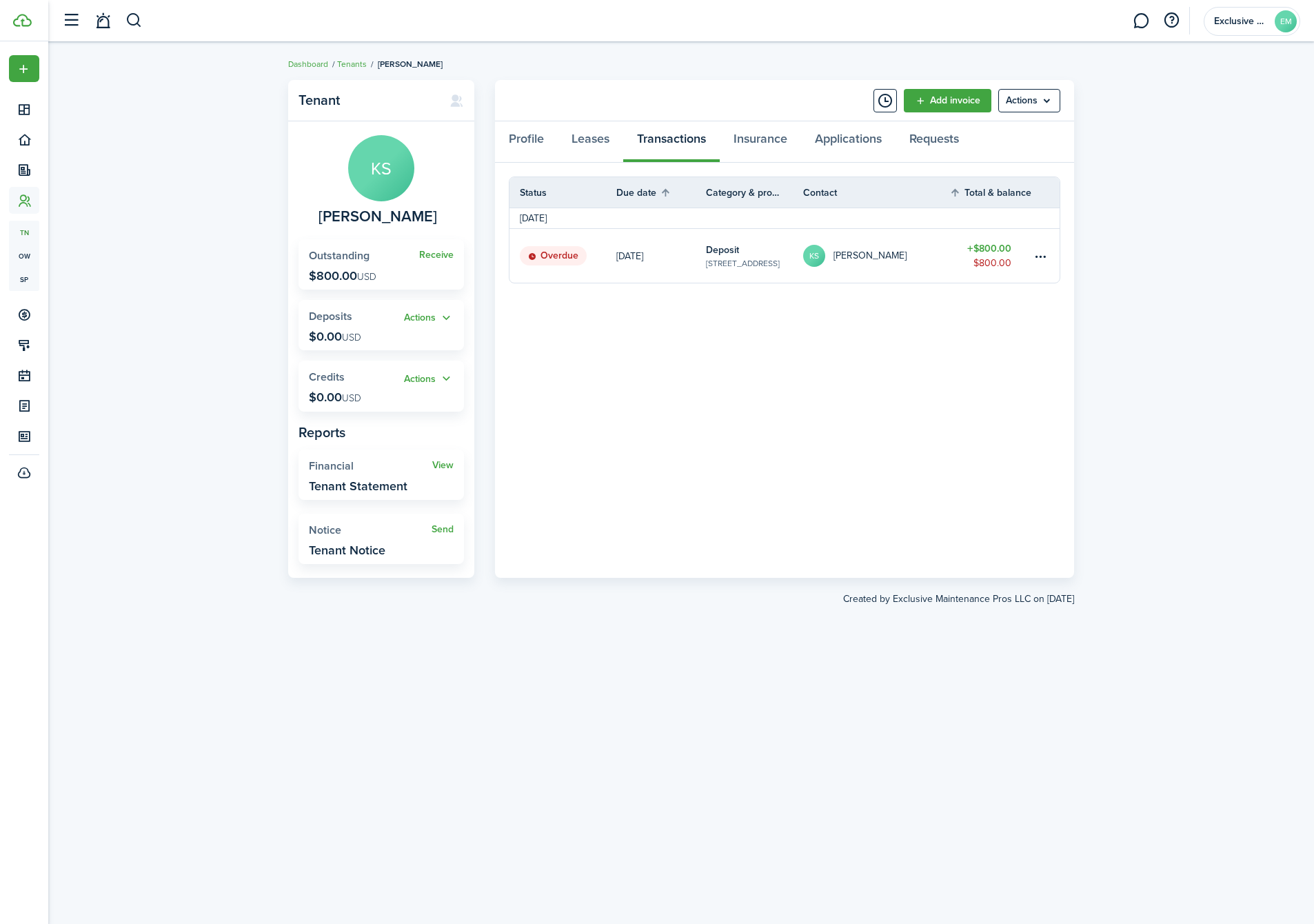
click at [1032, 256] on link at bounding box center [1046, 256] width 28 height 53
click at [1038, 259] on table-menu-btn-icon at bounding box center [1041, 256] width 17 height 17
click at [989, 305] on link "Mark as paid" at bounding box center [989, 306] width 121 height 24
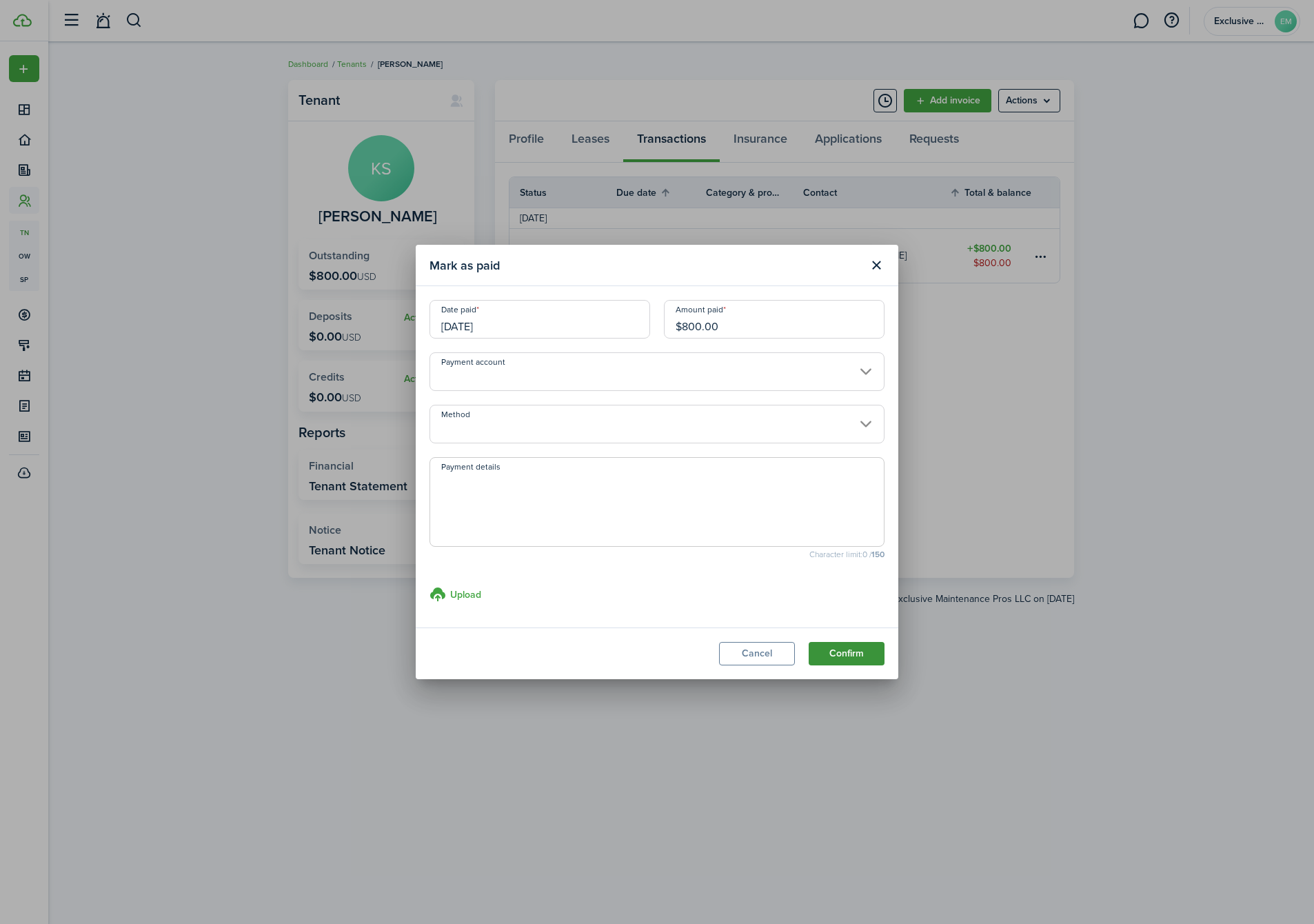
click at [835, 646] on button "Confirm" at bounding box center [846, 654] width 76 height 24
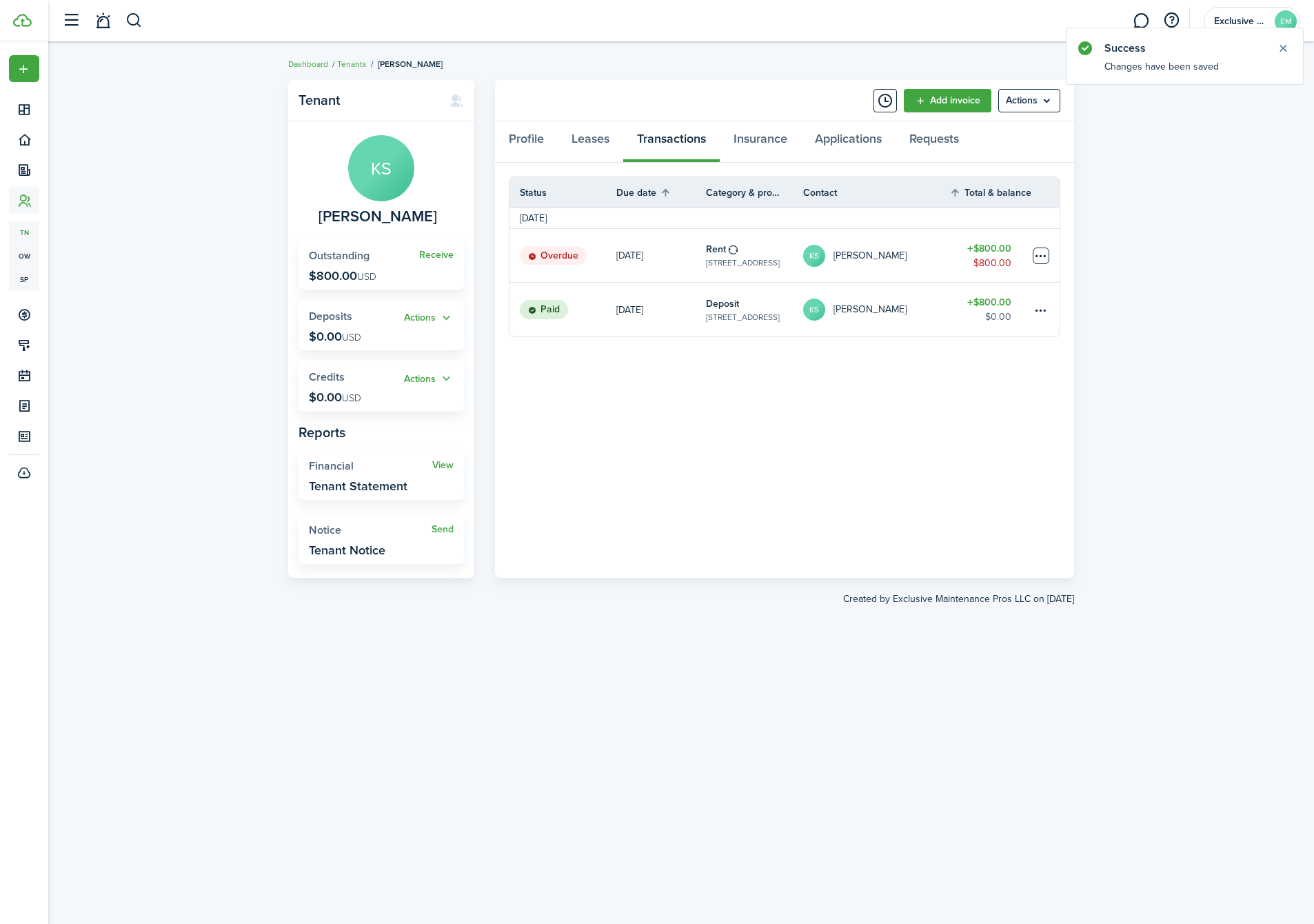
click at [1034, 251] on table-menu-btn-icon at bounding box center [1041, 256] width 17 height 17
click at [950, 304] on link "Mark as paid" at bounding box center [989, 306] width 121 height 24
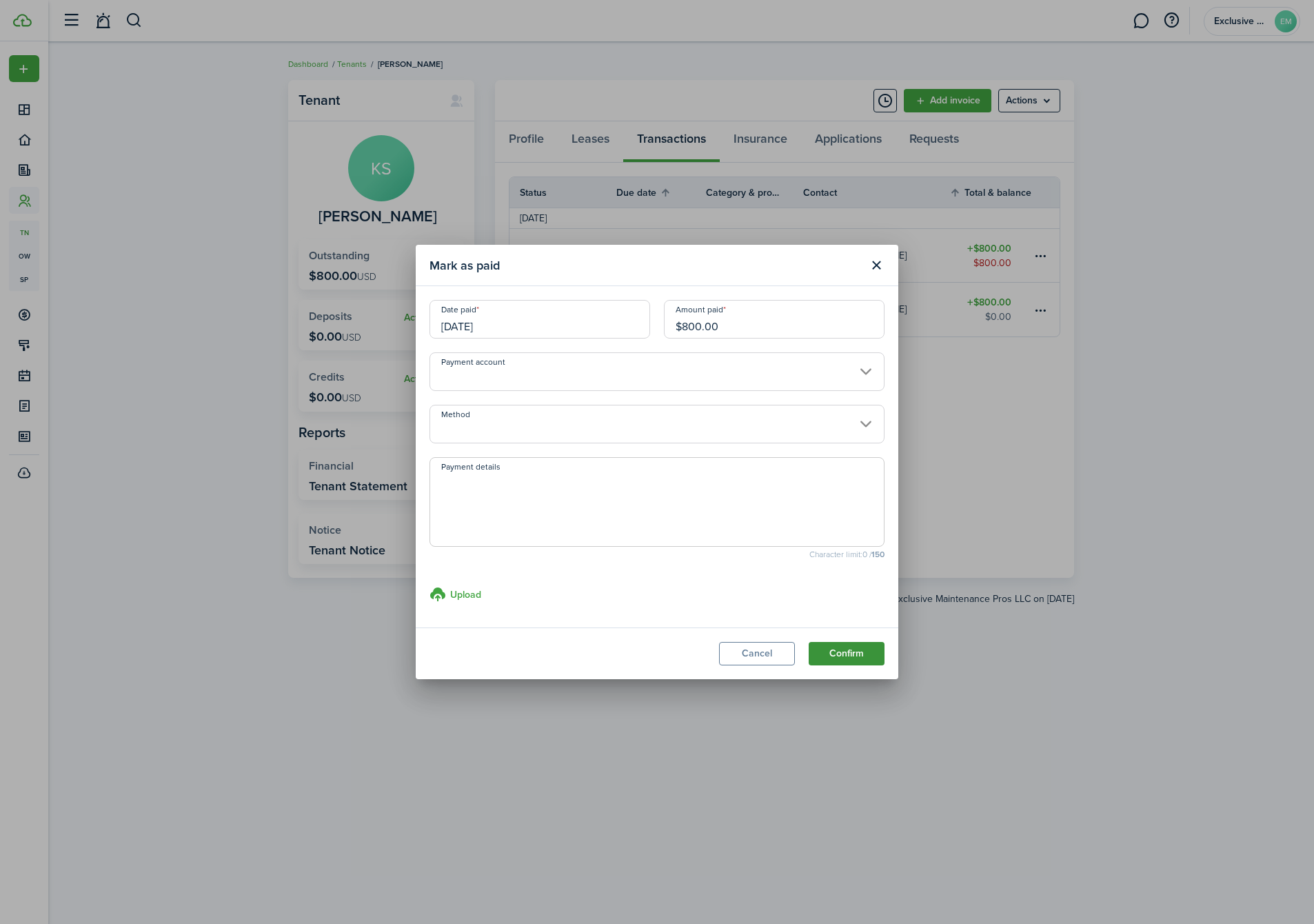
click at [838, 654] on button "Confirm" at bounding box center [846, 654] width 76 height 24
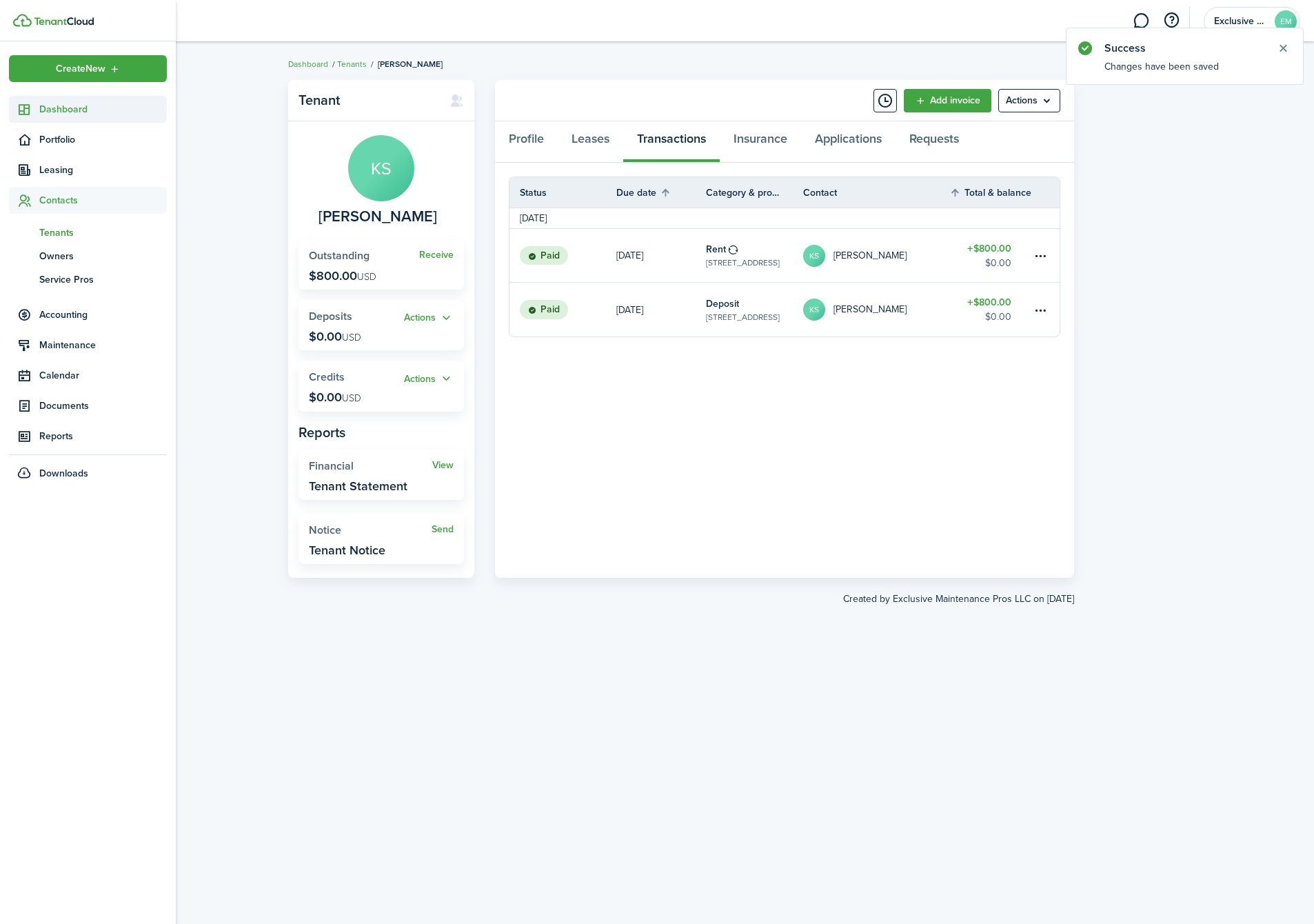
click at [66, 107] on span "Dashboard" at bounding box center [103, 109] width 128 height 15
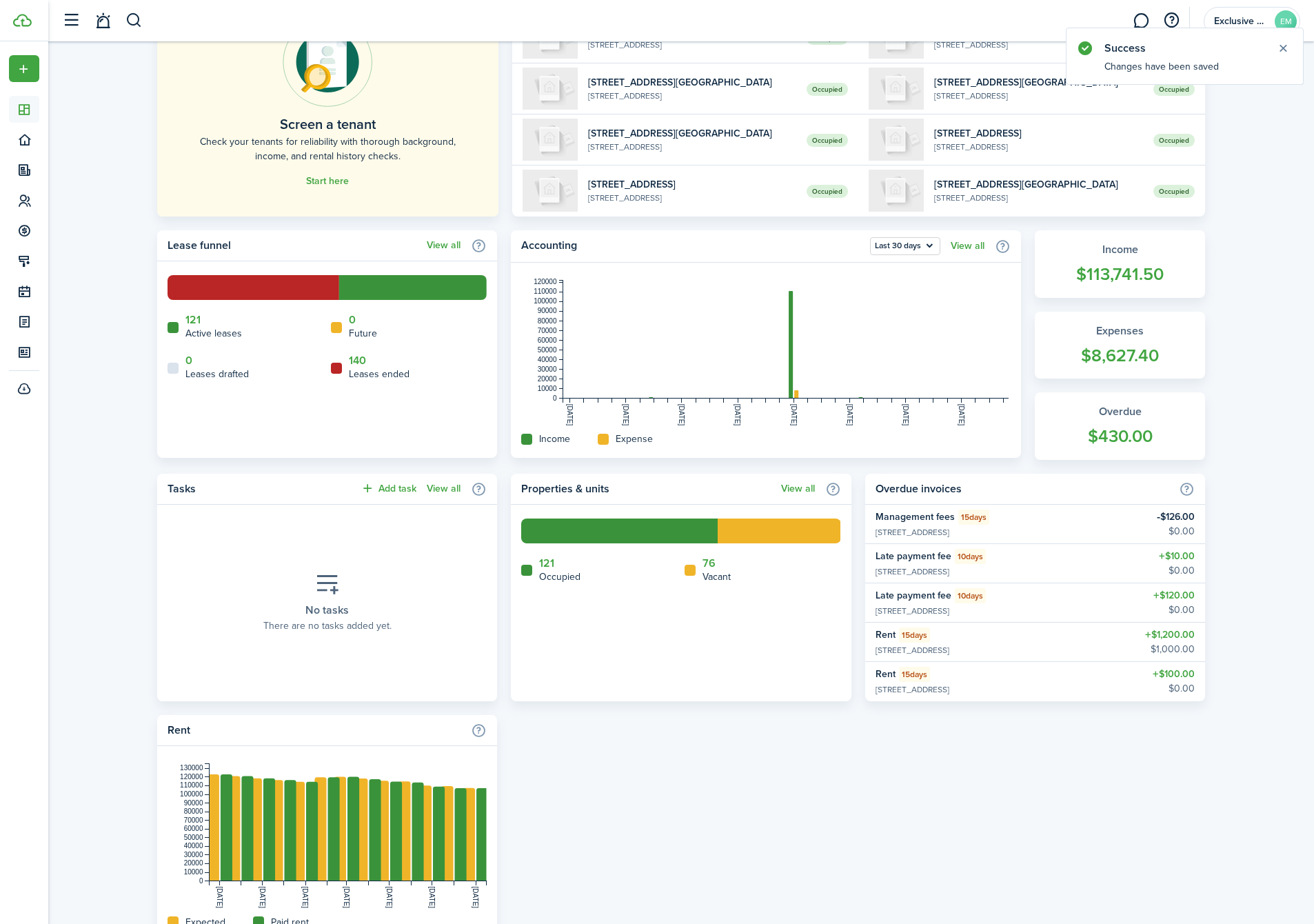
scroll to position [186, 0]
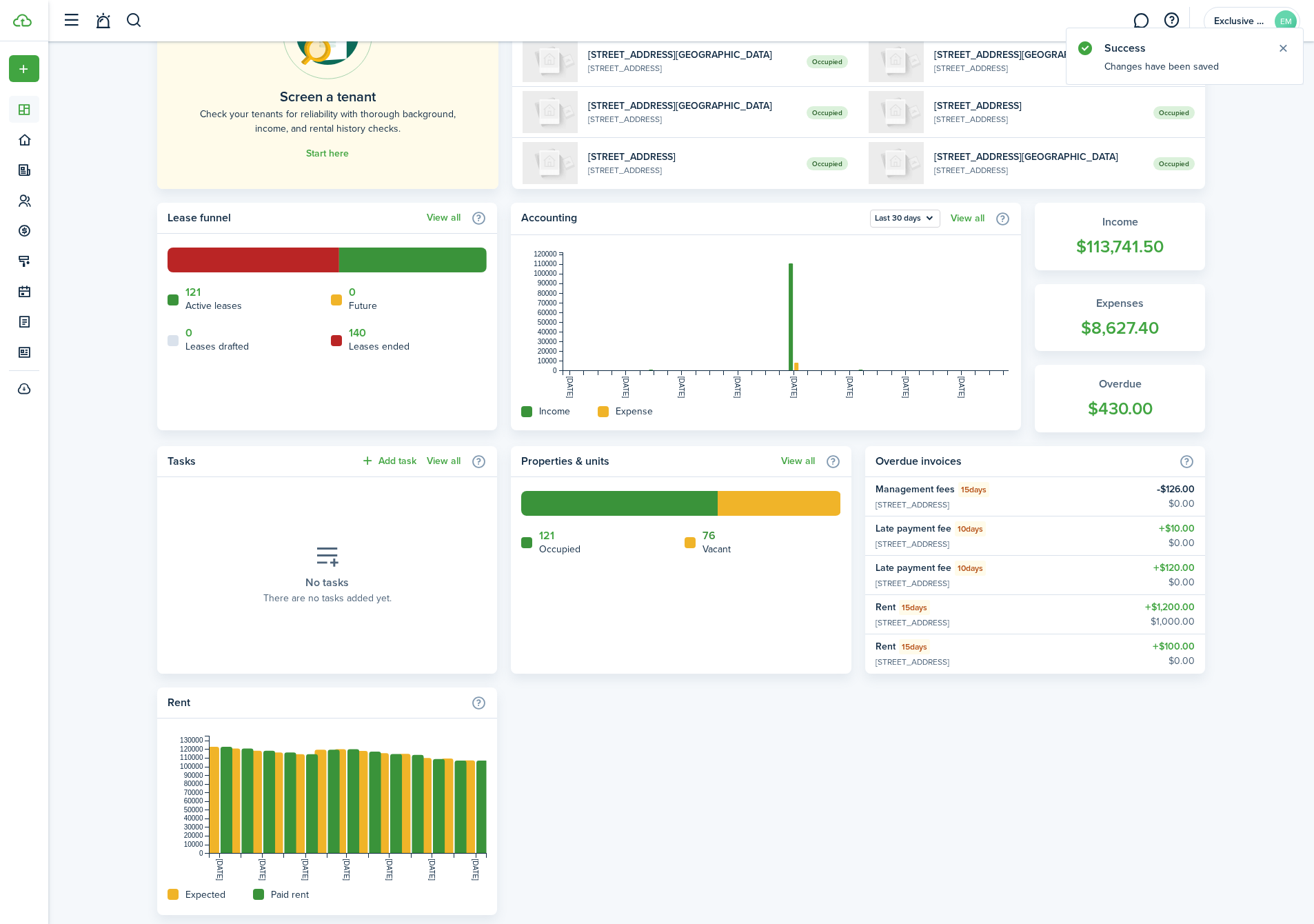
click at [709, 539] on link "76" at bounding box center [709, 536] width 13 height 12
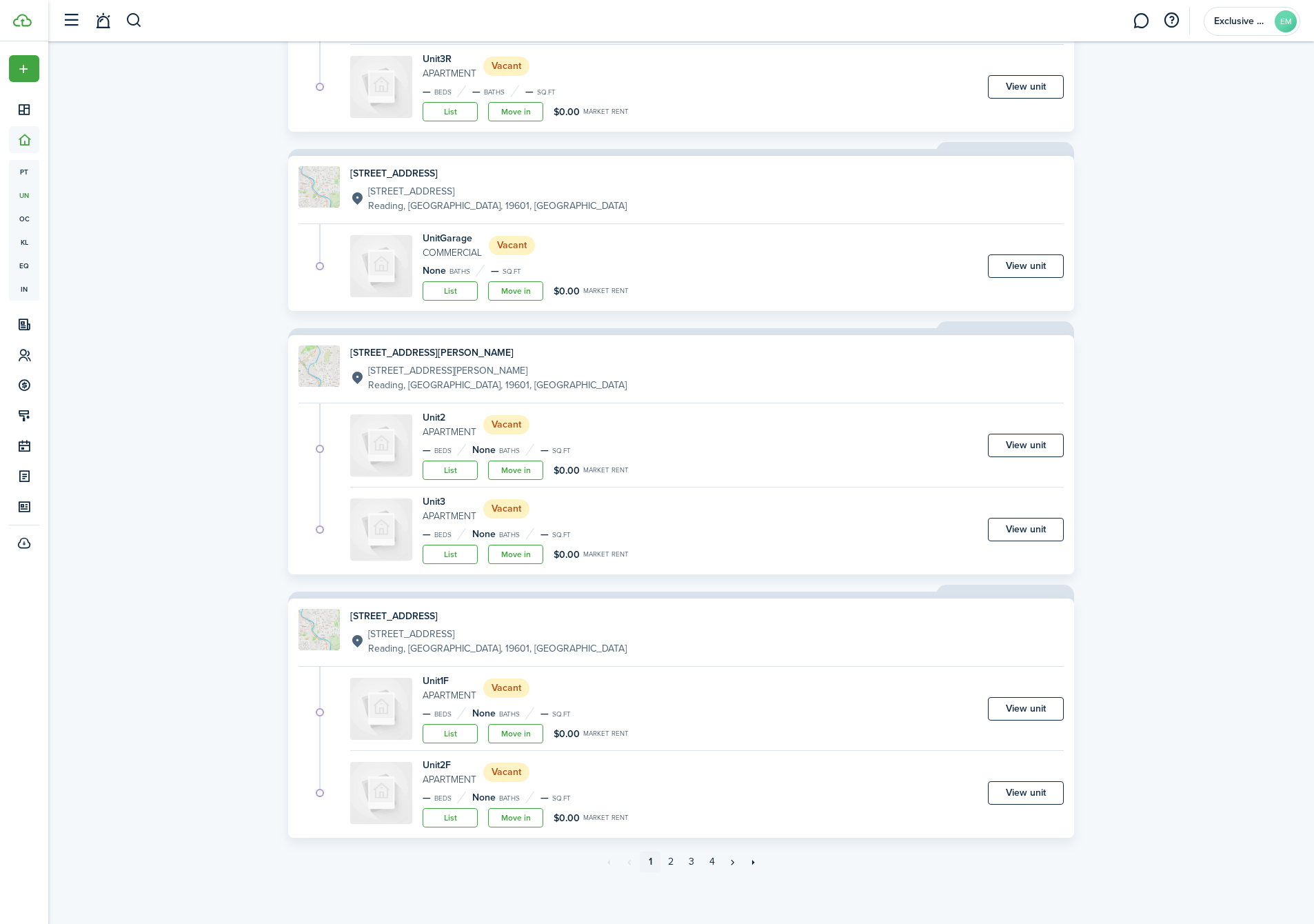
scroll to position [1590, 0]
click at [672, 858] on link "2" at bounding box center [671, 863] width 21 height 21
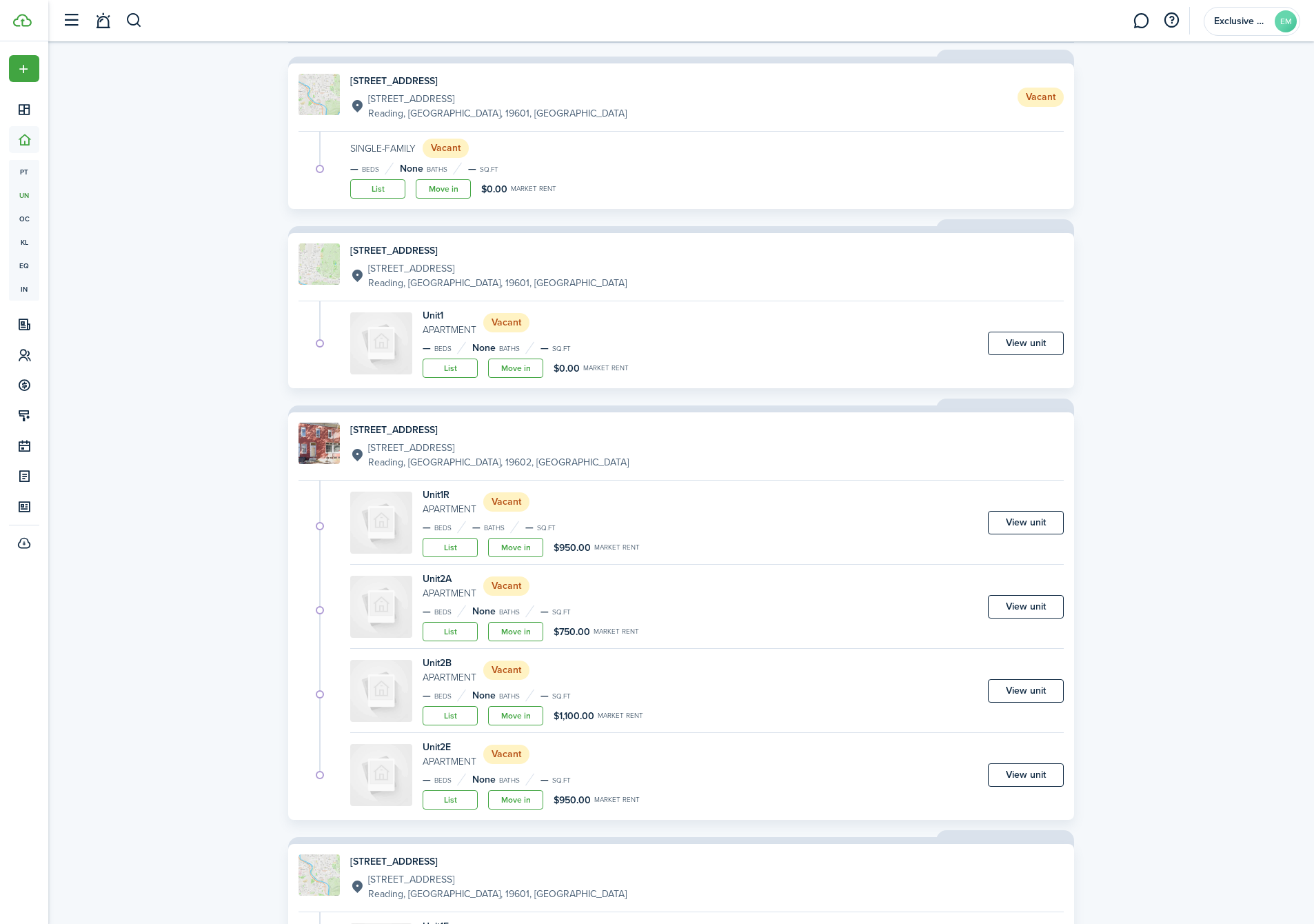
scroll to position [99, 0]
click at [350, 204] on div "[STREET_ADDRESS] Vacant Single-Family Vacant — Beds None Baths — sq.ft List Mov…" at bounding box center [681, 139] width 786 height 145
click at [381, 187] on link "List" at bounding box center [377, 192] width 55 height 19
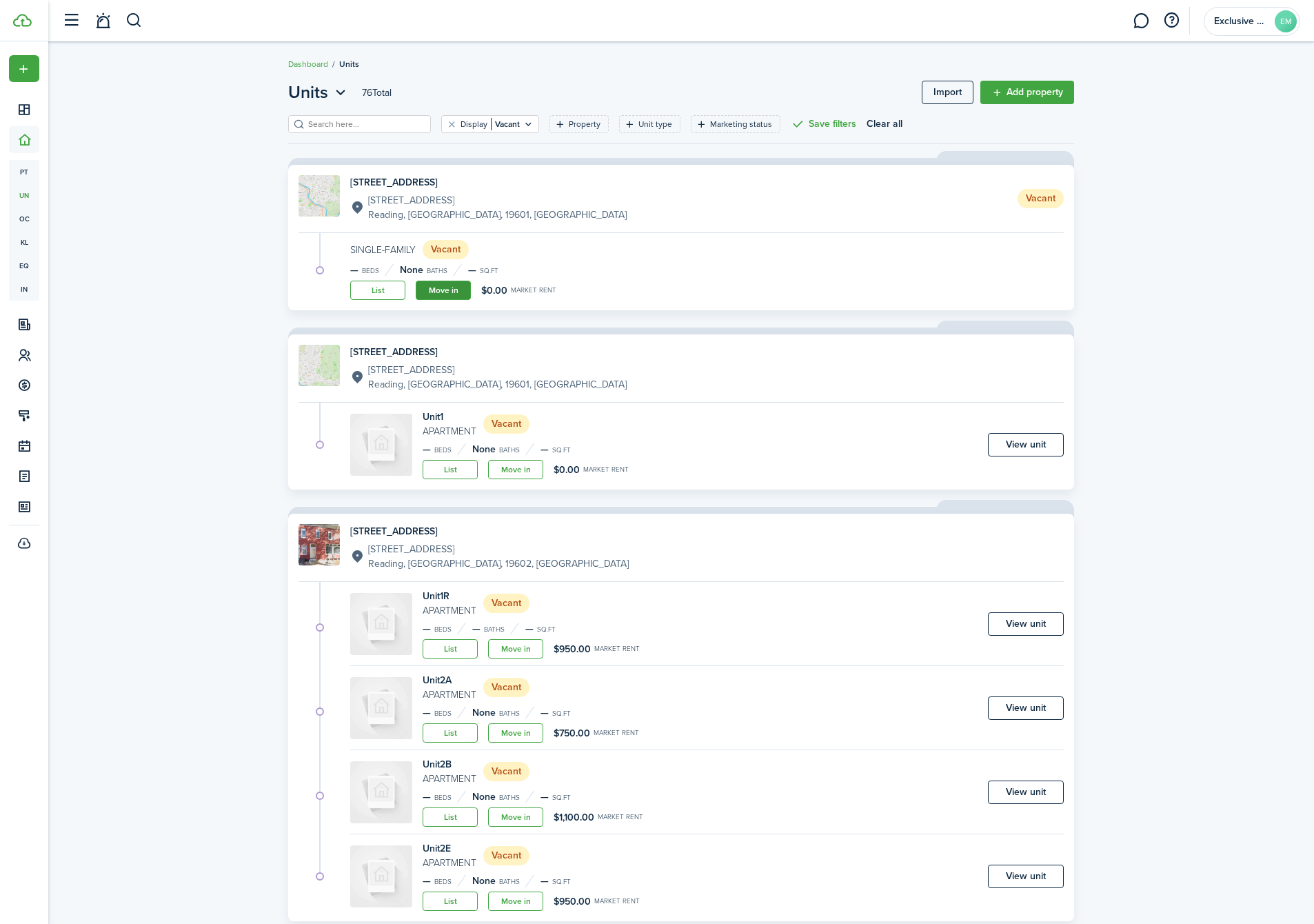
click at [441, 287] on link "Move in" at bounding box center [443, 290] width 55 height 19
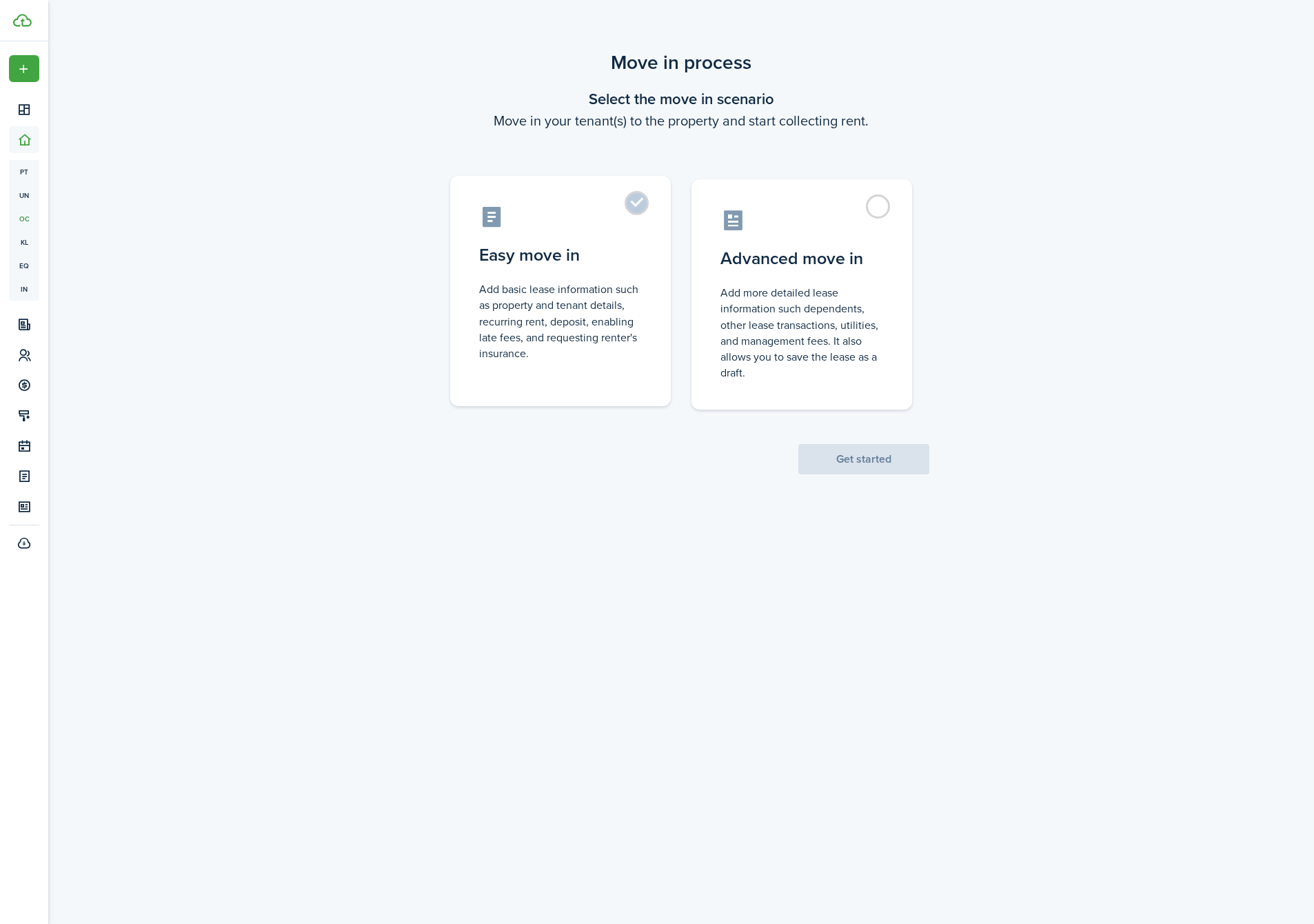
click at [562, 311] on control-radio-card-description "Add basic lease information such as property and tenant details, recurring rent…" at bounding box center [561, 321] width 163 height 80
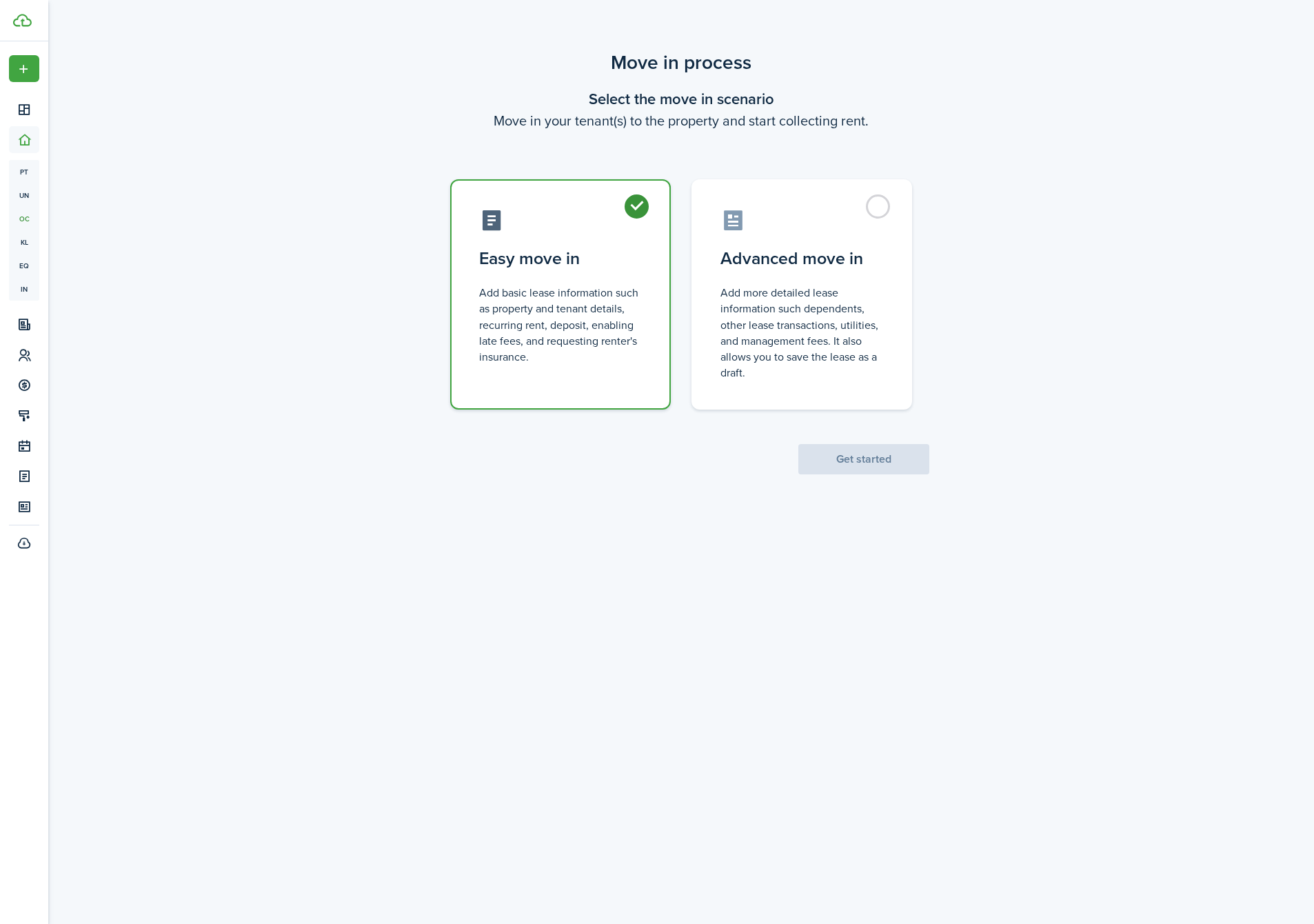
radio input "true"
click at [831, 462] on button "Get started" at bounding box center [864, 459] width 131 height 31
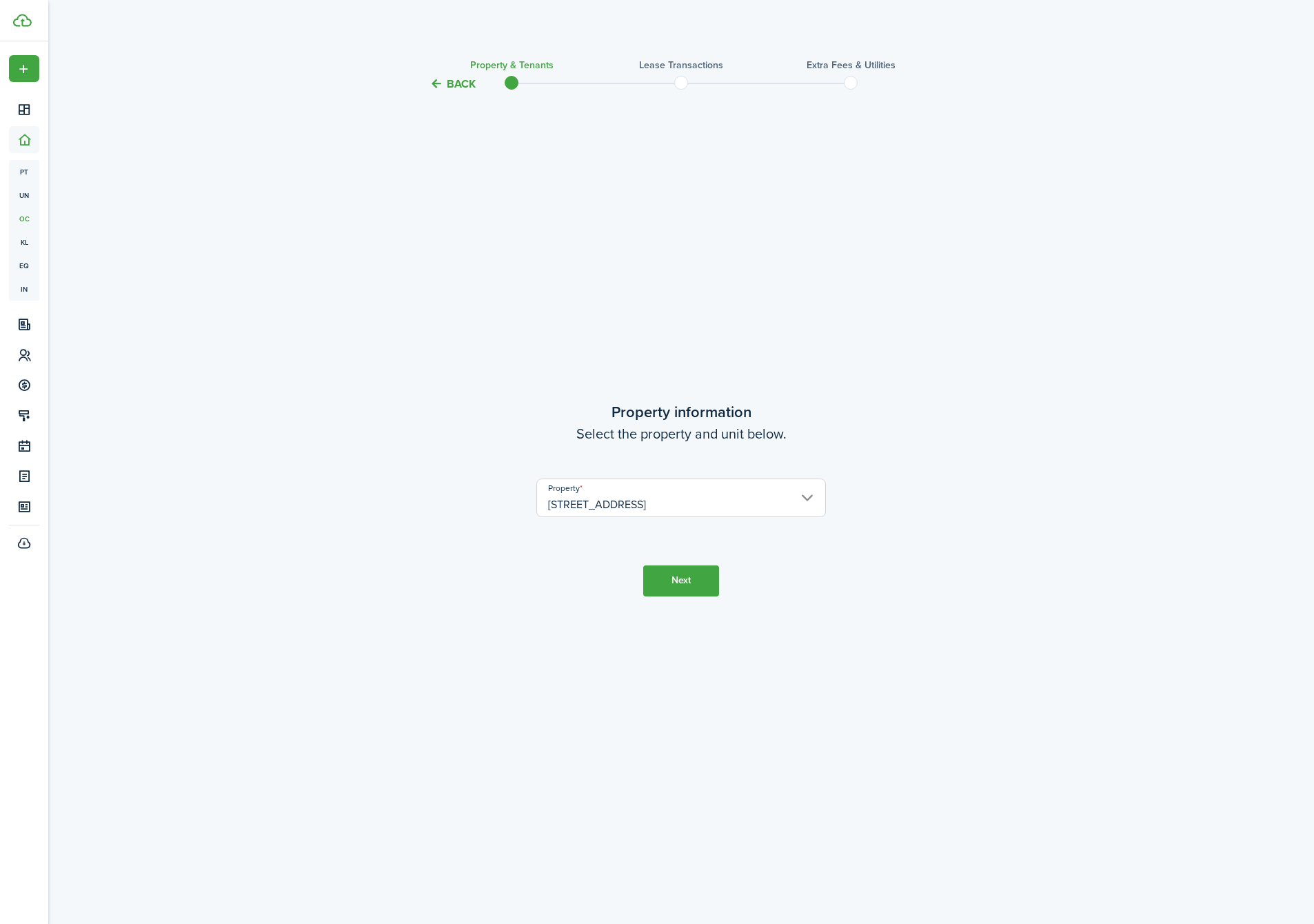
click at [662, 578] on button "Next" at bounding box center [681, 580] width 76 height 31
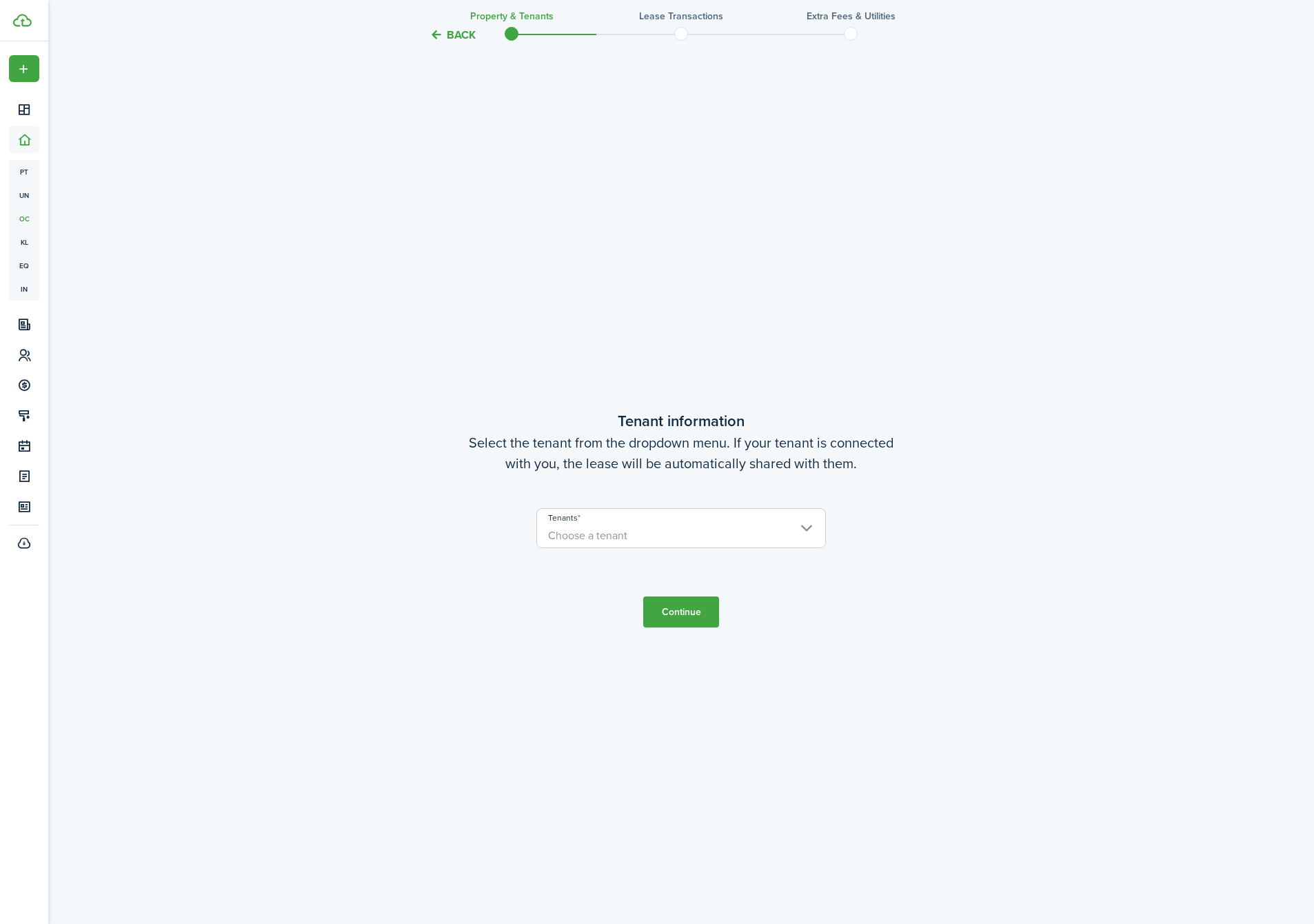
scroll to position [831, 0]
click at [584, 531] on span "Choose a tenant" at bounding box center [588, 534] width 80 height 16
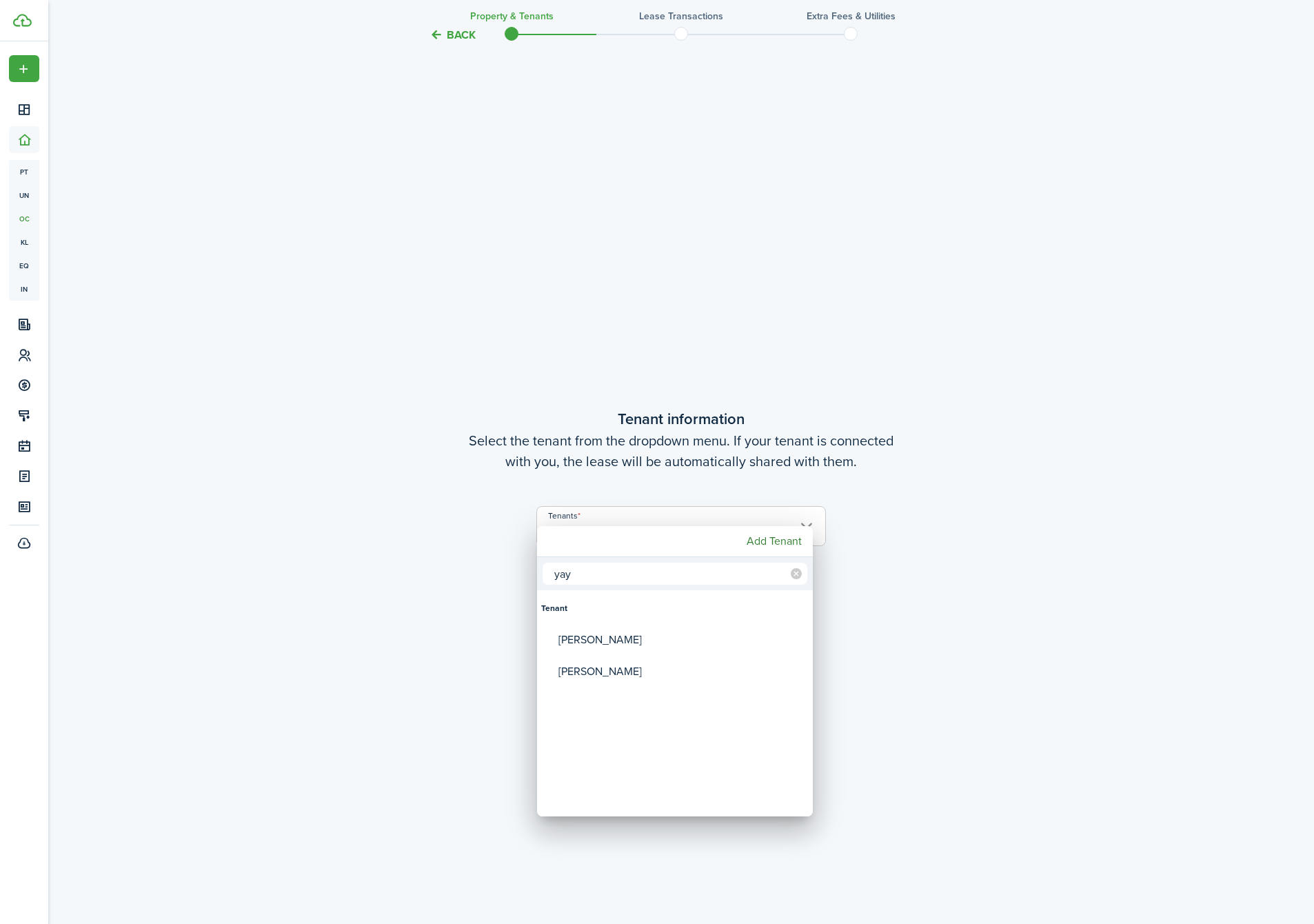
type input "yay"
drag, startPoint x: 584, startPoint y: 531, endPoint x: 608, endPoint y: 635, distance: 106.7
click at [608, 635] on div "[PERSON_NAME]" at bounding box center [680, 640] width 244 height 32
type input "[PERSON_NAME]"
drag, startPoint x: 607, startPoint y: 571, endPoint x: 479, endPoint y: 593, distance: 129.9
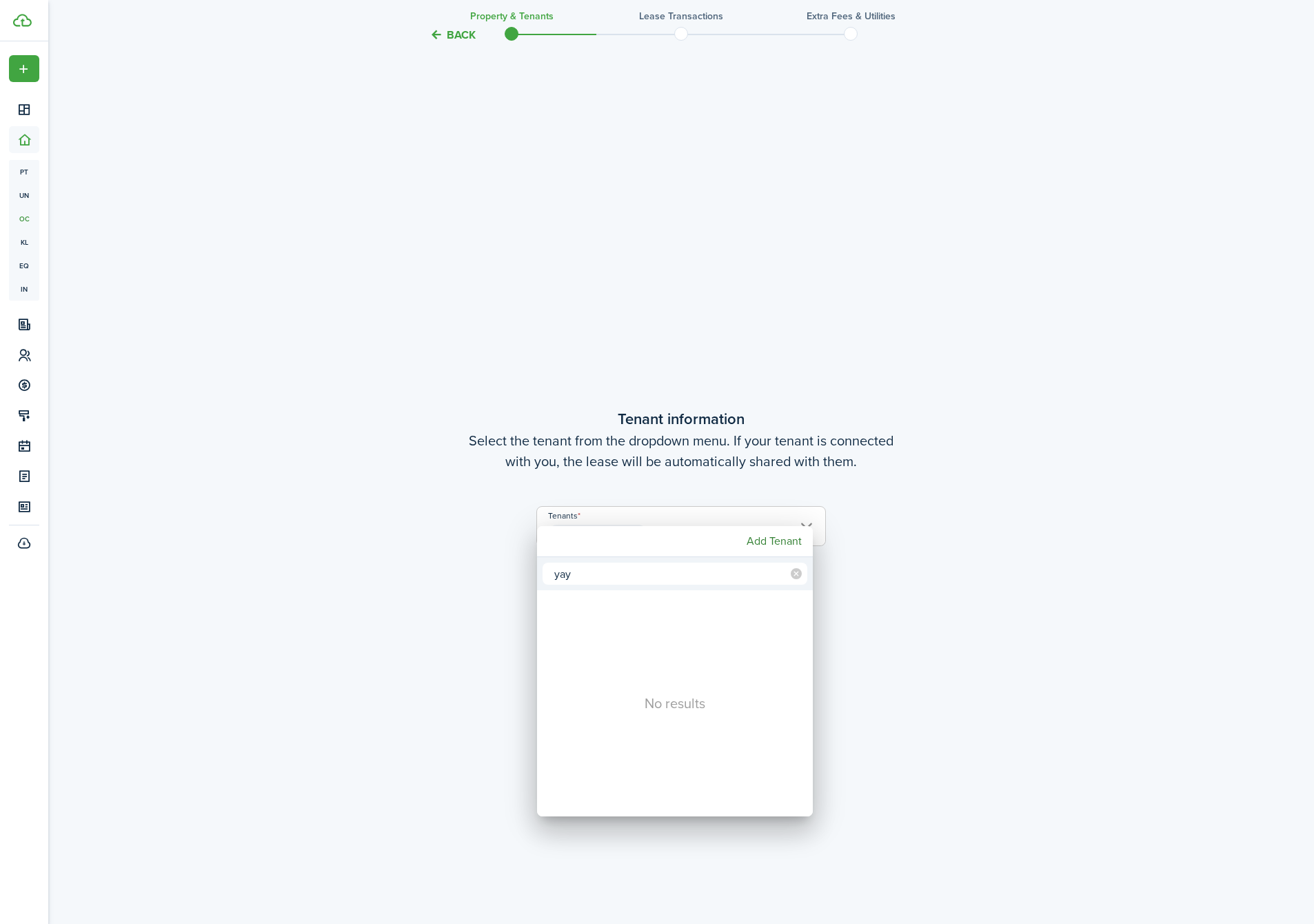
click at [479, 593] on div "yay No results Add Tenant" at bounding box center [657, 462] width 1314 height 924
type input "yafr"
click at [631, 631] on div "[PERSON_NAME]" at bounding box center [680, 640] width 244 height 32
click at [633, 640] on div "[PERSON_NAME]" at bounding box center [680, 640] width 244 height 32
type input "[PERSON_NAME]"
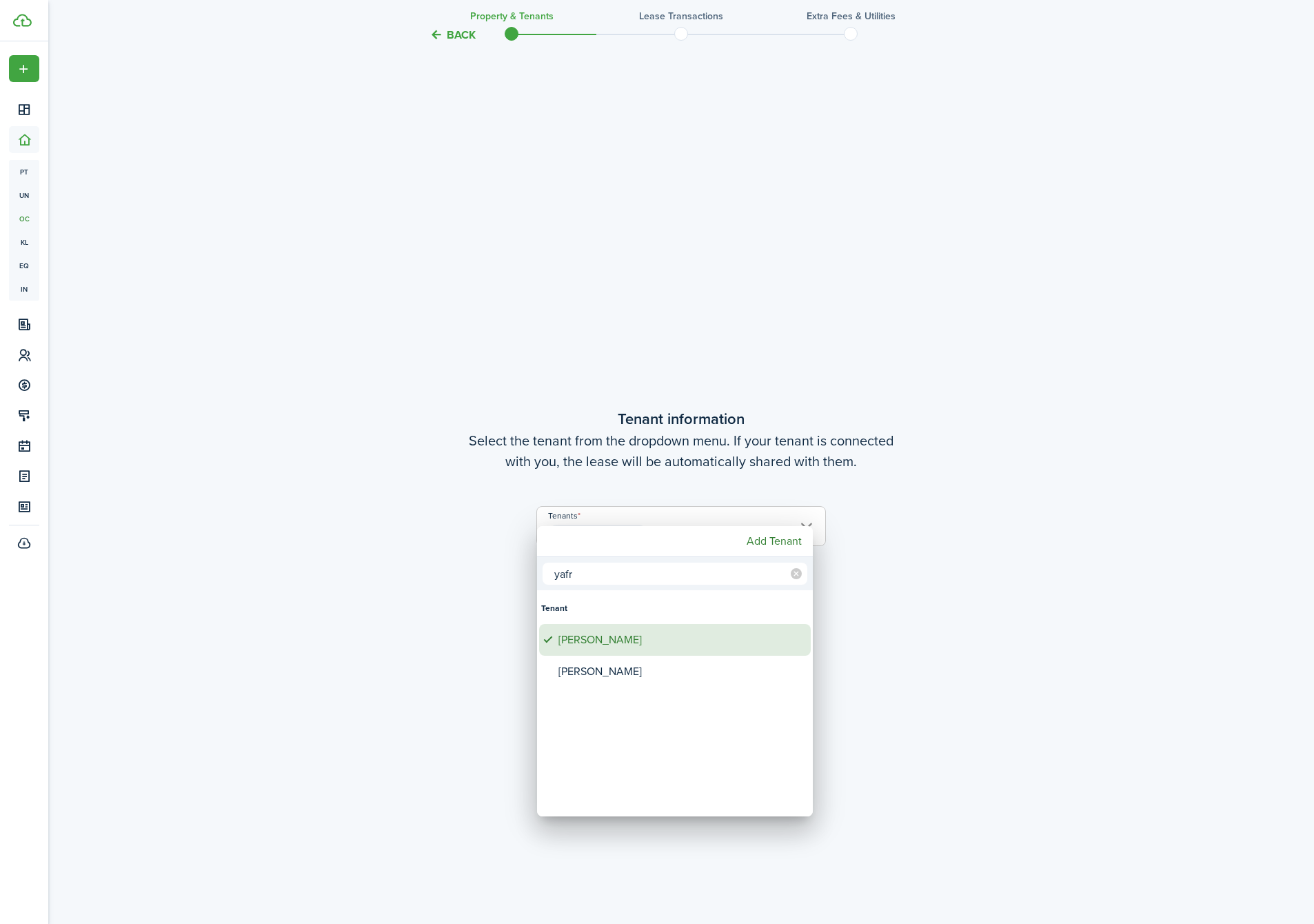
click at [633, 640] on div "[PERSON_NAME]" at bounding box center [680, 640] width 244 height 32
type input "[PERSON_NAME]"
click at [958, 583] on div at bounding box center [657, 462] width 1534 height 1144
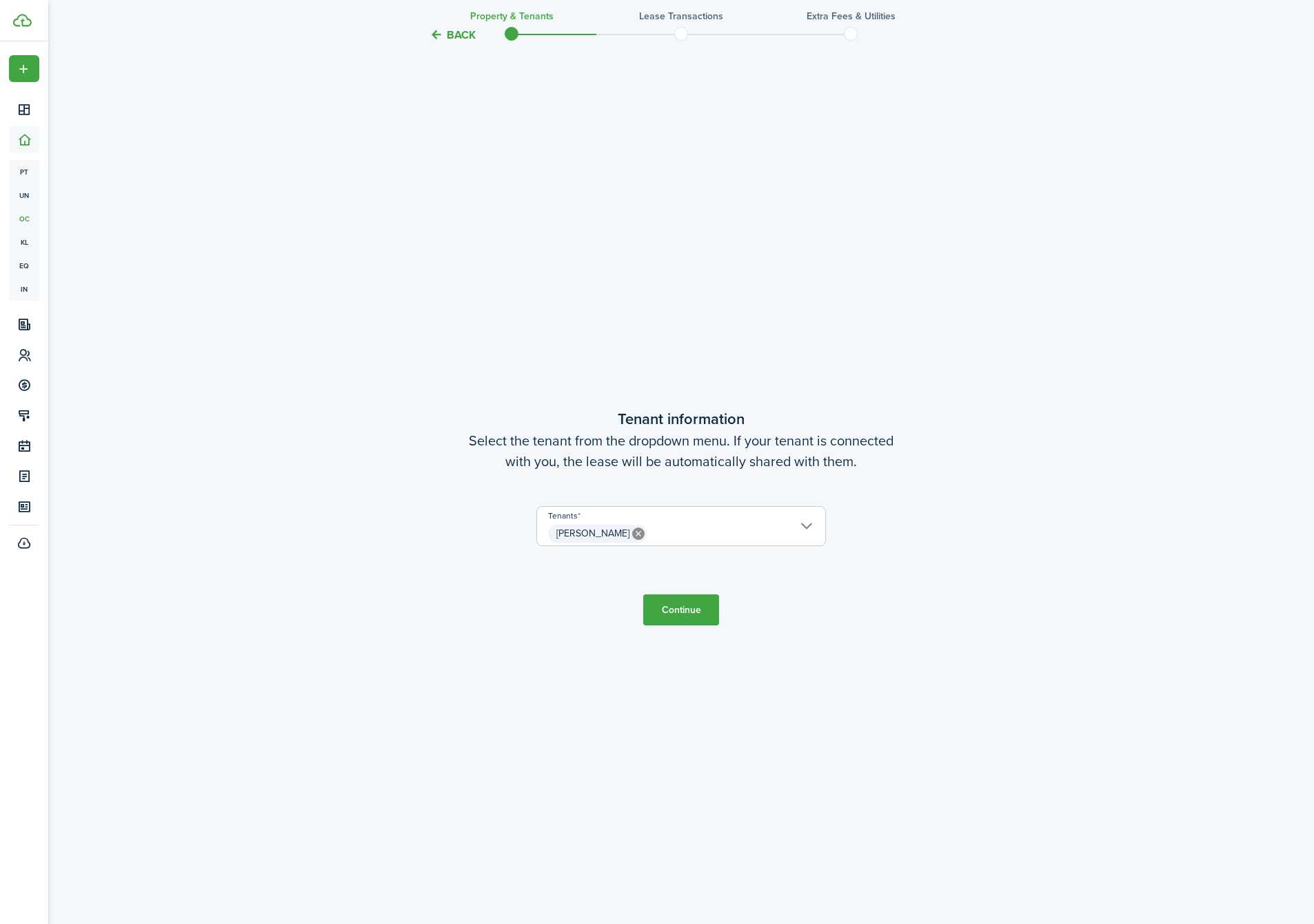
click at [958, 583] on tc-wizard-step "Tenant information Select the tenant from the dropdown menu. If your tenant is …" at bounding box center [681, 516] width 579 height 924
click at [684, 604] on button "Continue" at bounding box center [681, 609] width 76 height 31
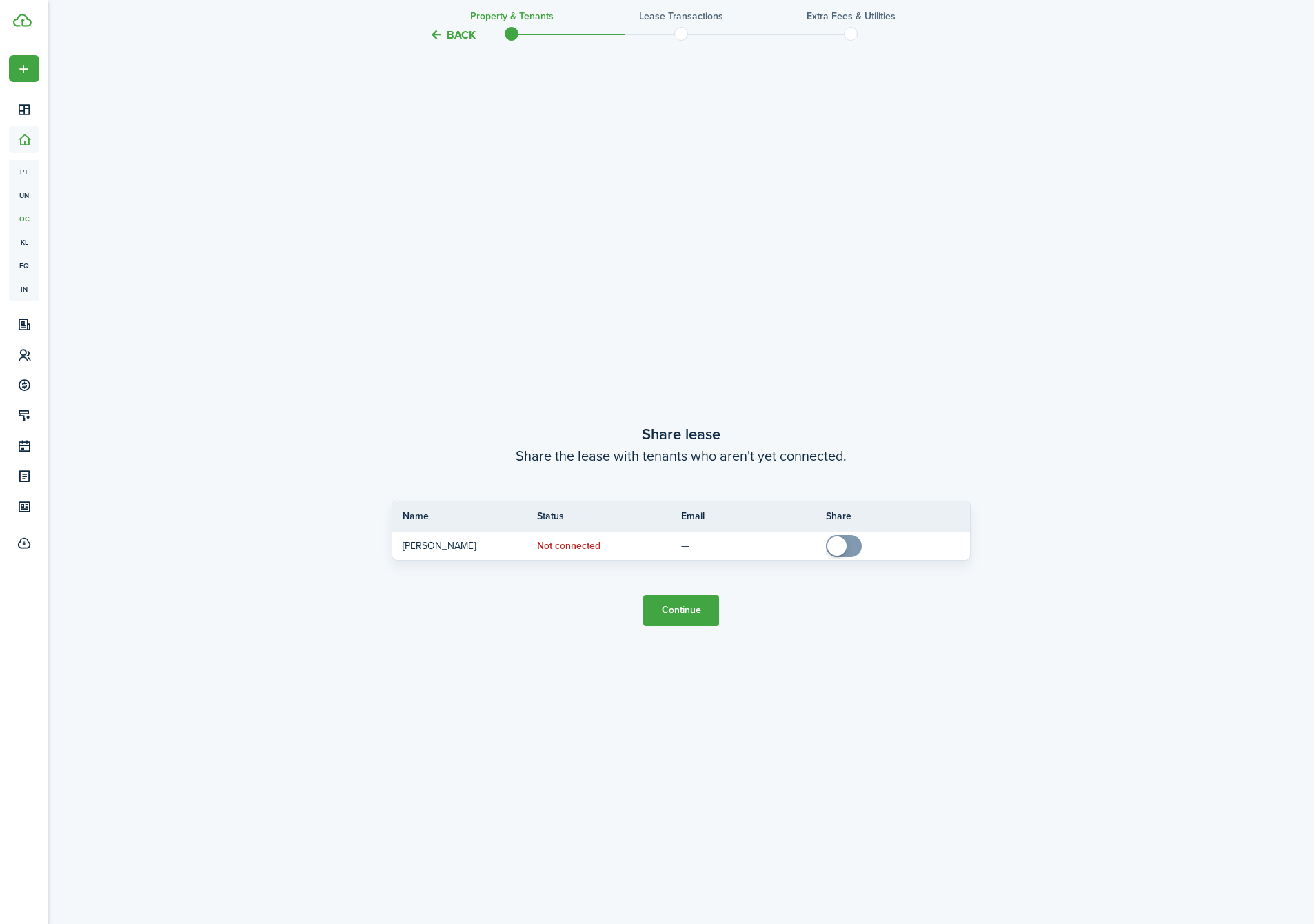
scroll to position [1756, 0]
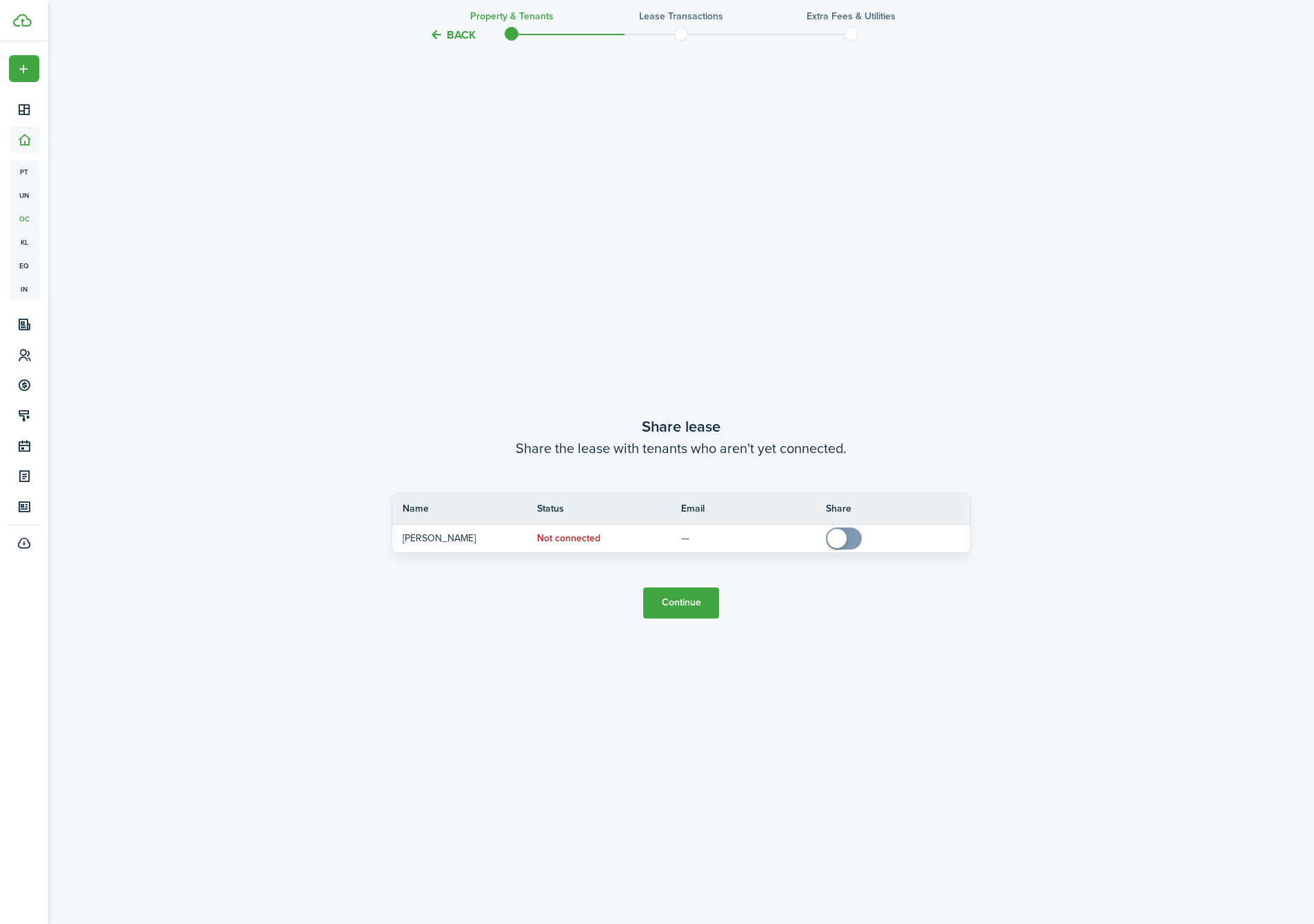
click at [674, 607] on button "Continue" at bounding box center [681, 602] width 76 height 31
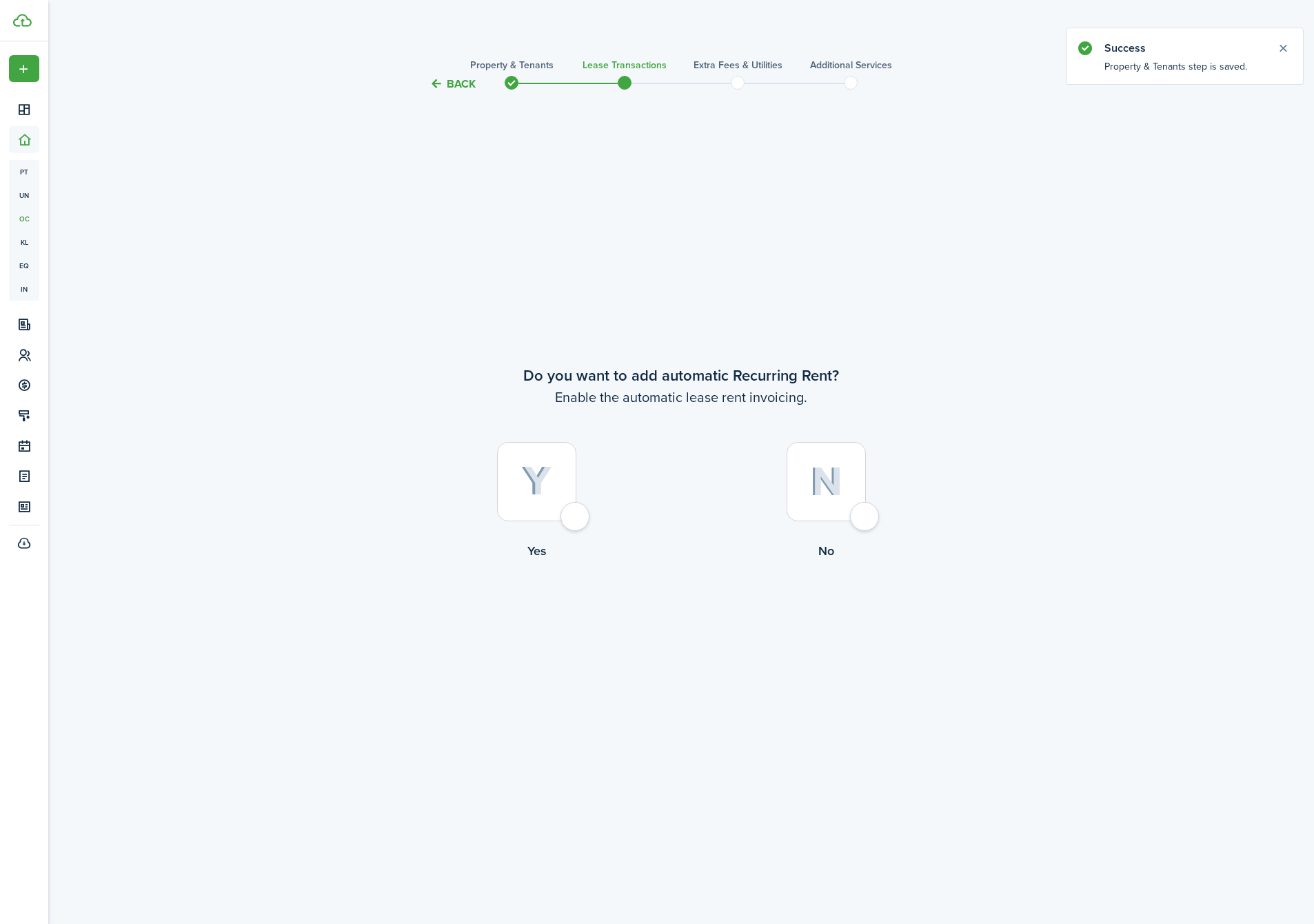
click at [545, 481] on img at bounding box center [536, 481] width 31 height 31
radio input "true"
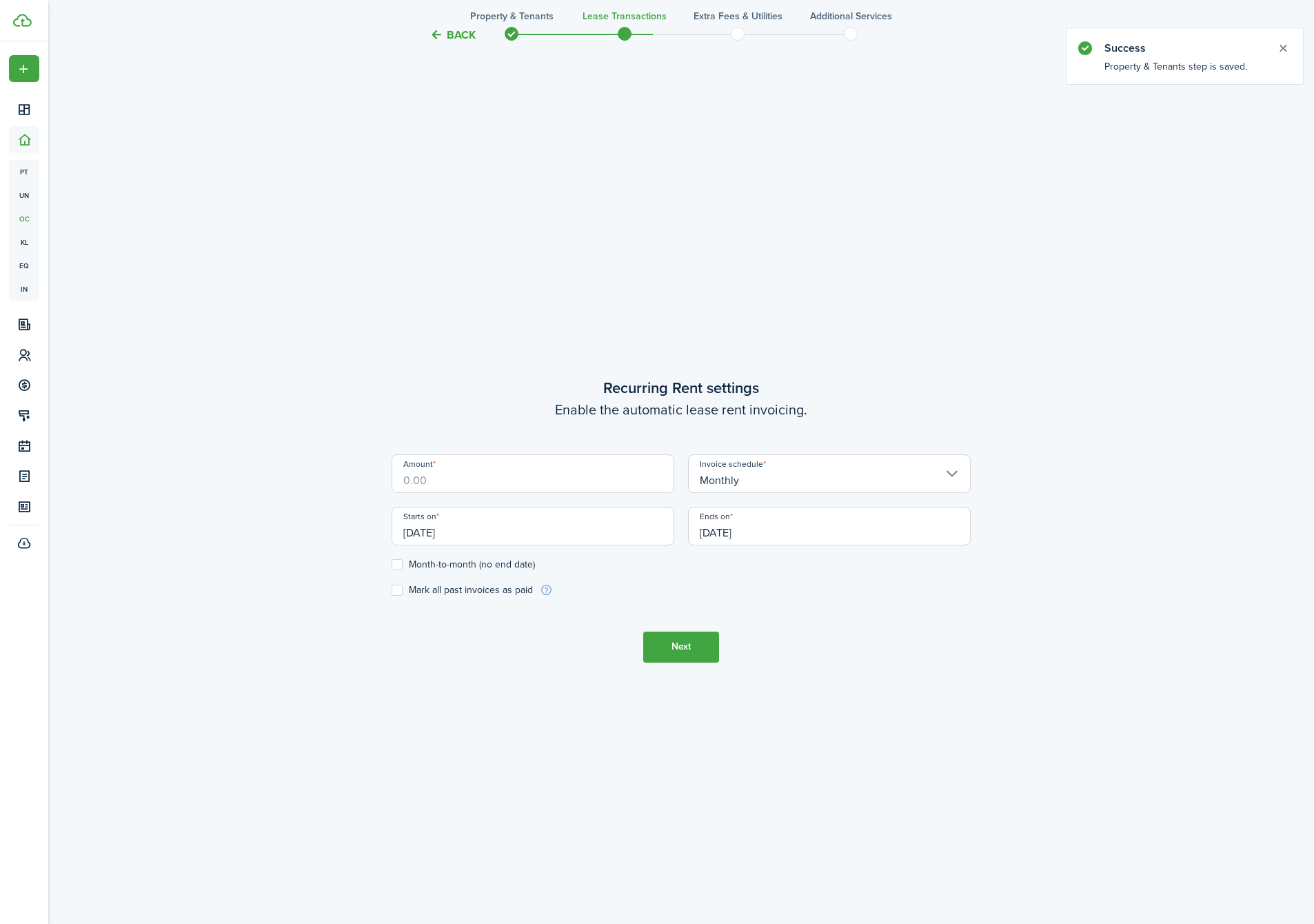
scroll to position [831, 0]
click at [416, 472] on input "Amount" at bounding box center [533, 471] width 283 height 38
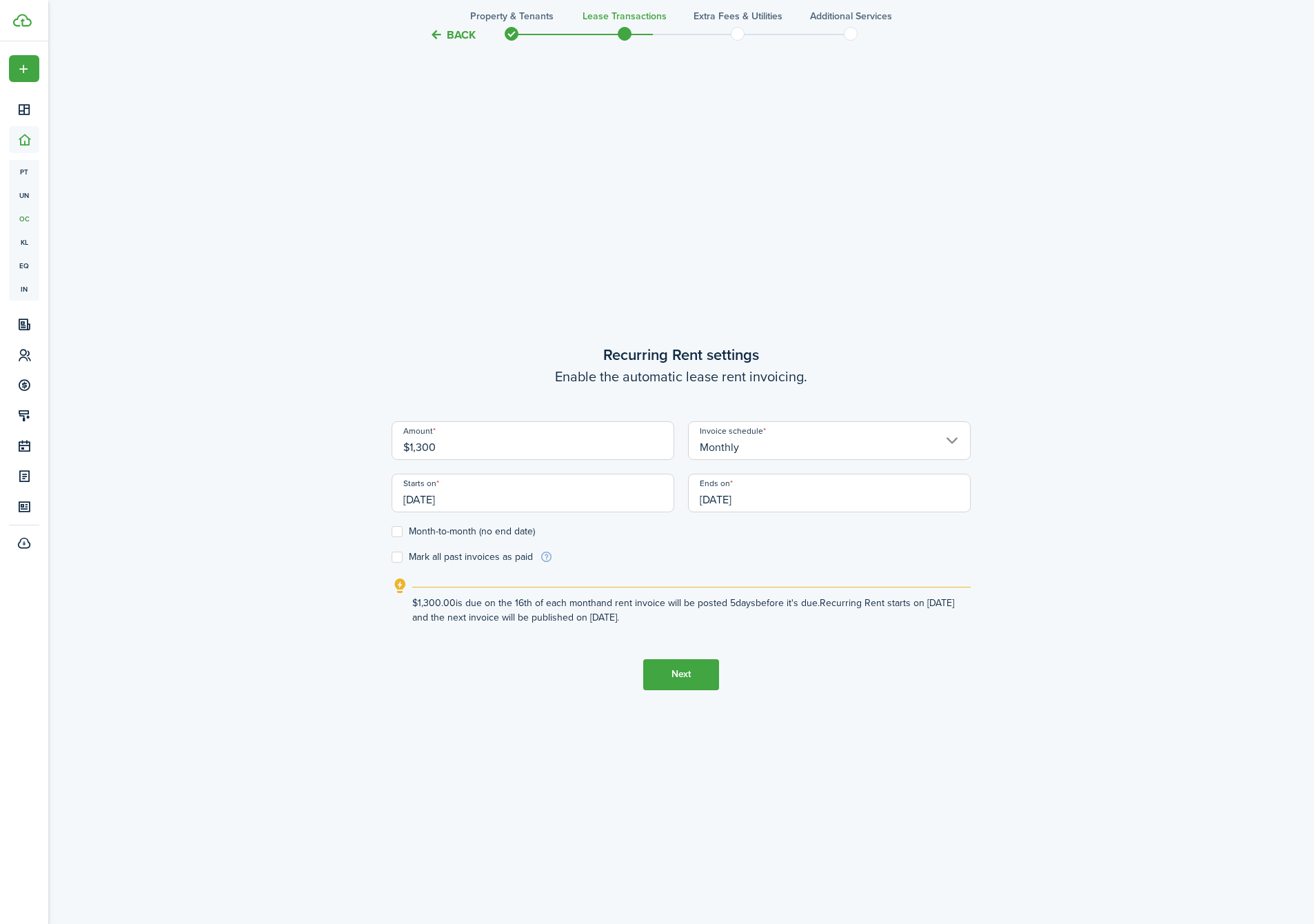
click at [534, 483] on input "[DATE]" at bounding box center [533, 493] width 283 height 38
type input "$1,300.00"
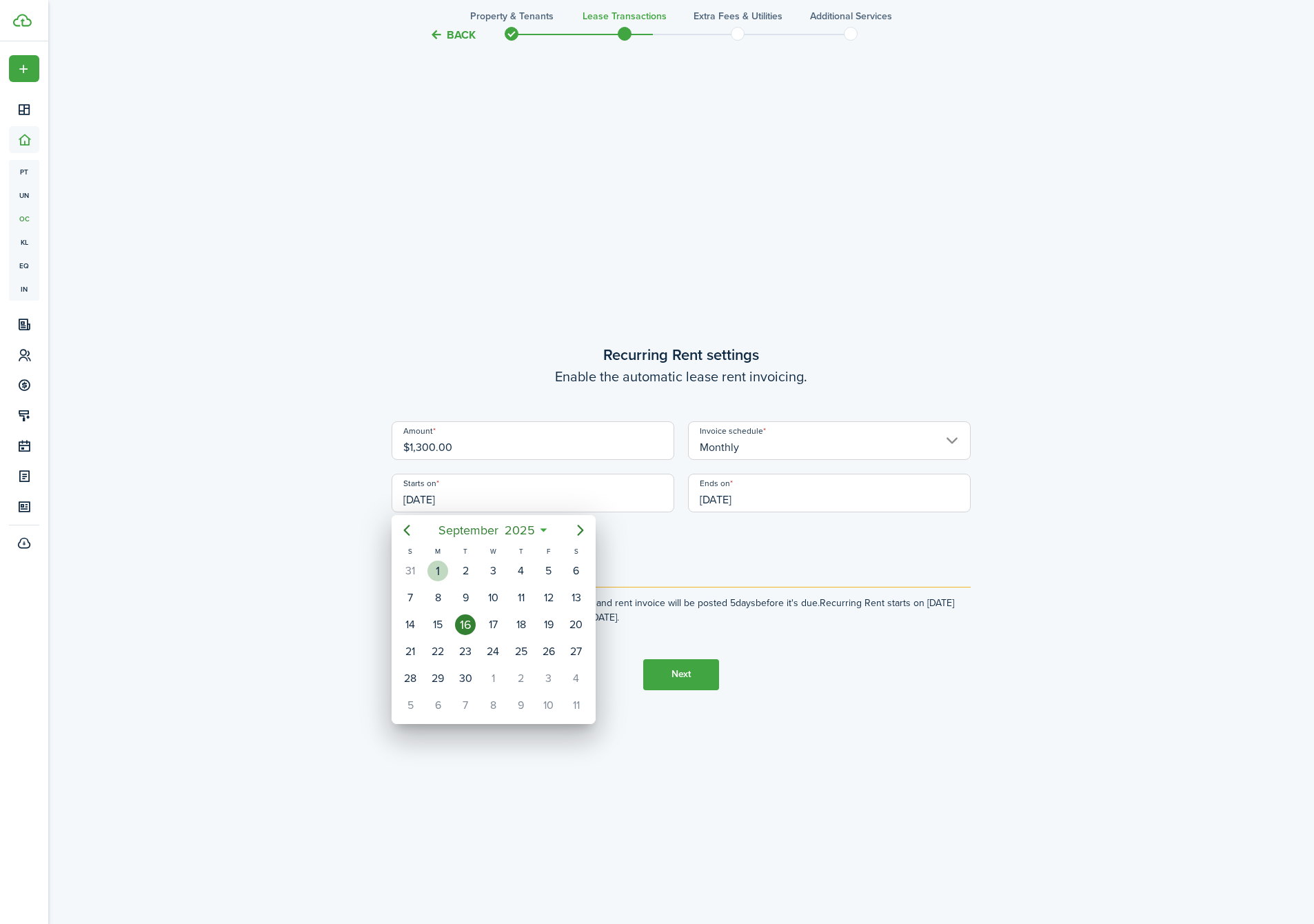
click at [442, 568] on div "1" at bounding box center [438, 571] width 21 height 21
type input "[DATE]"
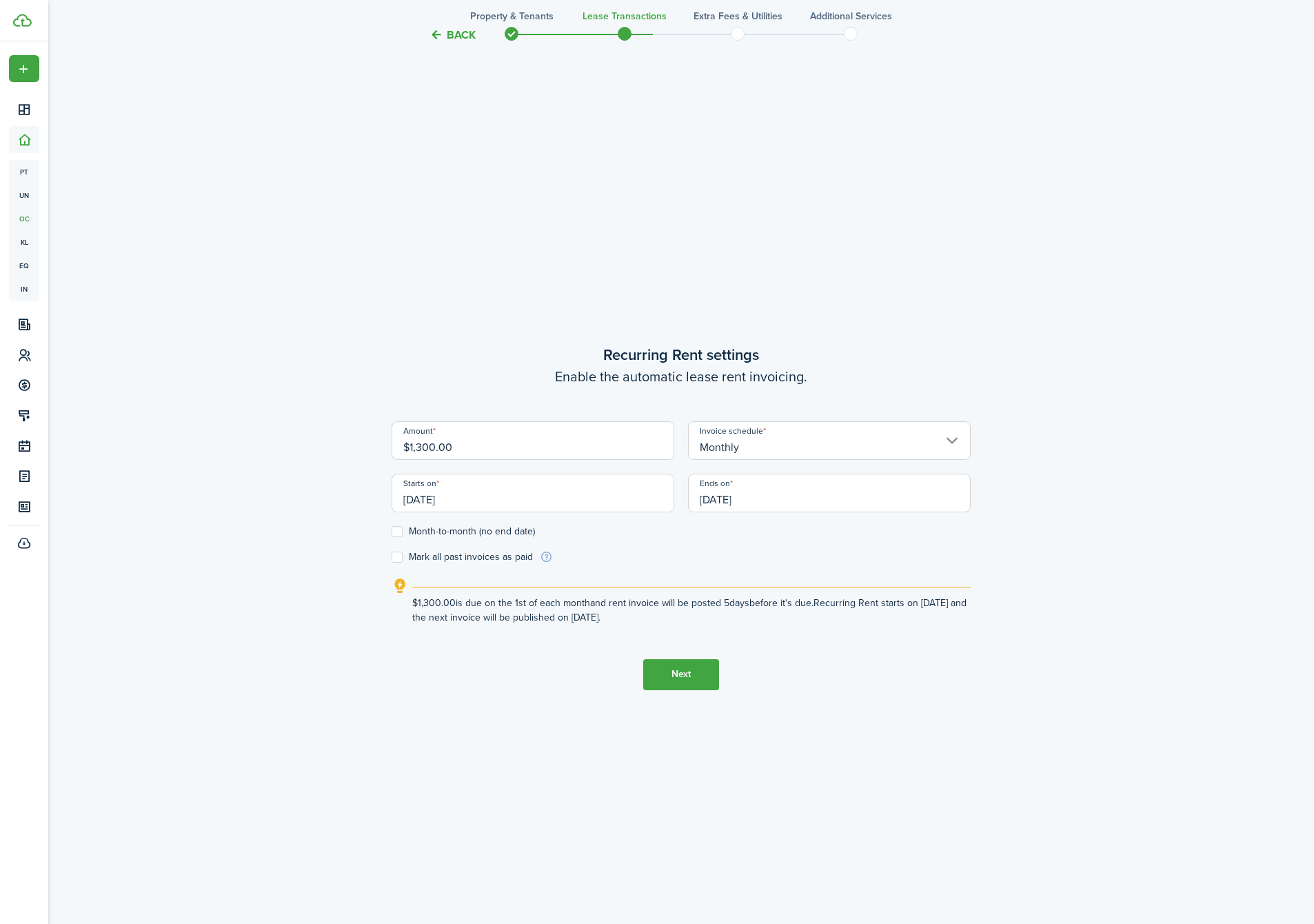
click at [409, 529] on label "Month-to-month (no end date)" at bounding box center [464, 531] width 143 height 11
click at [392, 531] on input "Month-to-month (no end date)" at bounding box center [391, 531] width 1 height 1
checkbox input "true"
click at [691, 685] on button "Next" at bounding box center [681, 674] width 76 height 31
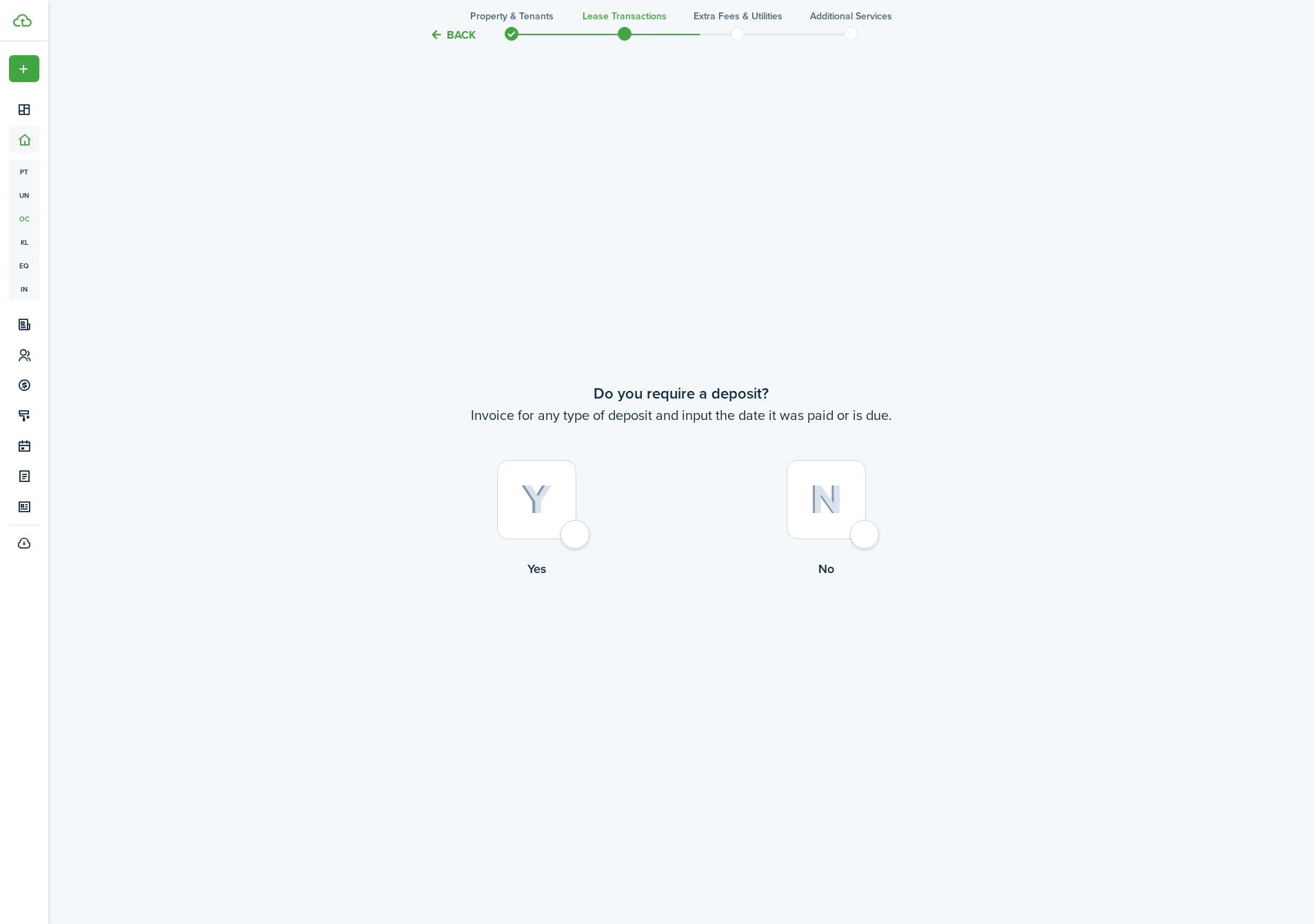
click at [570, 525] on div at bounding box center [536, 500] width 80 height 80
radio input "true"
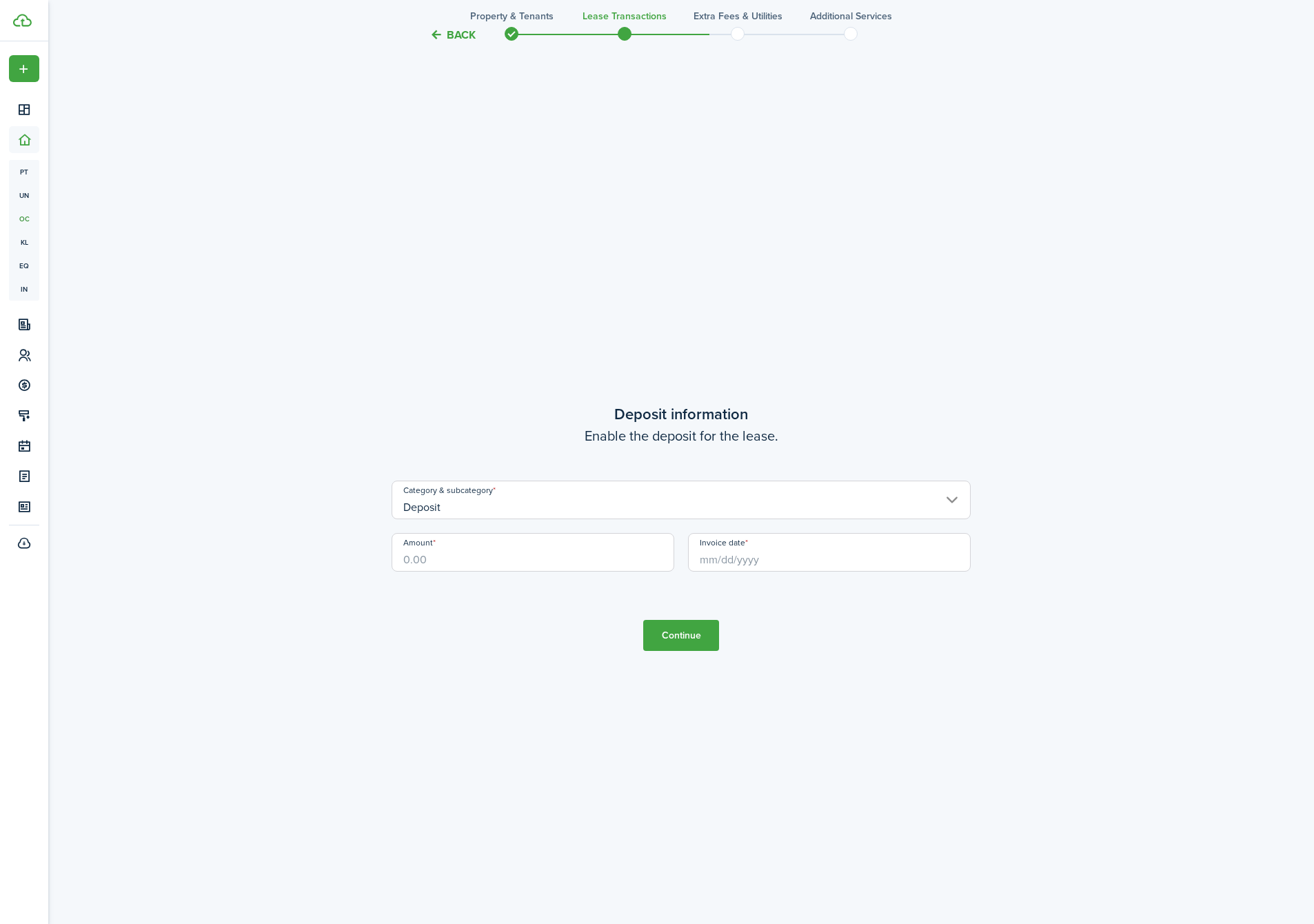
scroll to position [2680, 0]
click at [579, 549] on input "Amount" at bounding box center [533, 542] width 283 height 38
click at [811, 542] on input "Invoice date" at bounding box center [829, 542] width 283 height 38
type input "$1,300.00"
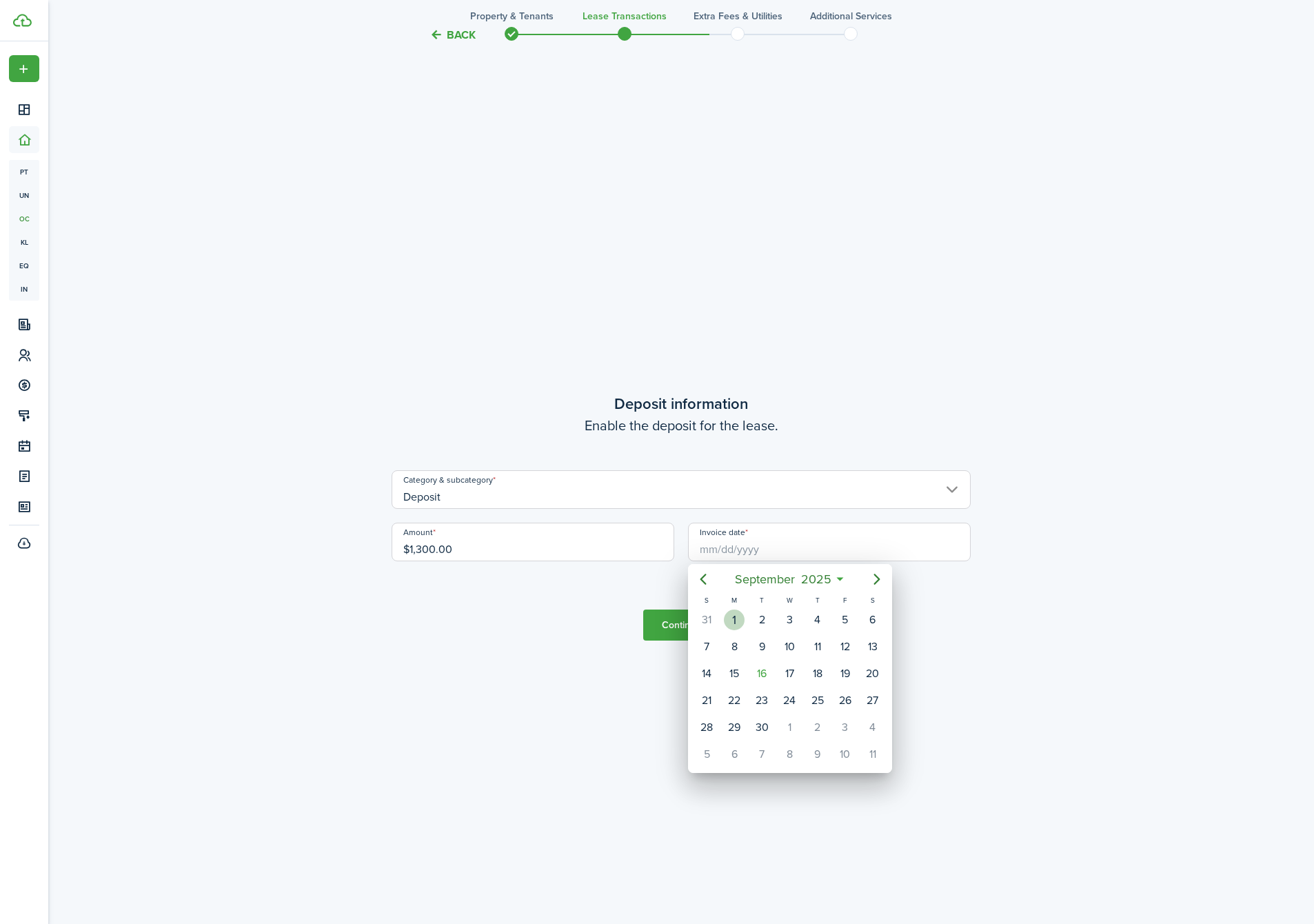
click at [737, 620] on div "1" at bounding box center [735, 620] width 21 height 21
type input "[DATE]"
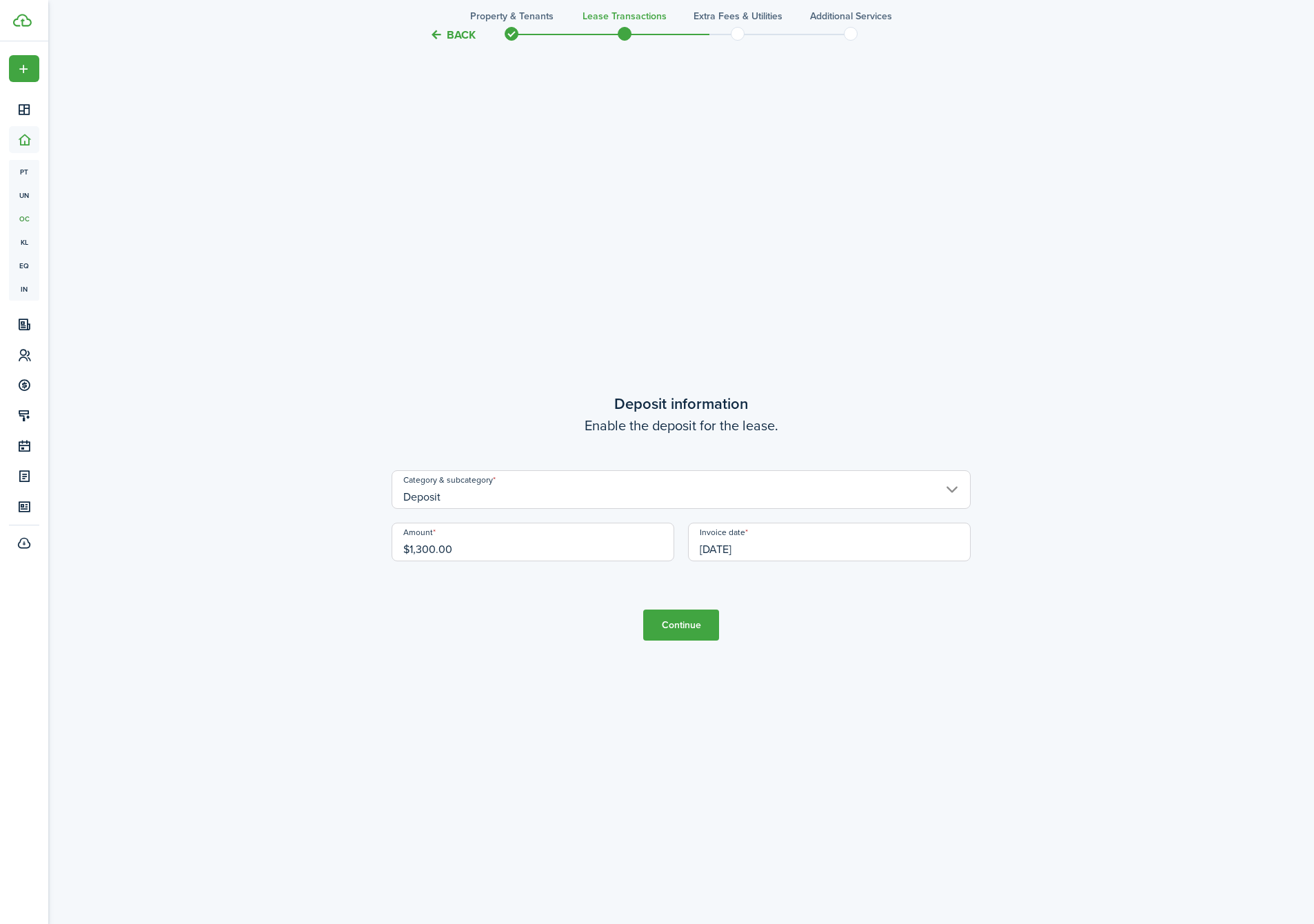
click at [690, 637] on button "Continue" at bounding box center [681, 625] width 76 height 31
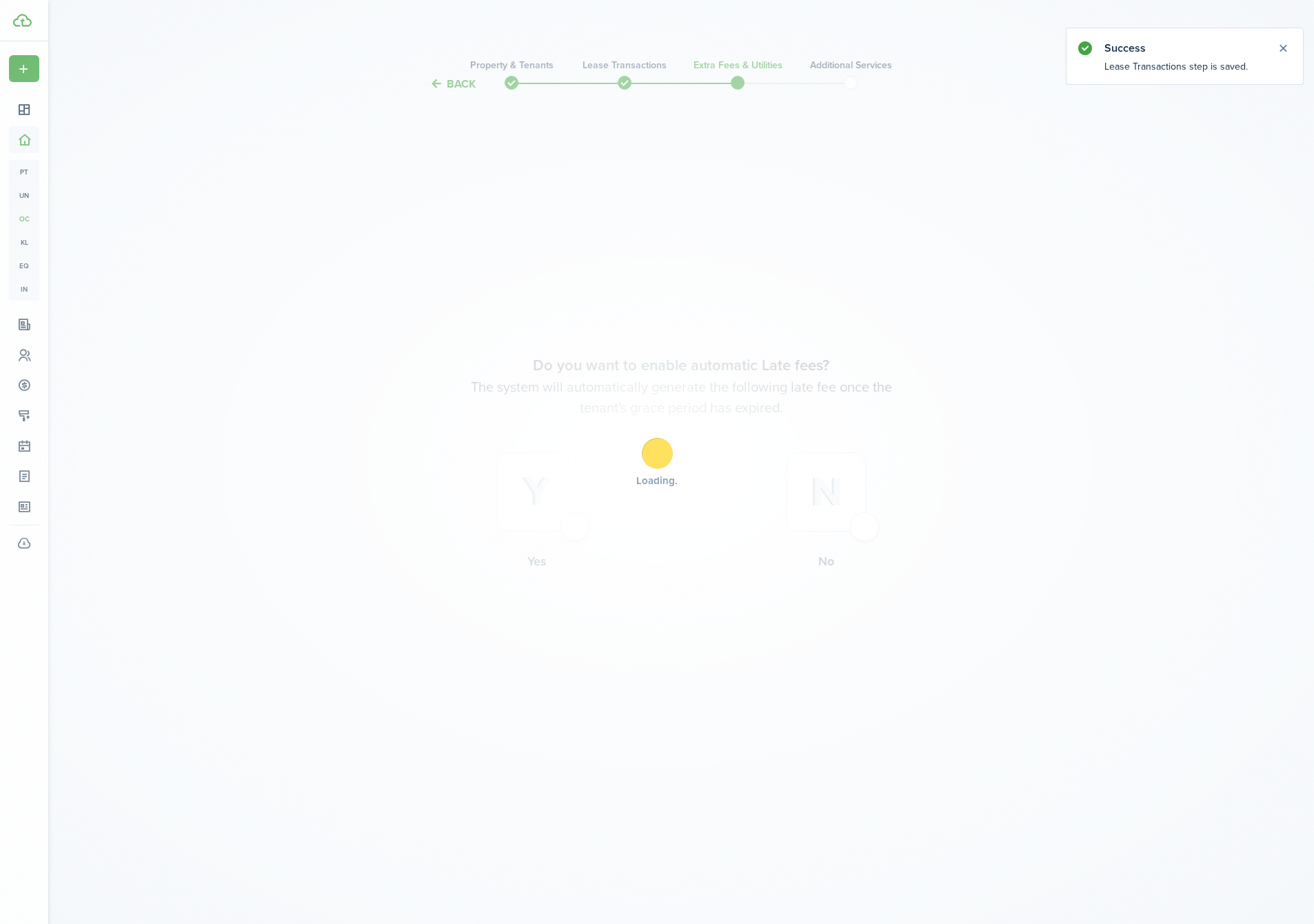
scroll to position [0, 0]
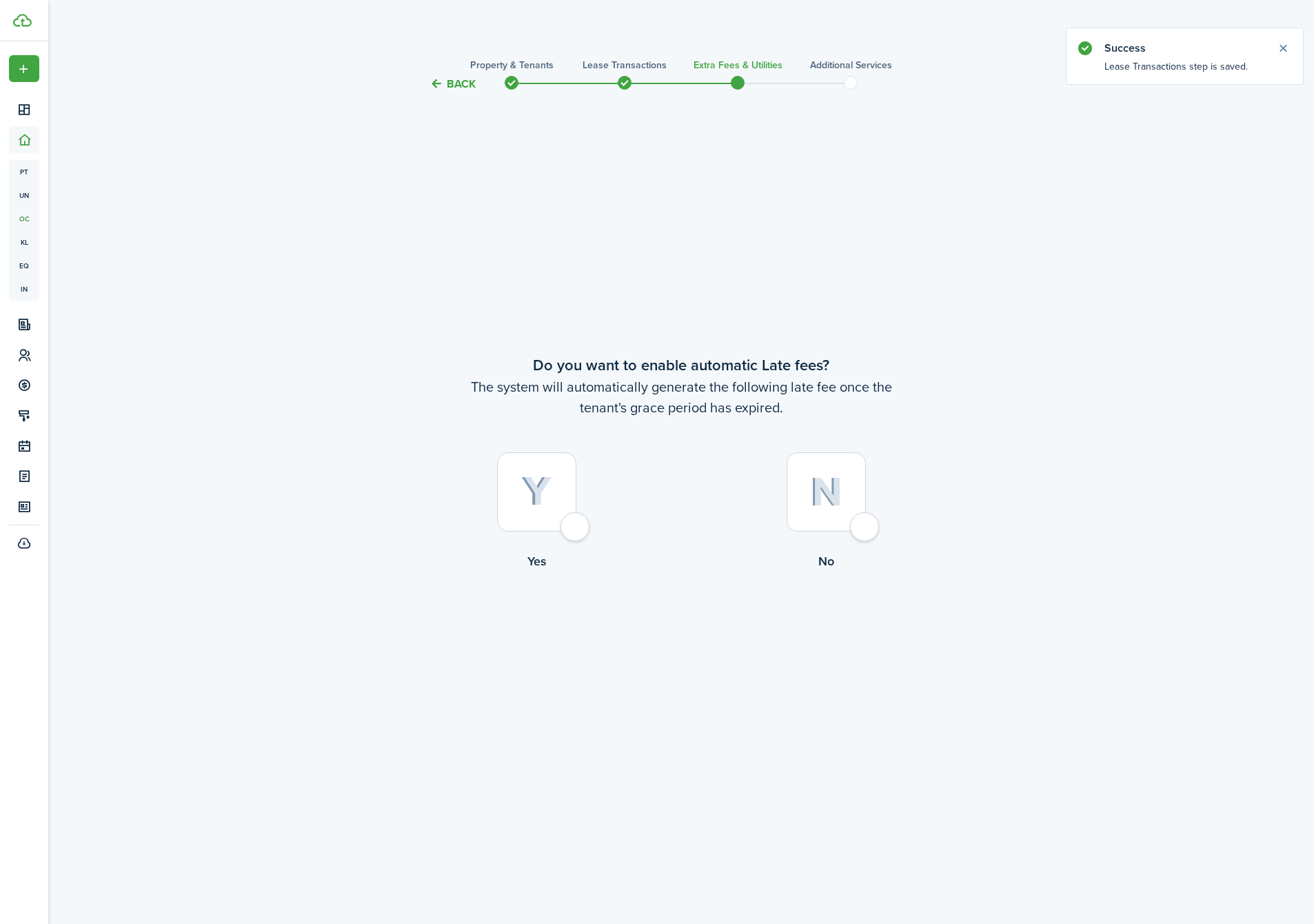
click at [535, 520] on div at bounding box center [536, 492] width 80 height 80
radio input "true"
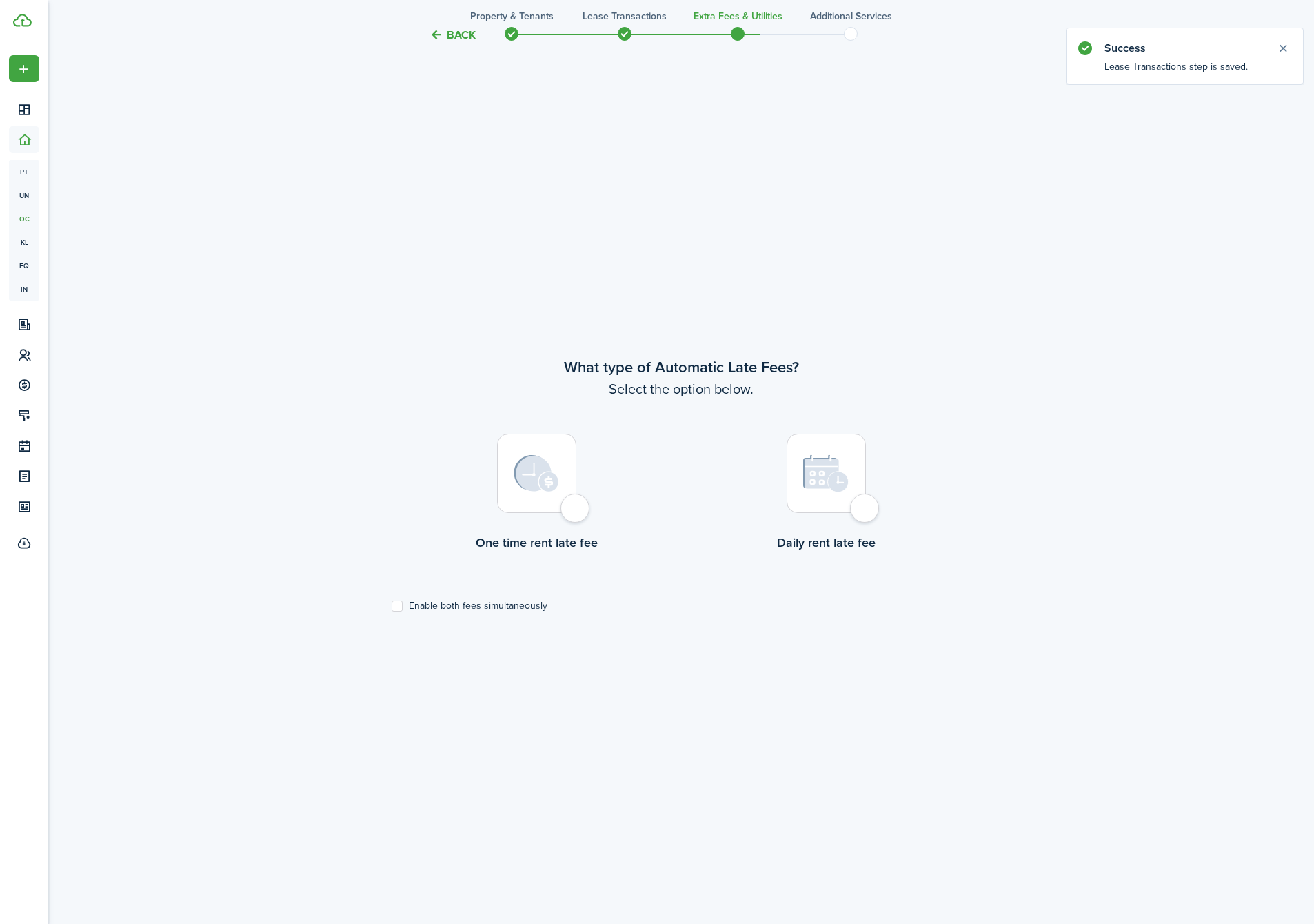
click at [537, 509] on div at bounding box center [536, 473] width 80 height 80
radio input "true"
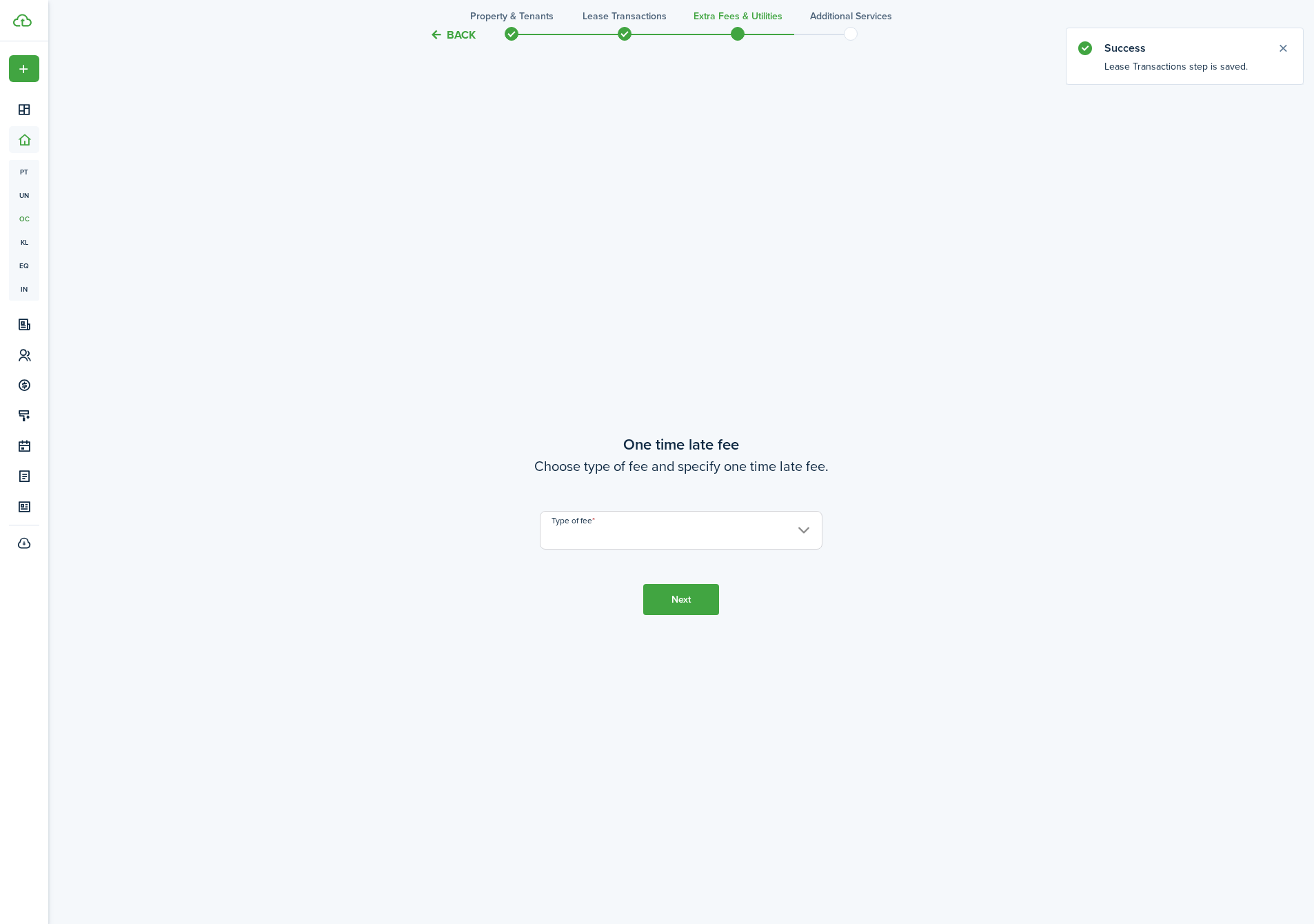
scroll to position [1756, 0]
click at [579, 521] on input "Type of fee" at bounding box center [681, 522] width 283 height 38
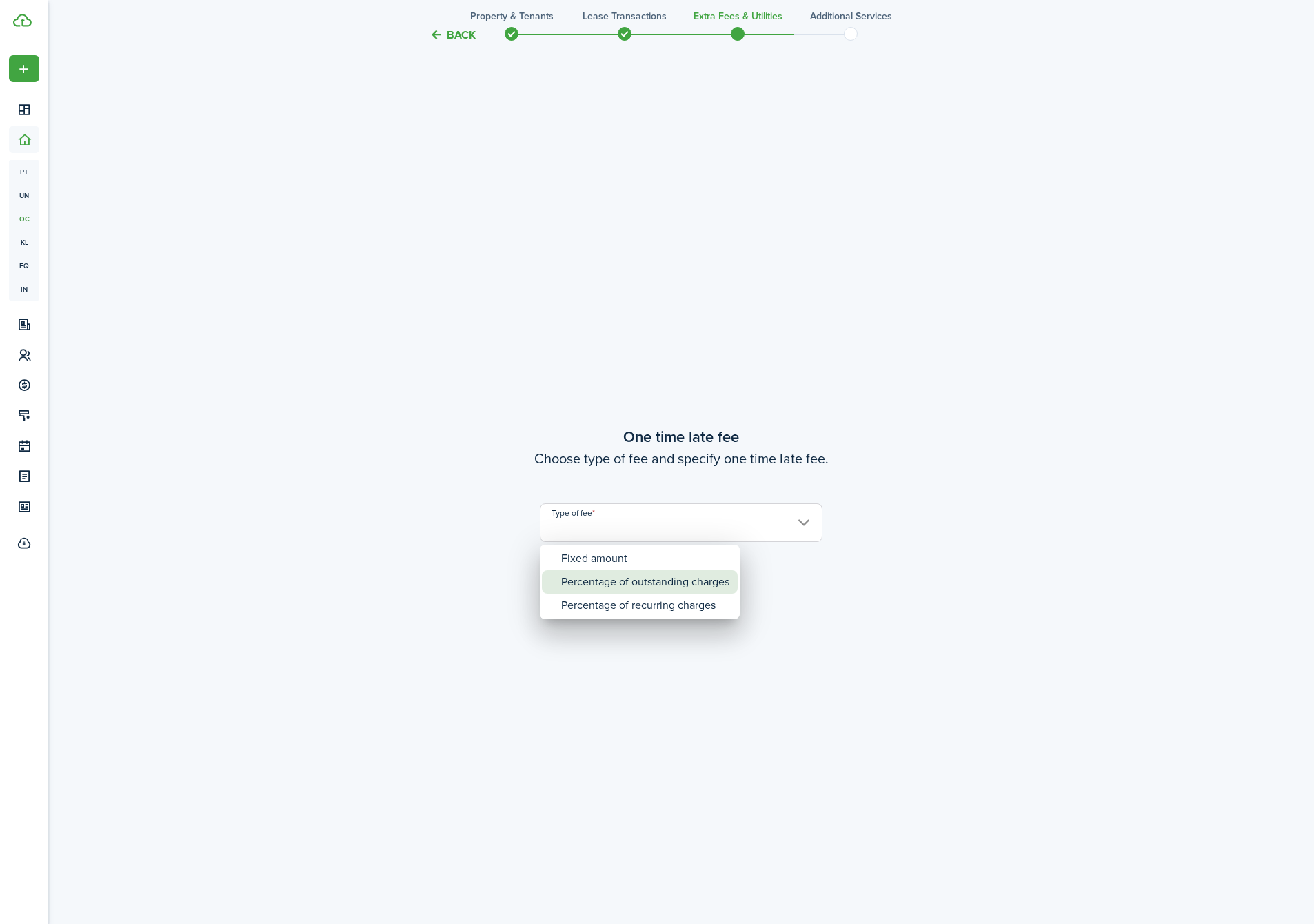
click at [591, 583] on div "Percentage of outstanding charges" at bounding box center [646, 582] width 168 height 24
type input "Percentage of outstanding charges"
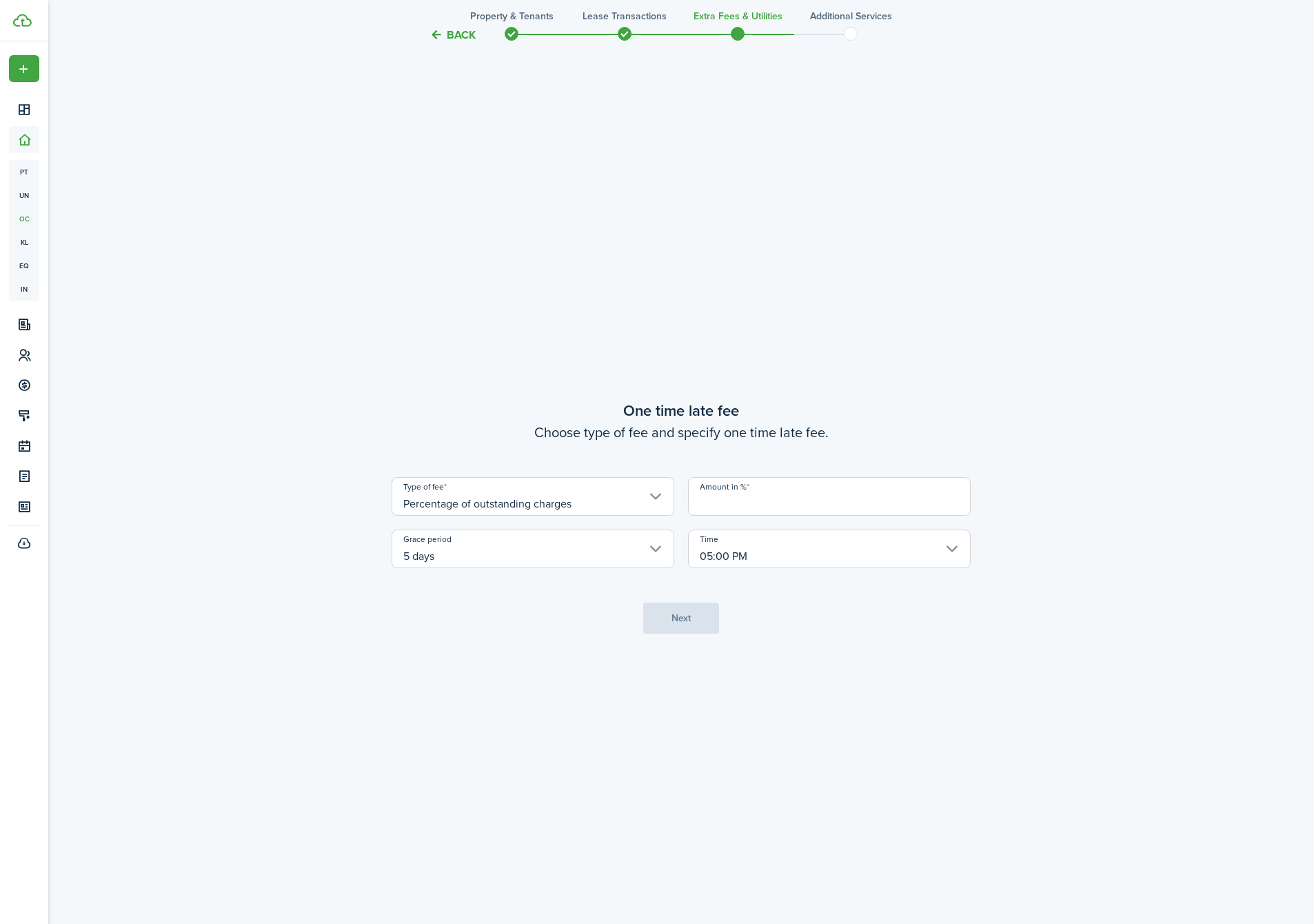
click at [766, 507] on input "Amount in %" at bounding box center [829, 496] width 283 height 38
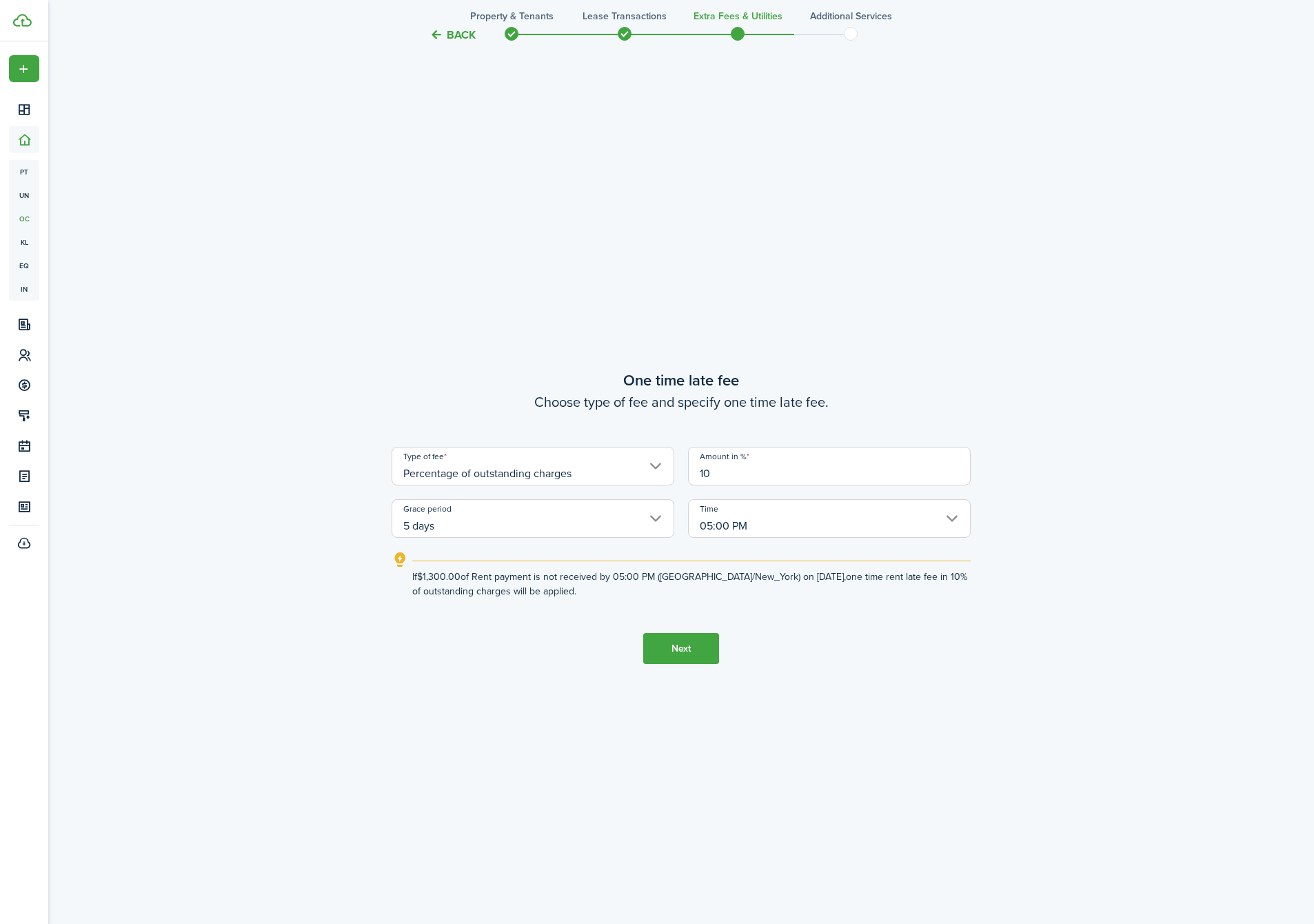
type input "10"
click at [687, 633] on button "Next" at bounding box center [681, 648] width 76 height 31
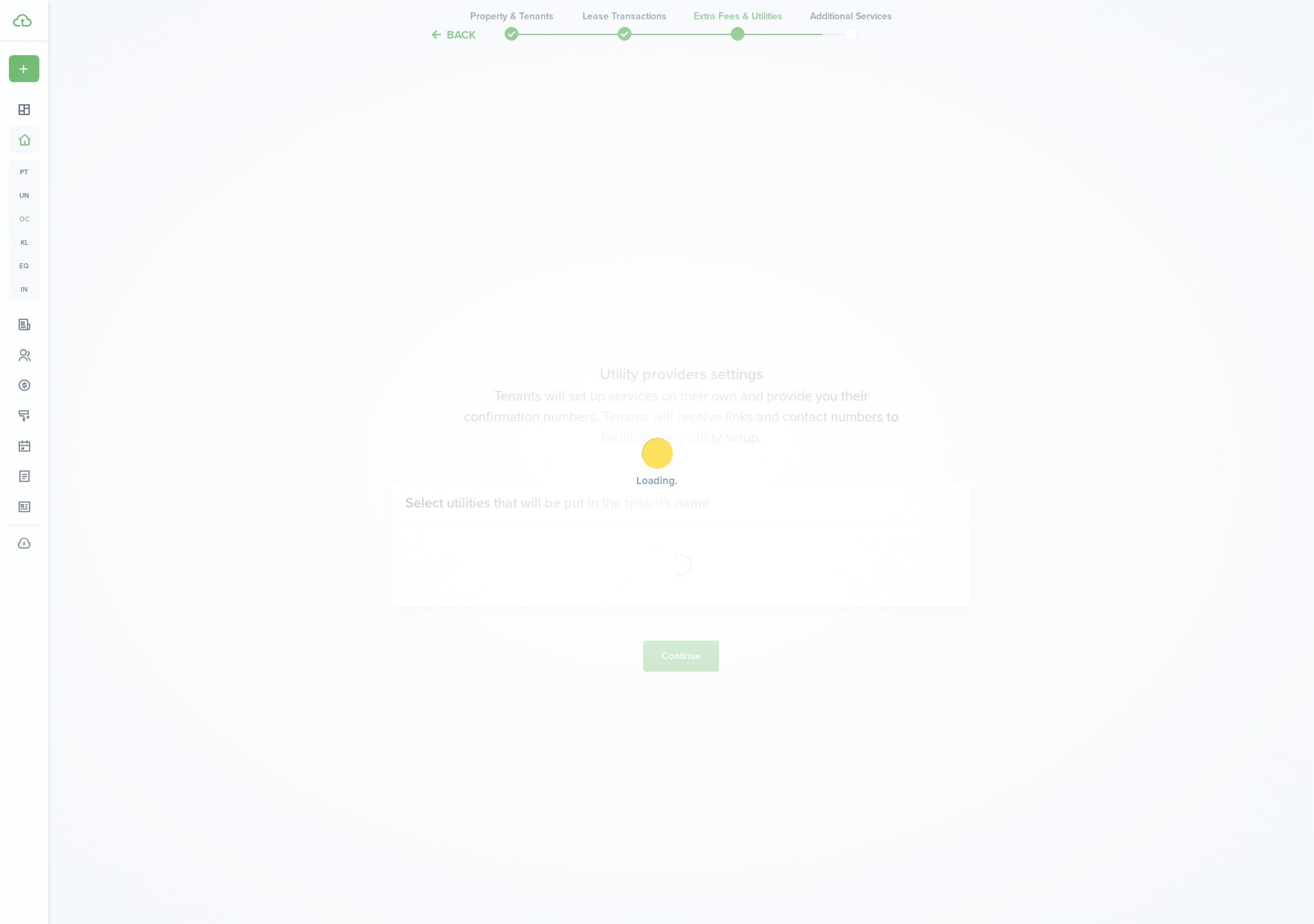
scroll to position [2680, 0]
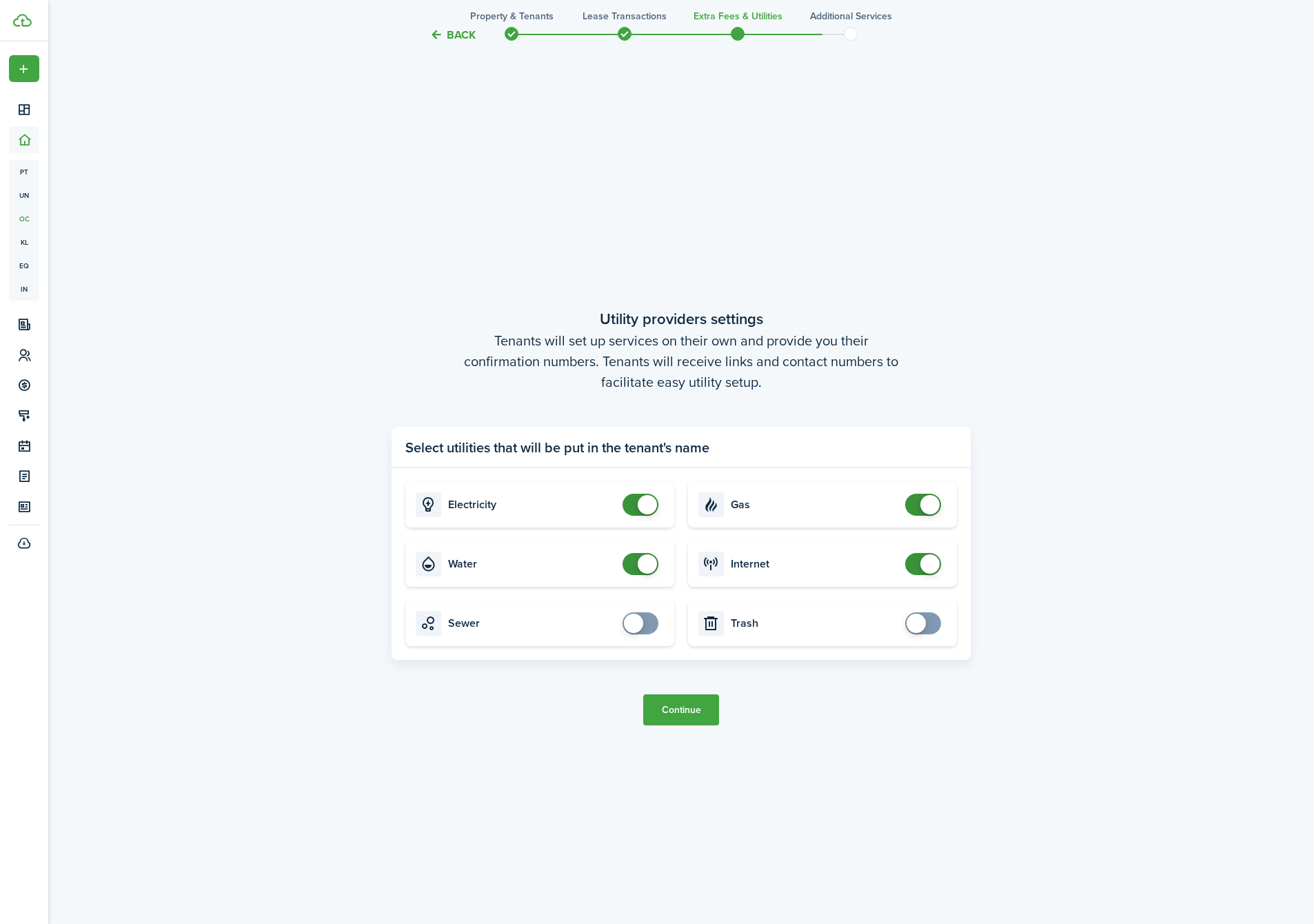
checkbox input "true"
click at [640, 624] on span at bounding box center [633, 623] width 19 height 19
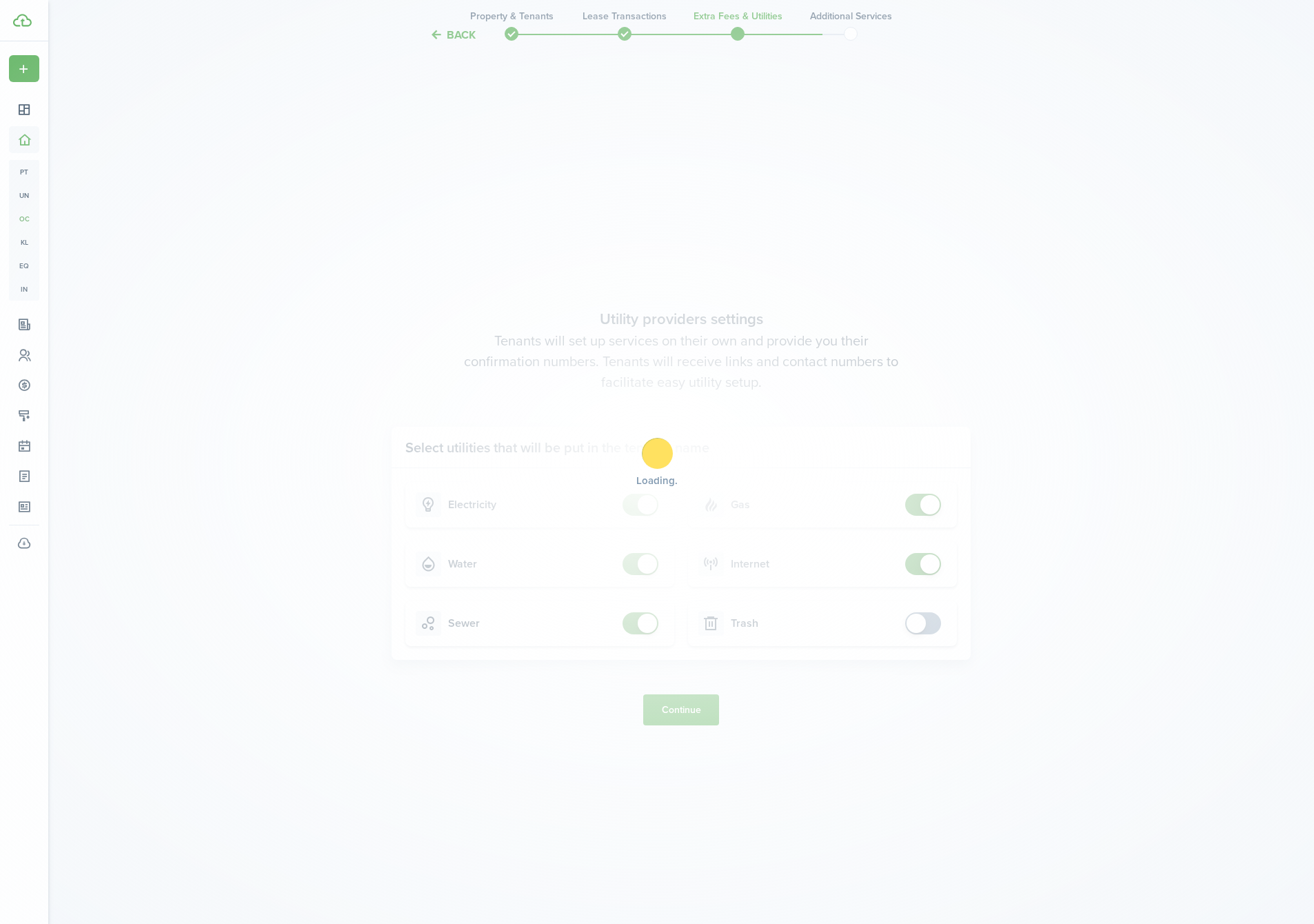
click at [674, 704] on div "Loading" at bounding box center [657, 462] width 1314 height 924
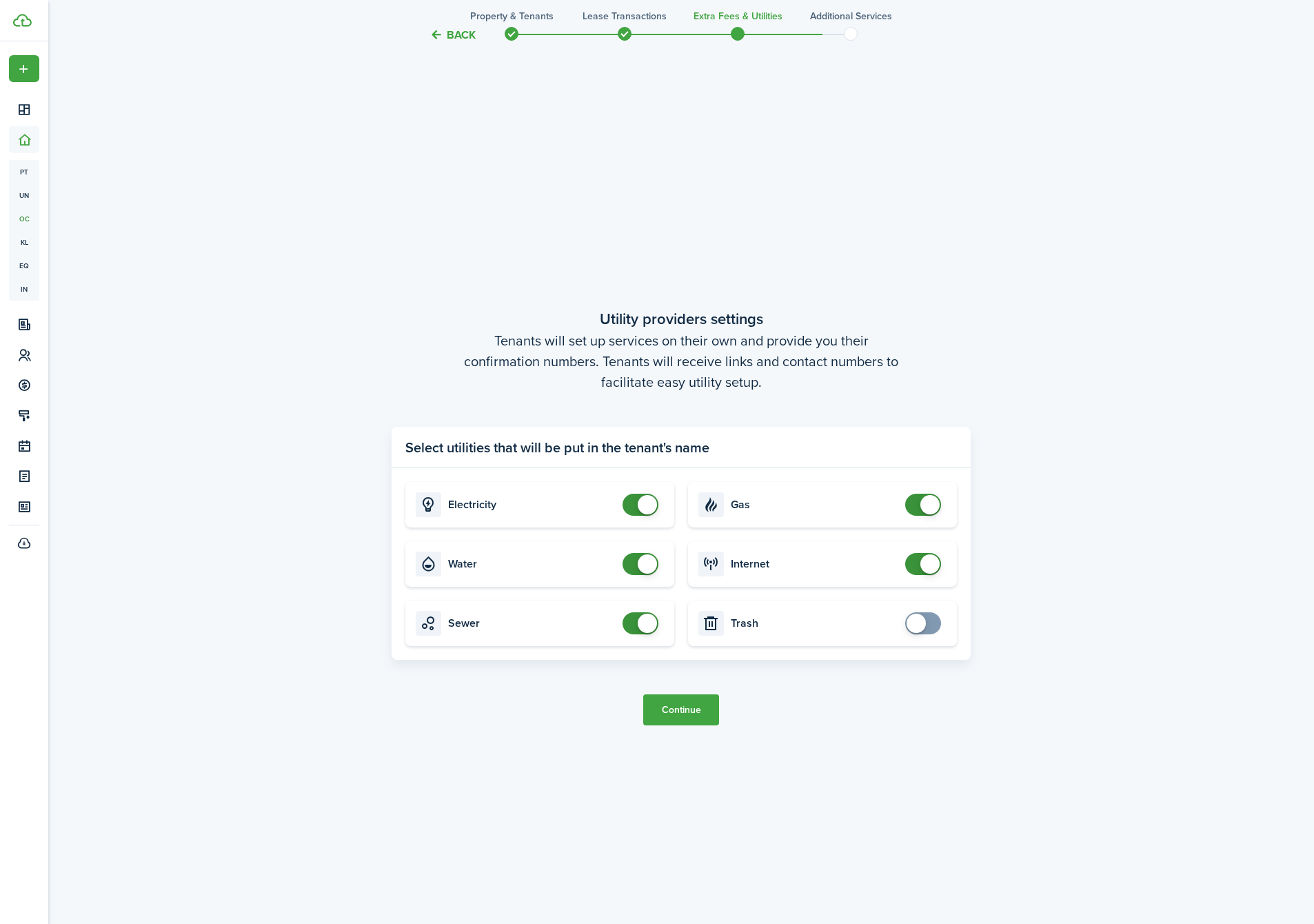
click at [674, 704] on button "Continue" at bounding box center [681, 710] width 76 height 31
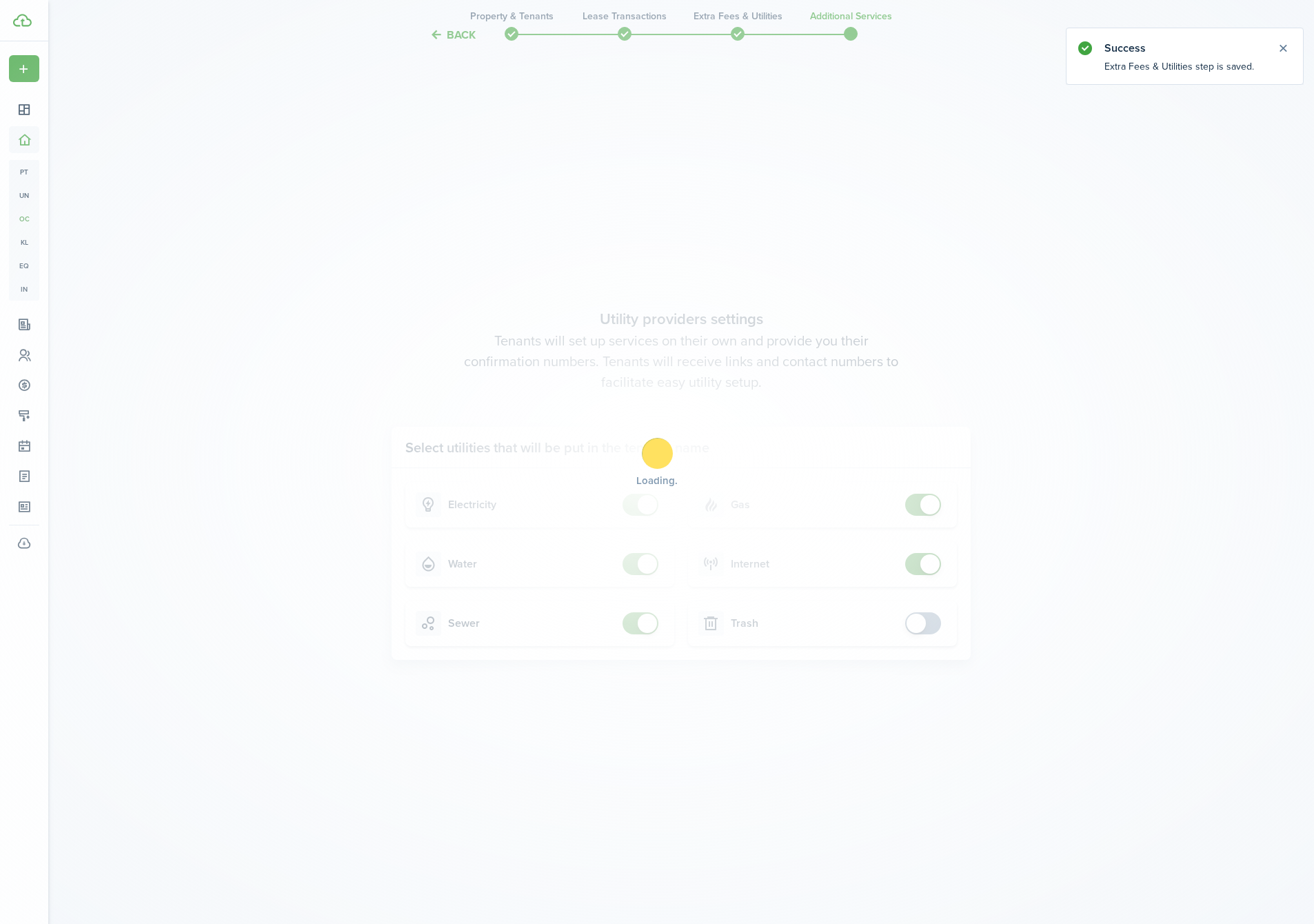
scroll to position [0, 0]
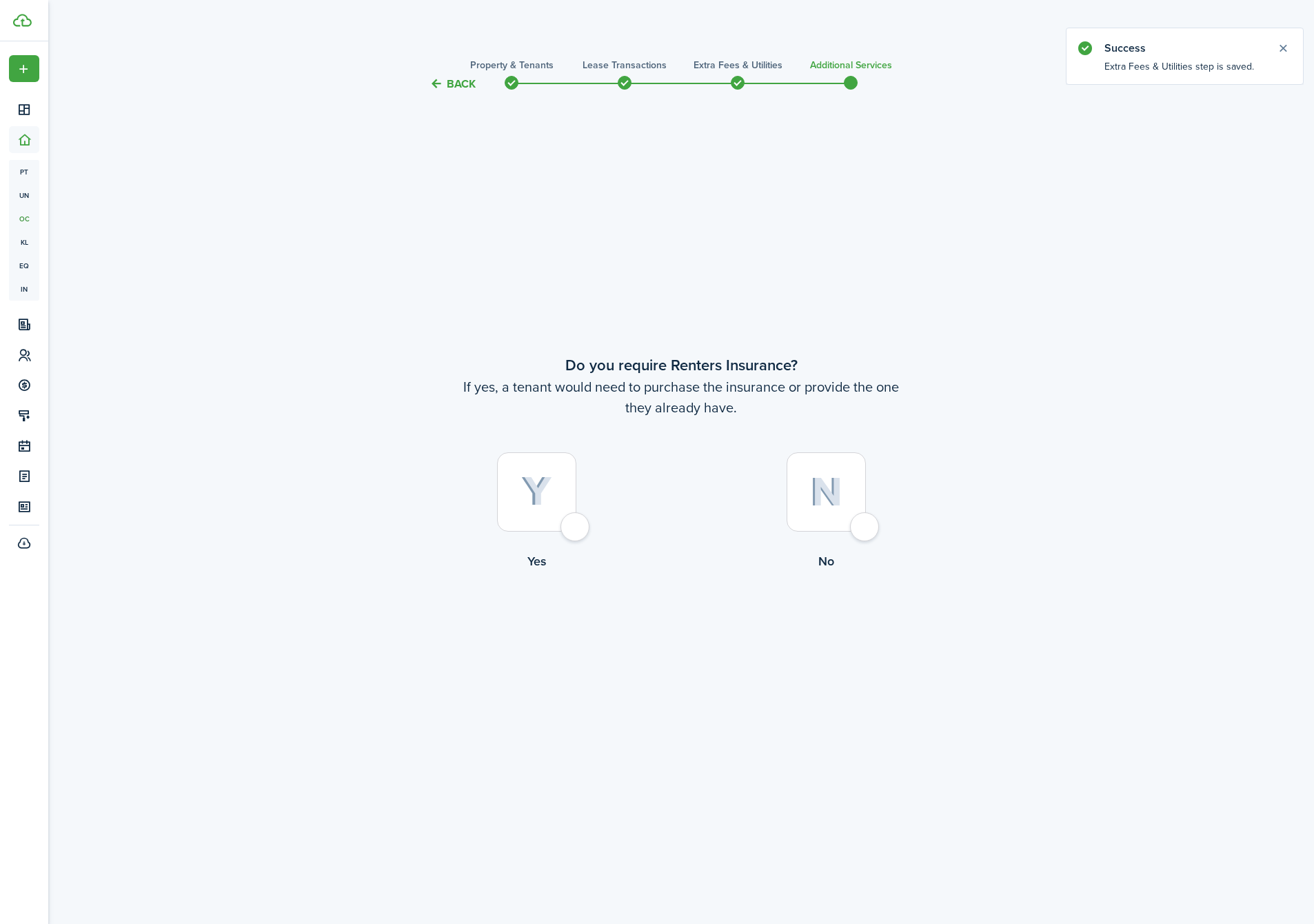
click at [831, 515] on div at bounding box center [826, 492] width 80 height 80
radio input "true"
click at [708, 630] on button "Complete move in" at bounding box center [681, 626] width 101 height 31
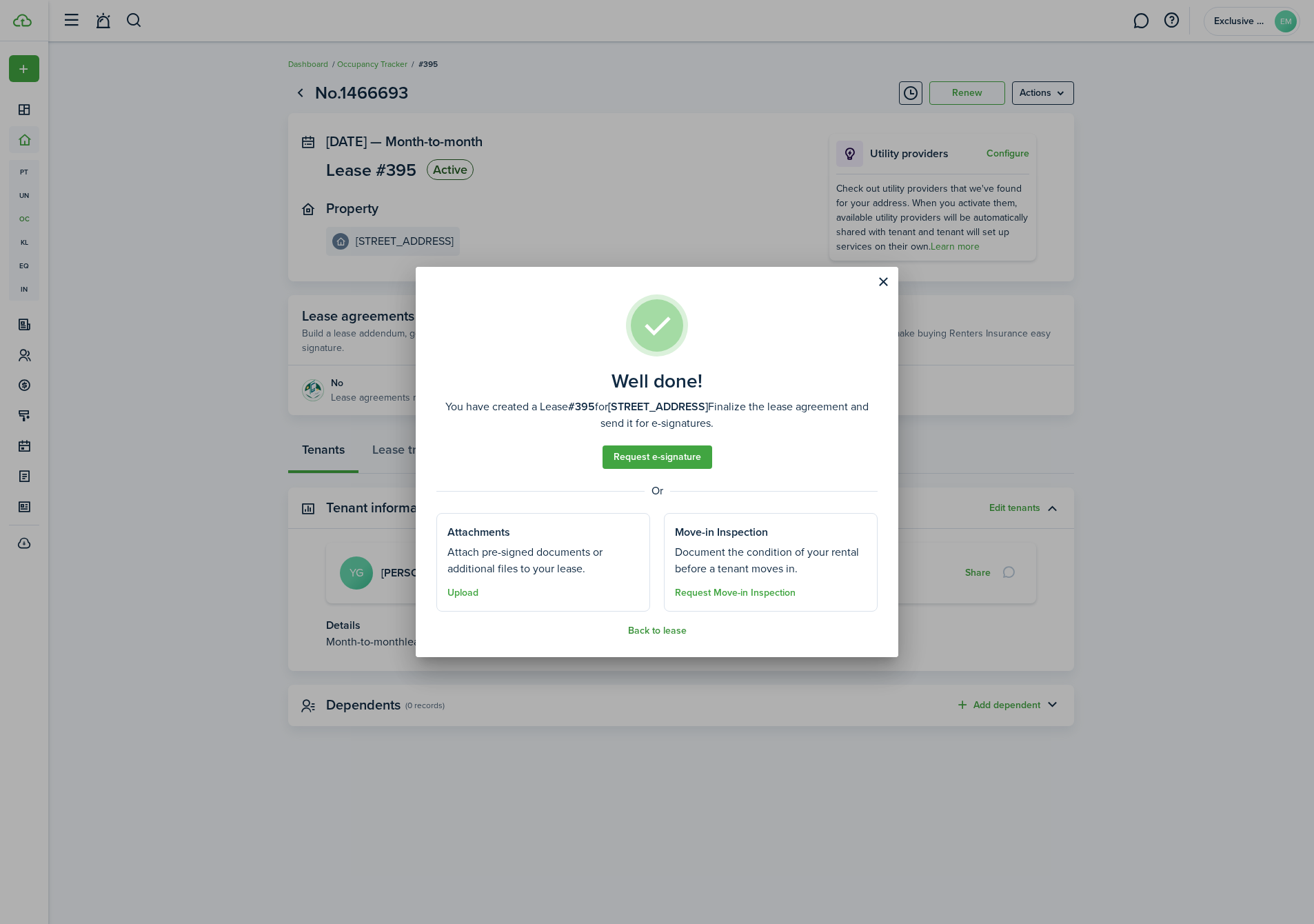
click at [649, 634] on button "Back to lease" at bounding box center [657, 631] width 59 height 11
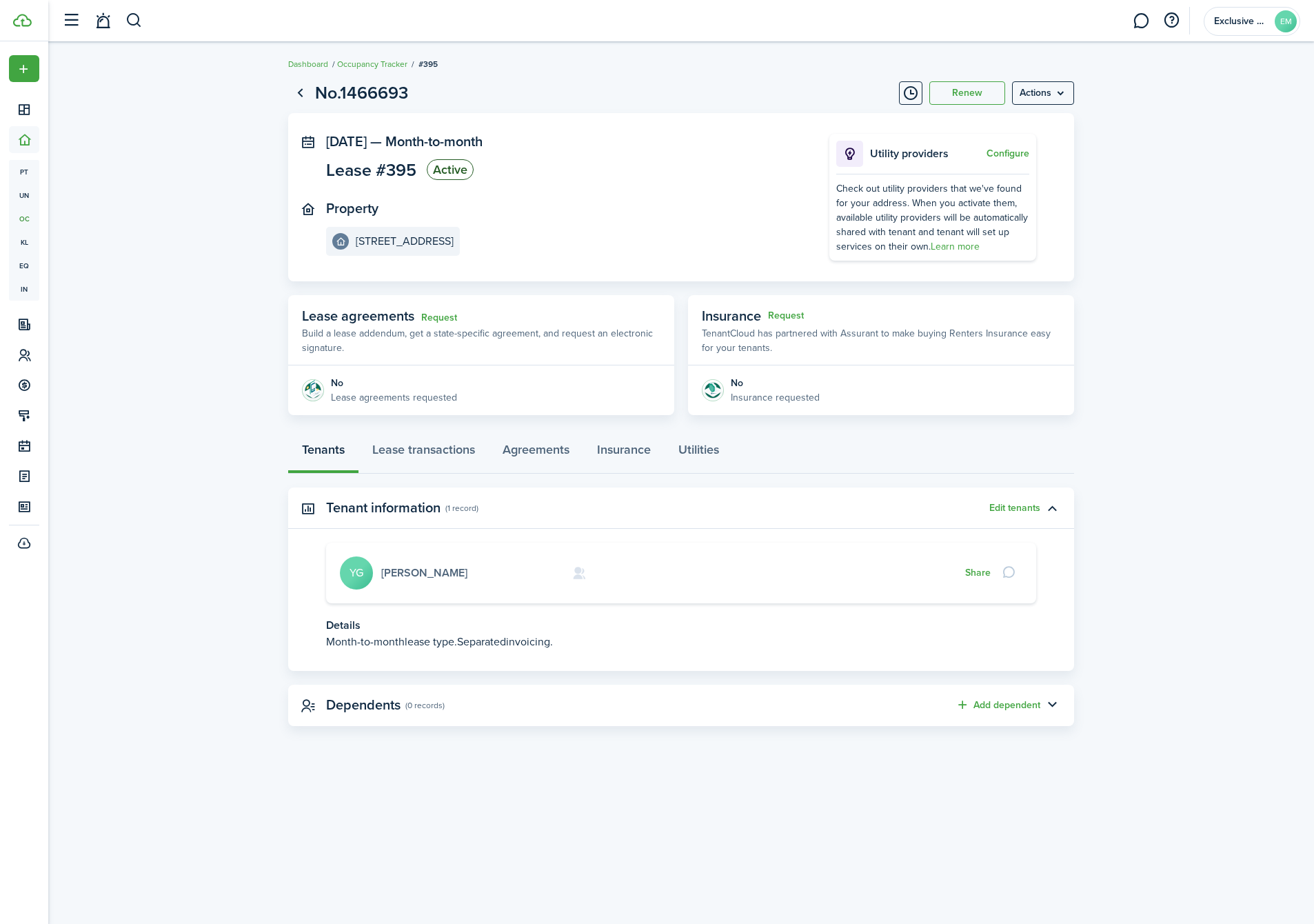
click at [409, 568] on link "[PERSON_NAME]" at bounding box center [424, 572] width 87 height 16
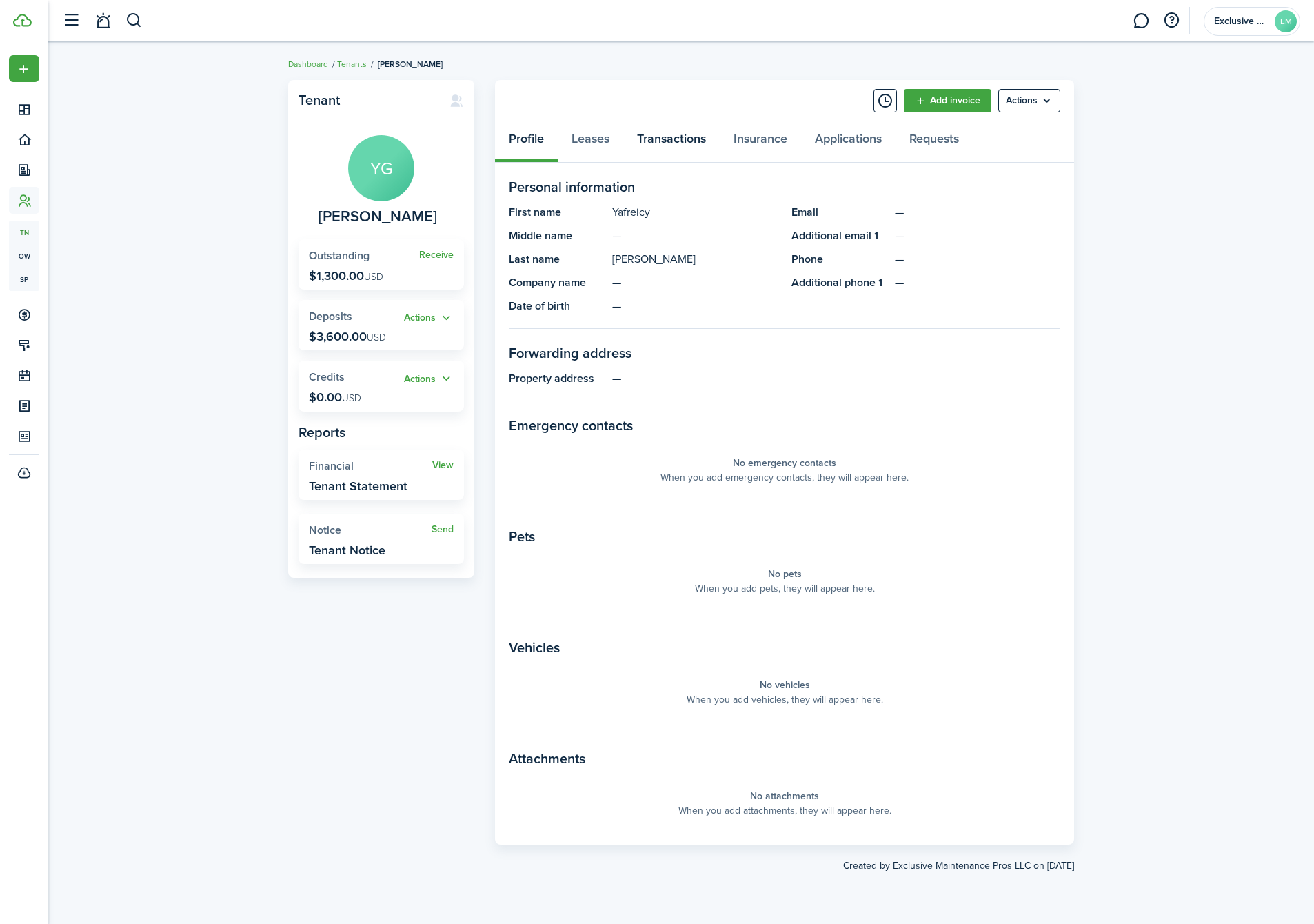
click at [656, 150] on link "Transactions" at bounding box center [671, 142] width 96 height 41
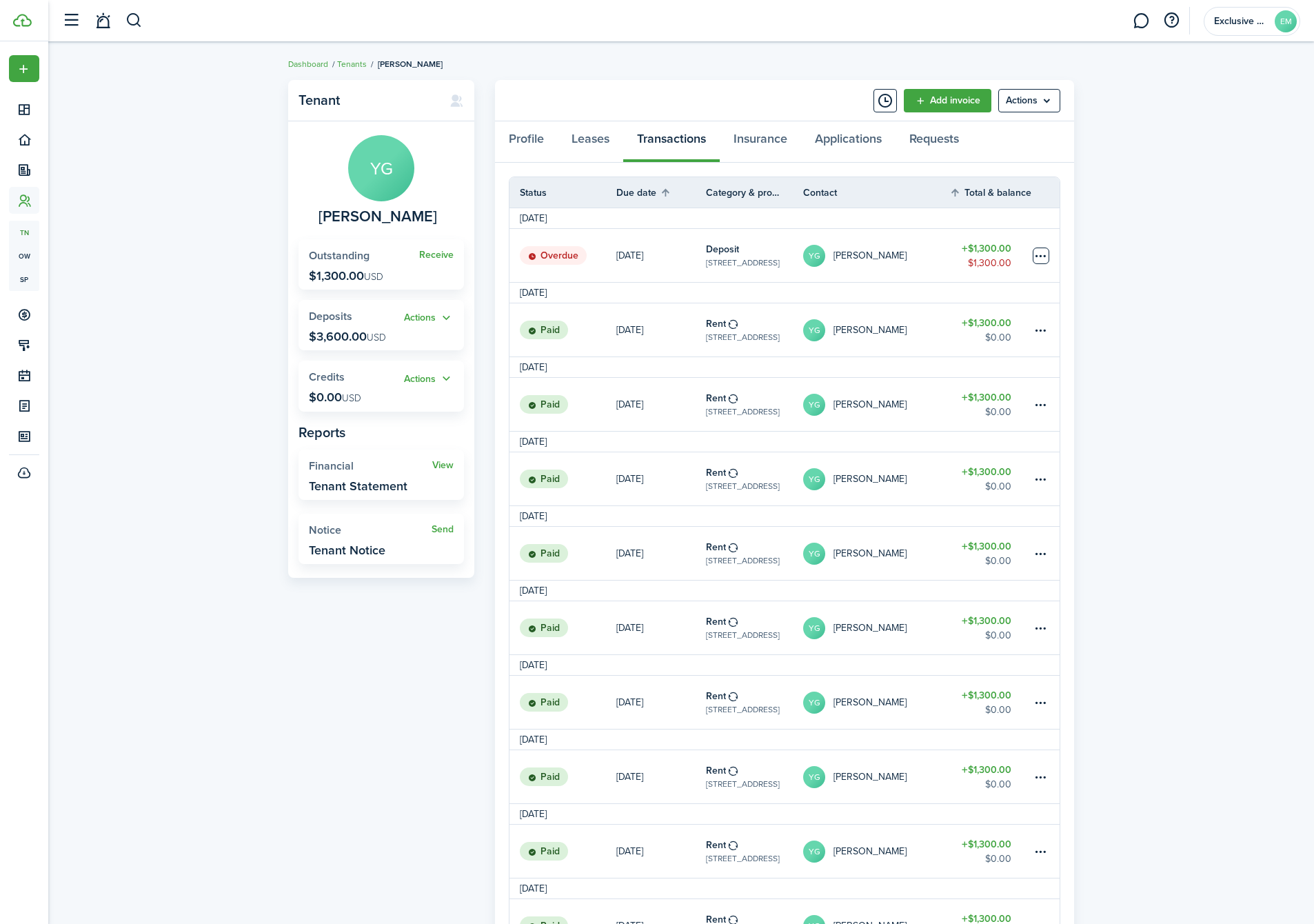
click at [1049, 253] on table-menu-btn-icon at bounding box center [1041, 256] width 17 height 17
click at [994, 298] on link "Mark as paid" at bounding box center [989, 306] width 121 height 24
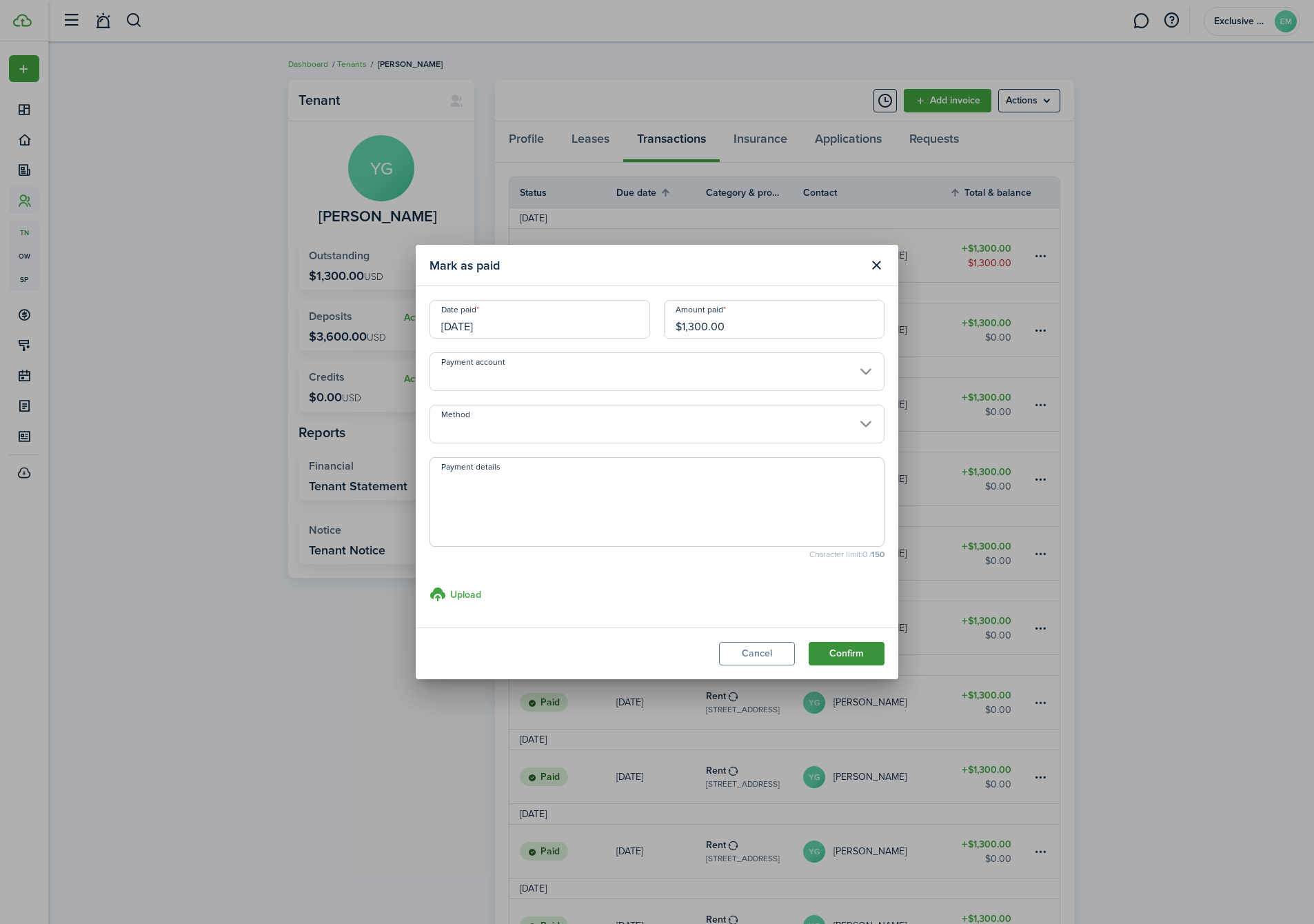
click at [847, 651] on button "Confirm" at bounding box center [846, 654] width 76 height 24
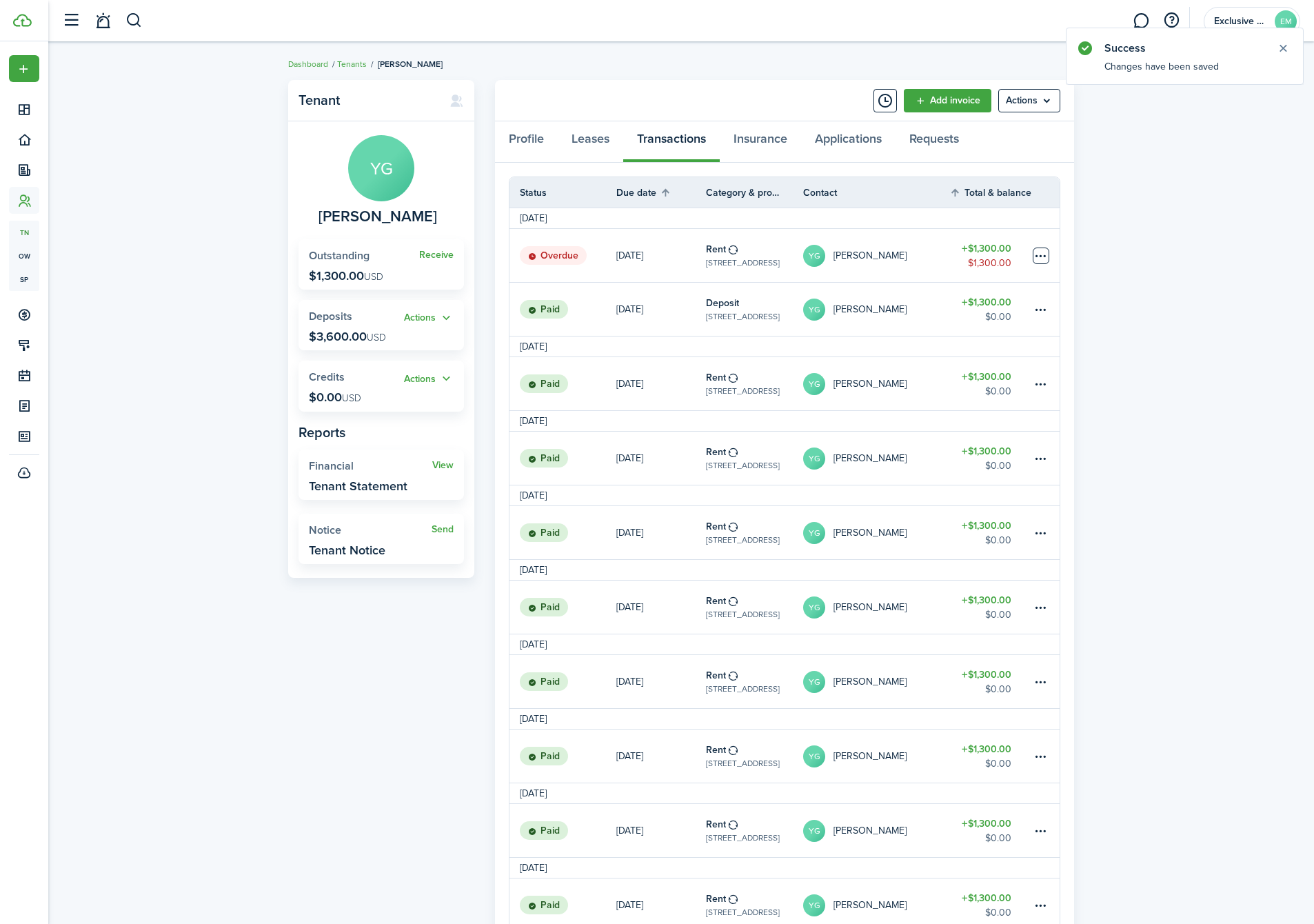
click at [1039, 252] on table-menu-btn-icon at bounding box center [1041, 256] width 17 height 17
click at [971, 304] on link "Mark as paid" at bounding box center [989, 306] width 121 height 24
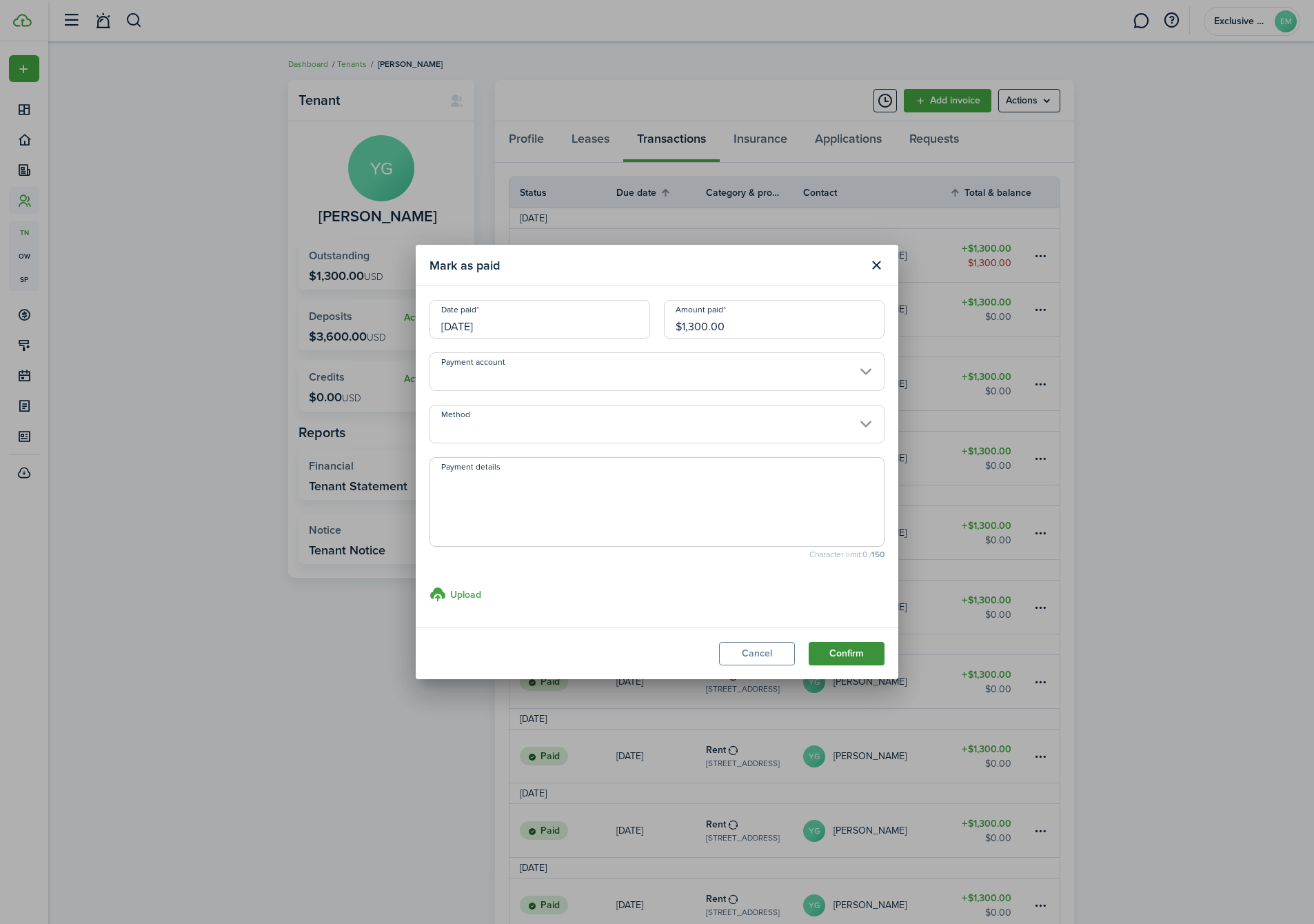
click at [832, 654] on button "Confirm" at bounding box center [846, 654] width 76 height 24
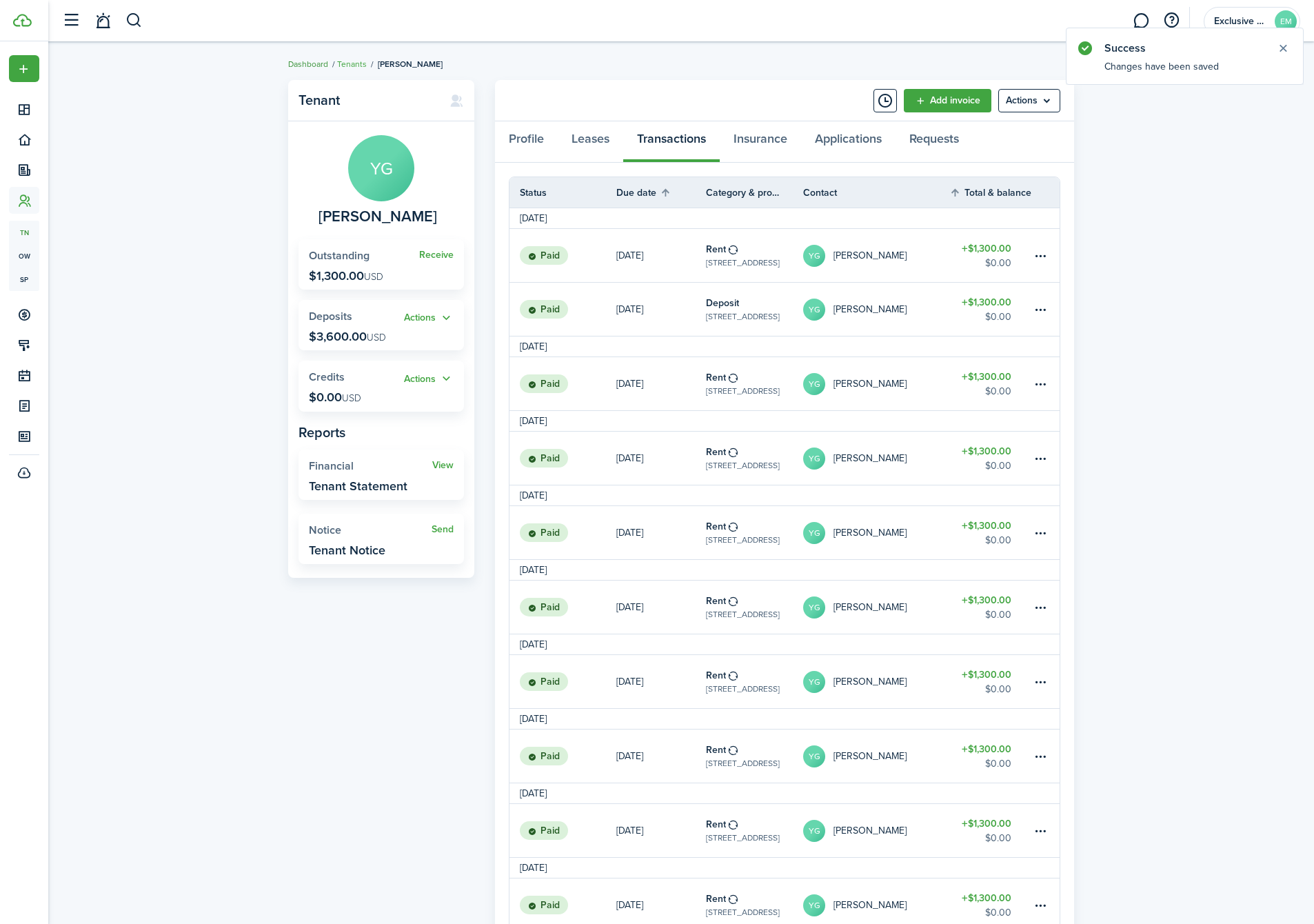
click at [296, 60] on link "Dashboard" at bounding box center [308, 64] width 40 height 12
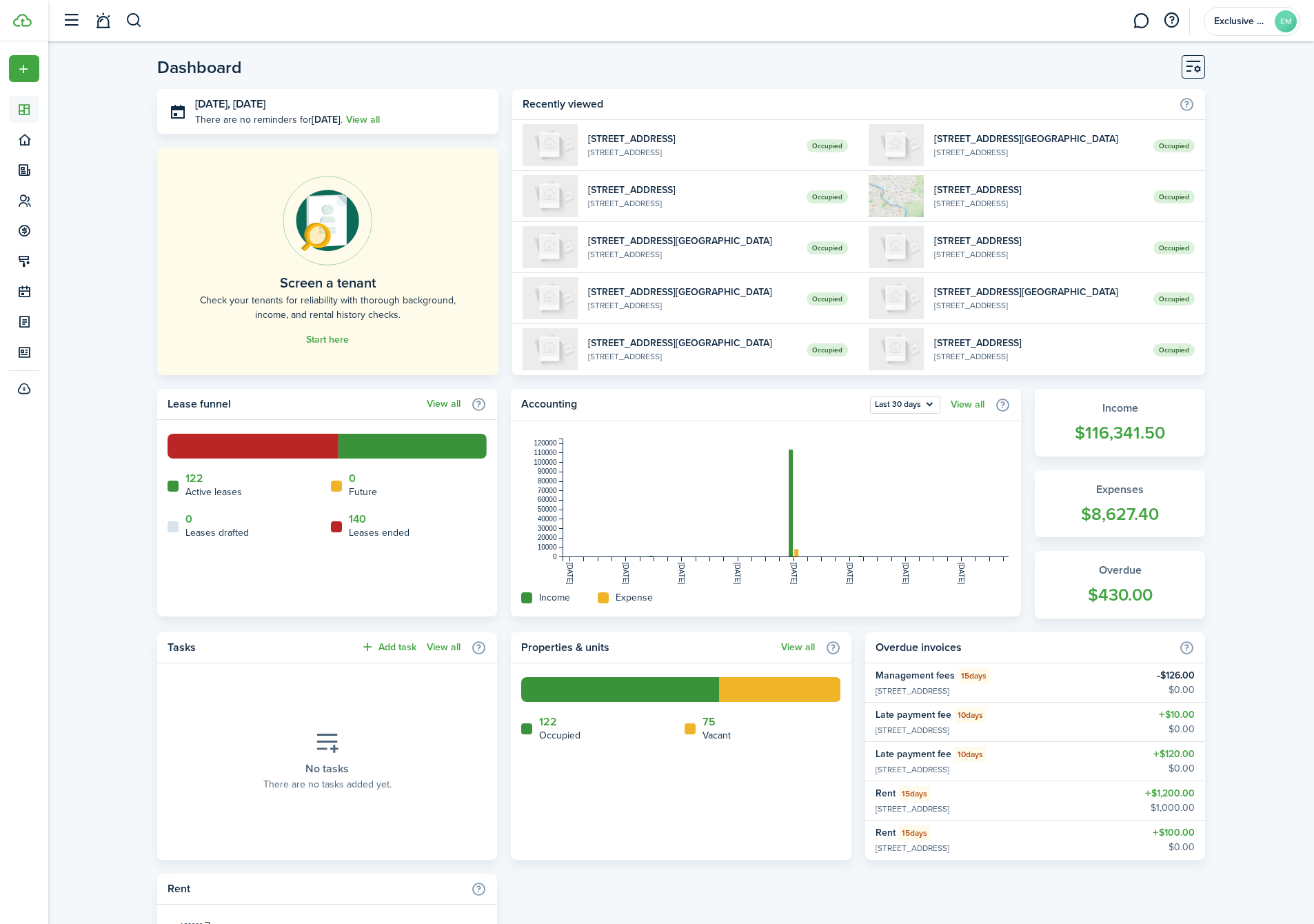
click at [708, 719] on link "75" at bounding box center [709, 722] width 13 height 12
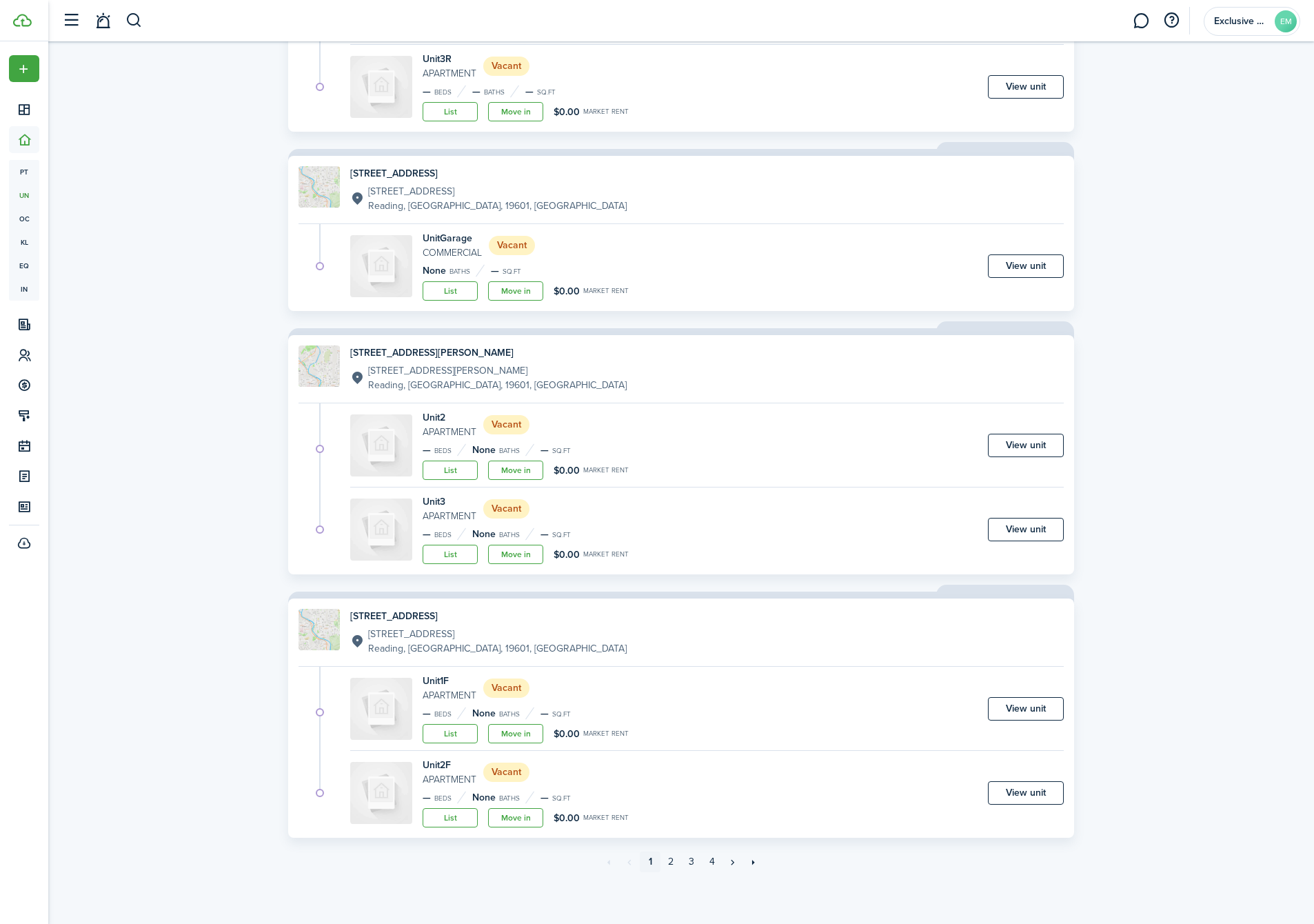
scroll to position [1590, 0]
click at [670, 864] on link "2" at bounding box center [671, 863] width 21 height 21
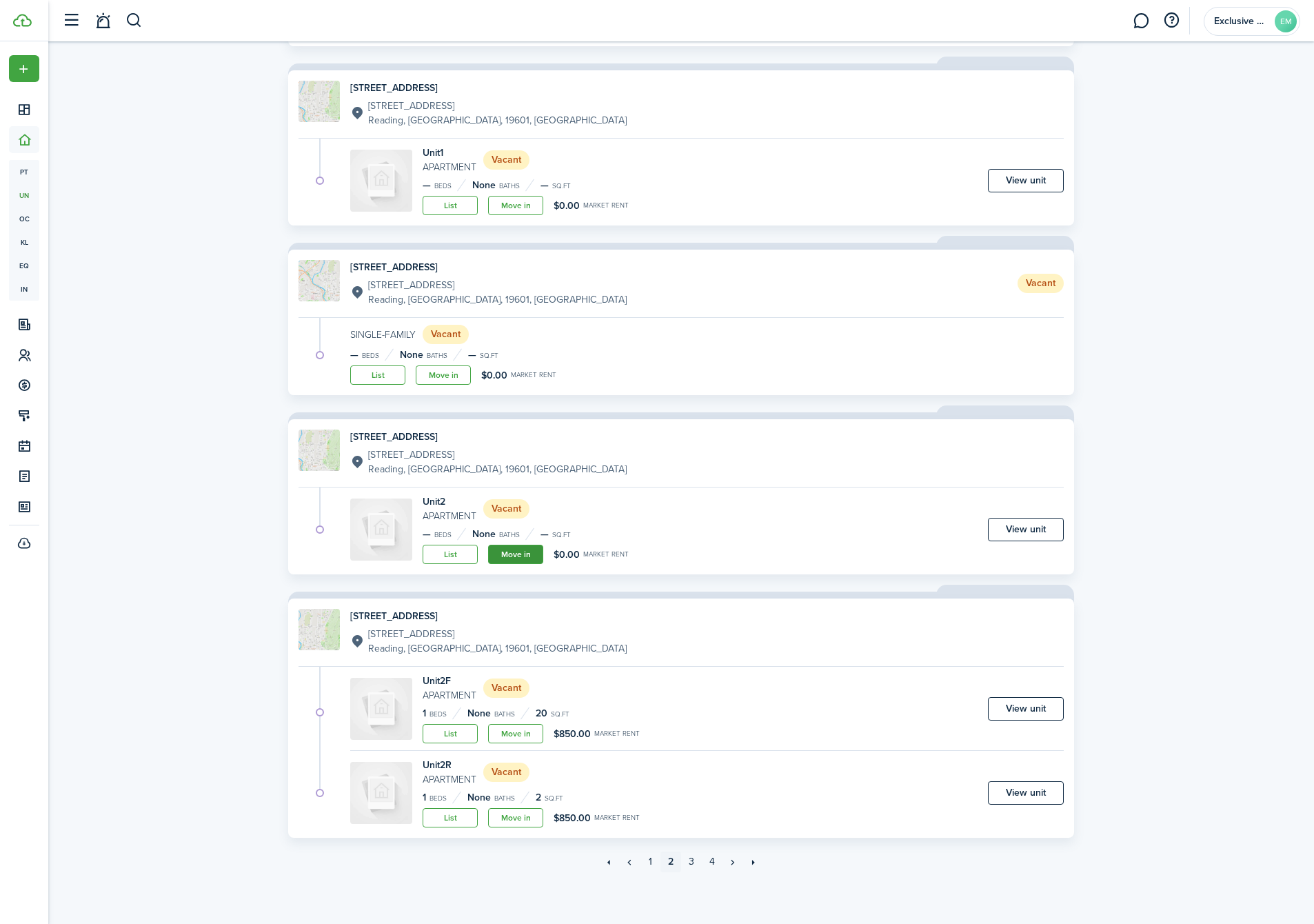
scroll to position [2095, 0]
click at [449, 550] on link "List" at bounding box center [450, 555] width 55 height 19
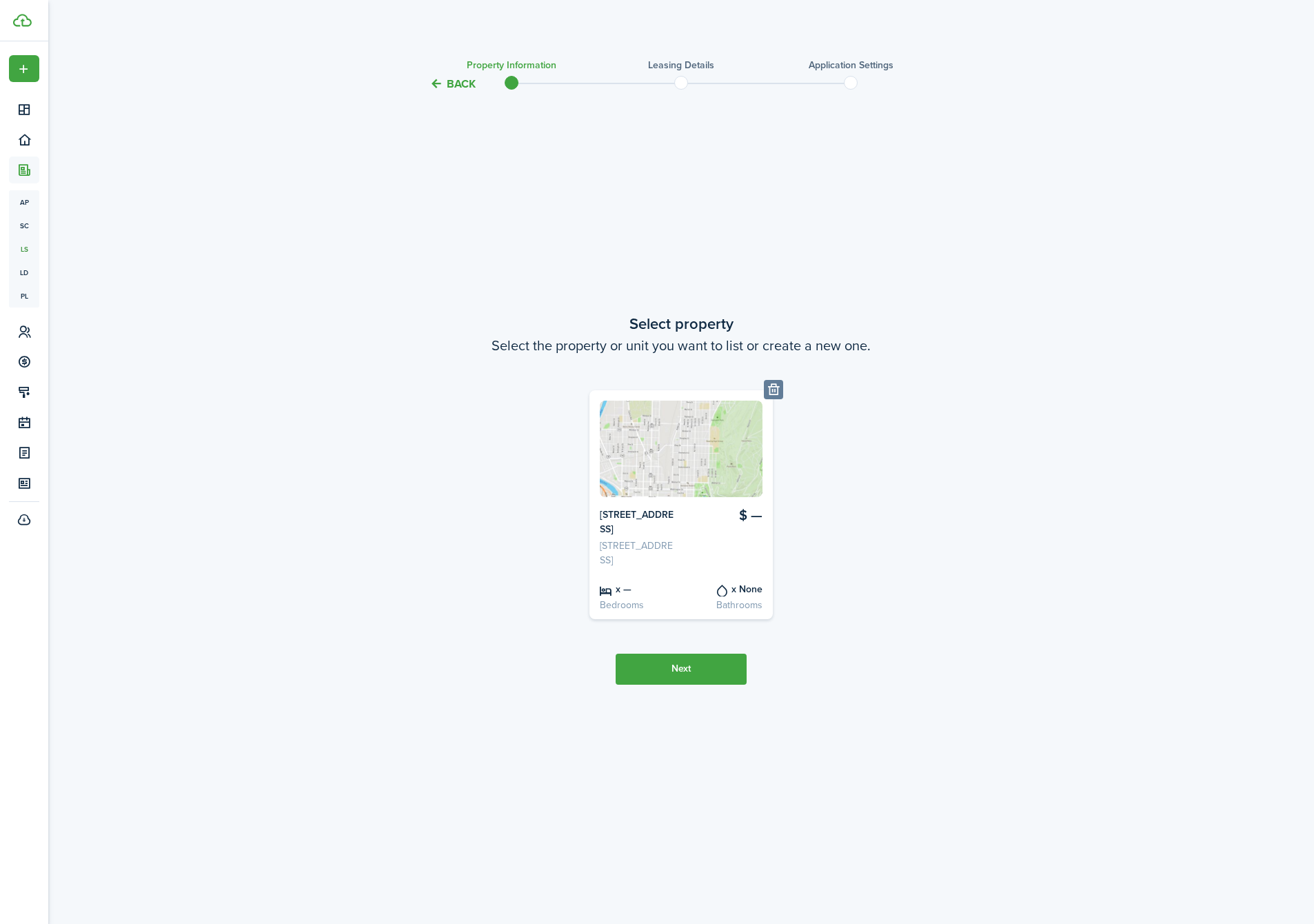
drag, startPoint x: 137, startPoint y: 284, endPoint x: 135, endPoint y: 34, distance: 250.0
click at [135, 34] on dashboard-content "Back Property information Leasing details Application settings Select property …" at bounding box center [681, 462] width 1266 height 924
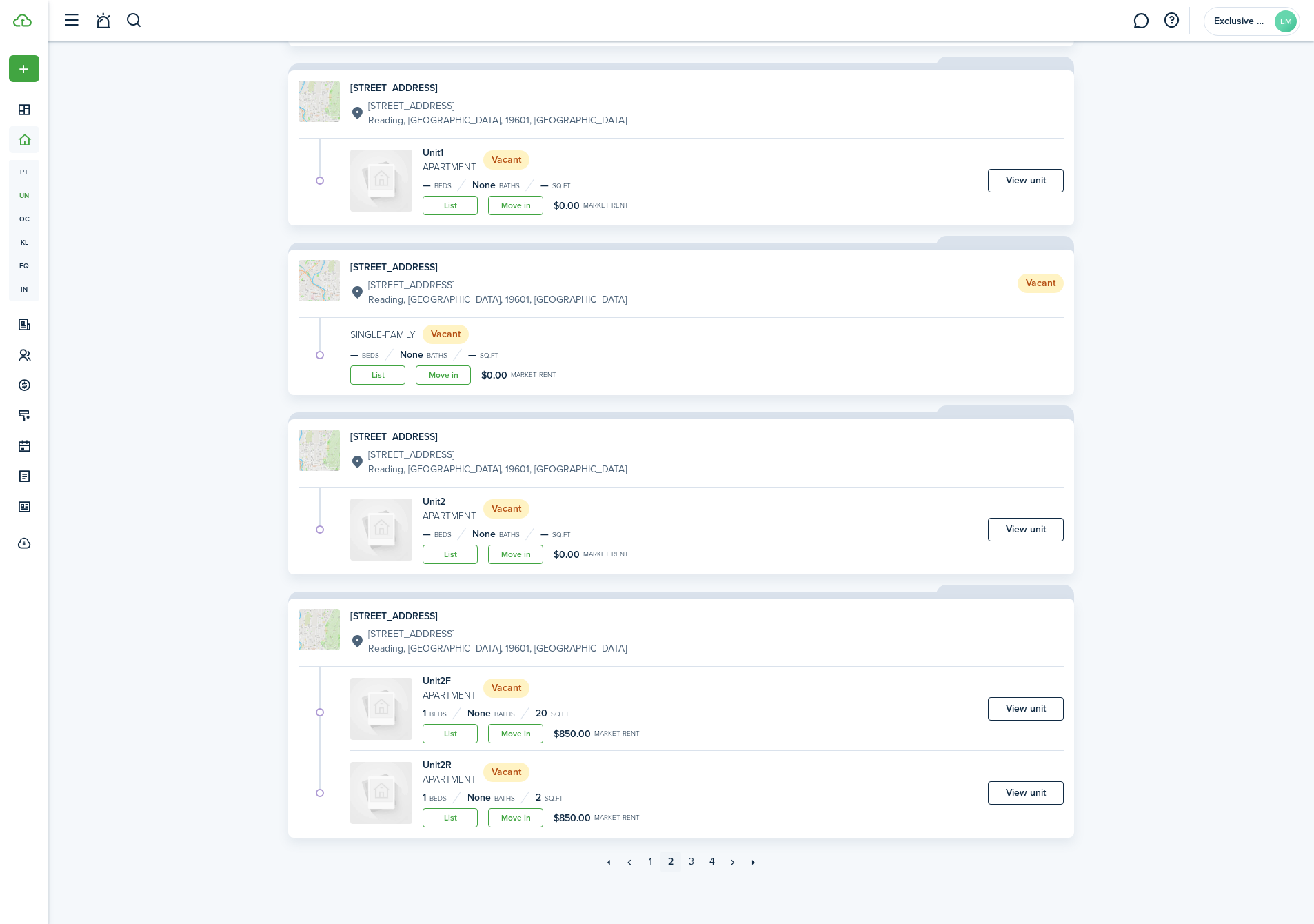
scroll to position [2095, 0]
click at [510, 551] on link "Move in" at bounding box center [515, 555] width 55 height 19
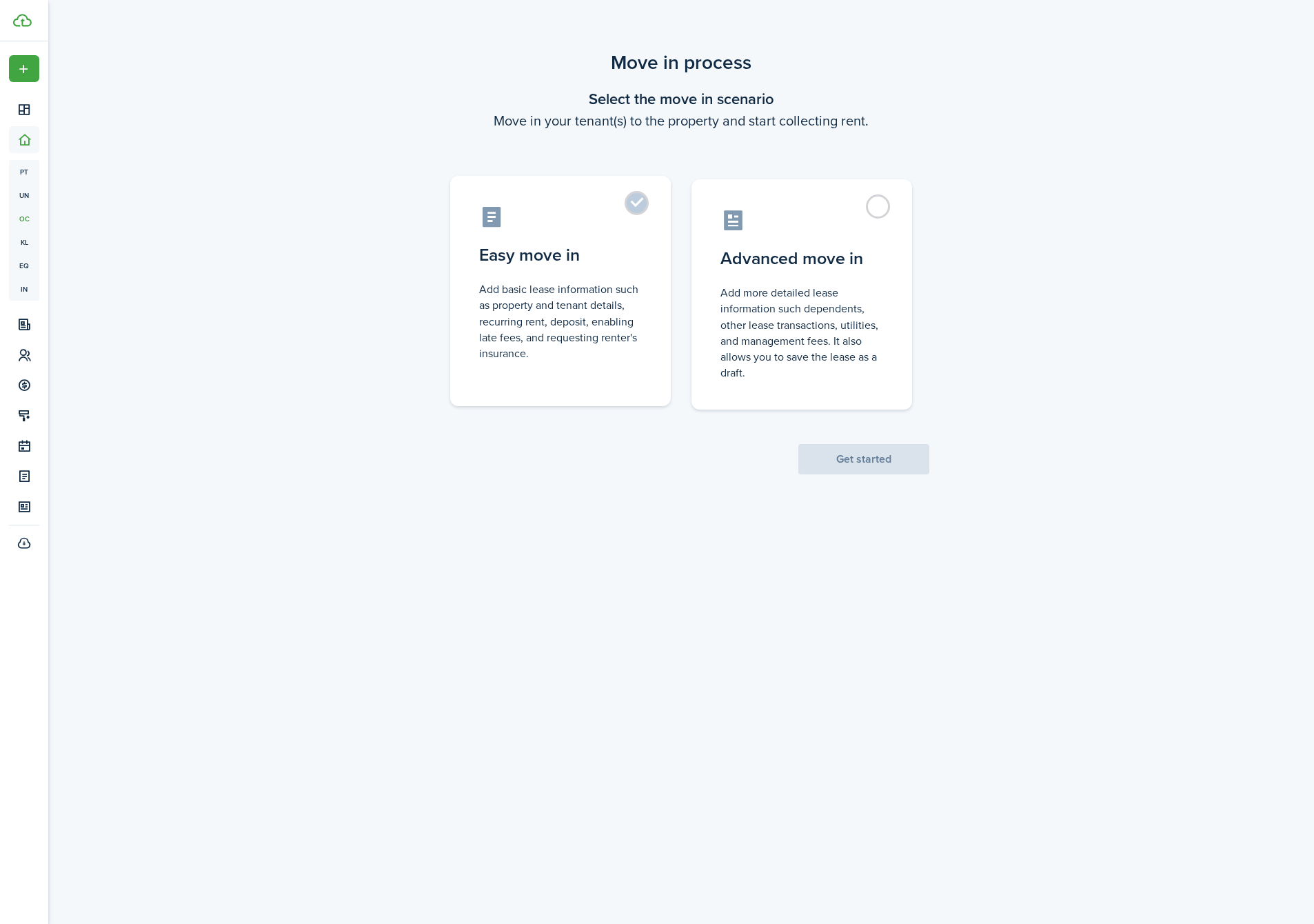
click at [599, 341] on control-radio-card-description "Add basic lease information such as property and tenant details, recurring rent…" at bounding box center [561, 321] width 163 height 80
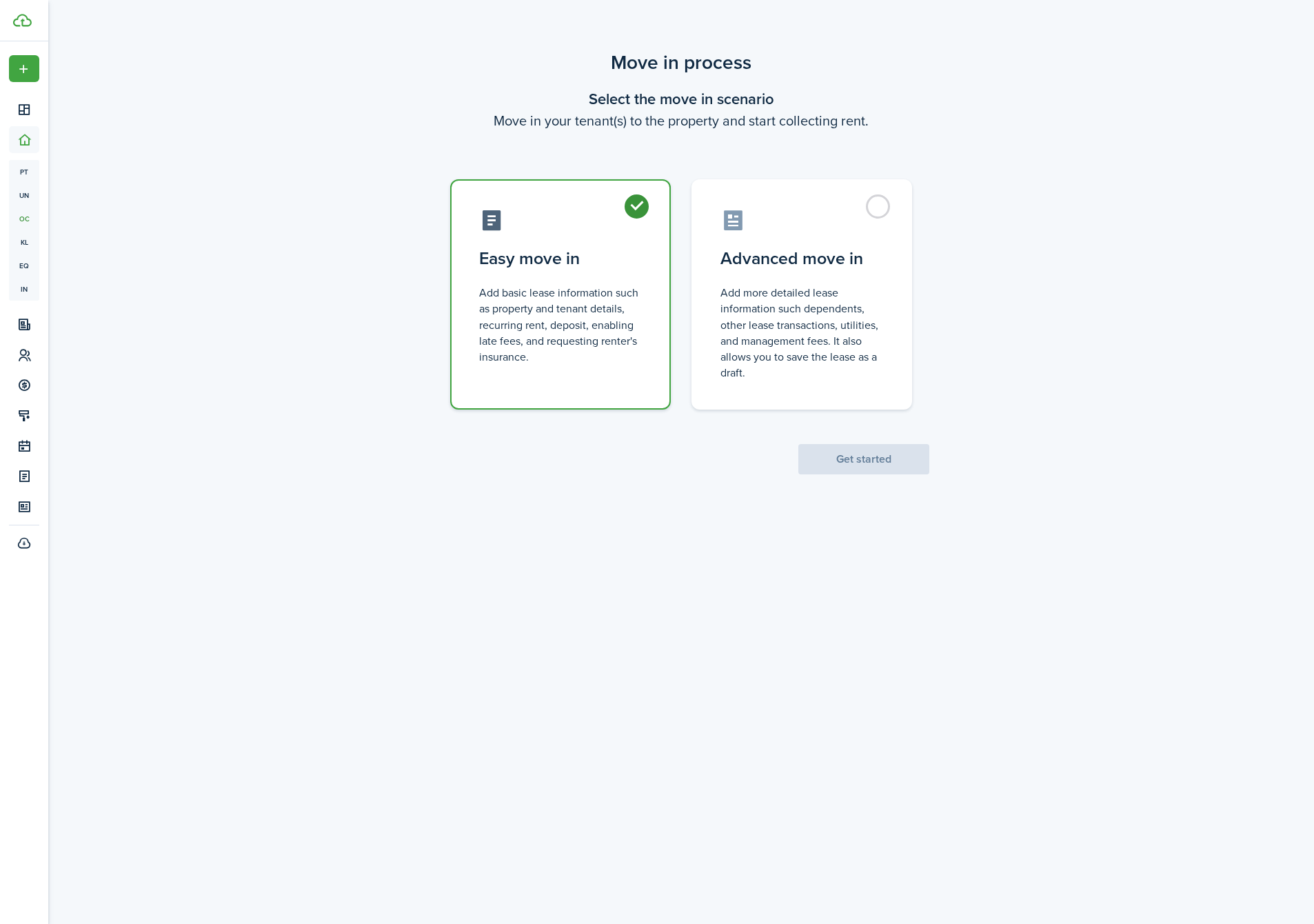
radio input "true"
click at [828, 466] on button "Get started" at bounding box center [864, 459] width 131 height 31
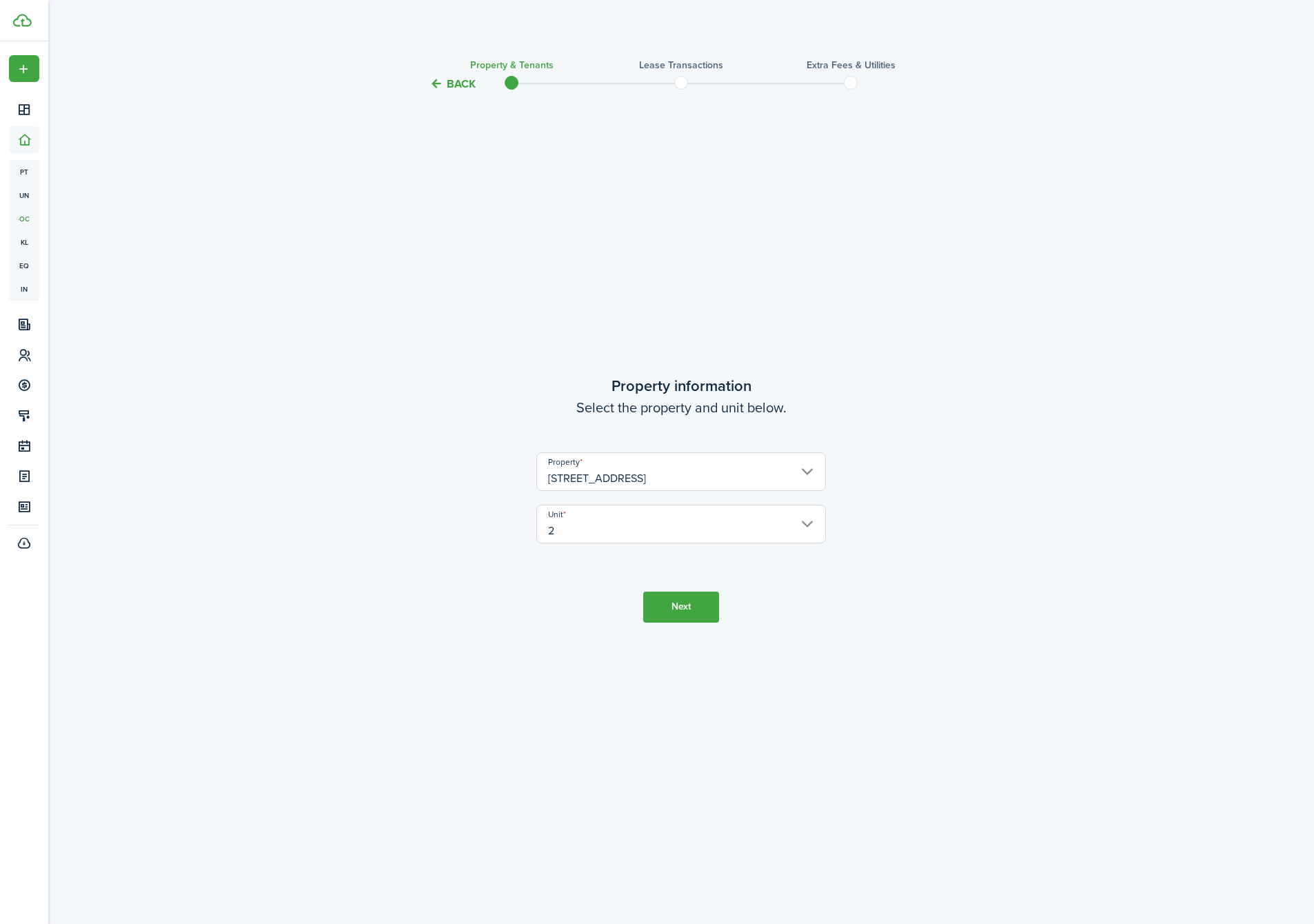
click at [674, 600] on button "Next" at bounding box center [681, 606] width 76 height 31
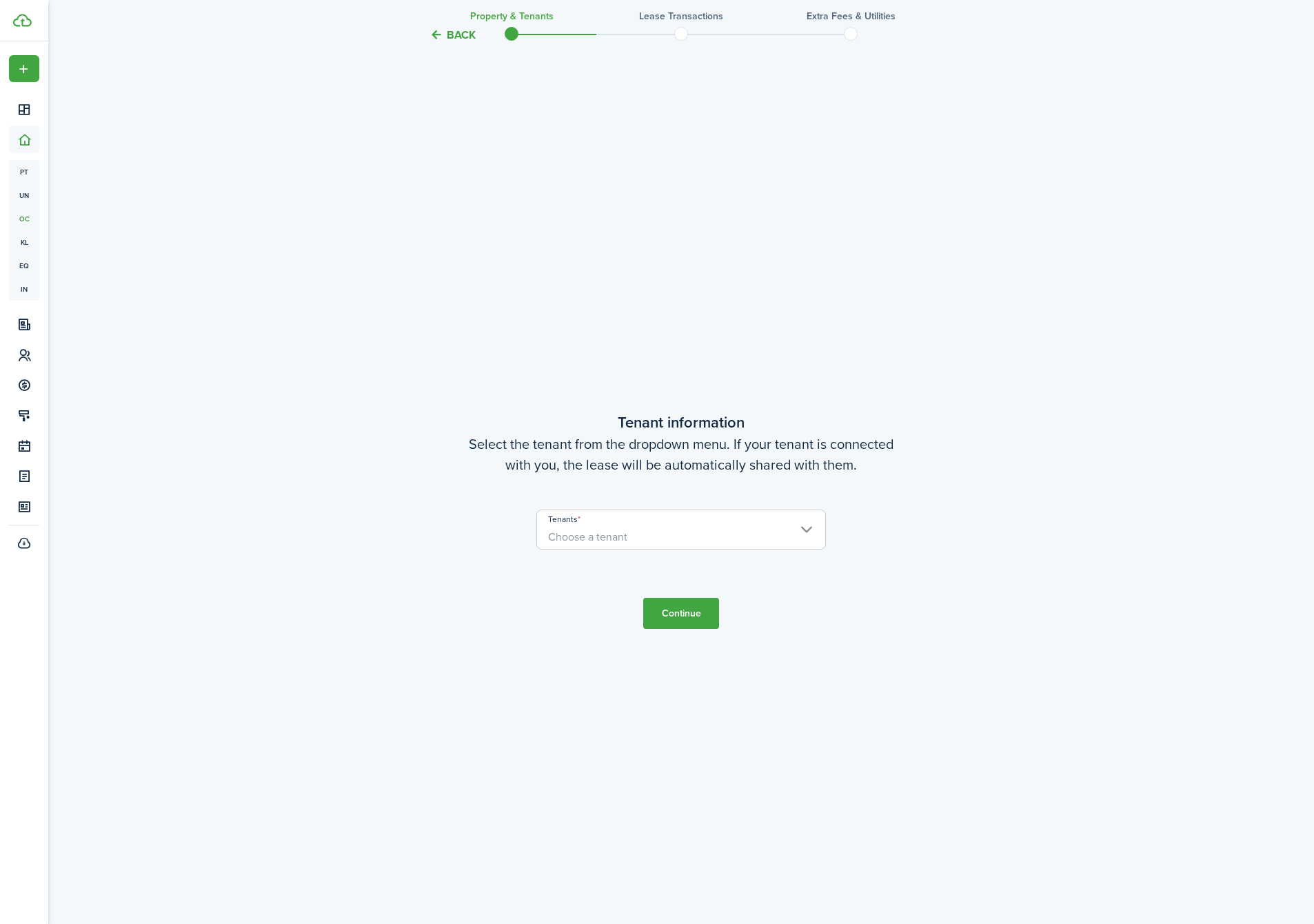
scroll to position [831, 0]
click at [601, 528] on span "Choose a tenant" at bounding box center [588, 534] width 80 height 16
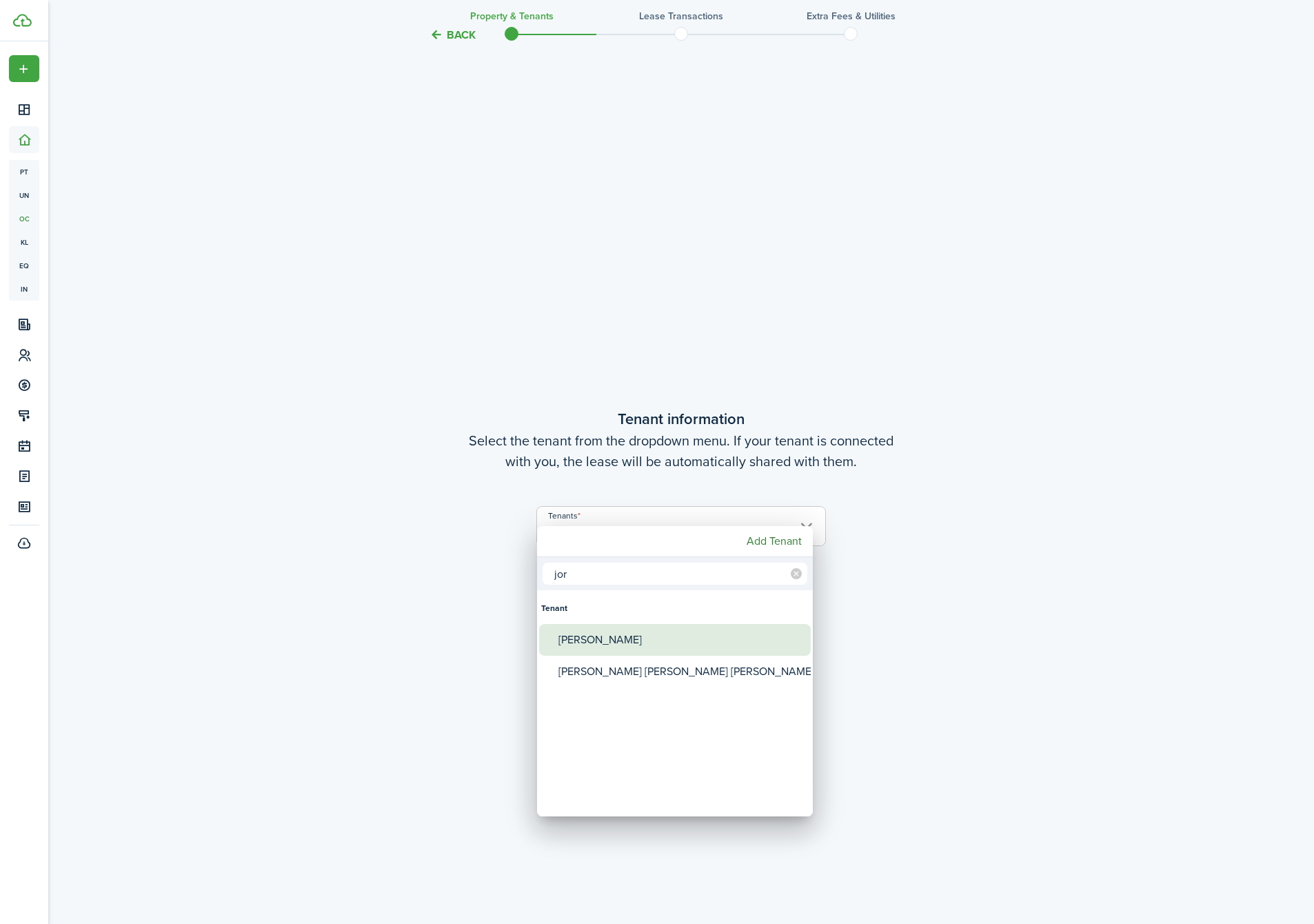
type input "jor"
click at [615, 638] on div "[PERSON_NAME]" at bounding box center [680, 640] width 244 height 32
type input "[PERSON_NAME]"
click at [664, 637] on div "[PERSON_NAME]" at bounding box center [680, 640] width 244 height 32
click at [636, 645] on div "[PERSON_NAME]" at bounding box center [680, 640] width 244 height 32
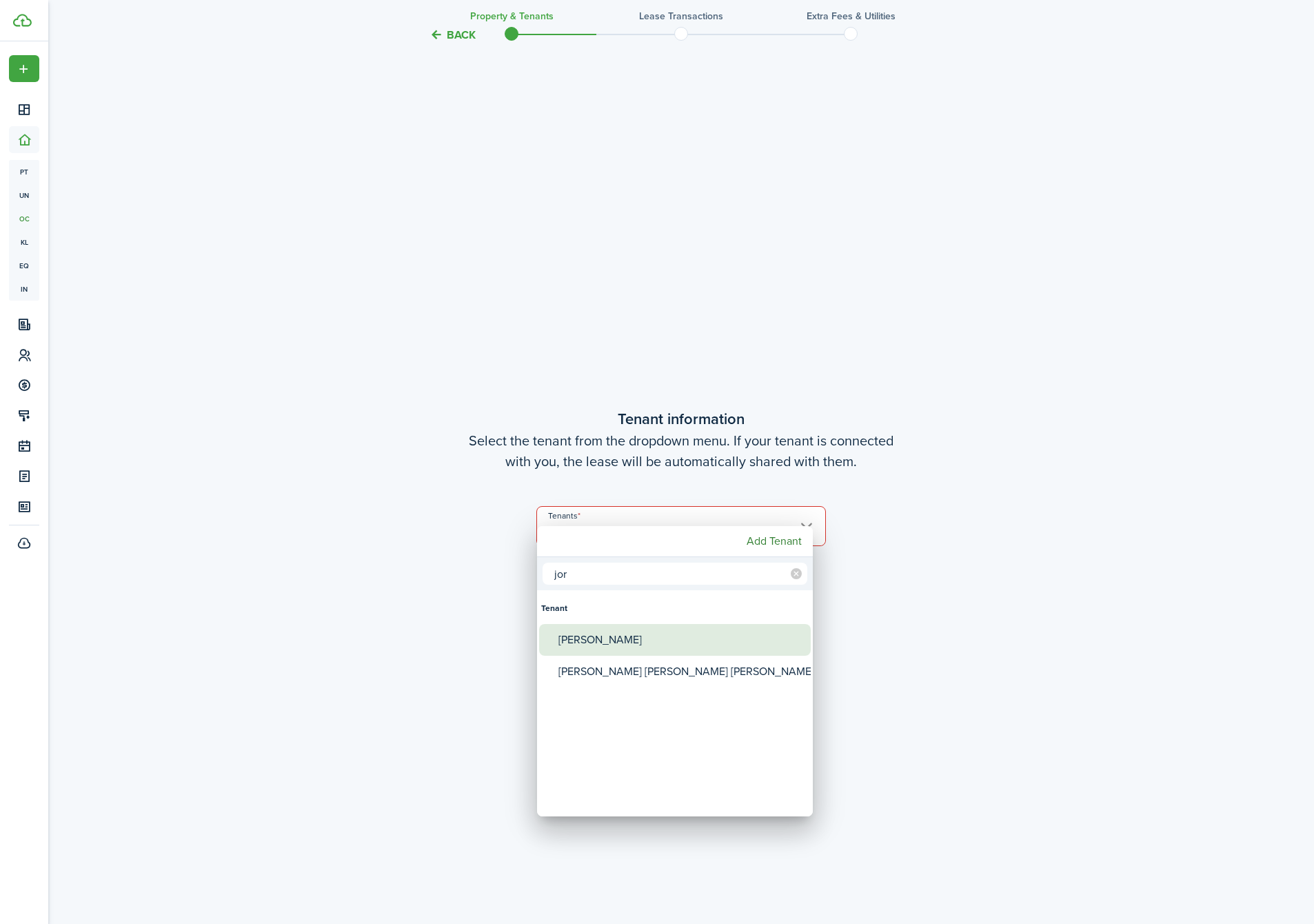
type input "[PERSON_NAME]"
click at [636, 645] on div "[PERSON_NAME]" at bounding box center [680, 640] width 244 height 32
type input "[PERSON_NAME]"
click at [666, 640] on div "[PERSON_NAME]" at bounding box center [680, 640] width 244 height 32
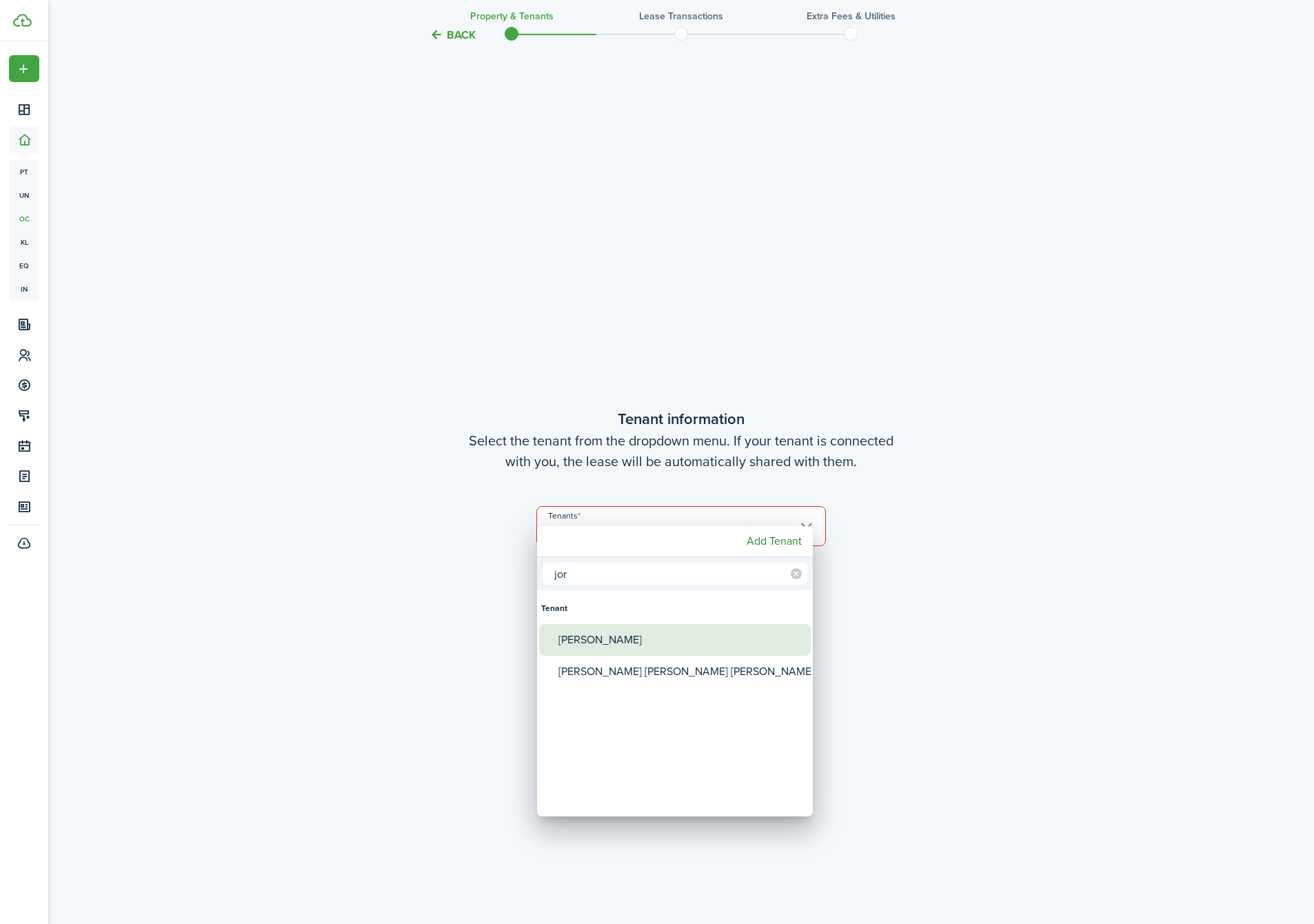
click at [666, 640] on div "[PERSON_NAME]" at bounding box center [680, 640] width 244 height 32
type input "[PERSON_NAME]"
click at [1054, 636] on div at bounding box center [657, 462] width 1534 height 1144
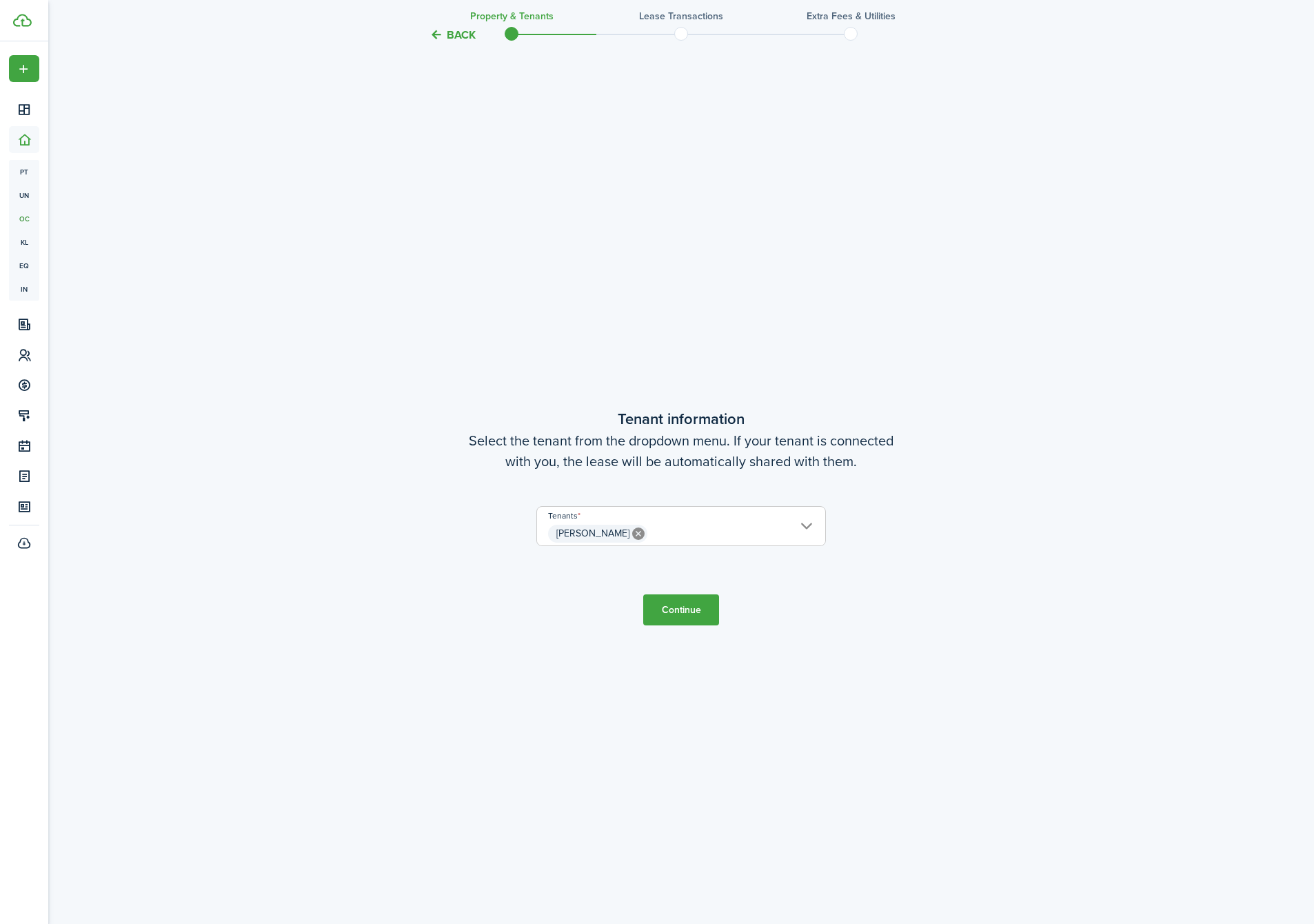
click at [691, 606] on button "Continue" at bounding box center [681, 609] width 76 height 31
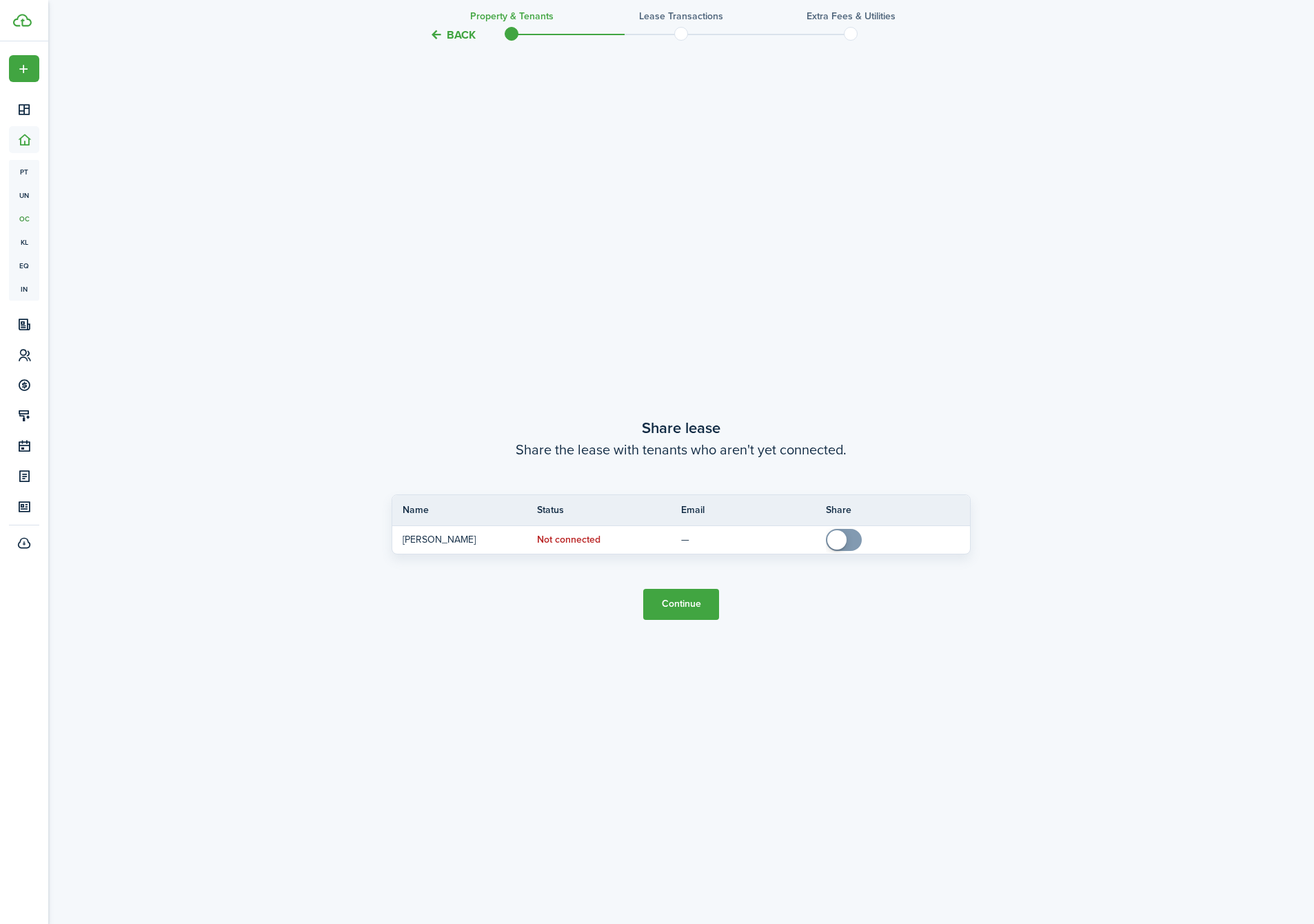
scroll to position [1756, 0]
click at [681, 598] on button "Continue" at bounding box center [681, 602] width 76 height 31
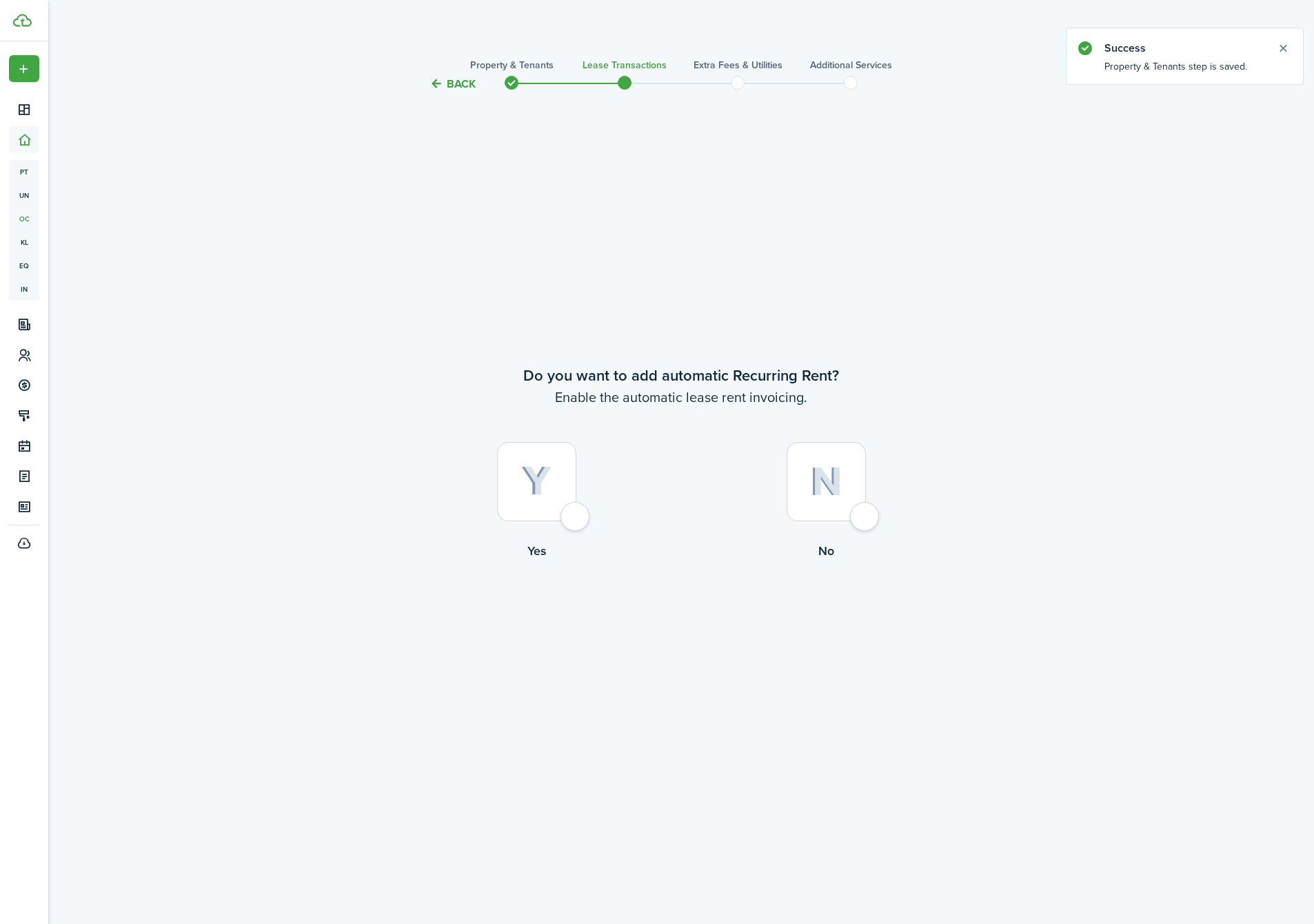
click at [535, 485] on img at bounding box center [536, 481] width 31 height 31
radio input "true"
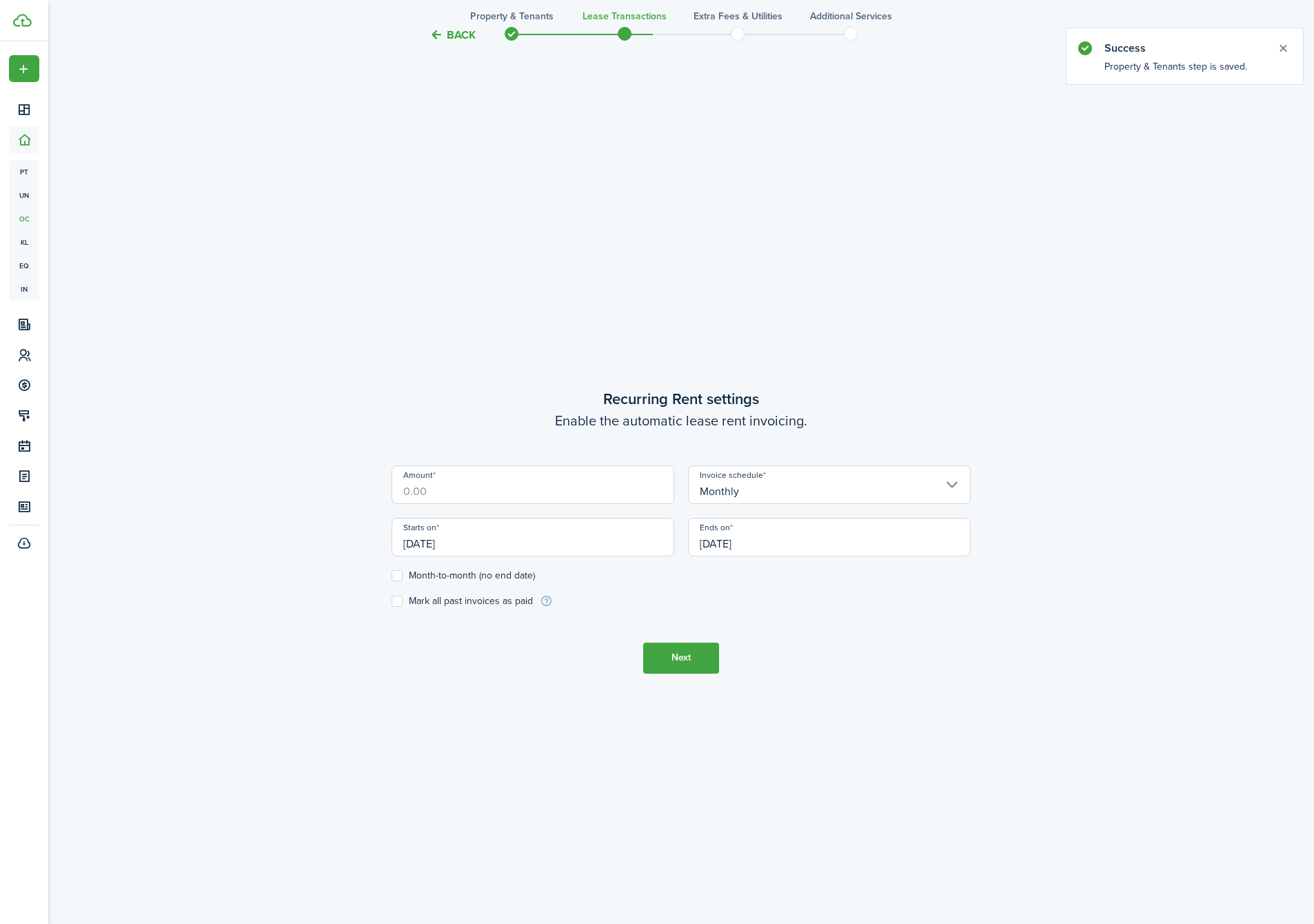
scroll to position [831, 0]
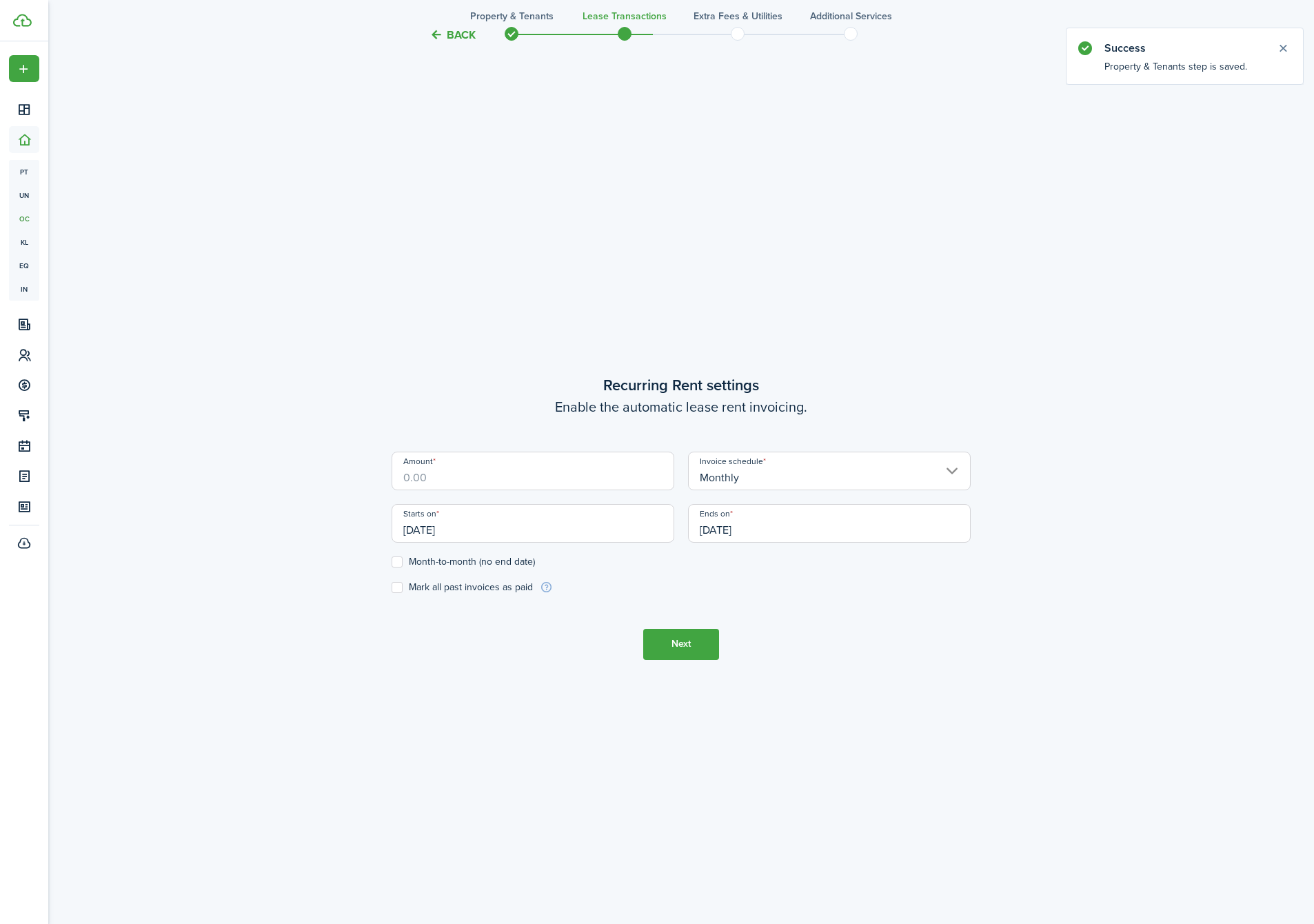
click at [526, 472] on input "Amount" at bounding box center [533, 471] width 283 height 38
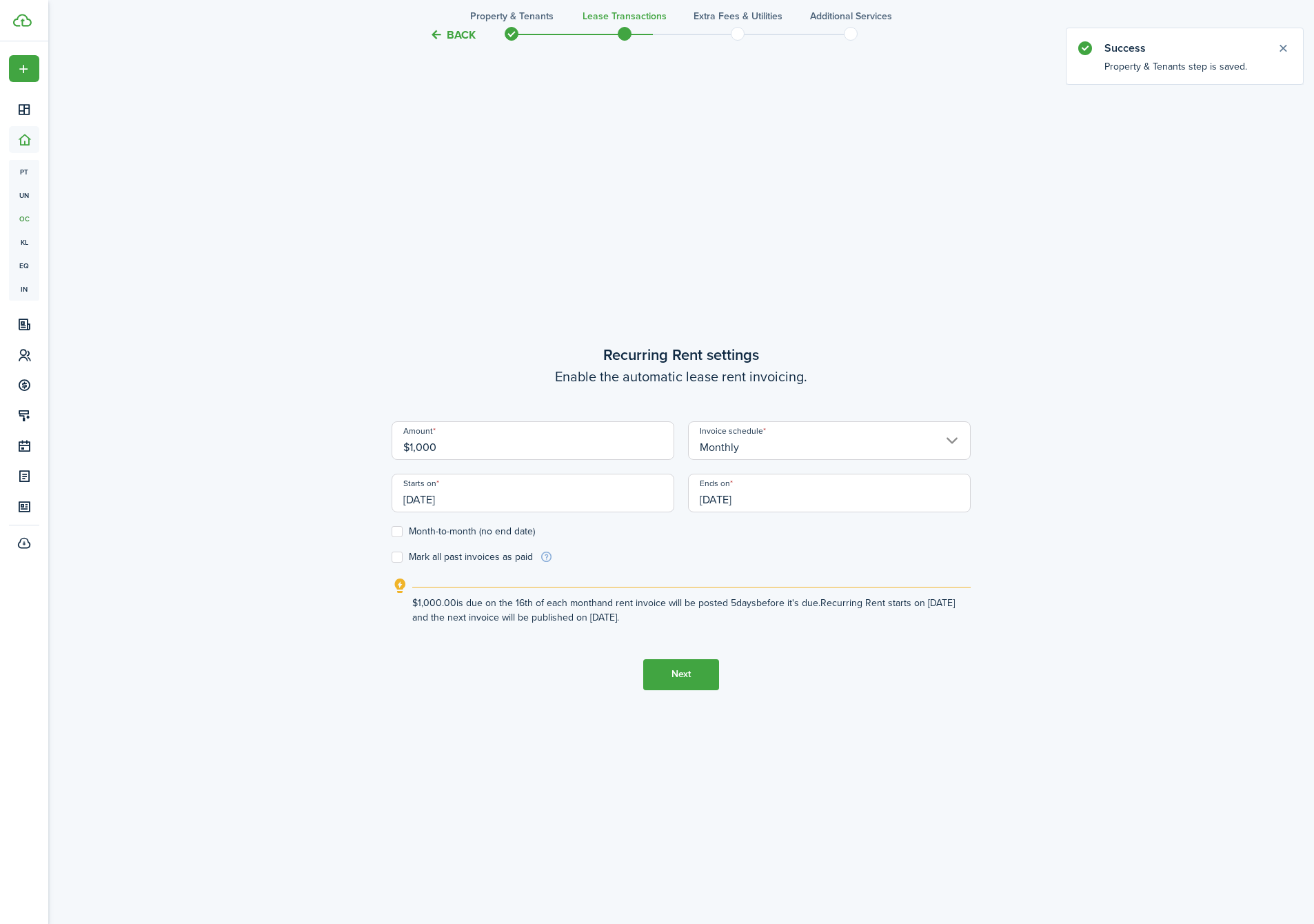
click at [544, 494] on input "[DATE]" at bounding box center [533, 493] width 283 height 38
type input "$1,000.00"
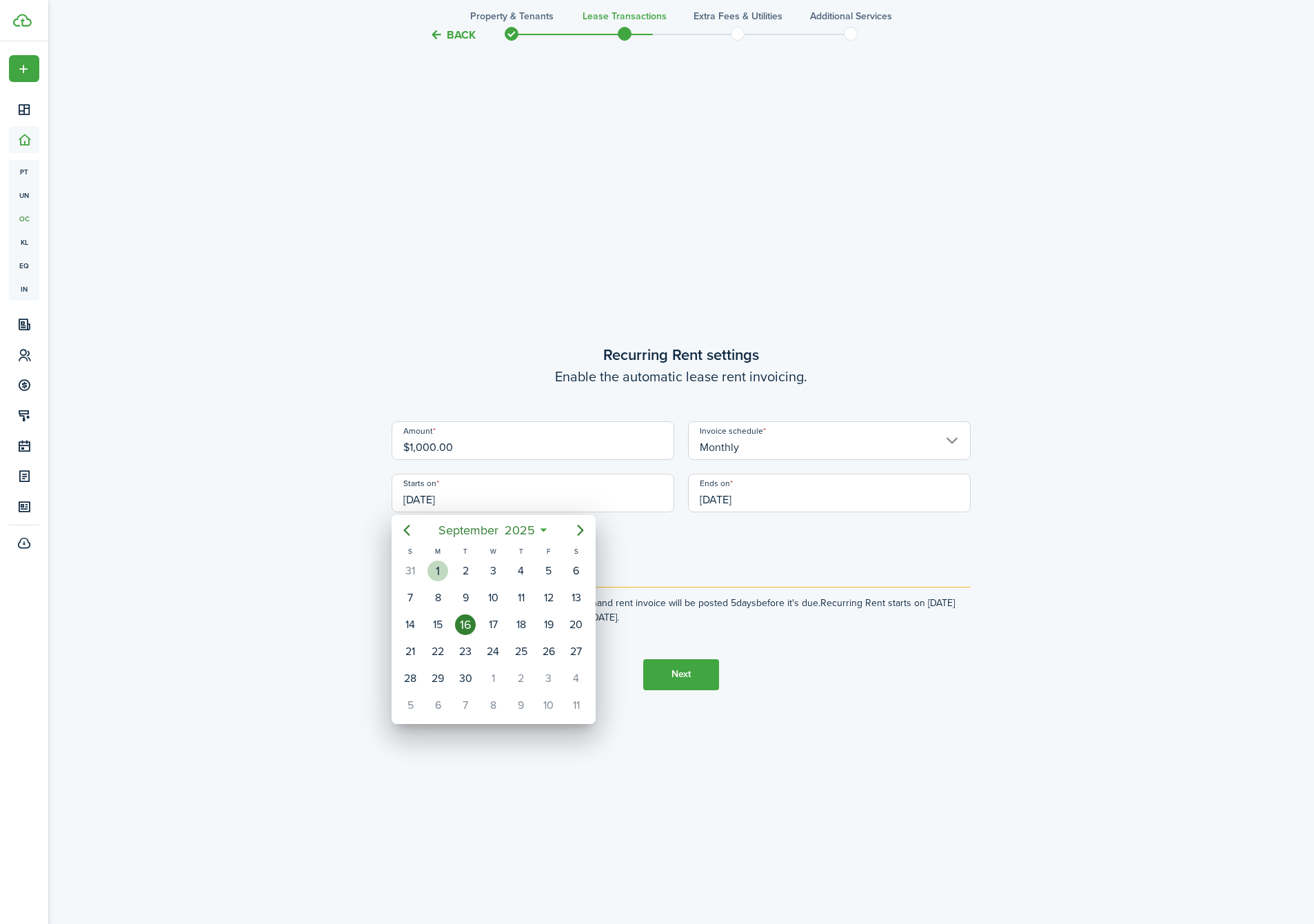
click at [439, 574] on div "1" at bounding box center [438, 571] width 21 height 21
type input "[DATE]"
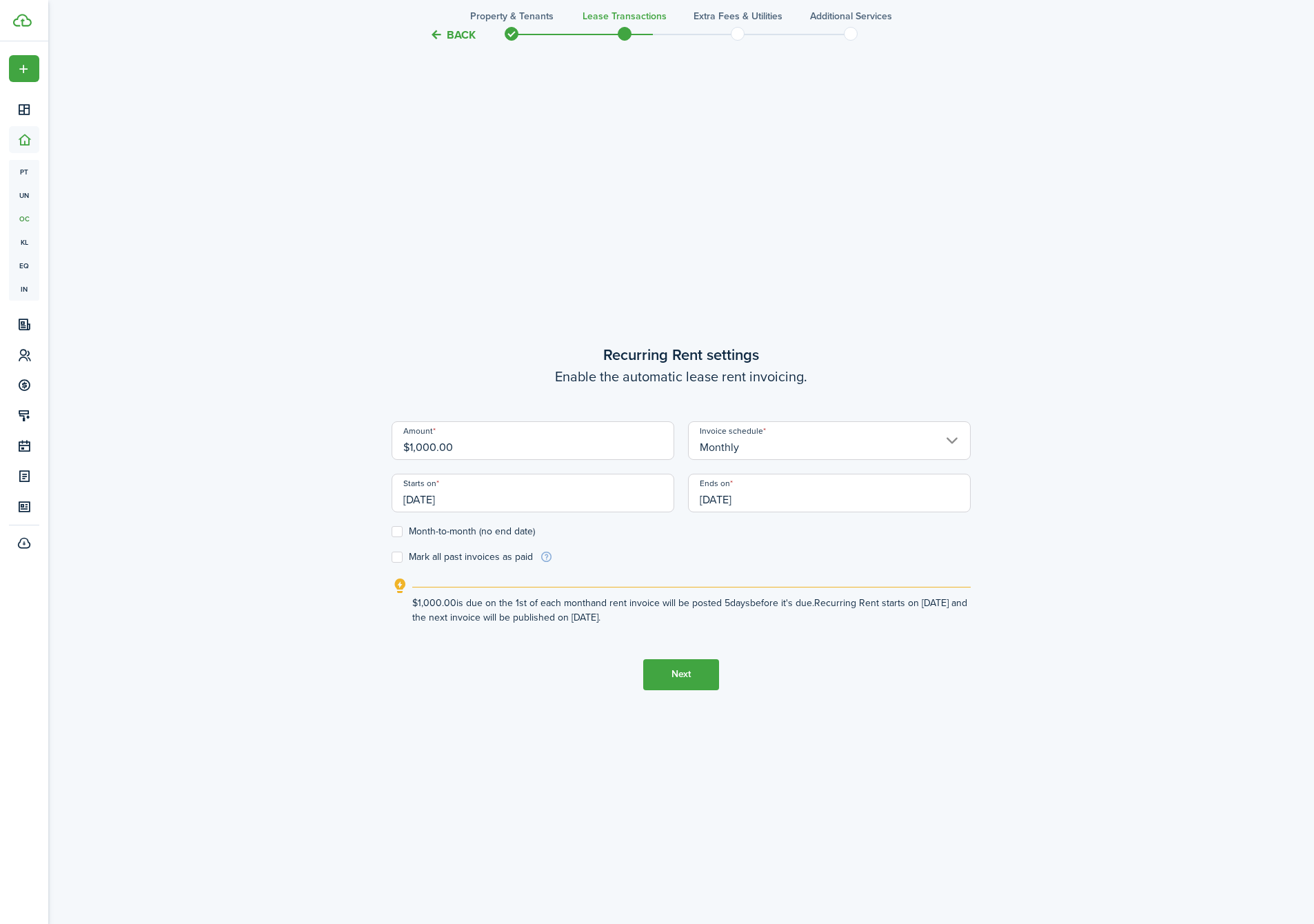
click at [409, 533] on label "Month-to-month (no end date)" at bounding box center [464, 531] width 143 height 11
click at [392, 532] on input "Month-to-month (no end date)" at bounding box center [391, 531] width 1 height 1
checkbox input "true"
click at [688, 657] on tc-wizard-step "Recurring Rent settings Enable the automatic lease rent invoicing. Amount $1,00…" at bounding box center [681, 516] width 579 height 924
click at [678, 683] on button "Next" at bounding box center [681, 674] width 76 height 31
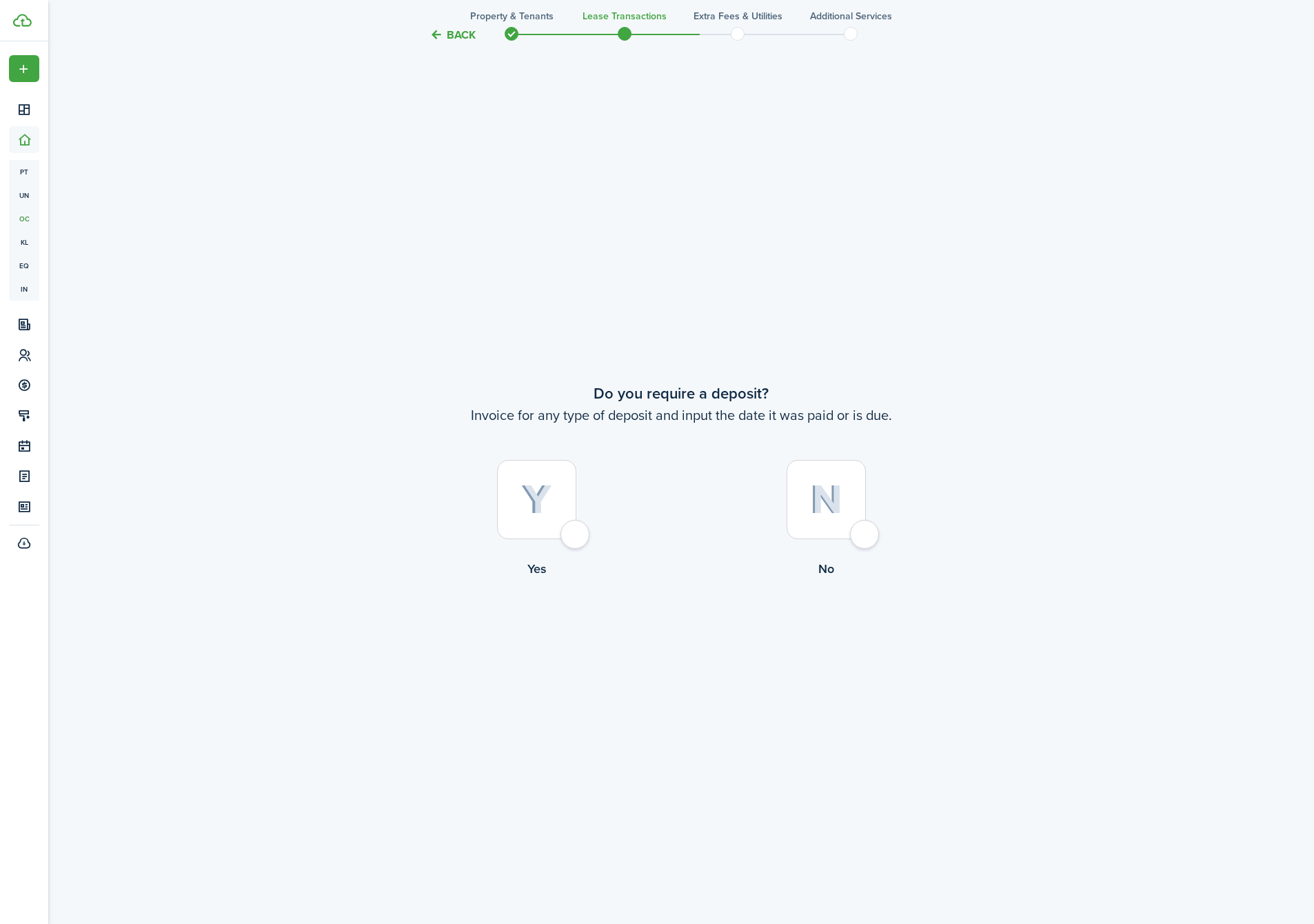
click at [535, 493] on img at bounding box center [536, 500] width 31 height 31
radio input "true"
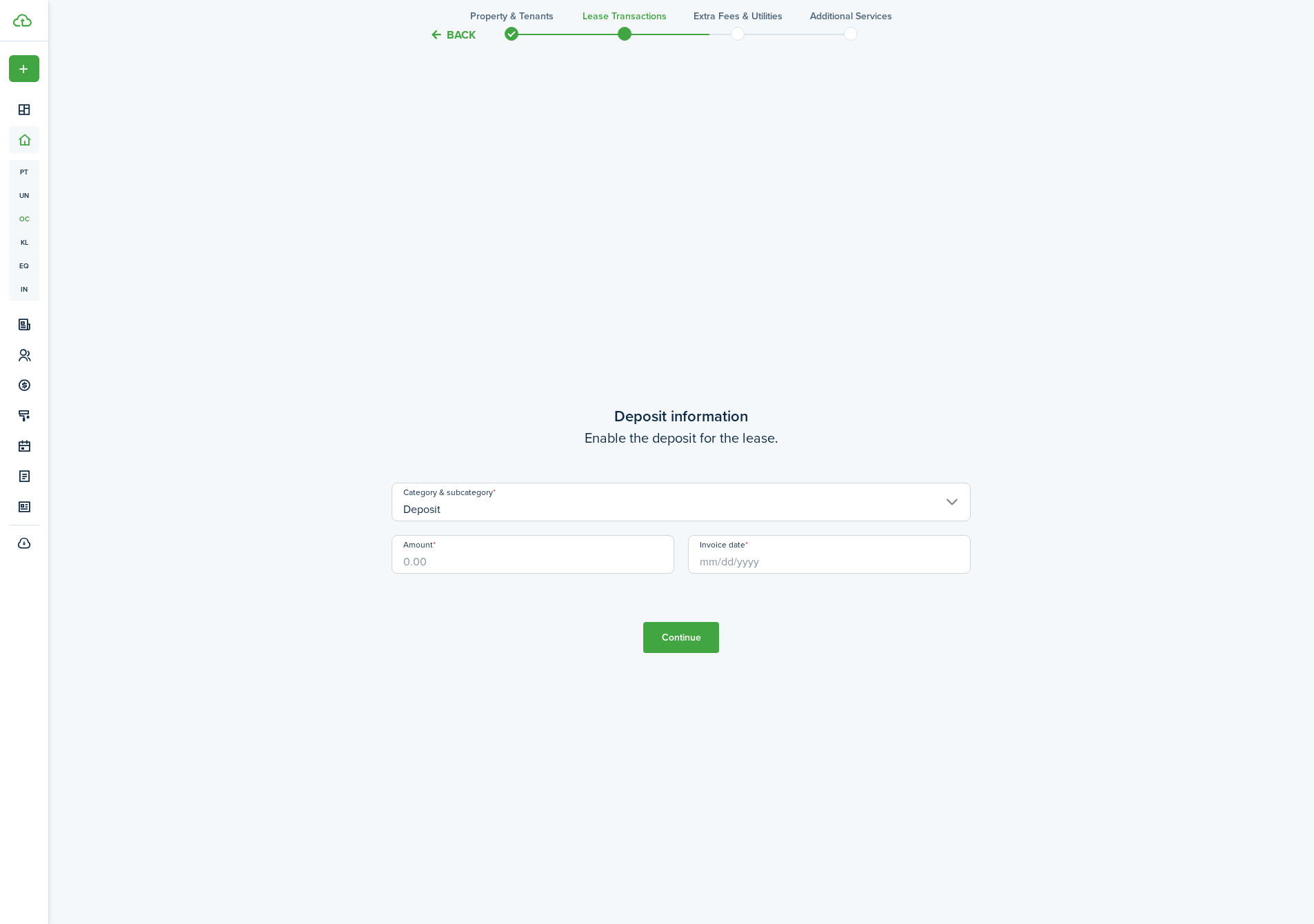
scroll to position [2680, 0]
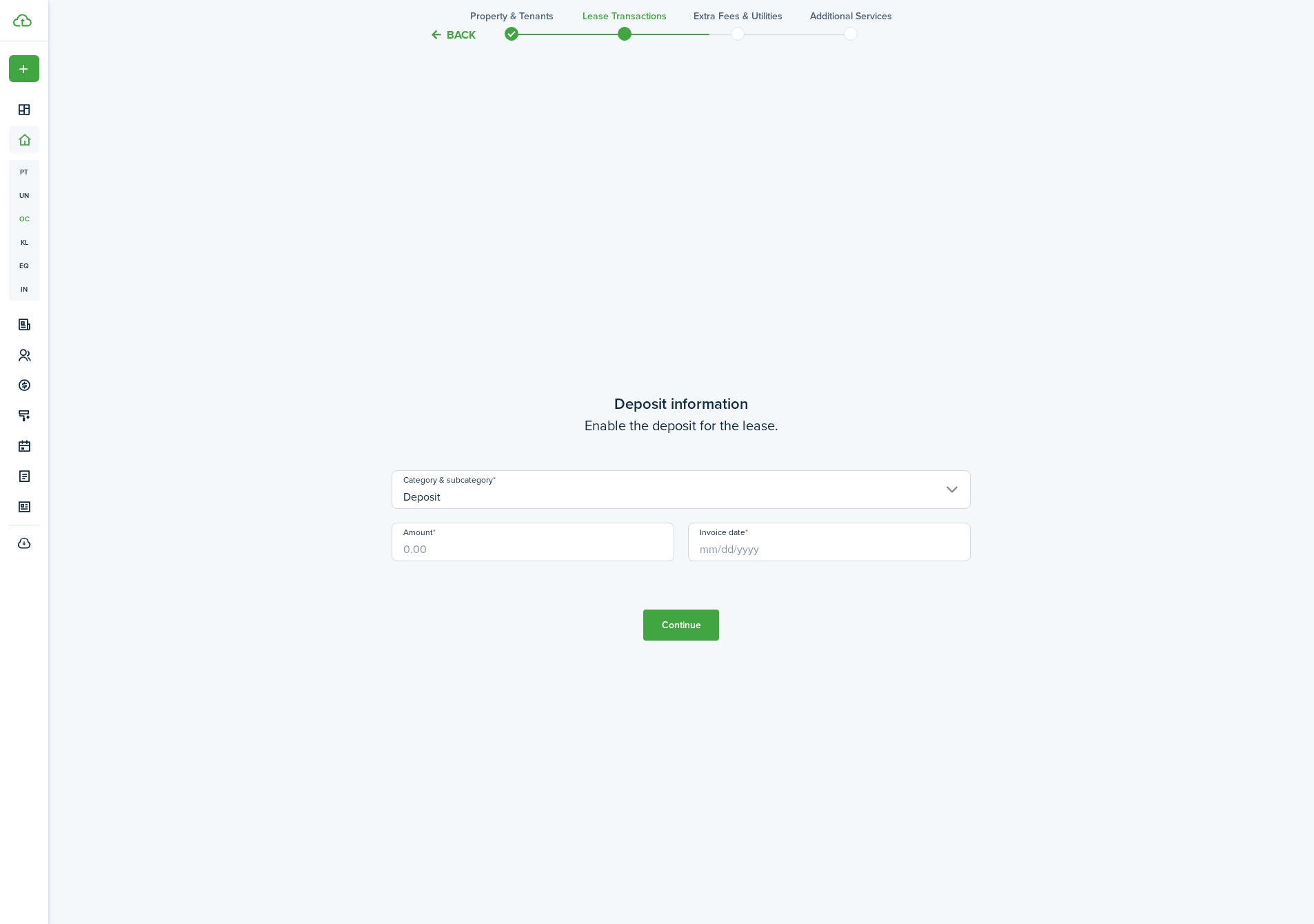
click at [522, 547] on input "Amount" at bounding box center [533, 542] width 283 height 38
click at [748, 530] on input "Invoice date" at bounding box center [829, 542] width 283 height 38
type input "$1,000.00"
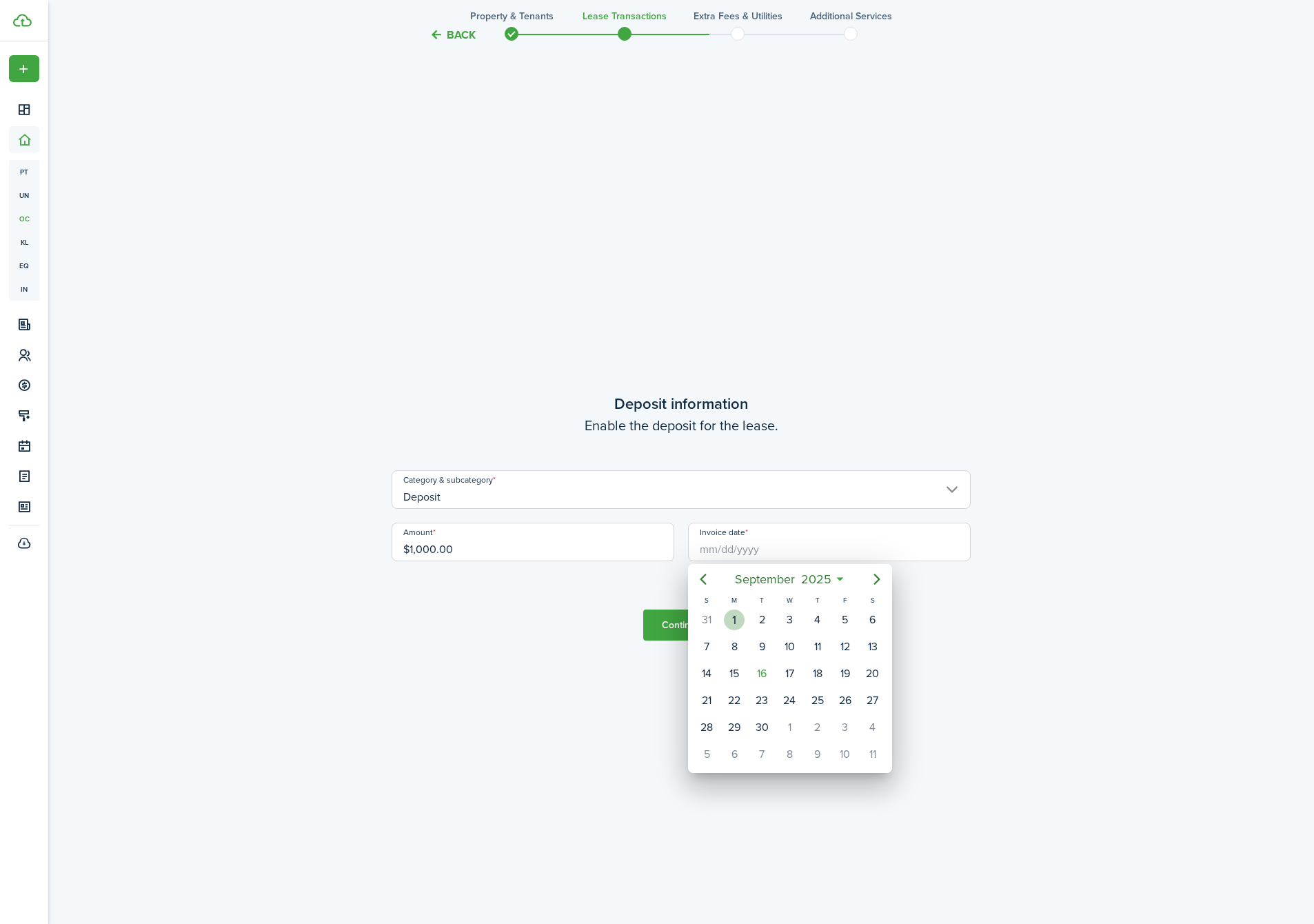
click at [739, 626] on div "1" at bounding box center [735, 620] width 21 height 21
type input "[DATE]"
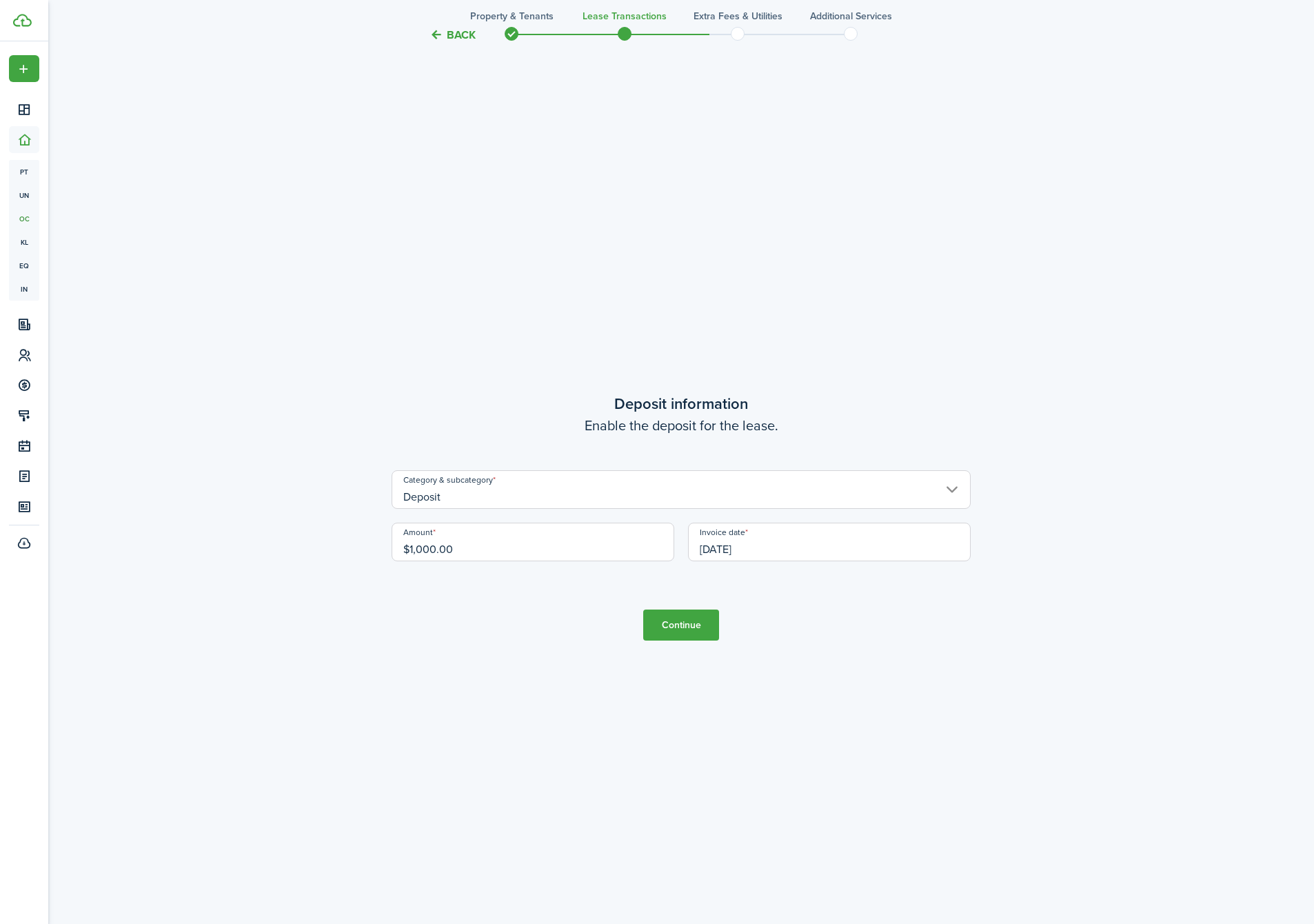
click at [699, 626] on button "Continue" at bounding box center [681, 625] width 76 height 31
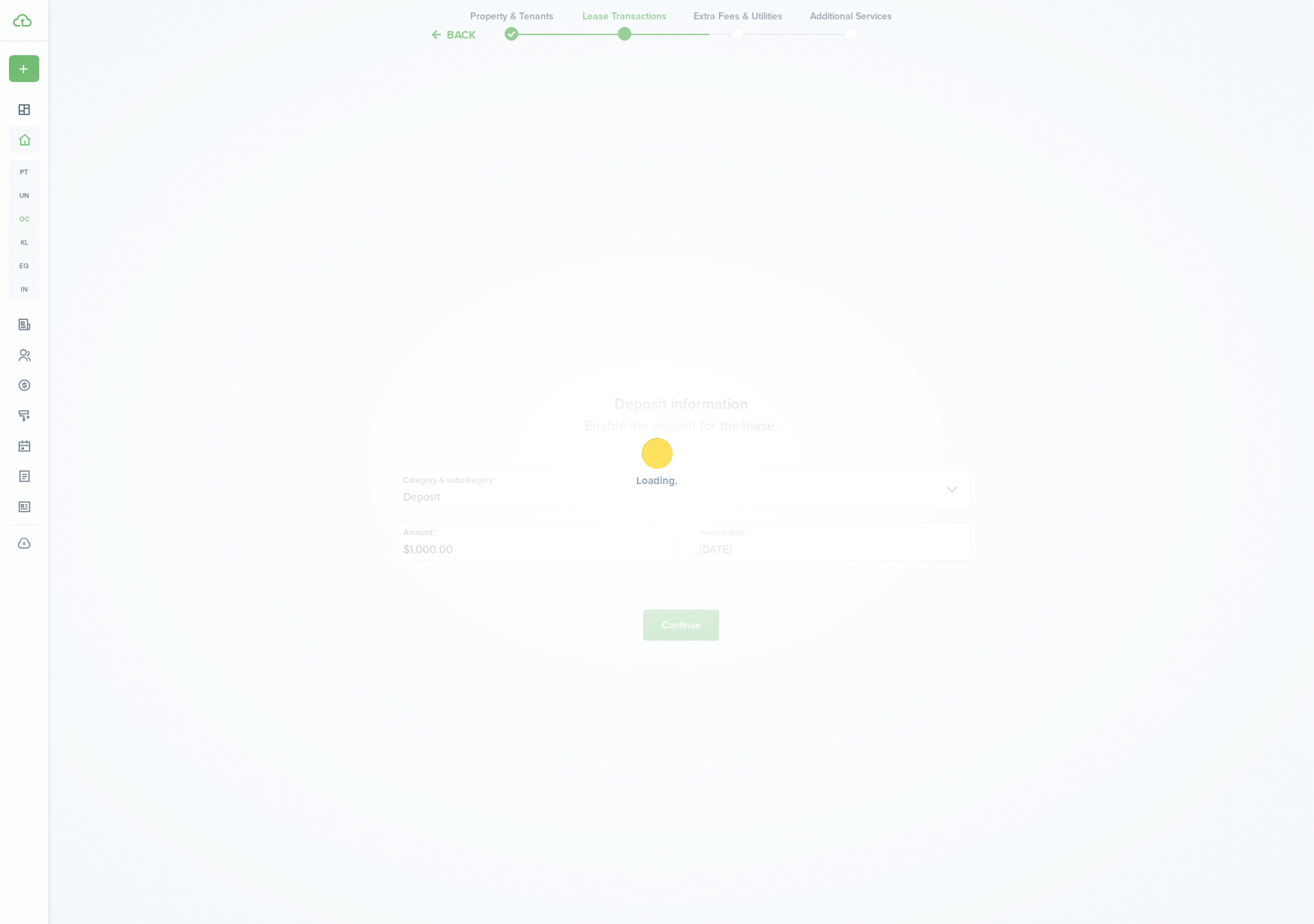
scroll to position [0, 0]
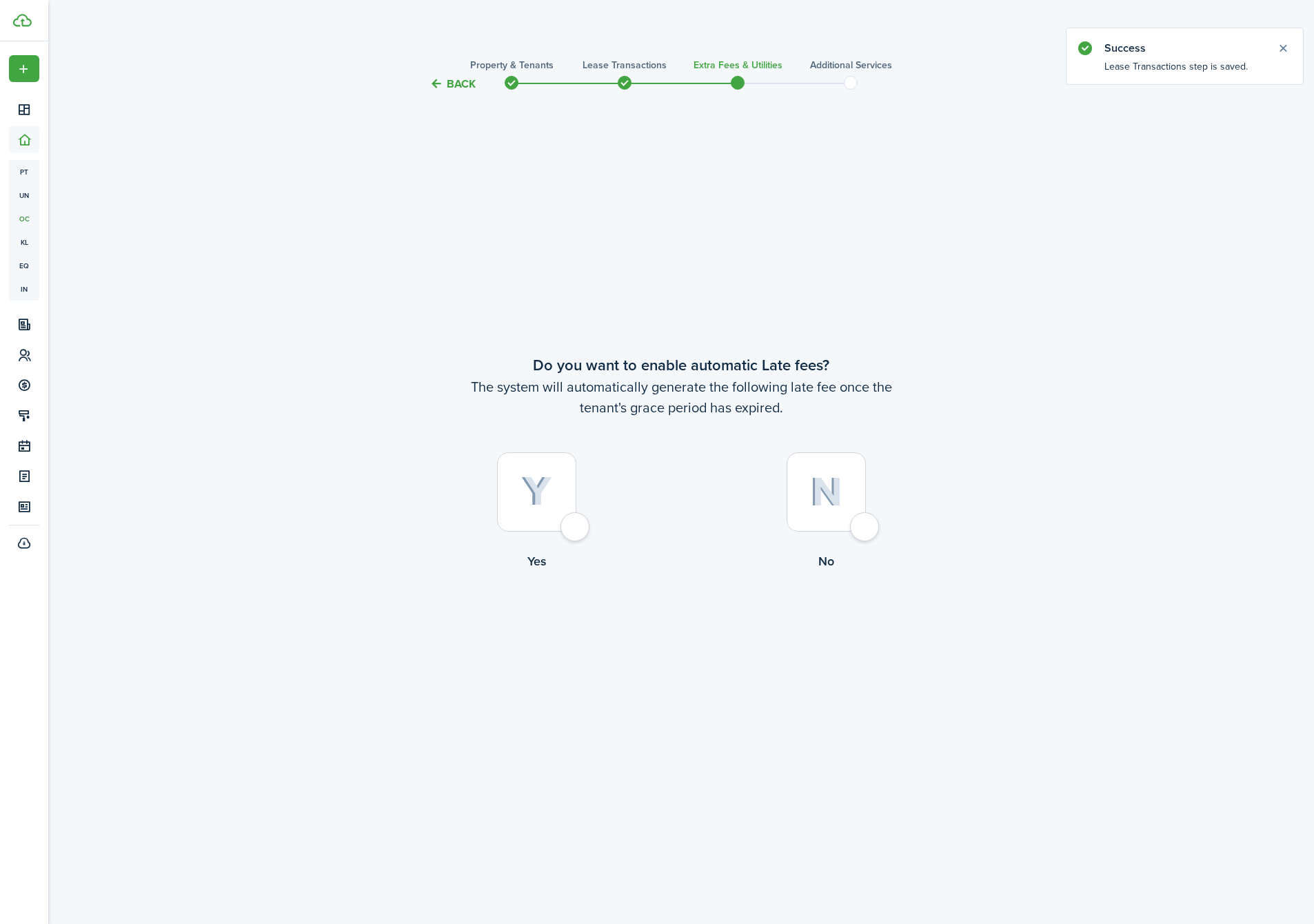
click at [549, 500] on img at bounding box center [536, 492] width 31 height 31
radio input "true"
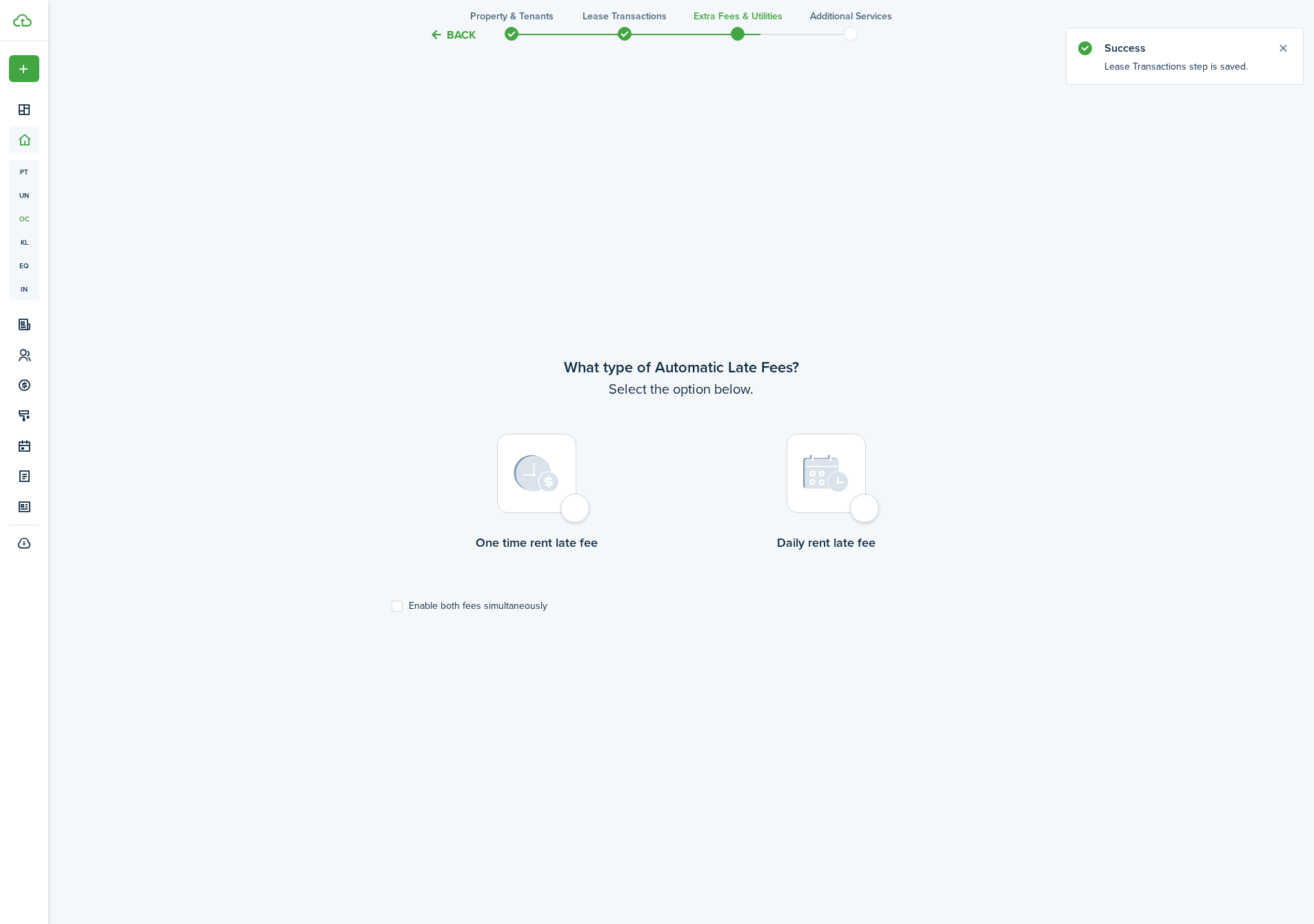
click at [542, 528] on label "One time rent late fee" at bounding box center [536, 496] width 290 height 125
radio input "true"
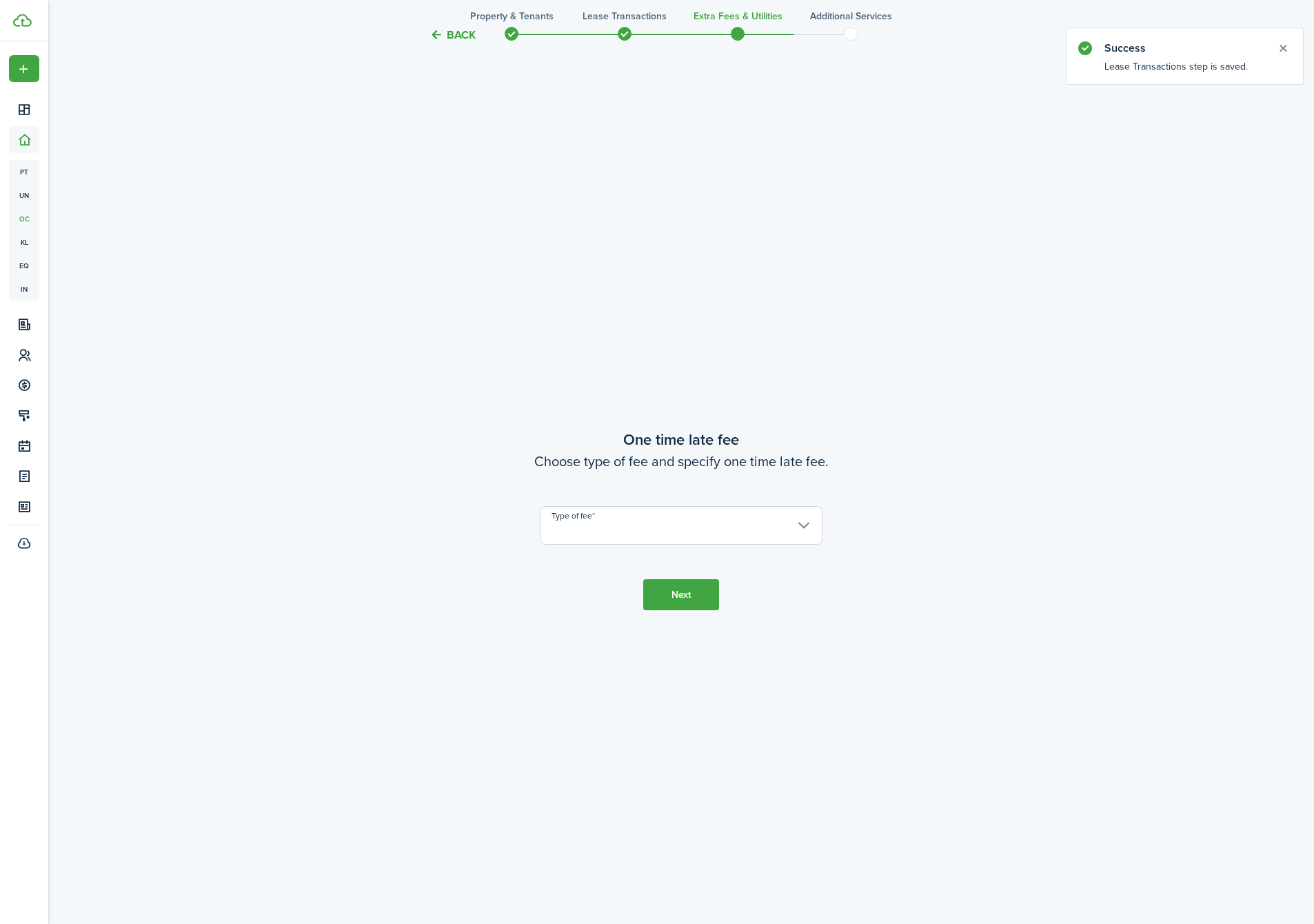
scroll to position [1756, 0]
click at [672, 539] on input "Type of fee" at bounding box center [681, 522] width 283 height 38
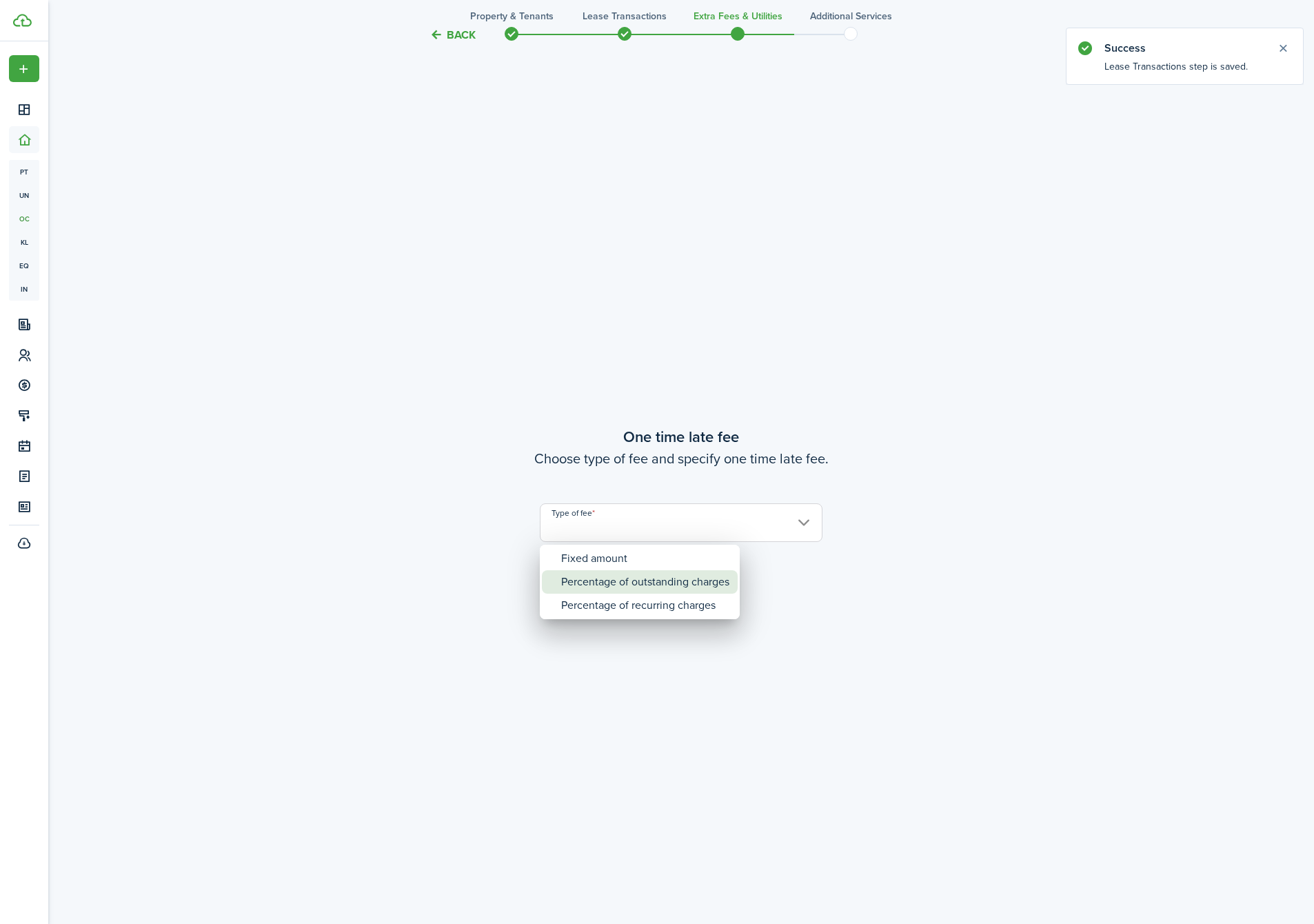
click at [647, 586] on div "Percentage of outstanding charges" at bounding box center [646, 582] width 168 height 24
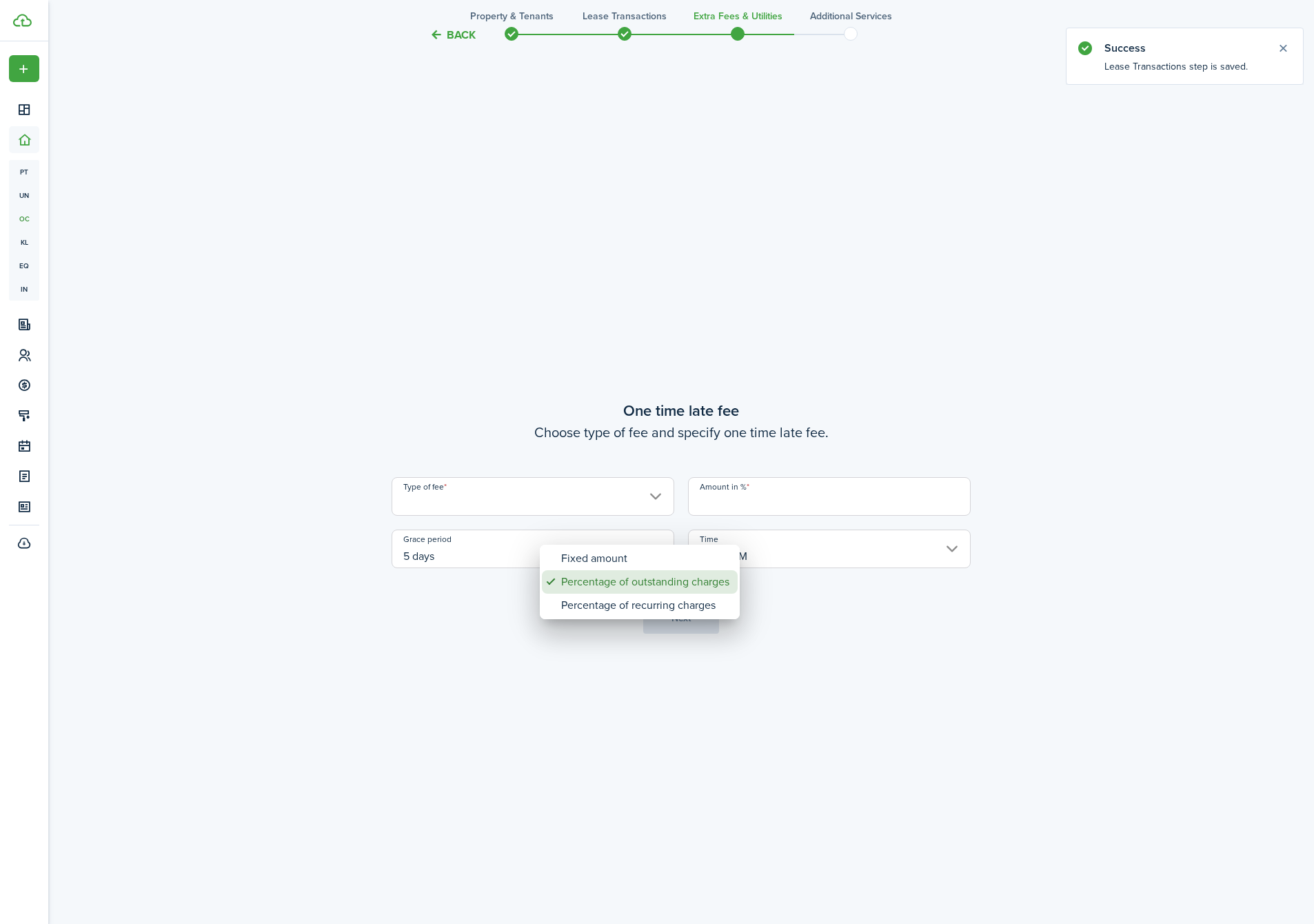
type input "Percentage of outstanding charges"
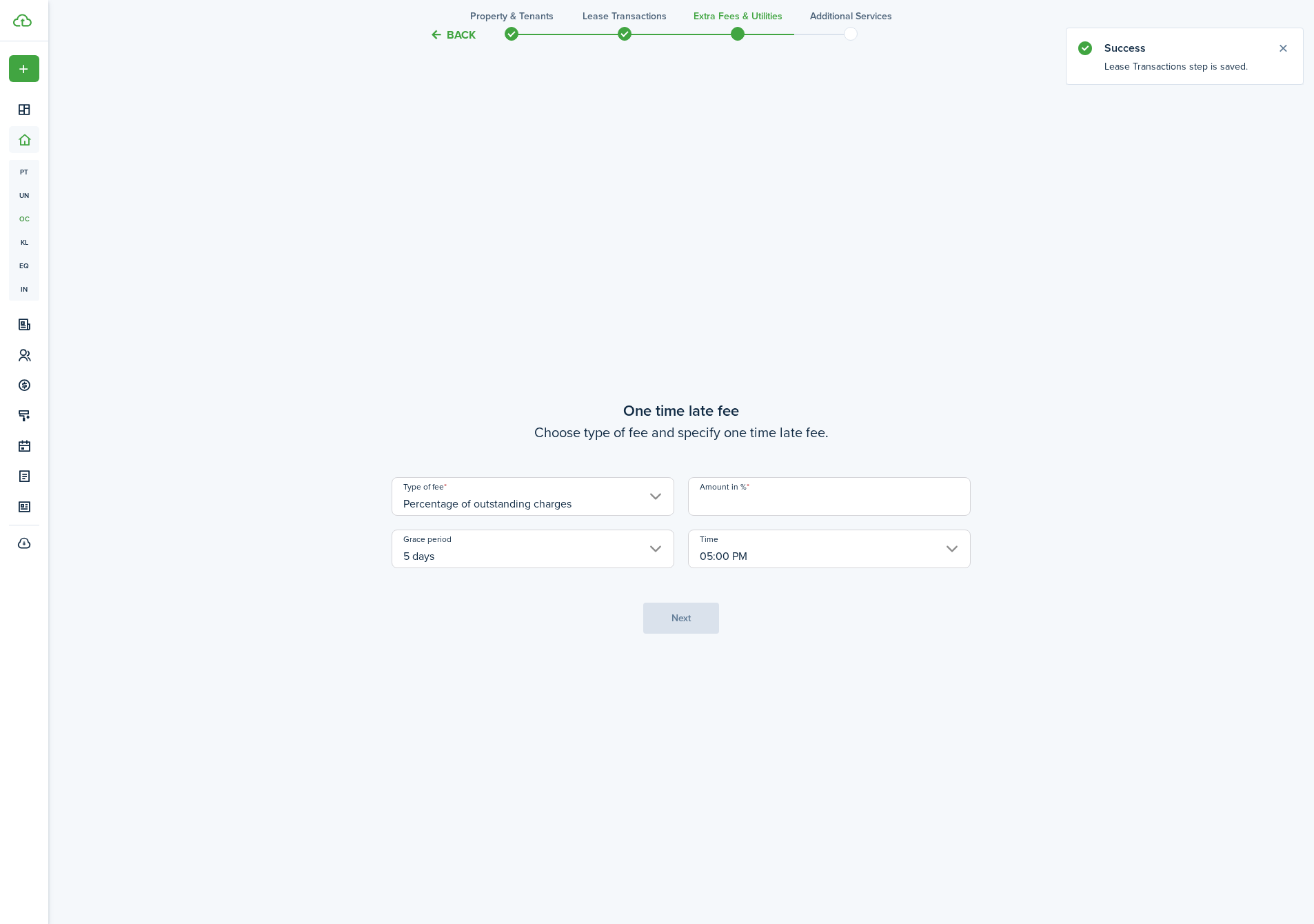
click at [763, 500] on input "Amount in %" at bounding box center [829, 496] width 283 height 38
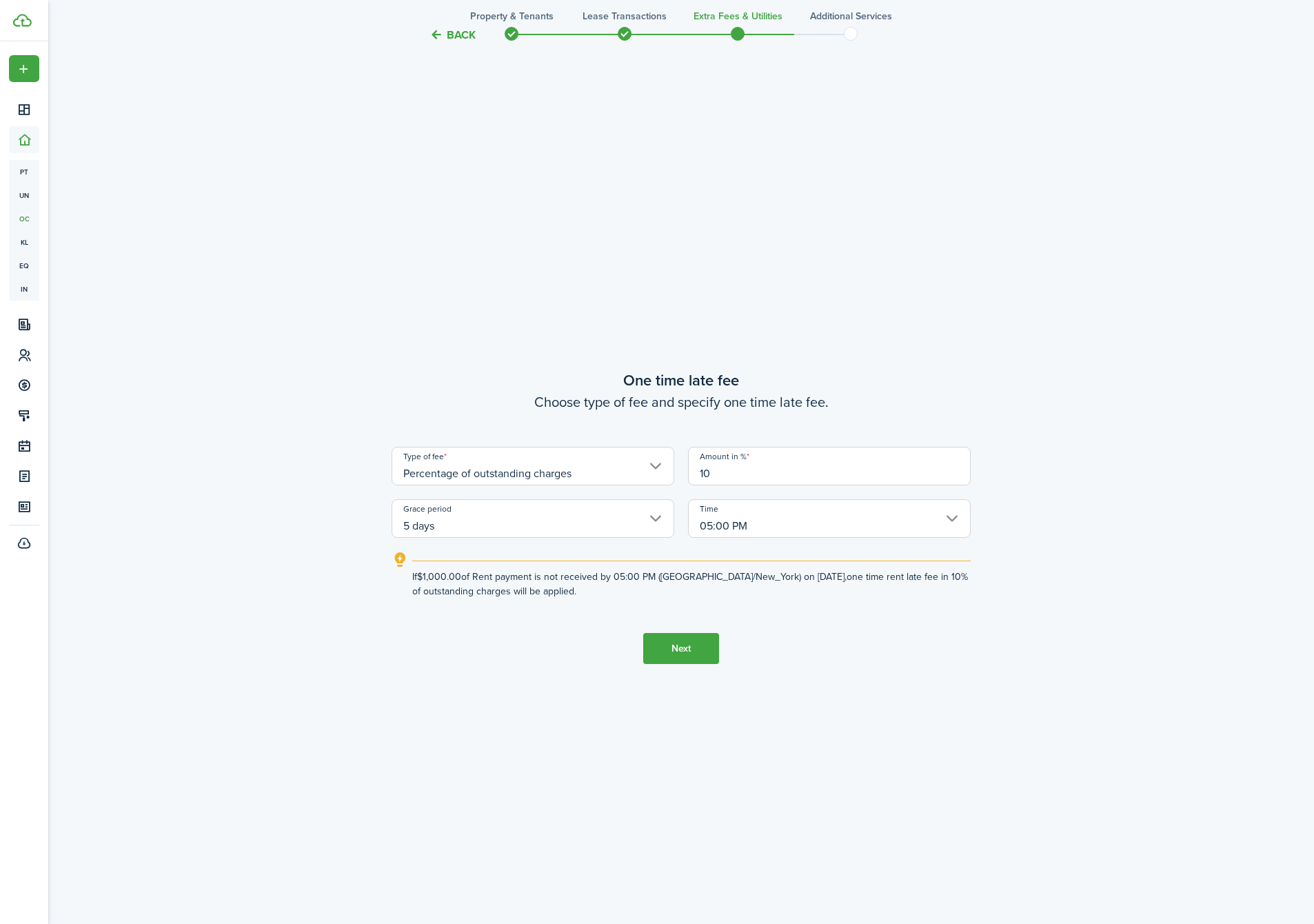
type input "10"
click at [691, 658] on button "Next" at bounding box center [681, 648] width 76 height 31
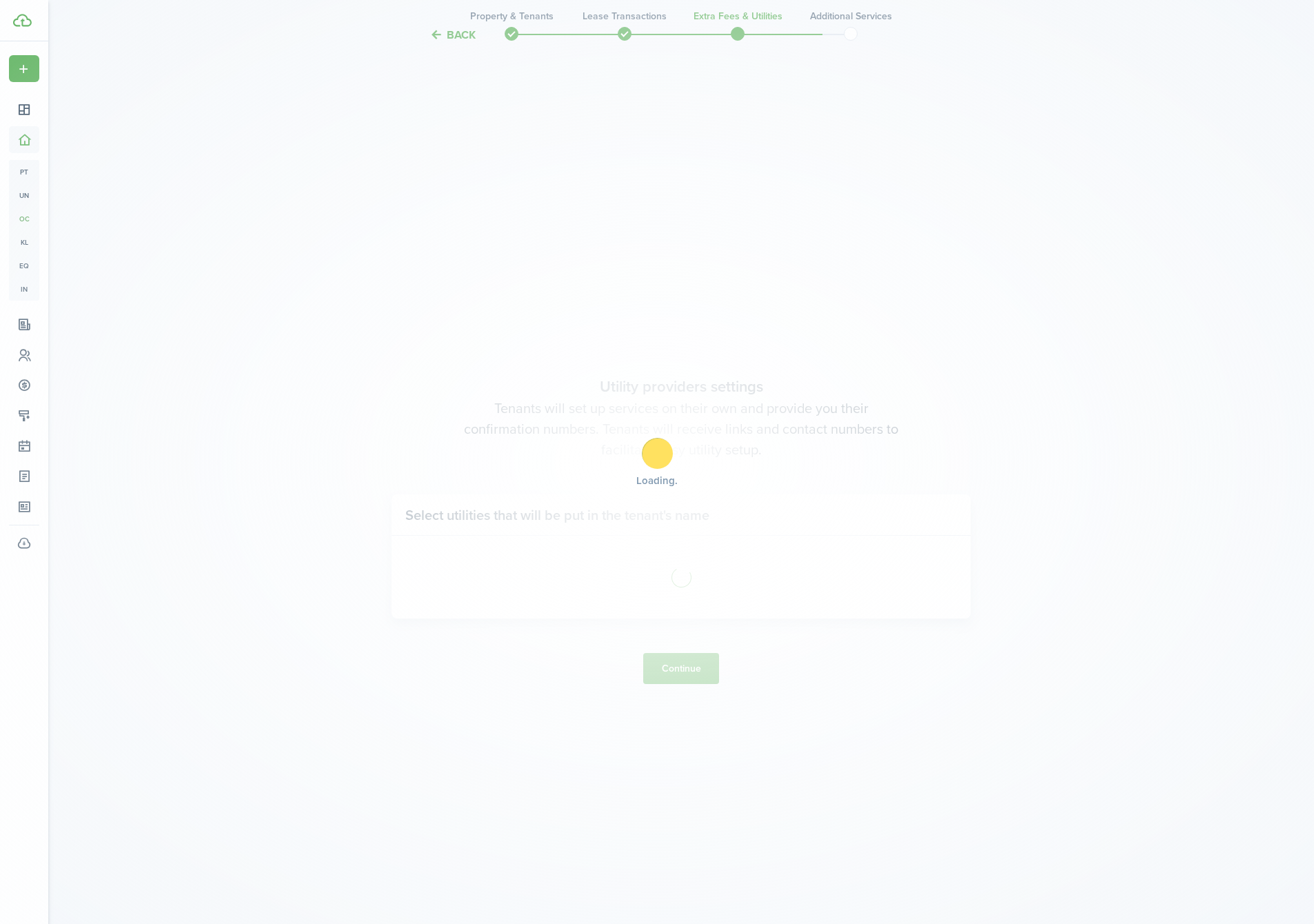
scroll to position [2680, 0]
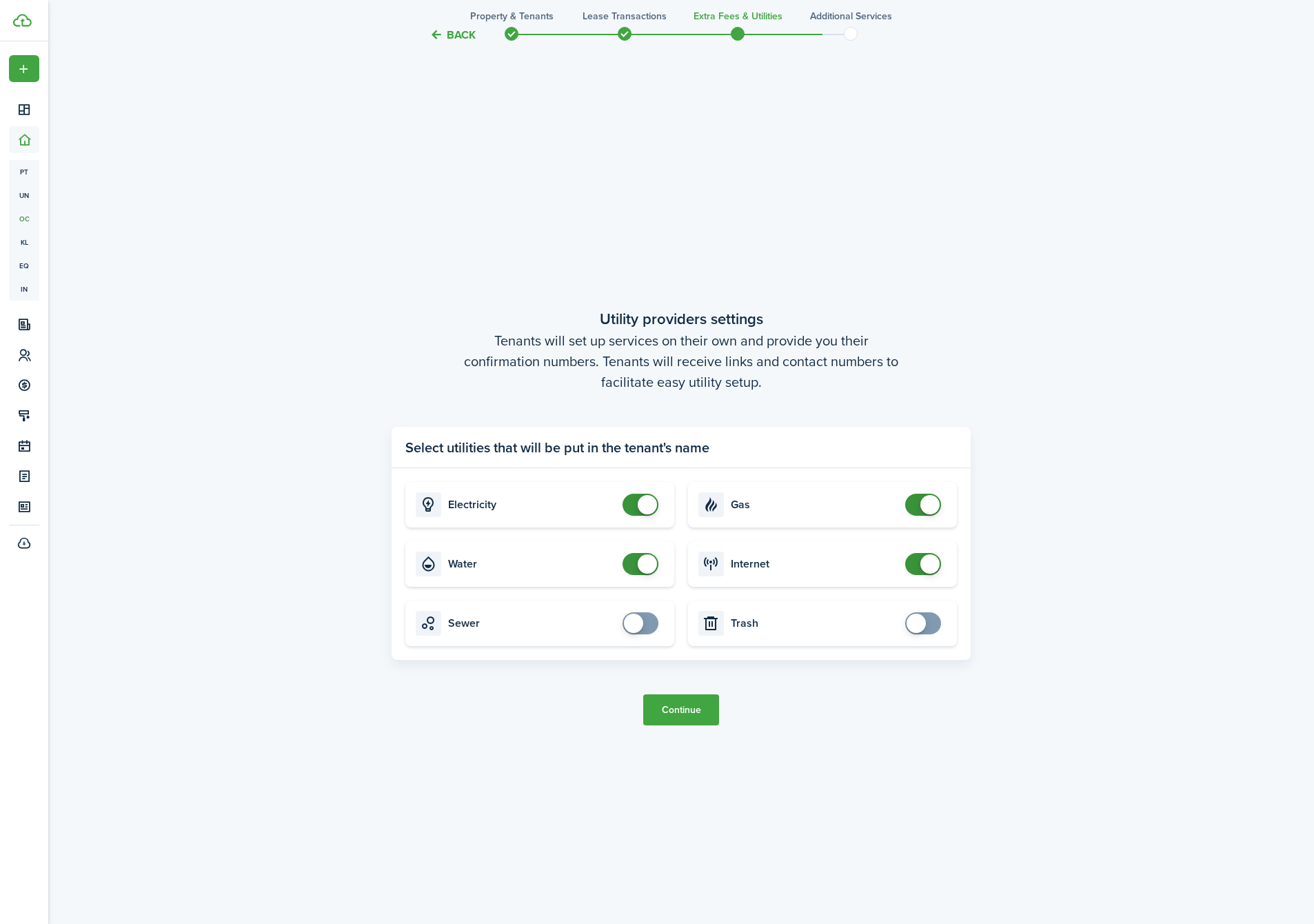
checkbox input "false"
click at [640, 558] on span at bounding box center [647, 564] width 19 height 19
click at [680, 708] on button "Continue" at bounding box center [681, 710] width 76 height 31
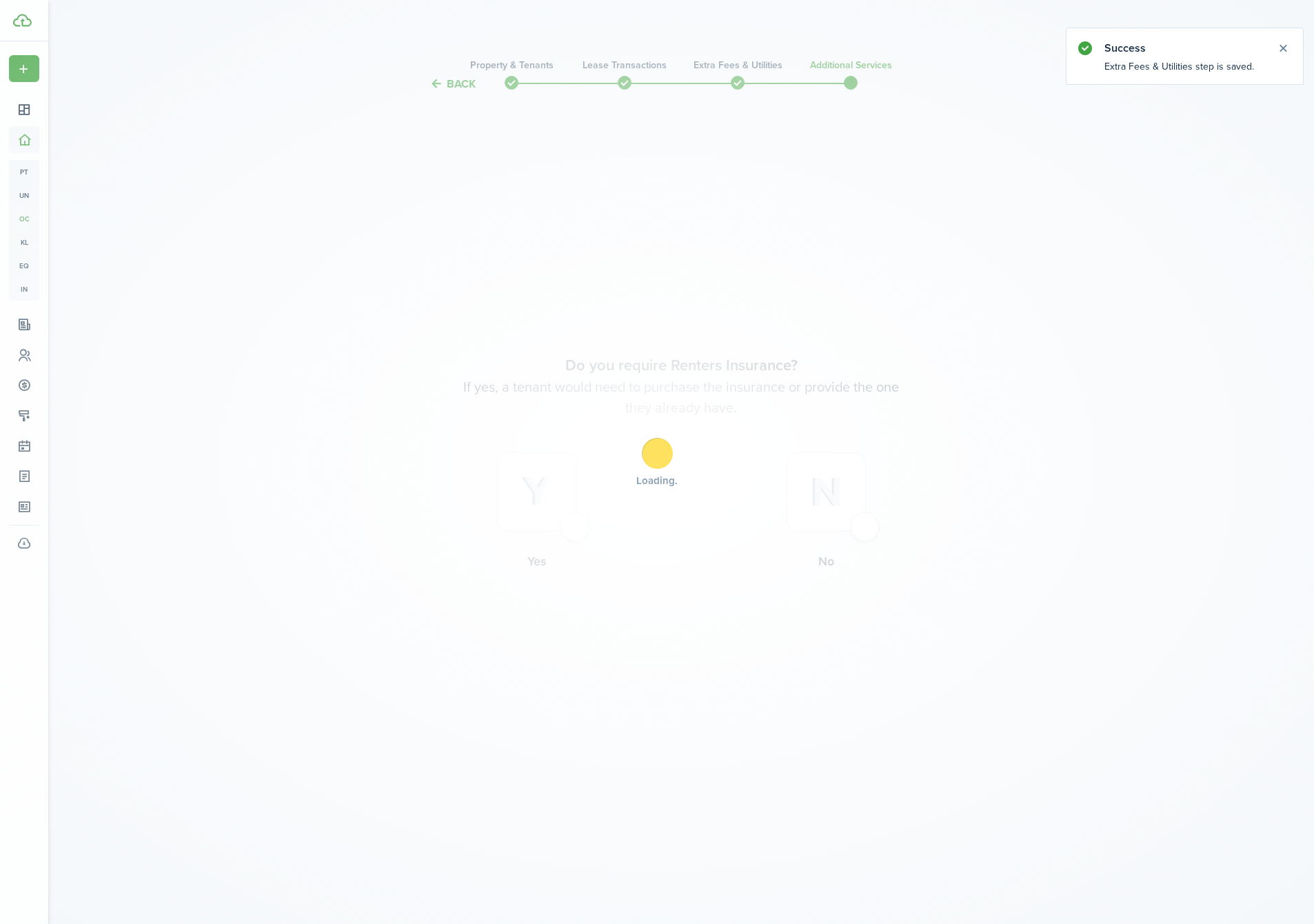
scroll to position [0, 0]
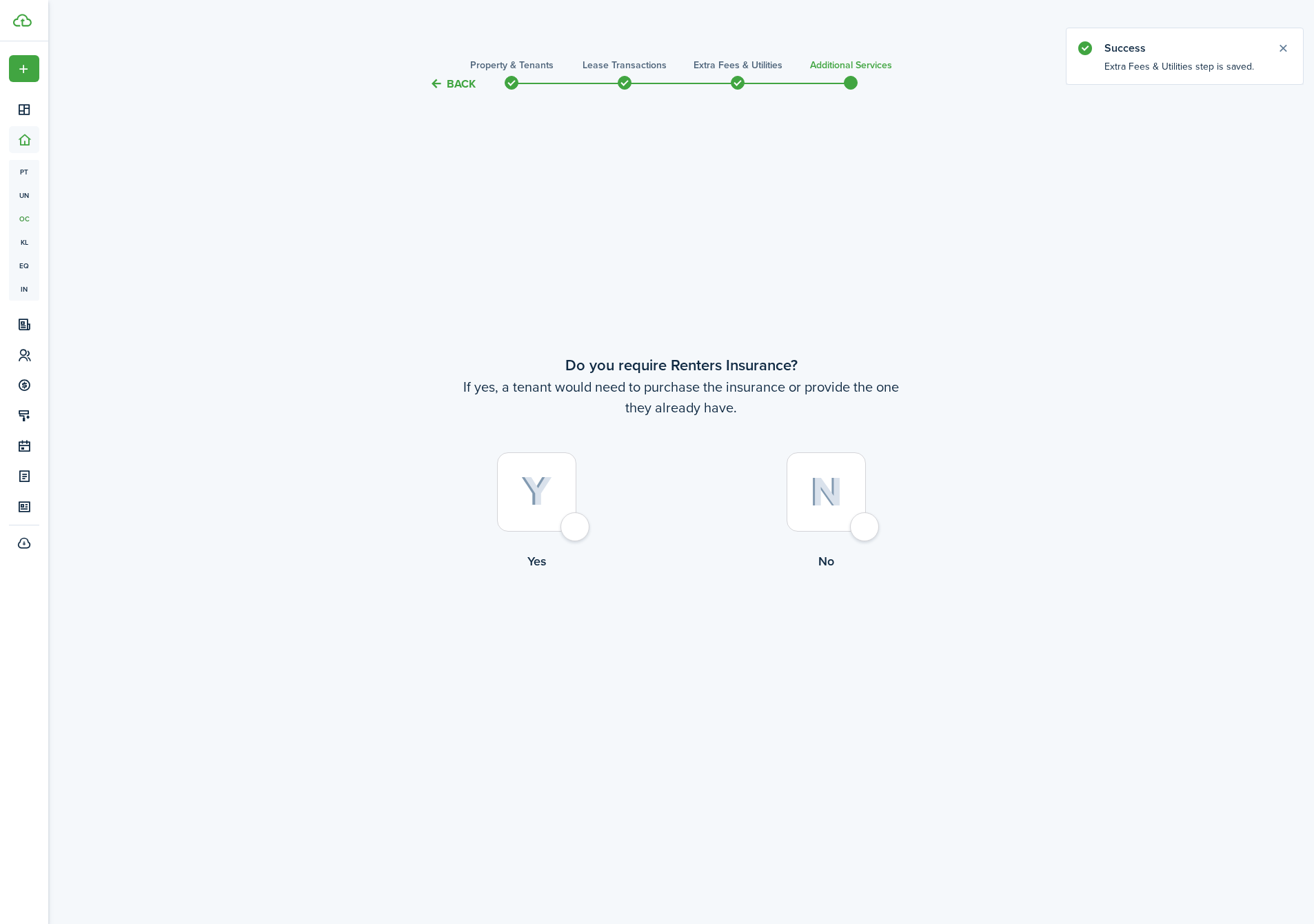
click at [831, 475] on div at bounding box center [826, 492] width 80 height 80
radio input "true"
click at [672, 631] on button "Complete move in" at bounding box center [681, 626] width 101 height 31
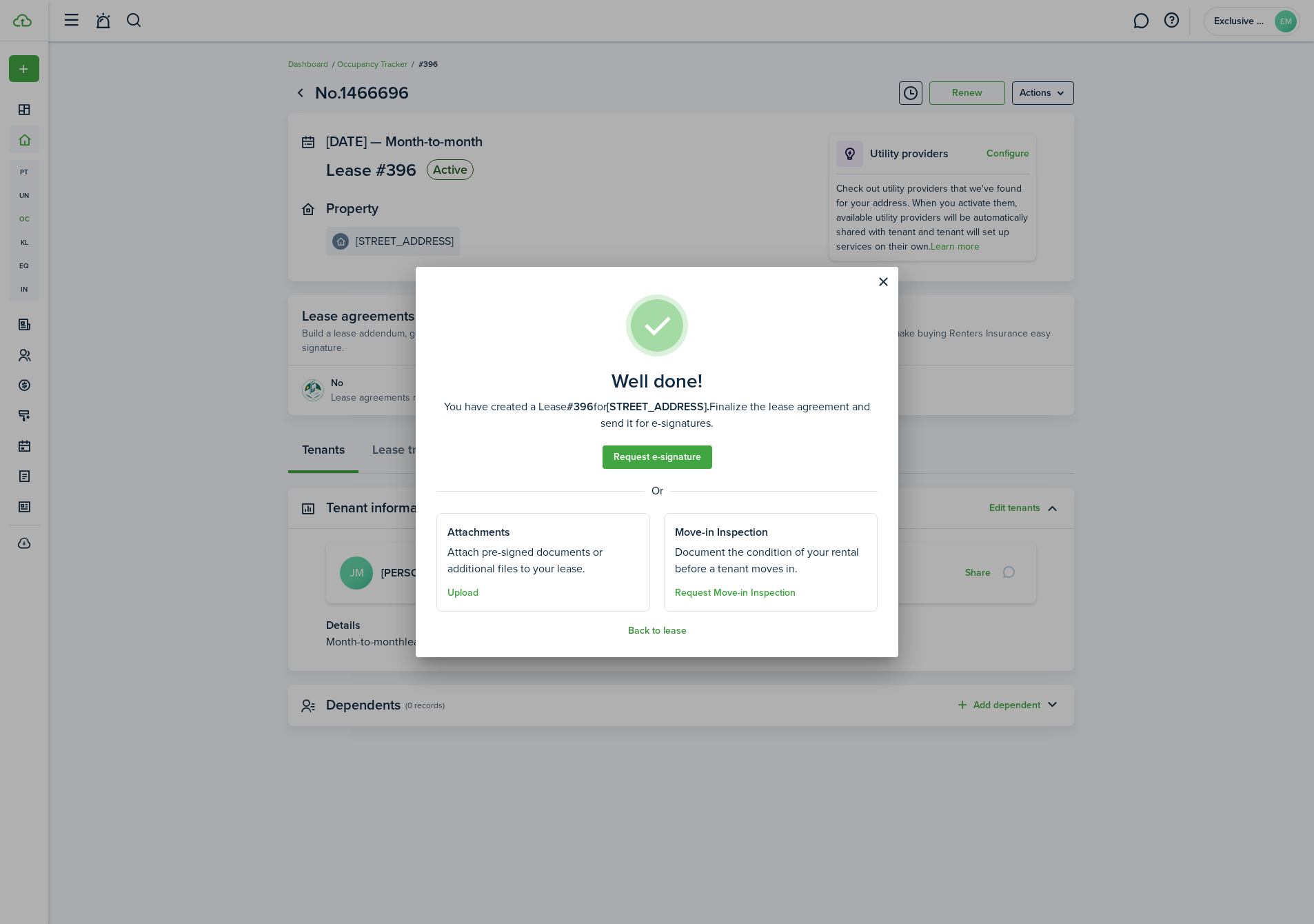
click at [659, 632] on button "Back to lease" at bounding box center [657, 631] width 59 height 11
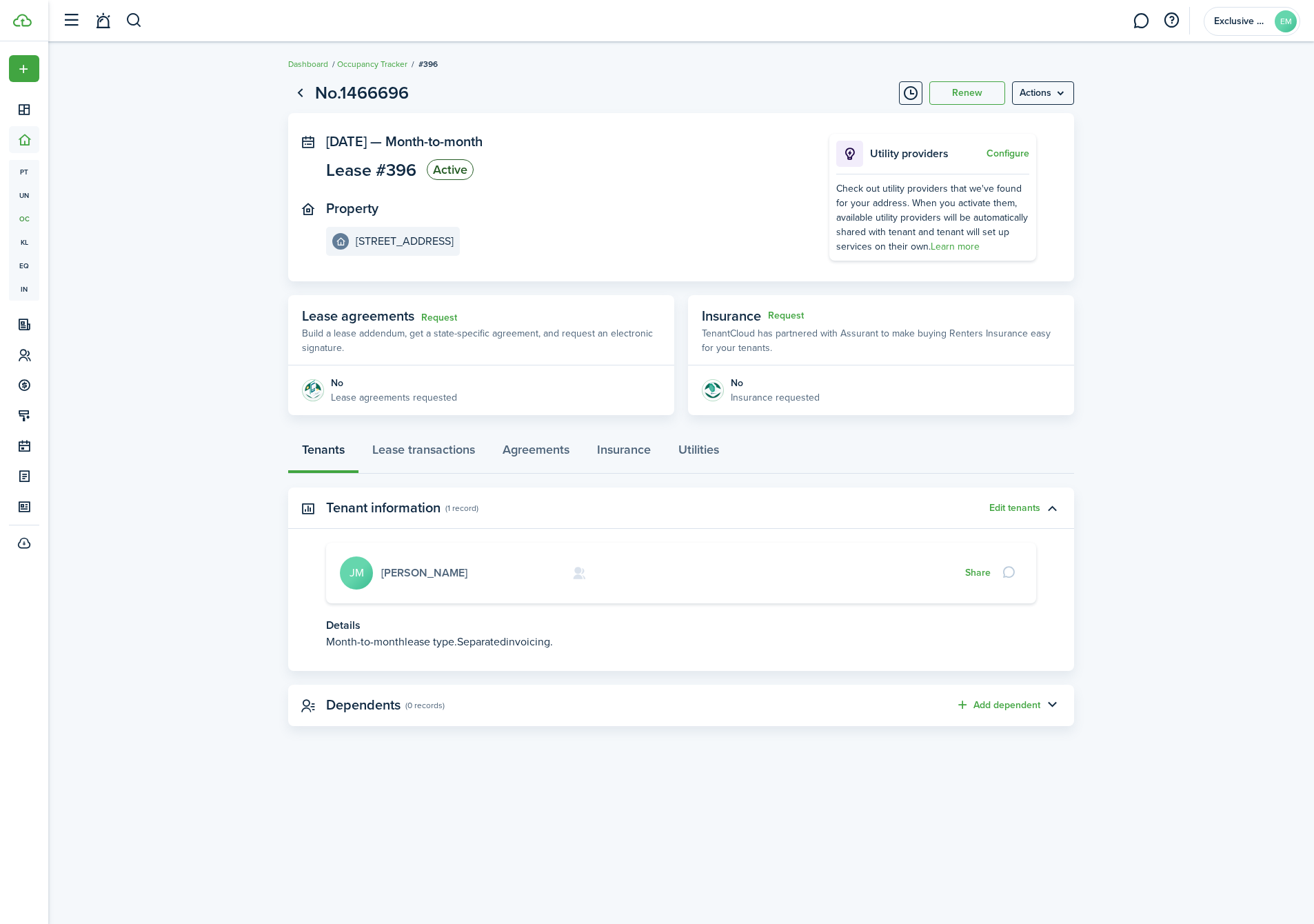
click at [415, 568] on link "[PERSON_NAME]" at bounding box center [424, 572] width 87 height 16
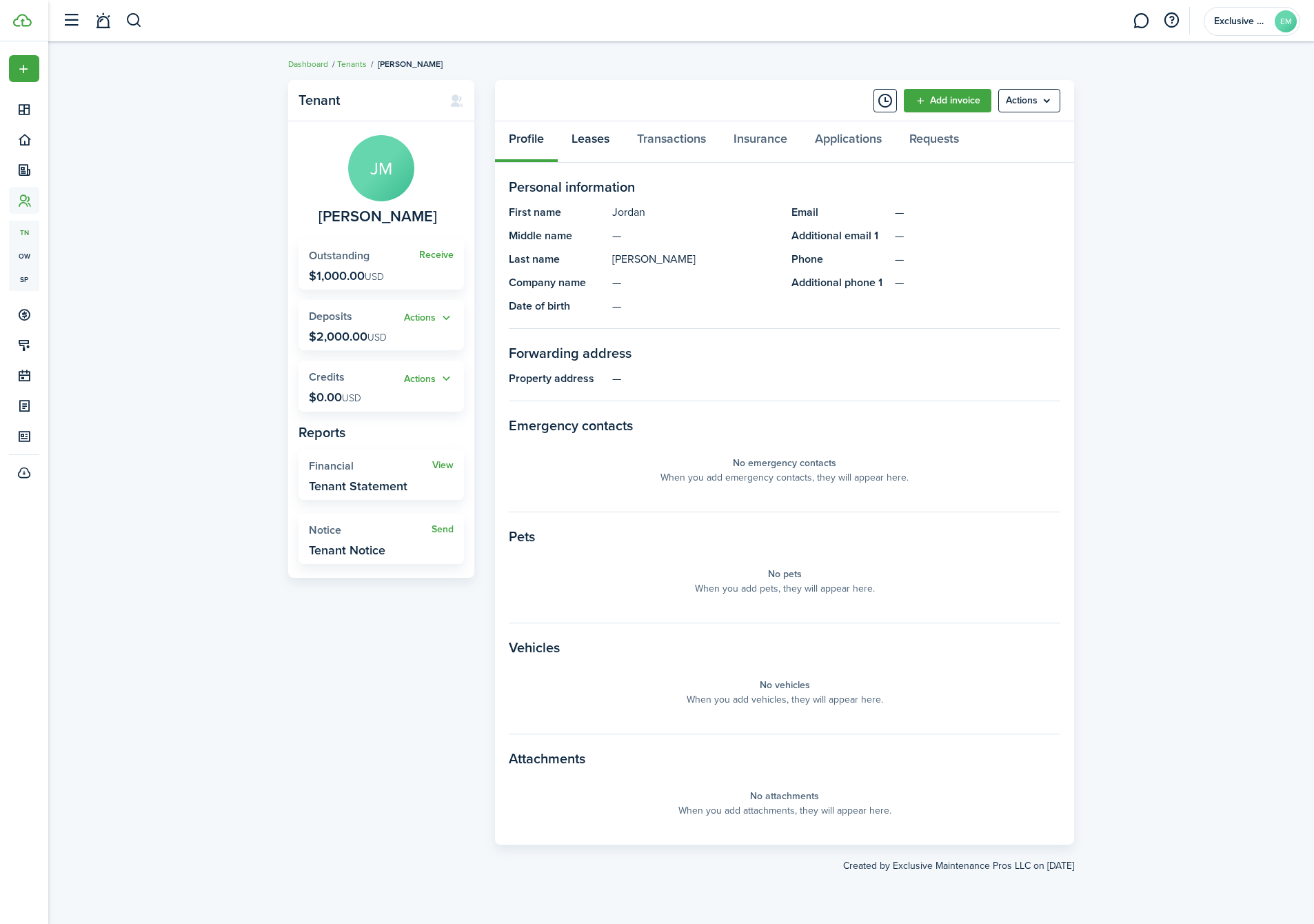
click at [603, 137] on link "Leases" at bounding box center [591, 142] width 66 height 41
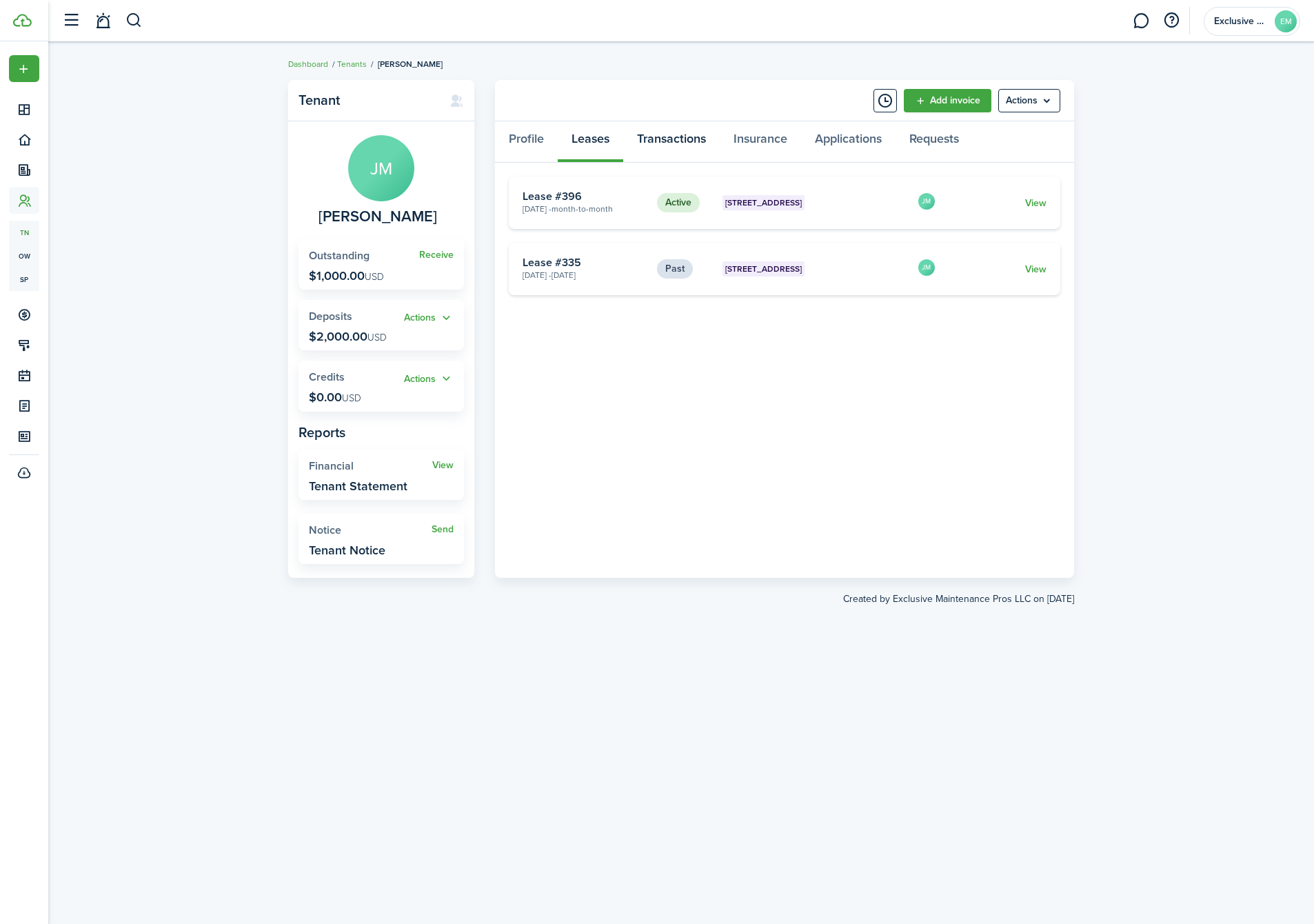
click at [663, 143] on link "Transactions" at bounding box center [671, 142] width 96 height 41
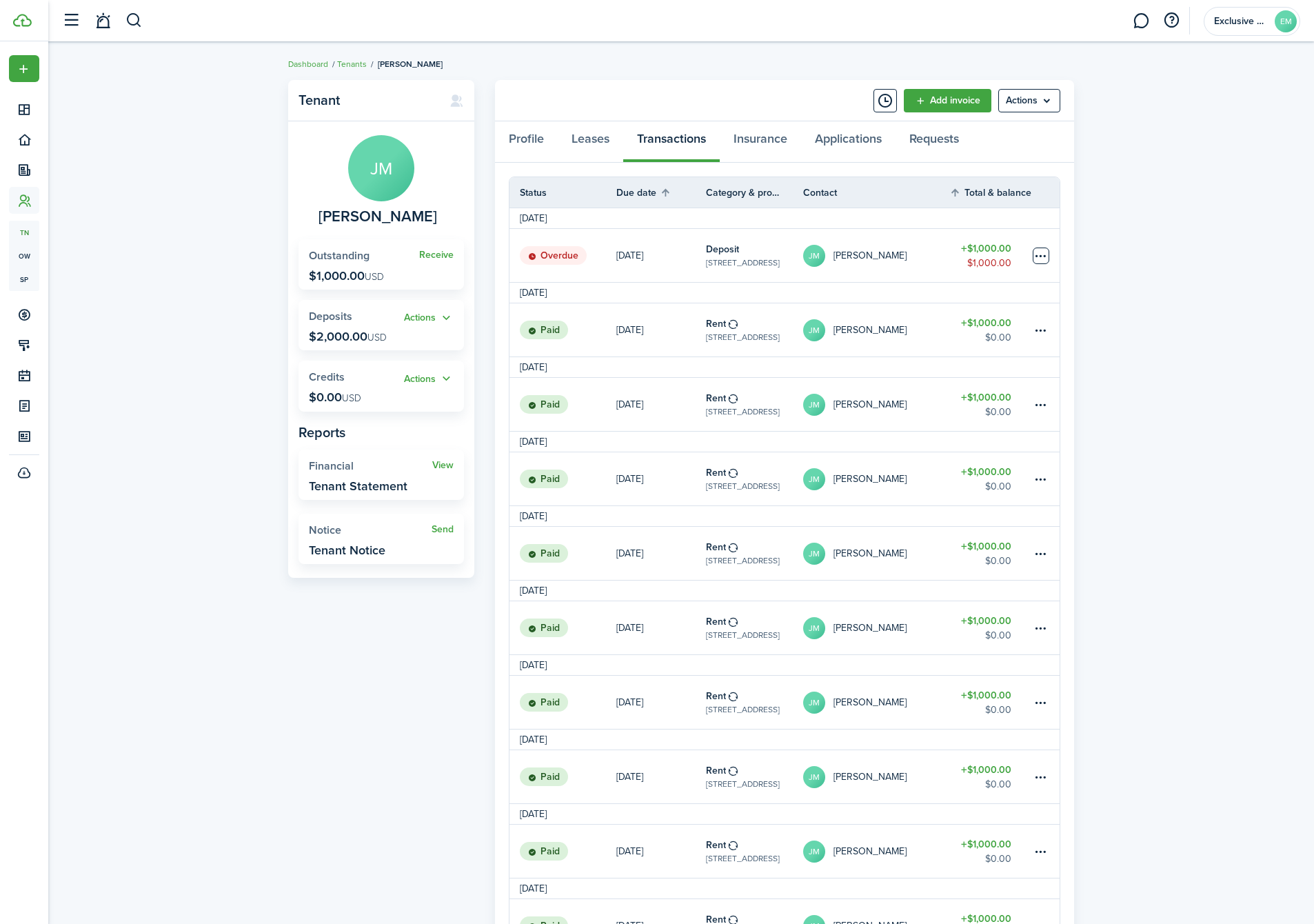
click at [1040, 254] on table-menu-btn-icon at bounding box center [1041, 256] width 17 height 17
click at [954, 305] on link "Mark as paid" at bounding box center [989, 306] width 121 height 24
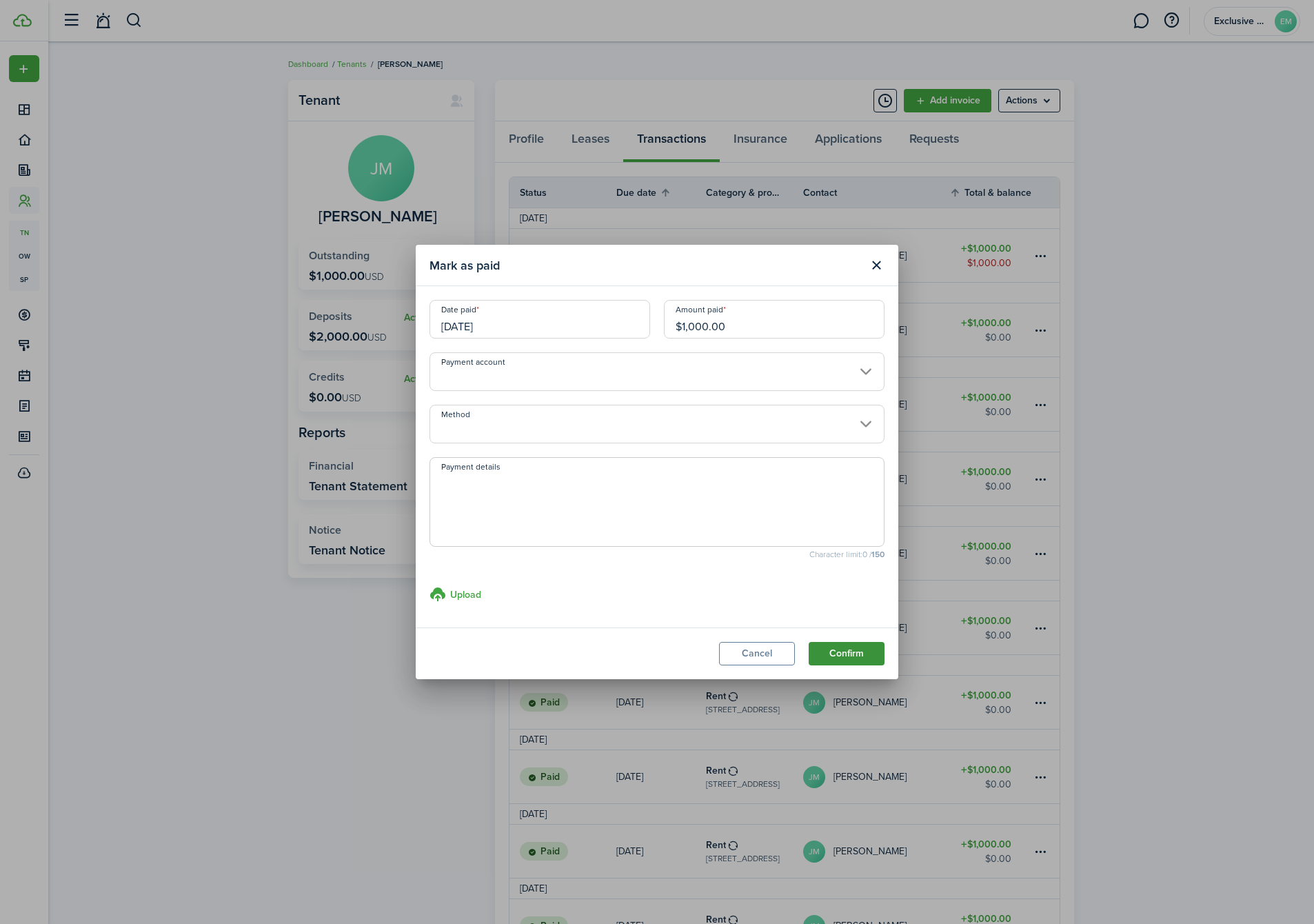
click at [842, 649] on button "Confirm" at bounding box center [846, 654] width 76 height 24
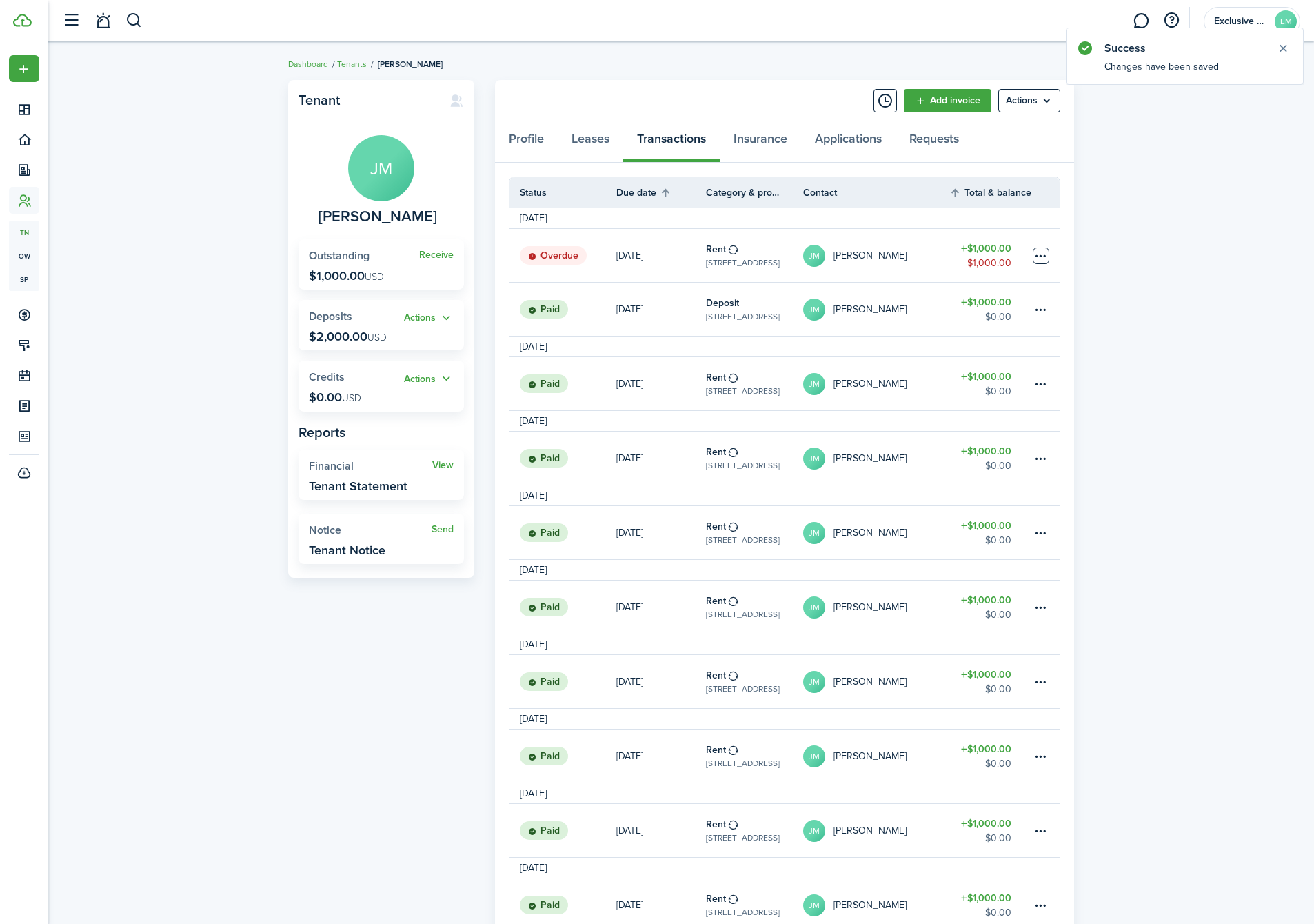
click at [1038, 248] on table-menu-btn-icon at bounding box center [1041, 256] width 17 height 17
click at [953, 299] on link "Mark as paid" at bounding box center [989, 306] width 121 height 24
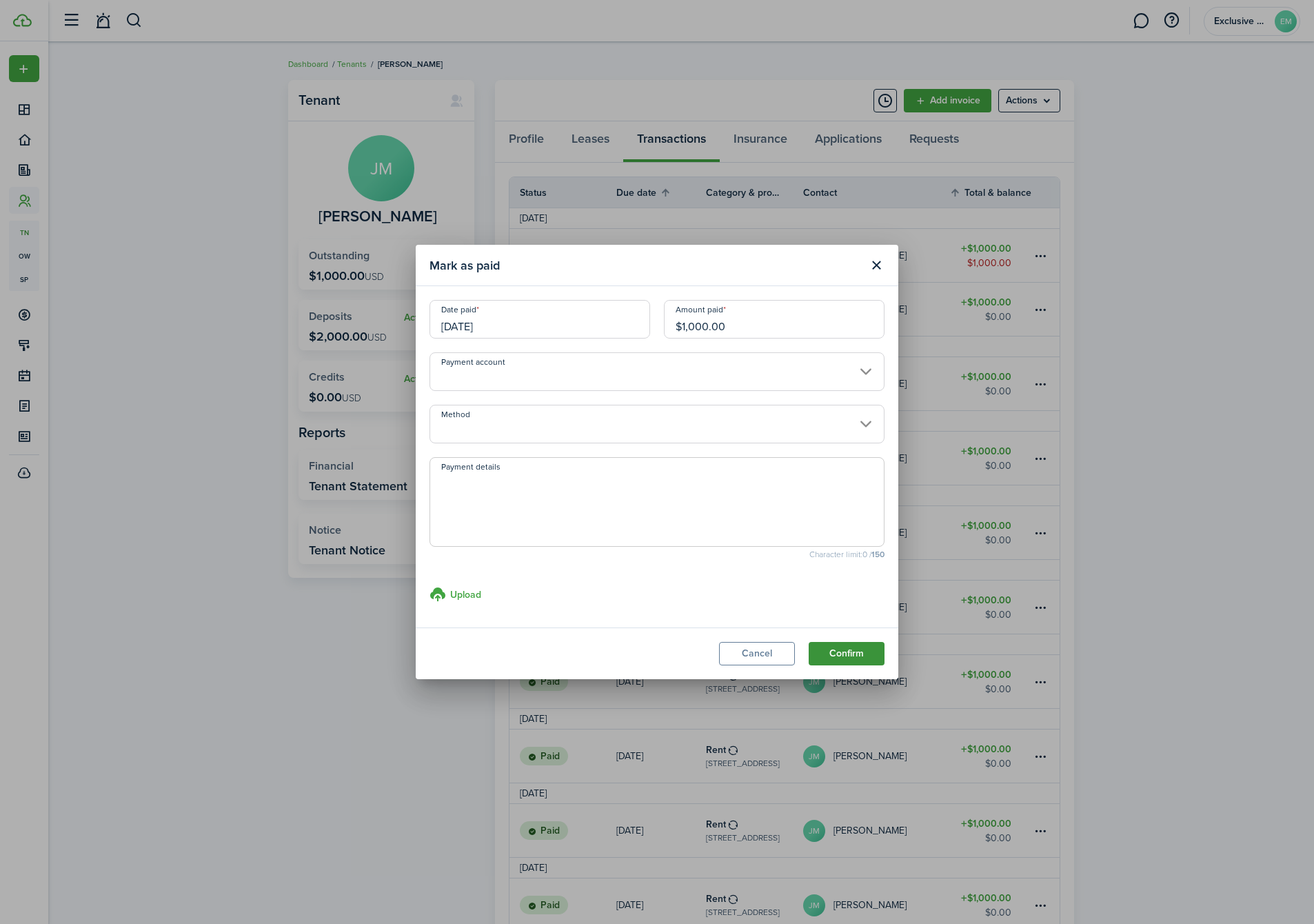
click at [861, 649] on button "Confirm" at bounding box center [846, 654] width 76 height 24
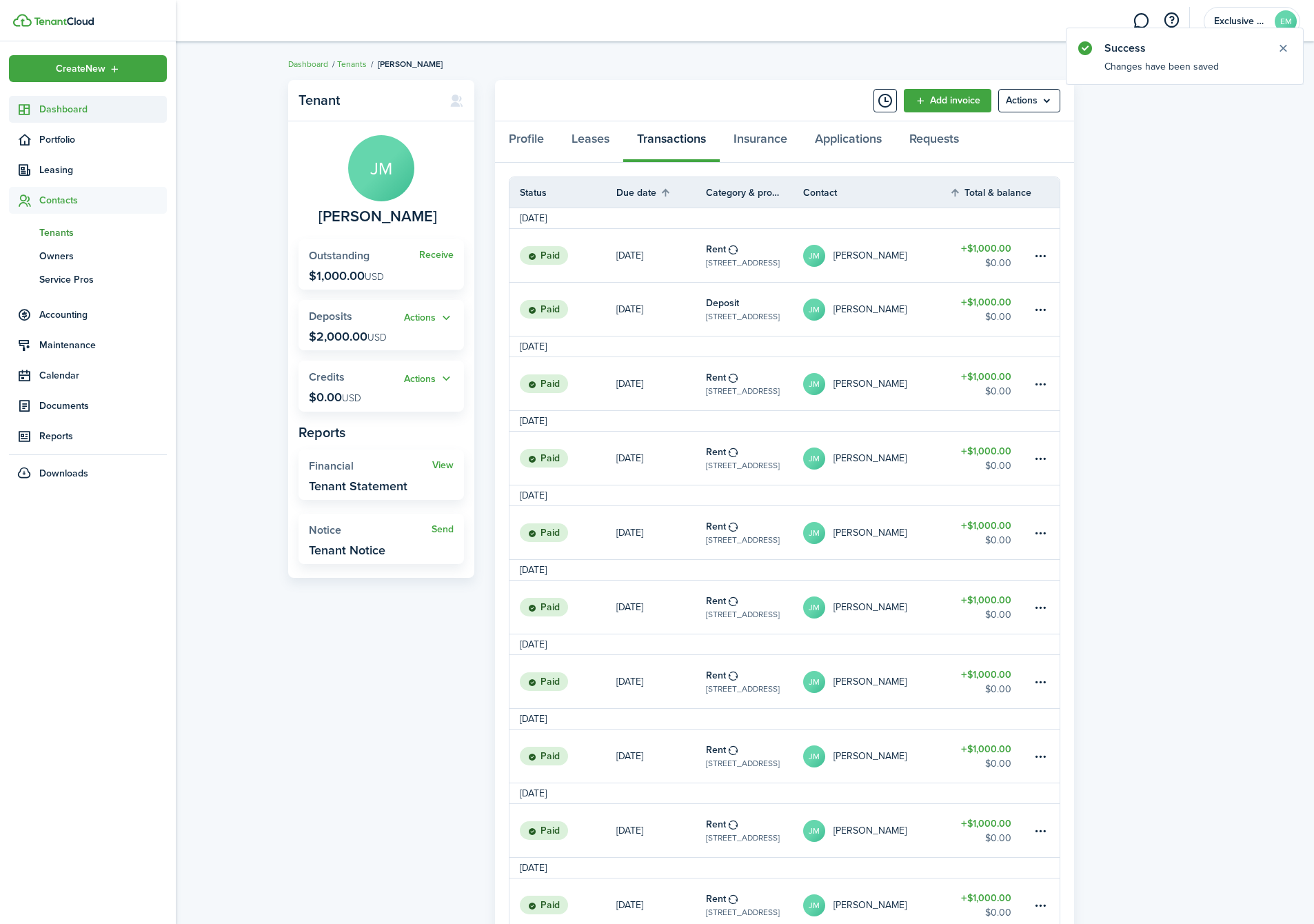
click at [58, 109] on span "Dashboard" at bounding box center [103, 109] width 128 height 15
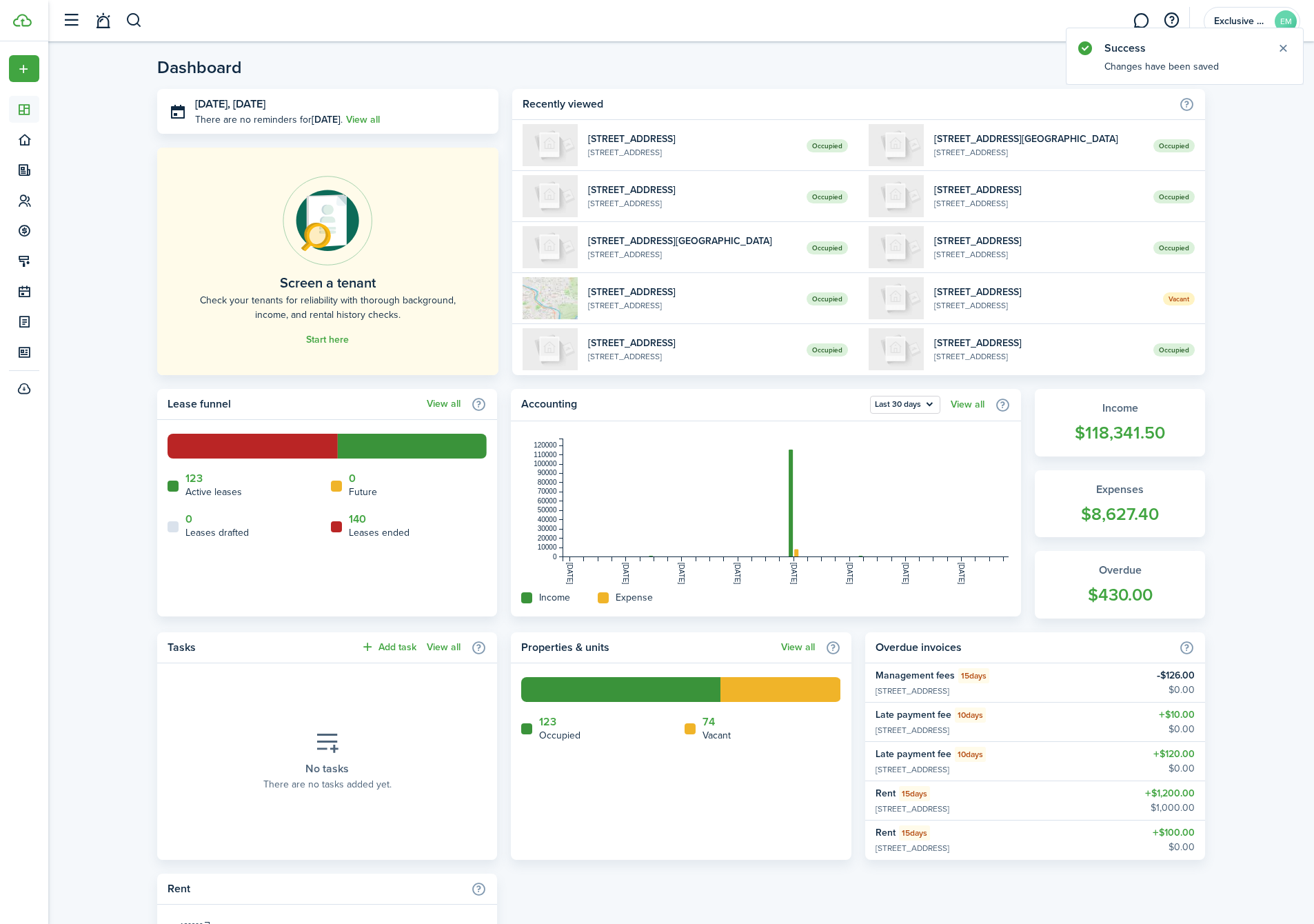
click at [714, 731] on home-widget-title "Vacant" at bounding box center [716, 735] width 28 height 15
click at [708, 721] on link "74" at bounding box center [709, 722] width 12 height 12
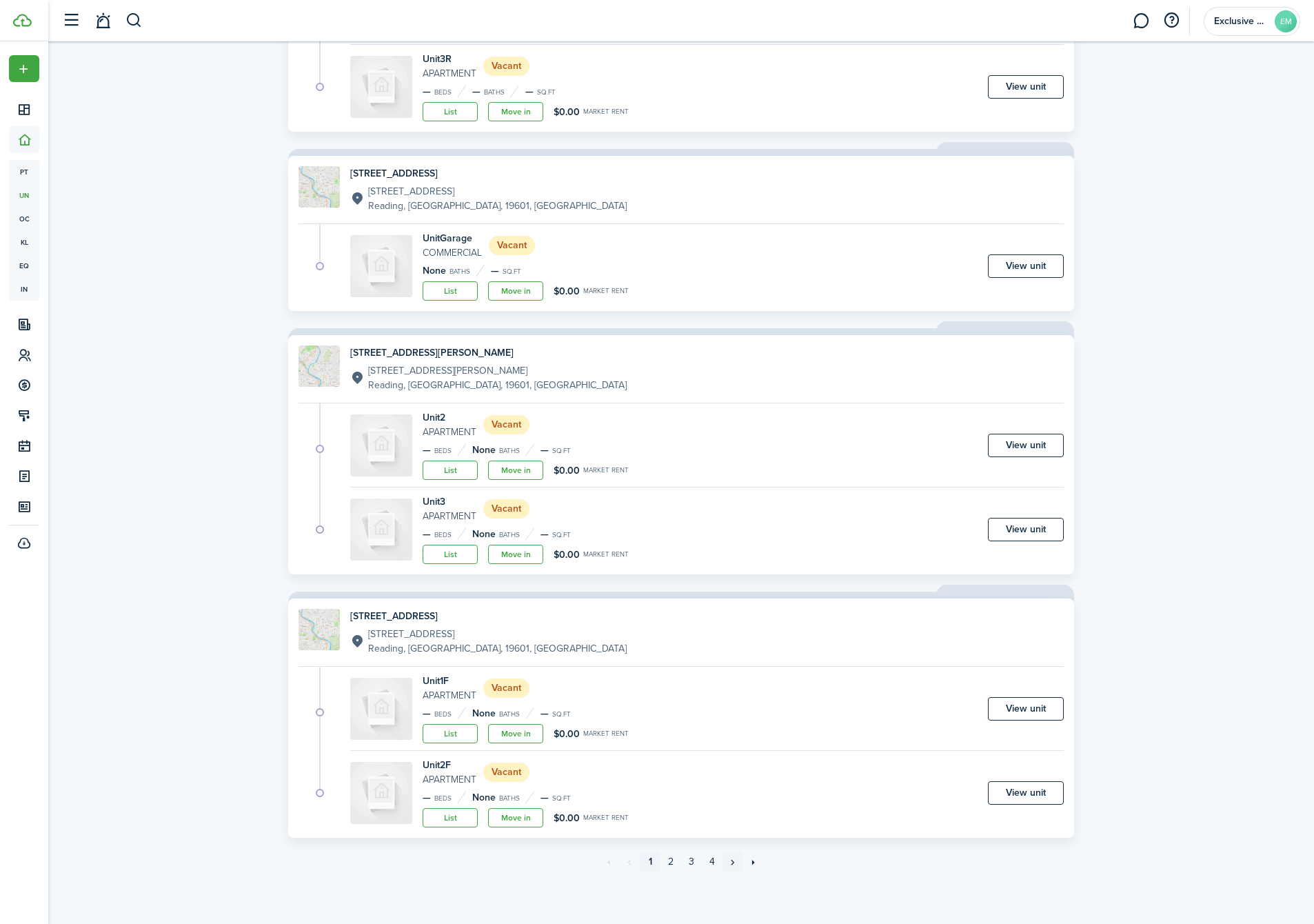
scroll to position [1590, 0]
click at [711, 866] on link "4" at bounding box center [712, 863] width 21 height 21
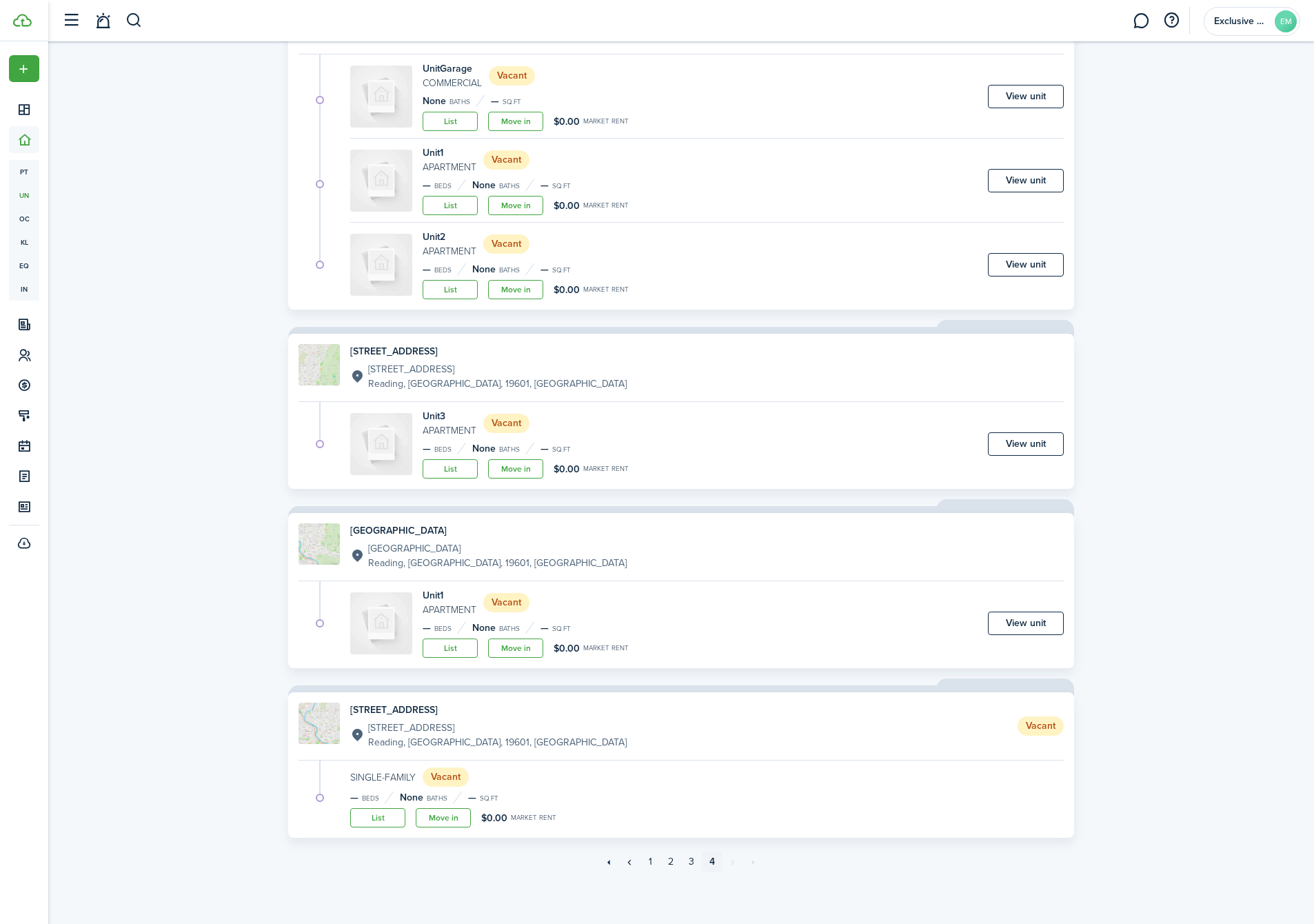
scroll to position [884, 0]
click at [368, 712] on h4 "[STREET_ADDRESS]" at bounding box center [488, 710] width 276 height 15
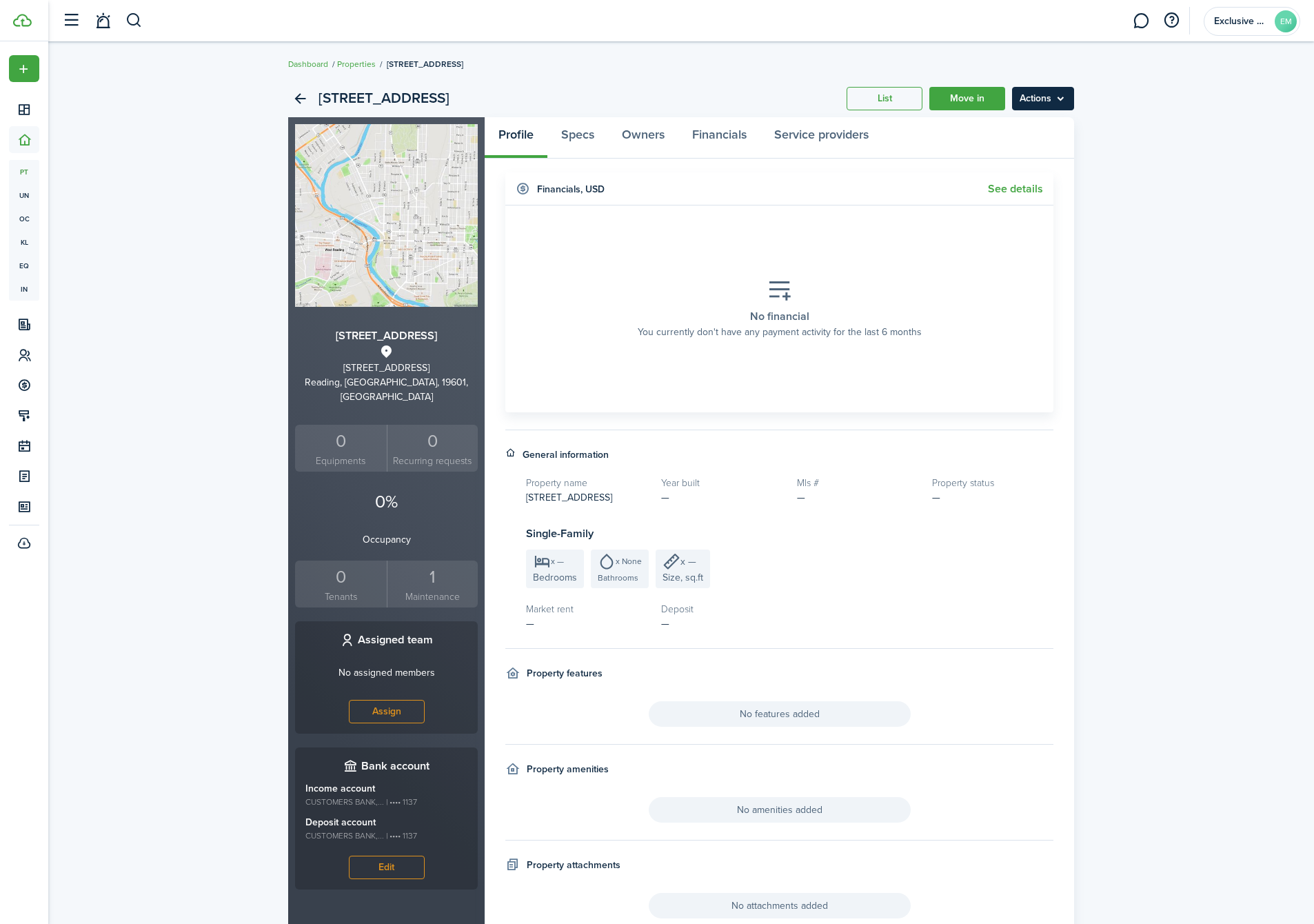
click at [1064, 104] on menu-btn "Actions" at bounding box center [1043, 98] width 62 height 24
click at [1025, 176] on button "Delete property" at bounding box center [1014, 177] width 121 height 24
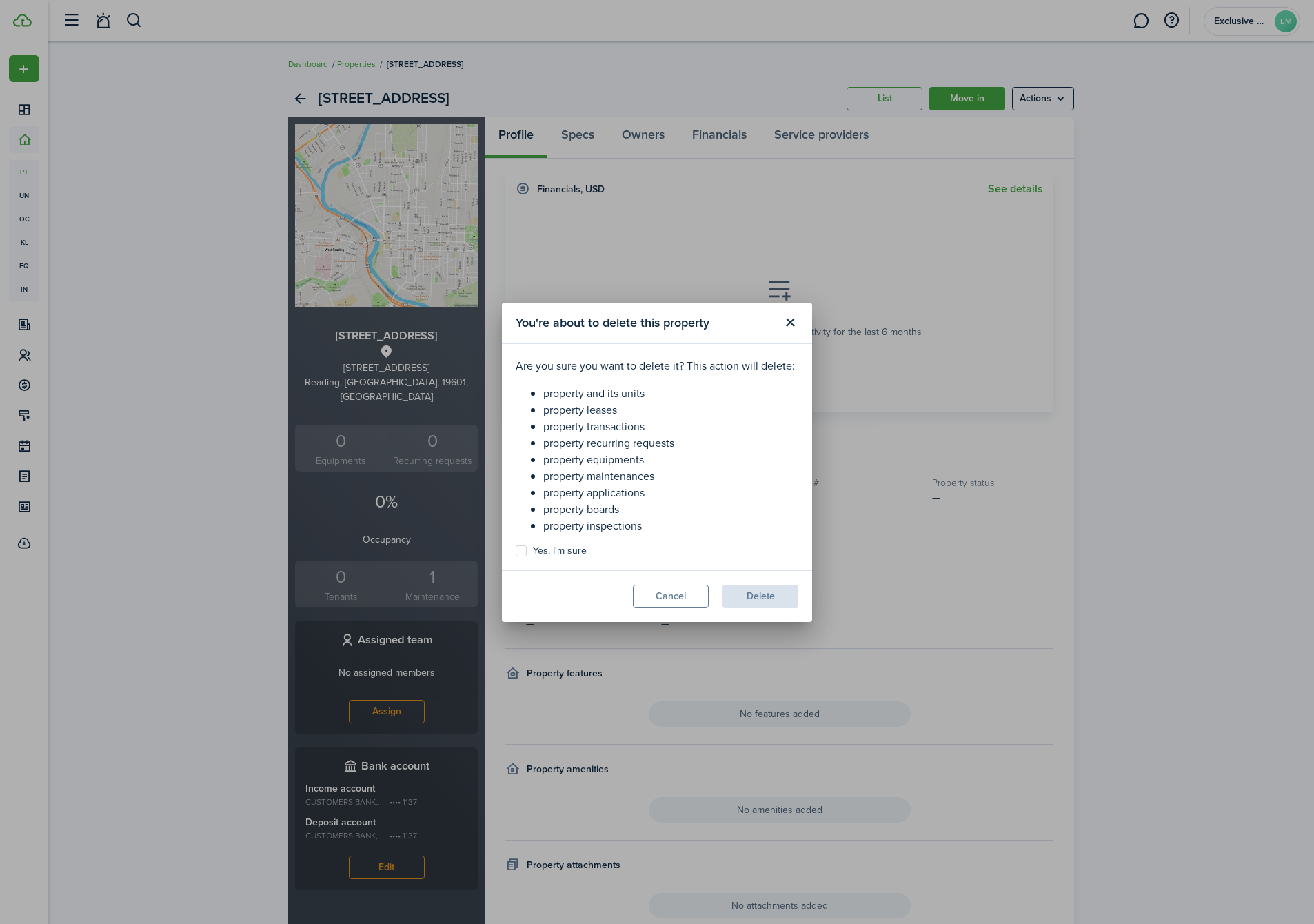
click at [563, 546] on label "Yes, I'm sure" at bounding box center [551, 550] width 71 height 11
click at [516, 550] on input "Yes, I'm sure" at bounding box center [515, 550] width 1 height 1
checkbox input "true"
click at [757, 592] on button "Delete" at bounding box center [760, 596] width 76 height 24
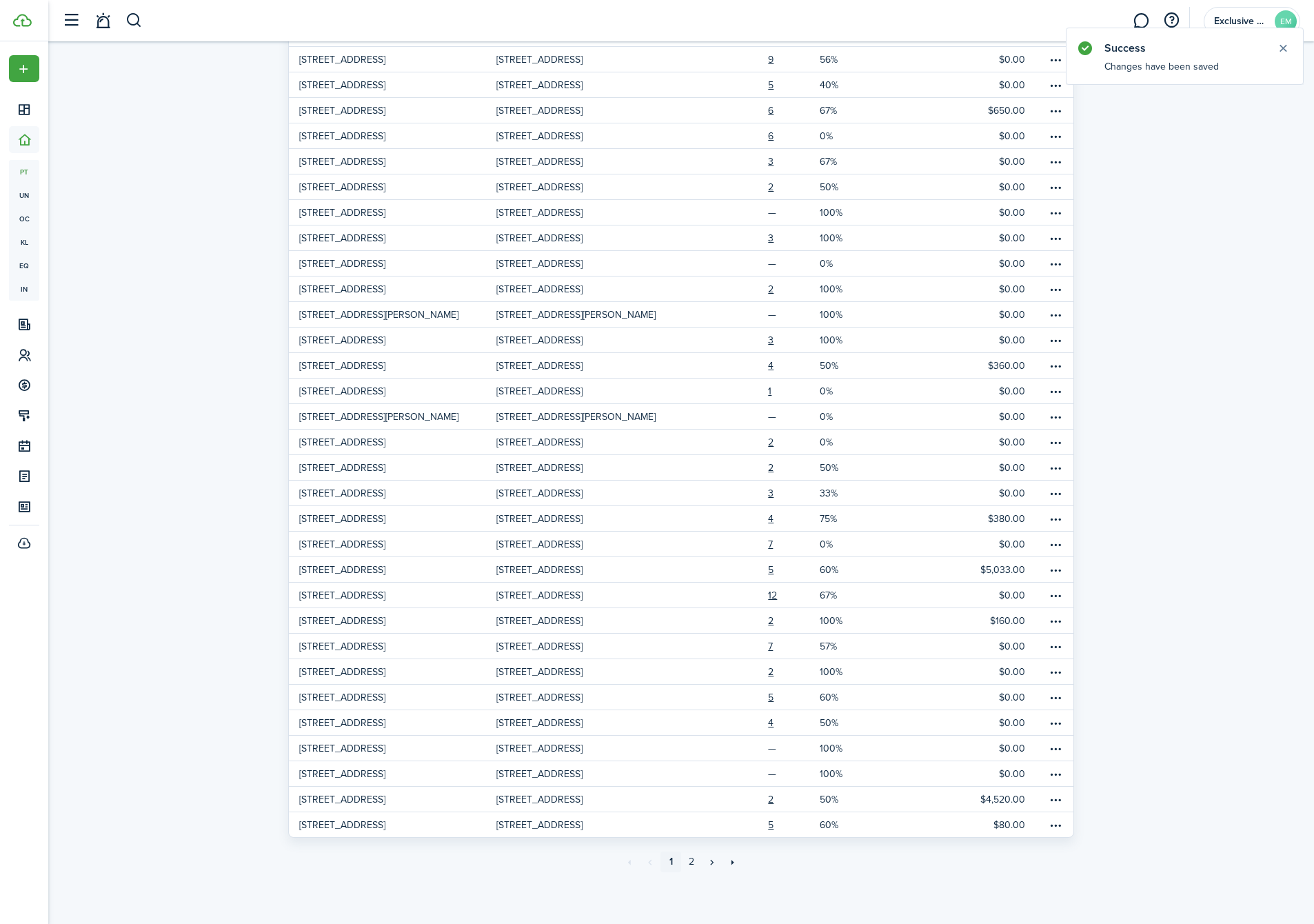
scroll to position [624, 0]
click at [690, 859] on link "2" at bounding box center [692, 862] width 21 height 21
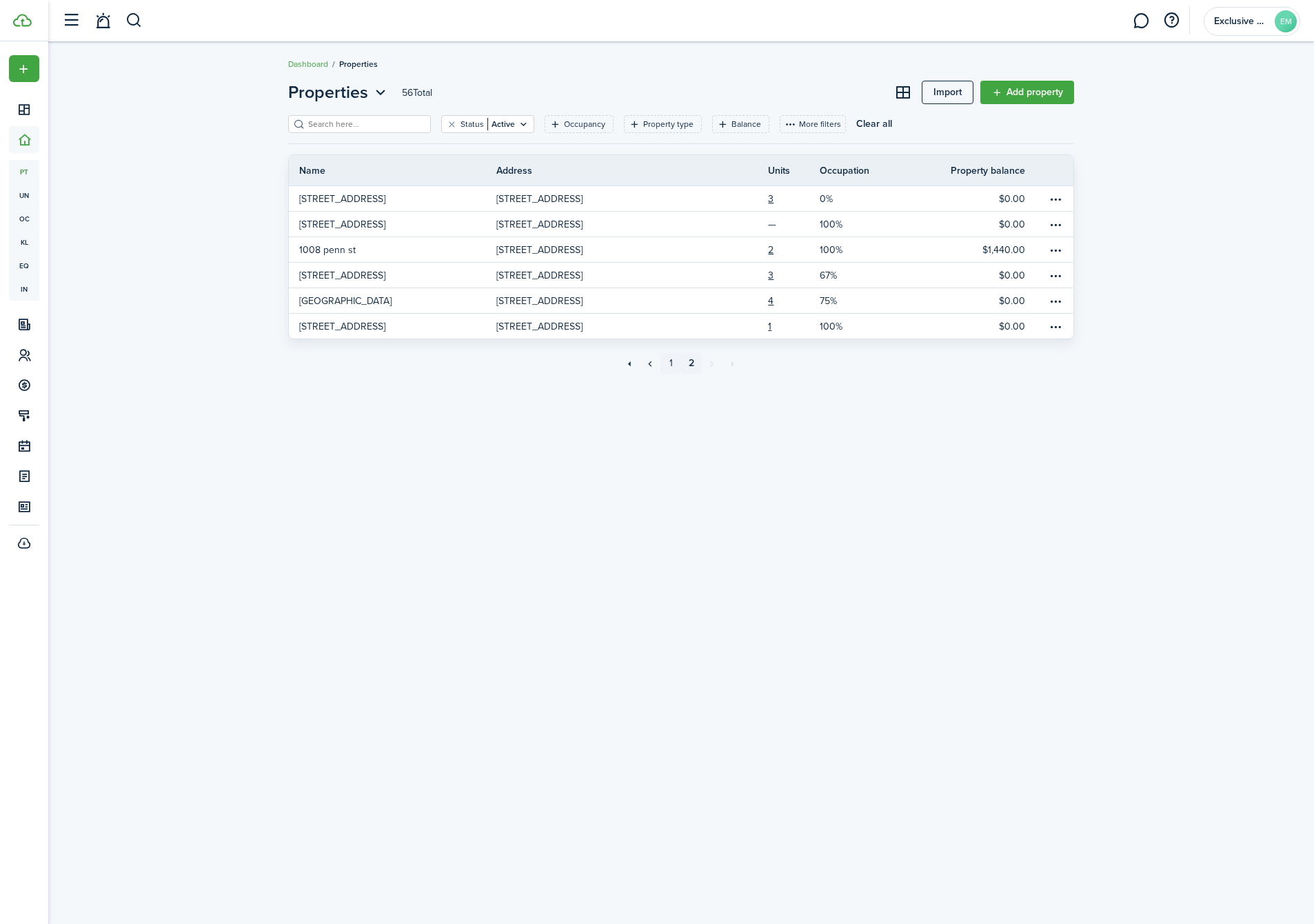
click at [672, 360] on link "1" at bounding box center [671, 364] width 21 height 21
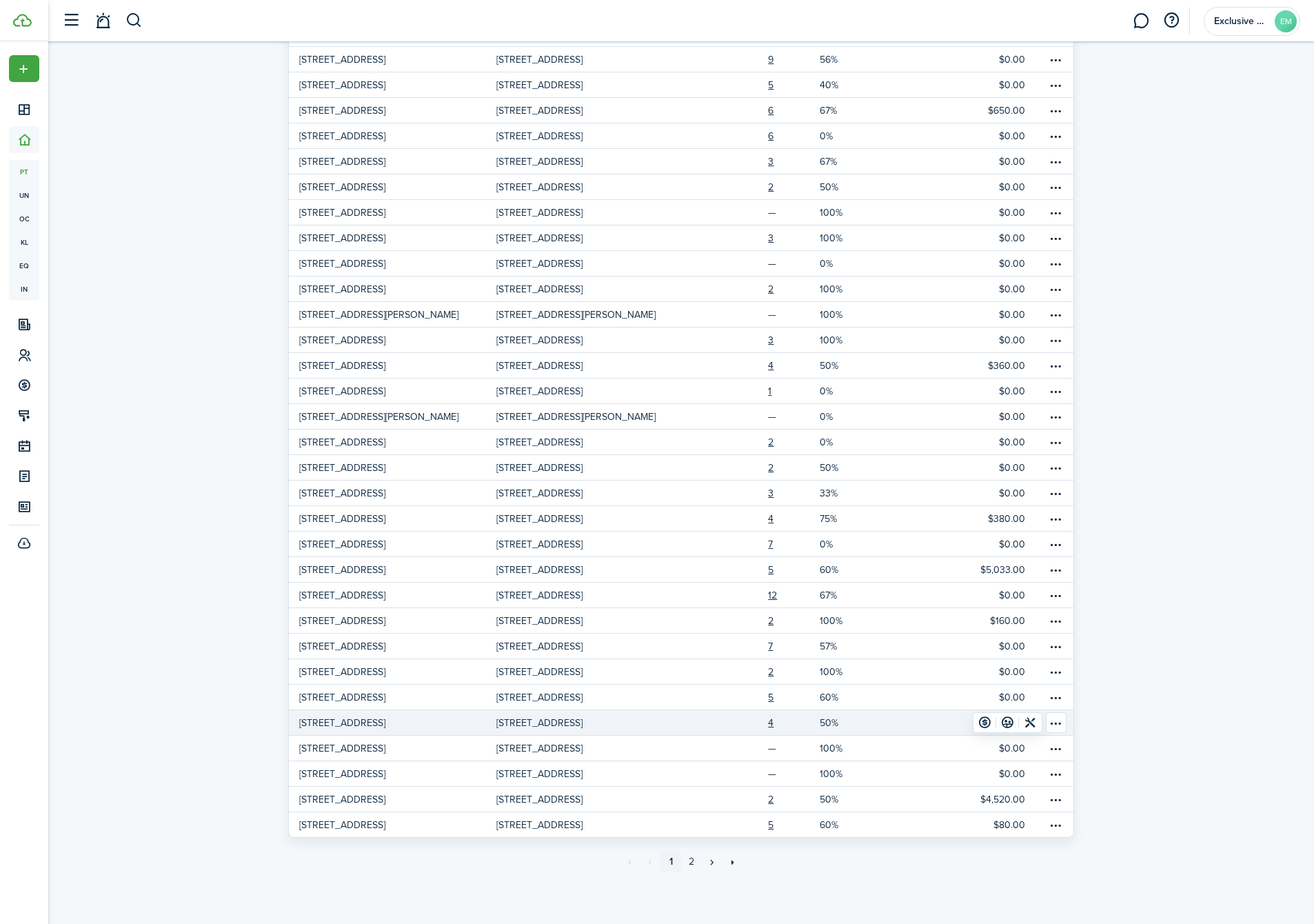
scroll to position [624, 0]
click at [691, 860] on link "2" at bounding box center [692, 862] width 21 height 21
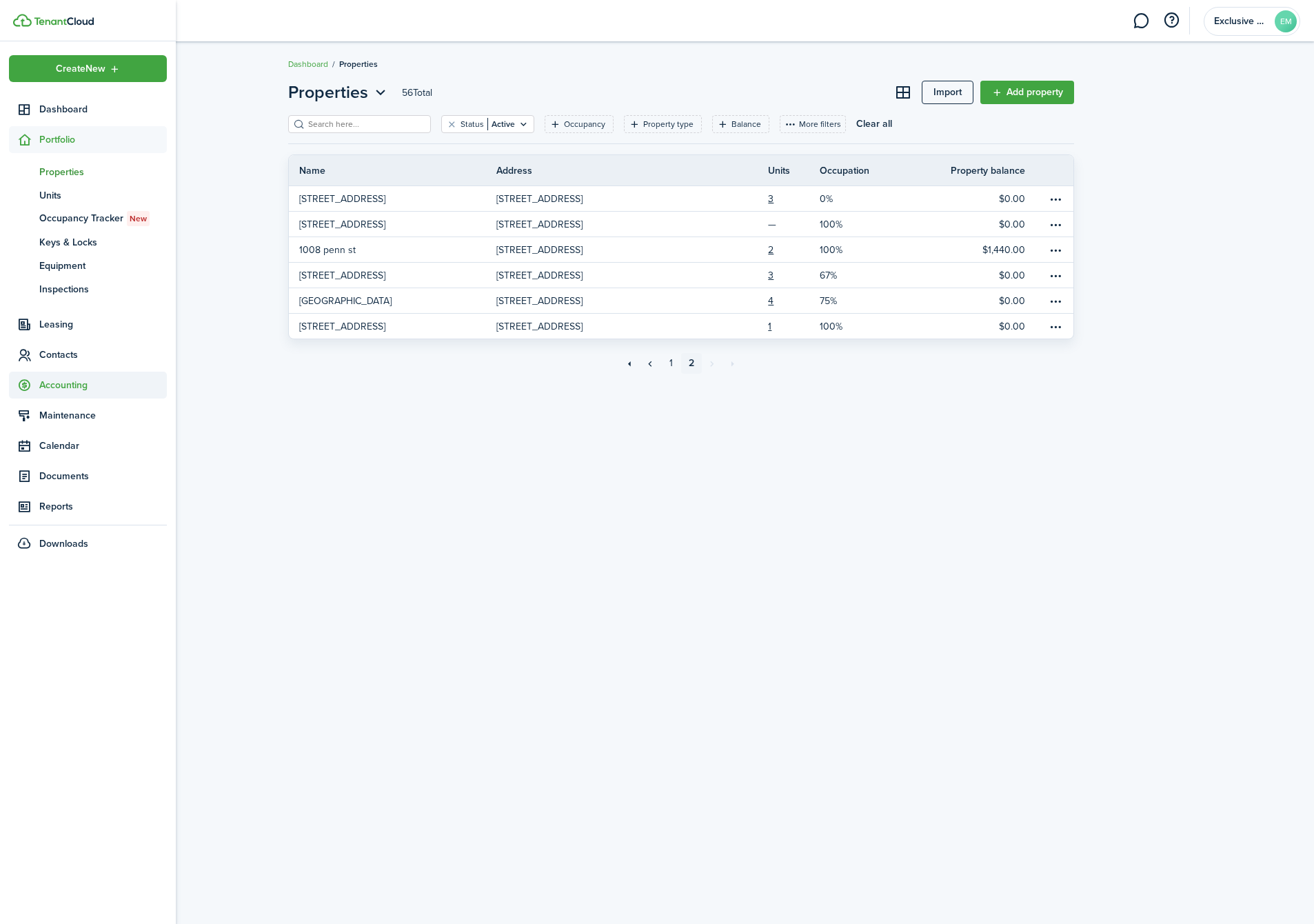
click at [59, 382] on span "Accounting" at bounding box center [103, 385] width 128 height 15
click at [66, 356] on span "Management tools" at bounding box center [103, 357] width 128 height 15
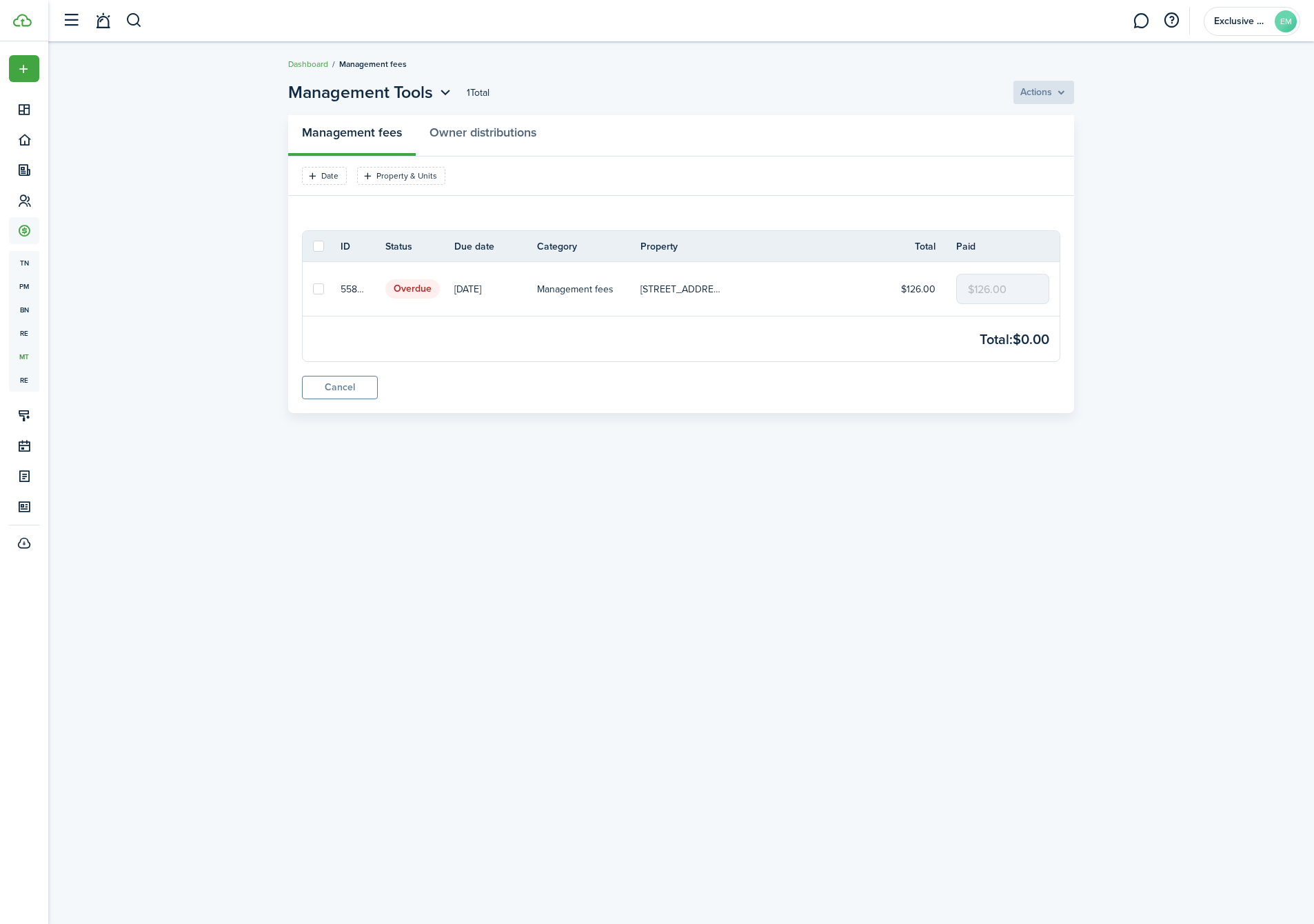
click at [313, 247] on label at bounding box center [318, 246] width 11 height 11
click at [313, 247] on input "checkbox" at bounding box center [312, 246] width 1 height 1
checkbox input "true"
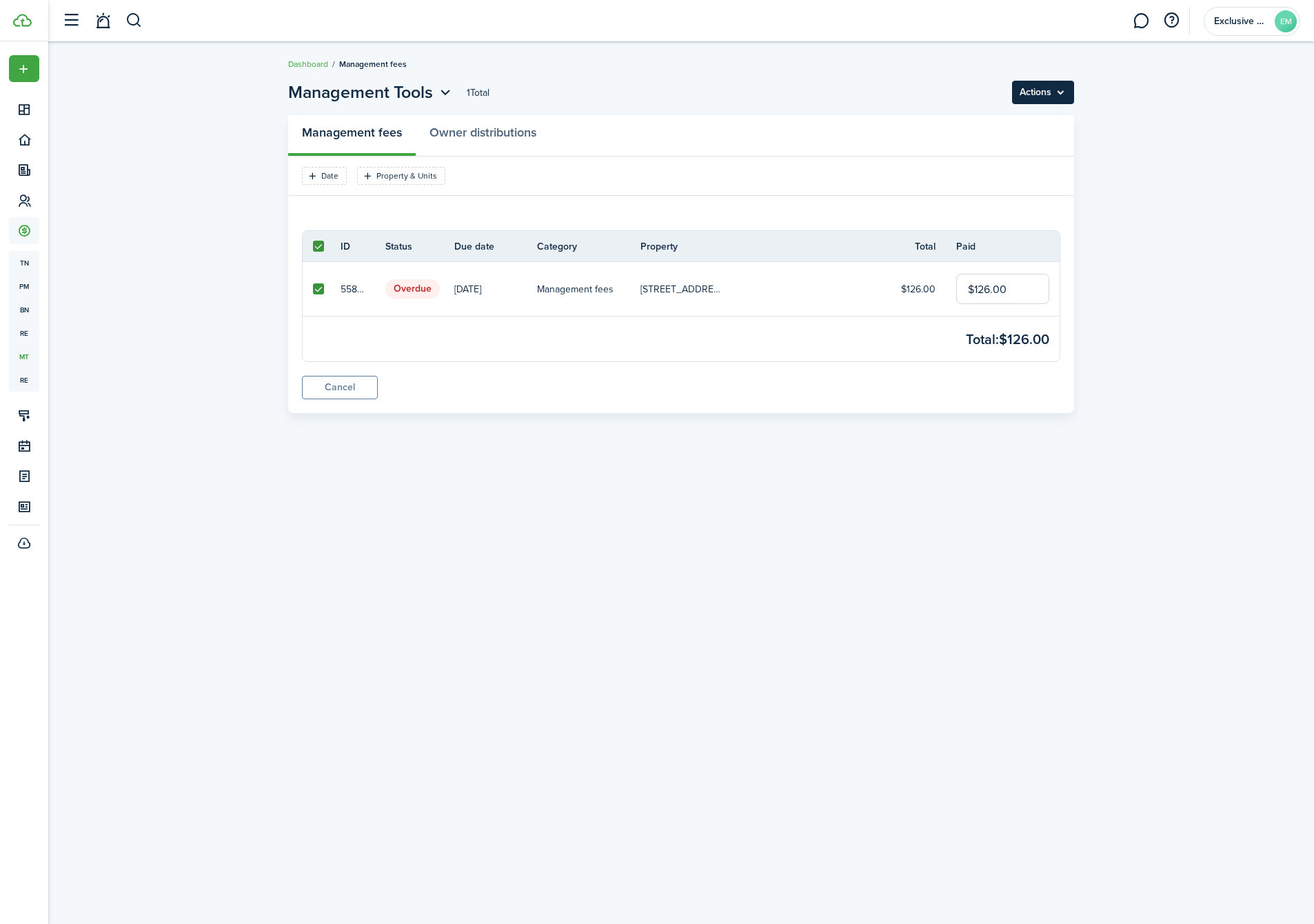
click at [1064, 94] on menu-btn "Actions" at bounding box center [1043, 92] width 62 height 24
click at [1010, 122] on button "Record as paid" at bounding box center [1014, 122] width 121 height 24
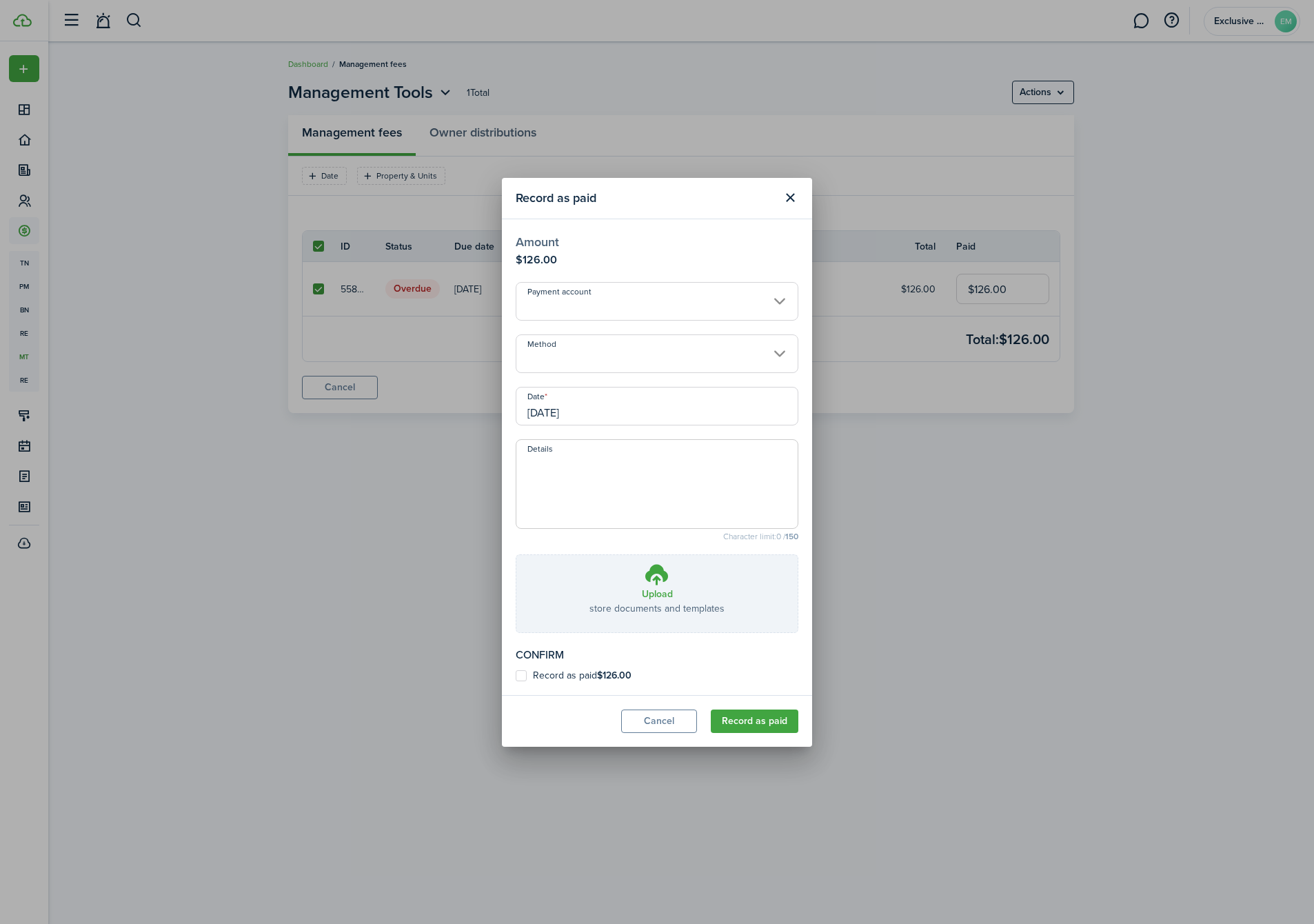
click at [630, 661] on div "Confirm" at bounding box center [657, 654] width 283 height 17
click at [619, 668] on b "$126.00" at bounding box center [614, 676] width 34 height 15
click at [516, 676] on input "Record as paid $126.00" at bounding box center [515, 676] width 1 height 1
checkbox input "true"
click at [763, 719] on button "Record as paid" at bounding box center [755, 721] width 87 height 24
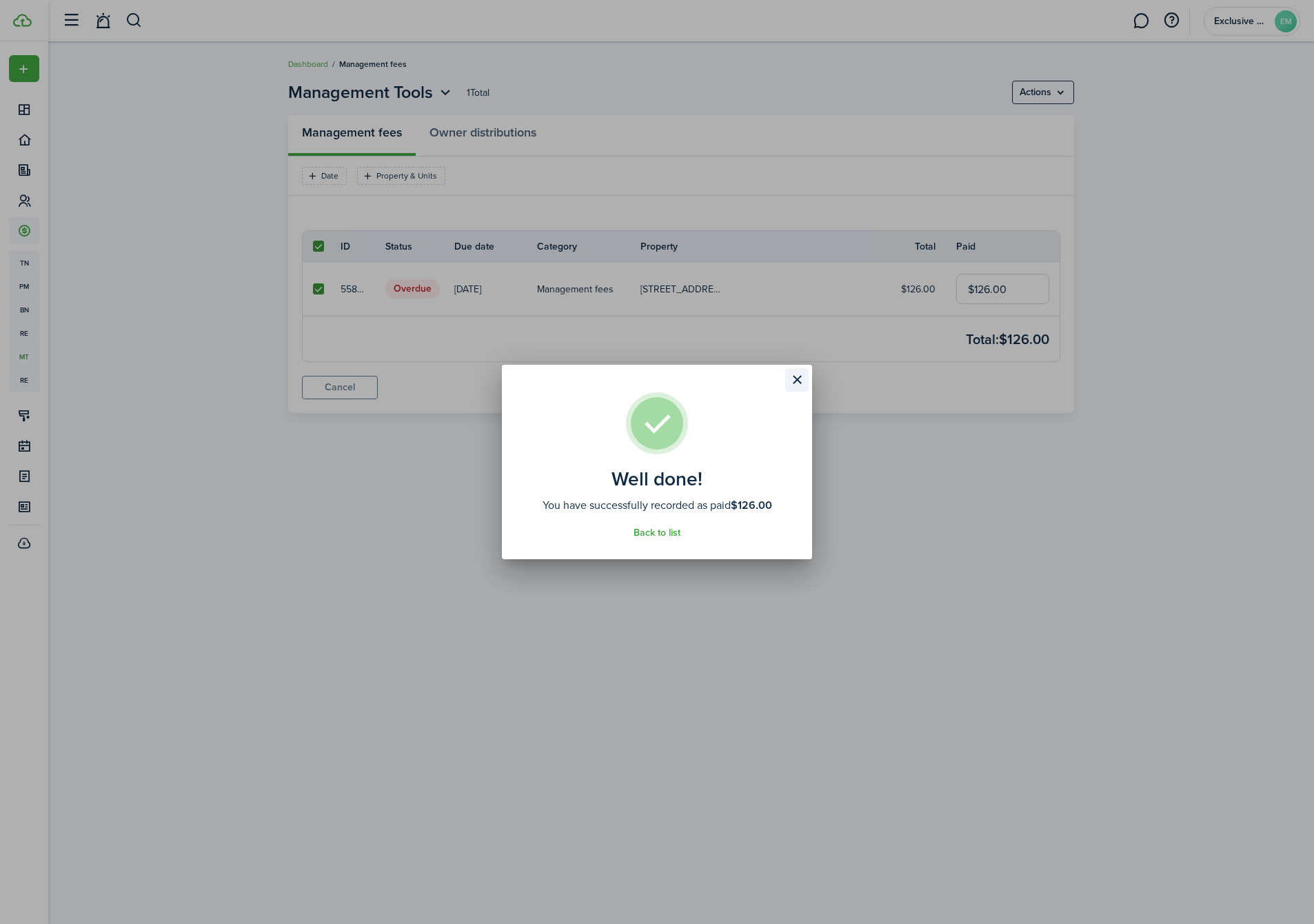
click at [802, 388] on button "Close modal" at bounding box center [797, 380] width 24 height 24
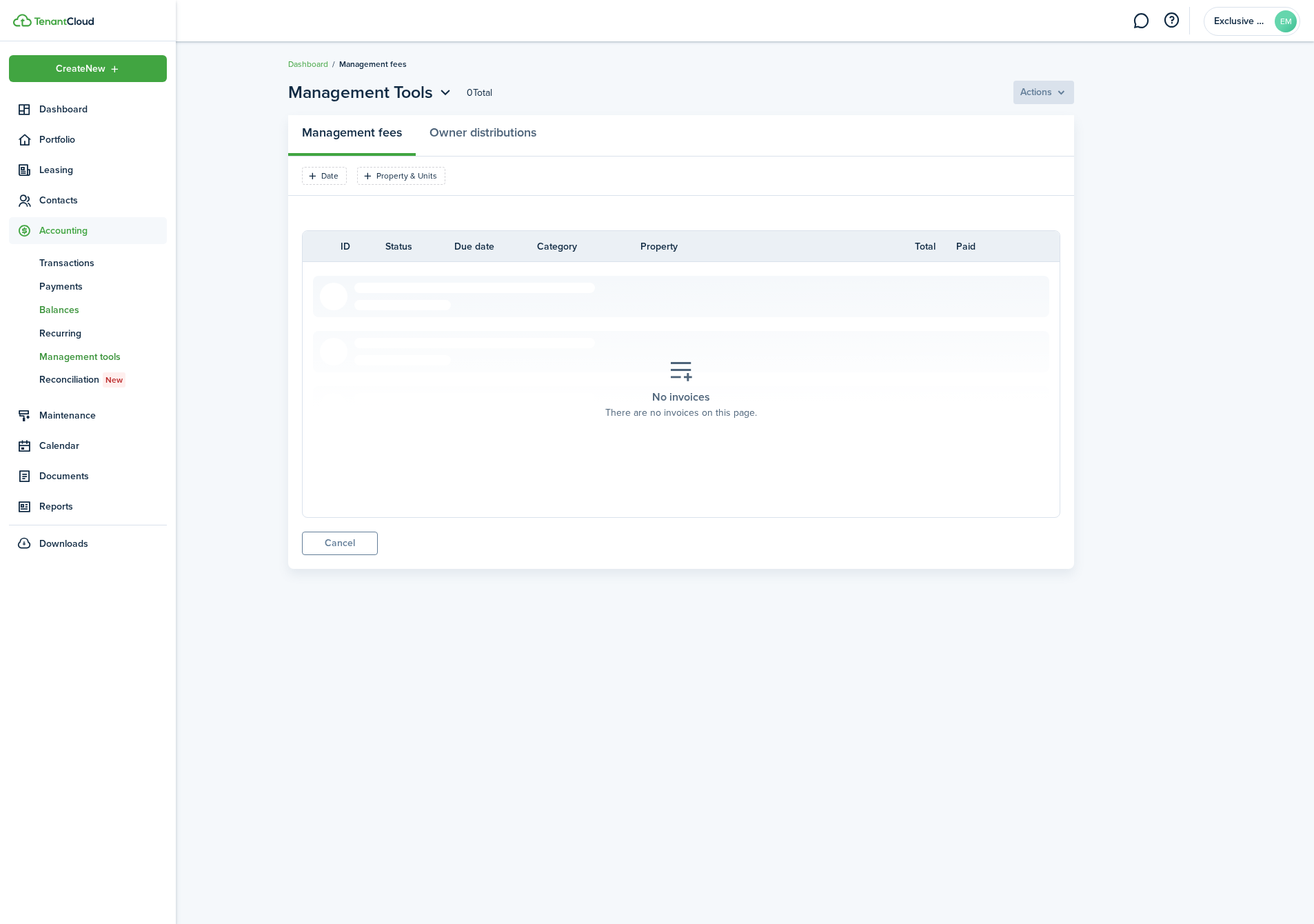
click at [59, 309] on span "Balances" at bounding box center [103, 310] width 128 height 15
